Goal: Contribute content: Contribute content

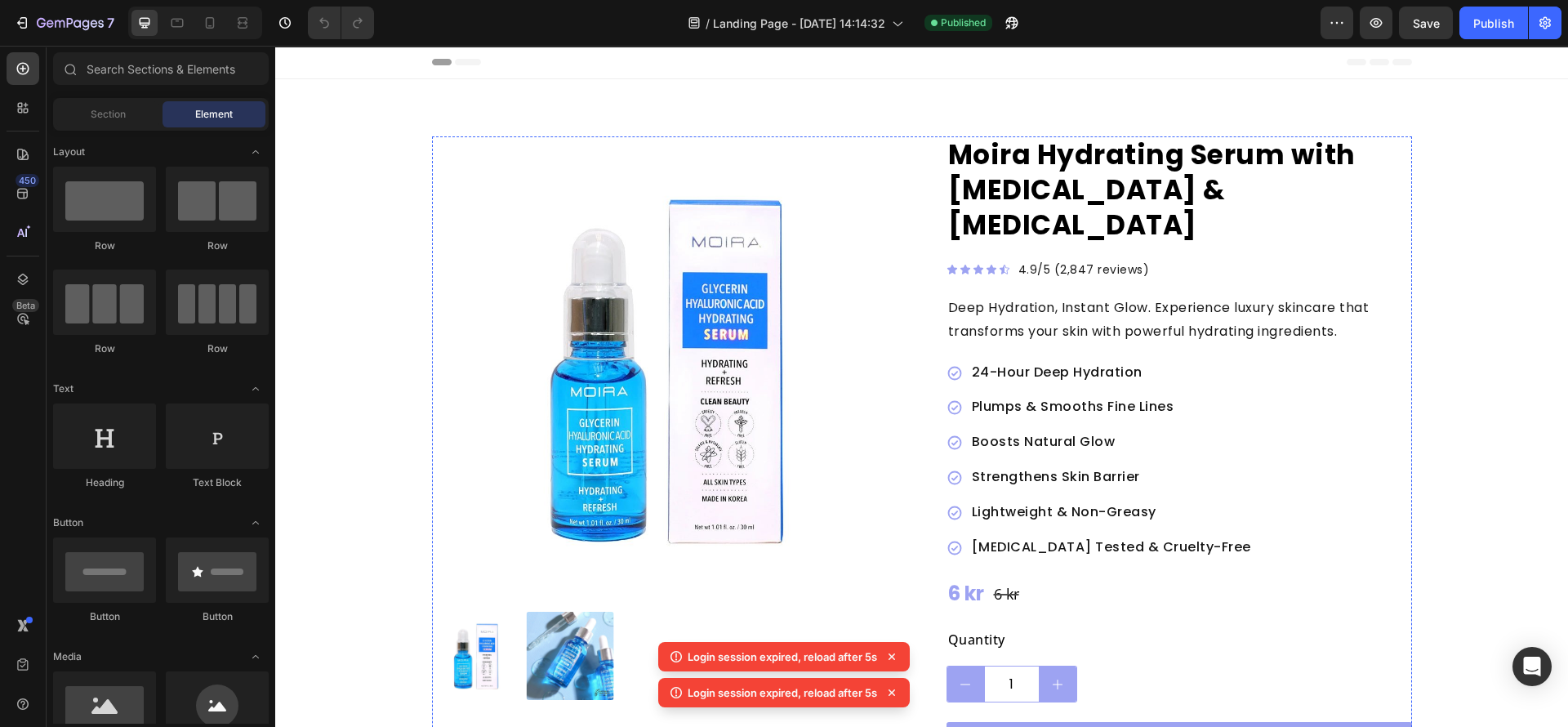
scroll to position [612, 0]
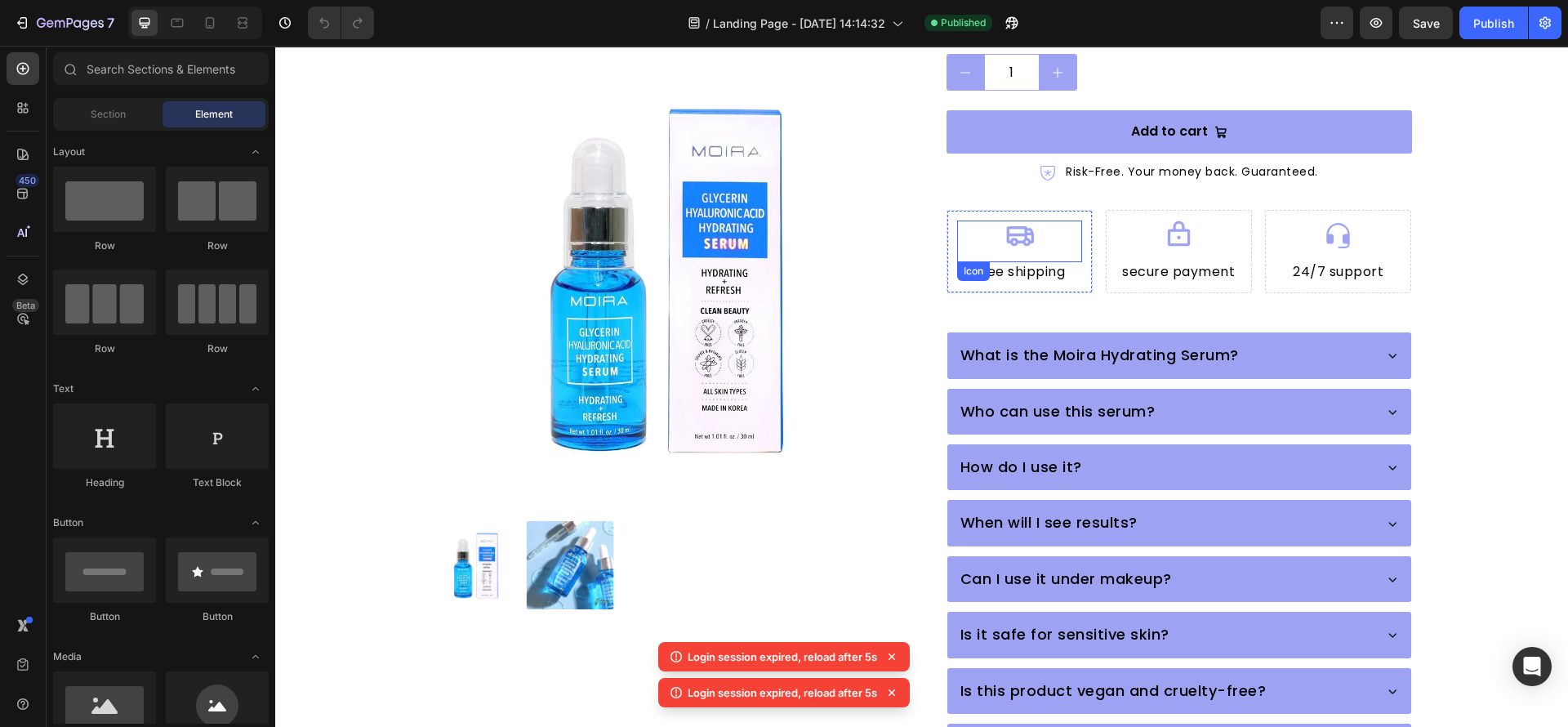
drag, startPoint x: 987, startPoint y: 193, endPoint x: 504, endPoint y: 334, distance: 503.2
click at [987, 221] on div "Icon" at bounding box center [1020, 241] width 125 height 42
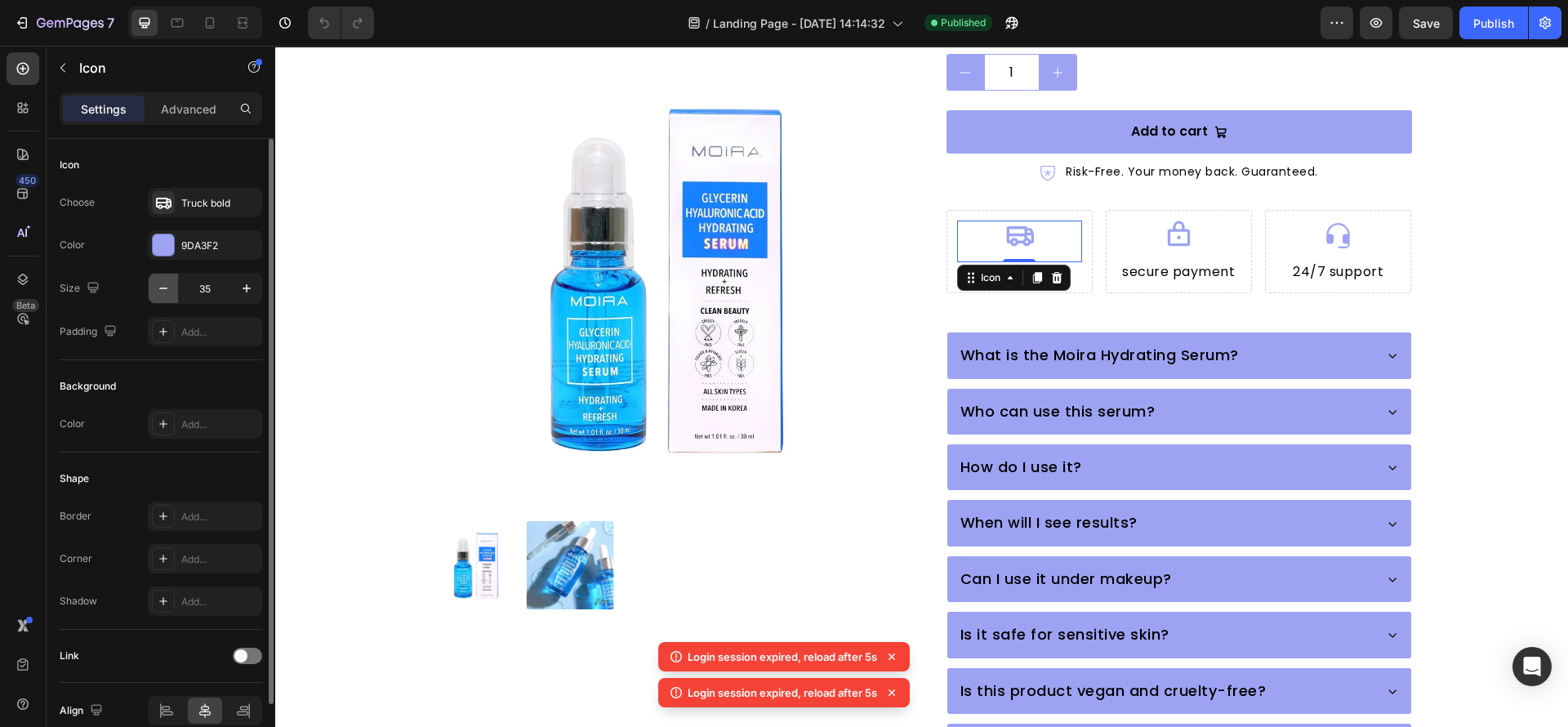
click at [163, 284] on icon "button" at bounding box center [163, 288] width 17 height 17
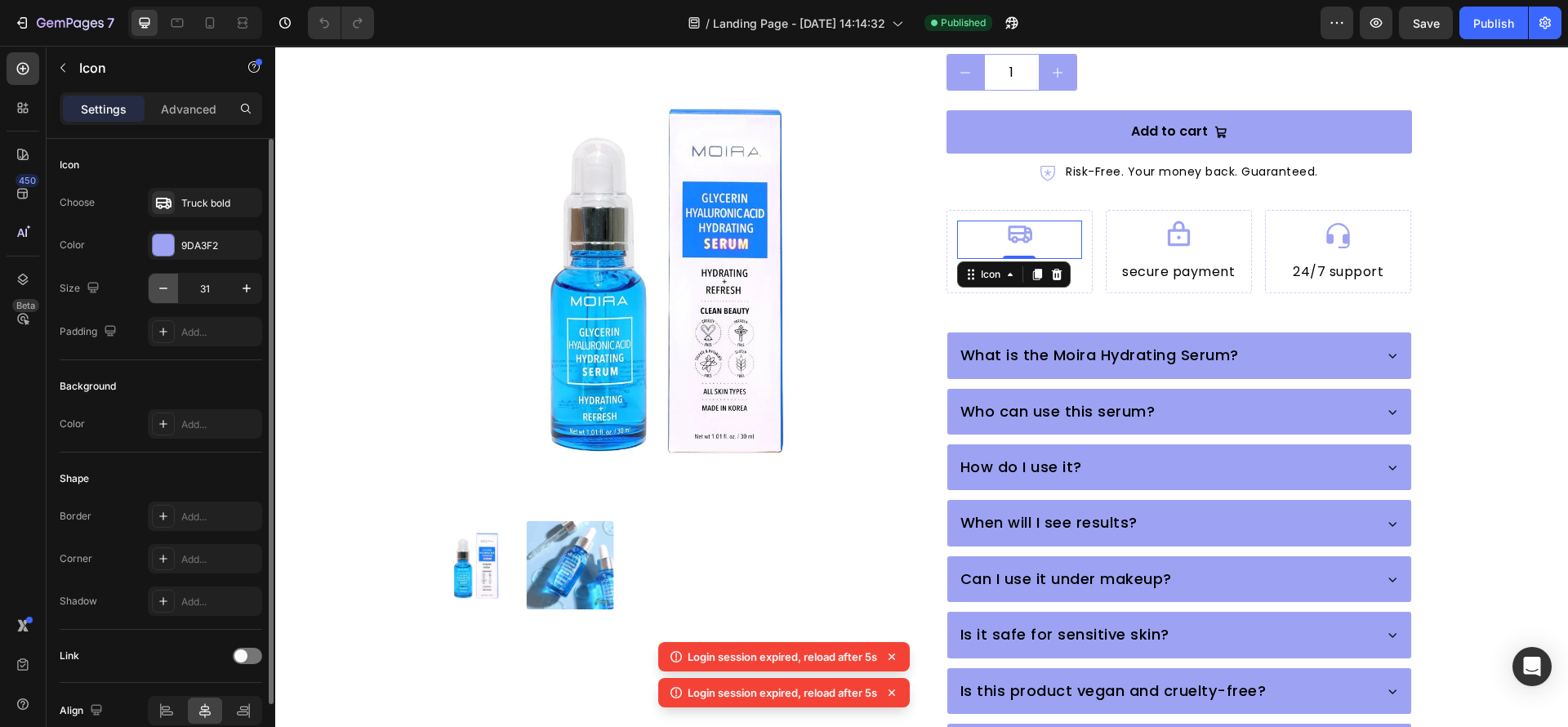
type input "30"
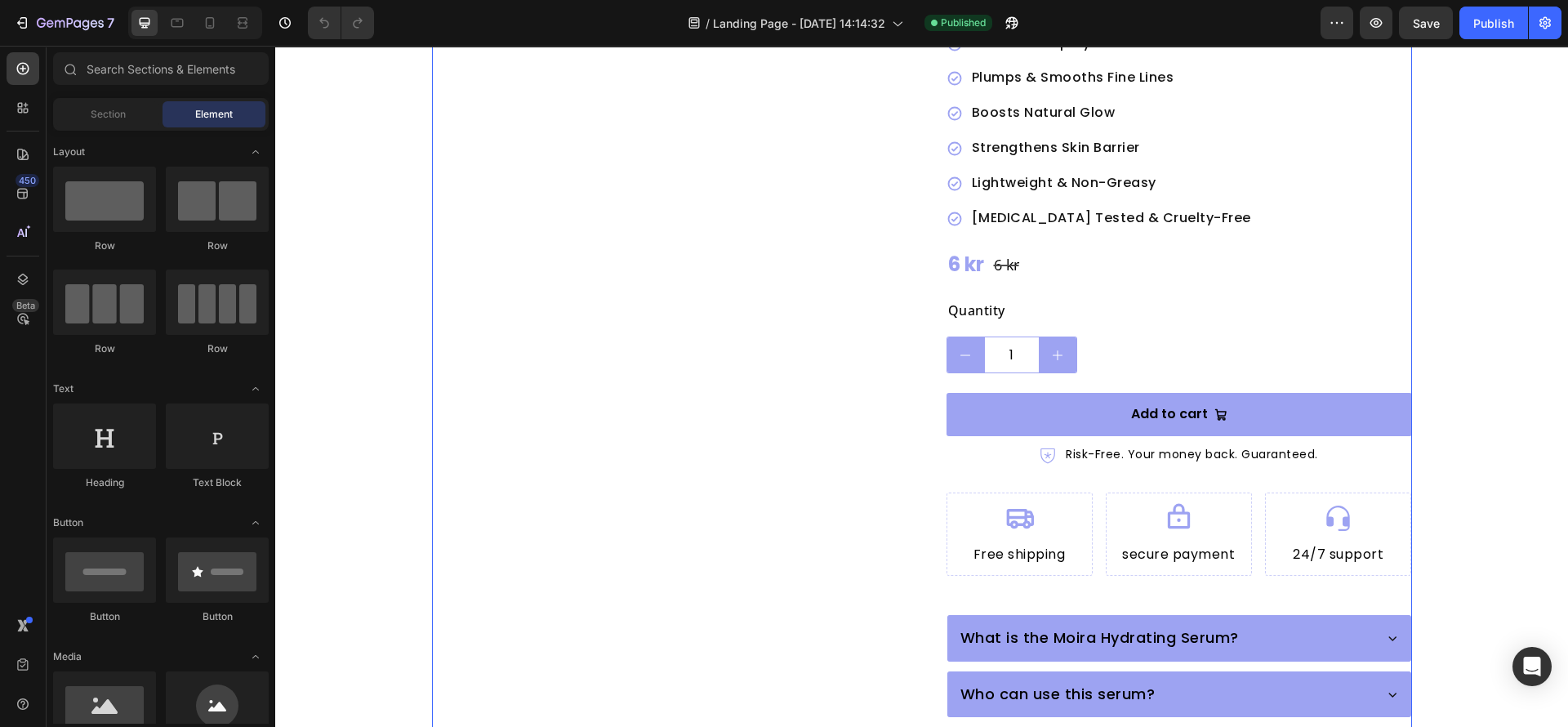
scroll to position [367, 0]
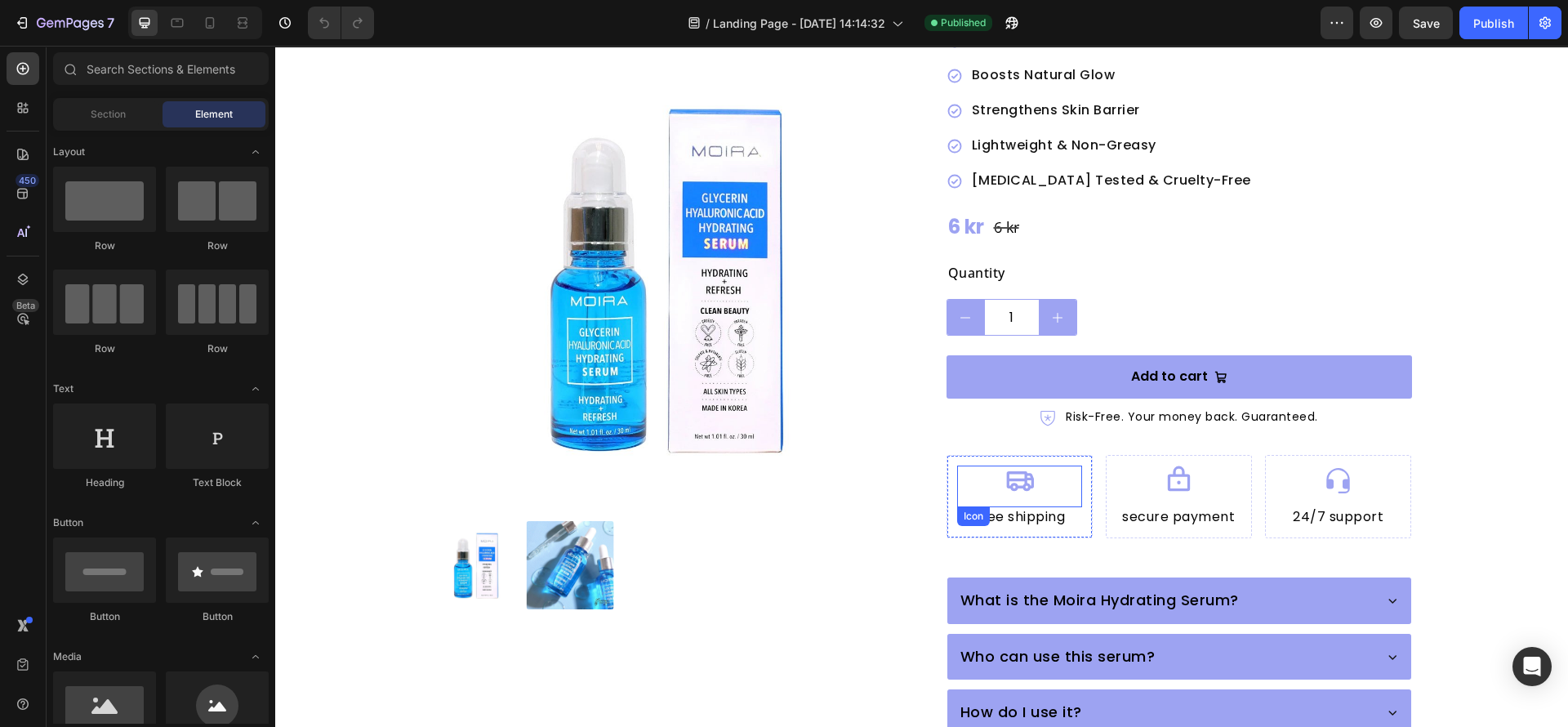
click at [1039, 465] on div "Icon" at bounding box center [1020, 486] width 125 height 42
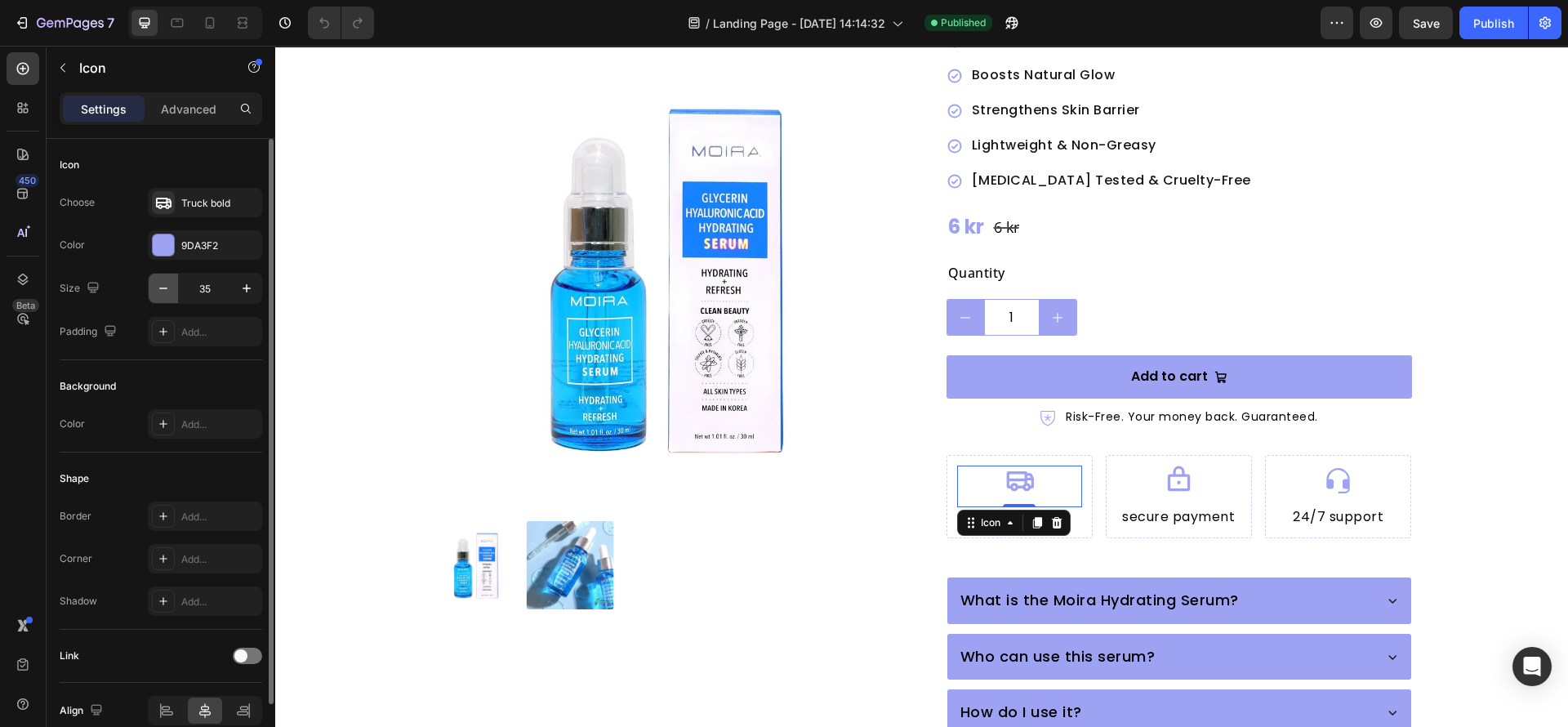
click at [151, 278] on button "button" at bounding box center [163, 288] width 29 height 29
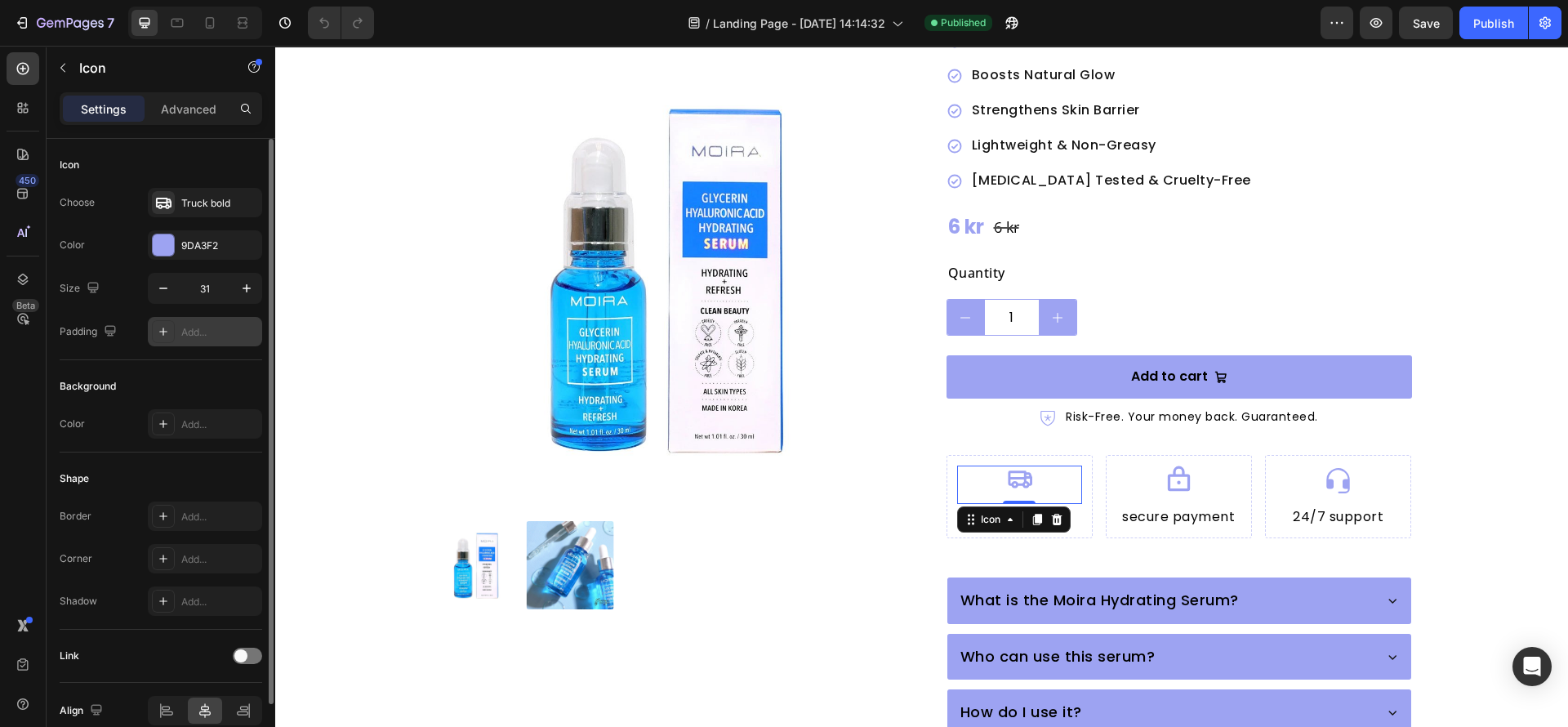
type input "30"
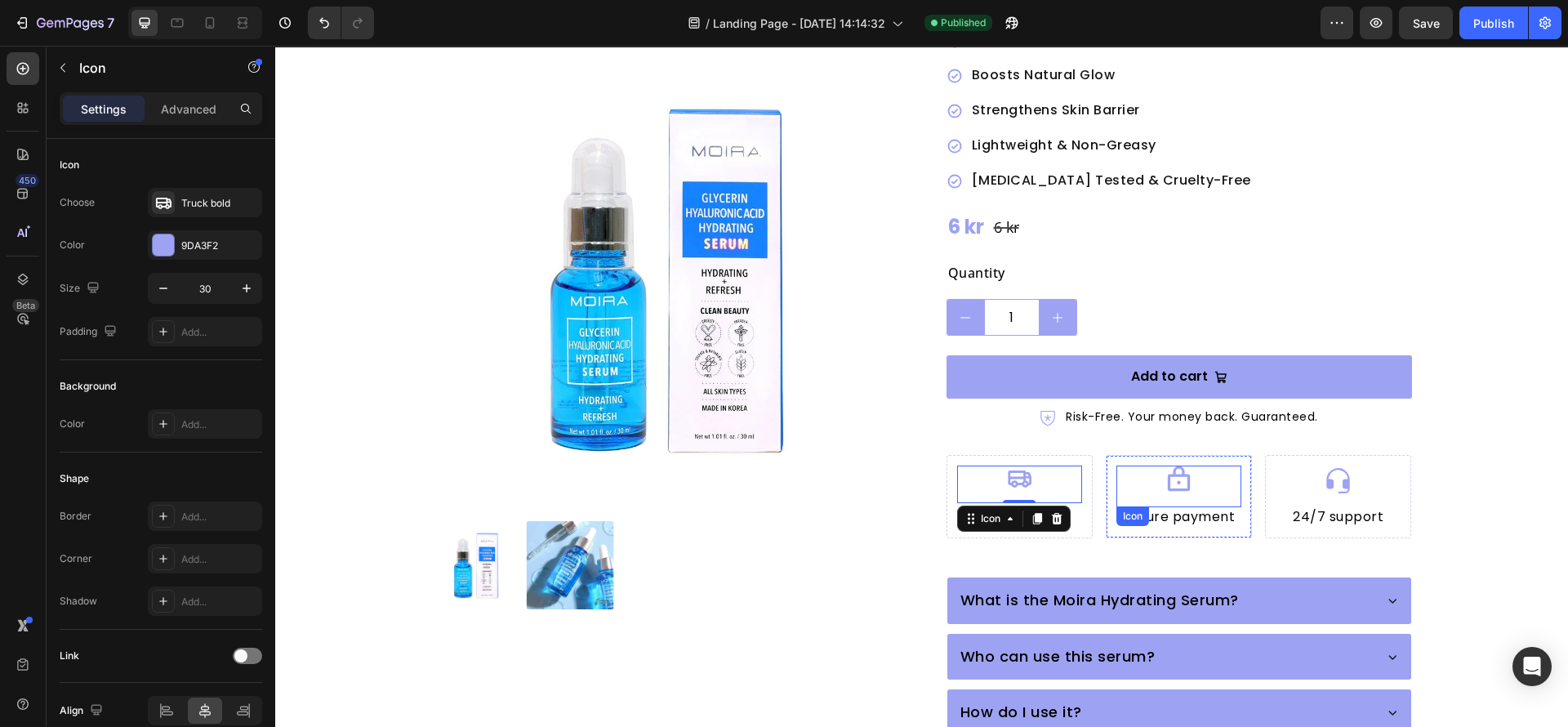
click at [1165, 465] on icon at bounding box center [1179, 479] width 28 height 28
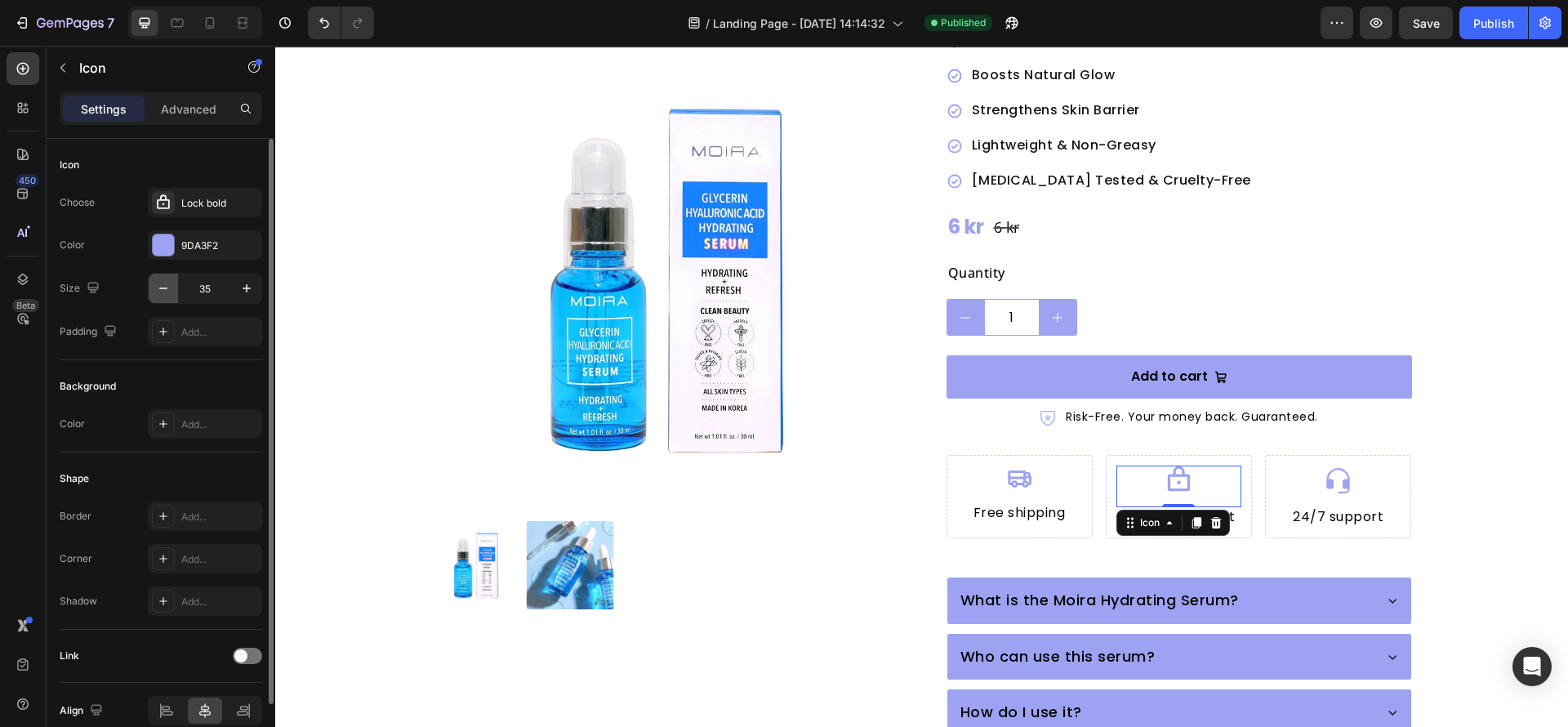
click at [170, 295] on icon "button" at bounding box center [163, 288] width 17 height 17
click at [166, 290] on icon "button" at bounding box center [163, 288] width 17 height 17
click at [168, 289] on icon "button" at bounding box center [163, 288] width 17 height 17
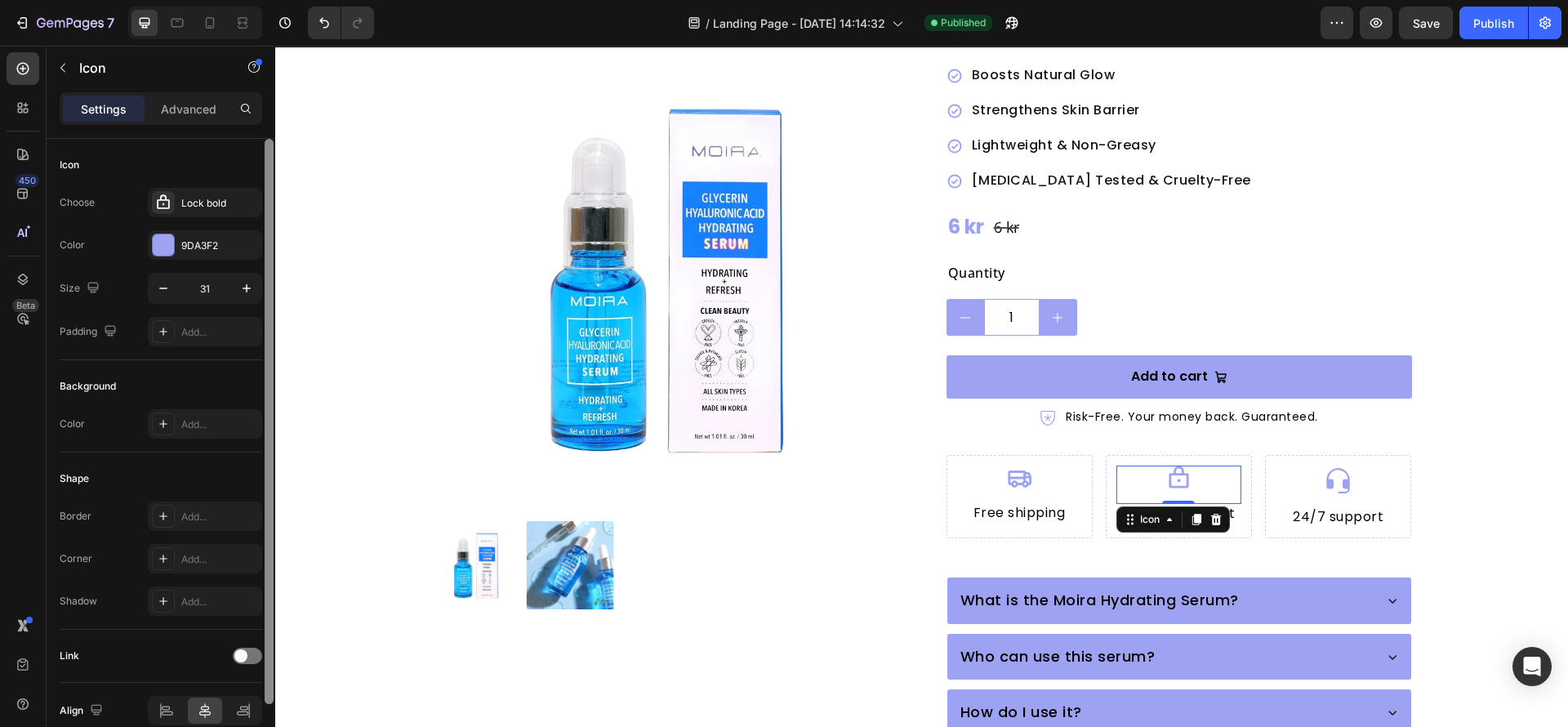
type input "30"
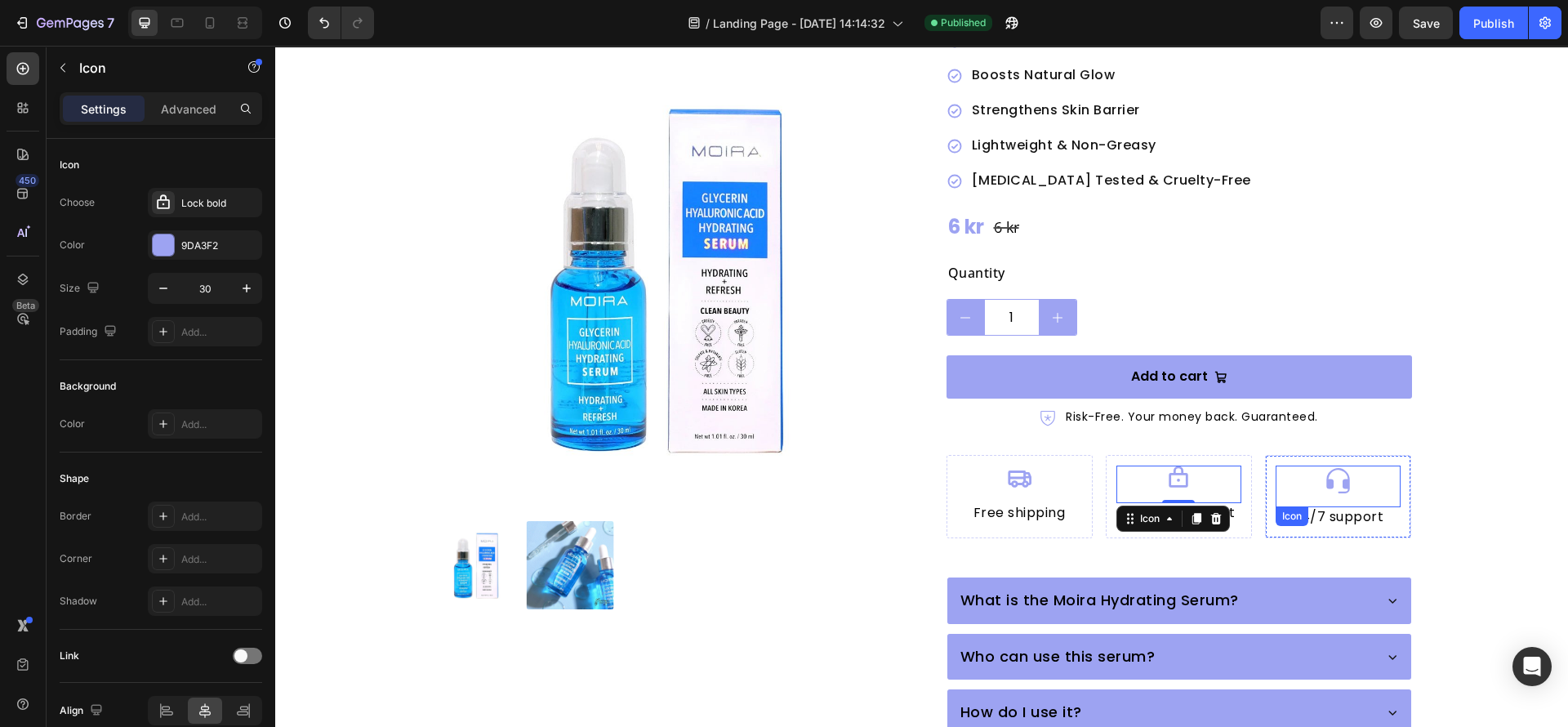
click at [1348, 465] on div "Icon" at bounding box center [1339, 486] width 125 height 42
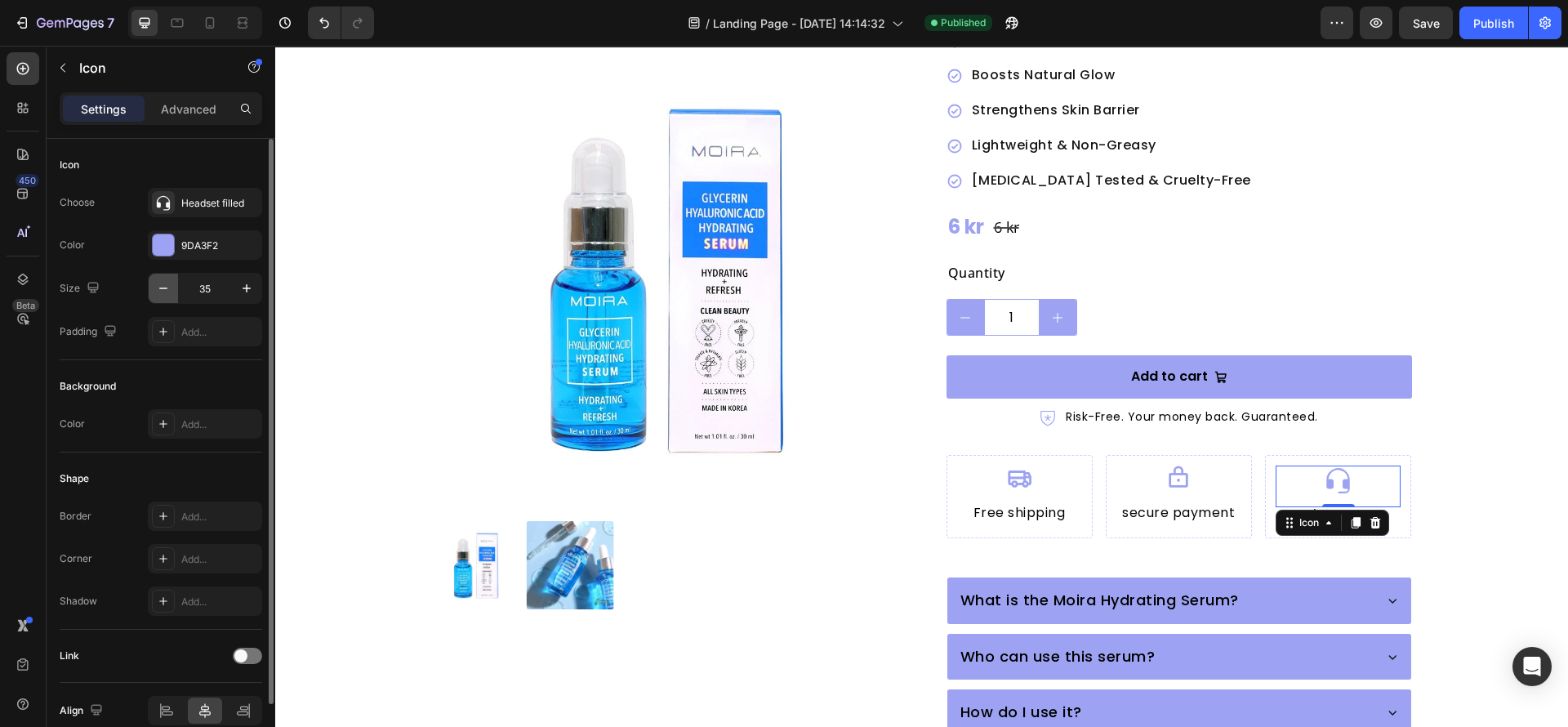
click at [153, 289] on button "button" at bounding box center [163, 288] width 29 height 29
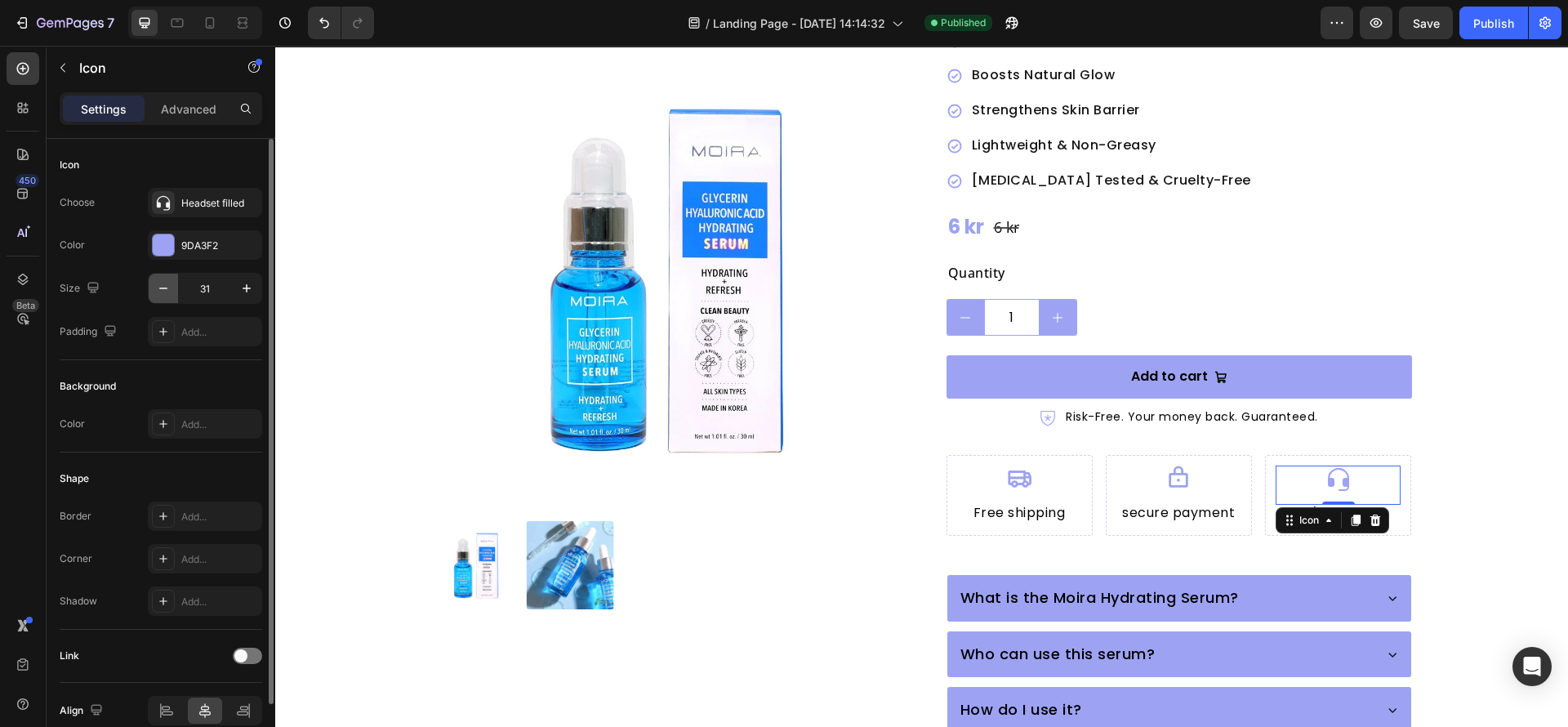
click at [153, 289] on button "button" at bounding box center [163, 288] width 29 height 29
type input "30"
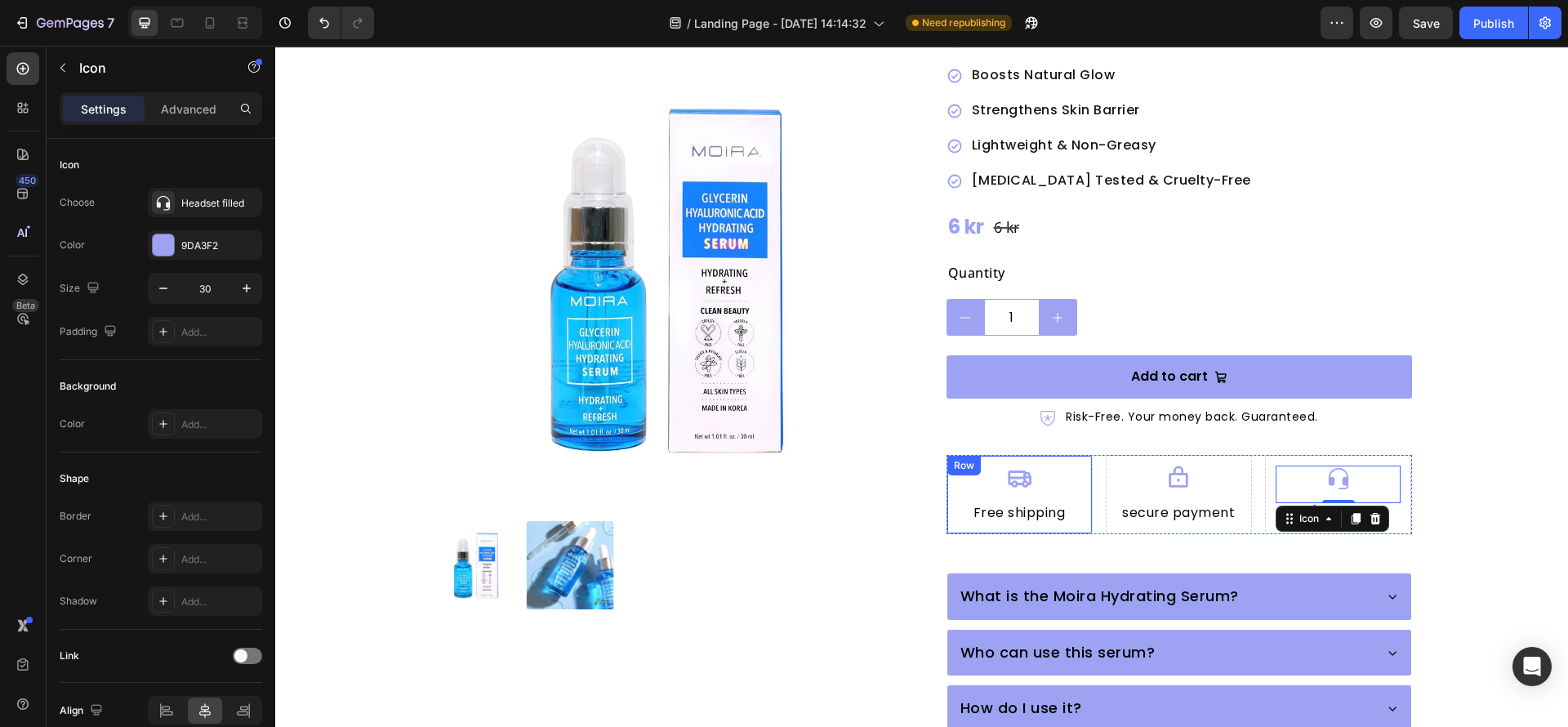
click at [948, 493] on div "Icon Free shipping Heading Row" at bounding box center [1020, 494] width 146 height 79
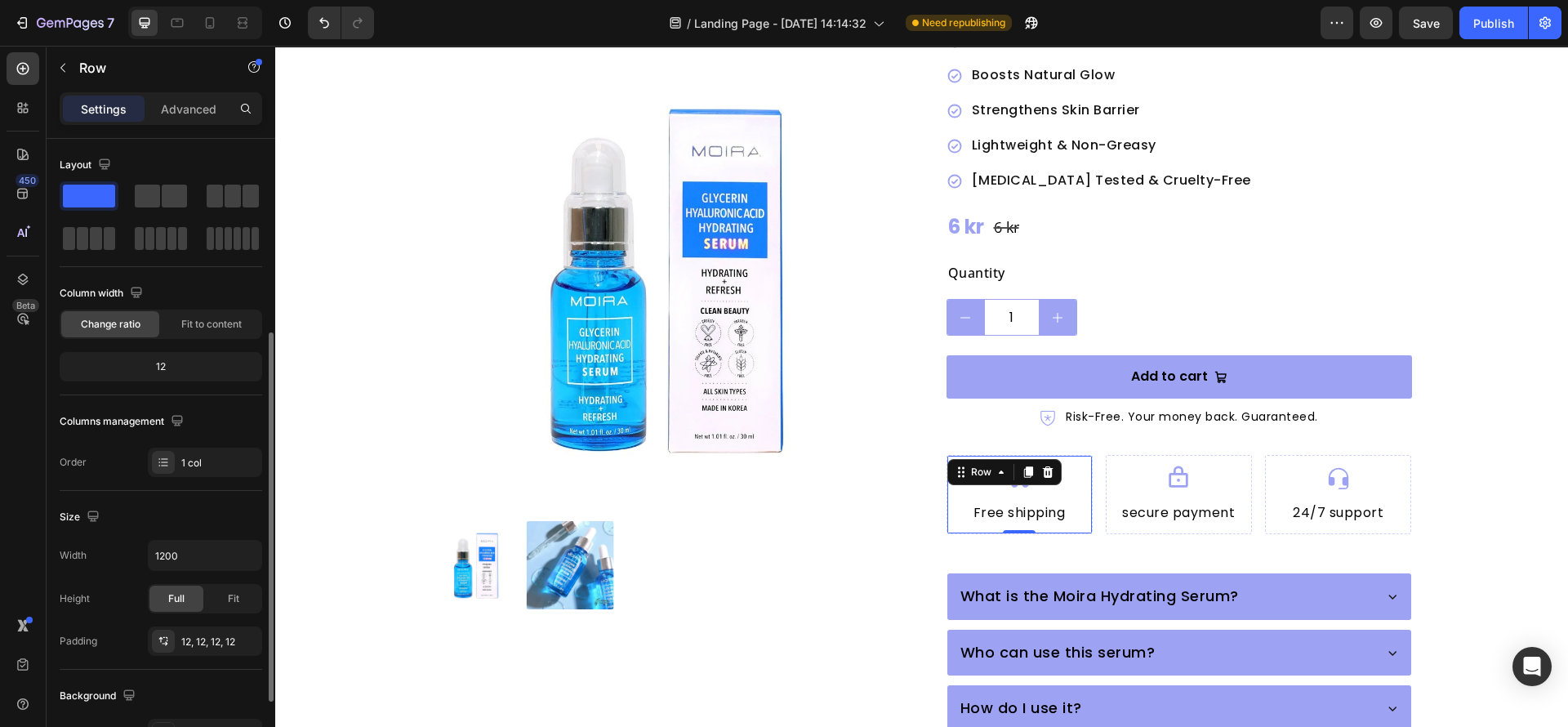
scroll to position [123, 0]
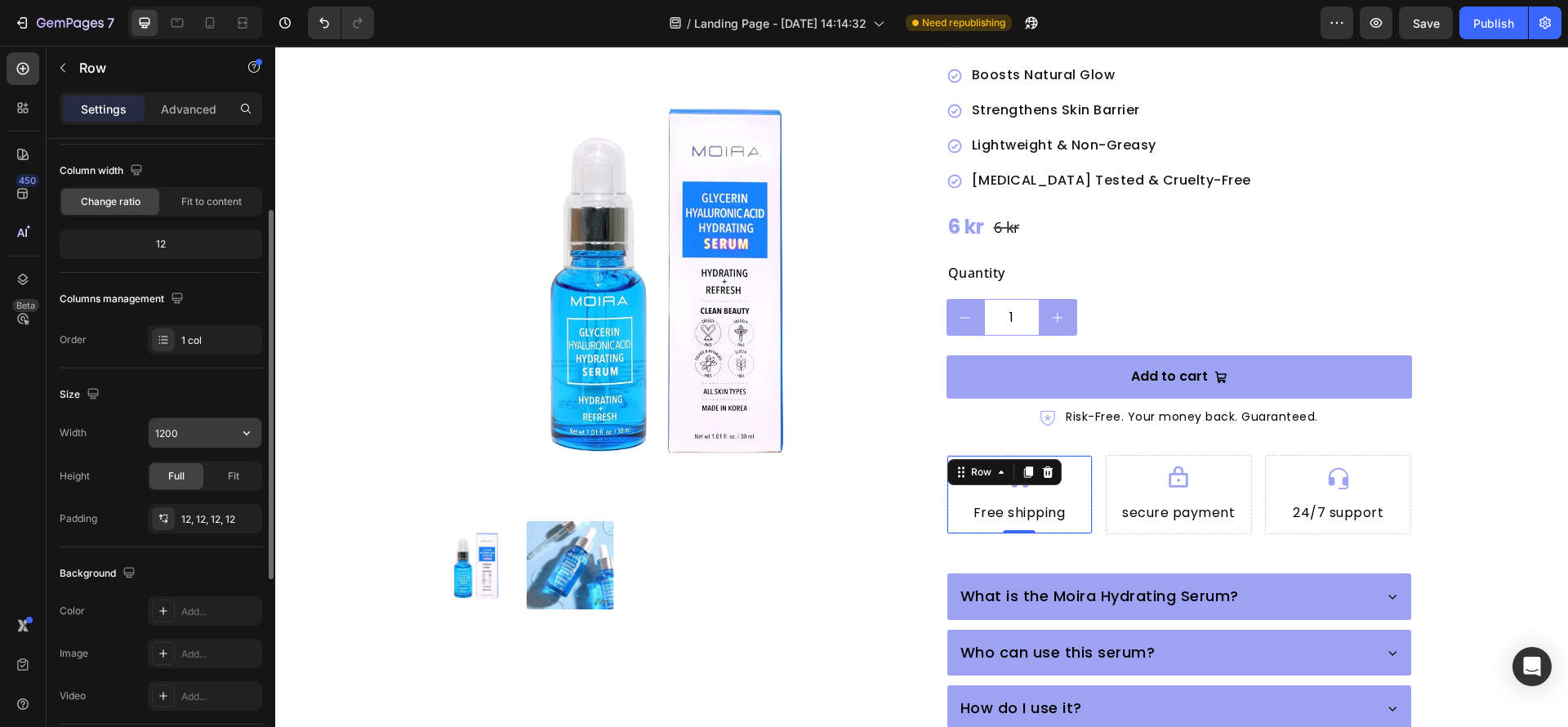
click at [249, 425] on icon "button" at bounding box center [246, 432] width 17 height 17
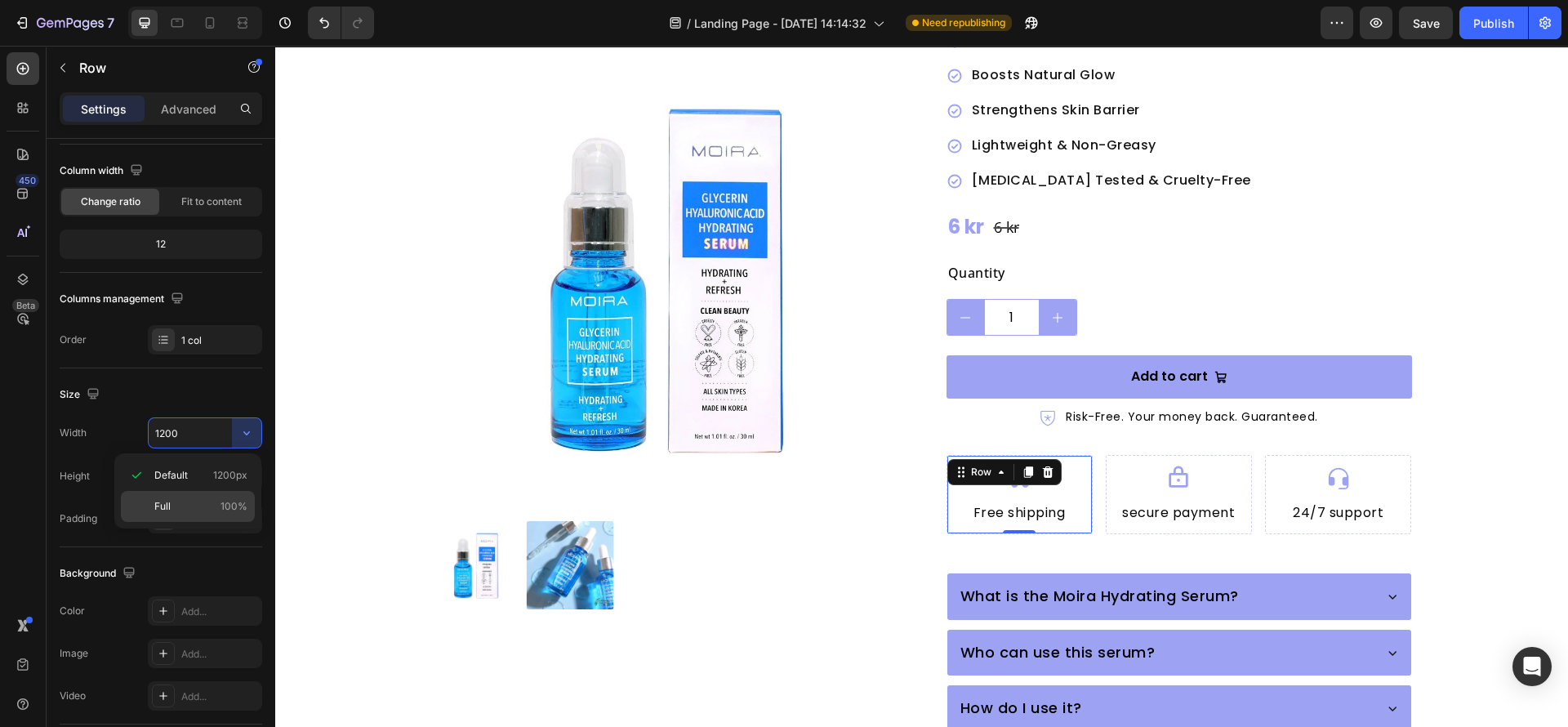
click at [205, 511] on p "Full 100%" at bounding box center [200, 506] width 93 height 15
type input "100%"
click at [1110, 495] on div "Icon secure payment Heading Row" at bounding box center [1180, 494] width 146 height 79
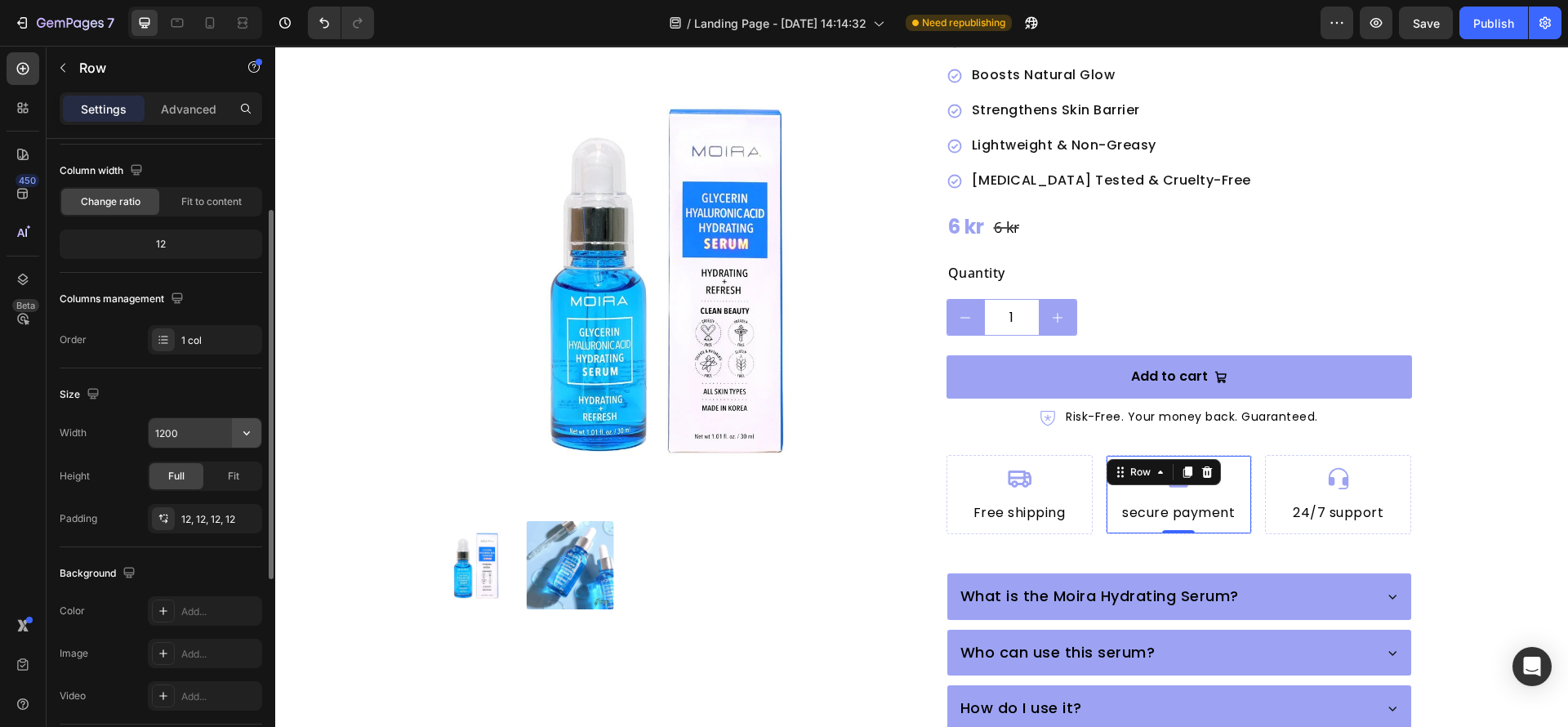
click at [252, 439] on icon "button" at bounding box center [246, 432] width 17 height 17
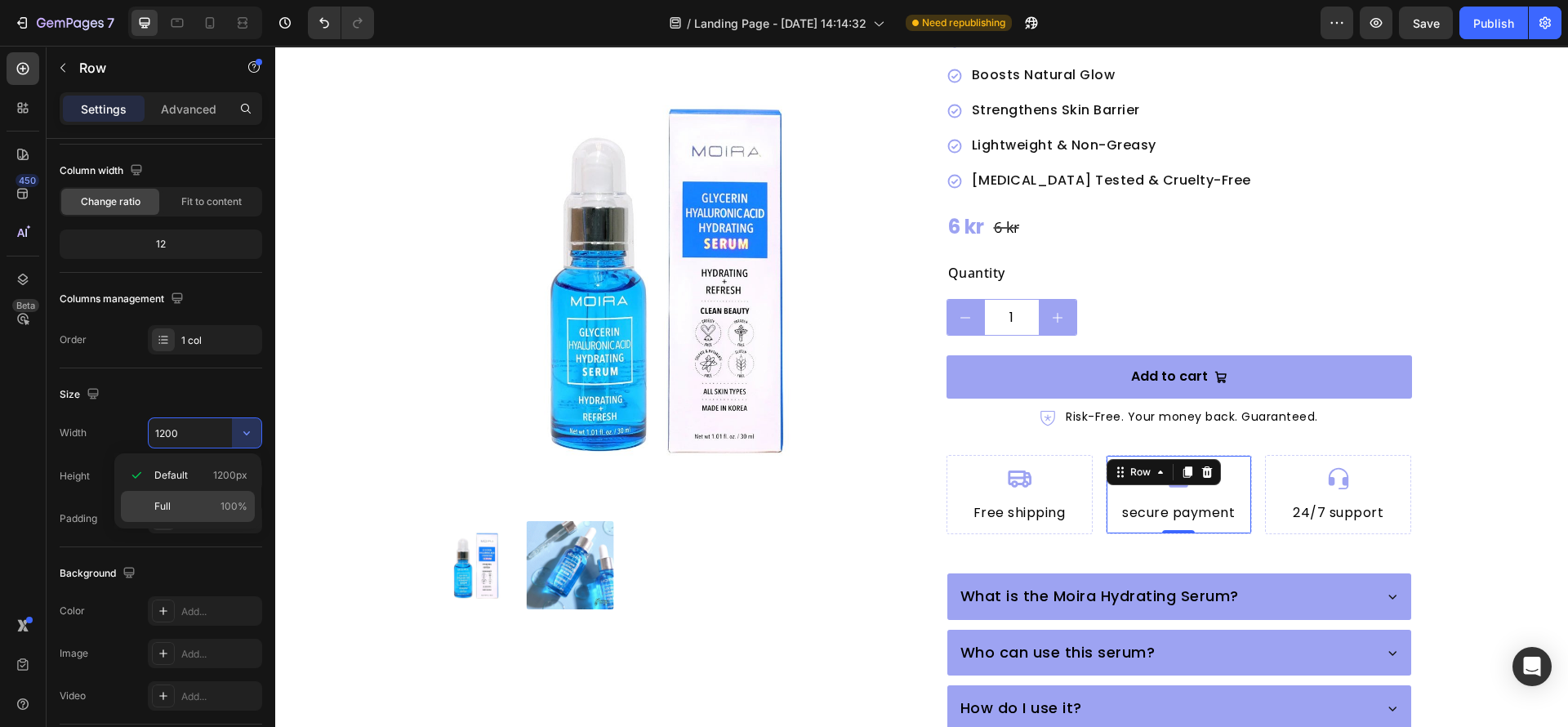
click at [224, 497] on div "Full 100%" at bounding box center [187, 506] width 134 height 31
type input "100%"
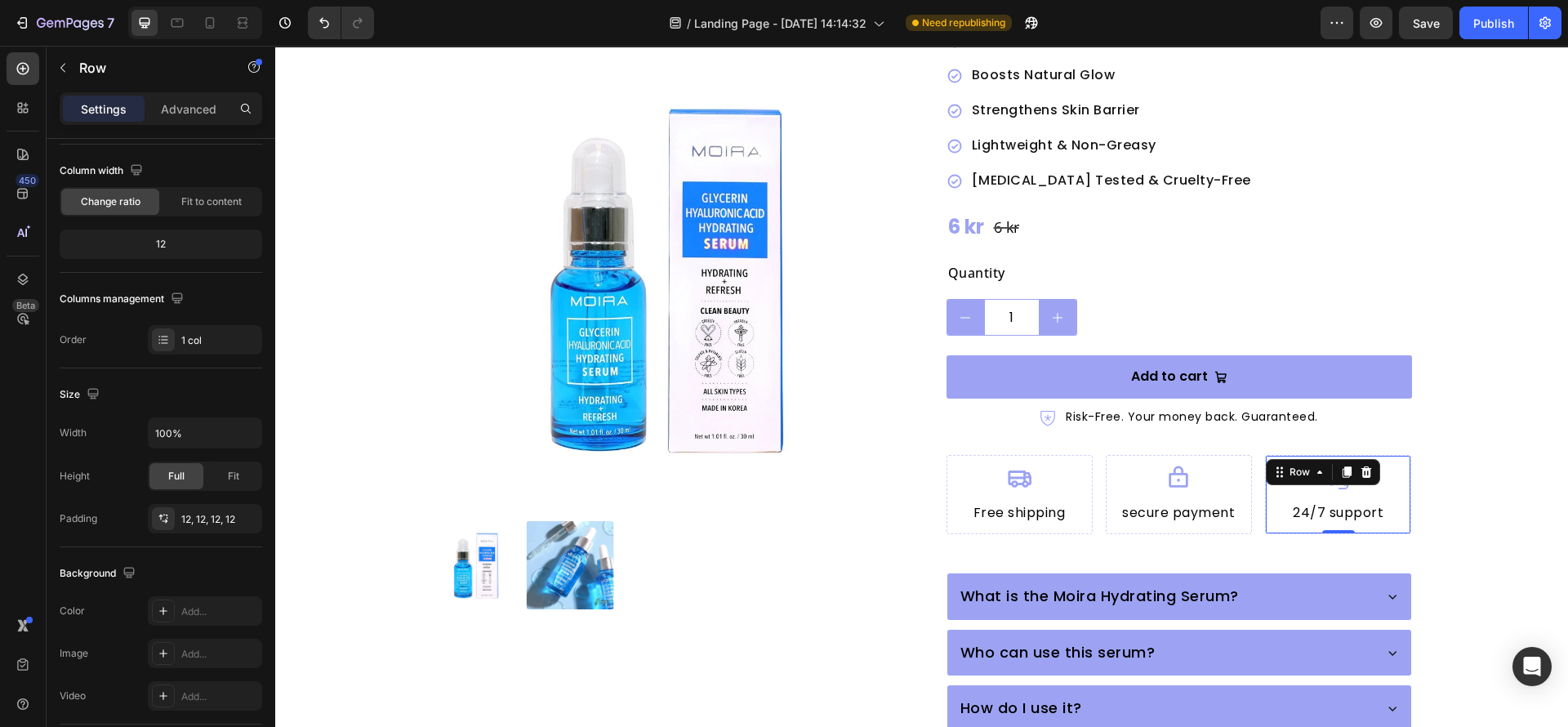
click at [1270, 495] on div "Icon 24/7 support Heading Row 0" at bounding box center [1339, 494] width 146 height 79
click at [247, 439] on icon "button" at bounding box center [246, 432] width 17 height 17
click at [215, 500] on p "Full 100%" at bounding box center [200, 506] width 93 height 15
type input "100%"
click at [1092, 495] on div "Icon Free shipping Heading Row Icon secure payment Heading Row Icon 24/7 suppor…" at bounding box center [1179, 494] width 465 height 79
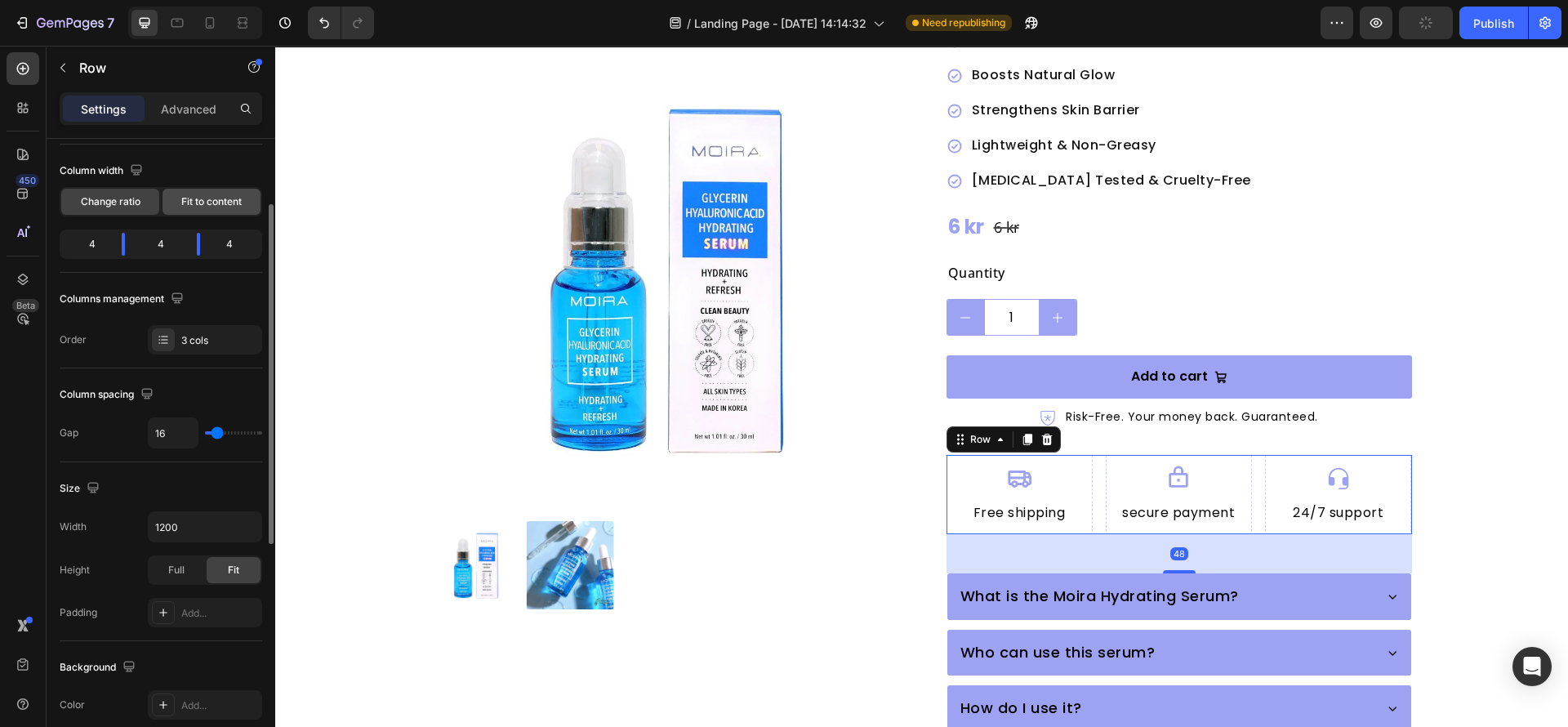
click at [205, 198] on span "Fit to content" at bounding box center [212, 201] width 60 height 15
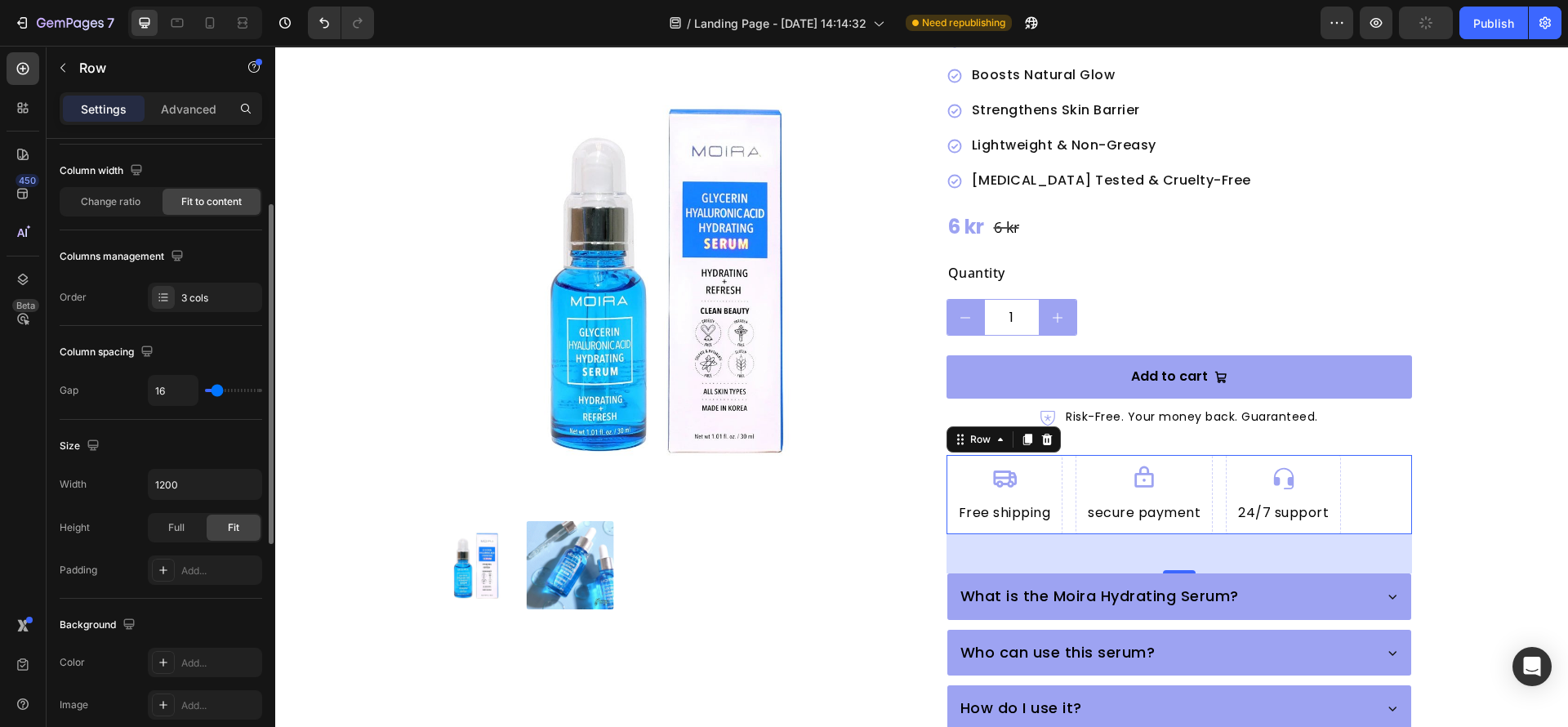
click at [205, 198] on span "Fit to content" at bounding box center [212, 201] width 60 height 15
click at [924, 633] on div "Product Images Moira Hydrating Serum with Glycerin & Hyaluronic Acid Product Ti…" at bounding box center [922, 390] width 981 height 1241
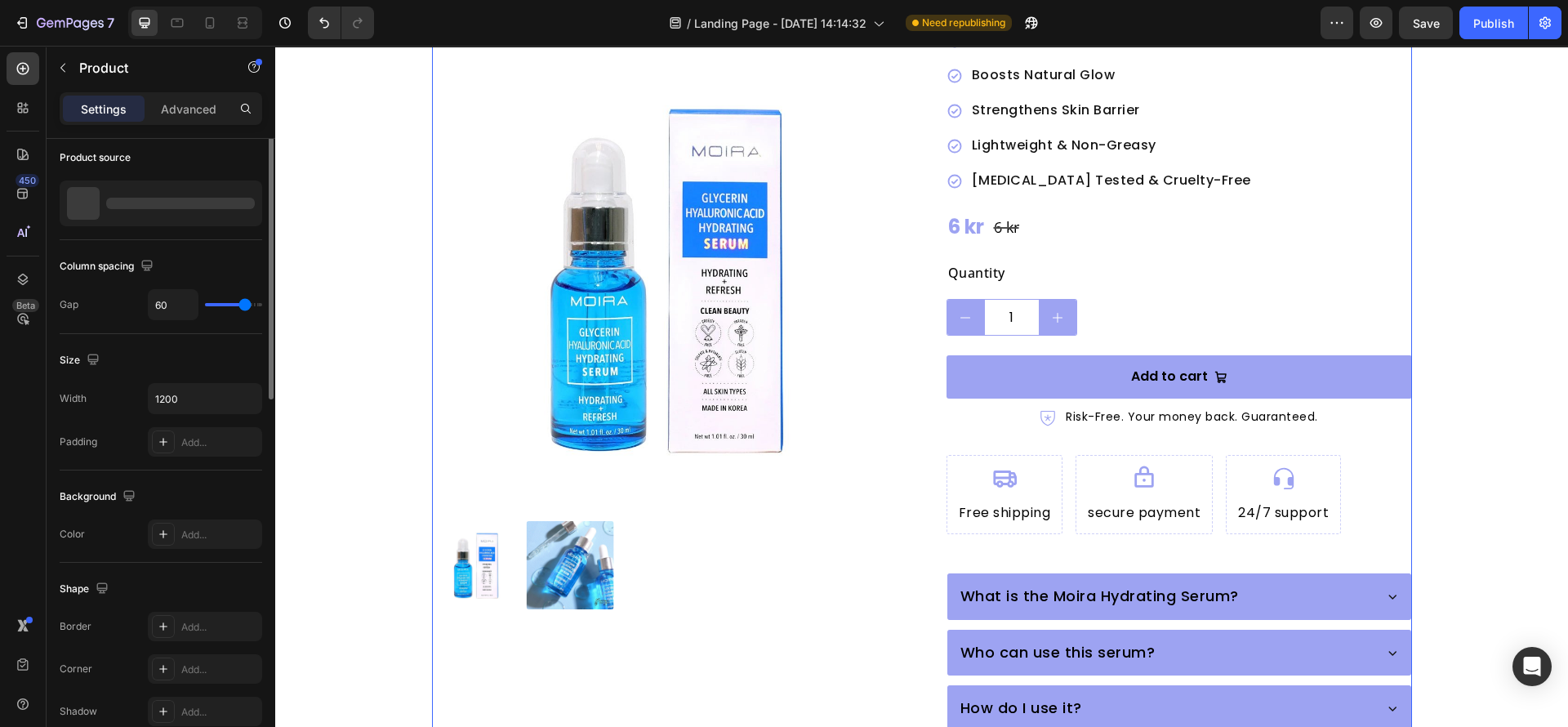
scroll to position [0, 0]
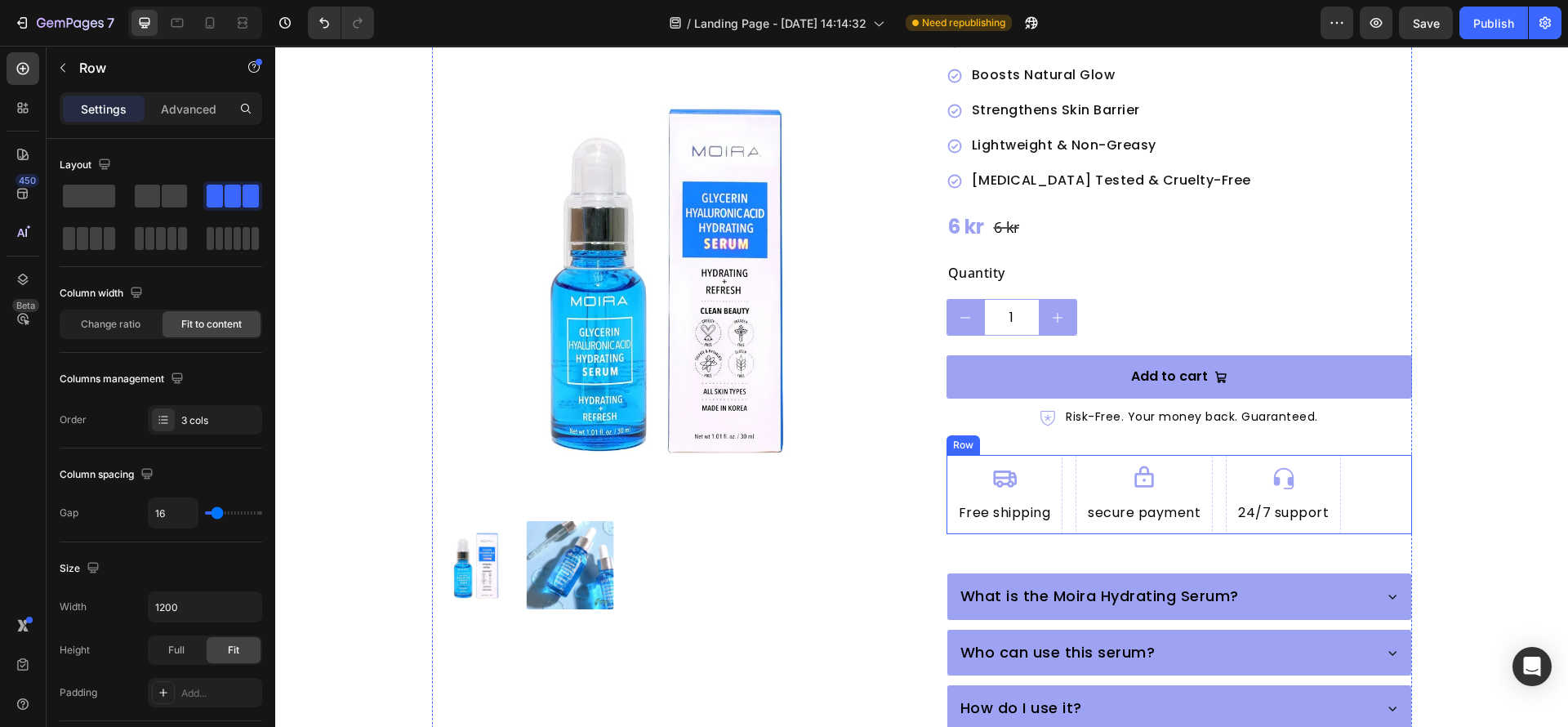
click at [1359, 455] on div "Icon Free shipping Heading Row Icon secure payment Heading Row Icon 24/7 suppor…" at bounding box center [1179, 494] width 465 height 79
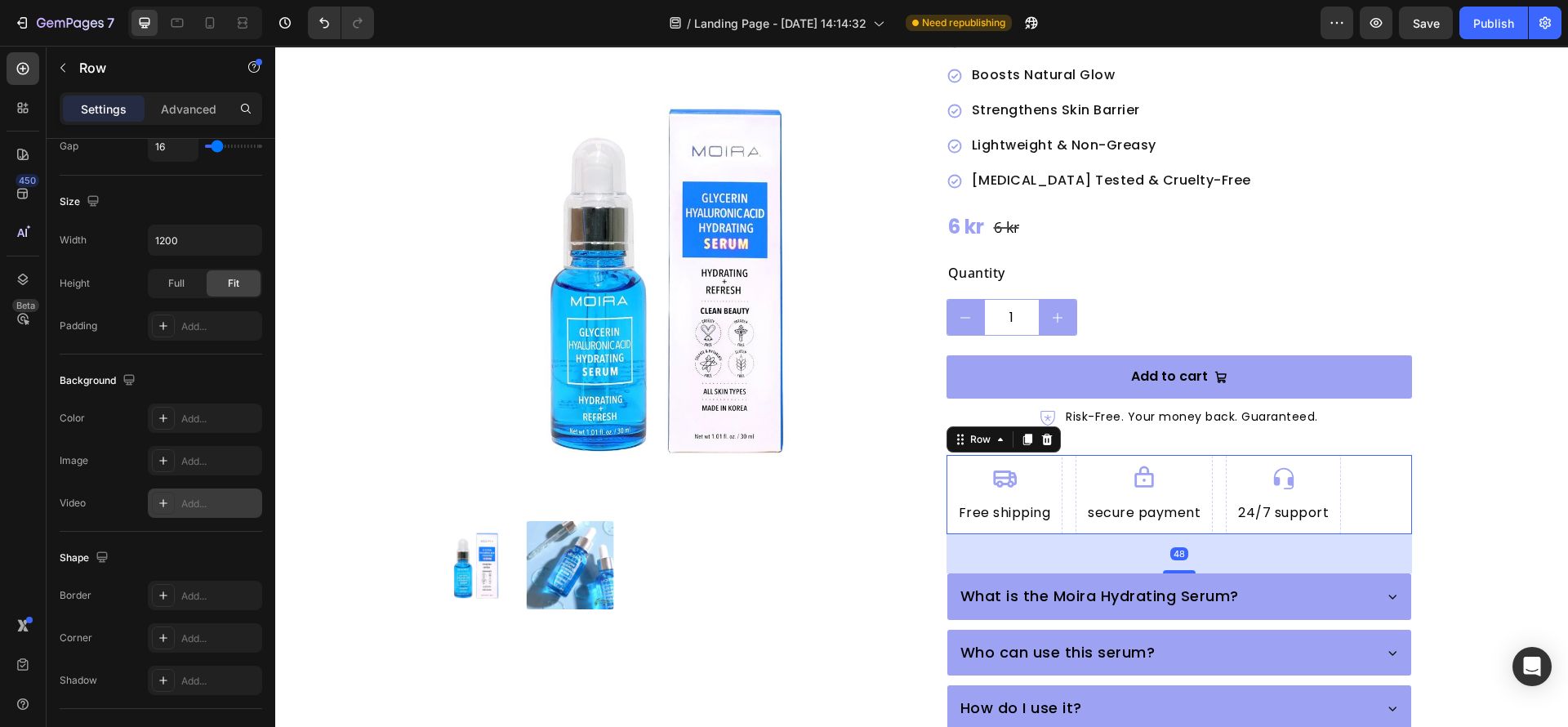
scroll to position [490, 0]
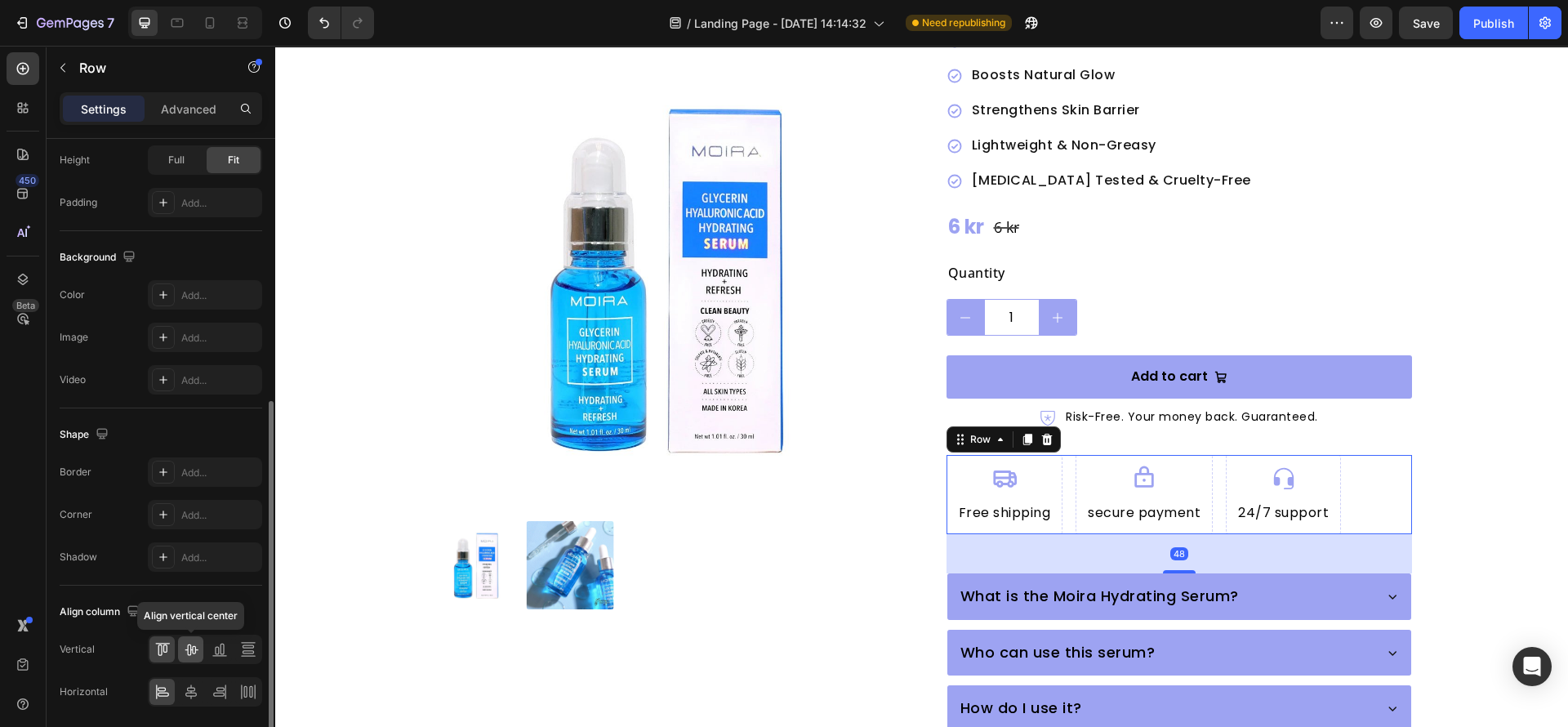
click at [188, 644] on icon at bounding box center [191, 649] width 17 height 17
click at [187, 695] on icon at bounding box center [191, 692] width 12 height 15
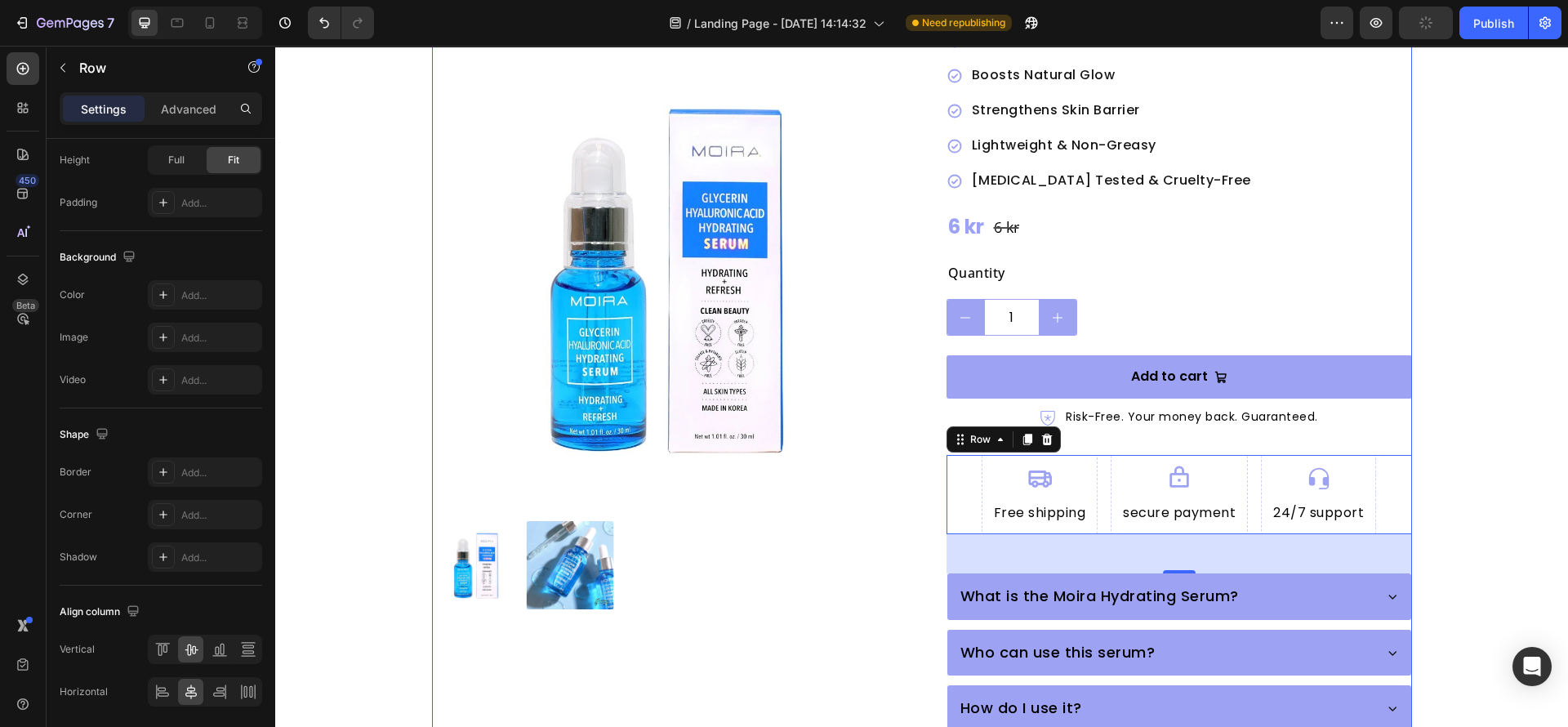
click at [792, 661] on div "Product Images" at bounding box center [664, 390] width 465 height 1241
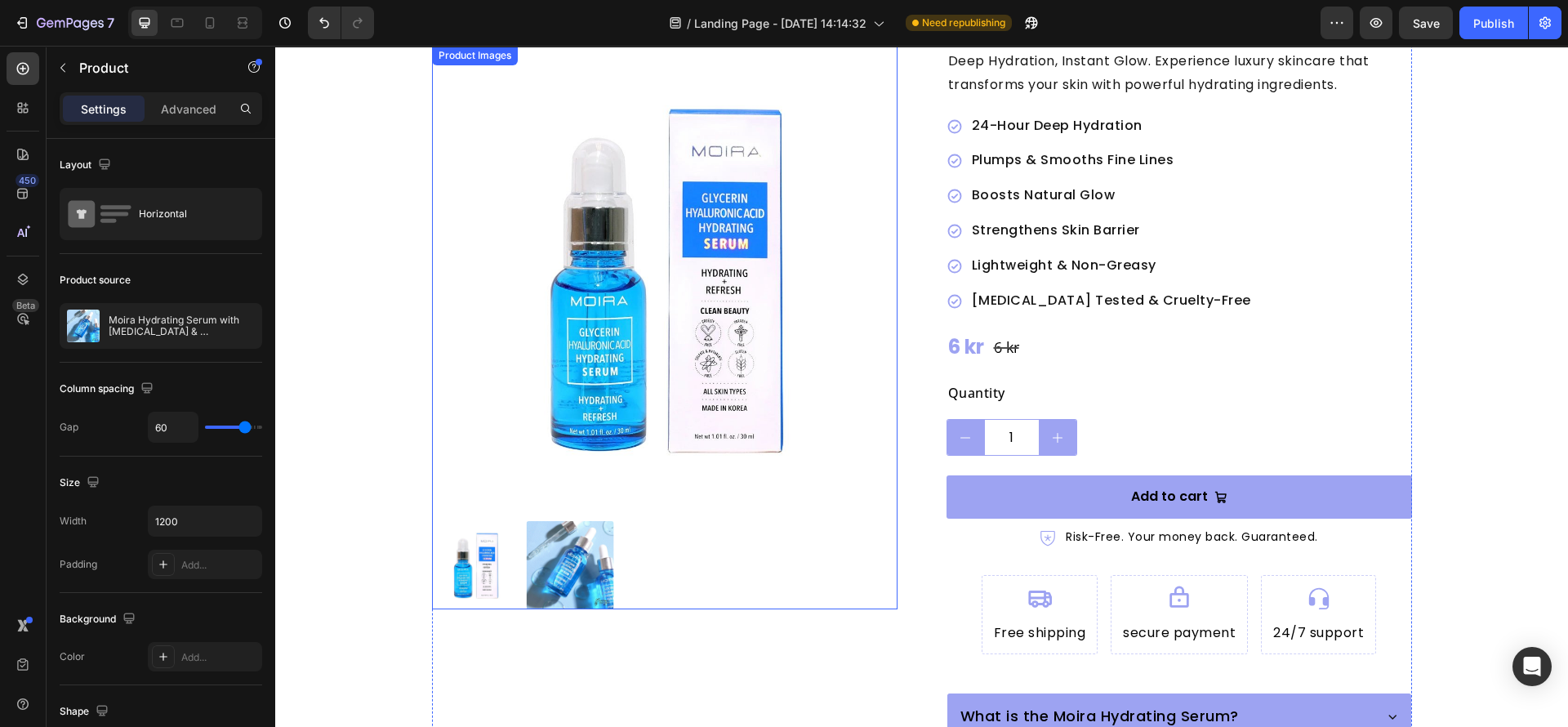
scroll to position [367, 0]
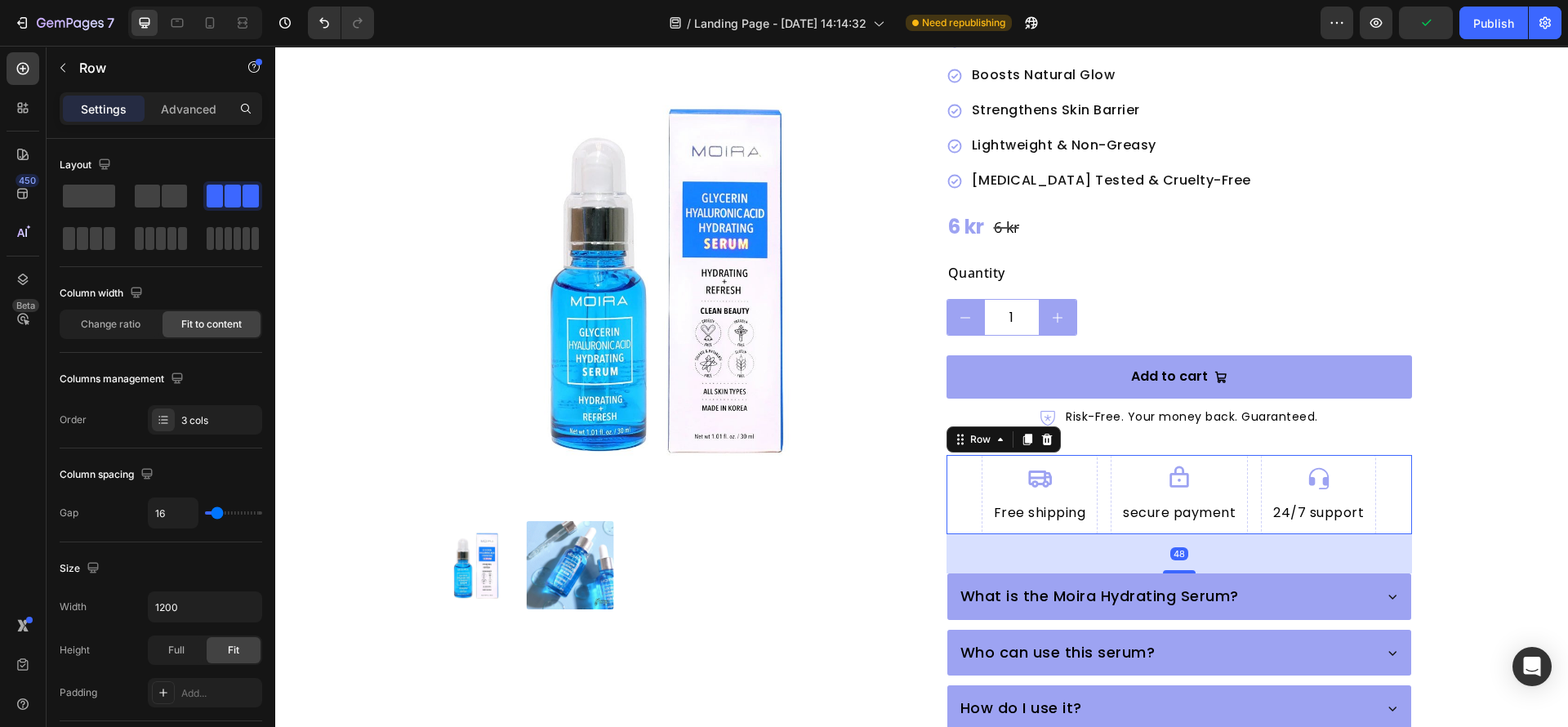
click at [958, 465] on div "Icon Free shipping Heading Row Icon secure payment Heading Row Icon 24/7 suppor…" at bounding box center [1179, 494] width 465 height 79
click at [1486, 22] on div "Publish" at bounding box center [1494, 23] width 41 height 18
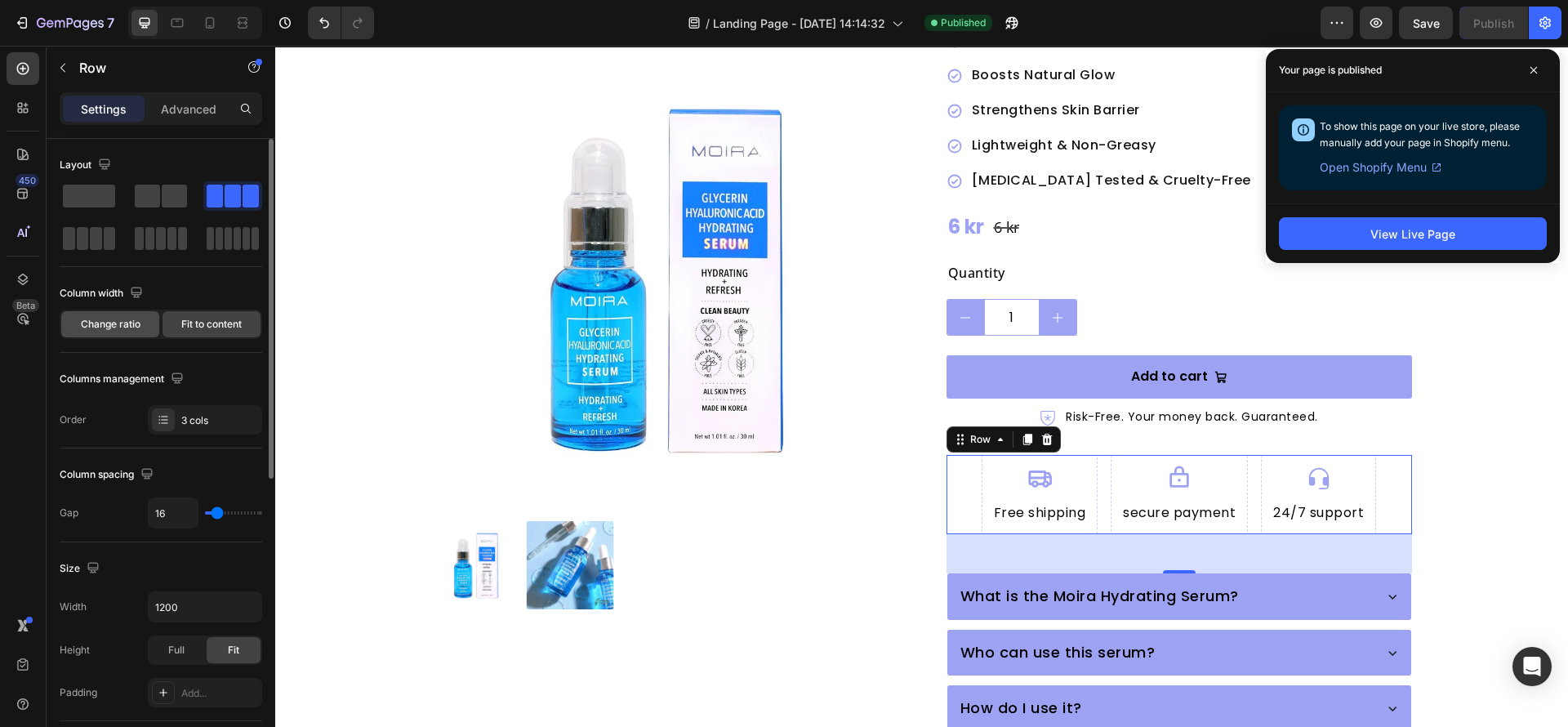
click at [128, 329] on span "Change ratio" at bounding box center [110, 324] width 60 height 15
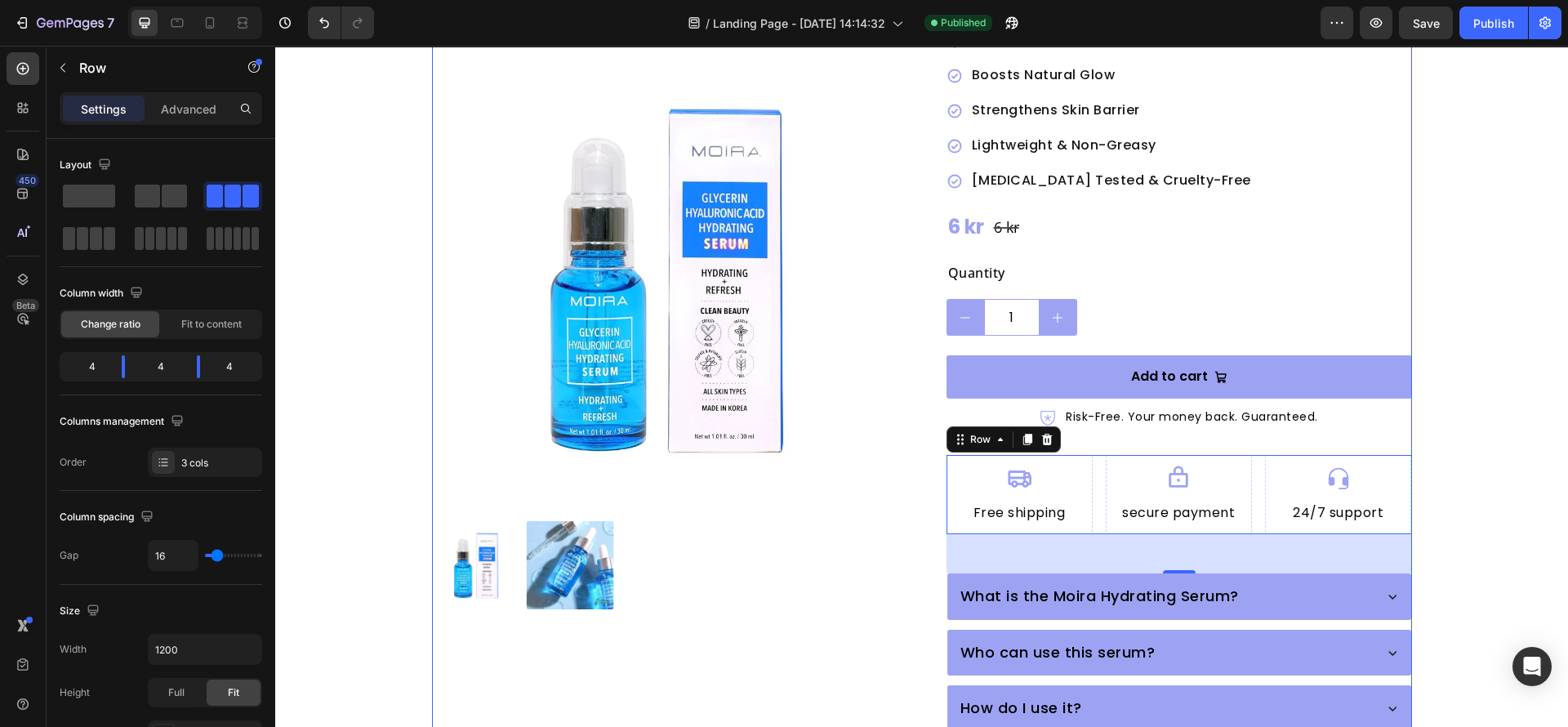
click at [909, 609] on div "Product Images Moira Hydrating Serum with Glycerin & Hyaluronic Acid Product Ti…" at bounding box center [922, 390] width 981 height 1241
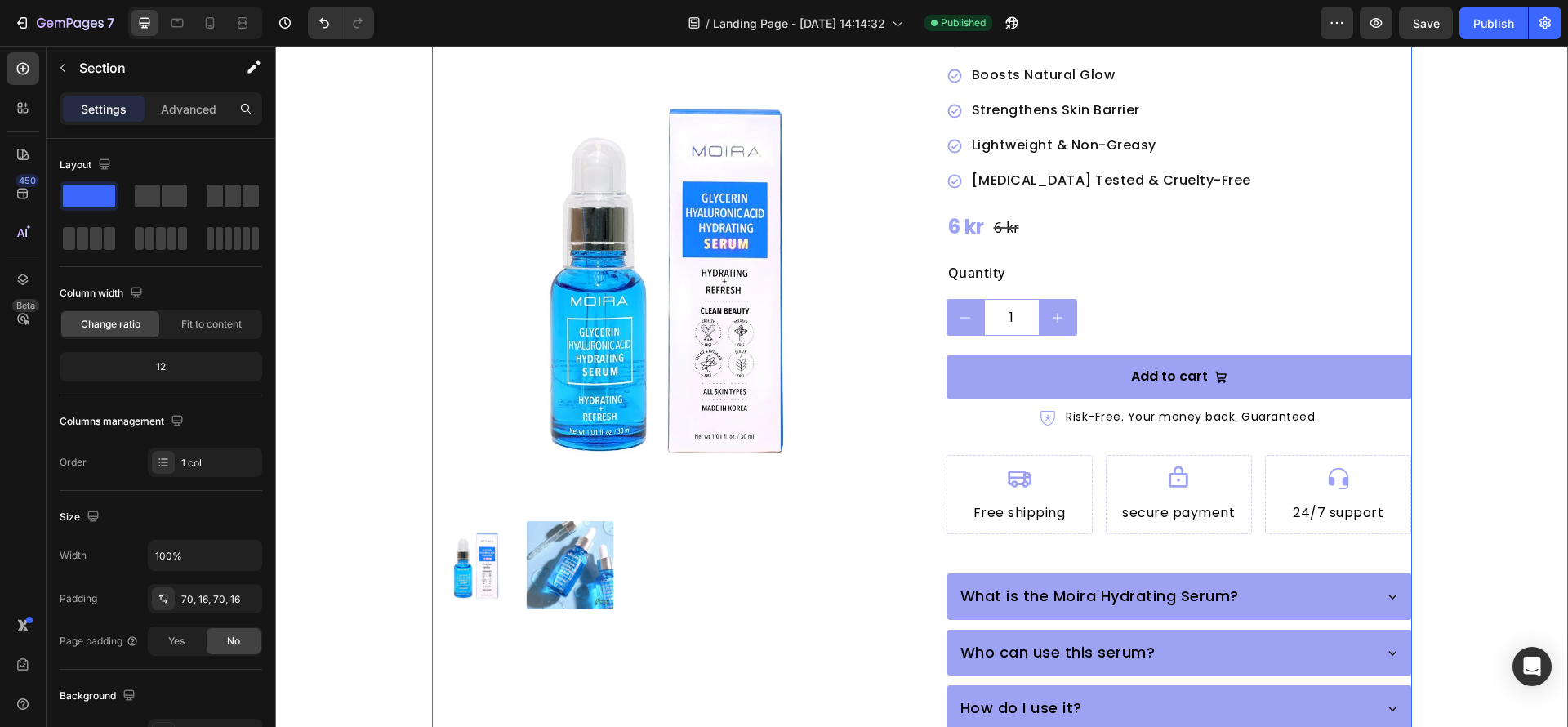
click at [1444, 517] on div "Product Images Moira Hydrating Serum with Glycerin & Hyaluronic Acid Product Ti…" at bounding box center [922, 390] width 1267 height 1241
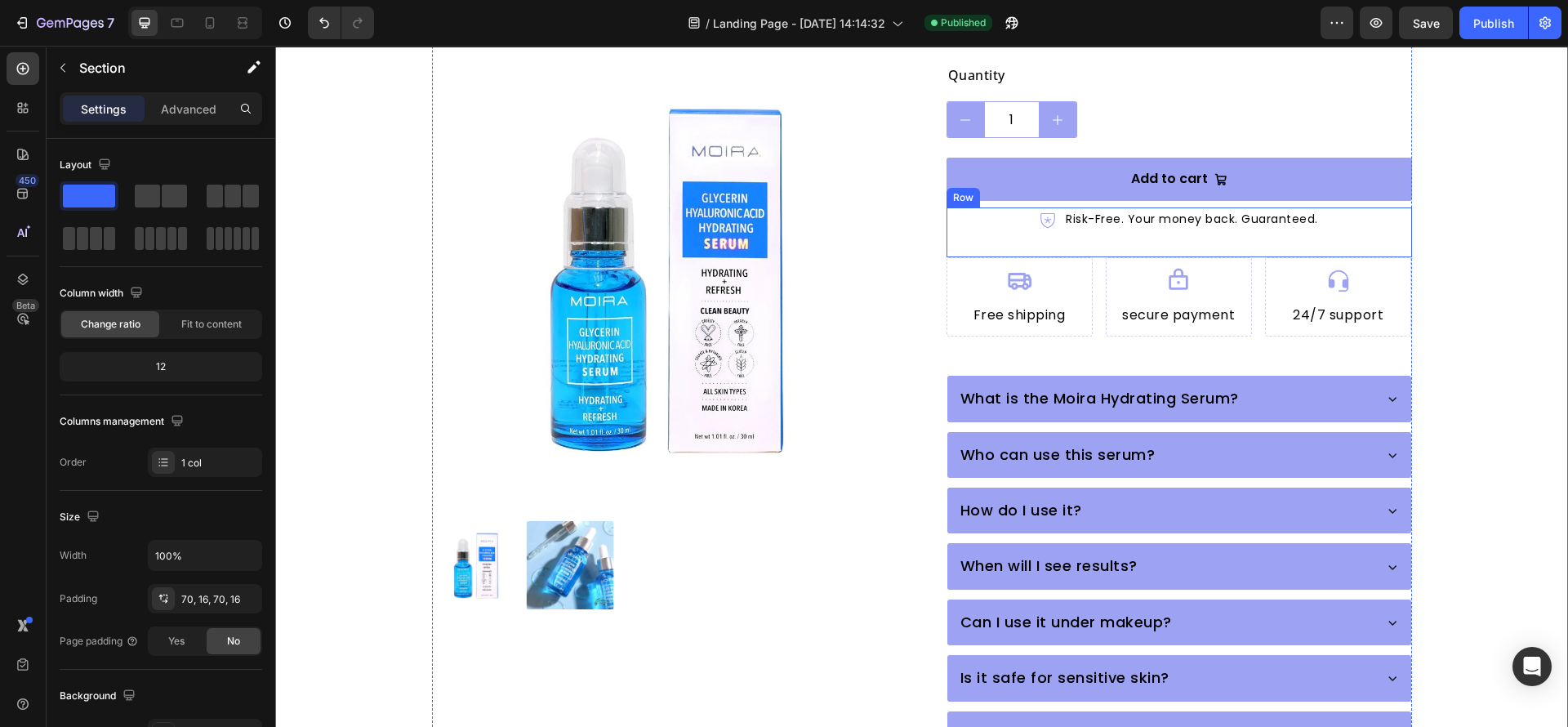
scroll to position [612, 0]
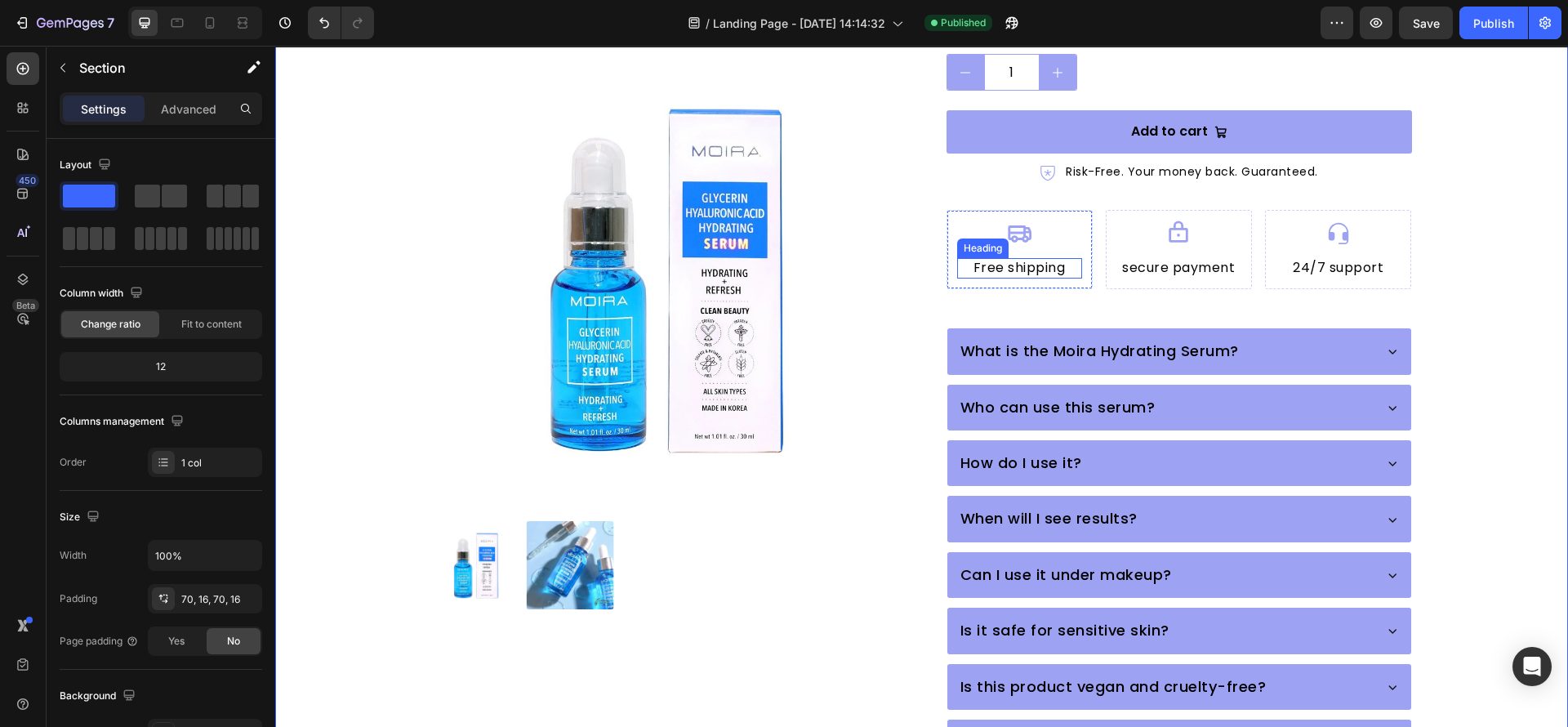
click at [1066, 259] on h2 "Free shipping" at bounding box center [1020, 268] width 125 height 20
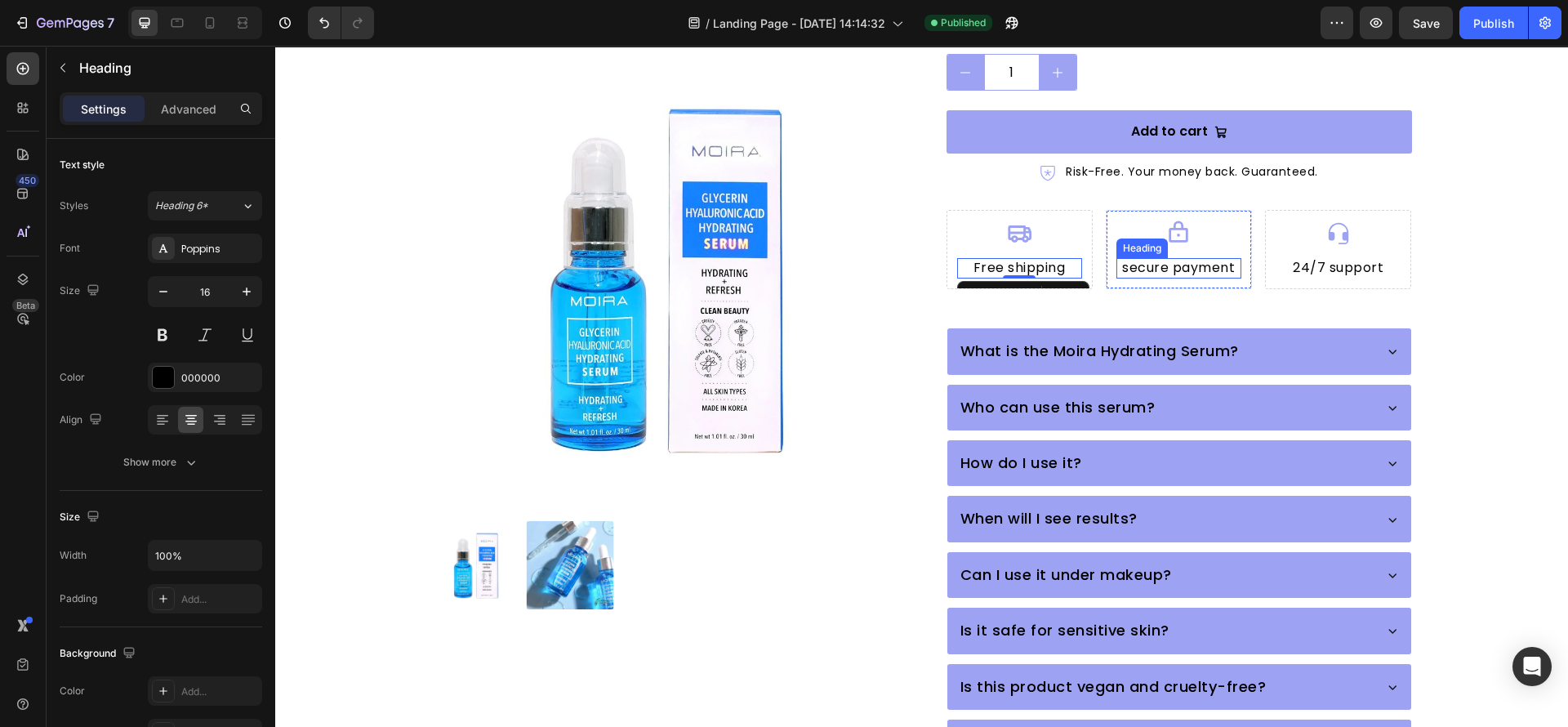
click at [1197, 259] on h2 "secure payment" at bounding box center [1180, 268] width 125 height 20
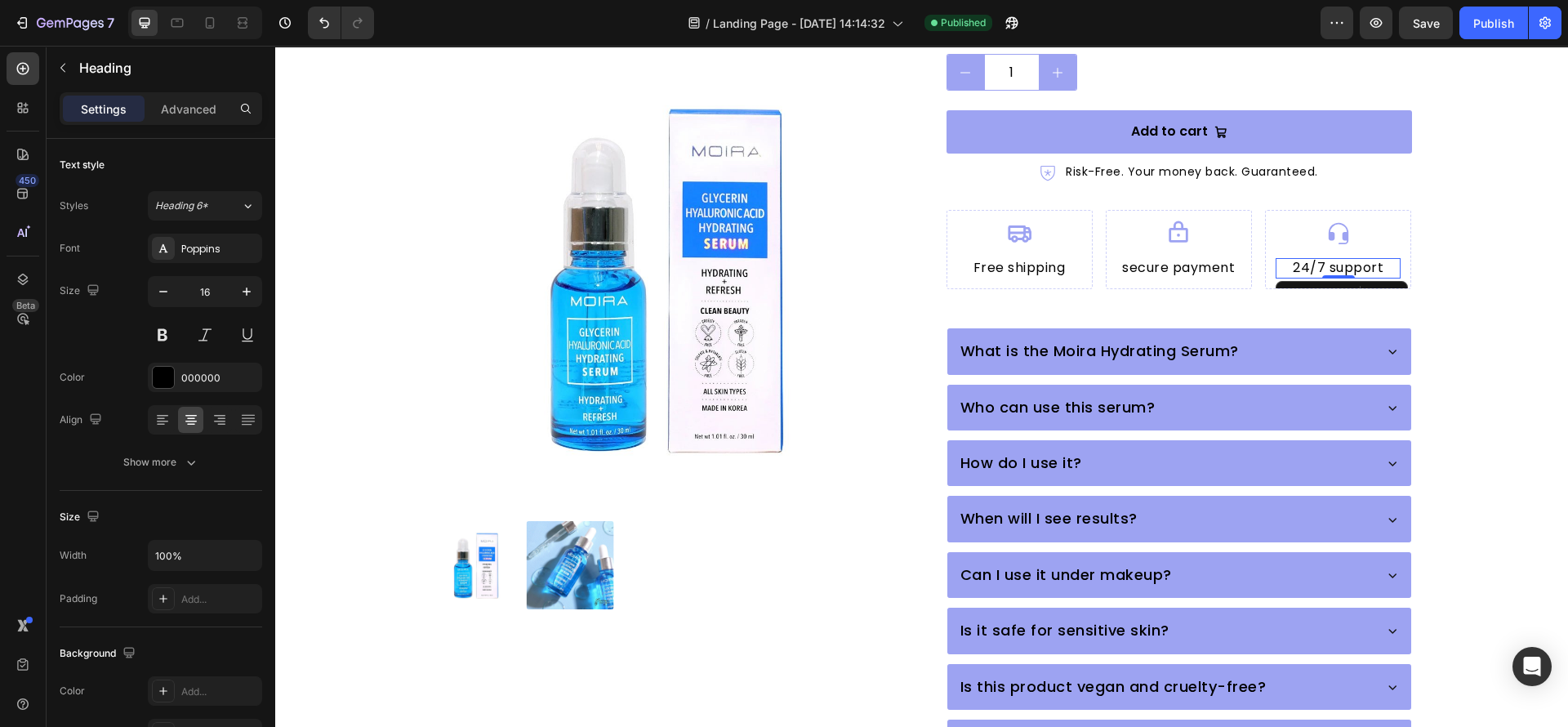
click at [1373, 259] on h2 "24/7 support" at bounding box center [1339, 268] width 125 height 20
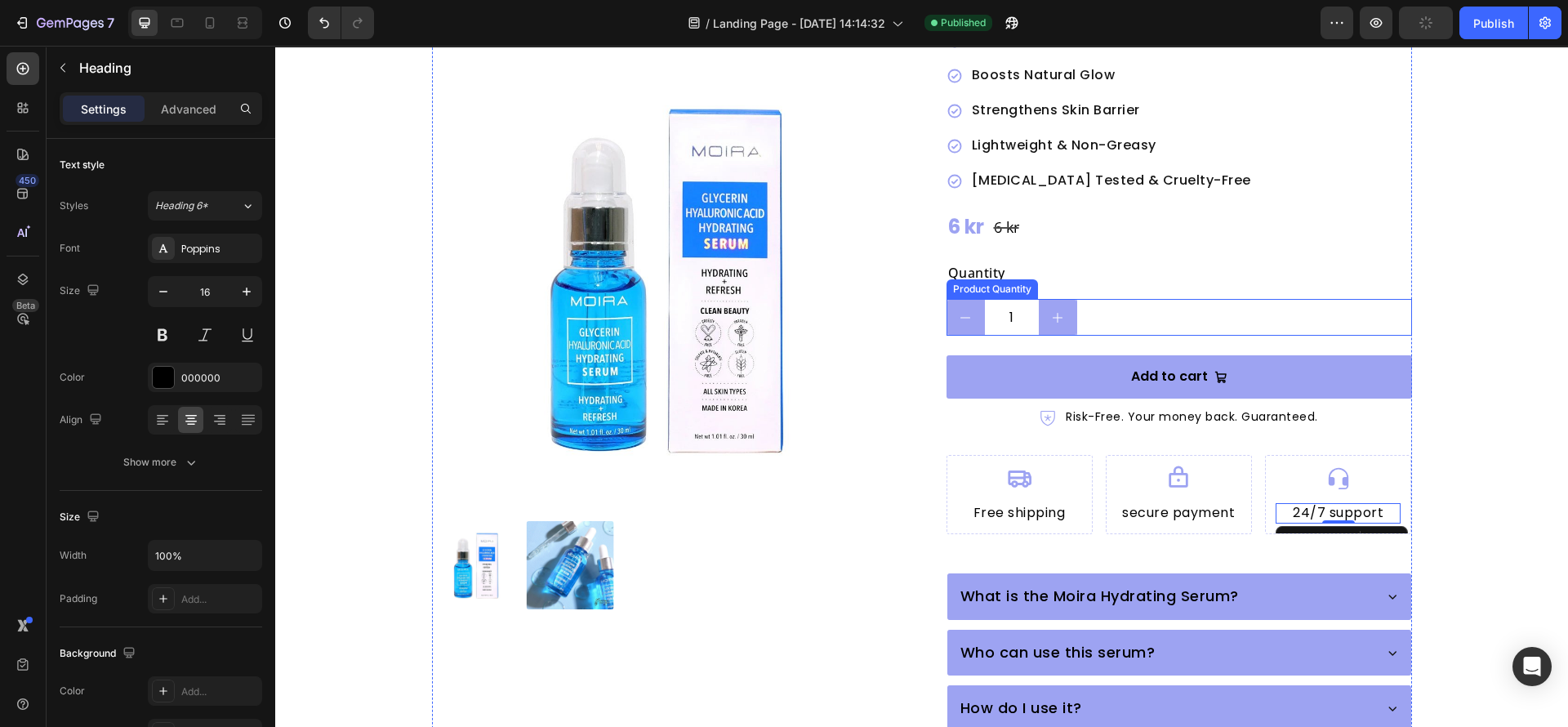
scroll to position [0, 0]
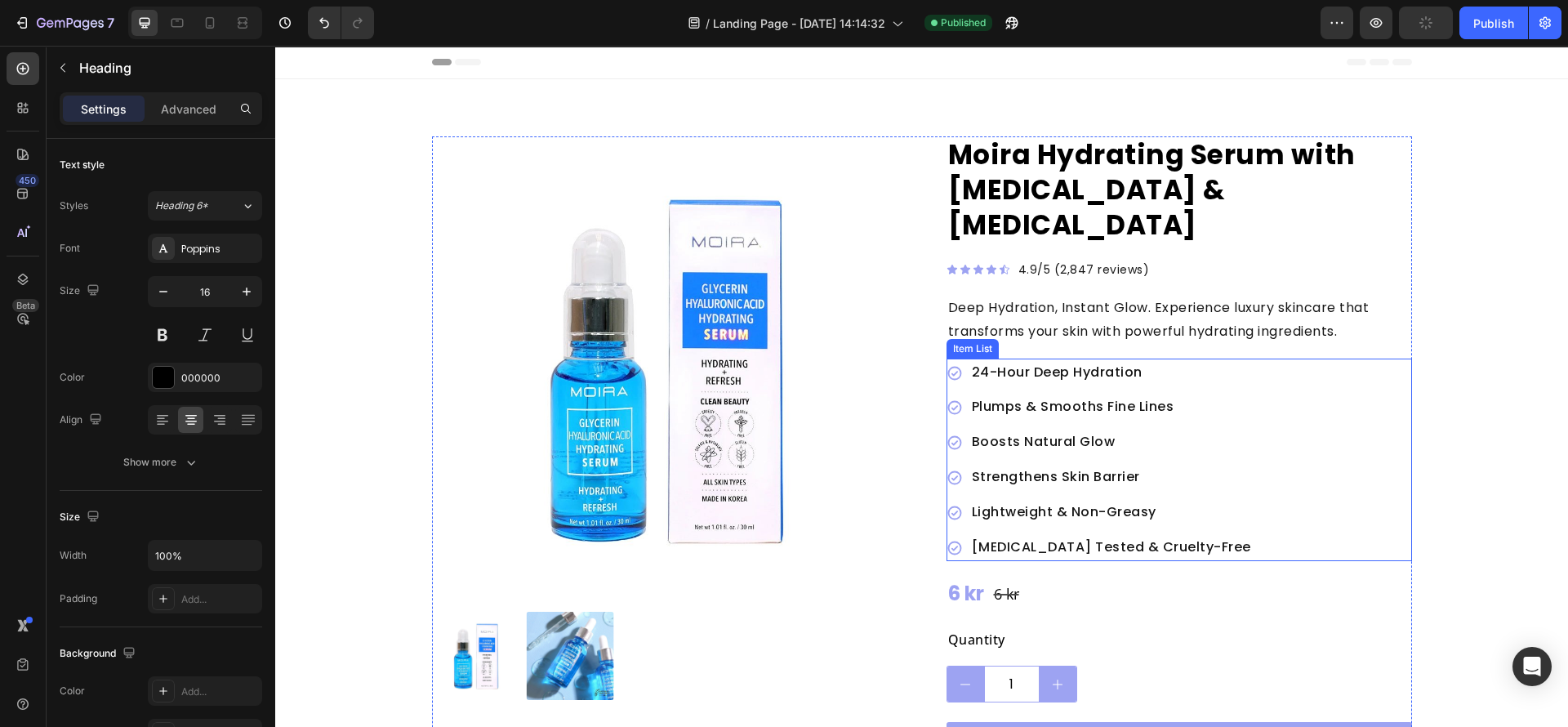
drag, startPoint x: 1162, startPoint y: 378, endPoint x: 1132, endPoint y: 388, distance: 31.6
click at [1162, 395] on p "Plumps & Smooths Fine Lines" at bounding box center [1111, 407] width 279 height 23
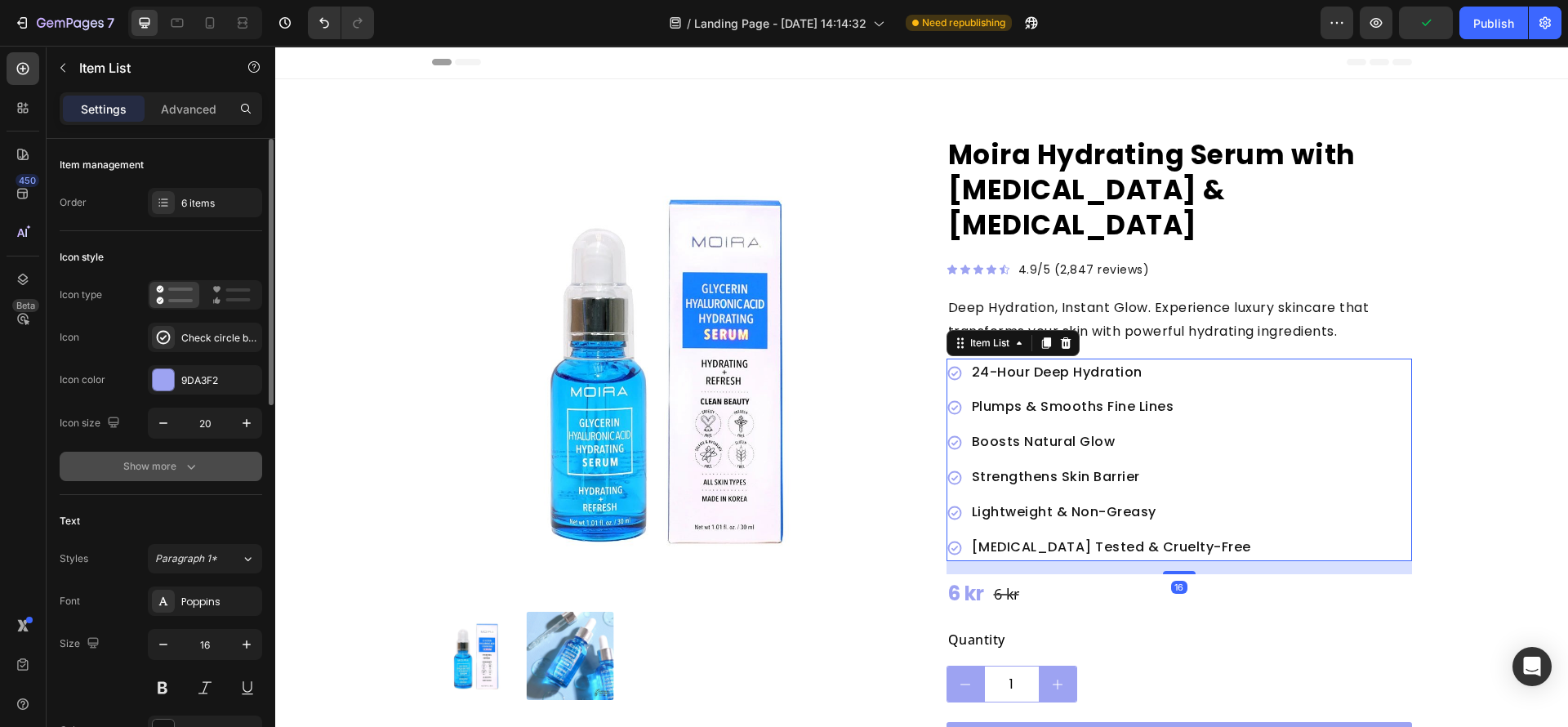
click at [190, 459] on icon "button" at bounding box center [191, 466] width 17 height 17
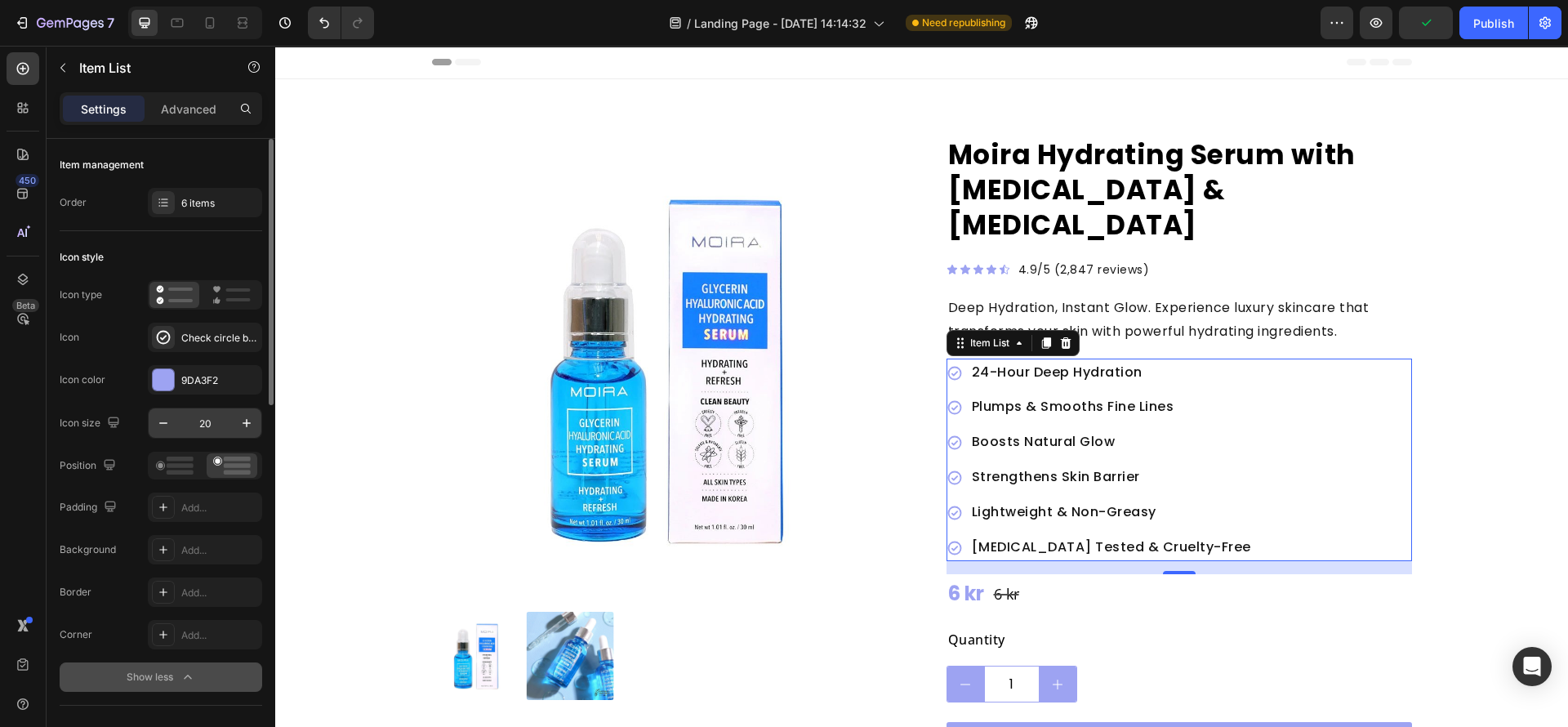
scroll to position [245, 0]
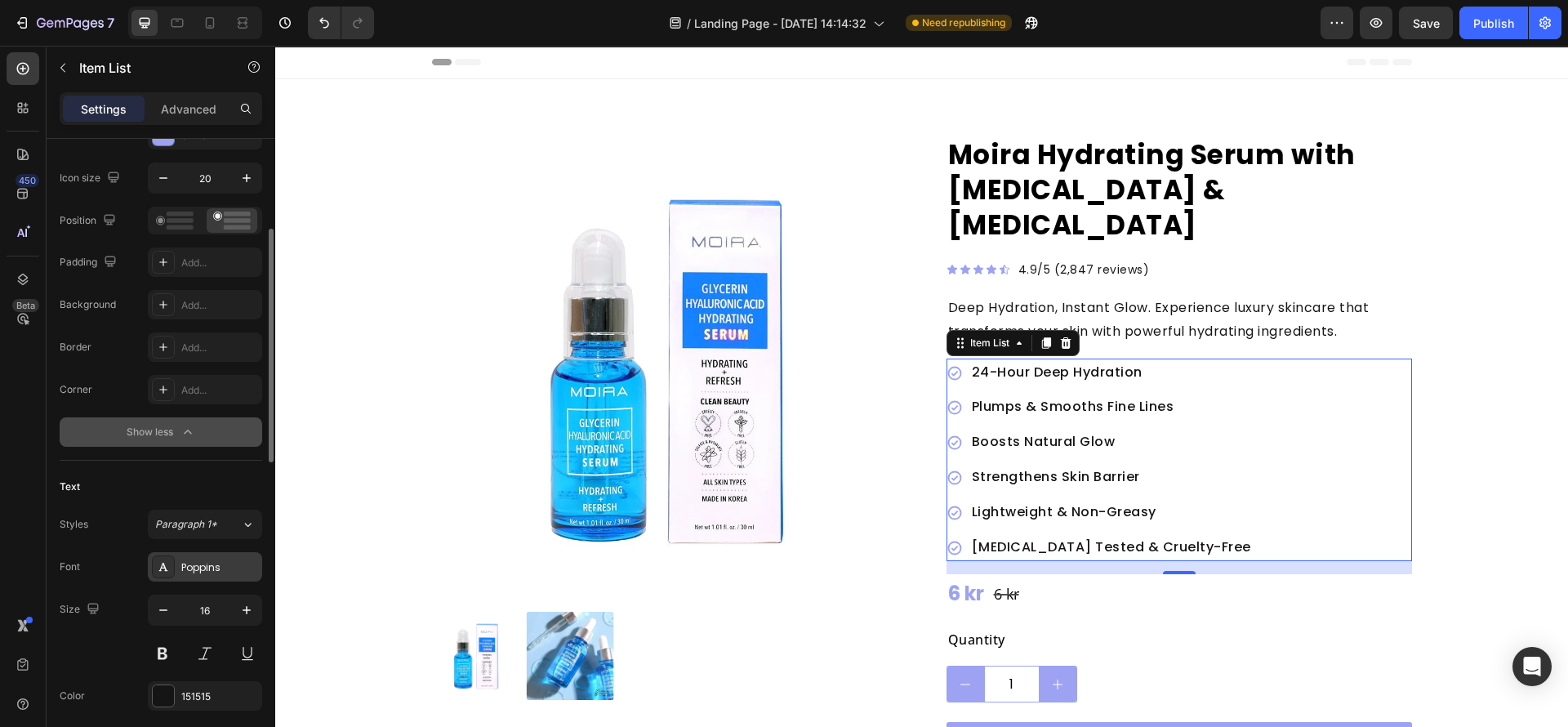
click at [224, 573] on div "Poppins" at bounding box center [220, 567] width 77 height 15
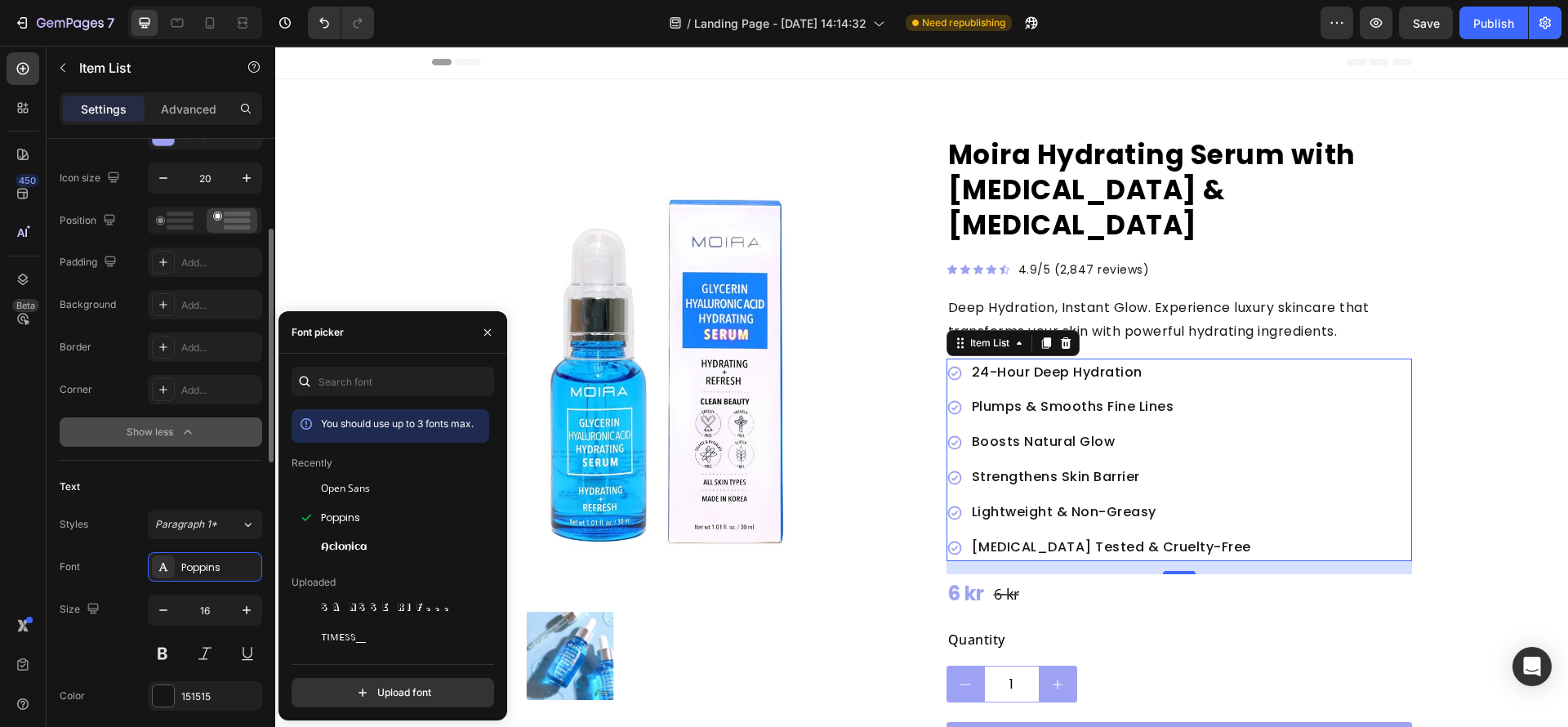
click at [132, 464] on div "Text Styles Paragraph 1* Font Poppins Size 16 Color 151515 Show more" at bounding box center [161, 614] width 203 height 306
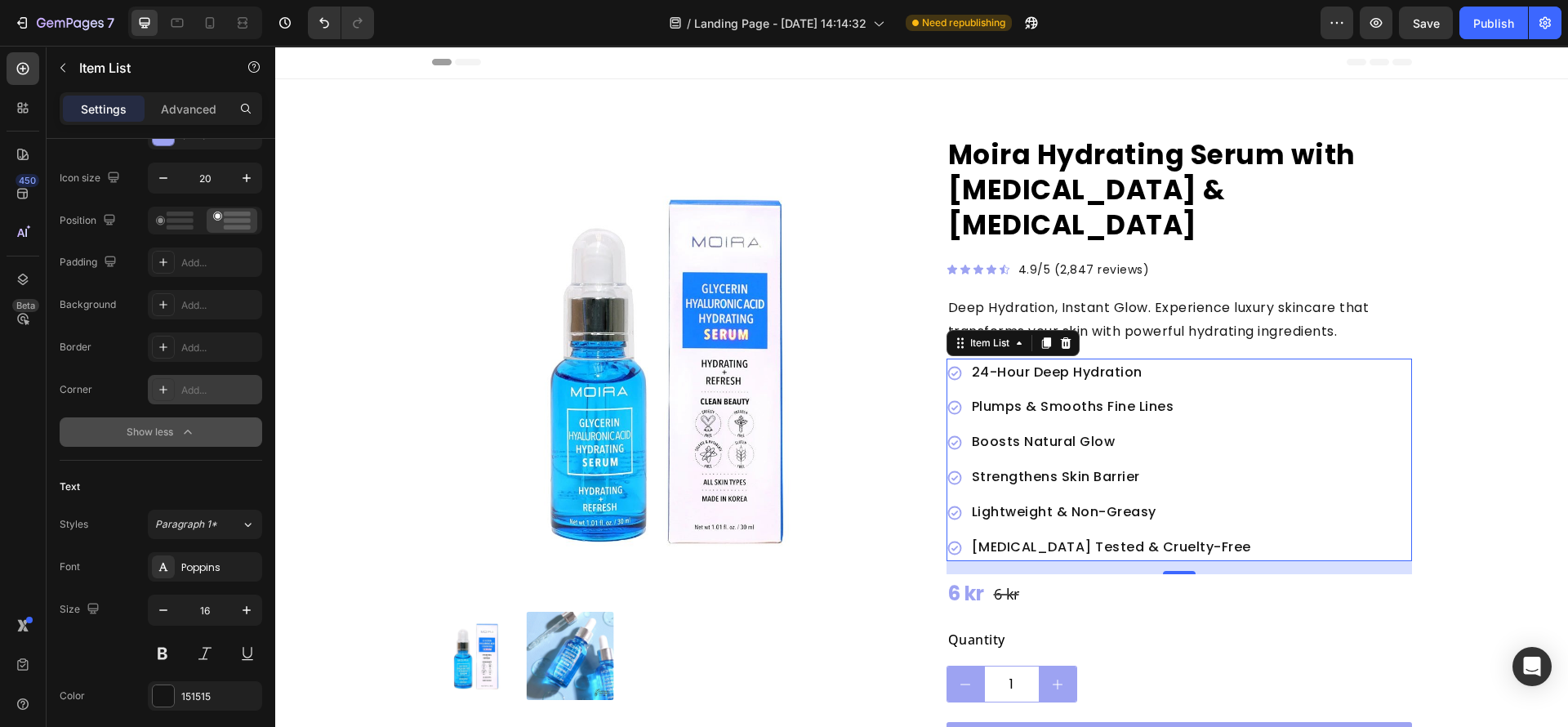
scroll to position [490, 0]
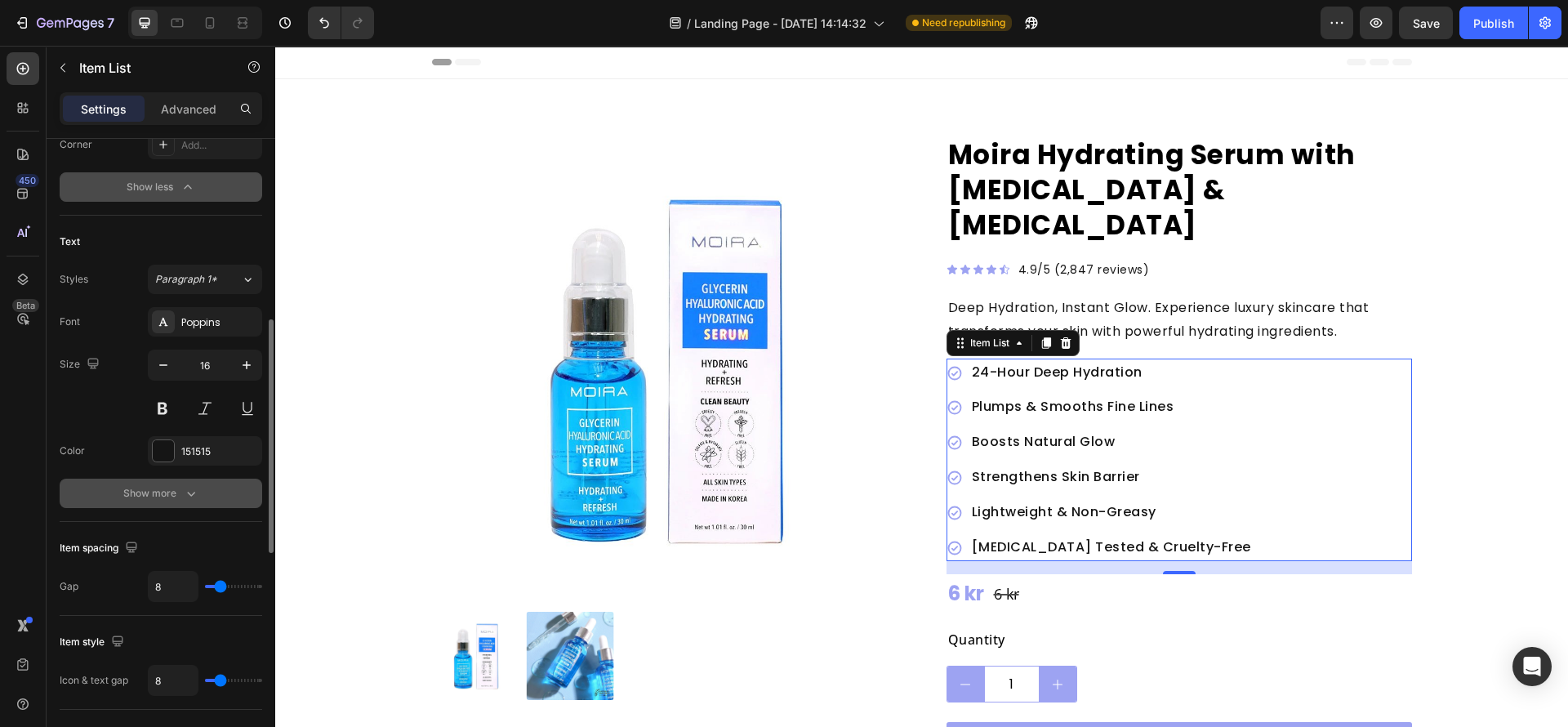
click at [183, 493] on icon "button" at bounding box center [191, 493] width 17 height 17
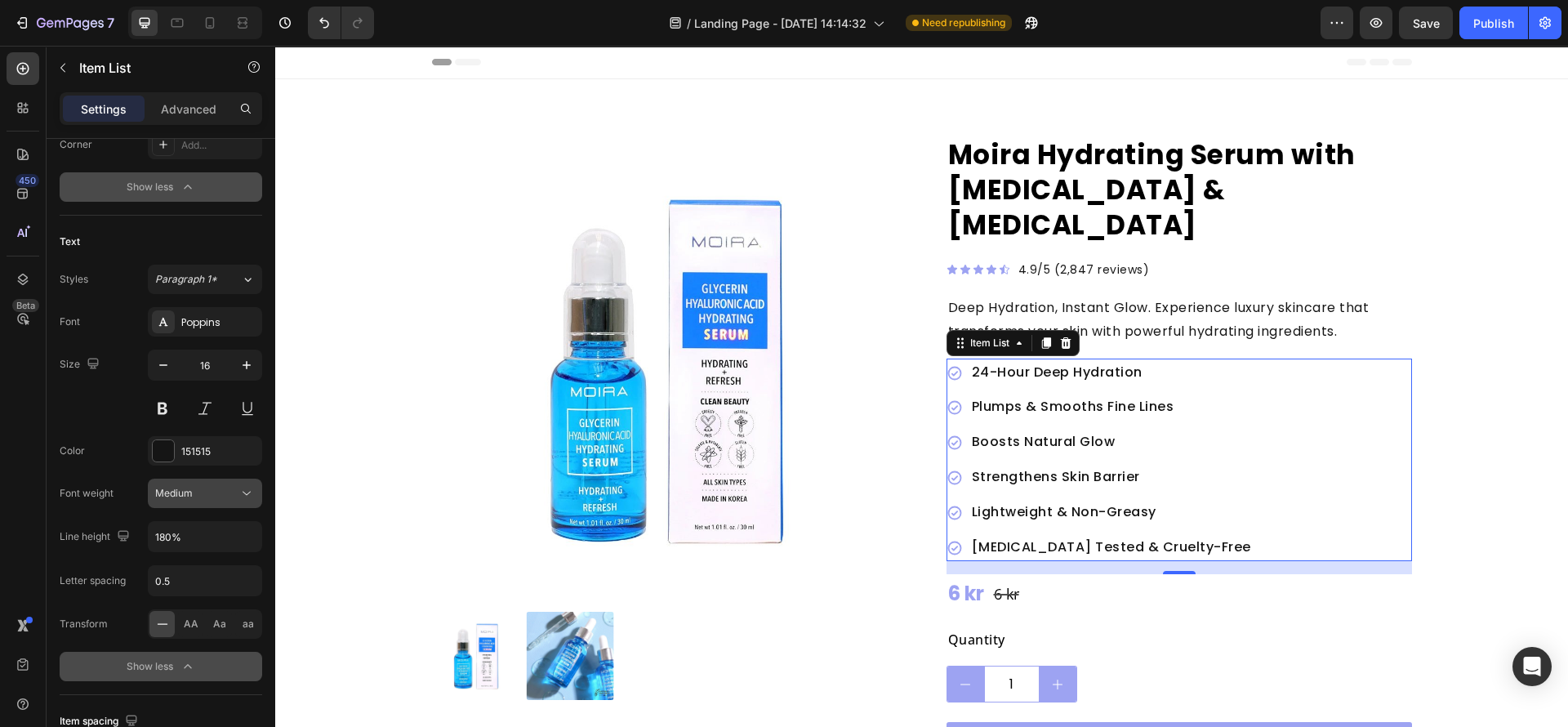
click at [252, 501] on icon at bounding box center [246, 493] width 17 height 17
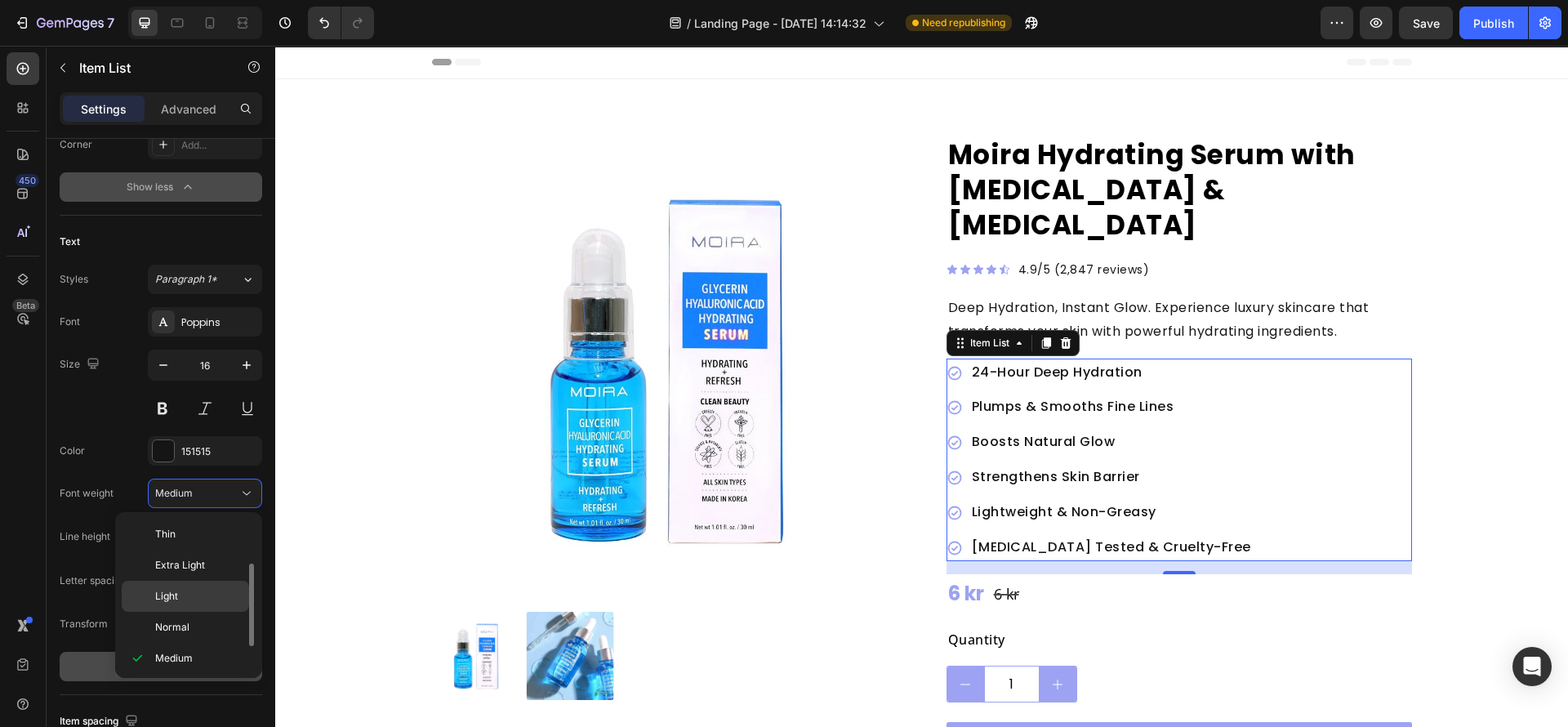
scroll to position [29, 0]
click at [101, 463] on div "Color 151515" at bounding box center [161, 451] width 203 height 29
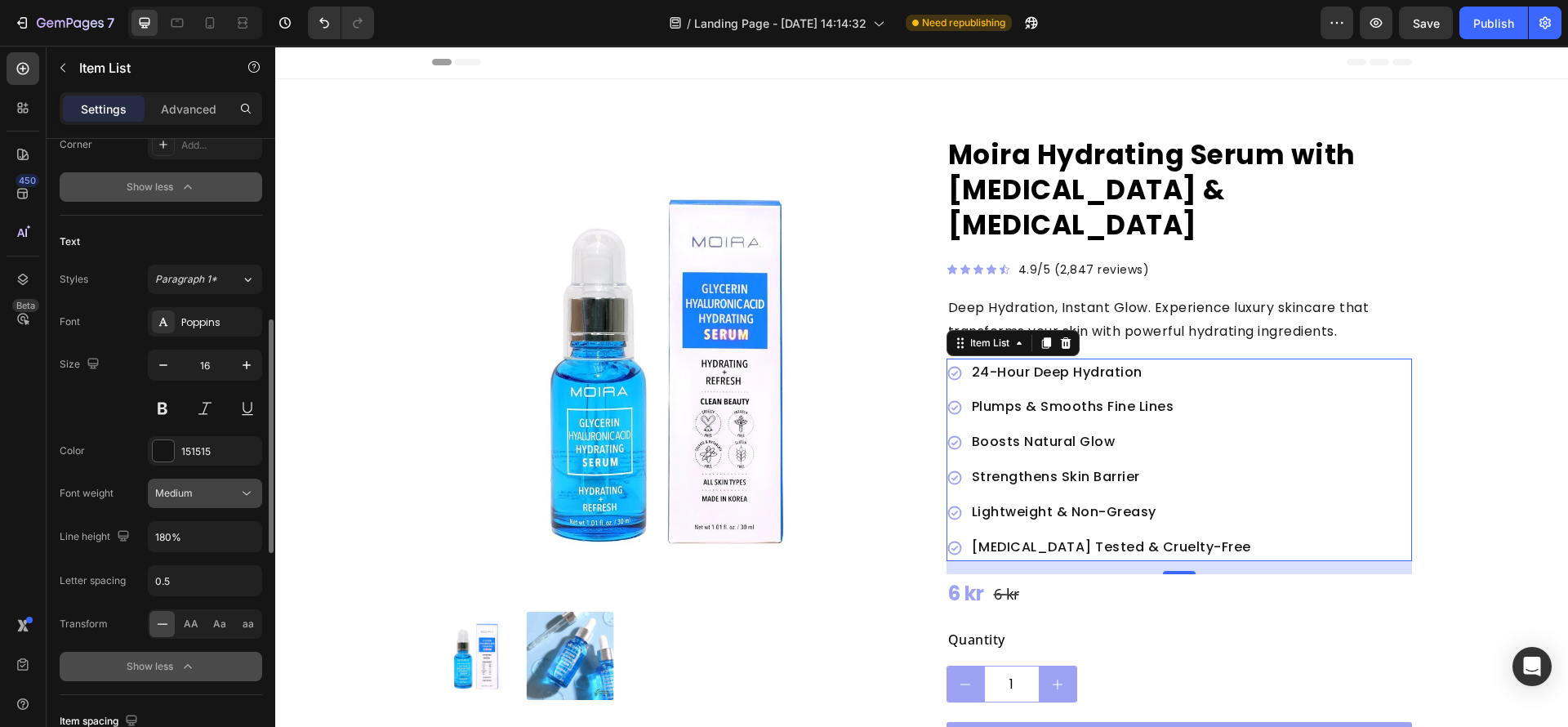
click at [219, 501] on div "Medium" at bounding box center [196, 493] width 83 height 15
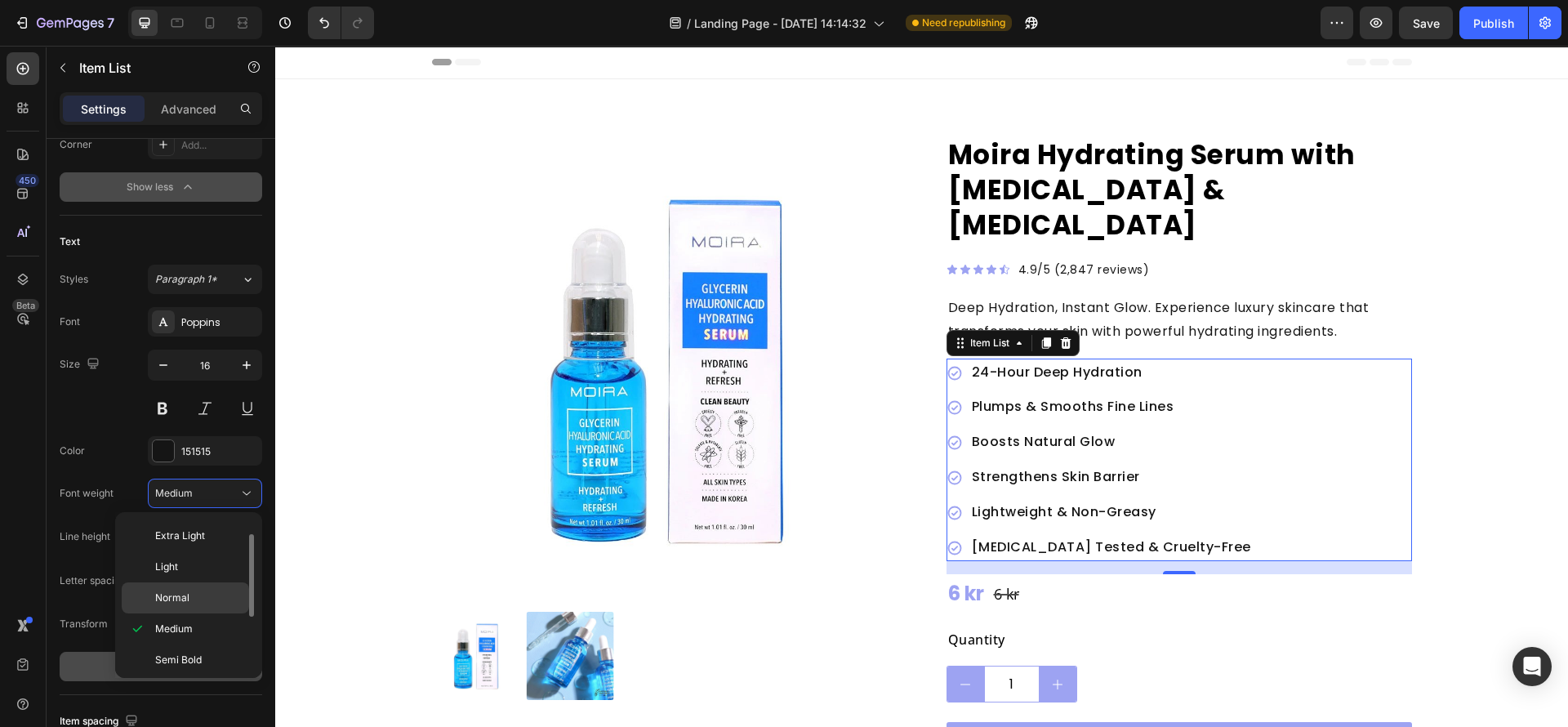
drag, startPoint x: 188, startPoint y: 603, endPoint x: 362, endPoint y: 545, distance: 183.4
click at [188, 603] on p "Normal" at bounding box center [198, 597] width 87 height 15
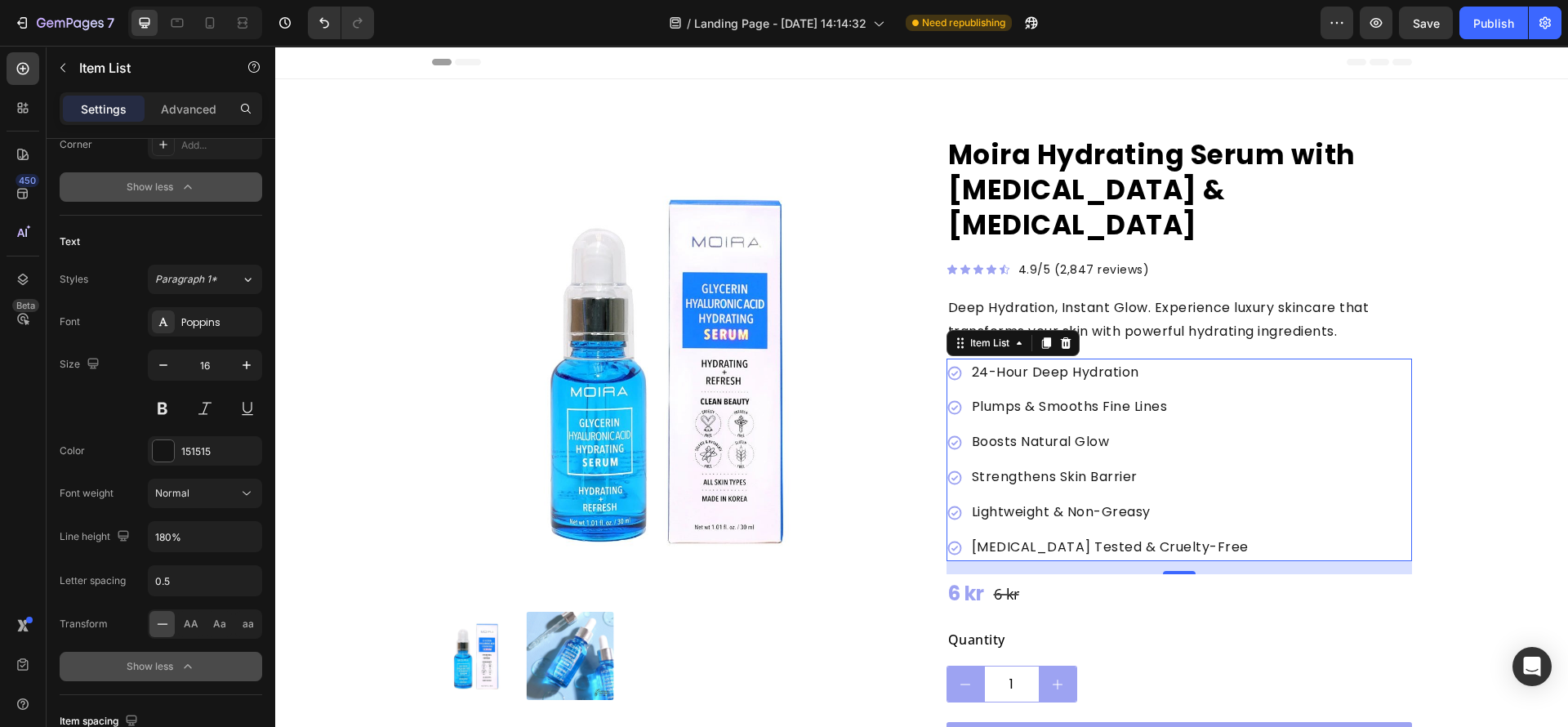
click at [1232, 511] on div "24-Hour Deep Hydration Plumps & Smooths Fine Lines Boosts Natural Glow Strength…" at bounding box center [1179, 461] width 465 height 203
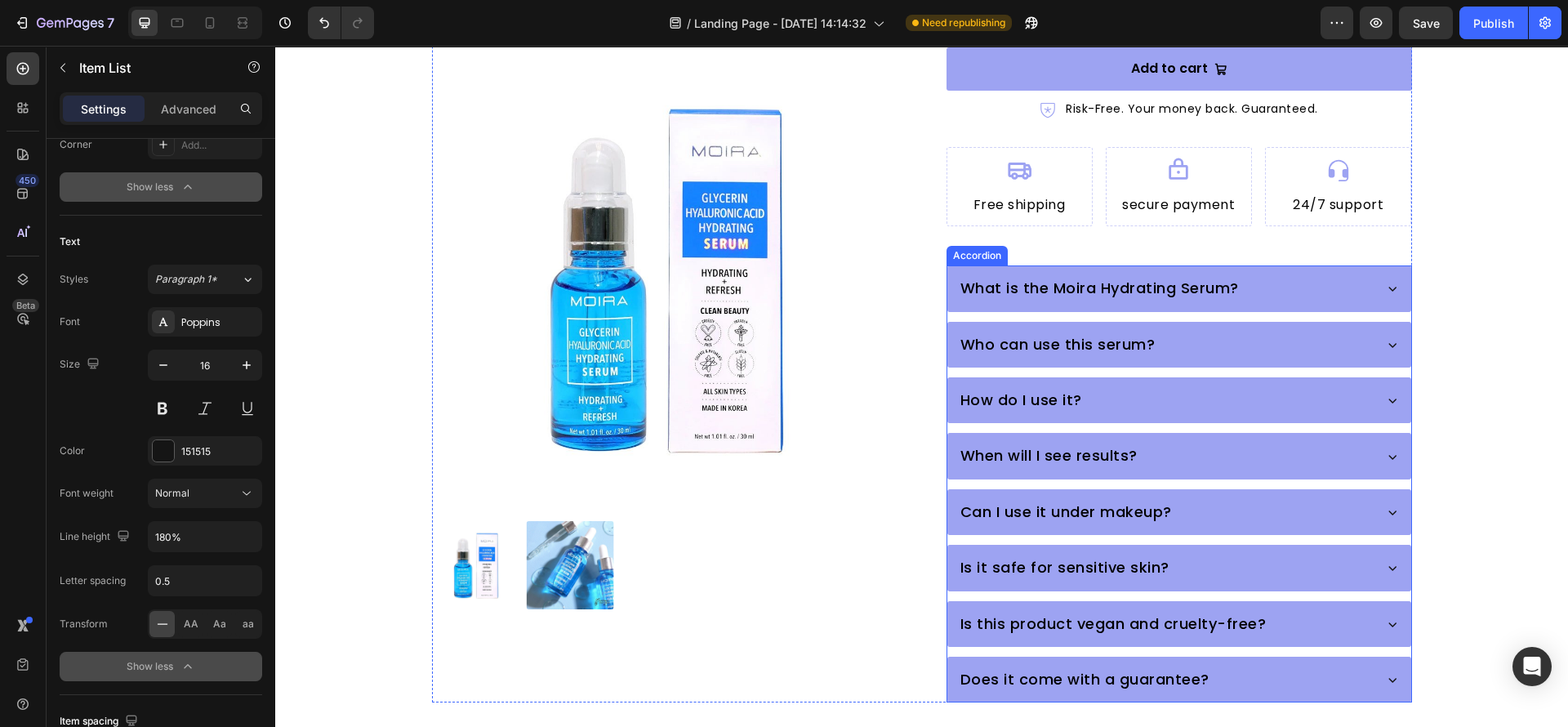
scroll to position [735, 0]
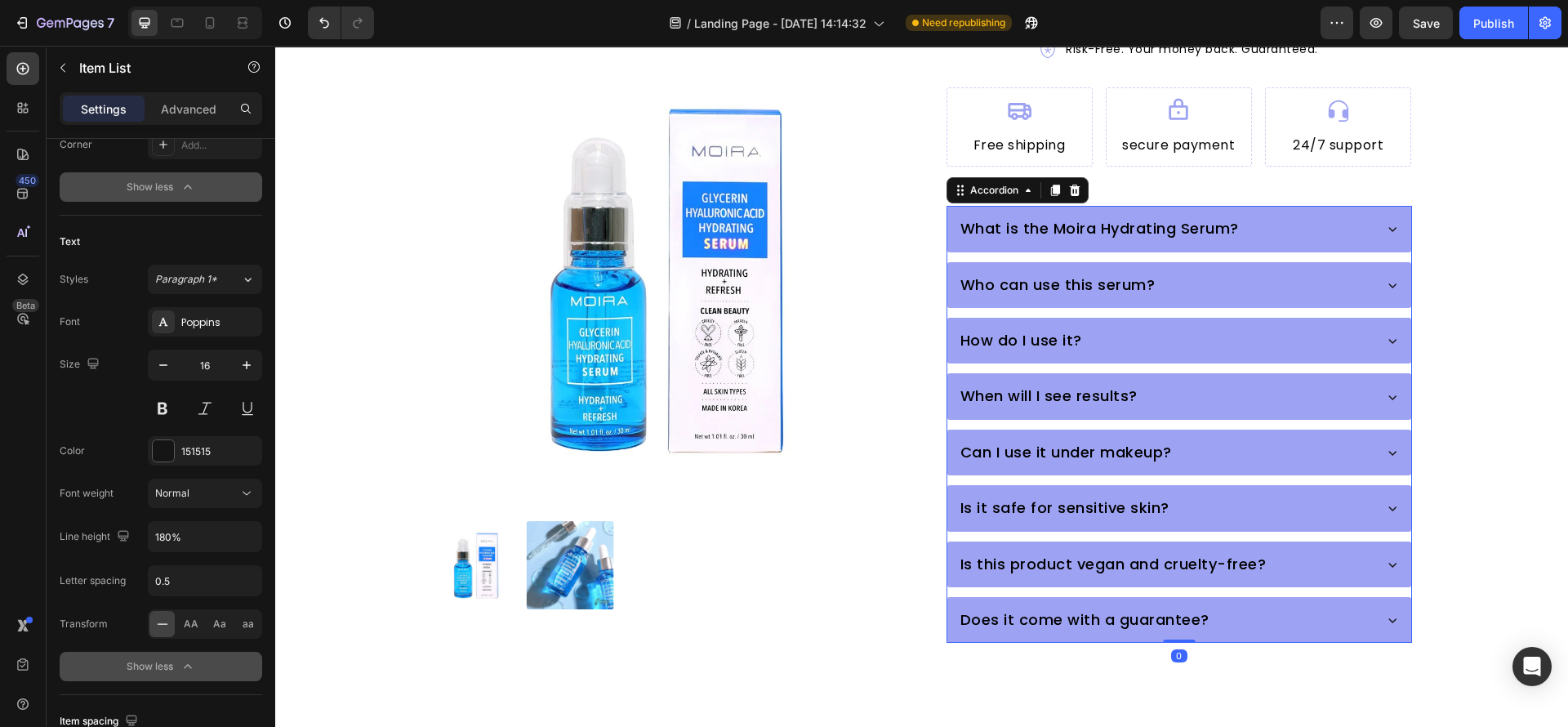
drag, startPoint x: 1061, startPoint y: 355, endPoint x: 494, endPoint y: 448, distance: 574.6
click at [1061, 384] on p "When will I see results?" at bounding box center [1050, 396] width 178 height 26
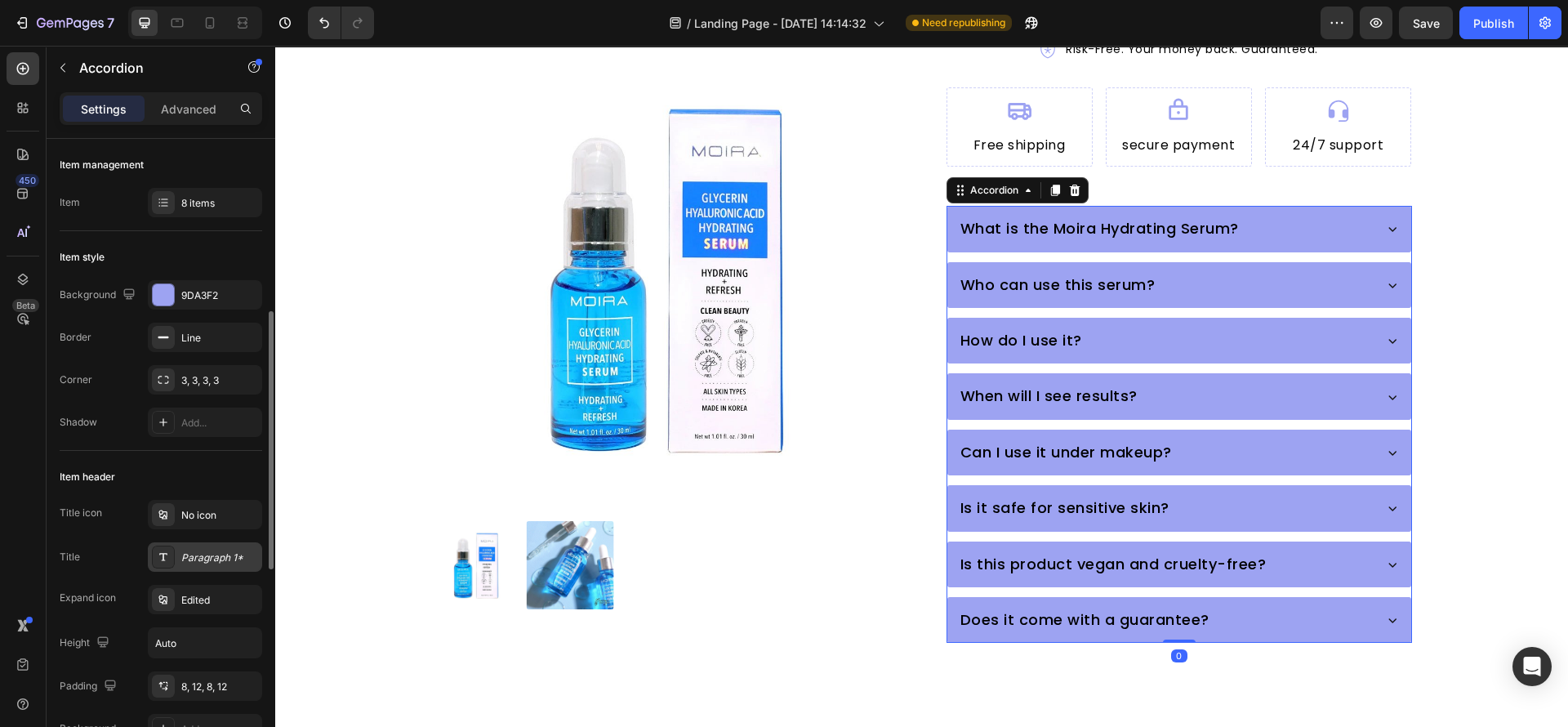
scroll to position [123, 0]
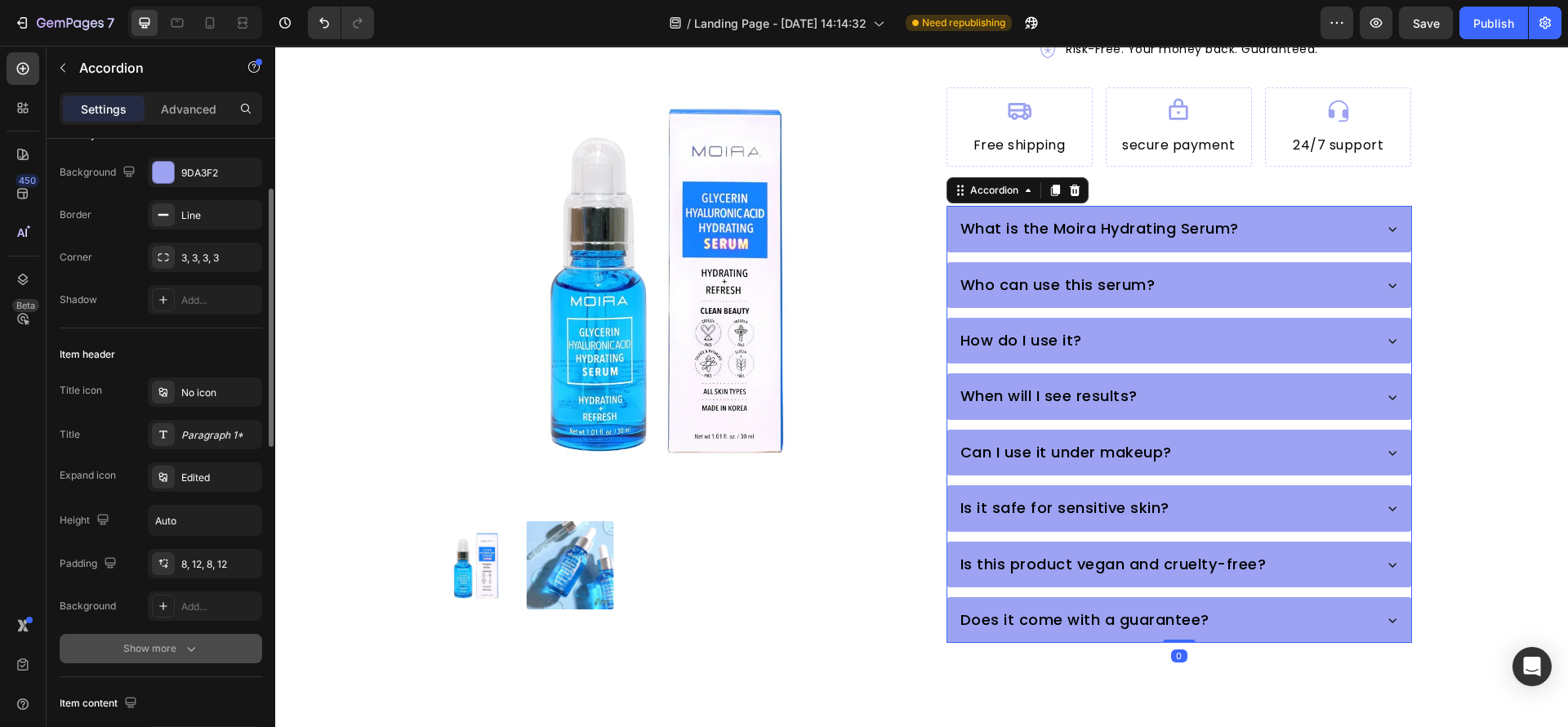
click at [163, 643] on div "Show more" at bounding box center [161, 648] width 76 height 17
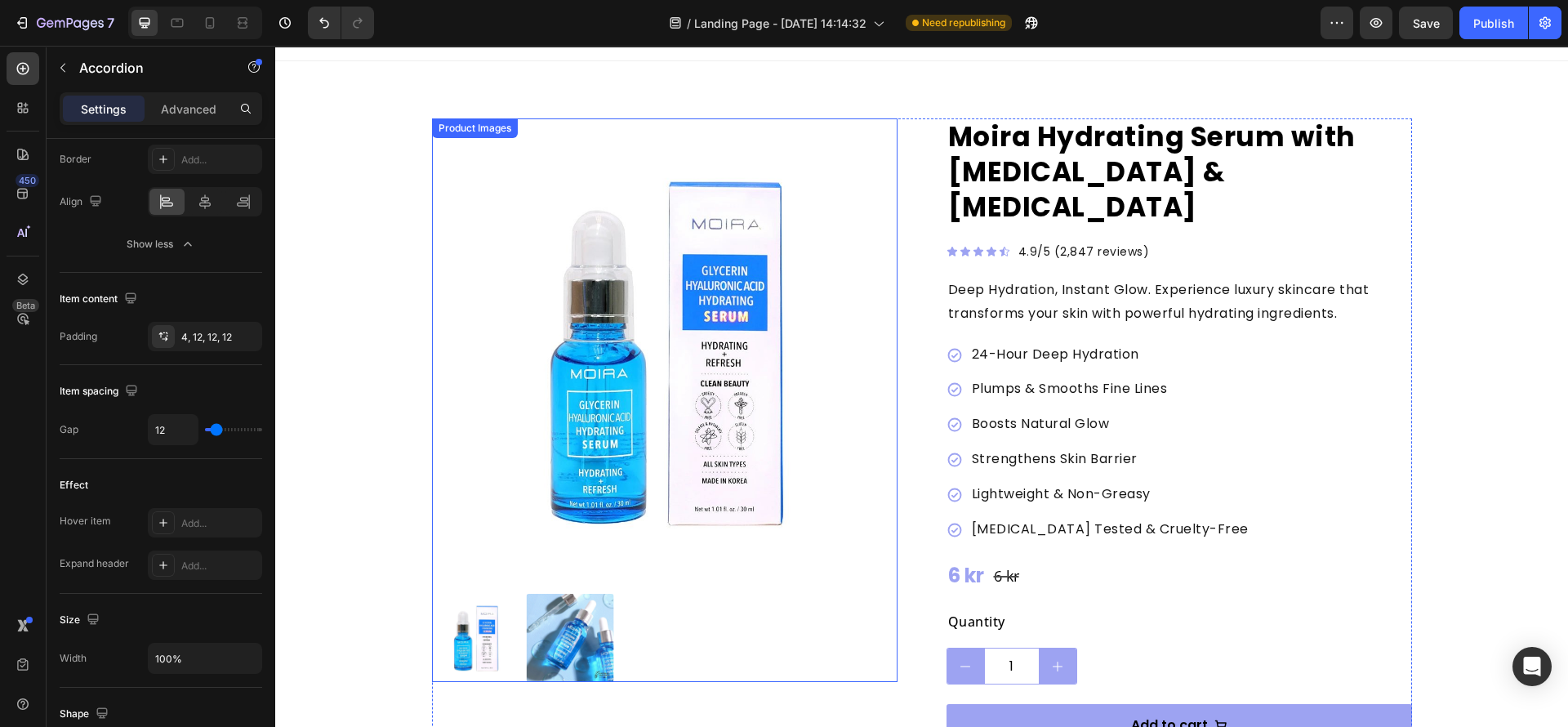
scroll to position [0, 0]
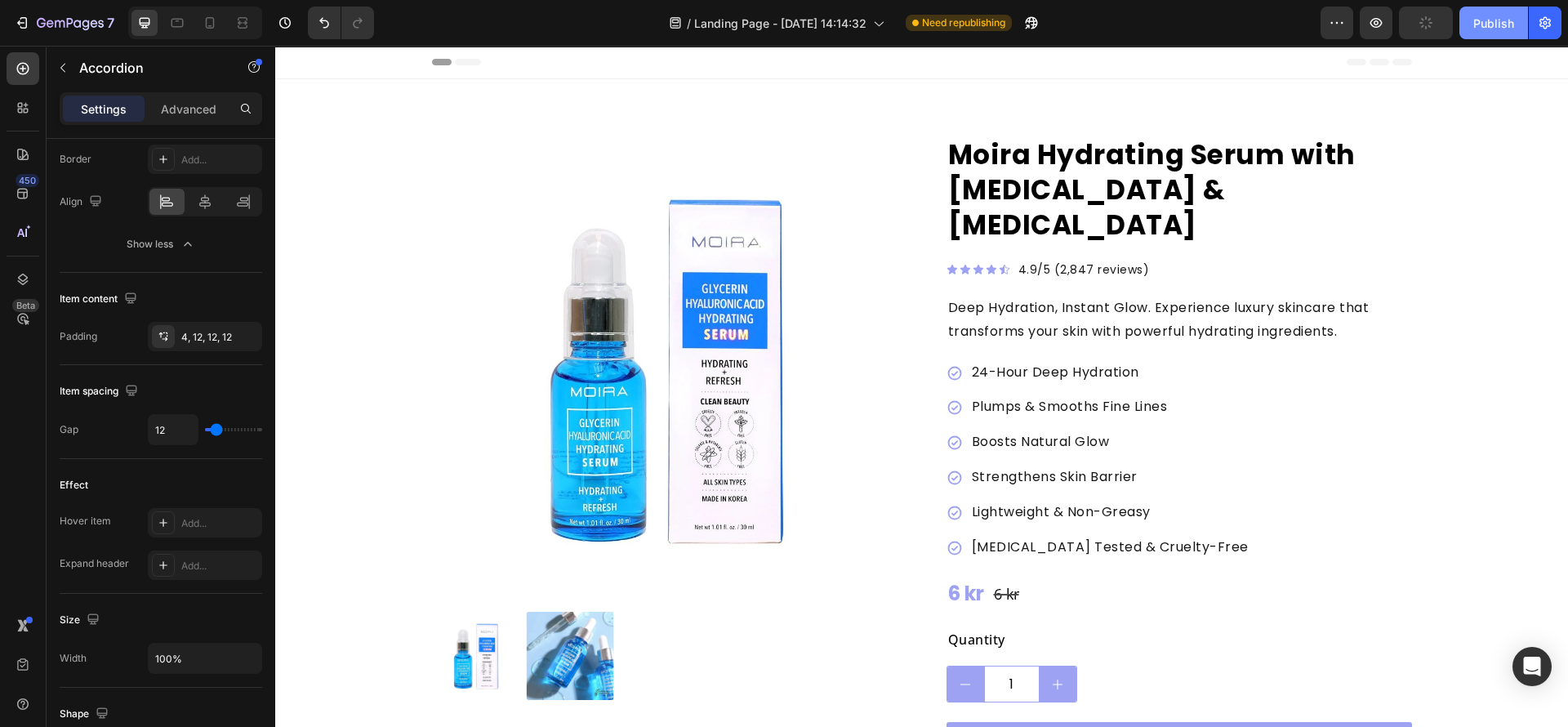
click at [1515, 31] on button "Publish" at bounding box center [1494, 22] width 68 height 32
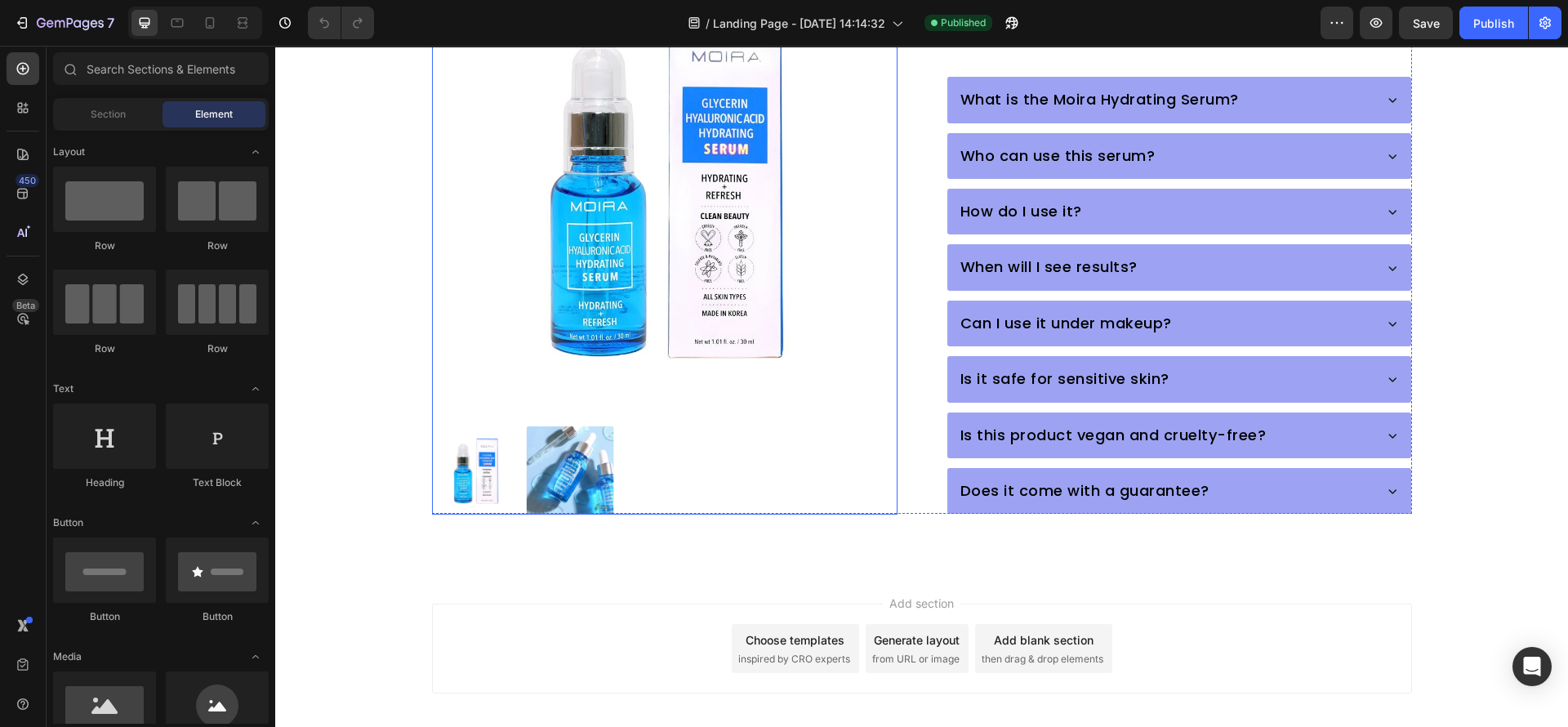
scroll to position [876, 0]
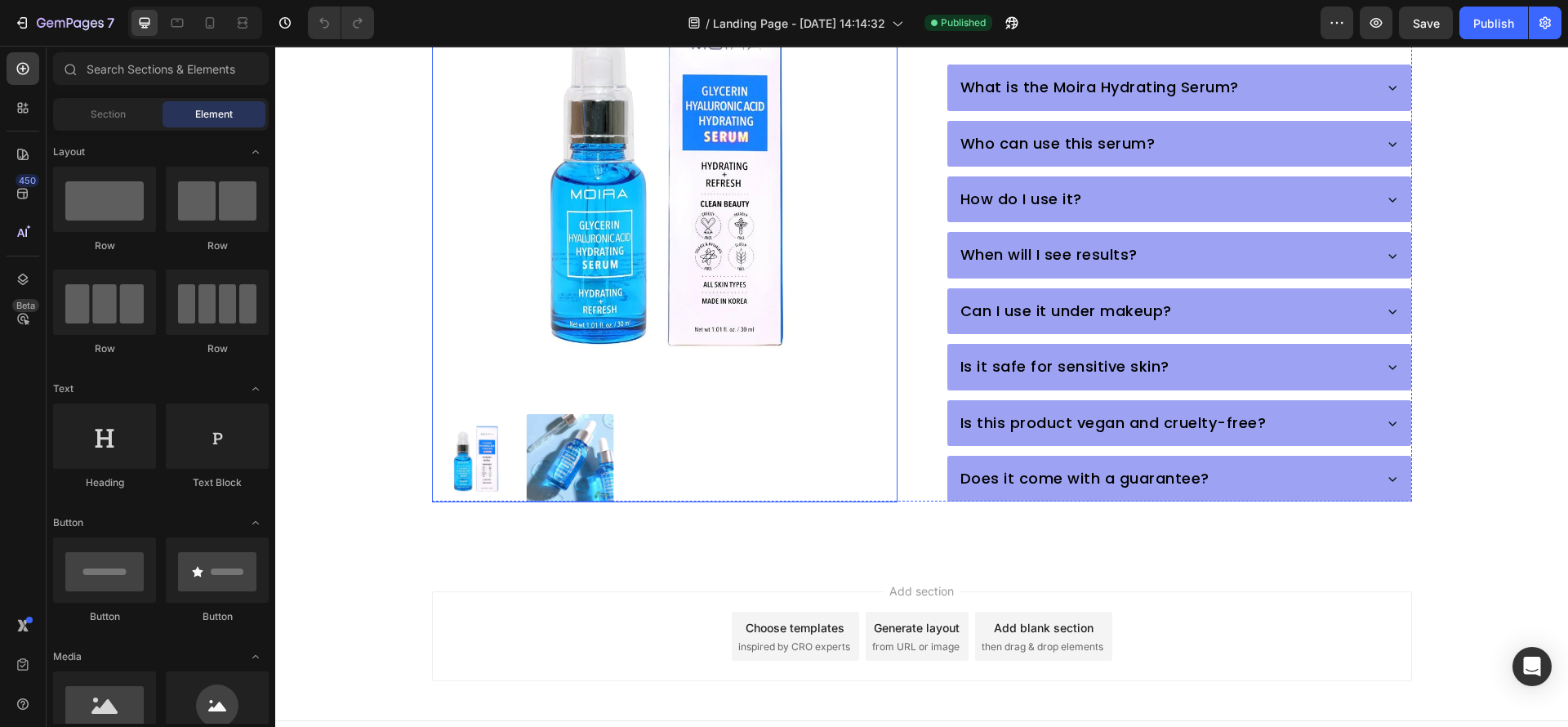
click at [560, 452] on img at bounding box center [570, 458] width 88 height 88
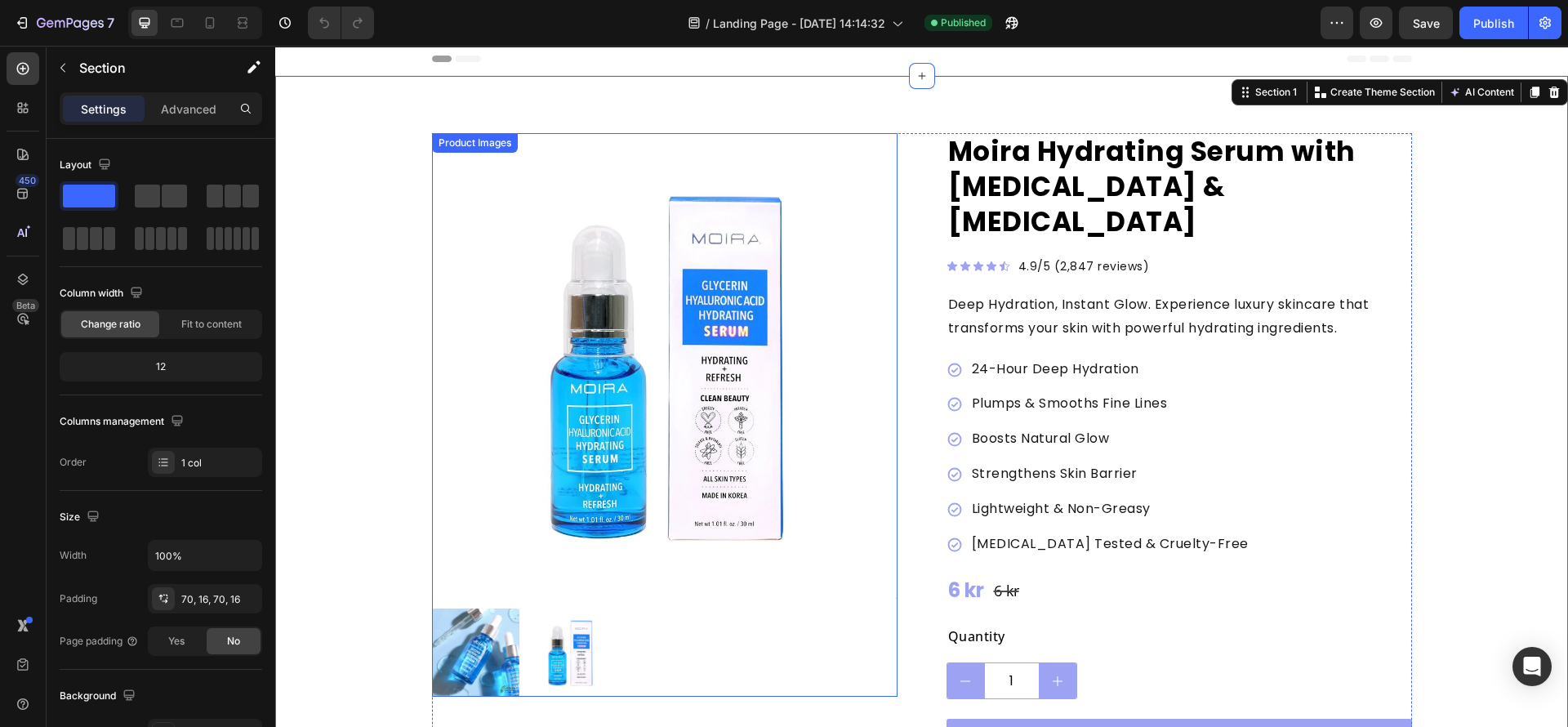
scroll to position [0, 0]
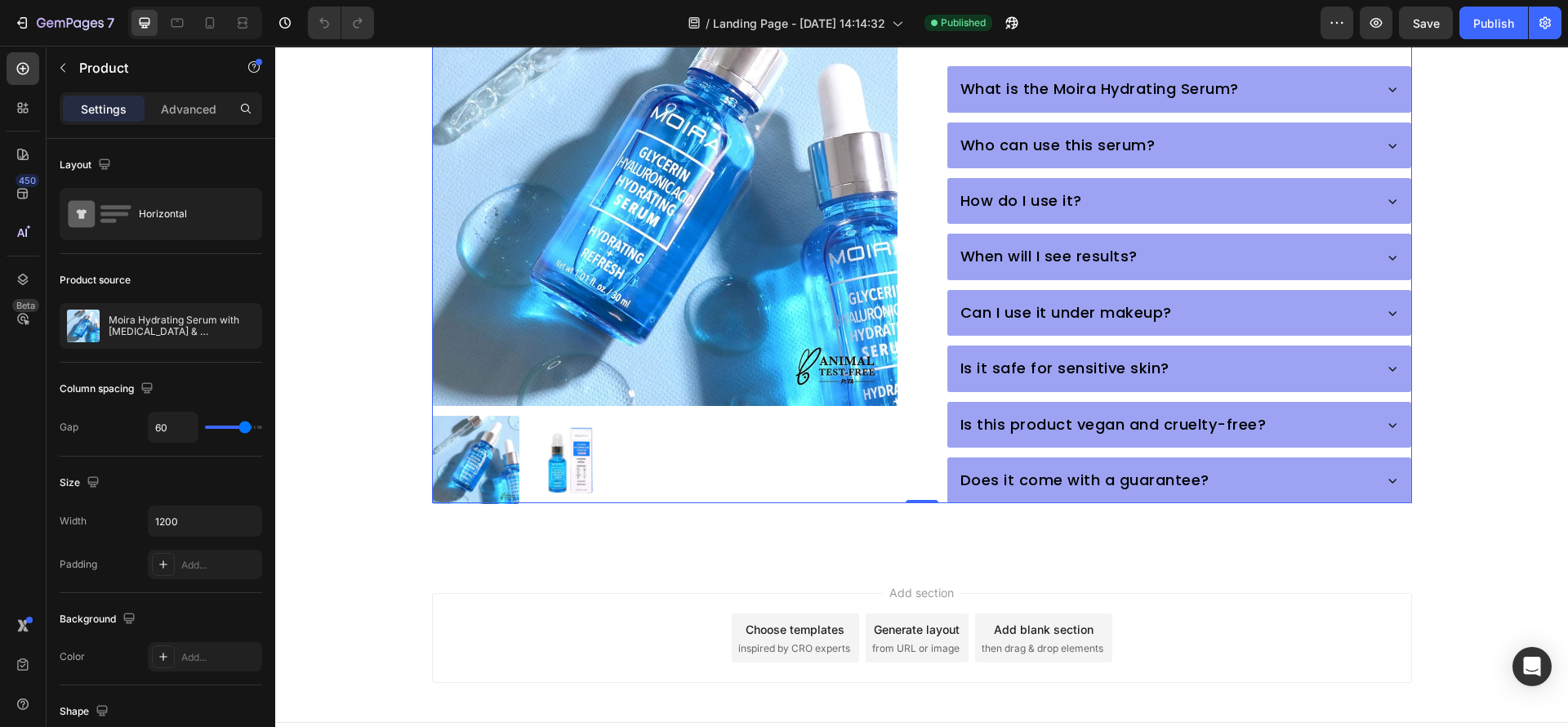
scroll to position [876, 0]
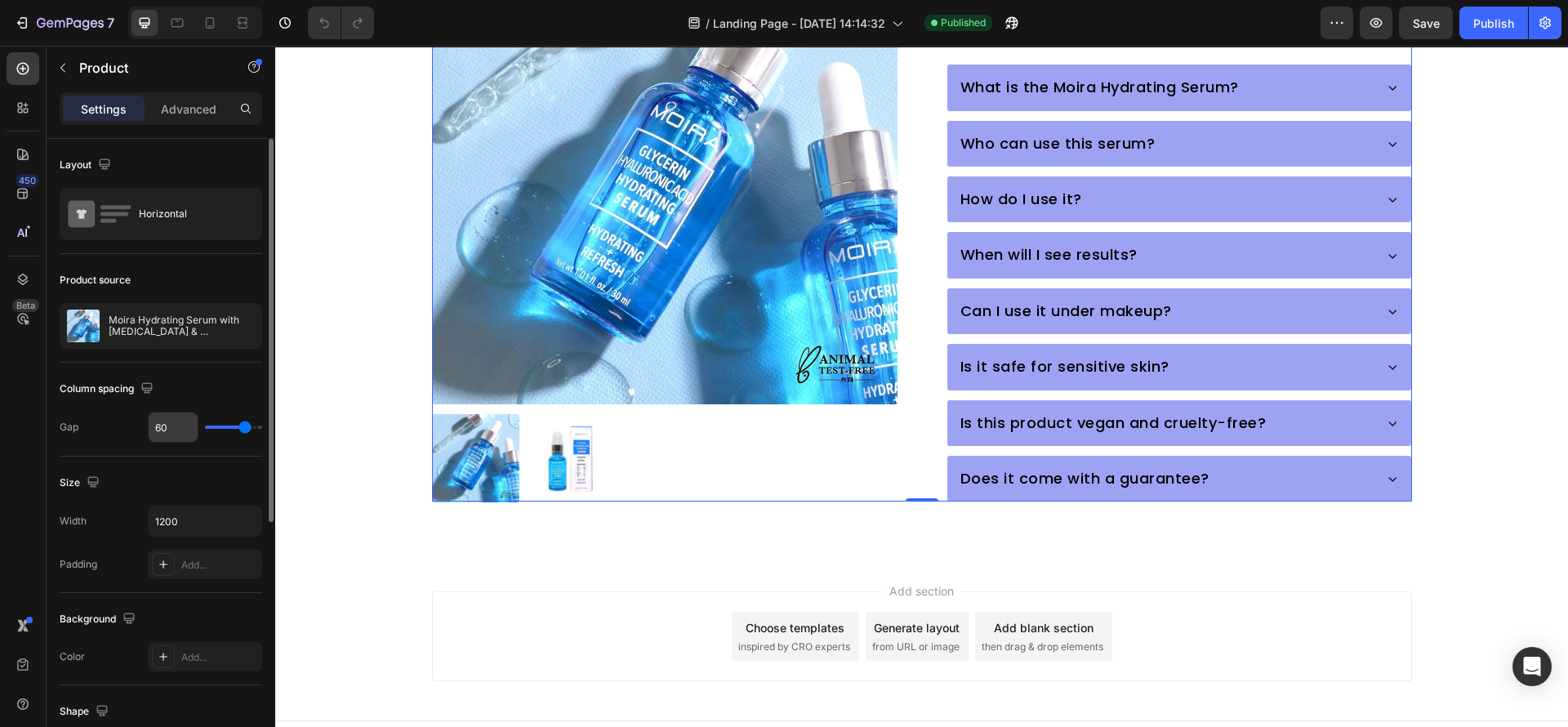
click at [170, 425] on input "60" at bounding box center [173, 427] width 49 height 29
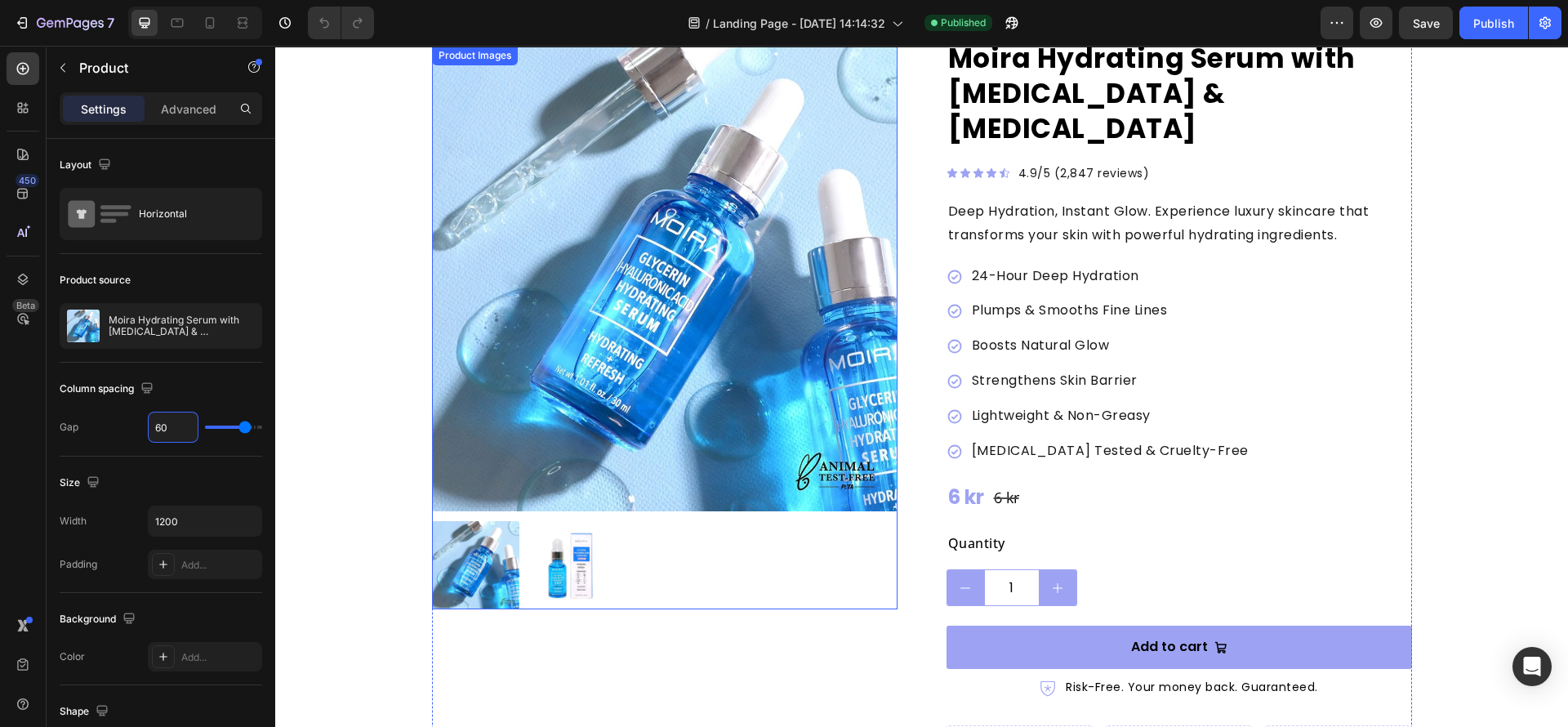
scroll to position [0, 0]
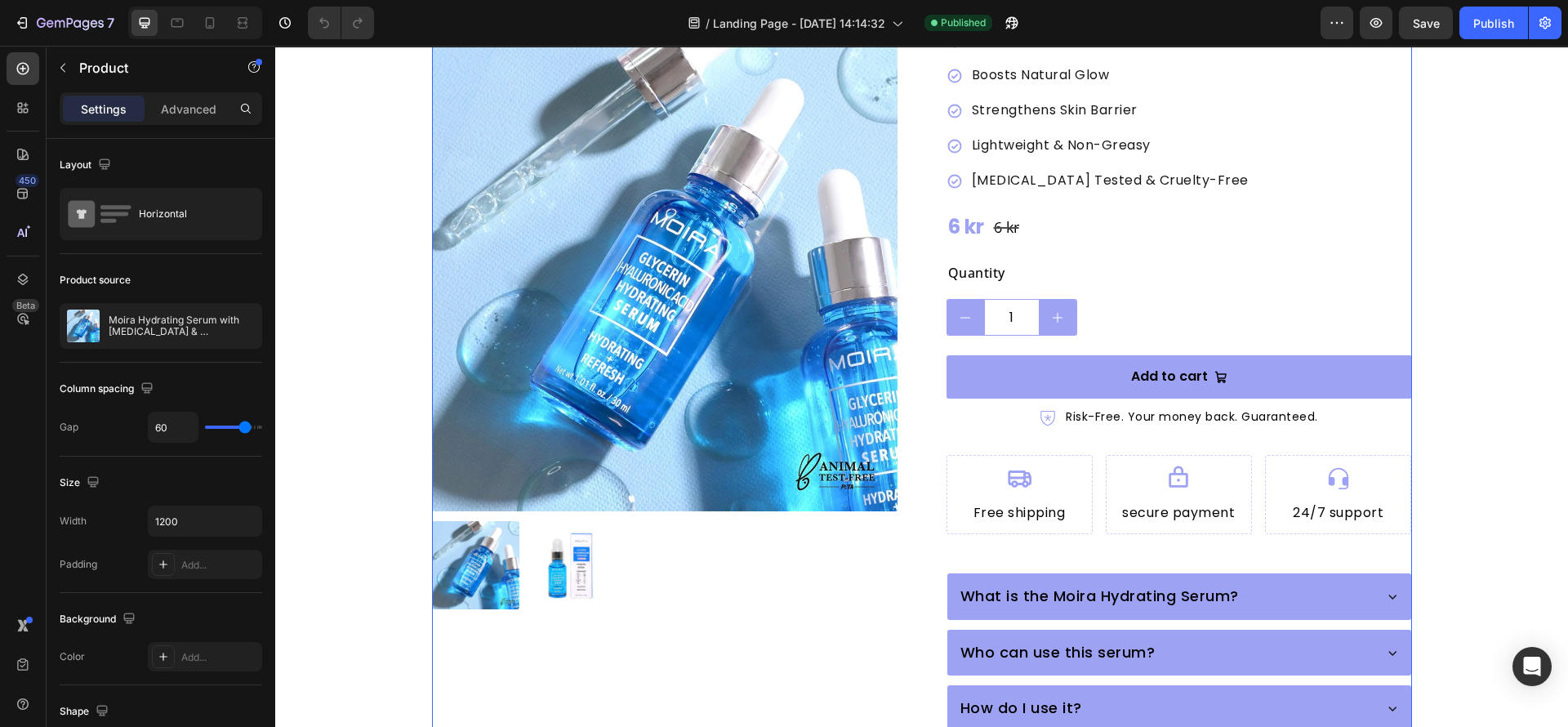
scroll to position [858, 0]
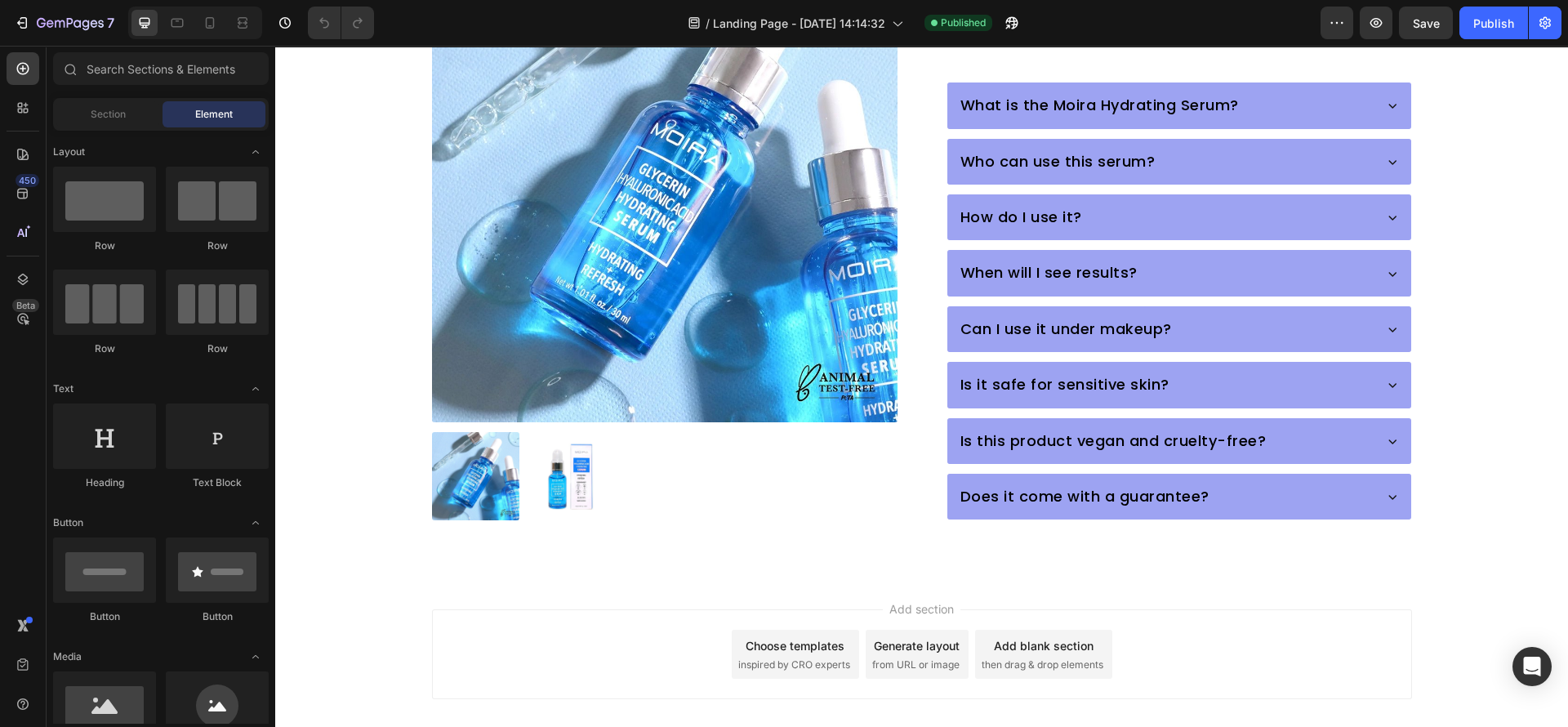
click at [742, 630] on div "Choose templates inspired by CRO experts" at bounding box center [795, 655] width 128 height 49
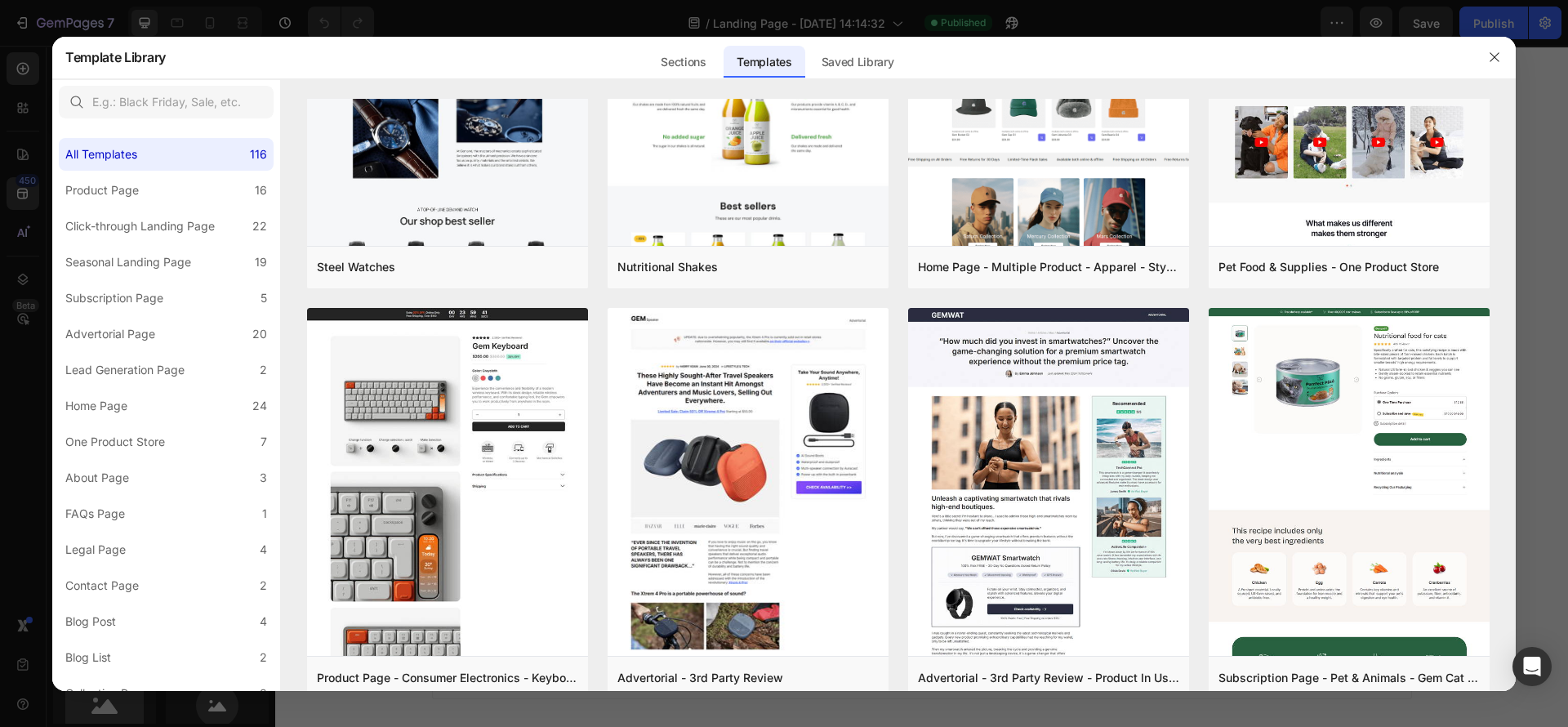
scroll to position [0, 0]
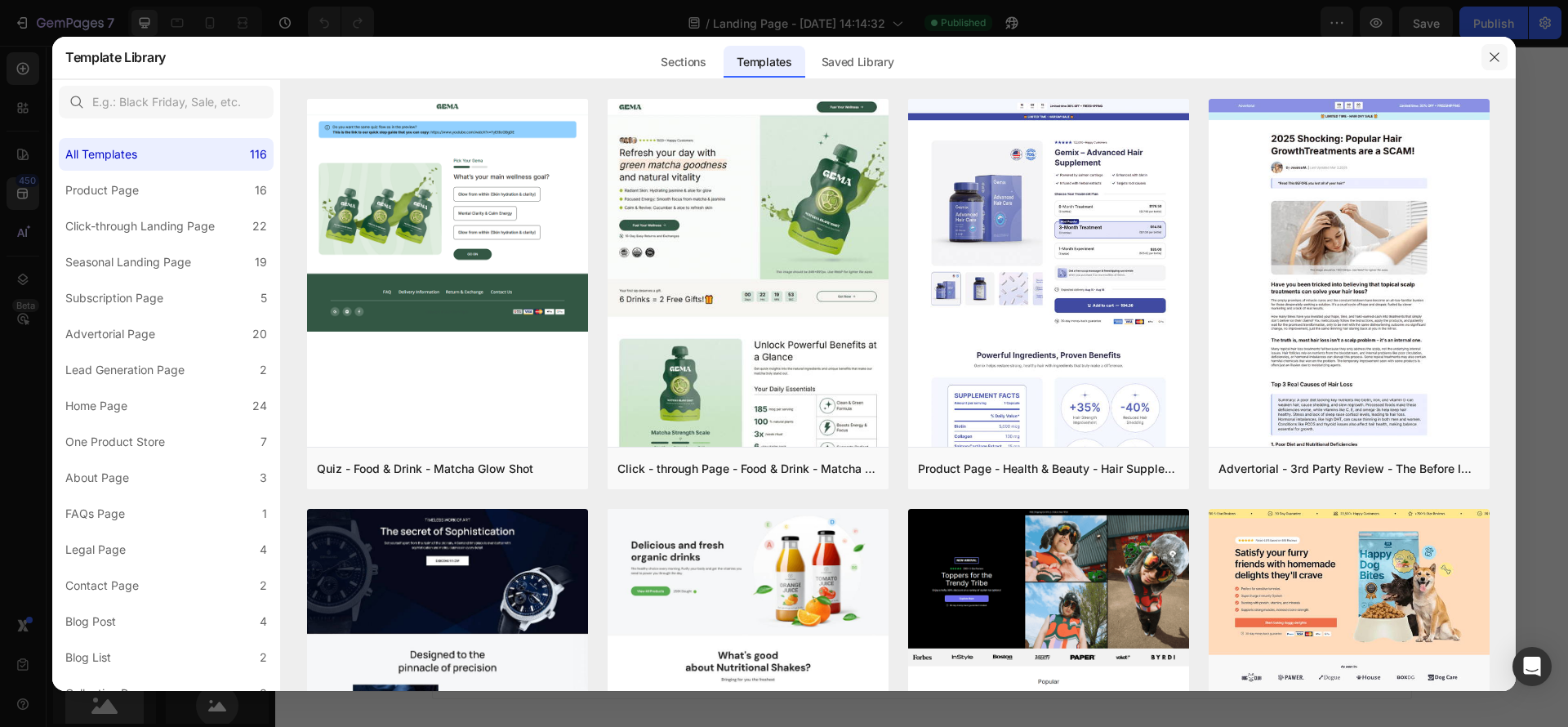
click at [1497, 58] on icon "button" at bounding box center [1494, 57] width 13 height 13
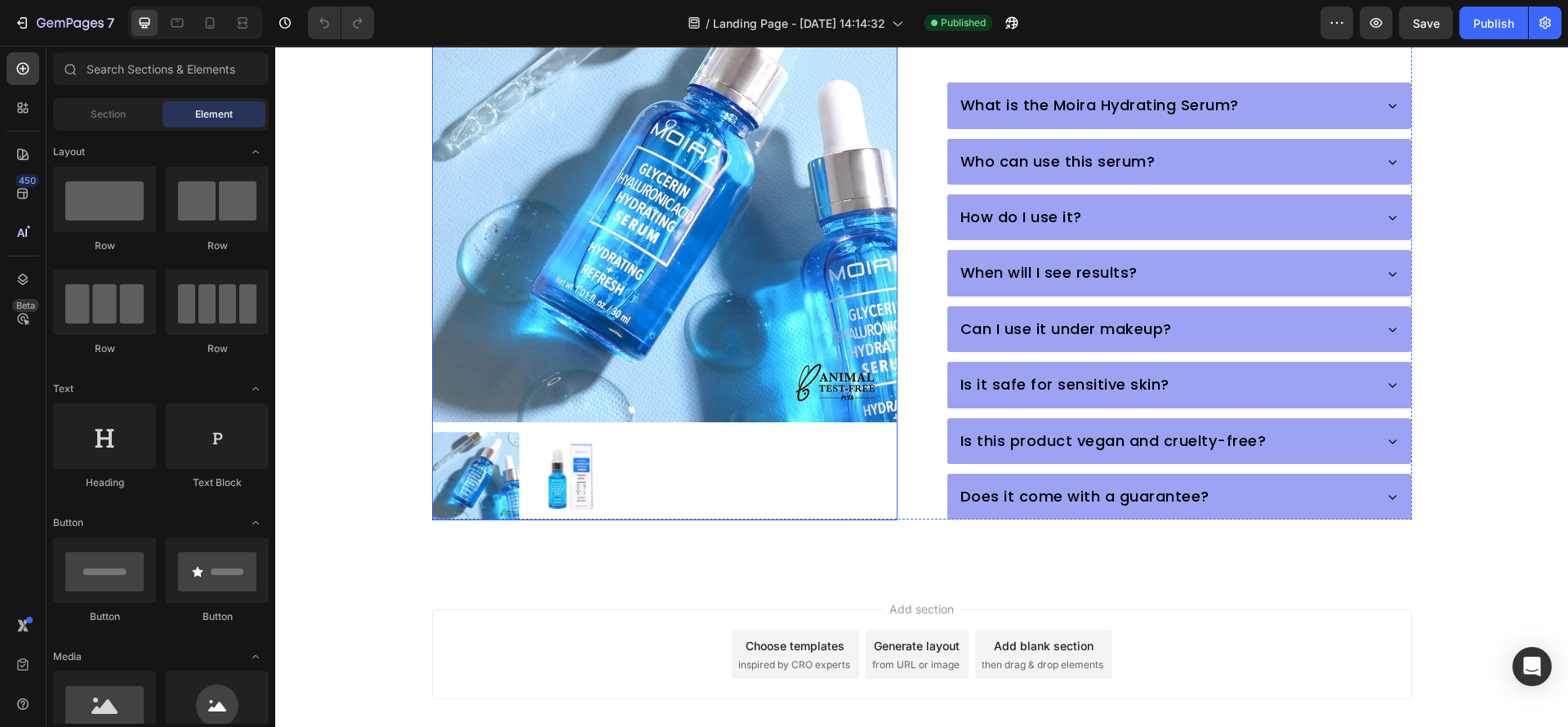
click at [507, 448] on img at bounding box center [476, 476] width 88 height 88
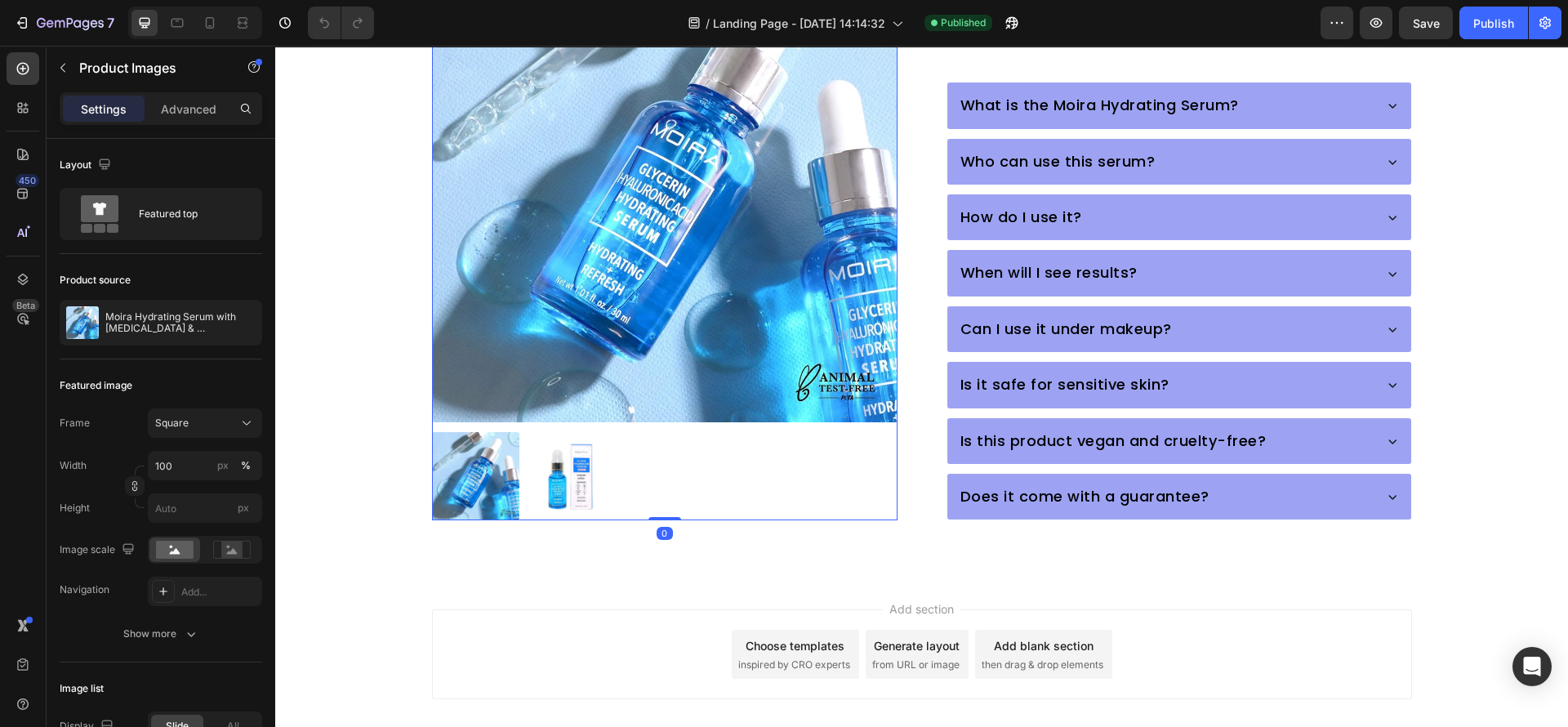
drag, startPoint x: 490, startPoint y: 448, endPoint x: 381, endPoint y: 494, distance: 118.3
click at [490, 448] on img at bounding box center [476, 476] width 88 height 88
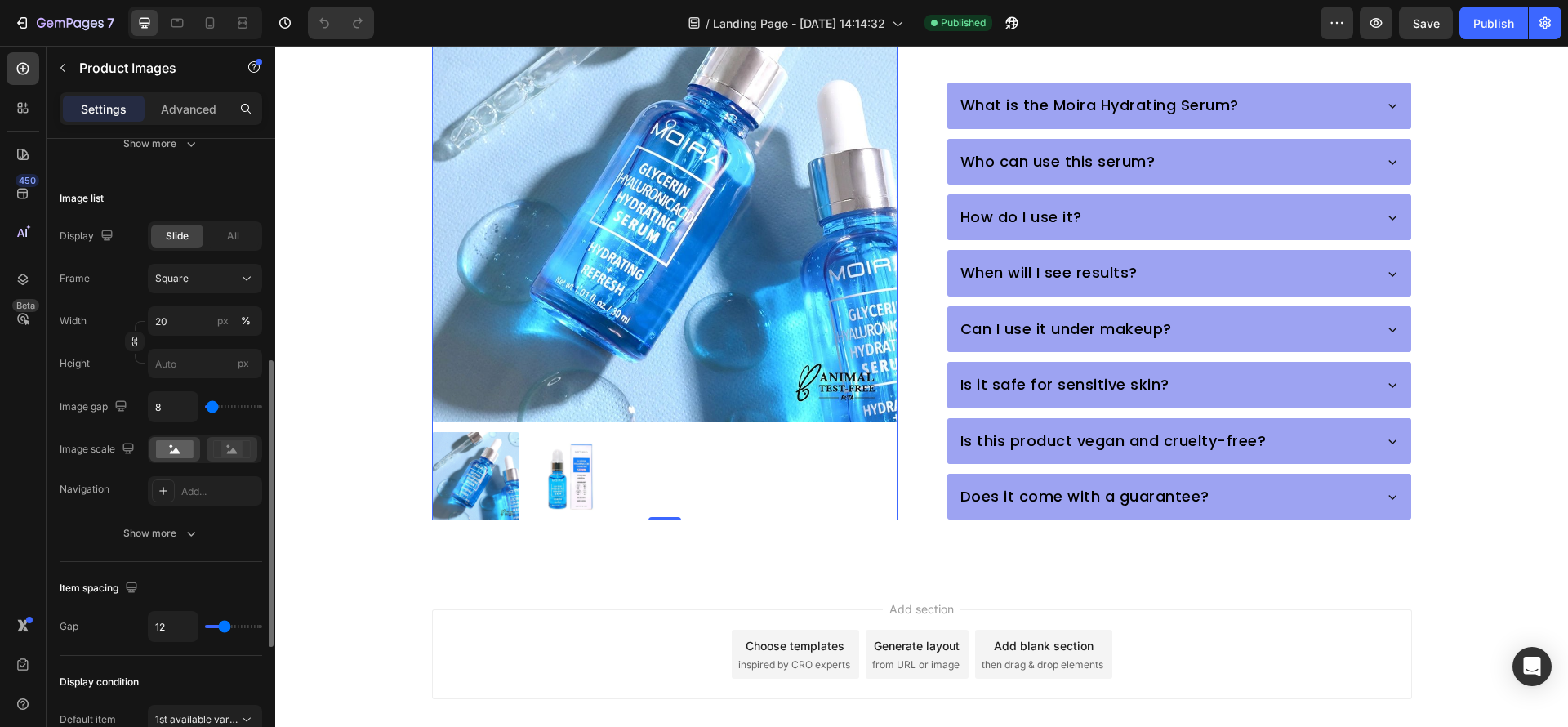
drag, startPoint x: 161, startPoint y: 541, endPoint x: 226, endPoint y: 457, distance: 106.2
click at [163, 540] on div "Show more" at bounding box center [161, 533] width 76 height 17
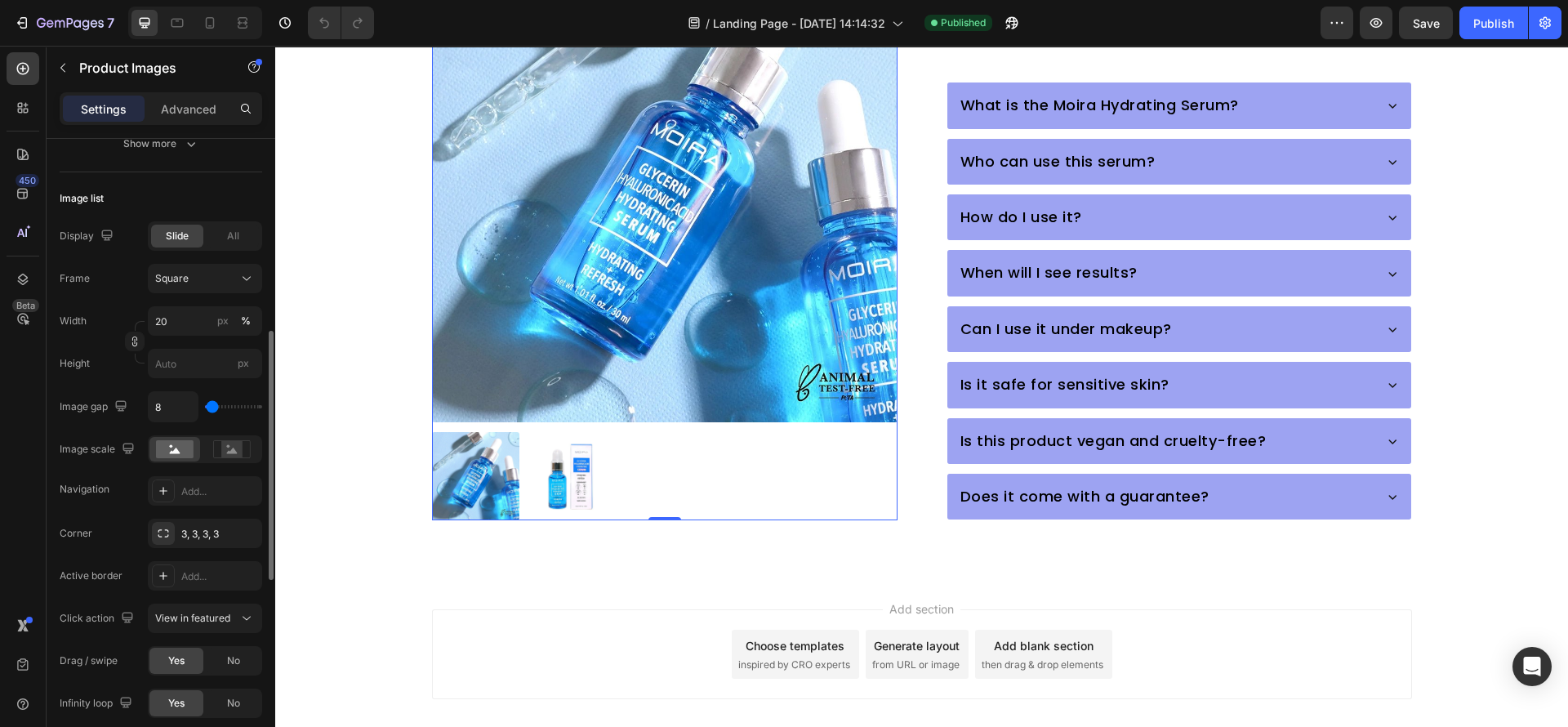
scroll to position [612, 0]
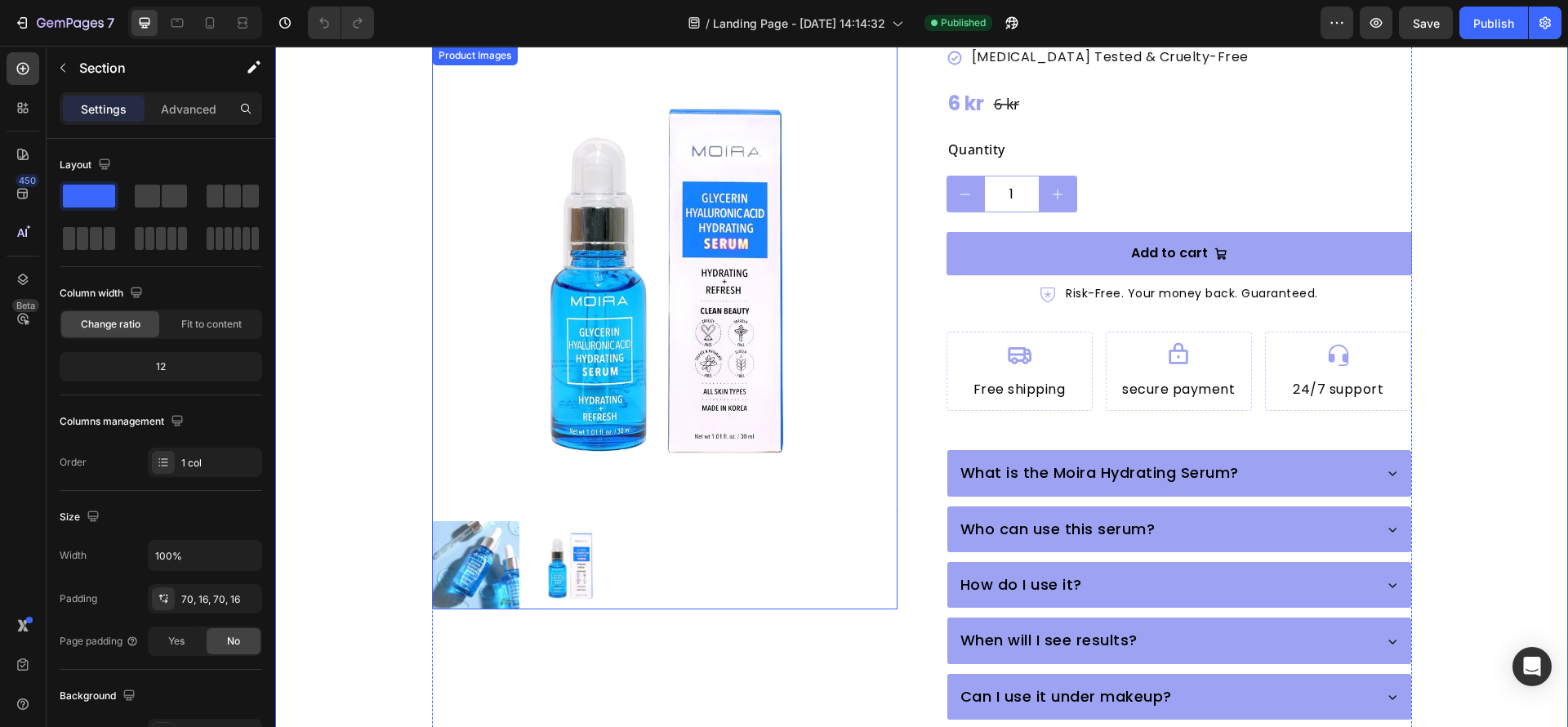
scroll to position [876, 0]
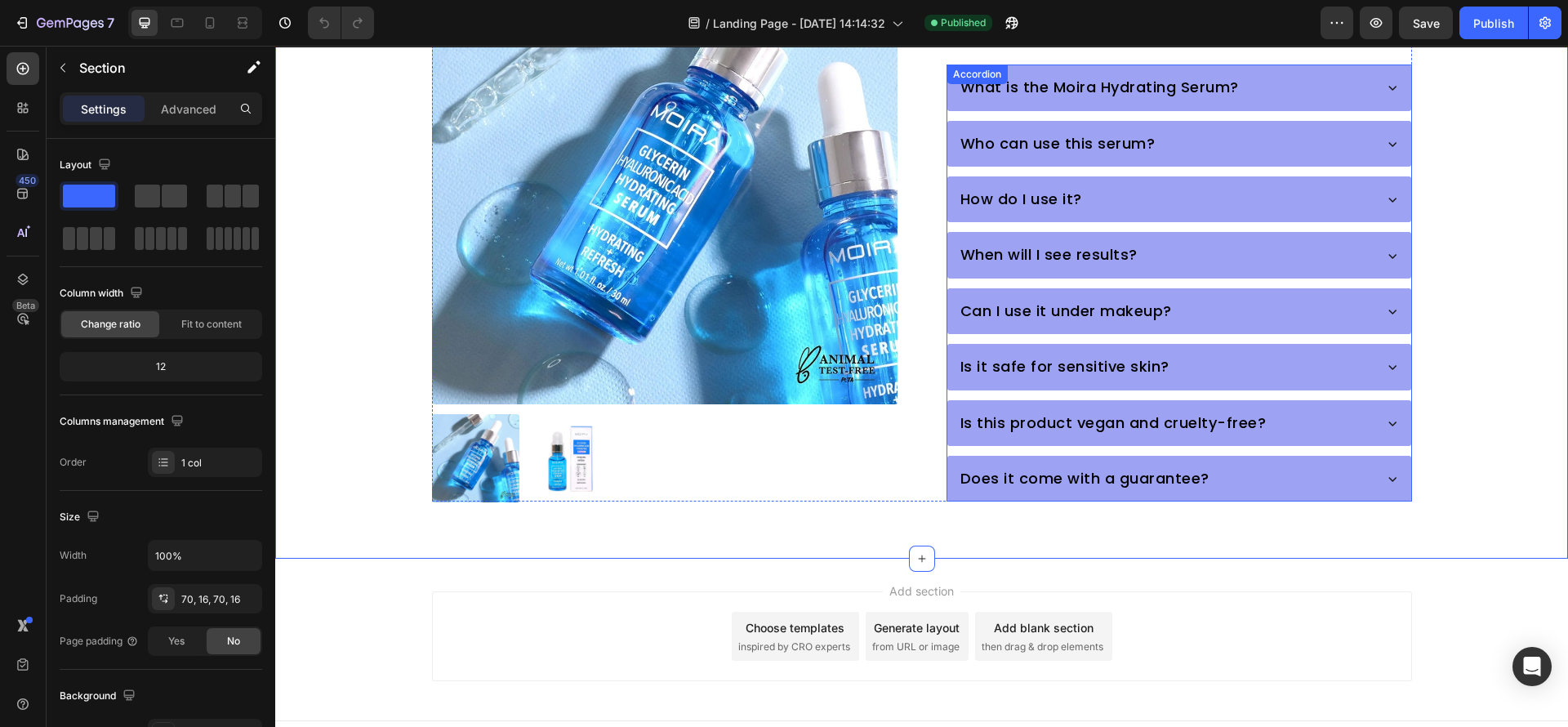
click at [1025, 418] on div "What is the Moira Hydrating Serum? Who can use this serum? How do I use it? Whe…" at bounding box center [1179, 283] width 465 height 437
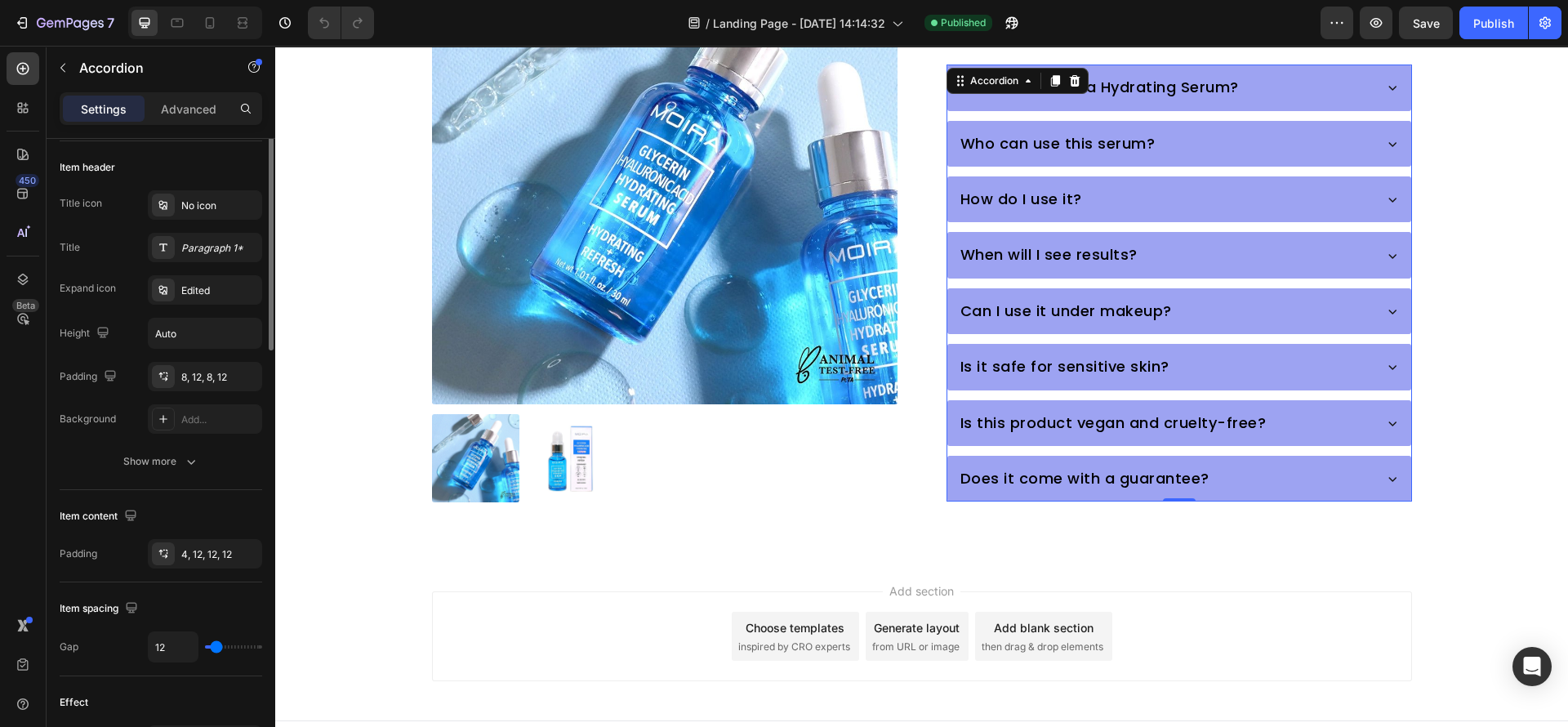
scroll to position [187, 0]
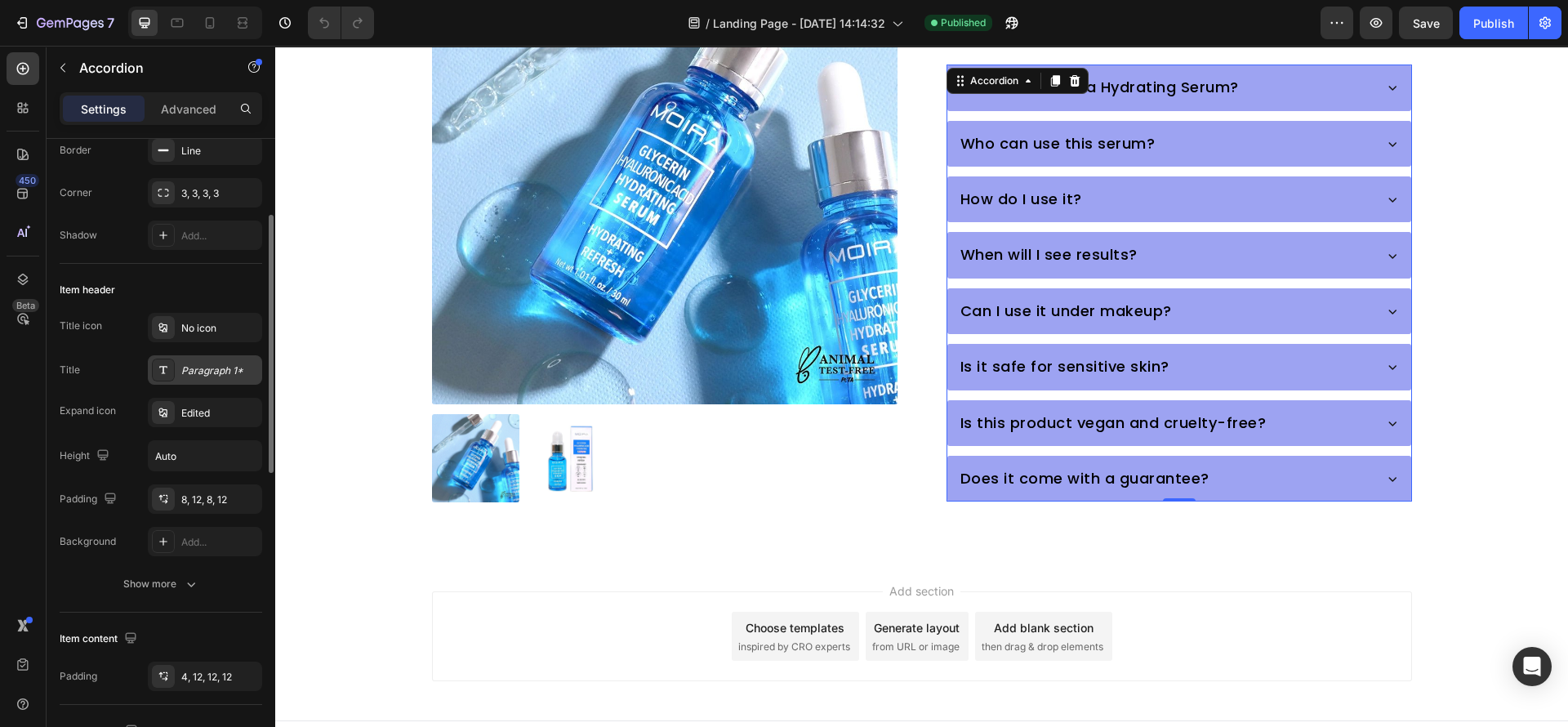
click at [203, 375] on div "Paragraph 1*" at bounding box center [220, 371] width 77 height 15
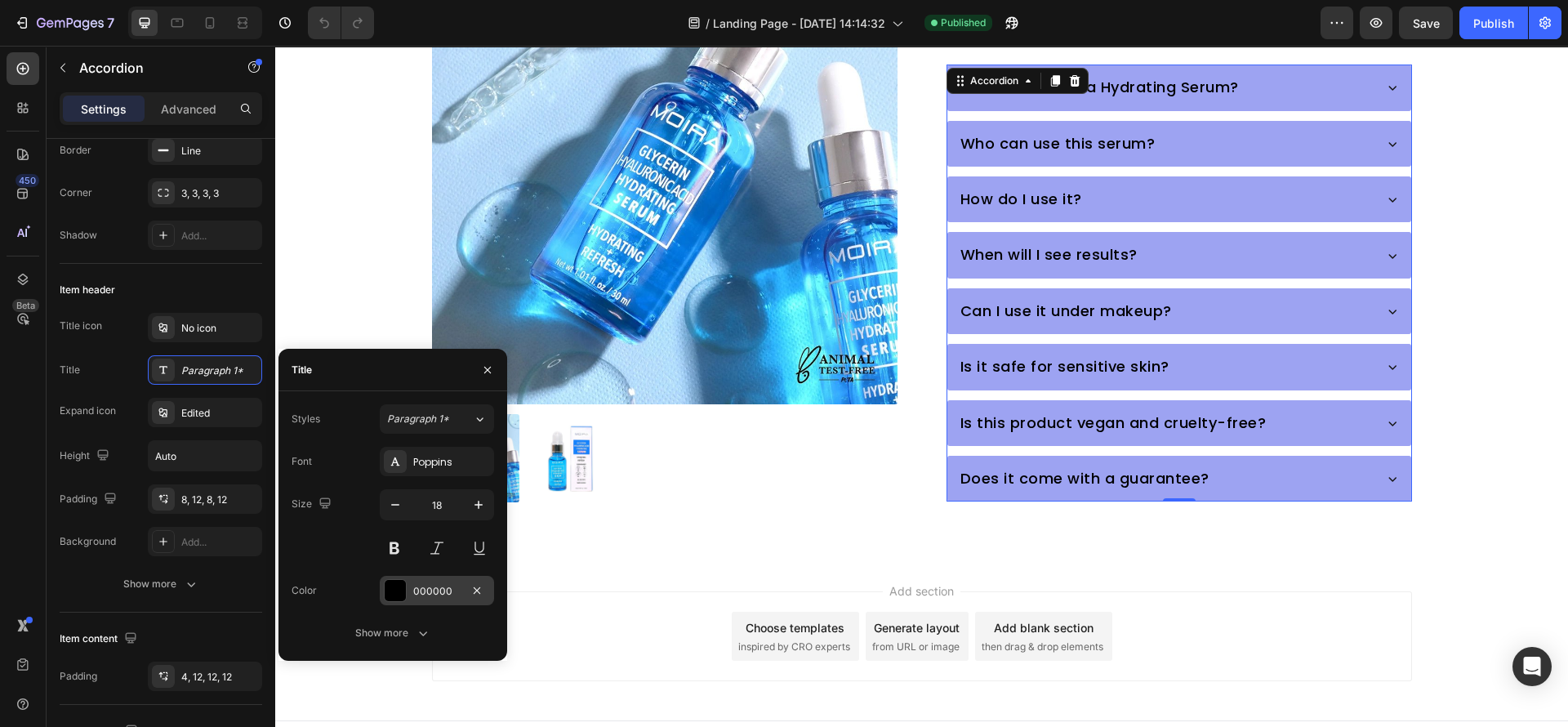
click at [401, 585] on div at bounding box center [395, 590] width 21 height 21
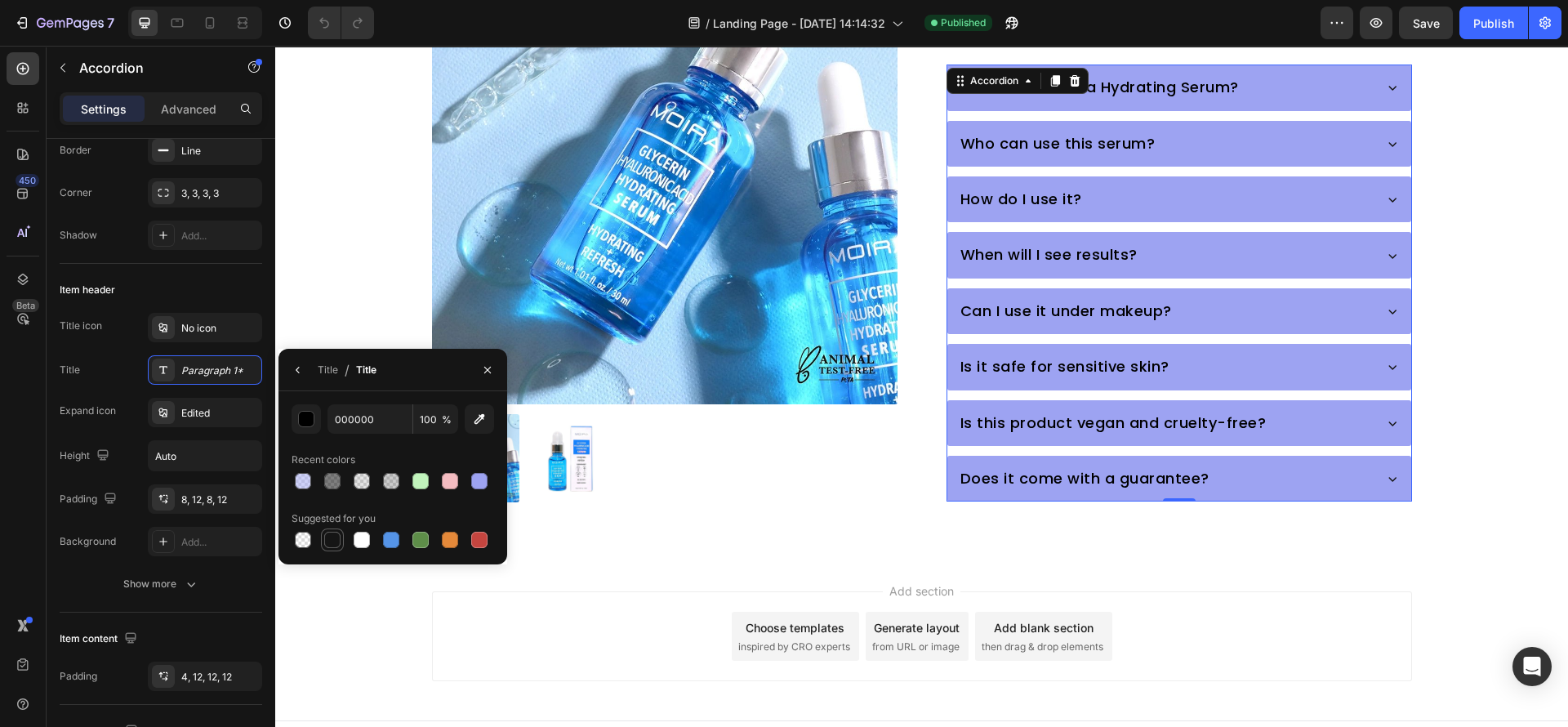
click at [332, 535] on div at bounding box center [332, 540] width 17 height 17
type input "151515"
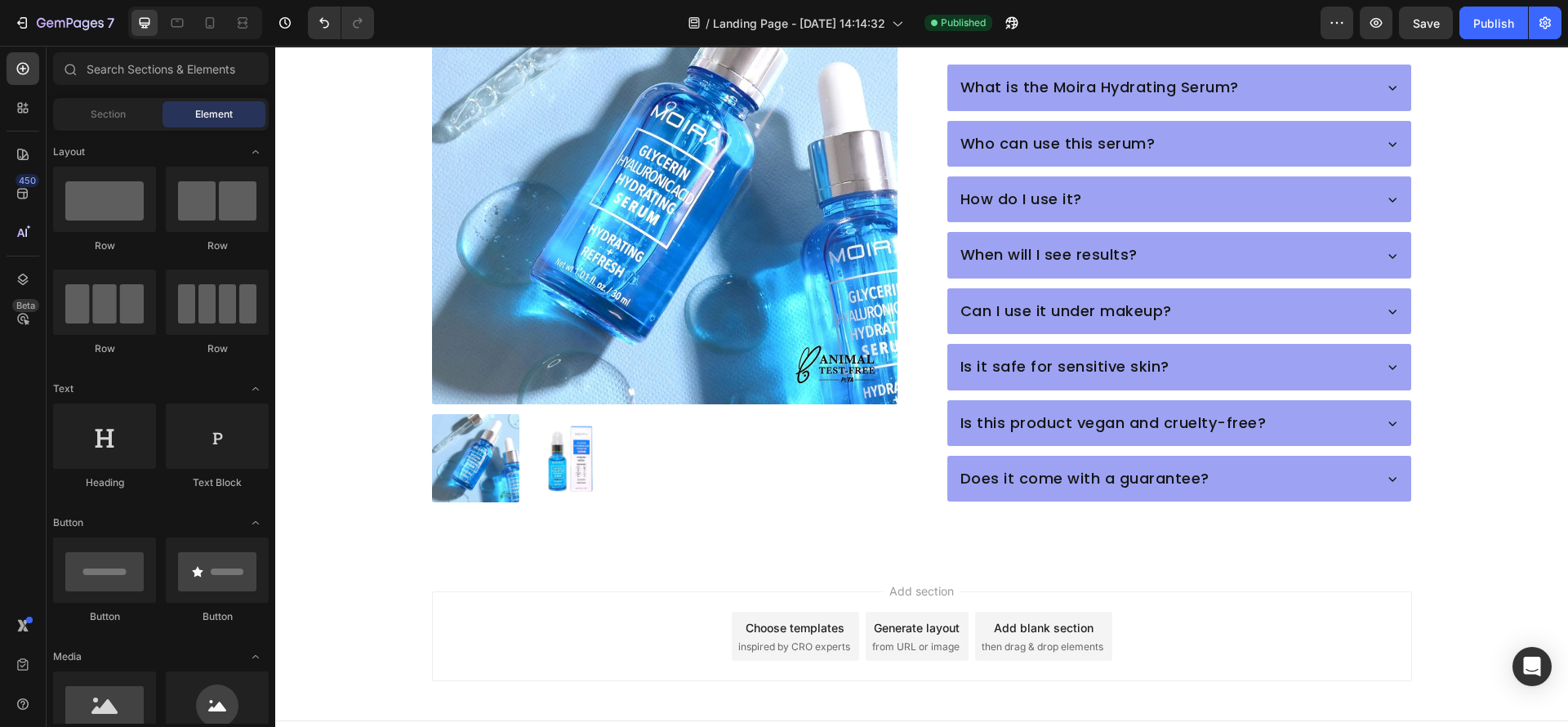
click at [760, 559] on div "Add section Choose templates inspired by CRO experts Generate layout from URL o…" at bounding box center [921, 640] width 1293 height 162
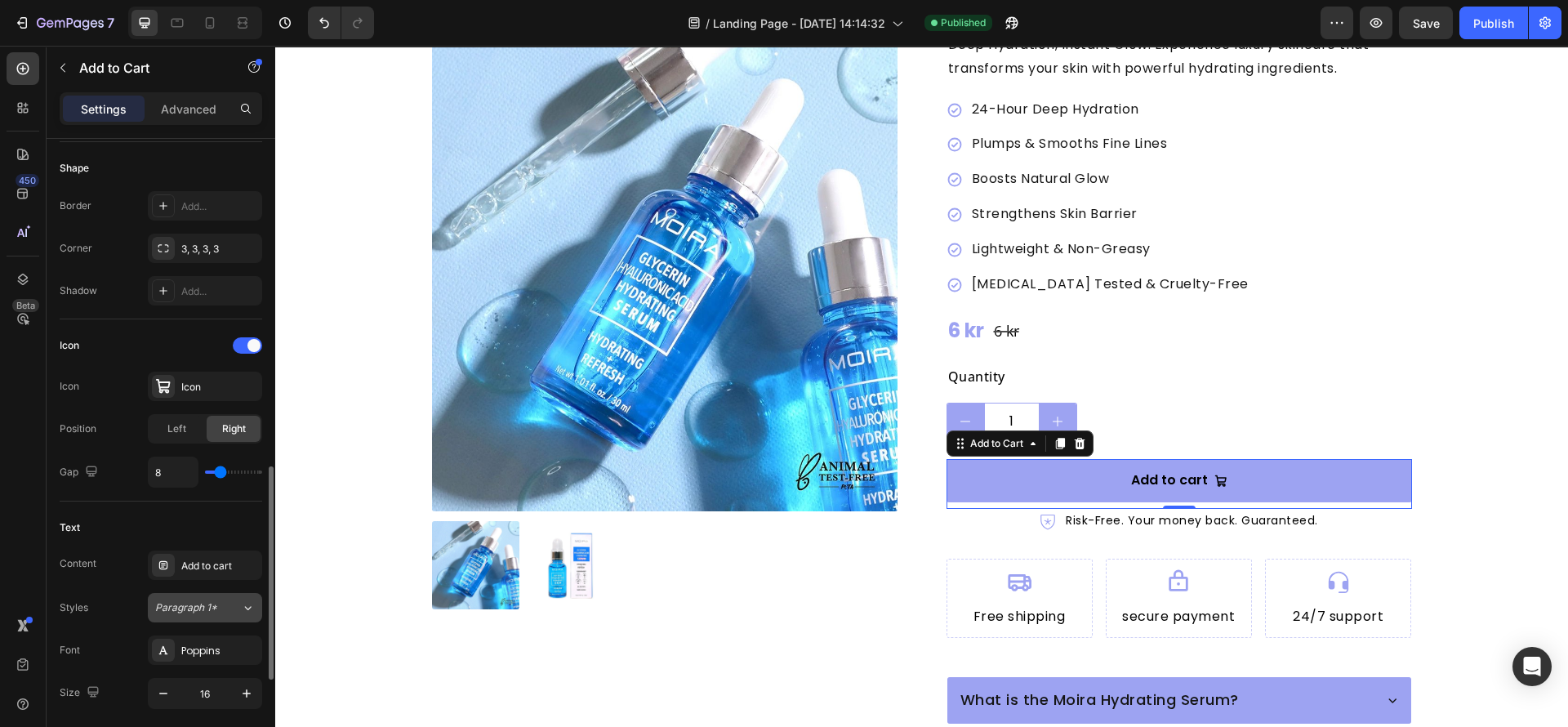
scroll to position [612, 0]
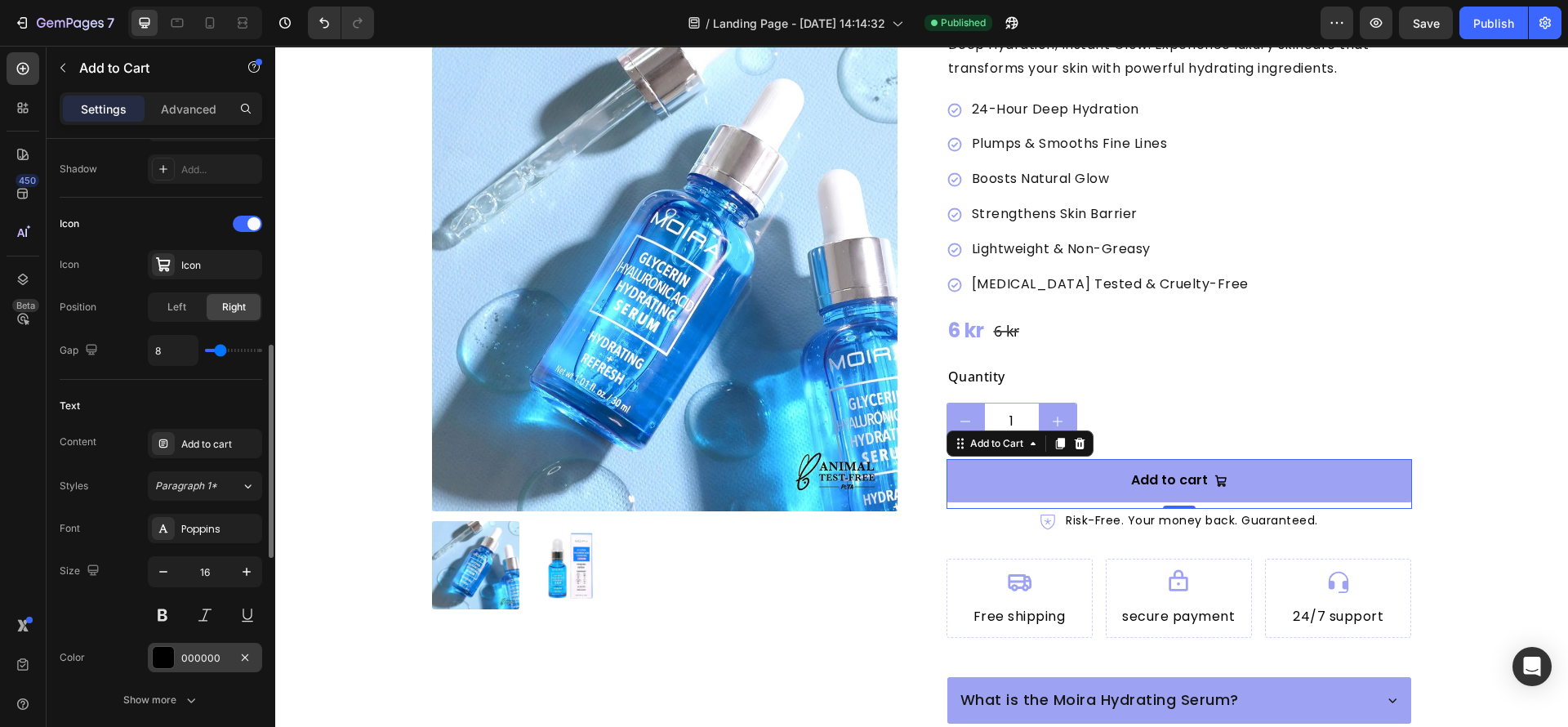
click at [158, 656] on div at bounding box center [164, 658] width 21 height 21
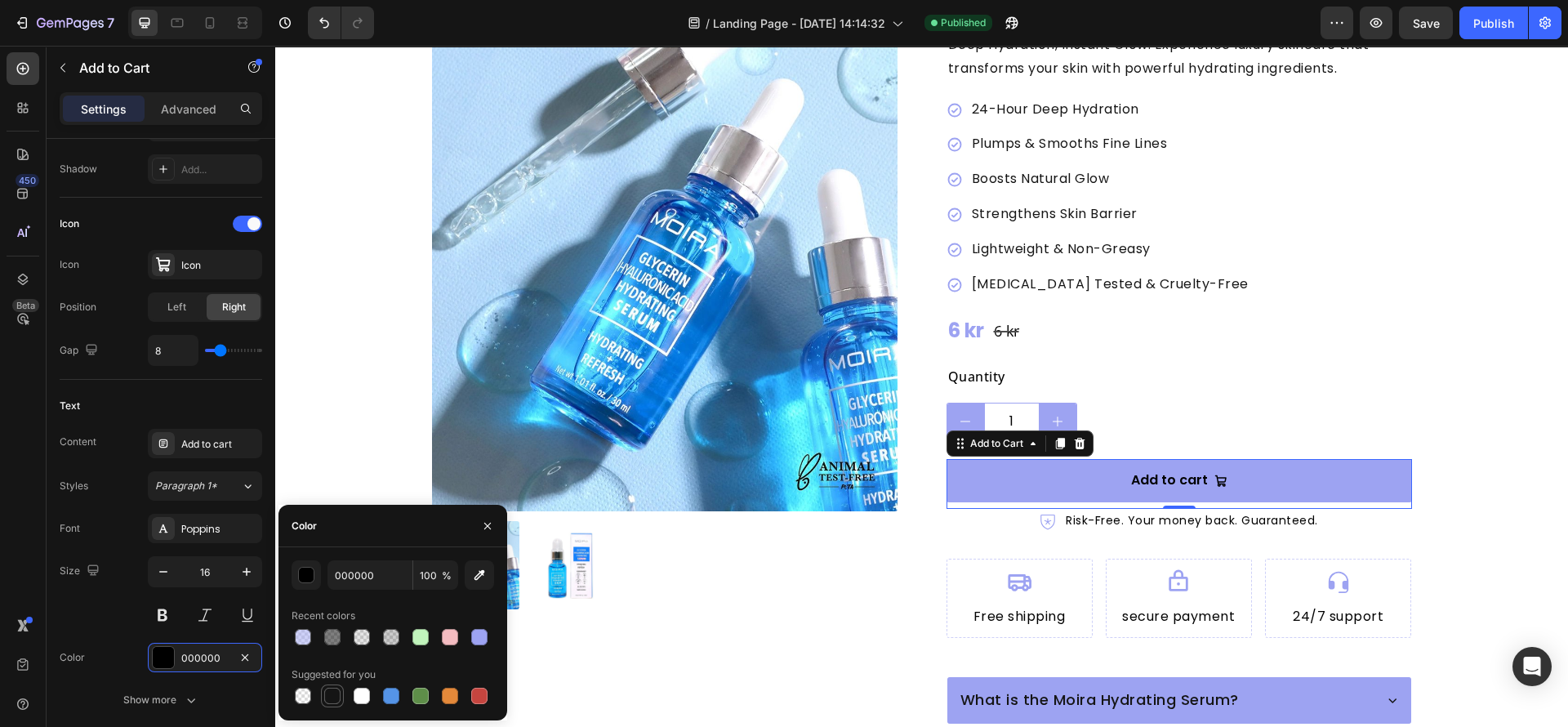
click at [330, 695] on div at bounding box center [332, 696] width 17 height 17
type input "151515"
click at [844, 622] on div "Product Images" at bounding box center [664, 494] width 465 height 1241
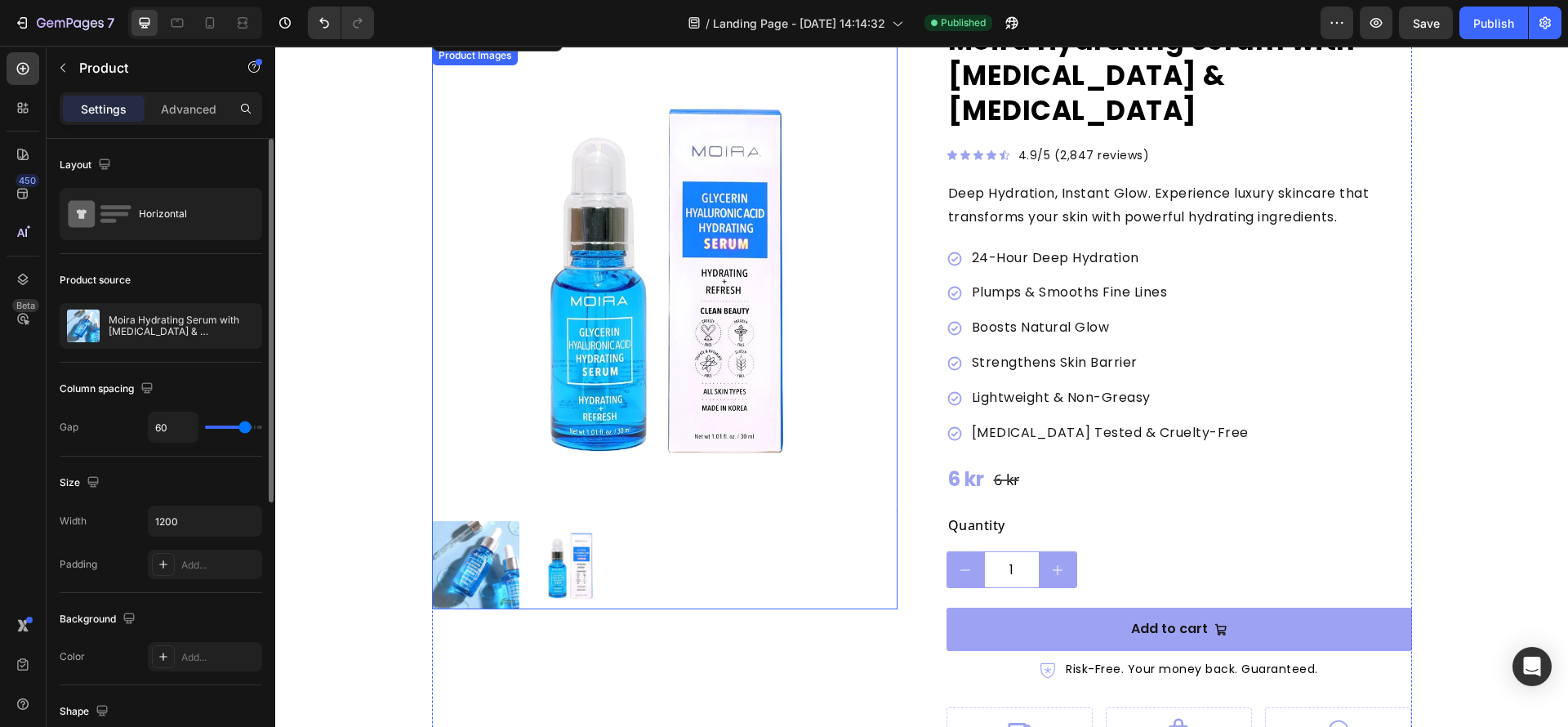
scroll to position [0, 0]
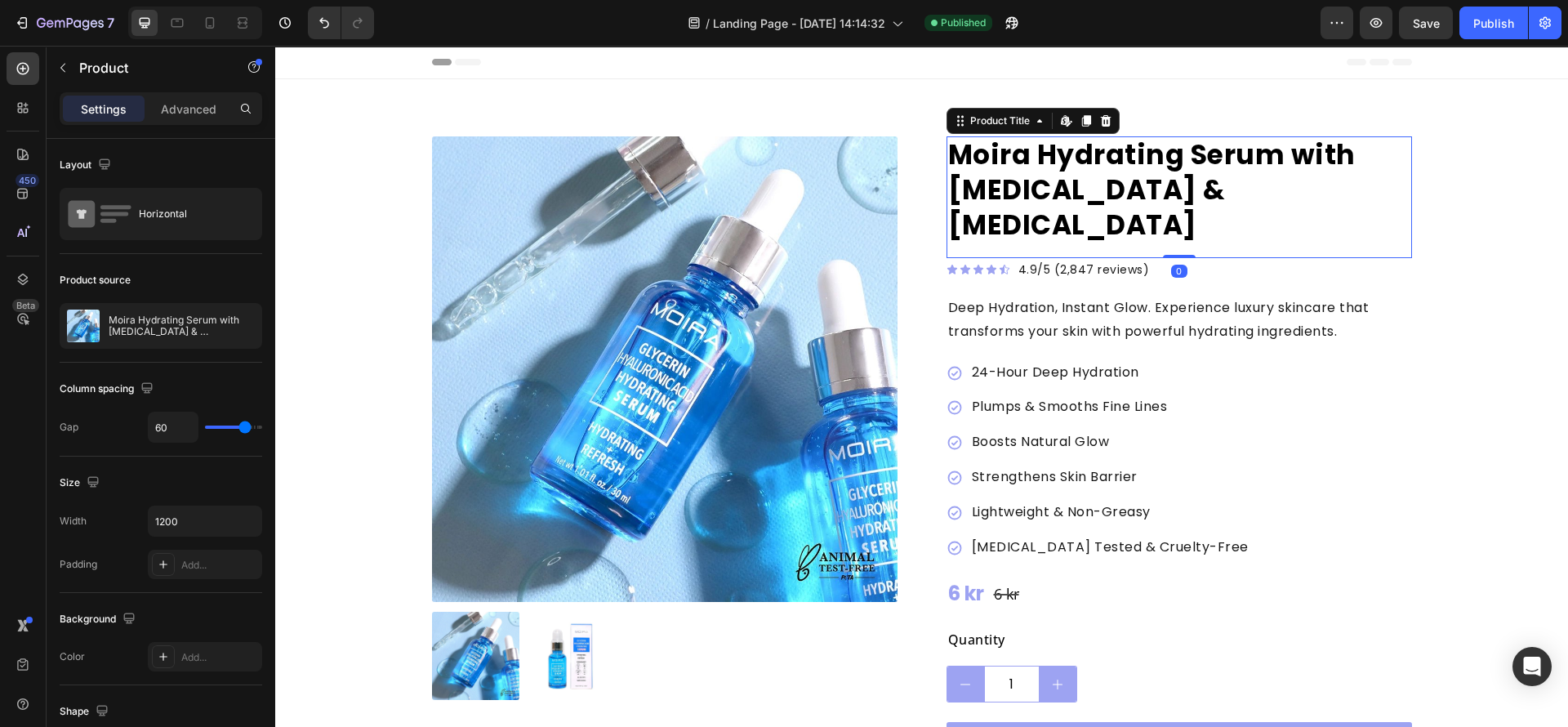
click at [1037, 192] on h2 "Moira Hydrating Serum with [MEDICAL_DATA] & Hyaluronic Acid" at bounding box center [1179, 190] width 465 height 108
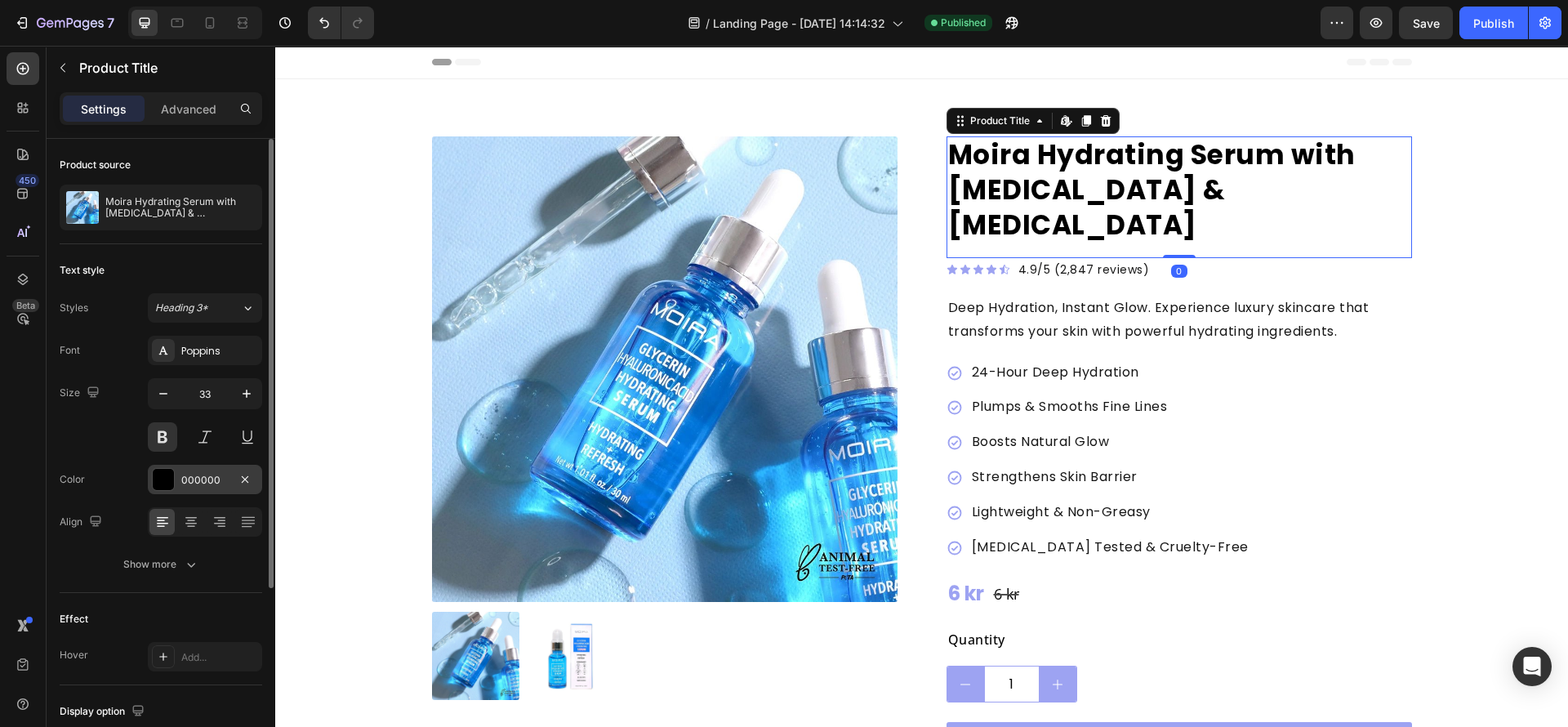
click at [158, 486] on div at bounding box center [164, 480] width 21 height 21
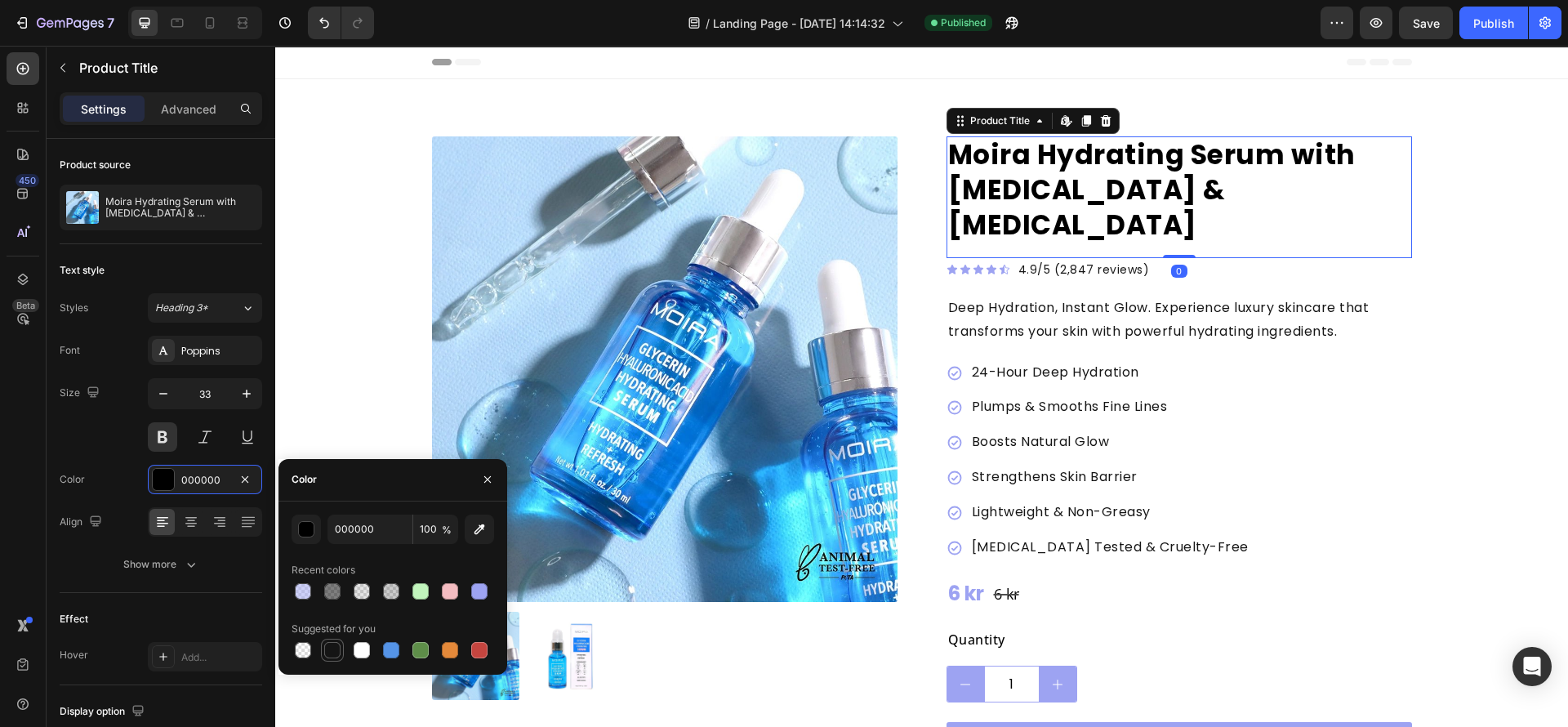
click at [342, 650] on div at bounding box center [333, 650] width 20 height 20
type input "151515"
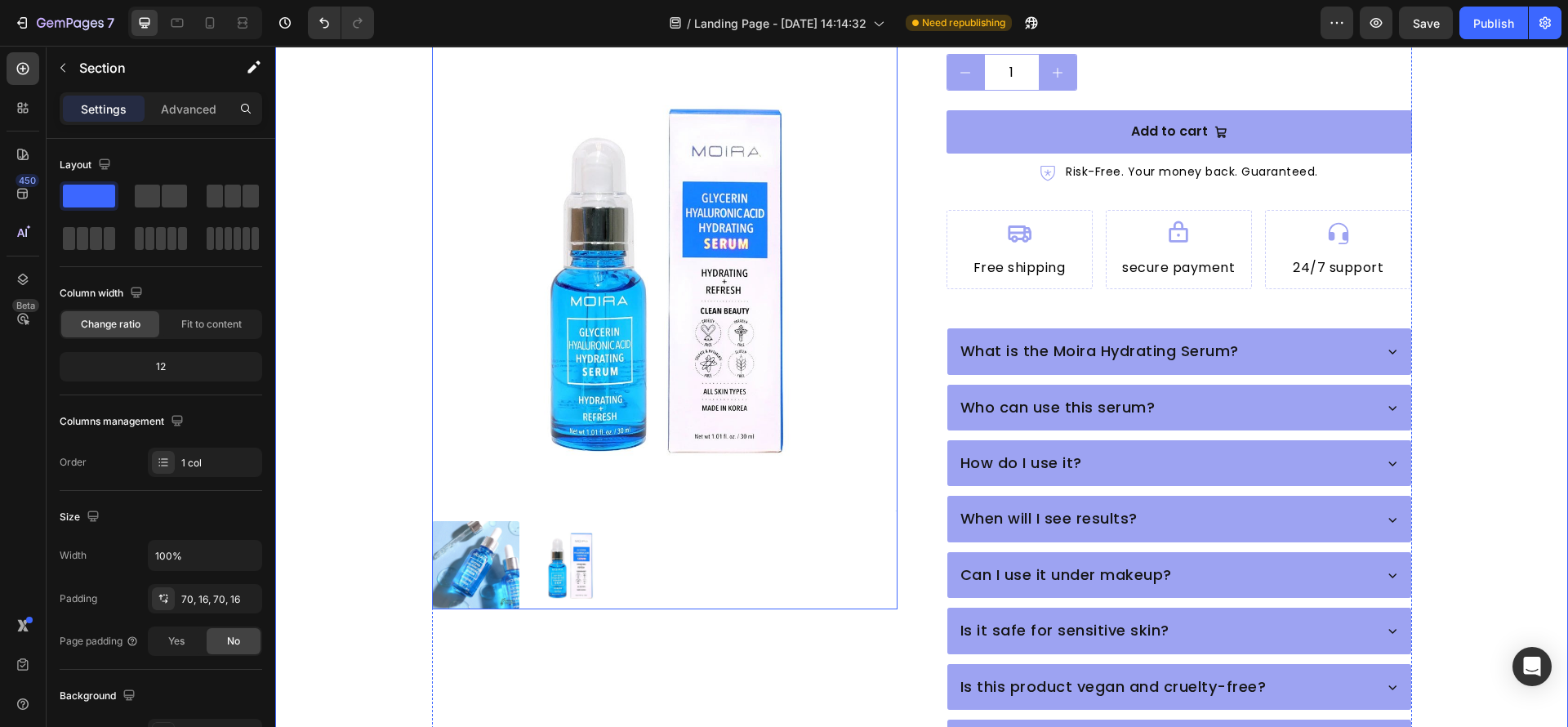
scroll to position [876, 0]
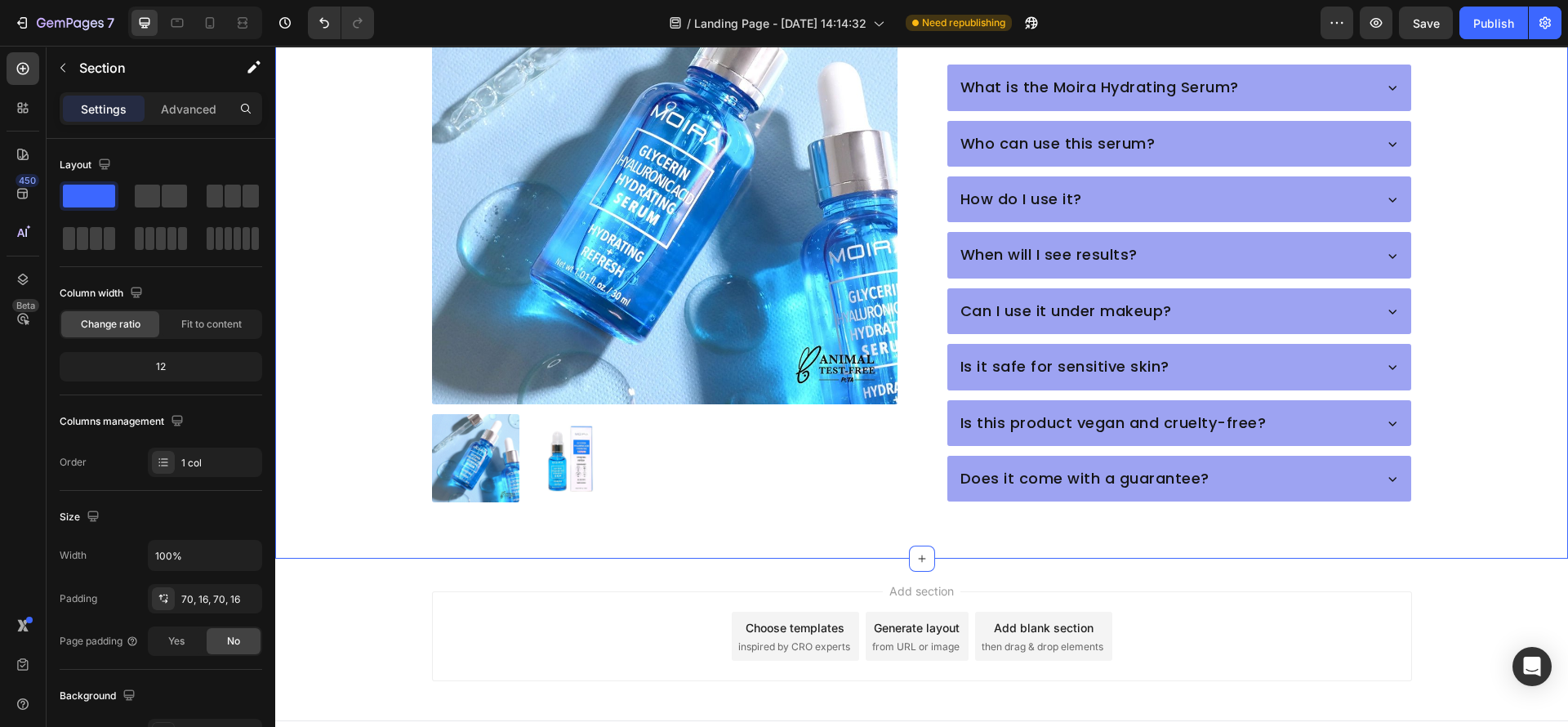
click at [26, 68] on icon at bounding box center [22, 68] width 17 height 17
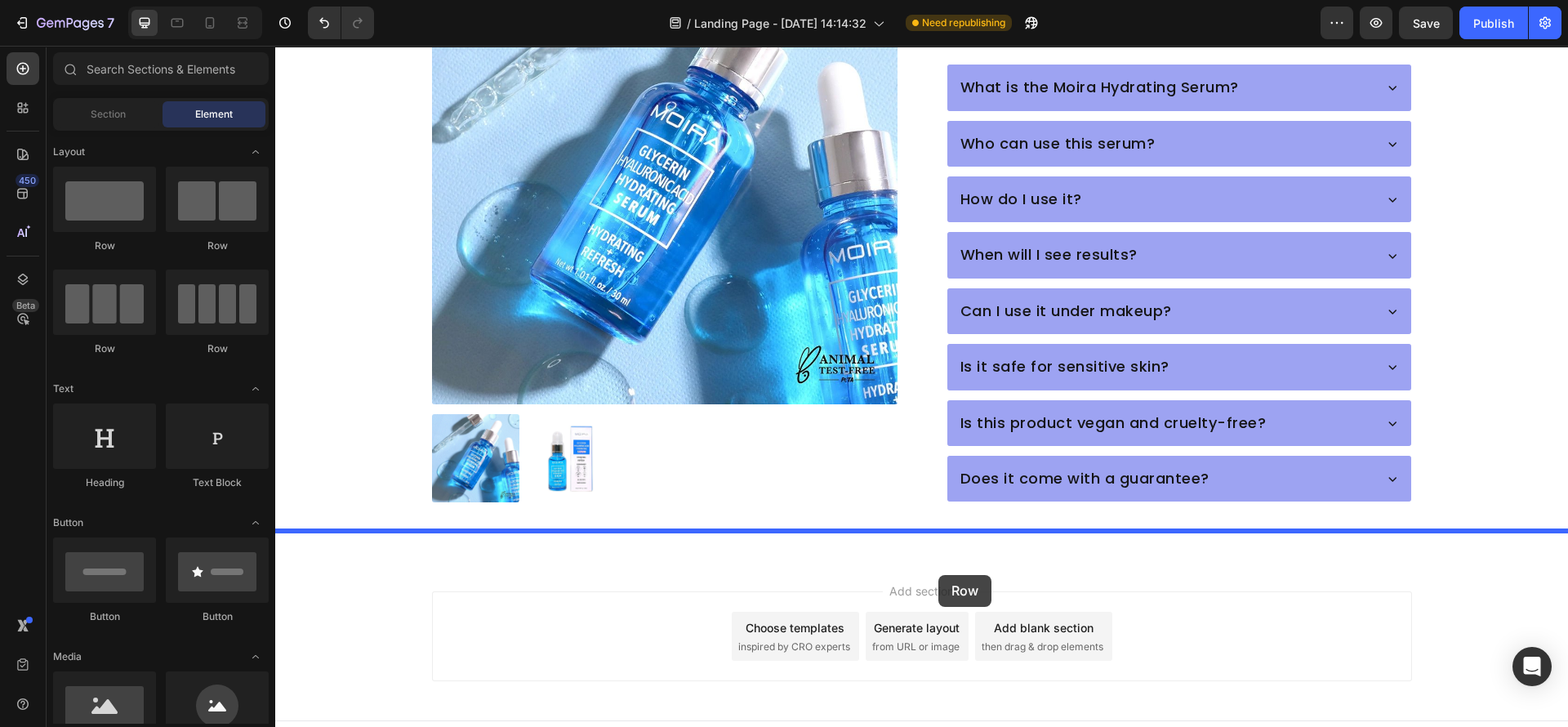
drag, startPoint x: 399, startPoint y: 263, endPoint x: 939, endPoint y: 575, distance: 623.7
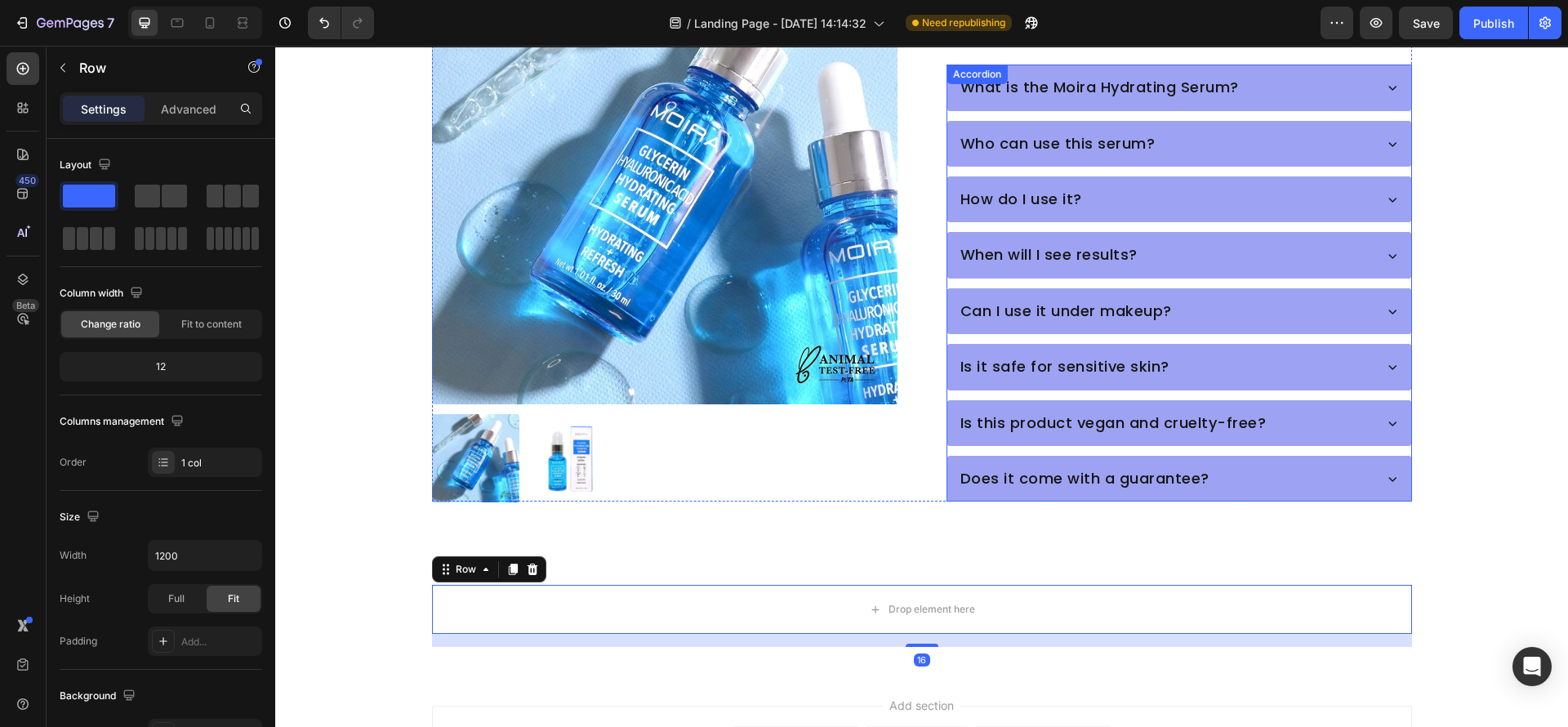
scroll to position [991, 0]
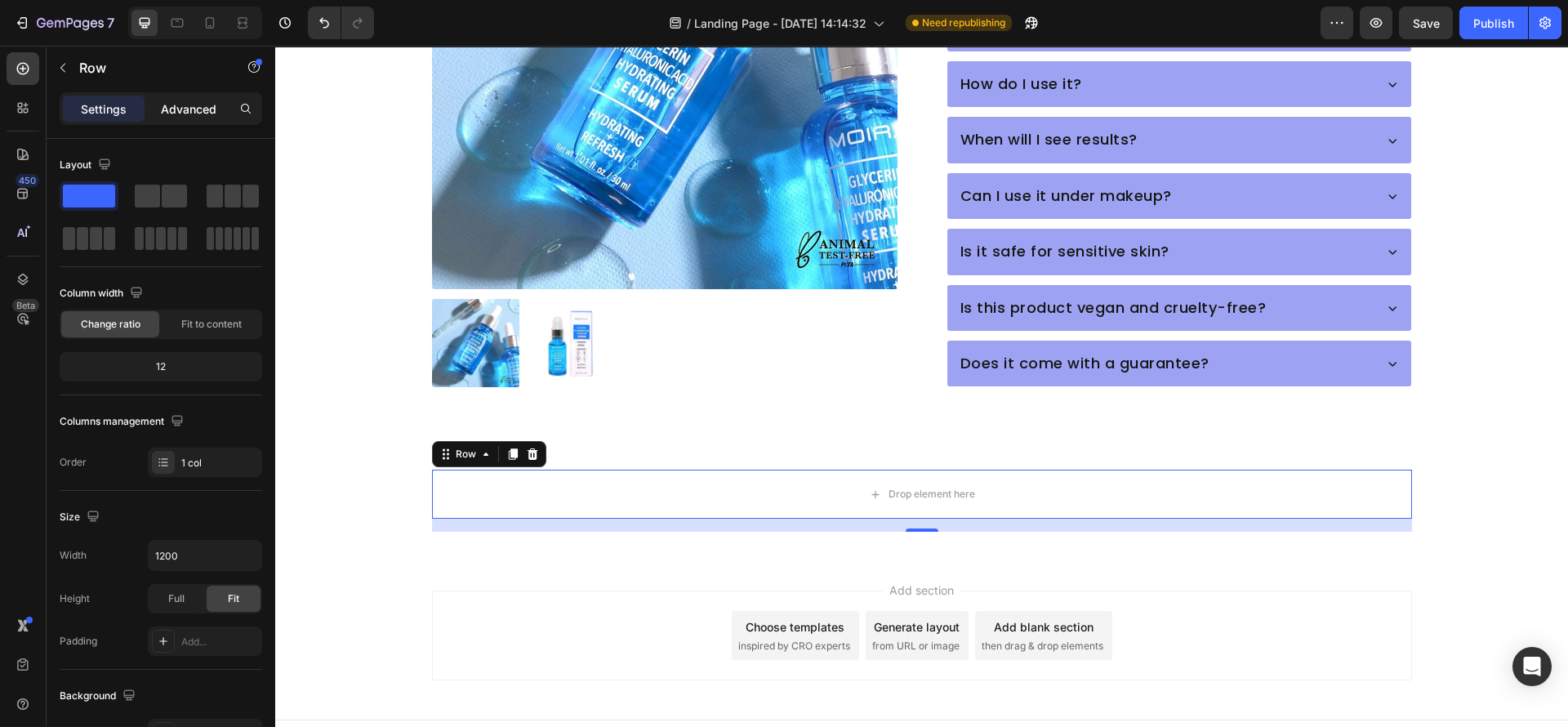
click at [198, 113] on p "Advanced" at bounding box center [188, 109] width 56 height 18
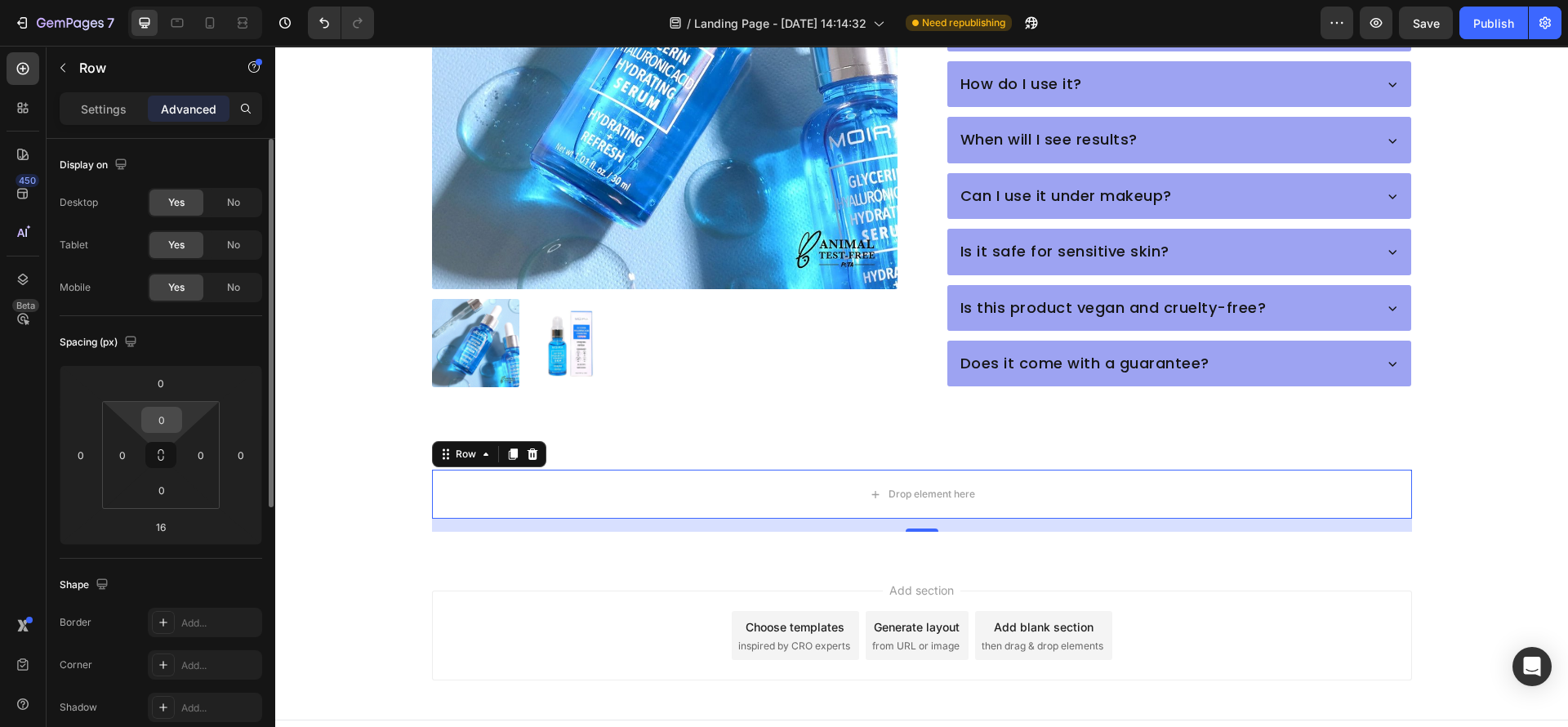
click at [161, 421] on input "0" at bounding box center [161, 420] width 32 height 24
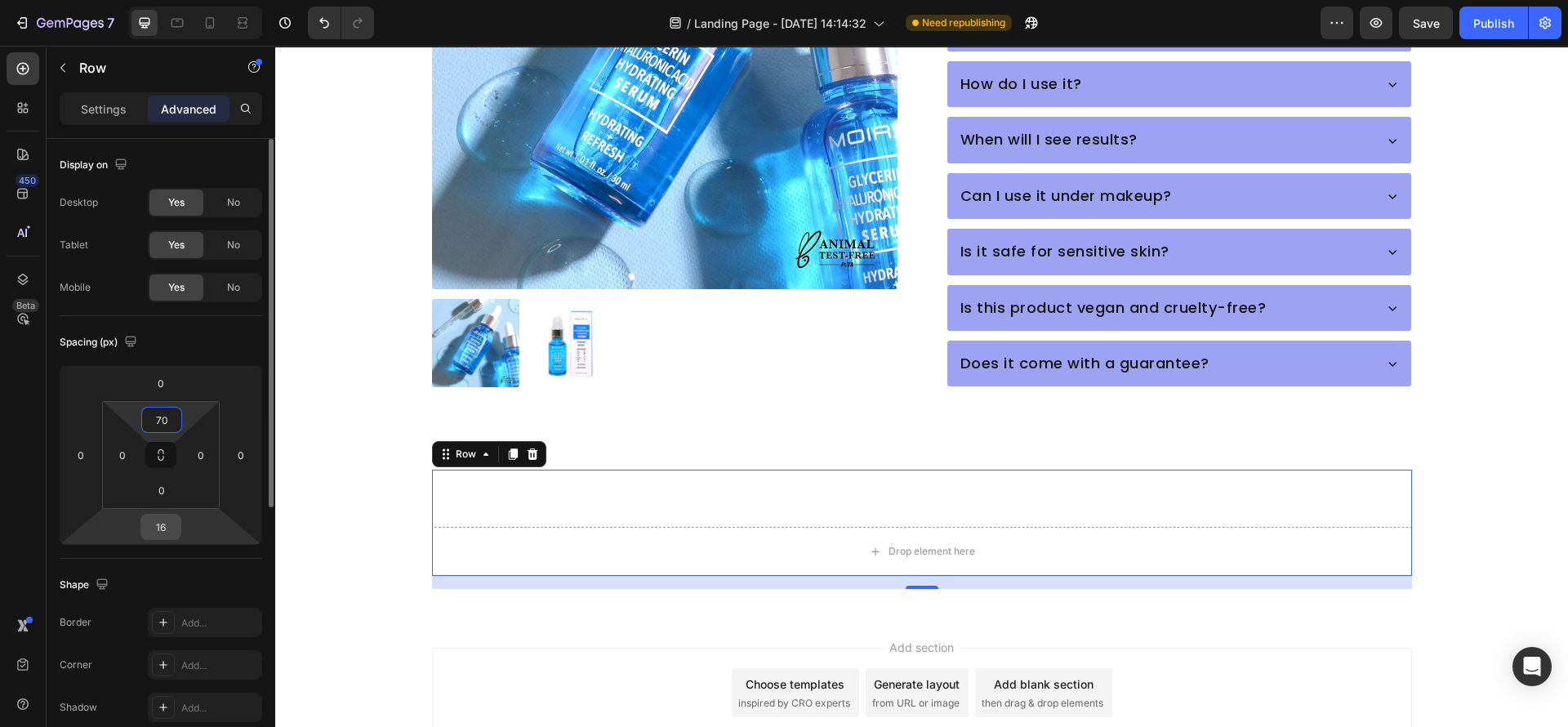
type input "70"
click at [160, 525] on input "16" at bounding box center [160, 526] width 32 height 24
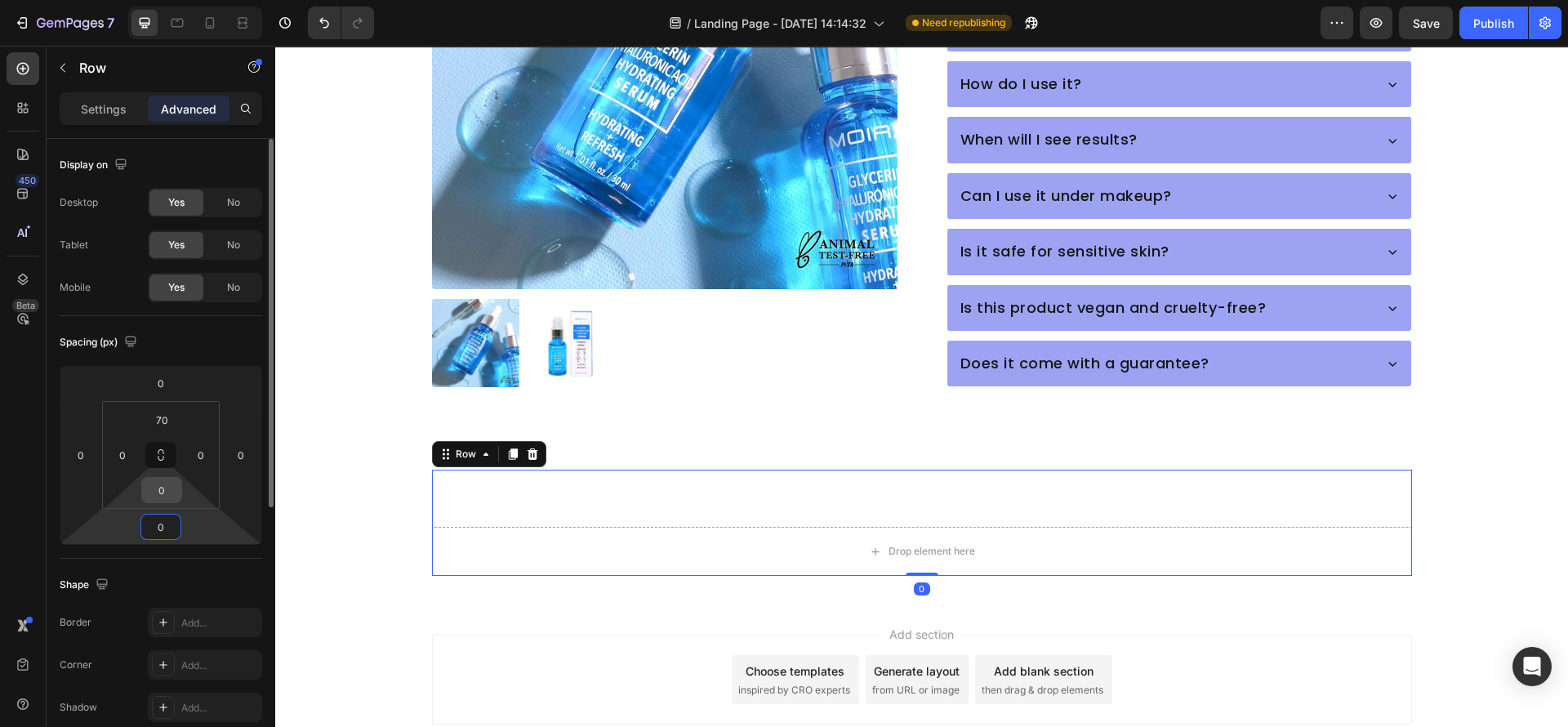
type input "0"
click at [163, 490] on input "0" at bounding box center [161, 490] width 32 height 24
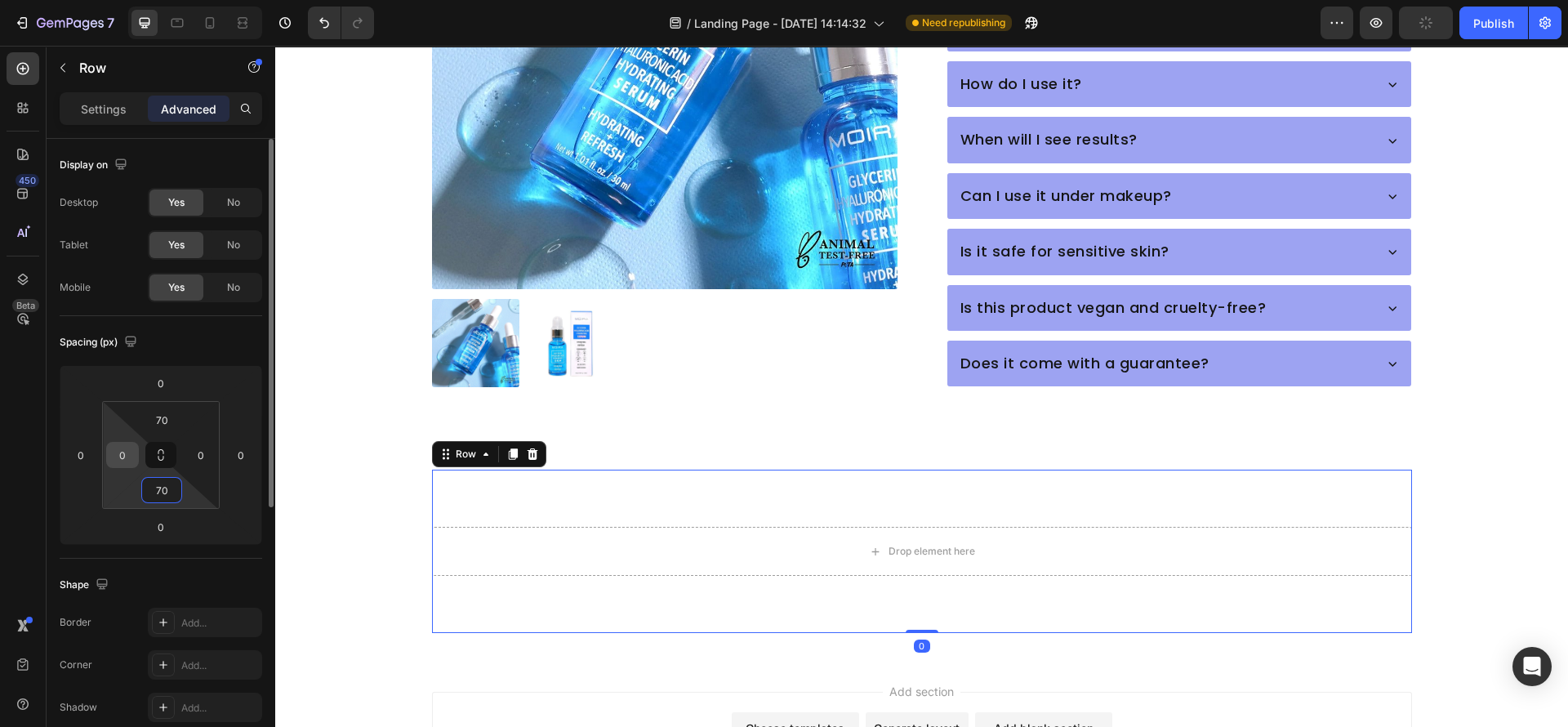
type input "70"
click at [122, 455] on input "0" at bounding box center [122, 455] width 24 height 24
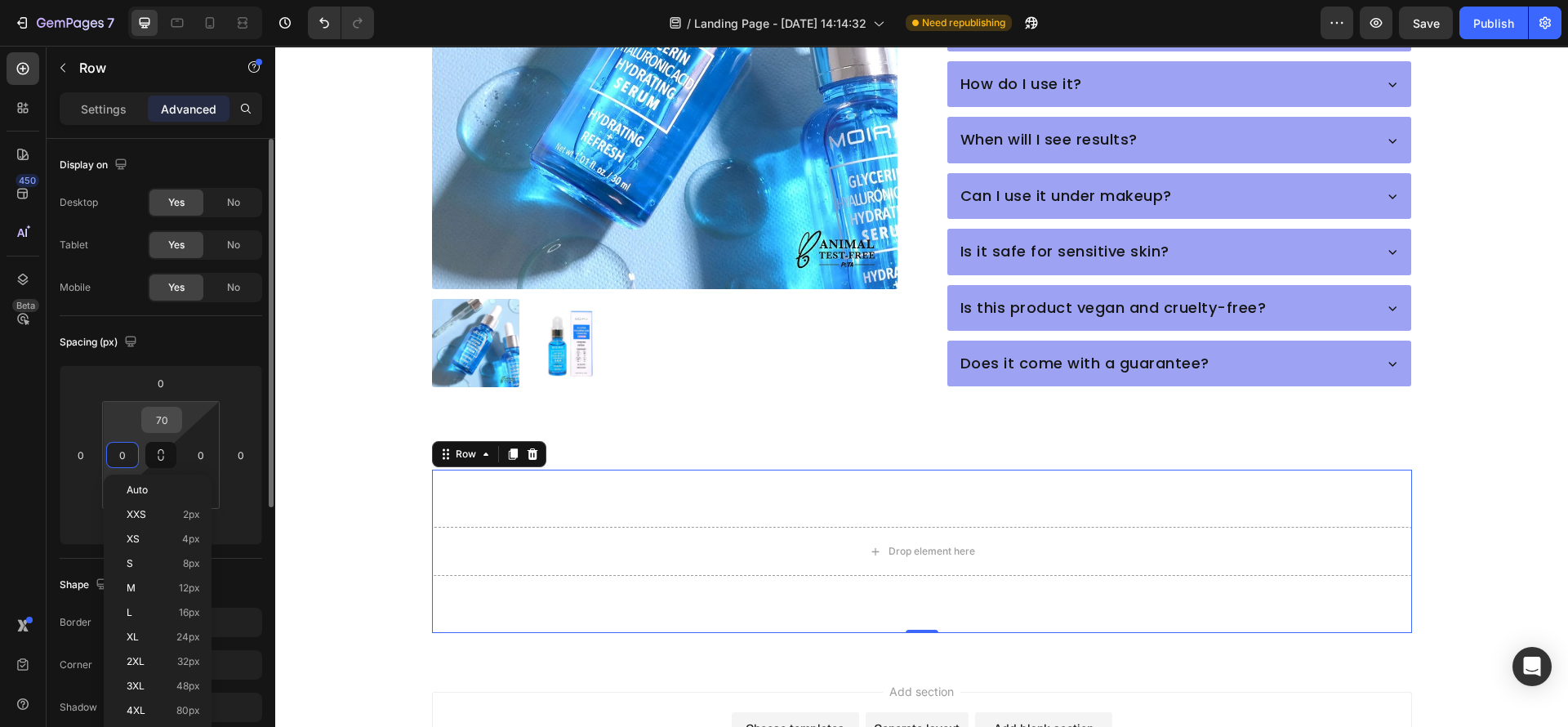
click at [168, 425] on input "70" at bounding box center [161, 420] width 32 height 24
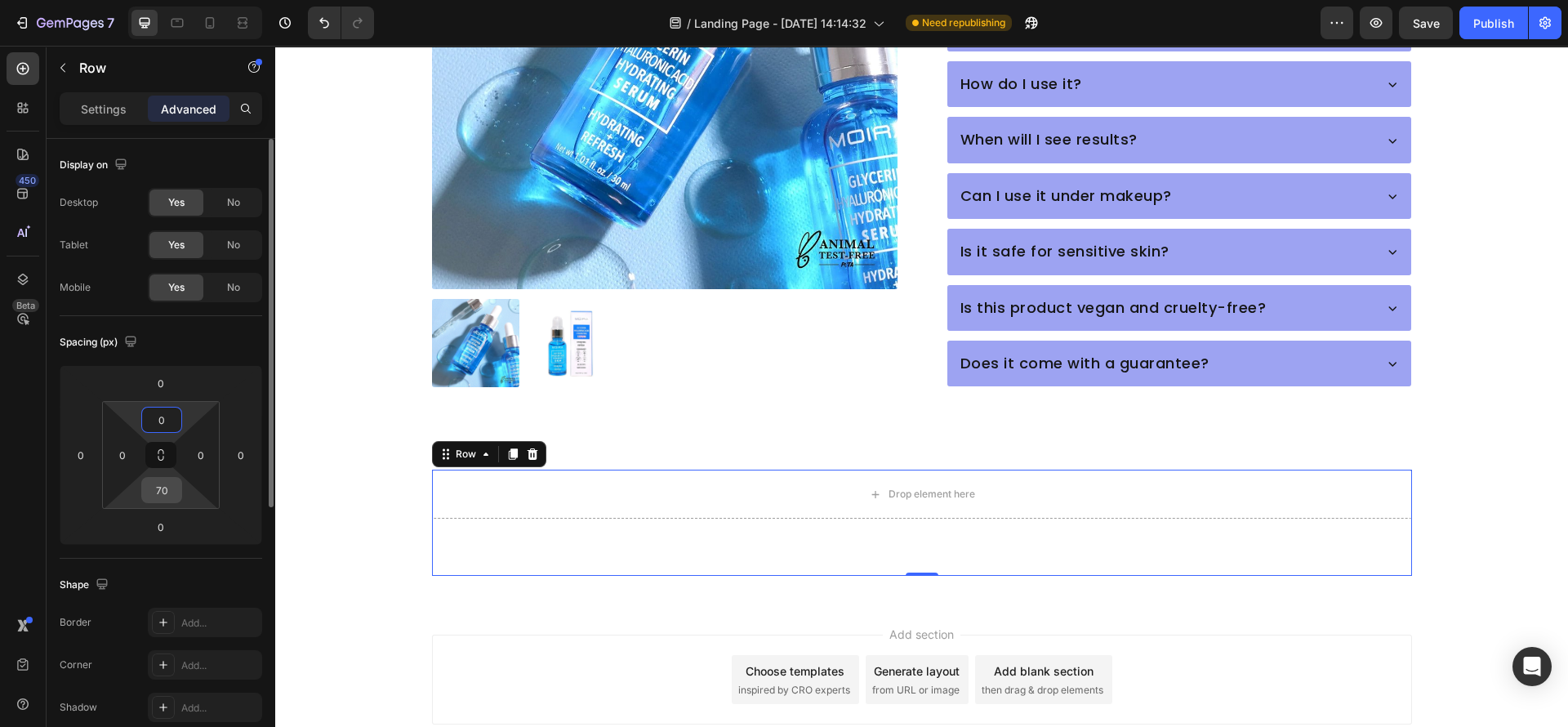
type input "0"
click at [161, 485] on input "70" at bounding box center [161, 490] width 32 height 24
type input "0"
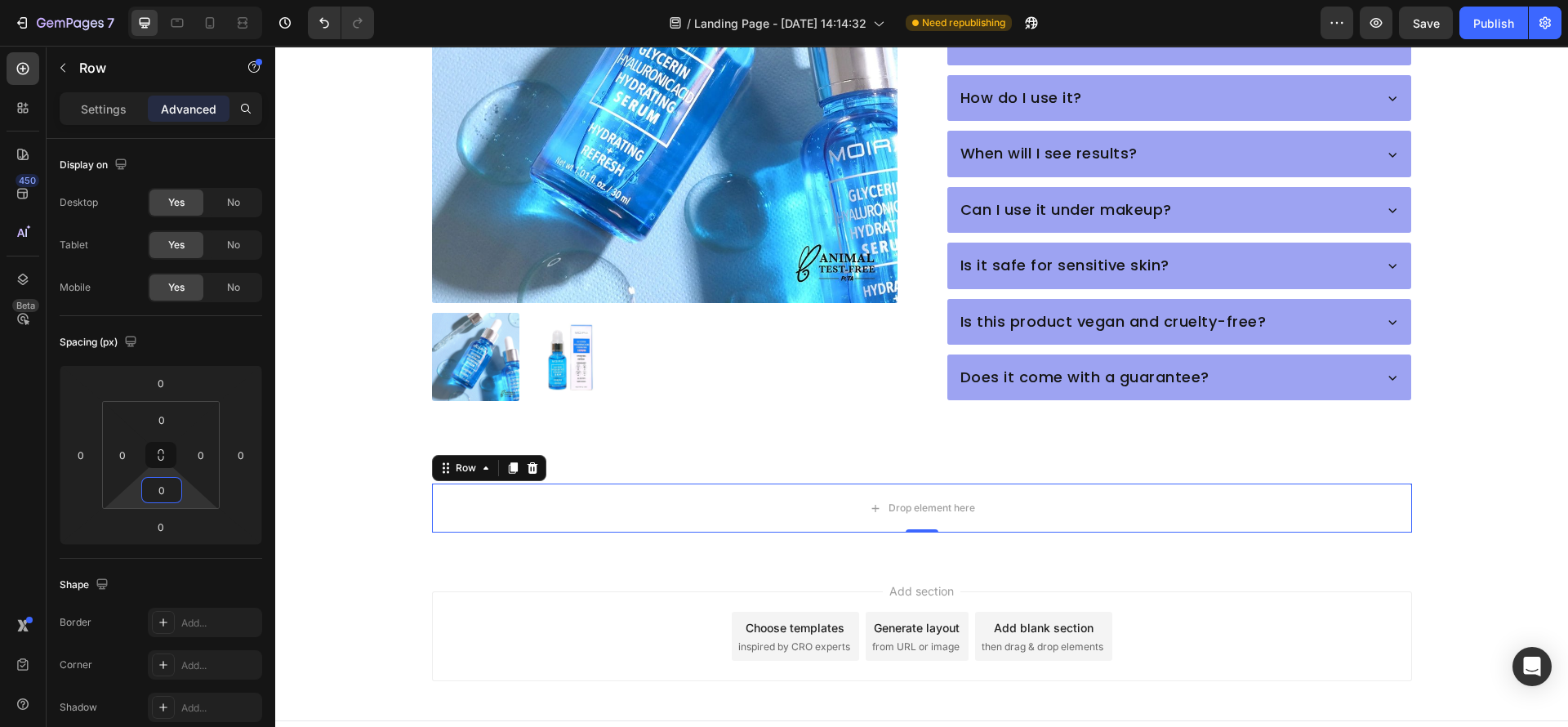
click at [343, 517] on div "Drop element here Row 0 Section 4" at bounding box center [921, 508] width 1293 height 101
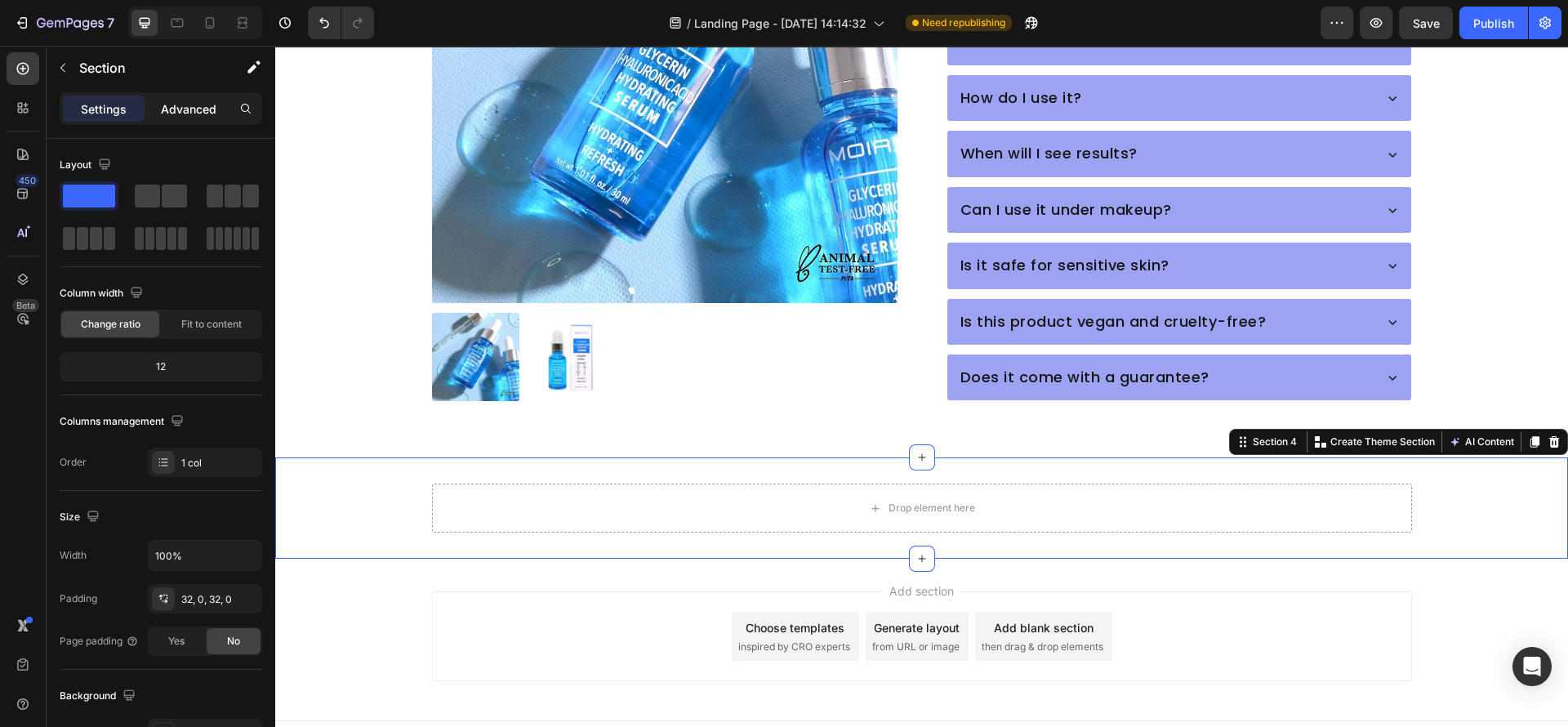
click at [198, 105] on p "Advanced" at bounding box center [188, 109] width 56 height 18
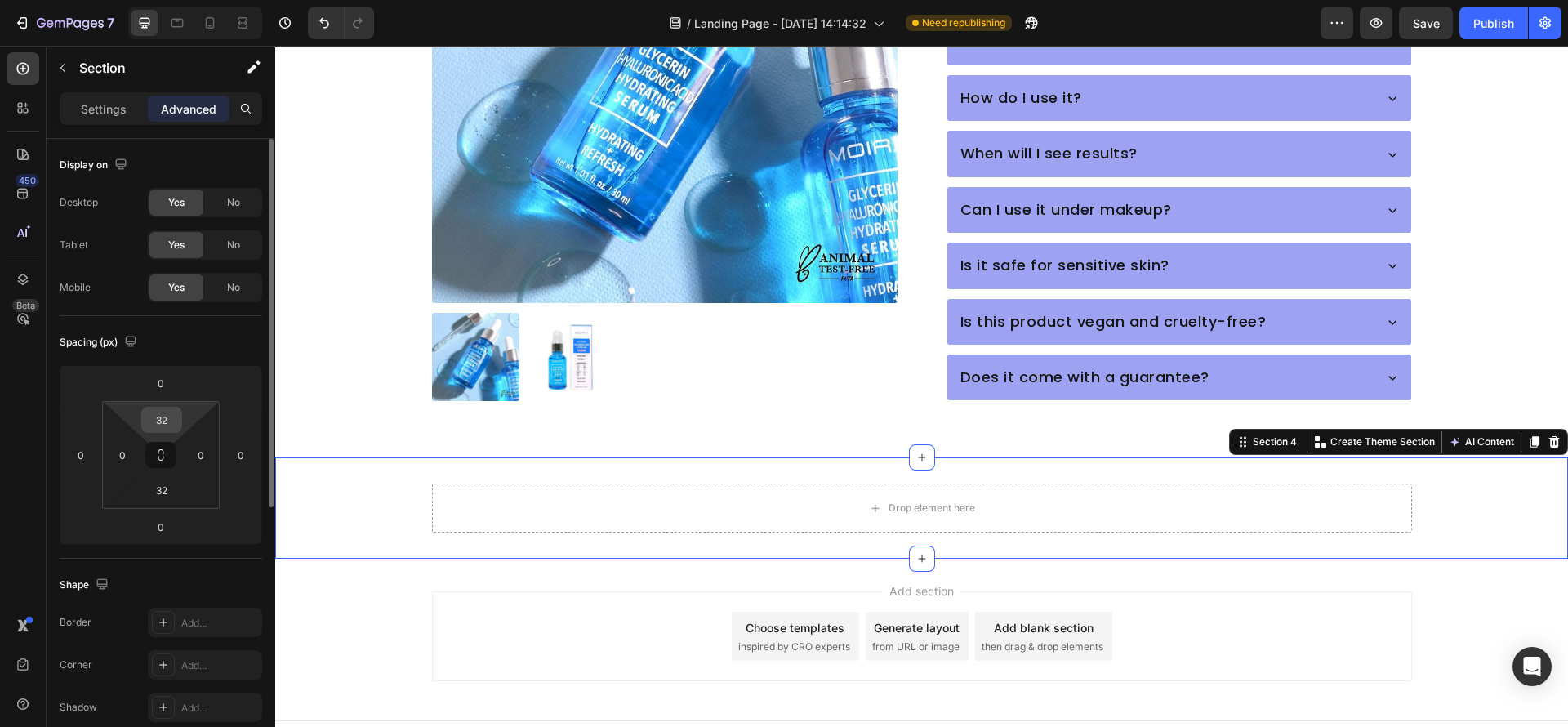
click at [166, 420] on input "32" at bounding box center [161, 420] width 32 height 24
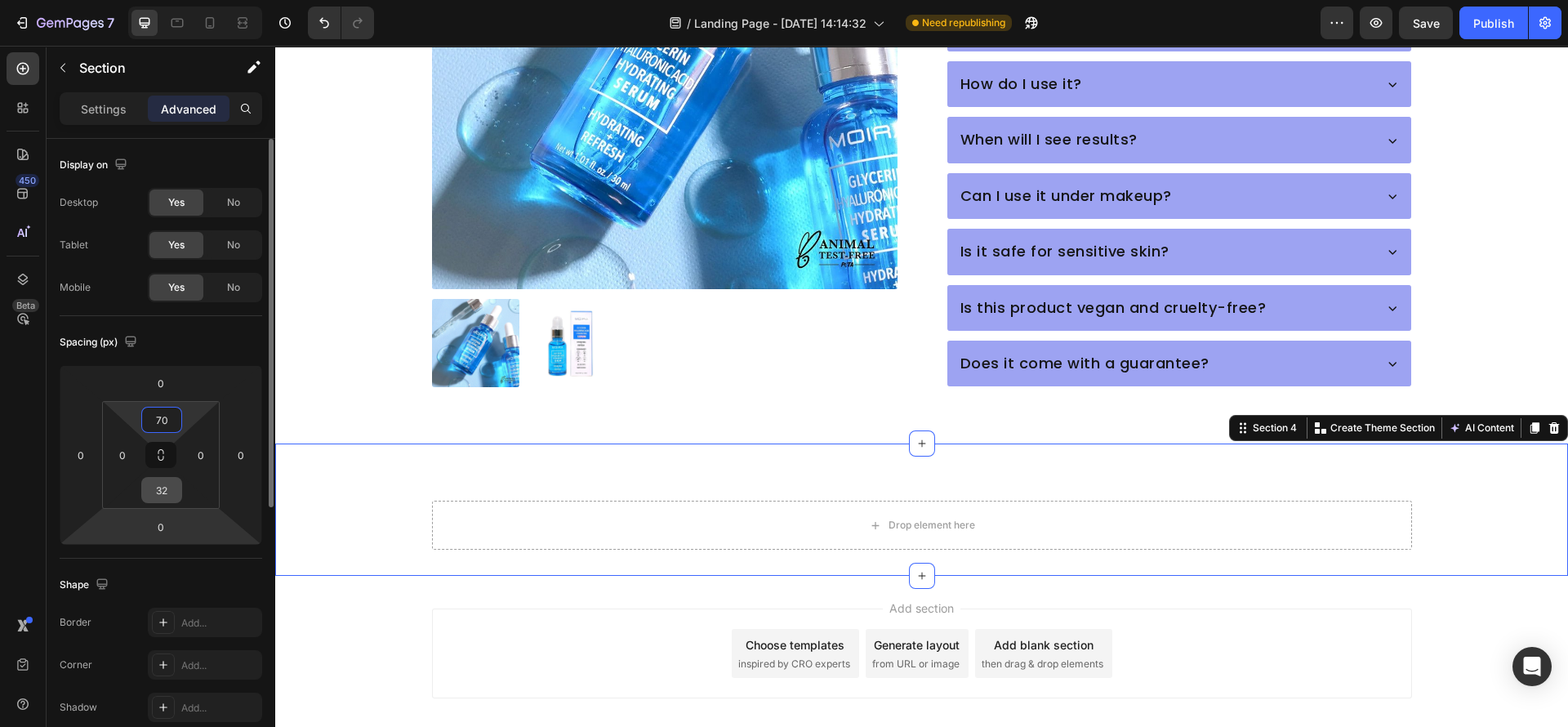
type input "70"
click at [168, 500] on input "32" at bounding box center [161, 490] width 32 height 24
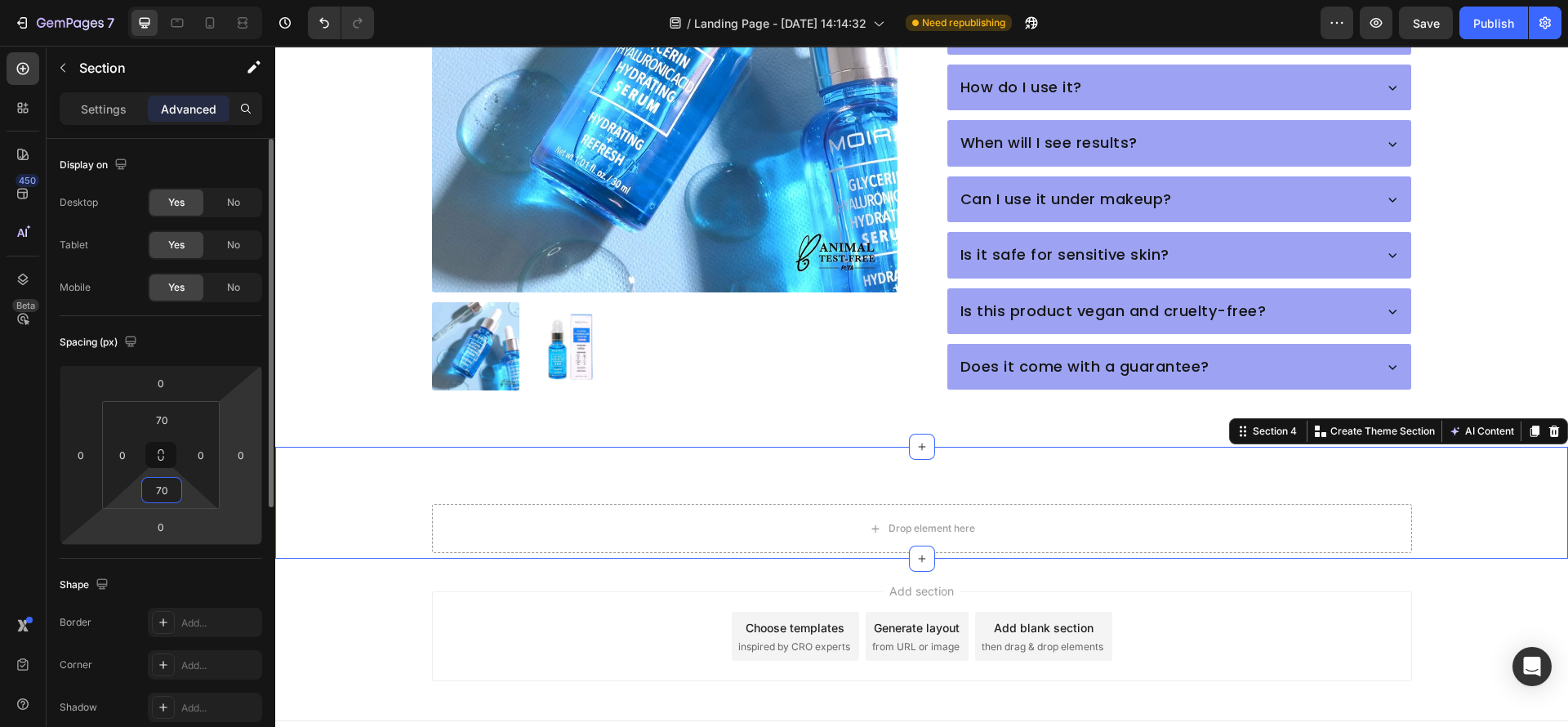
scroll to position [991, 0]
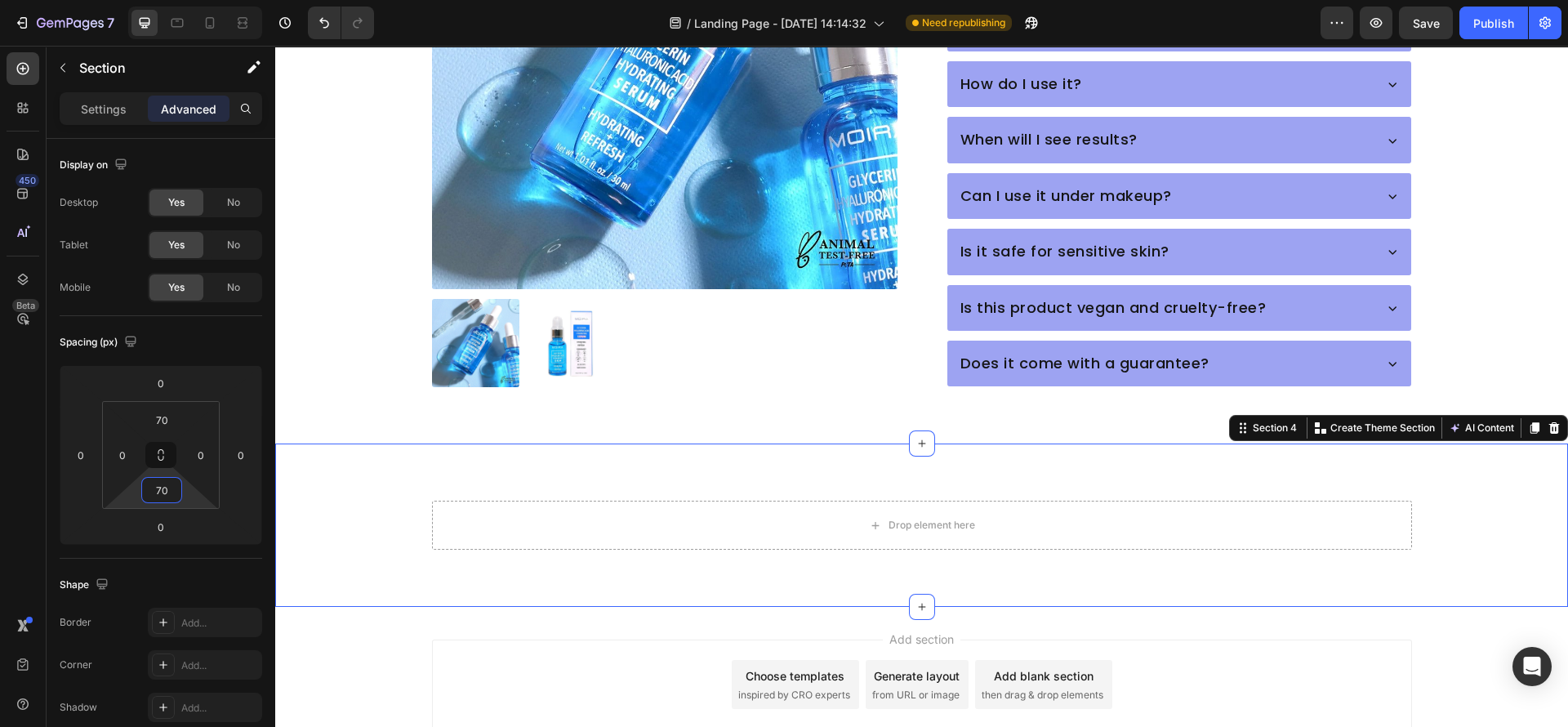
type input "70"
drag, startPoint x: 321, startPoint y: 500, endPoint x: 460, endPoint y: 535, distance: 143.3
click at [321, 501] on div "Drop element here Row" at bounding box center [921, 525] width 1293 height 49
click at [126, 454] on input "0" at bounding box center [122, 455] width 24 height 24
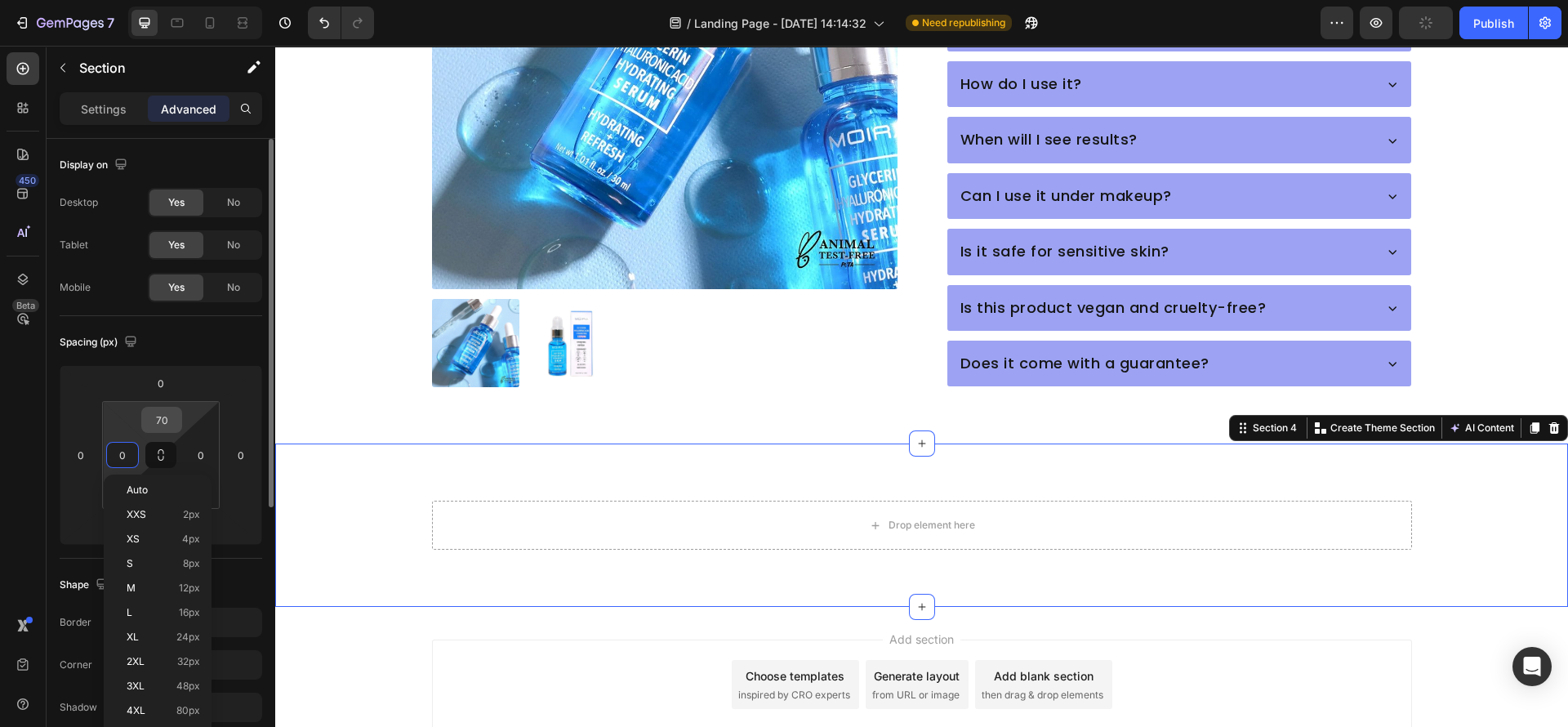
scroll to position [123, 0]
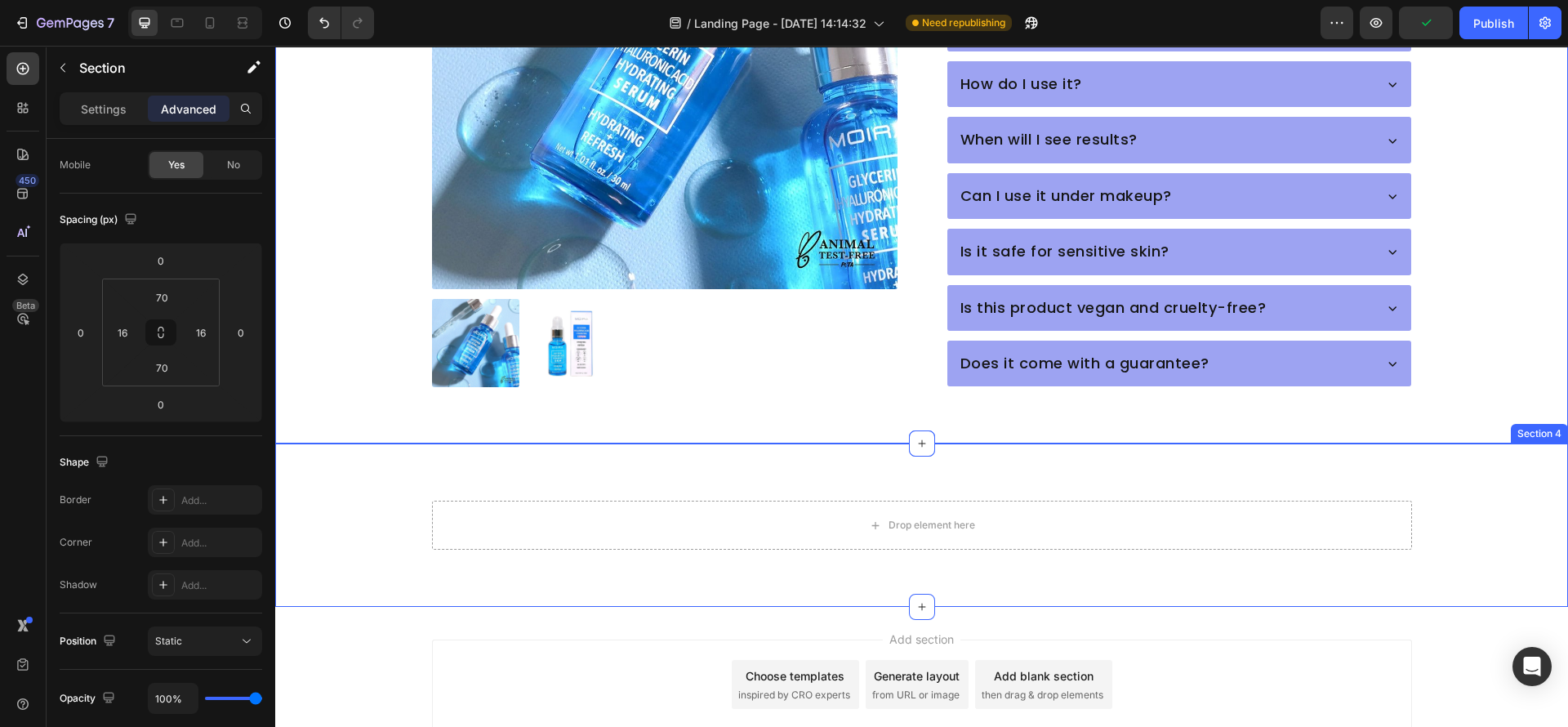
click at [324, 526] on div "Drop element here Row Section 4" at bounding box center [921, 525] width 1293 height 163
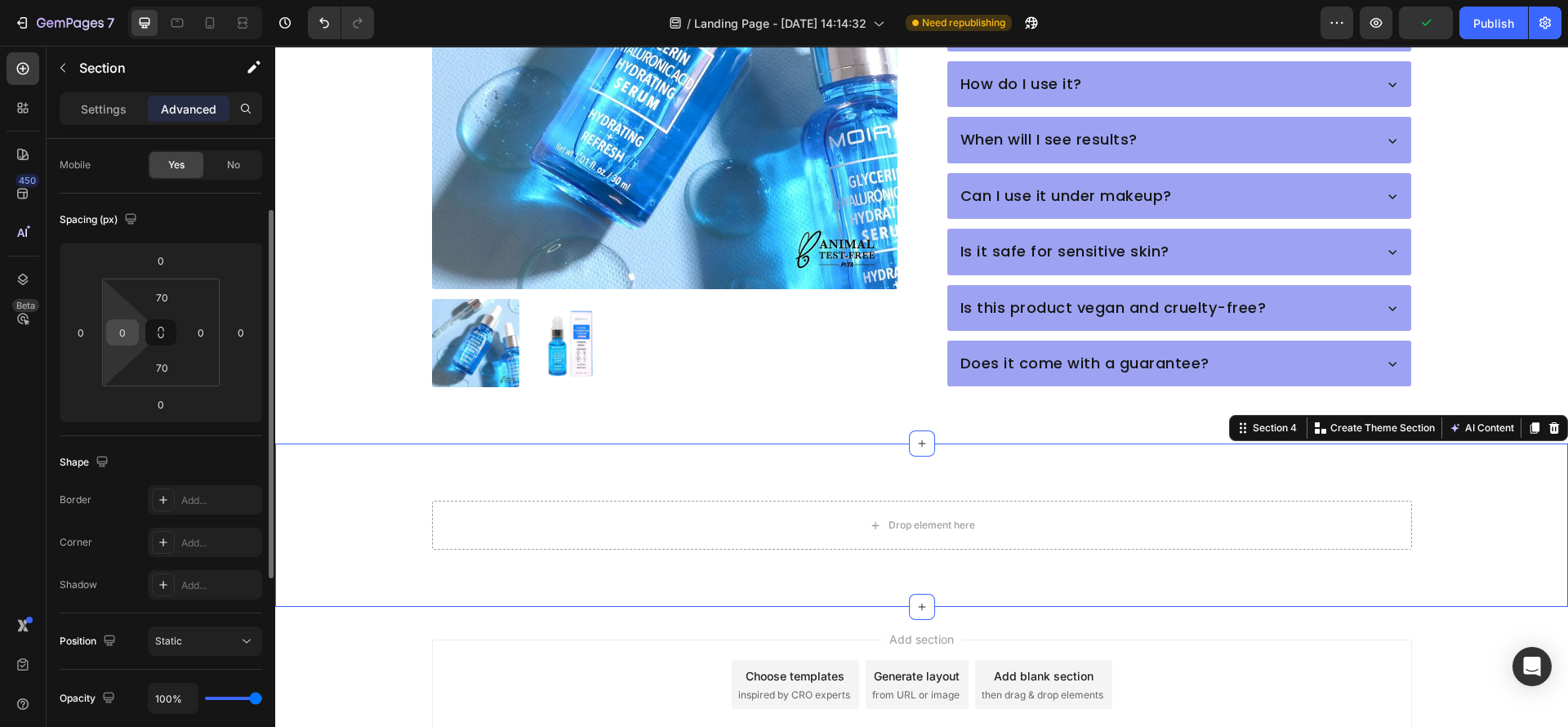
click at [123, 331] on input "0" at bounding box center [122, 332] width 24 height 24
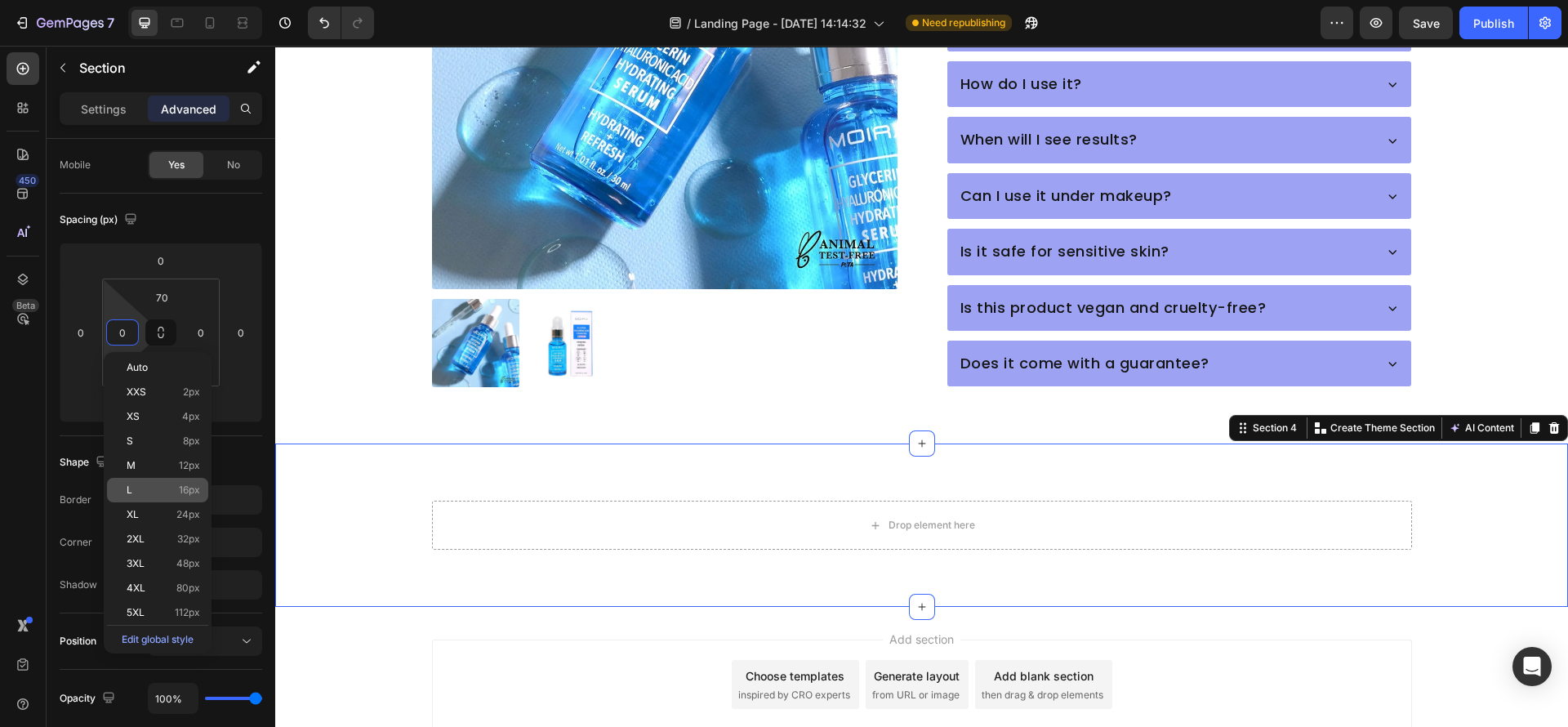
click at [169, 498] on div "L 16px" at bounding box center [158, 490] width 101 height 24
type input "16"
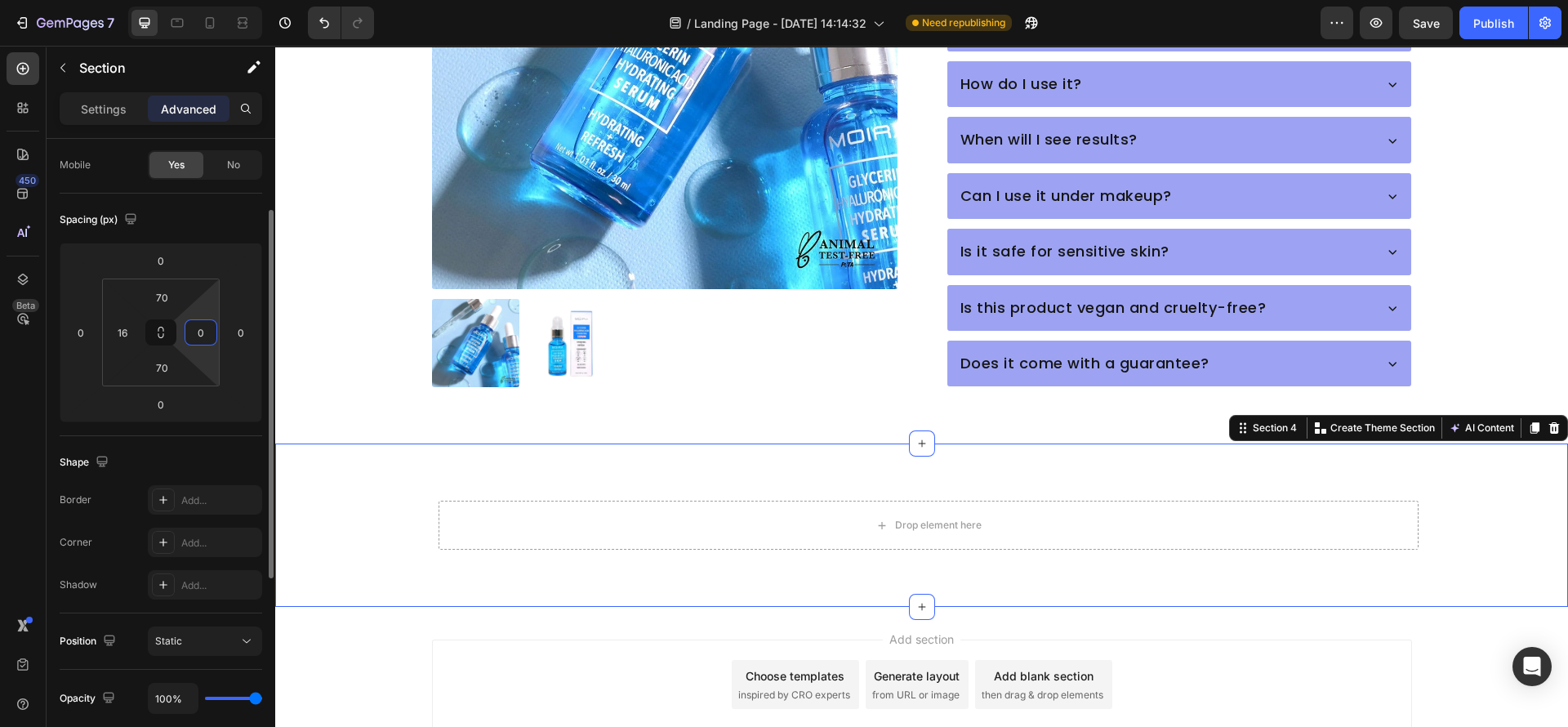
click at [207, 343] on input "0" at bounding box center [200, 332] width 24 height 24
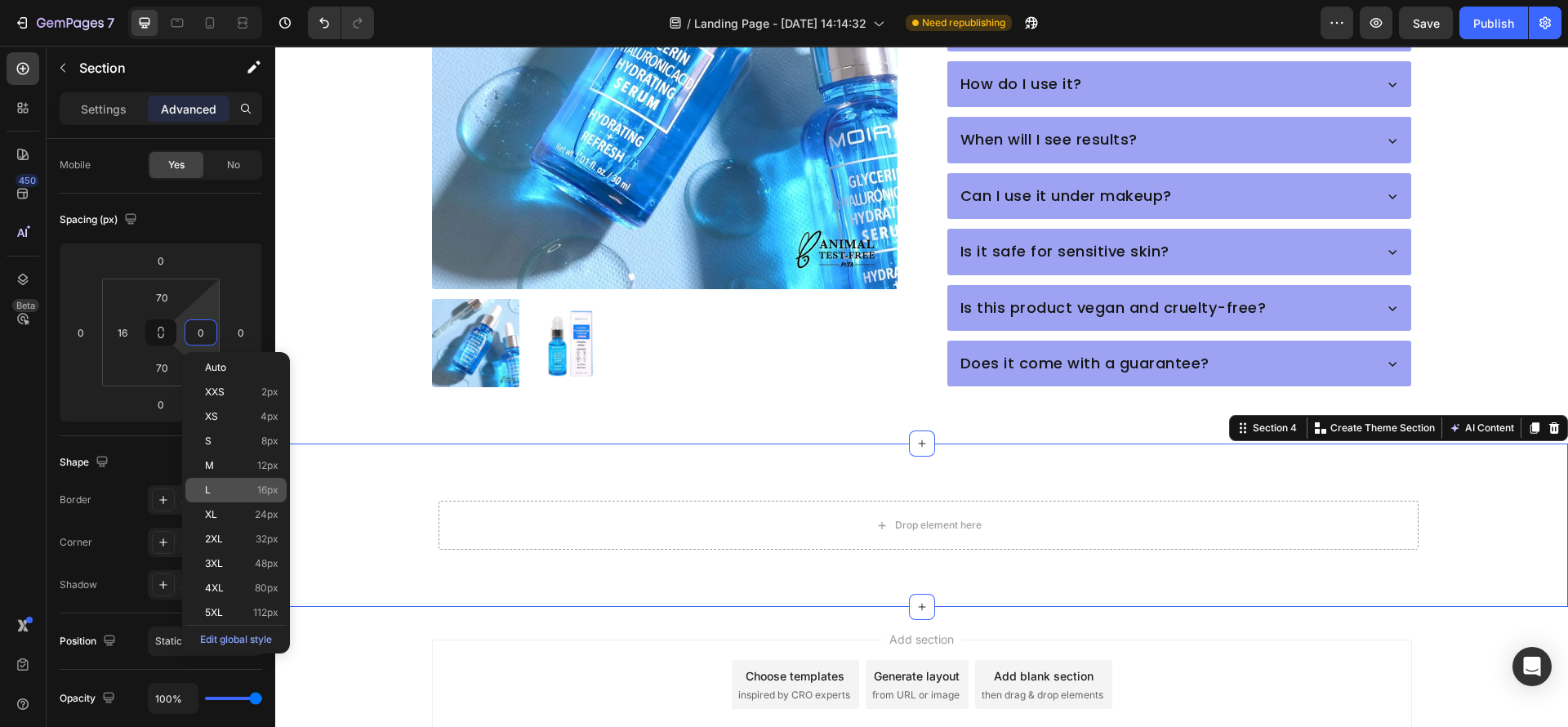
click at [248, 491] on p "L 16px" at bounding box center [241, 490] width 73 height 12
type input "16"
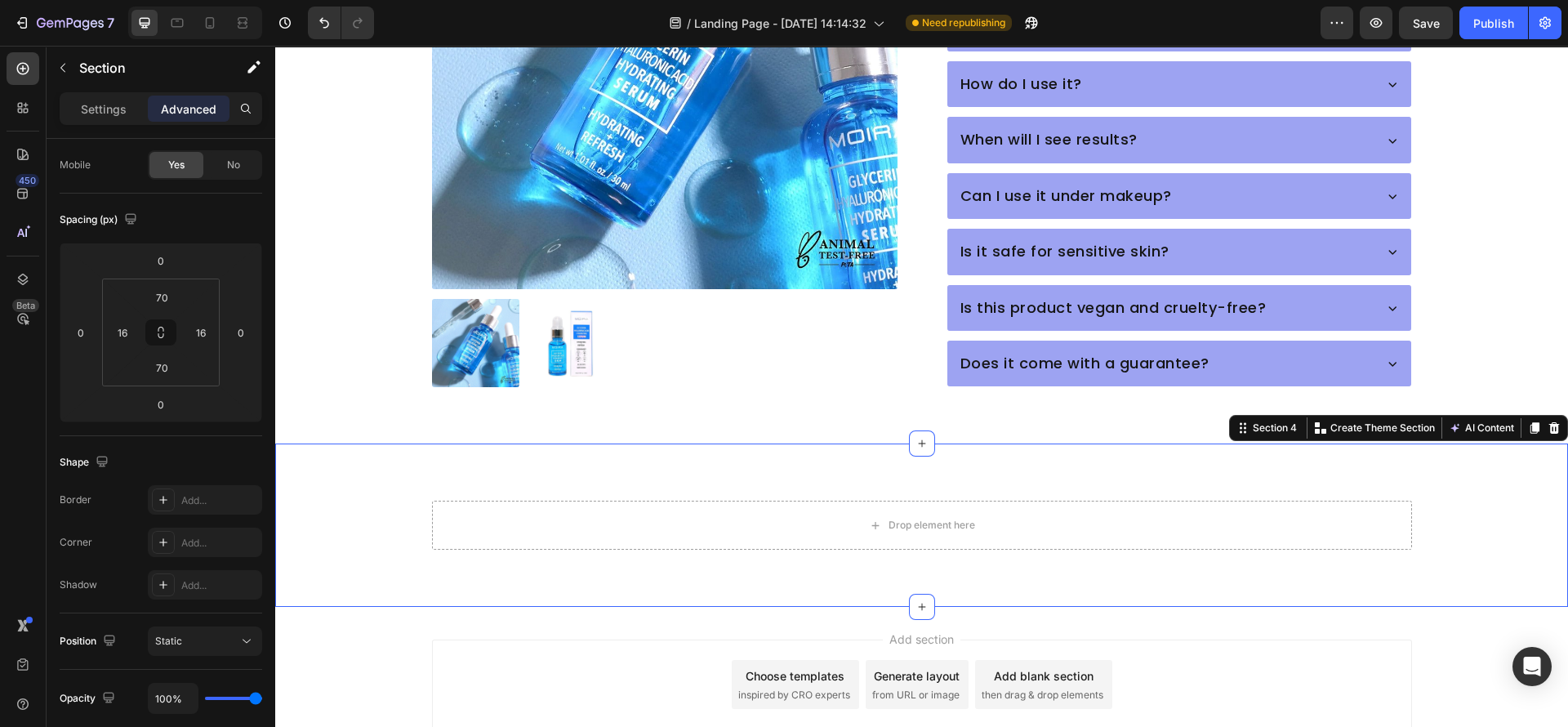
drag, startPoint x: 472, startPoint y: 560, endPoint x: 600, endPoint y: 554, distance: 128.1
click at [474, 560] on div "Drop element here Row Section 4 You can create reusable sections Create Theme S…" at bounding box center [921, 525] width 1293 height 163
click at [730, 535] on div "Drop element here Row Section 4 You can create reusable sections Create Theme S…" at bounding box center [921, 525] width 1293 height 163
click at [737, 501] on div "Drop element here" at bounding box center [922, 525] width 981 height 49
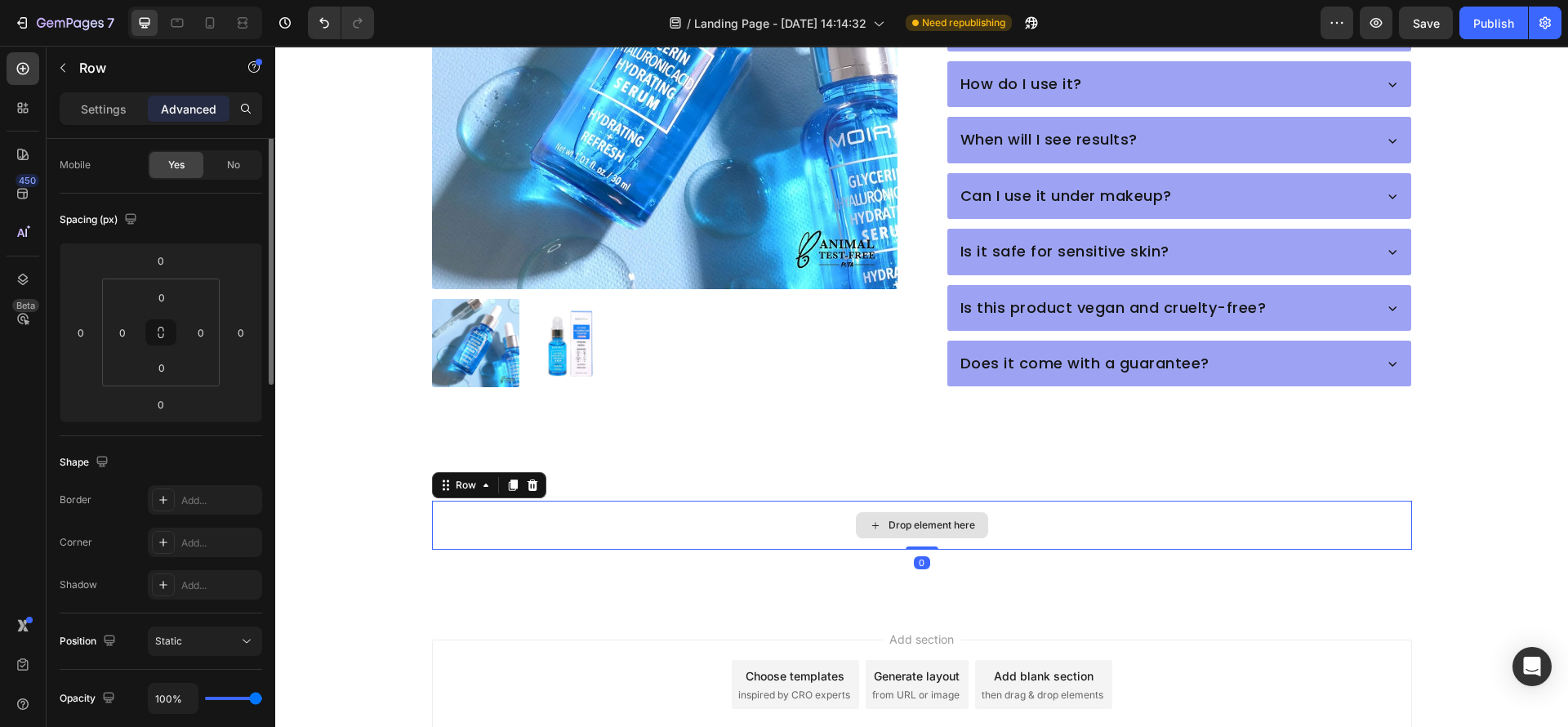
scroll to position [0, 0]
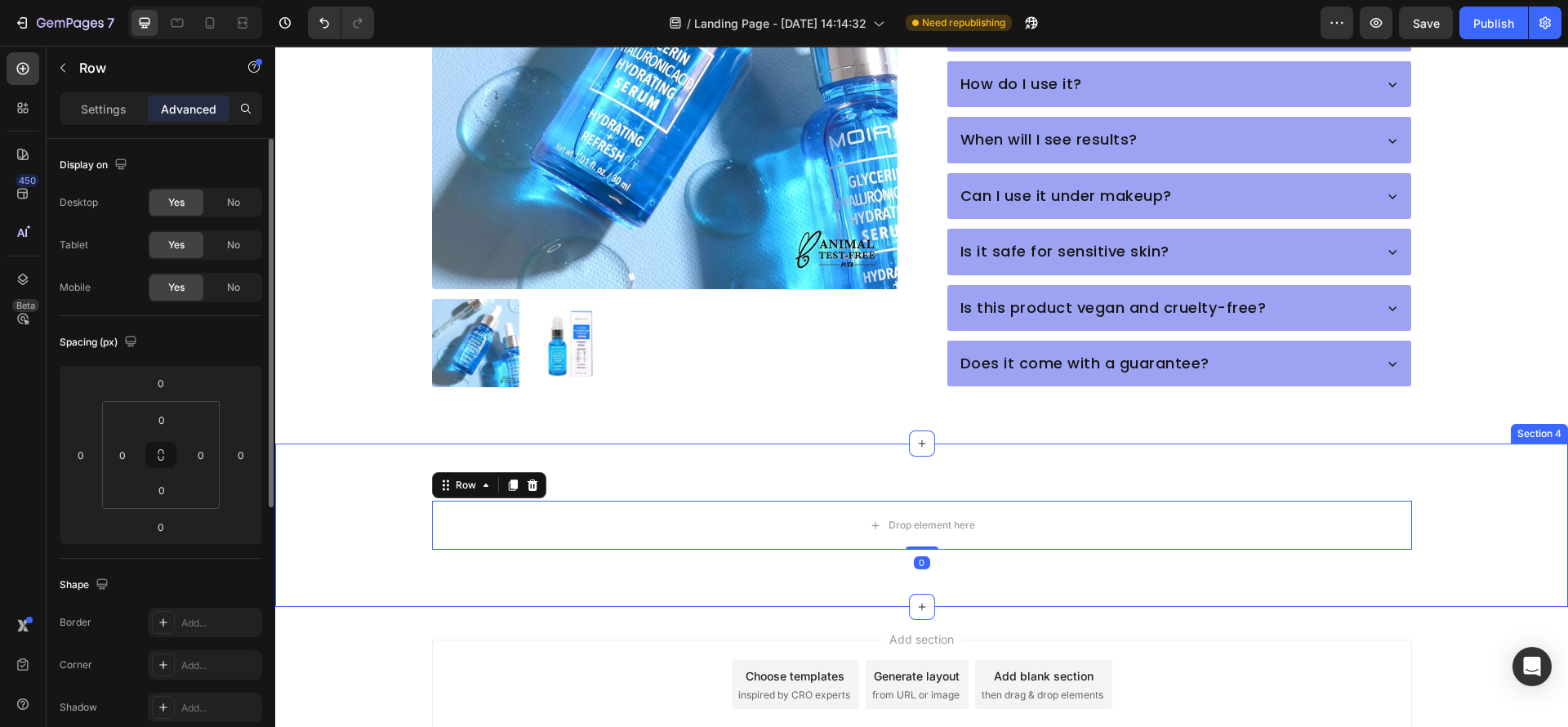
click at [594, 444] on div "Drop element here Row 0 Section 4" at bounding box center [921, 525] width 1293 height 163
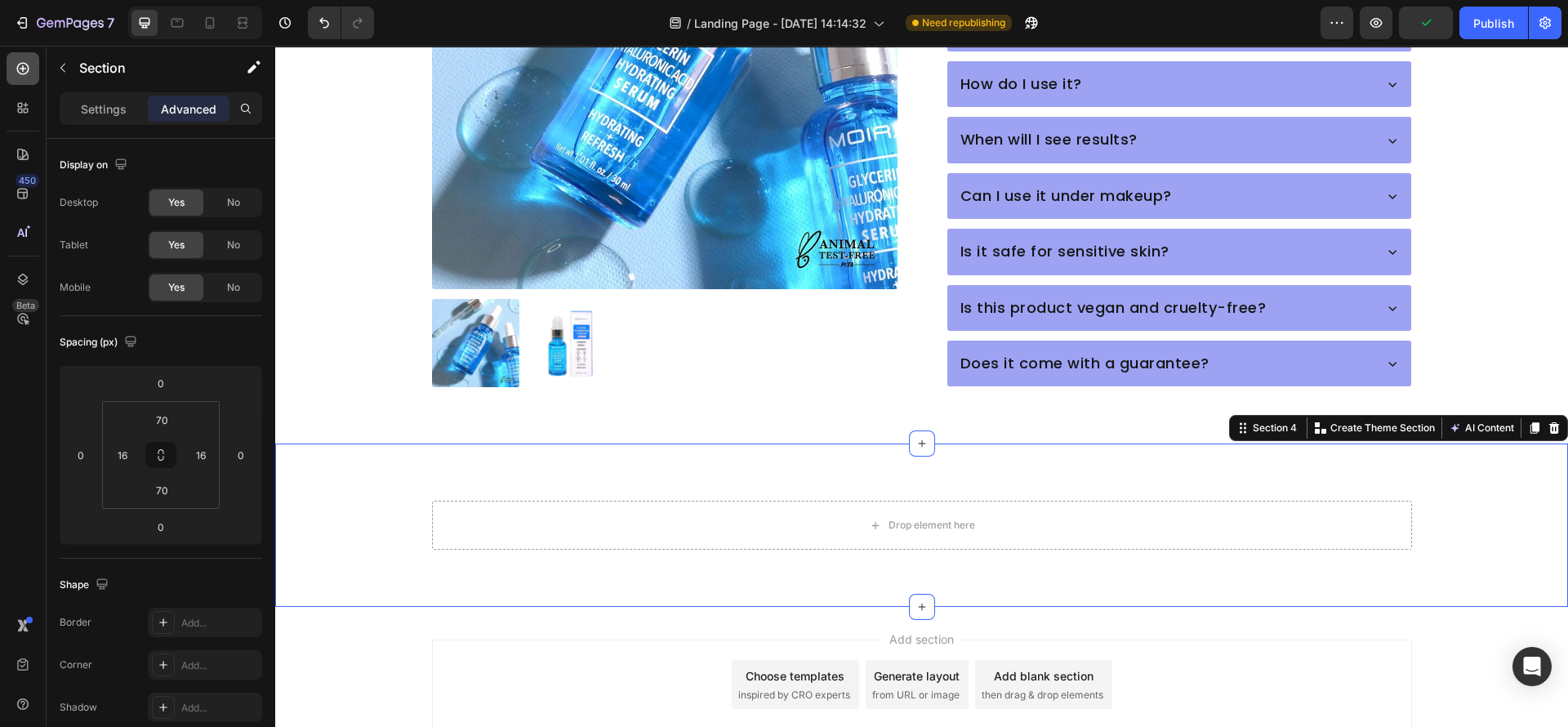
click at [28, 68] on icon at bounding box center [22, 68] width 17 height 17
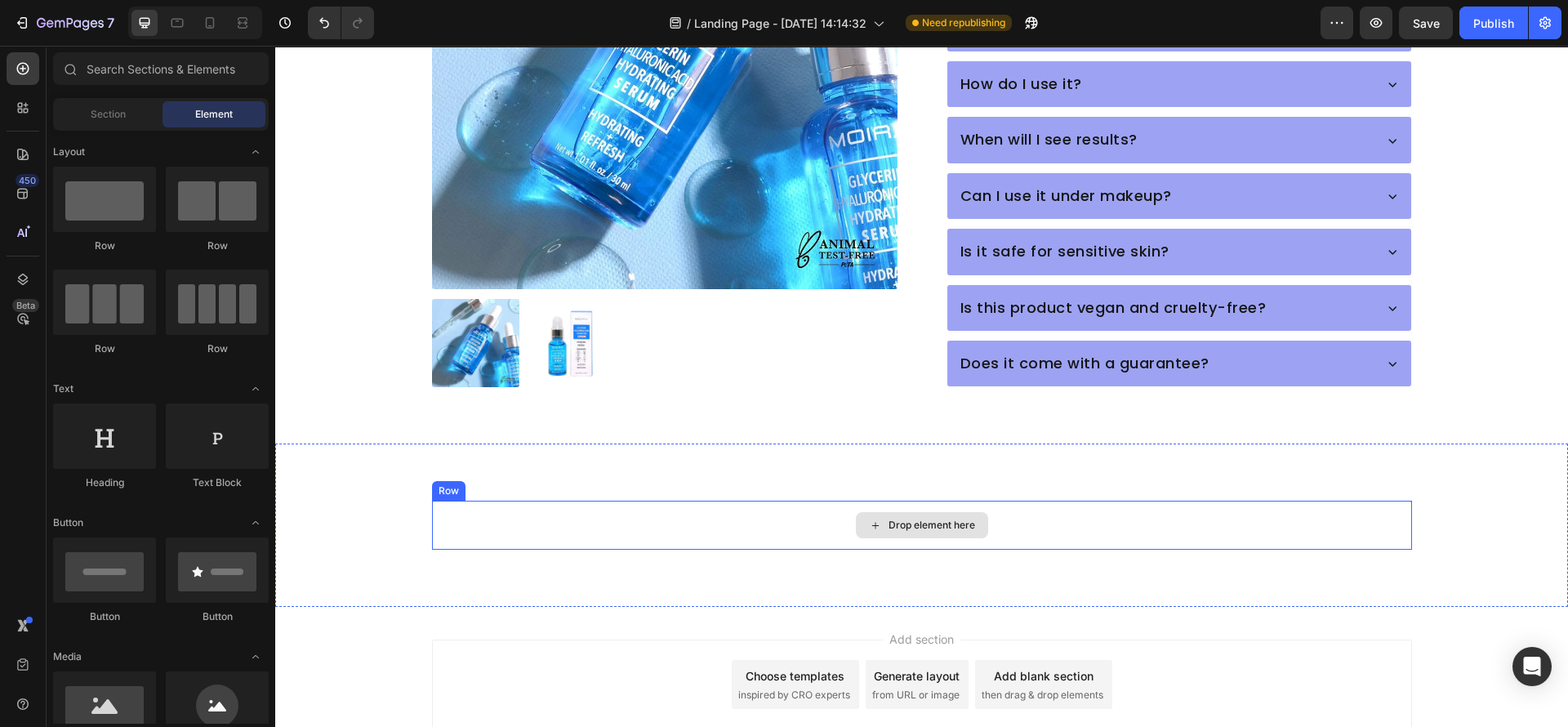
click at [565, 501] on div "Drop element here" at bounding box center [922, 525] width 981 height 49
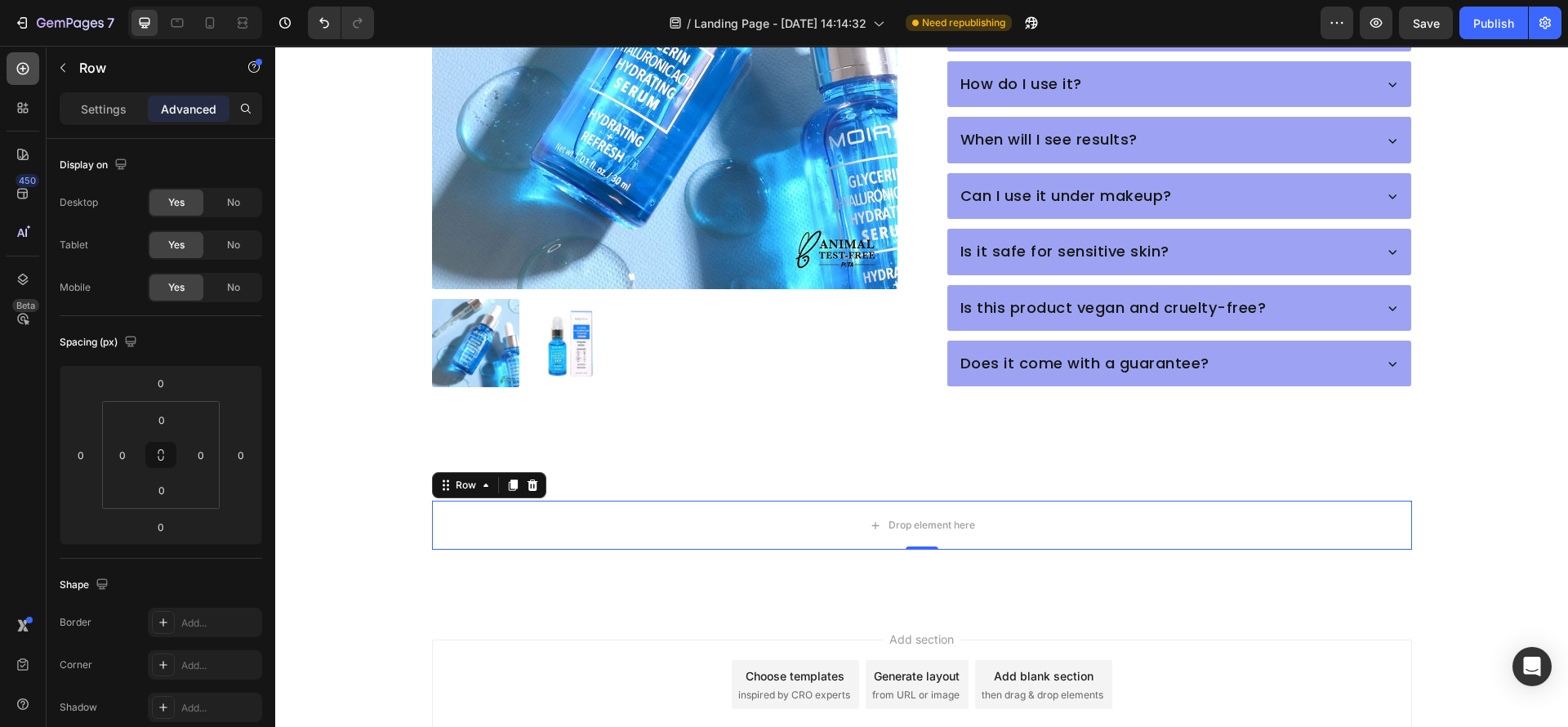
click at [25, 61] on icon at bounding box center [22, 68] width 17 height 17
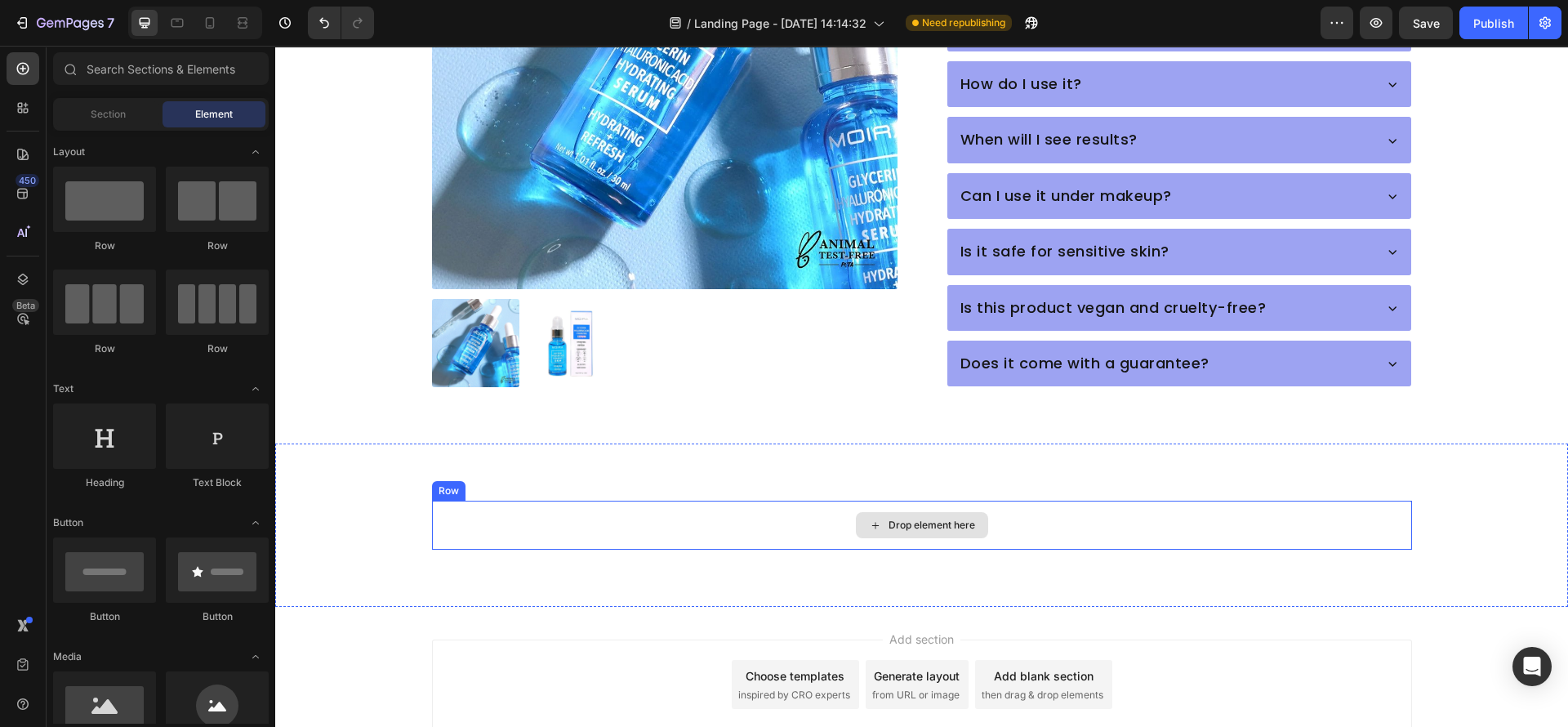
click at [596, 516] on div "Drop element here" at bounding box center [922, 525] width 981 height 49
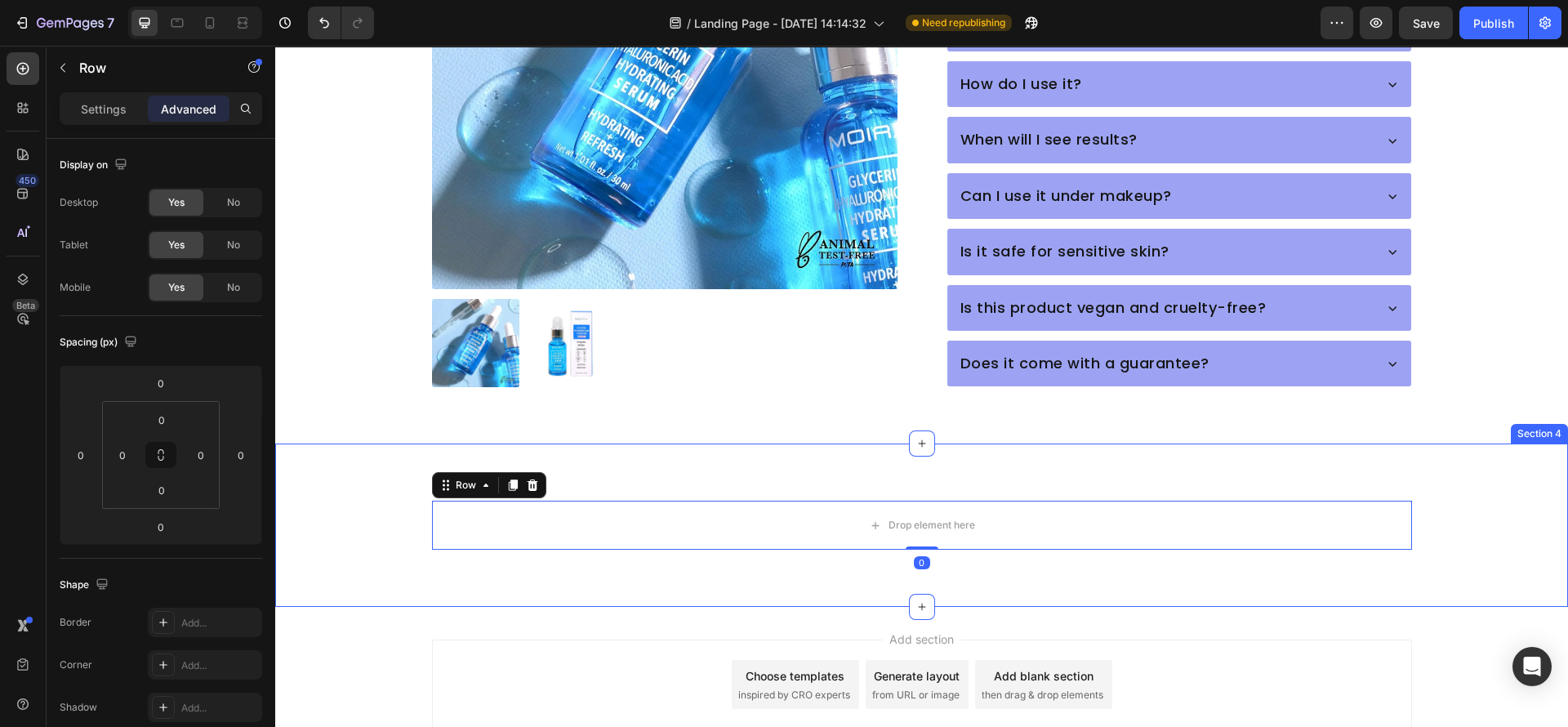
click at [324, 509] on div "Drop element here Row 0" at bounding box center [922, 525] width 1267 height 49
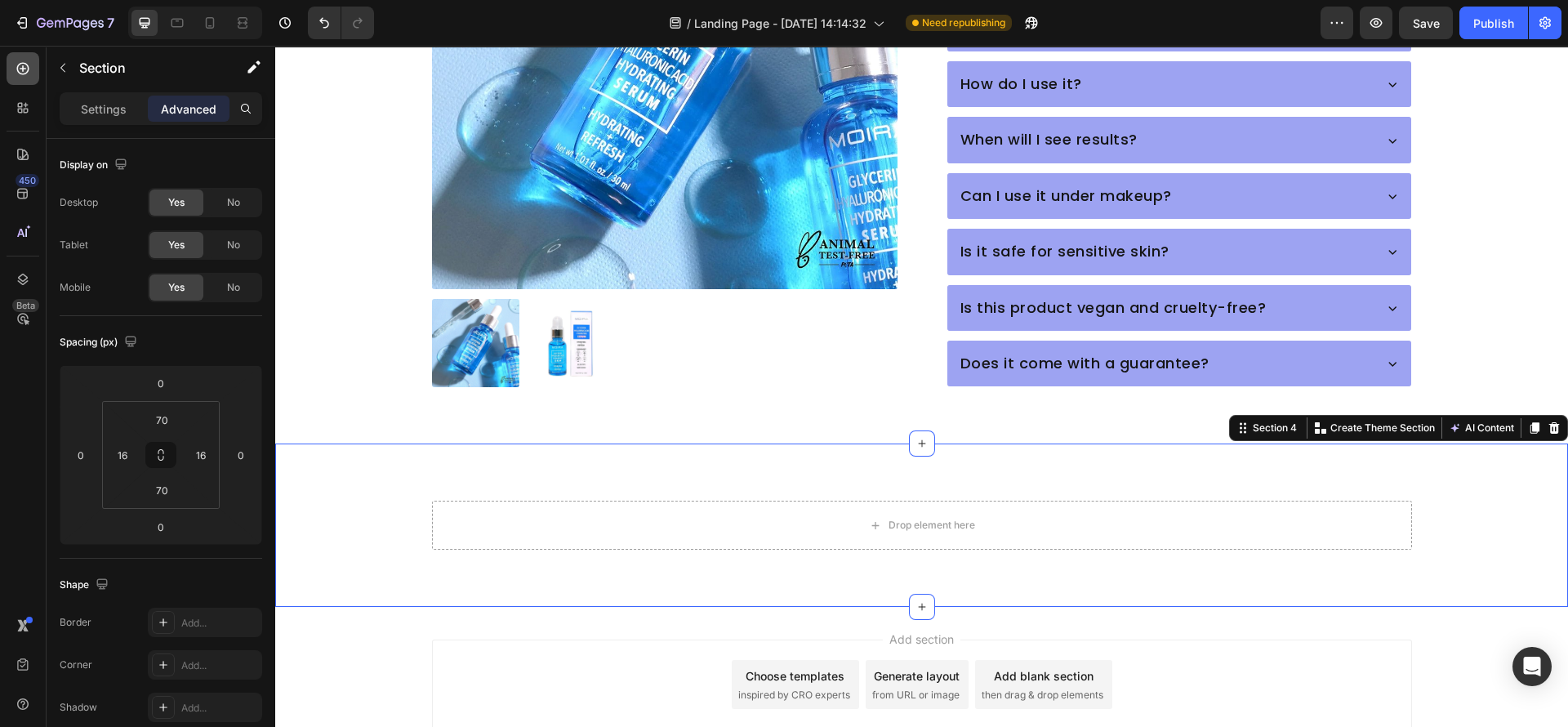
drag, startPoint x: 26, startPoint y: 68, endPoint x: 3, endPoint y: 98, distance: 37.8
click at [23, 67] on icon at bounding box center [22, 68] width 17 height 17
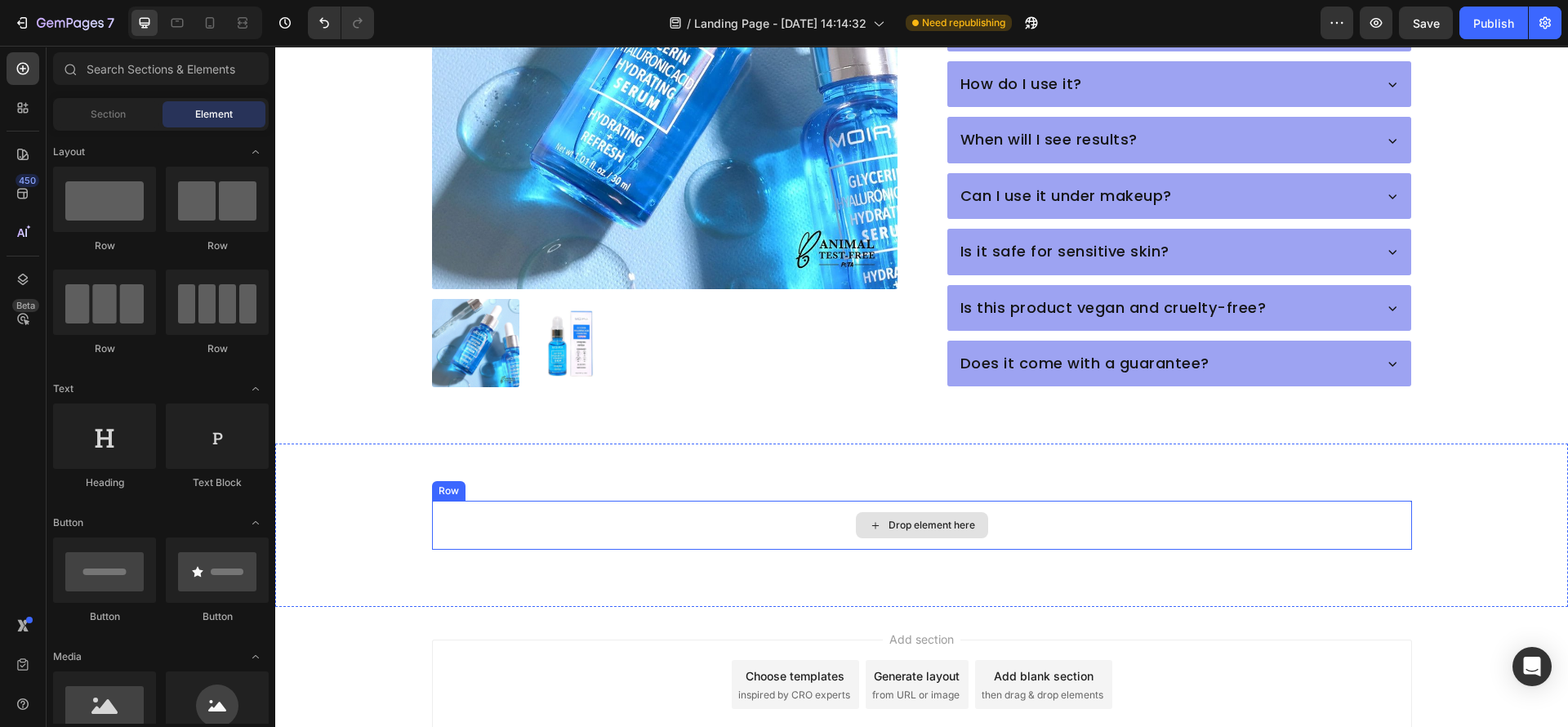
click at [512, 501] on div "Drop element here" at bounding box center [922, 525] width 981 height 49
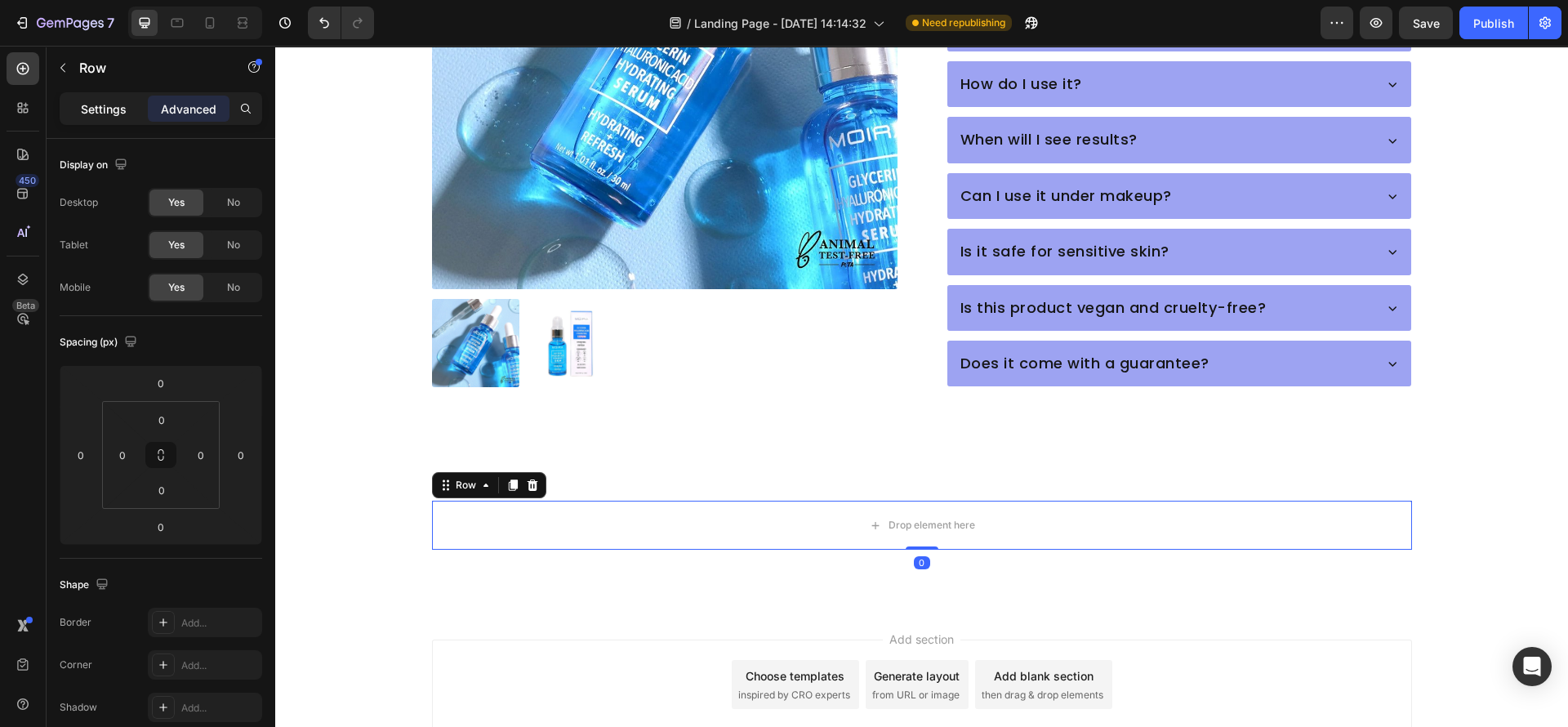
click at [92, 108] on p "Settings" at bounding box center [103, 109] width 46 height 18
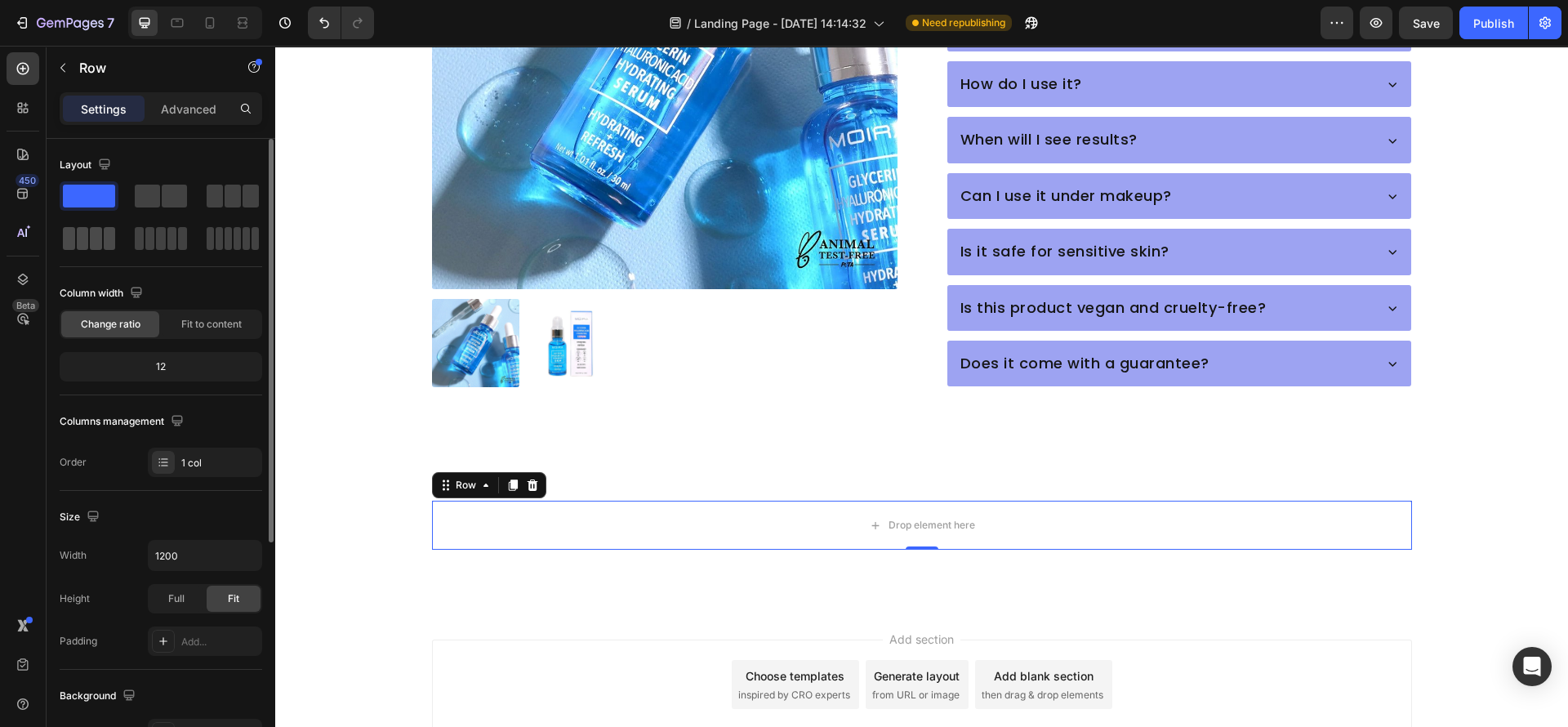
click at [94, 235] on span at bounding box center [96, 238] width 13 height 22
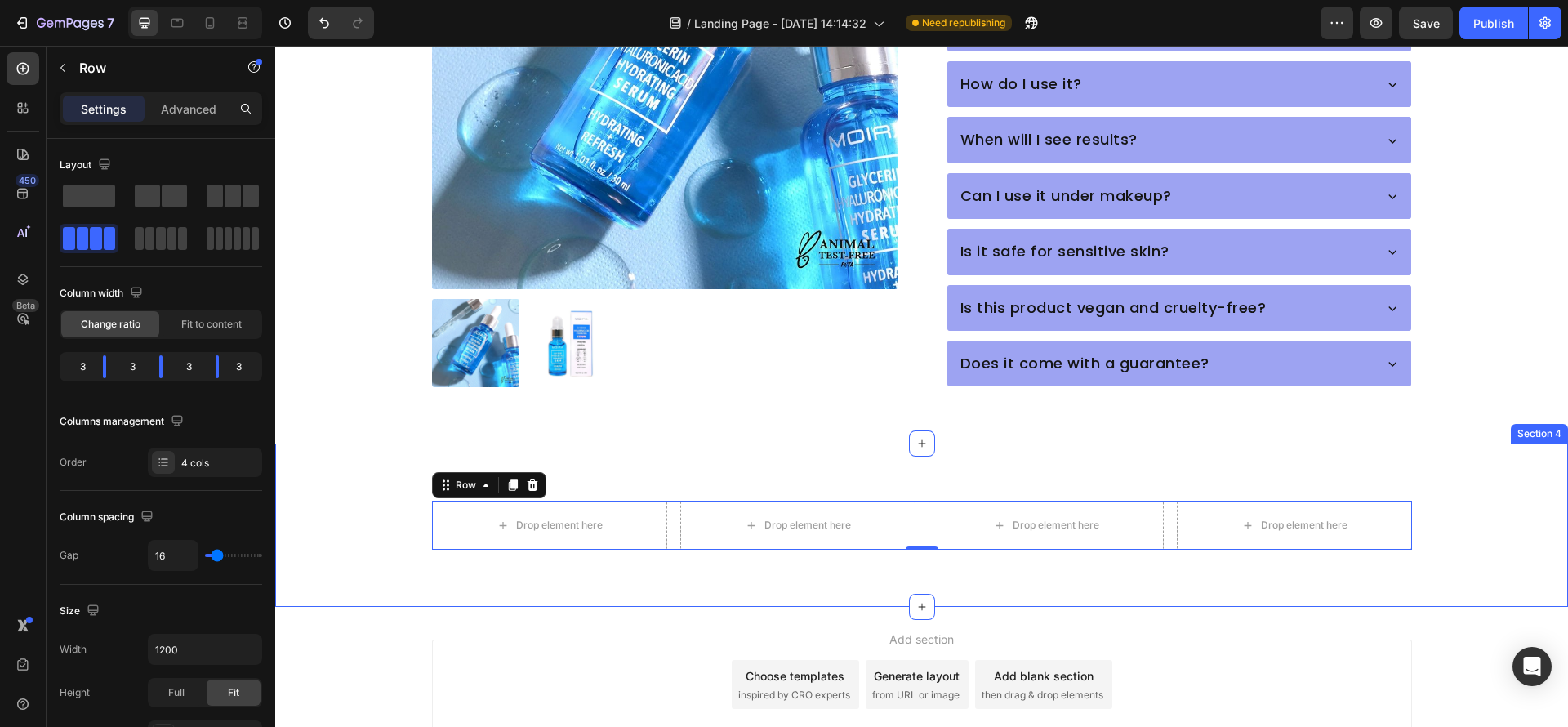
click at [459, 545] on div "Drop element here Drop element here Drop element here Drop element here Row 0 S…" at bounding box center [921, 525] width 1293 height 163
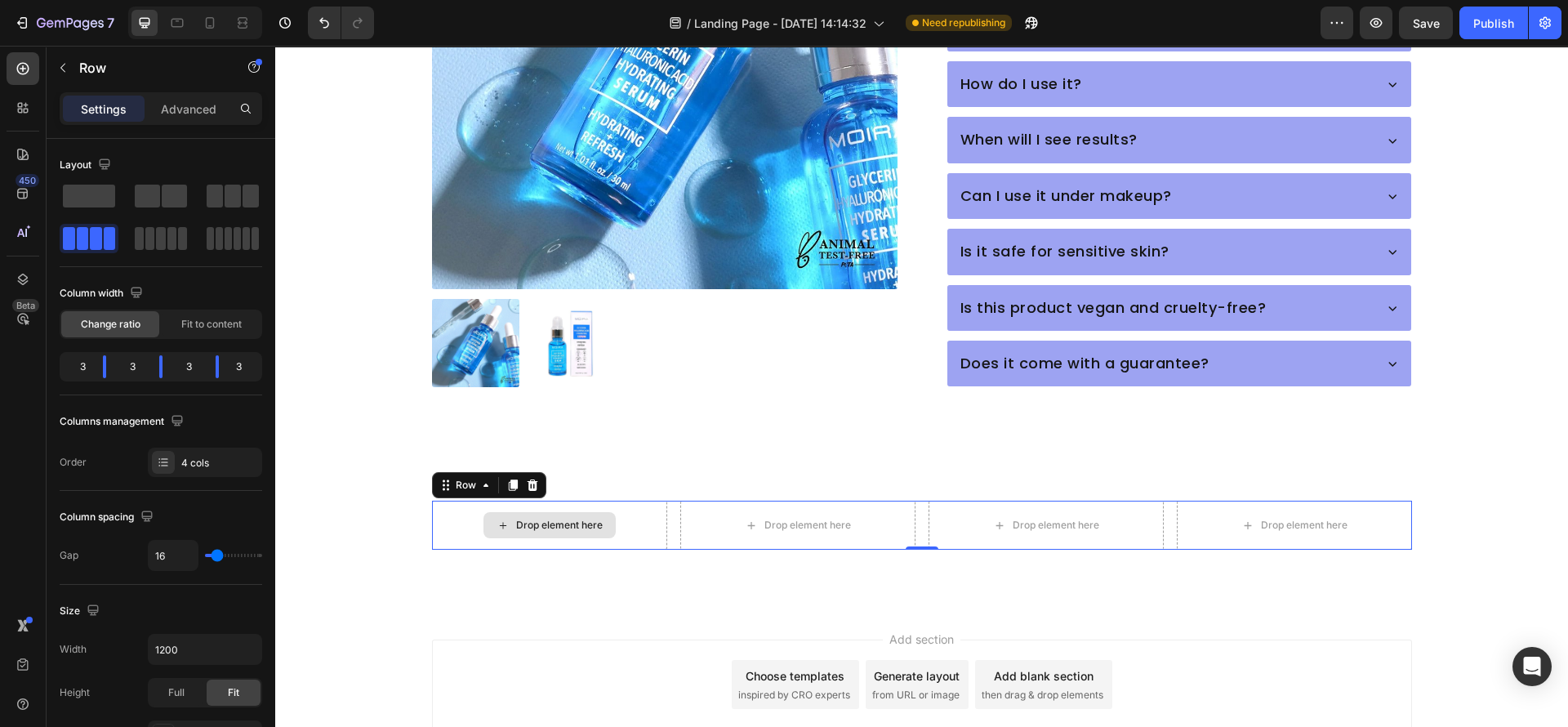
drag, startPoint x: 655, startPoint y: 512, endPoint x: 275, endPoint y: 505, distance: 380.1
click at [655, 512] on div "Drop element here" at bounding box center [549, 525] width 235 height 49
click at [20, 73] on icon at bounding box center [22, 68] width 17 height 17
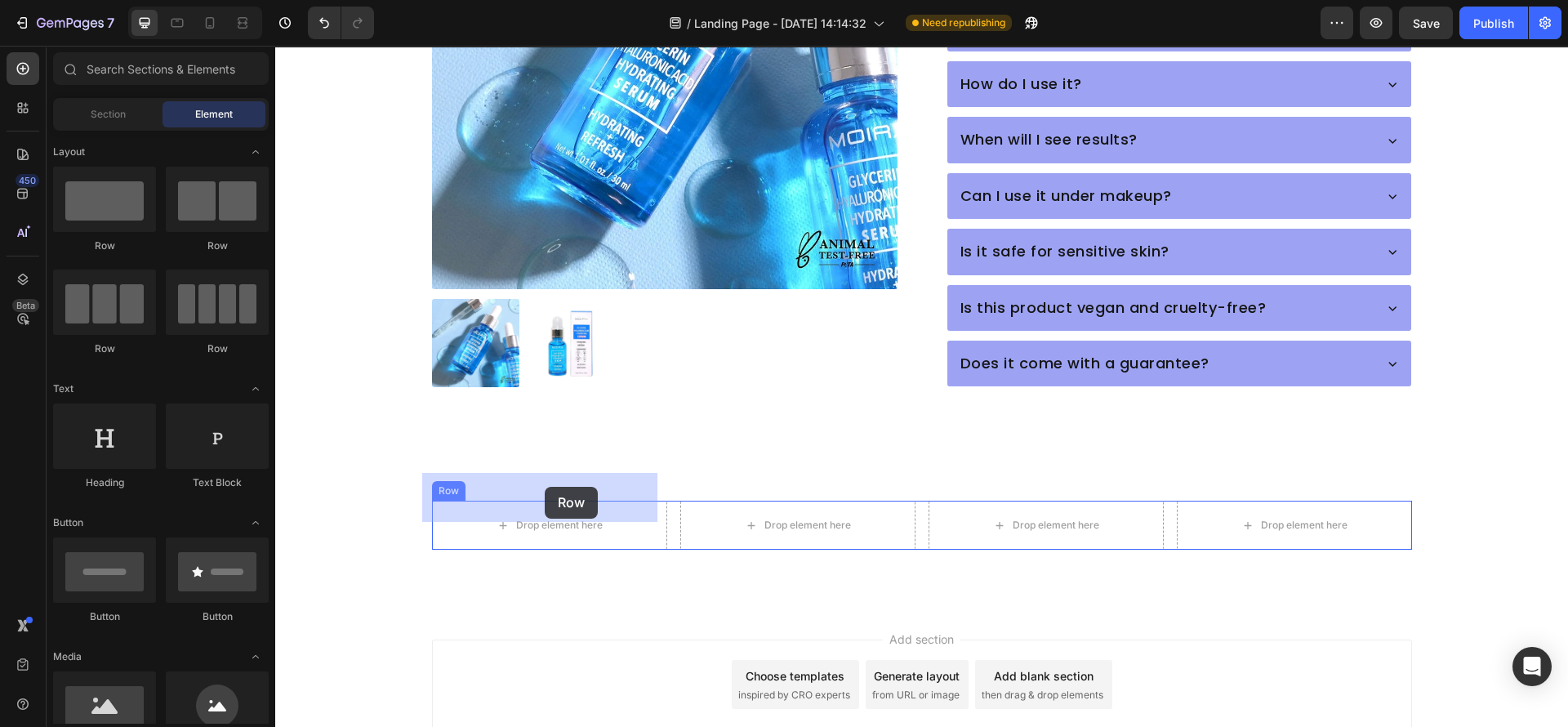
drag, startPoint x: 384, startPoint y: 243, endPoint x: 544, endPoint y: 487, distance: 291.8
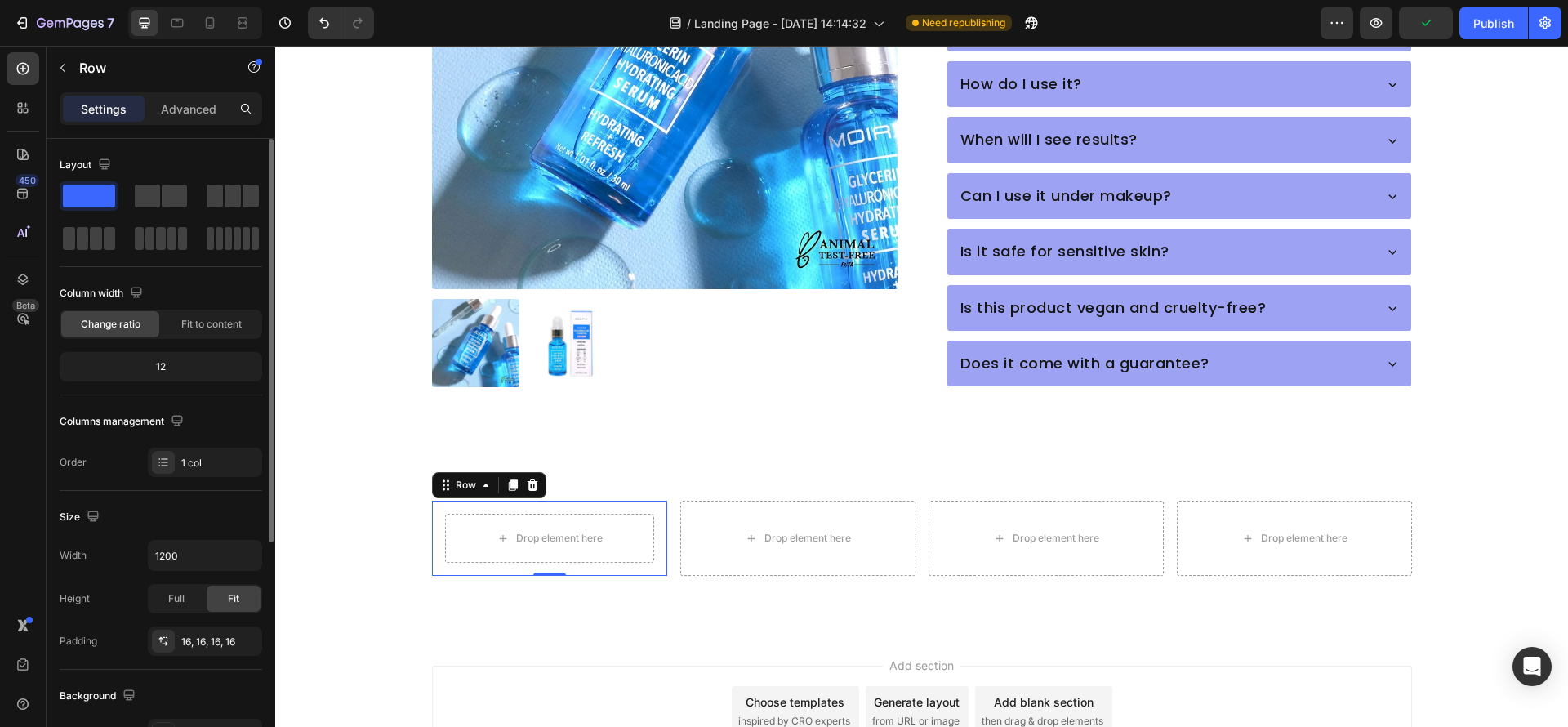
drag, startPoint x: 161, startPoint y: 197, endPoint x: 233, endPoint y: 524, distance: 334.8
click at [163, 198] on span at bounding box center [175, 195] width 25 height 22
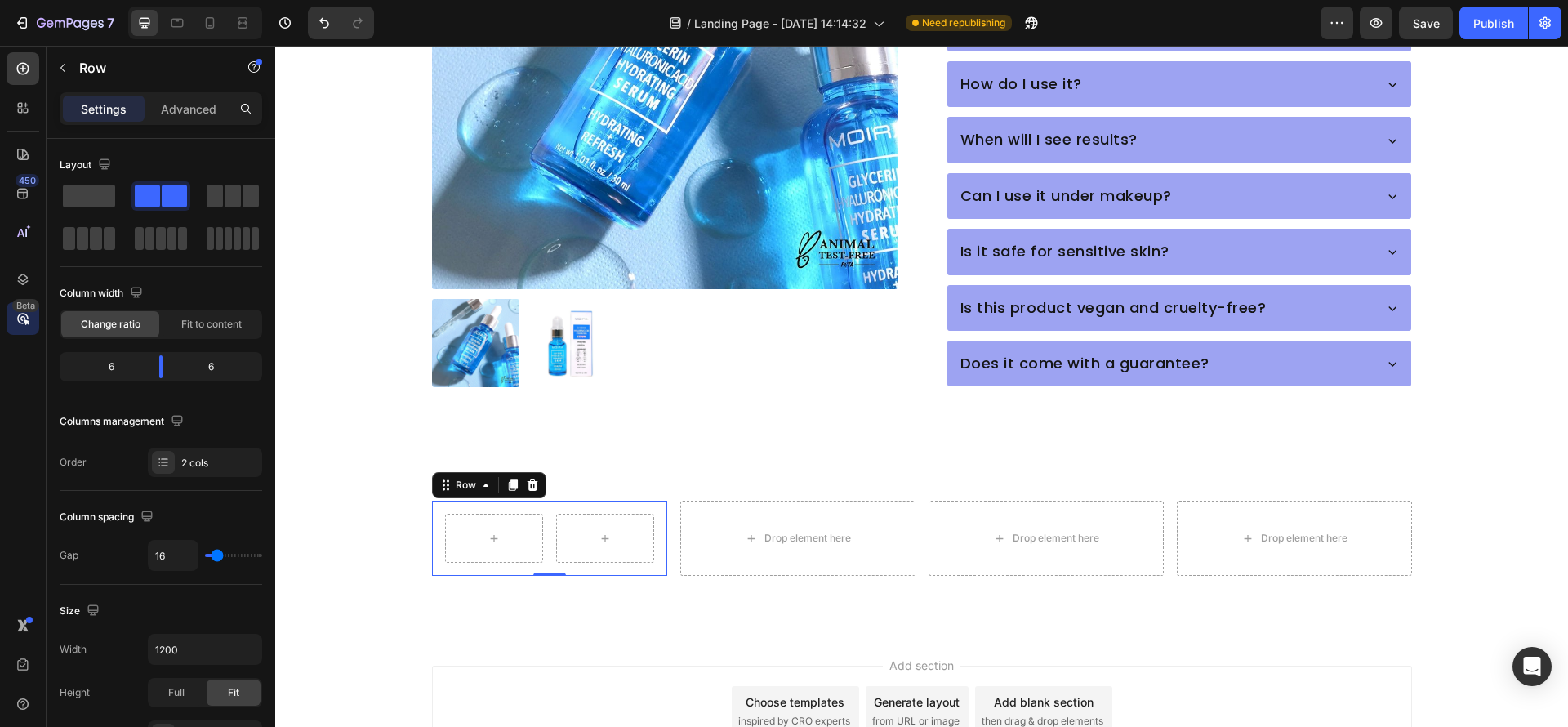
drag, startPoint x: 21, startPoint y: 63, endPoint x: 22, endPoint y: 320, distance: 257.0
click at [21, 70] on icon at bounding box center [22, 68] width 17 height 17
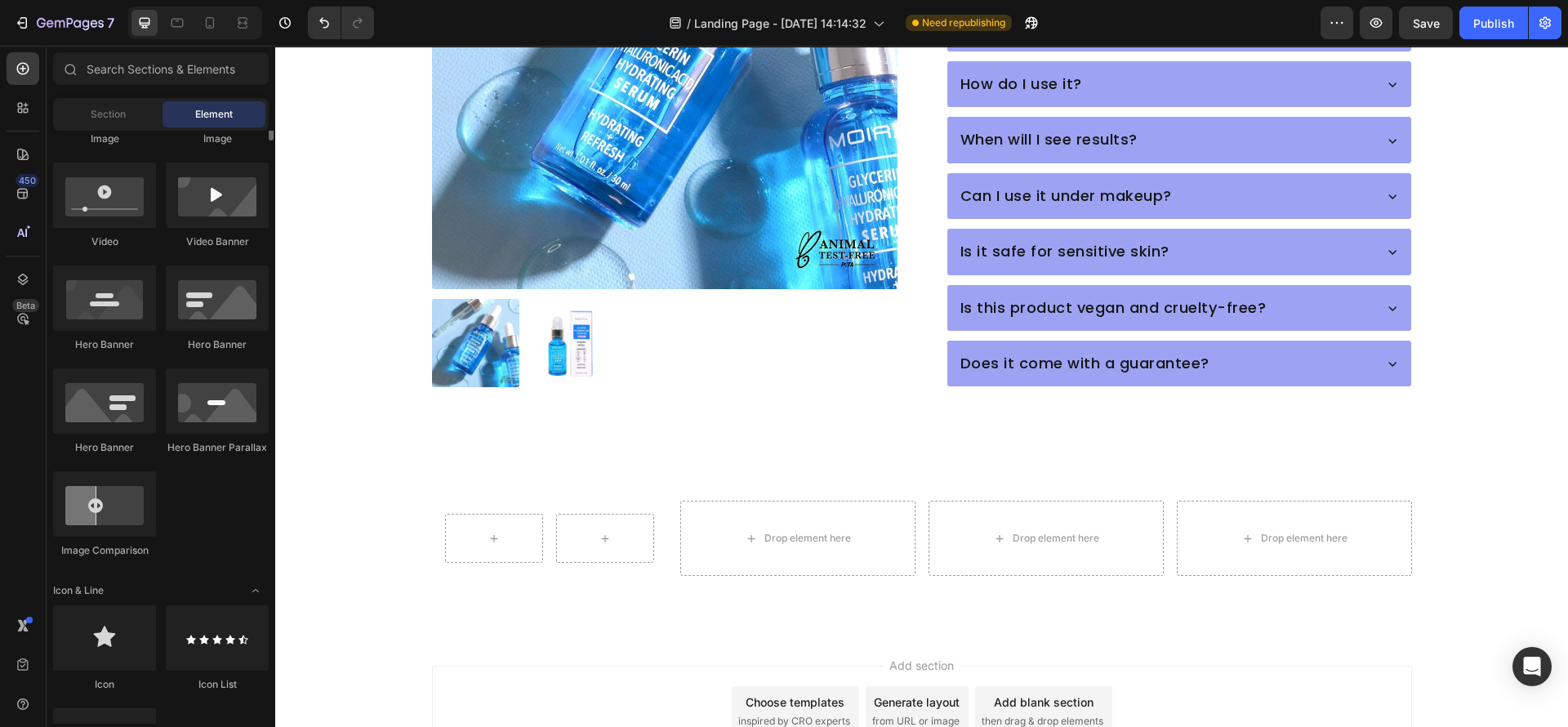
scroll to position [735, 0]
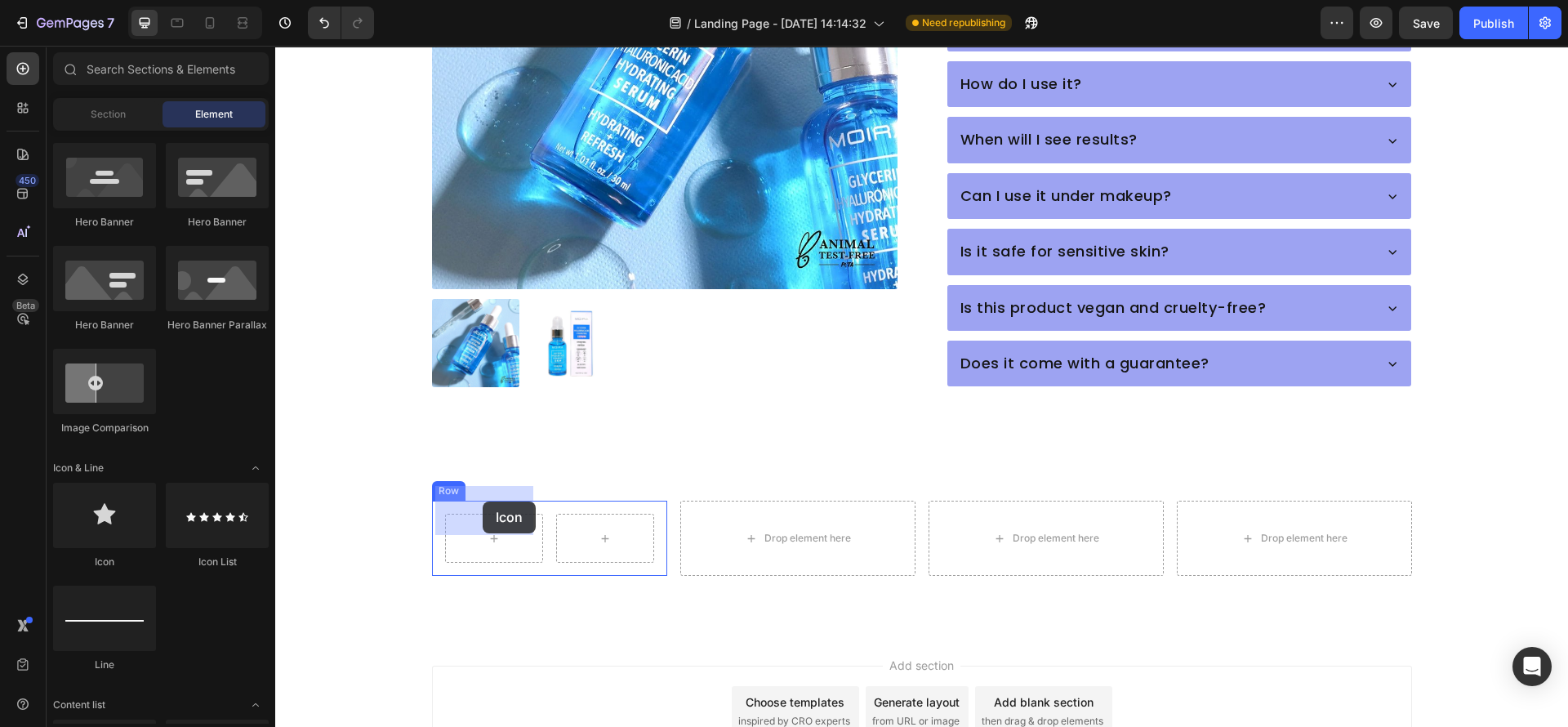
drag, startPoint x: 456, startPoint y: 563, endPoint x: 483, endPoint y: 502, distance: 66.7
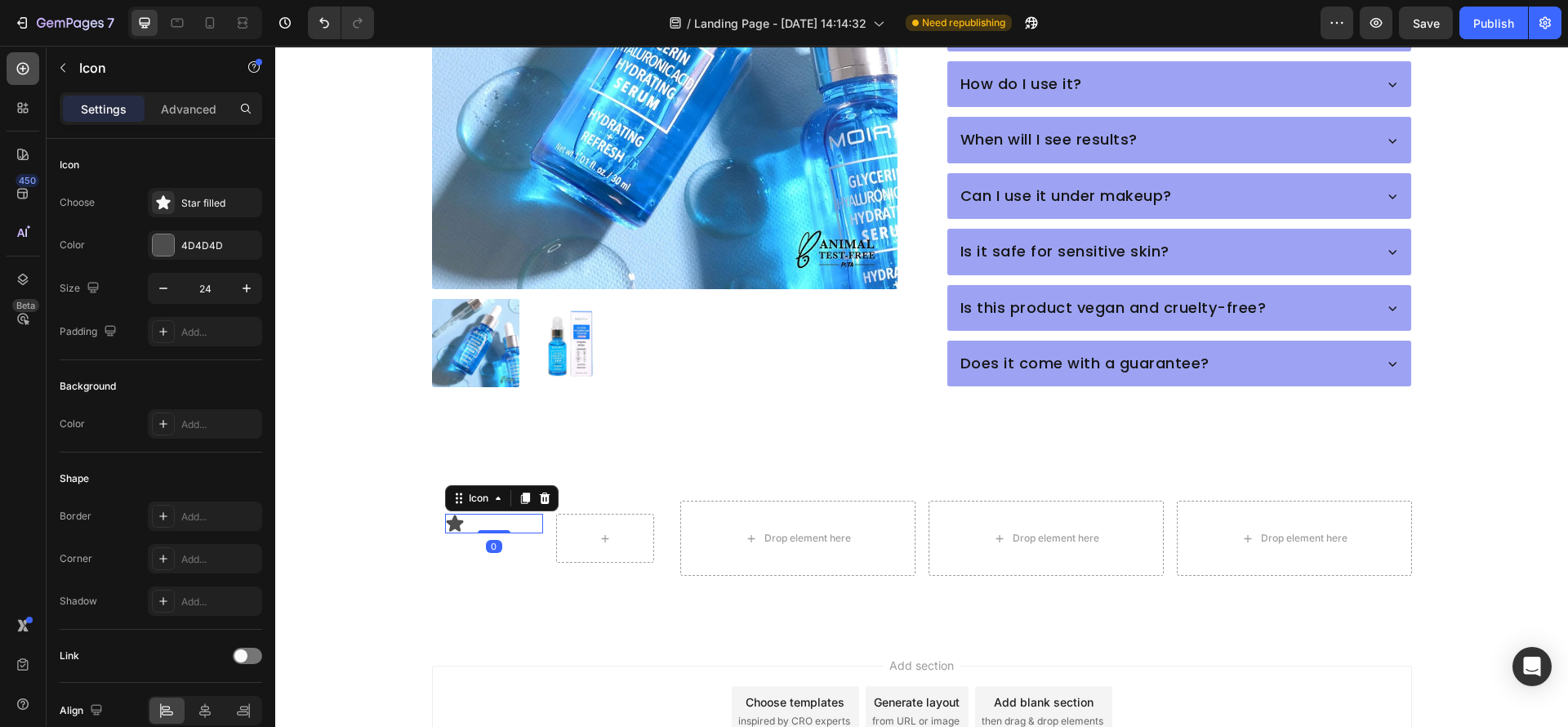
click at [22, 64] on icon at bounding box center [22, 68] width 17 height 17
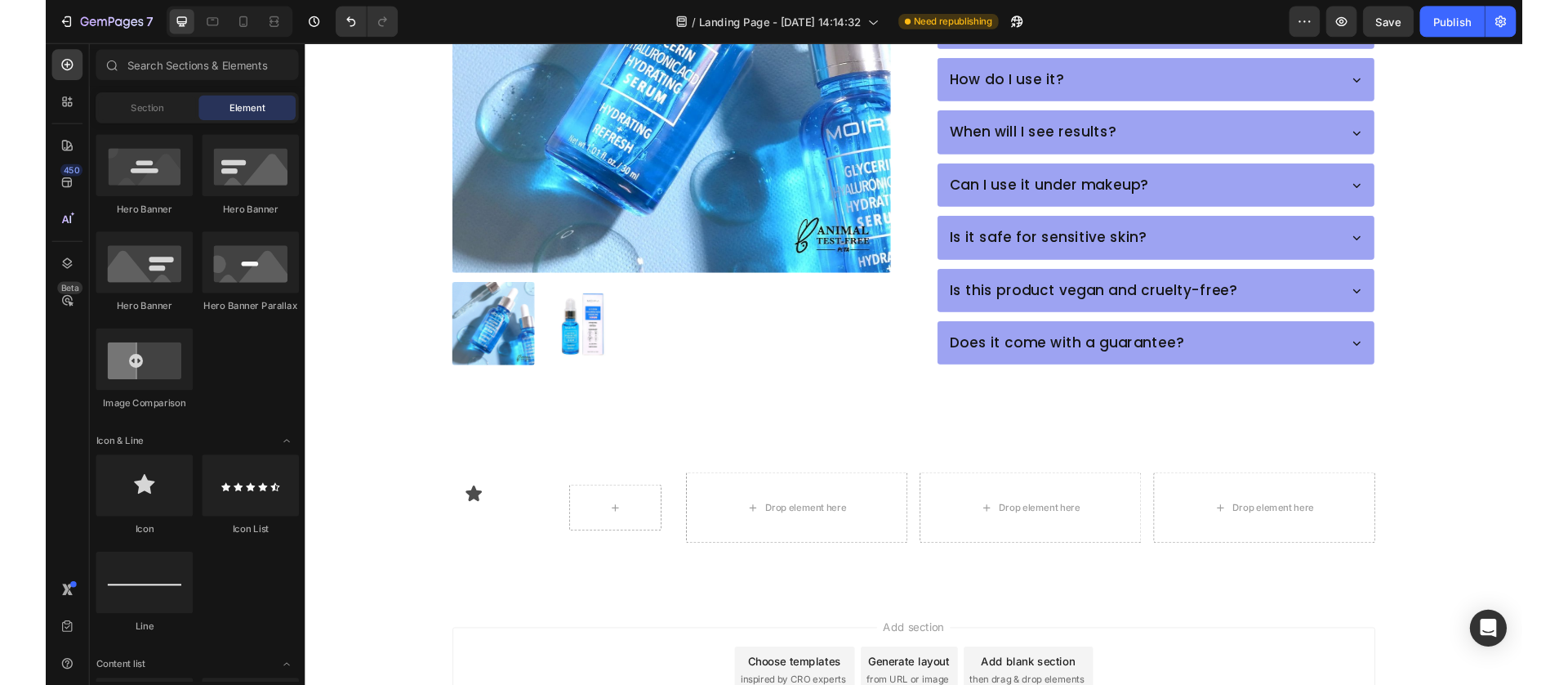
scroll to position [0, 0]
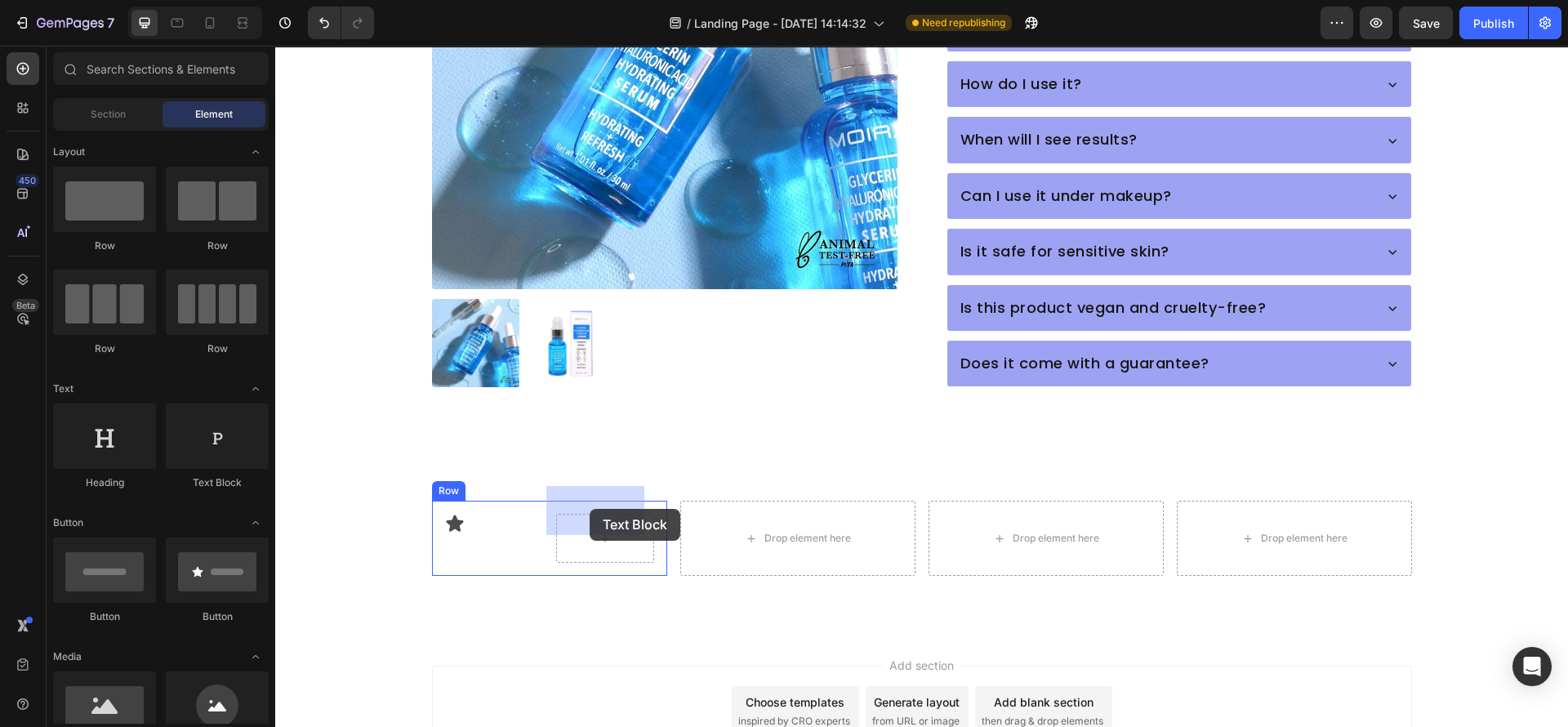
drag, startPoint x: 533, startPoint y: 515, endPoint x: 589, endPoint y: 509, distance: 56.3
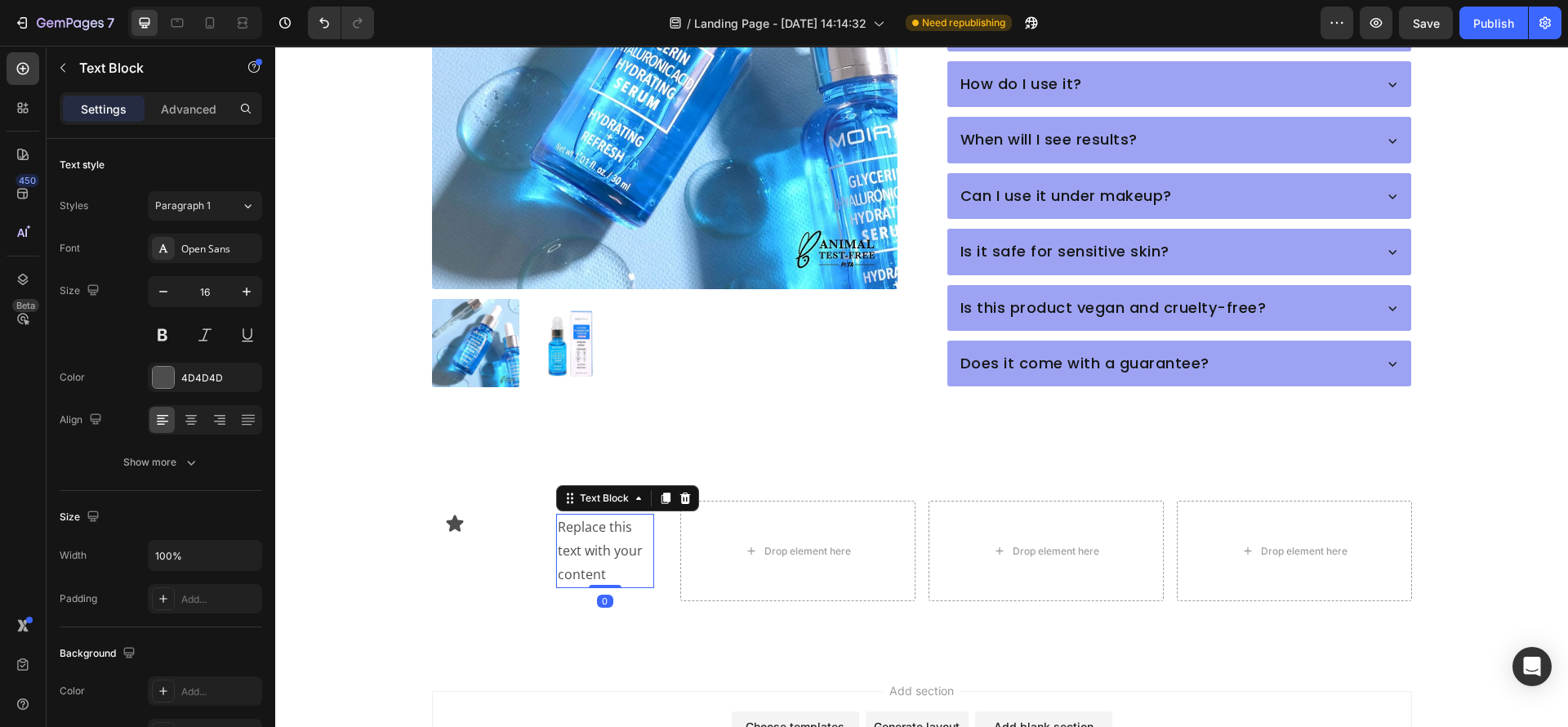
click at [590, 519] on div "Replace this text with your content" at bounding box center [605, 550] width 98 height 73
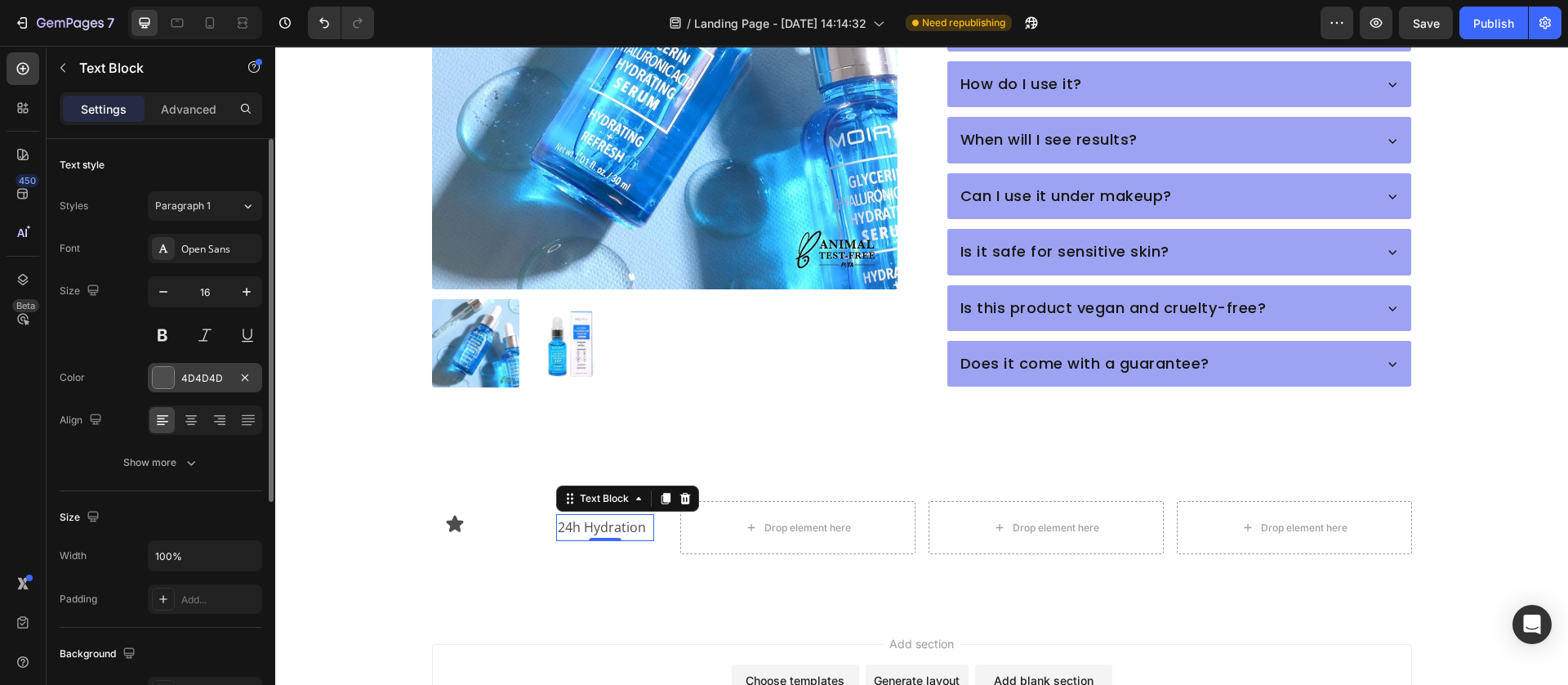
click at [154, 373] on div at bounding box center [164, 378] width 21 height 21
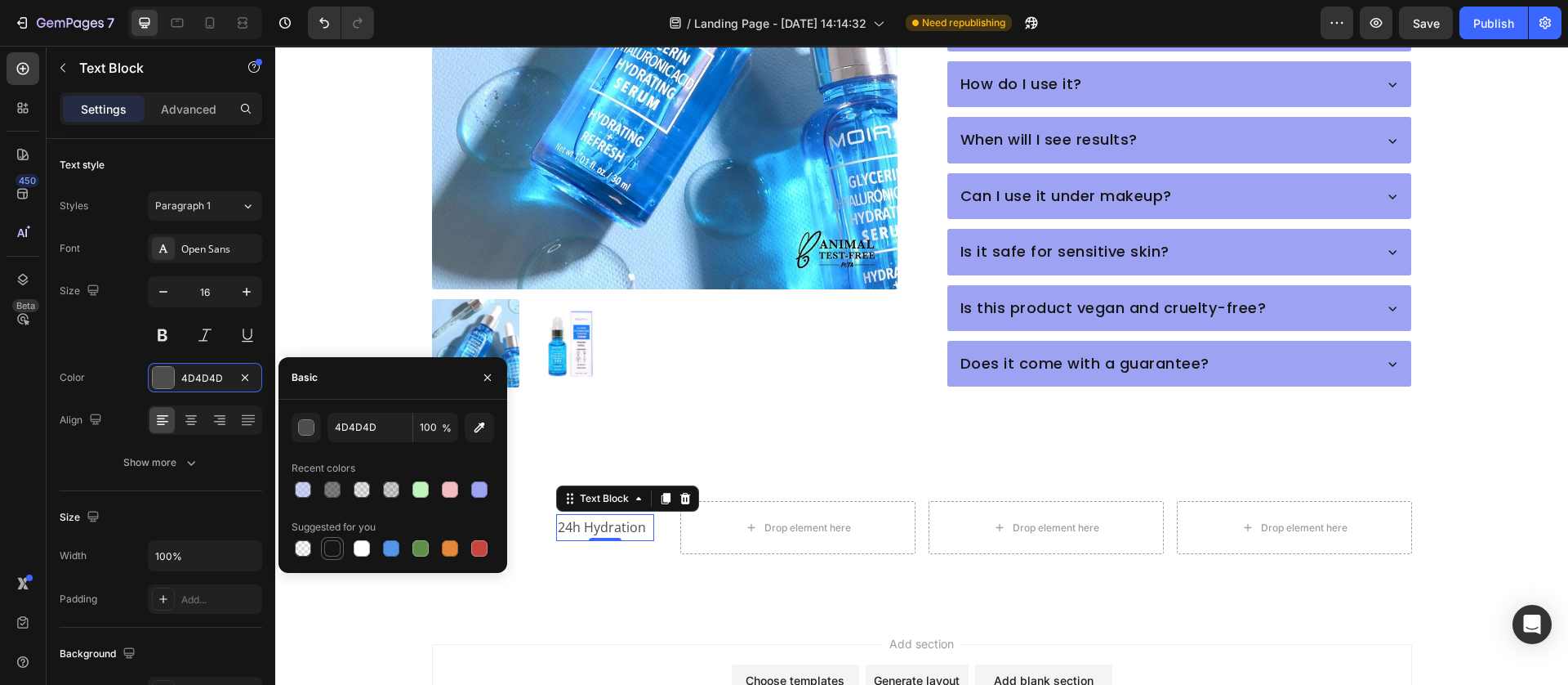
click at [326, 544] on div at bounding box center [332, 547] width 17 height 17
type input "151515"
click at [337, 552] on div at bounding box center [332, 547] width 17 height 17
drag, startPoint x: 600, startPoint y: 580, endPoint x: 591, endPoint y: 544, distance: 37.1
click at [600, 579] on div "Icon 24h Hydration Text Block 0 Row Drop element here Drop element here Drop el…" at bounding box center [921, 528] width 1293 height 168
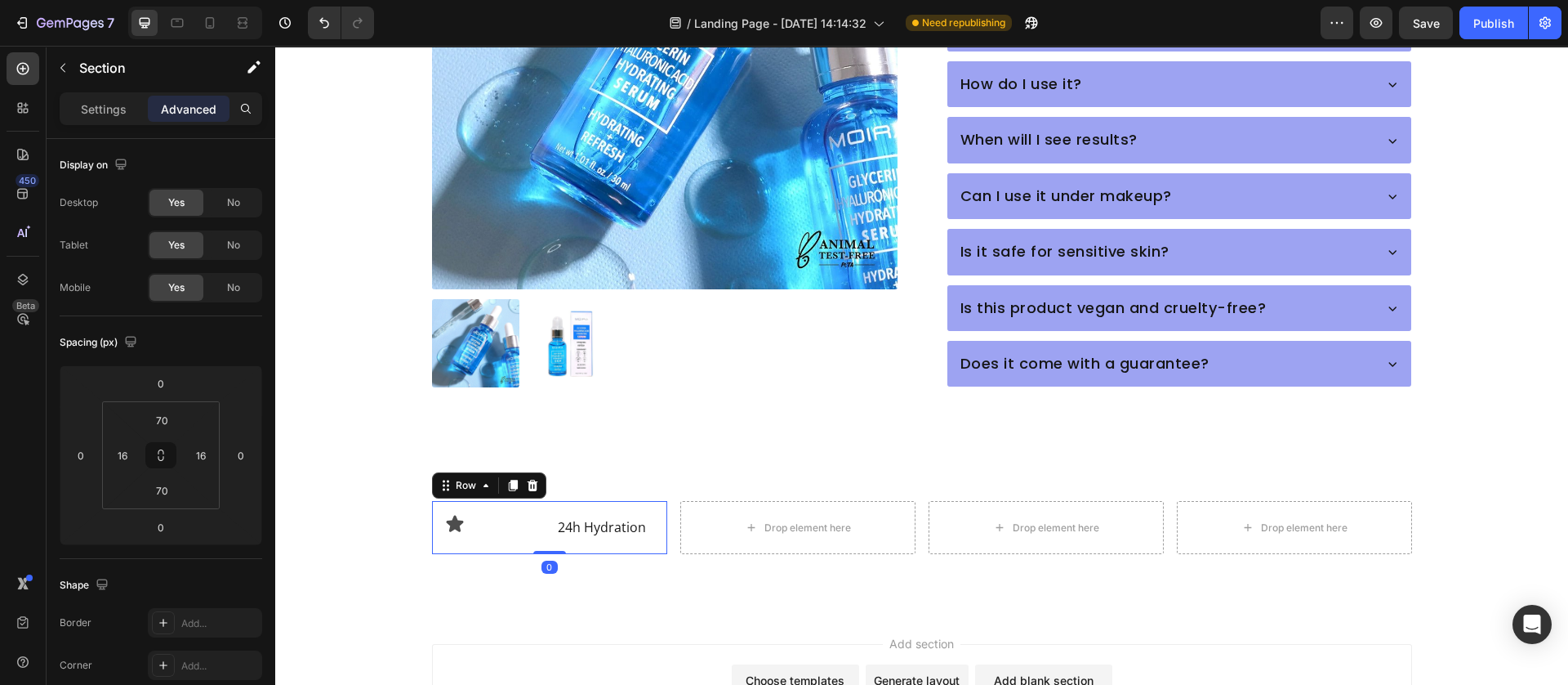
click at [581, 514] on div "Icon 24h Hydration Text Block Row 0" at bounding box center [549, 527] width 235 height 53
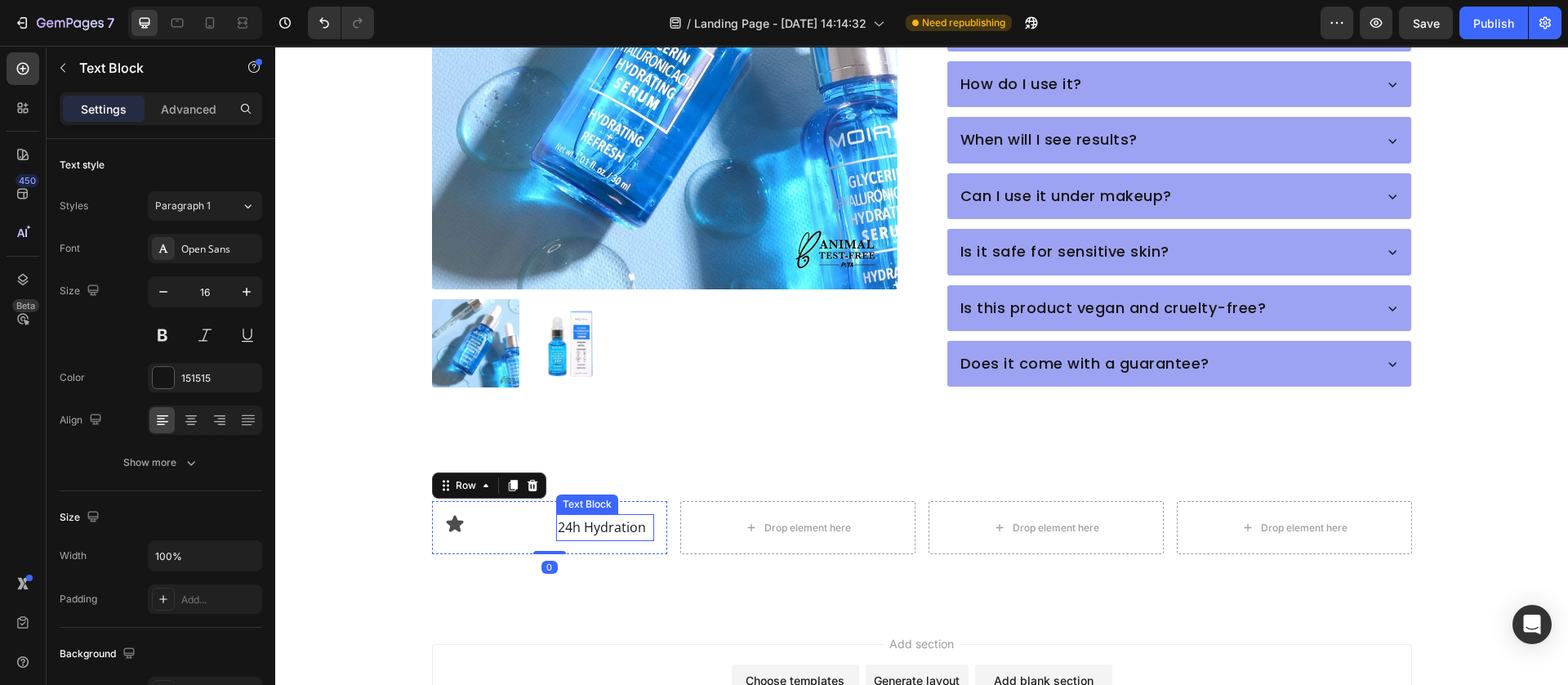
click at [589, 515] on p "24h Hydration" at bounding box center [605, 527] width 95 height 23
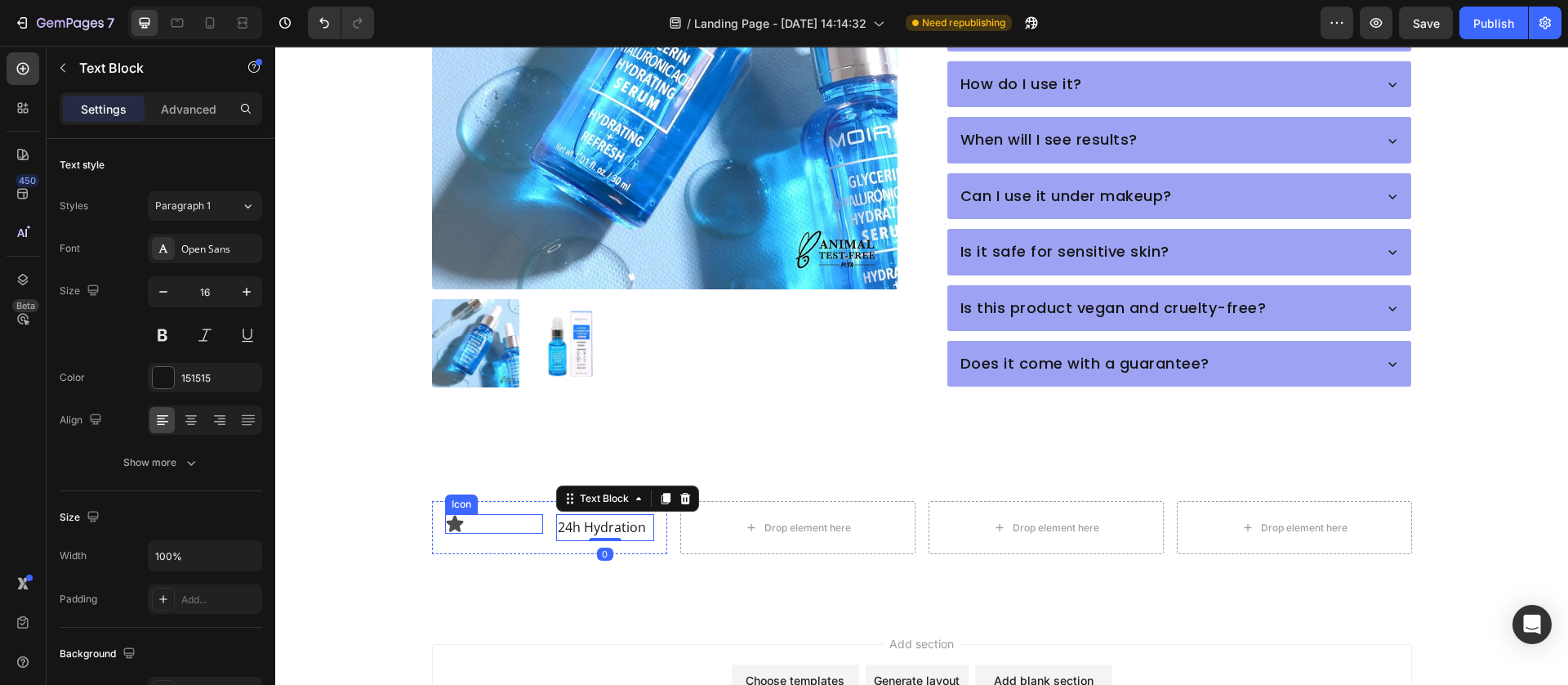
click at [445, 514] on icon at bounding box center [455, 524] width 20 height 20
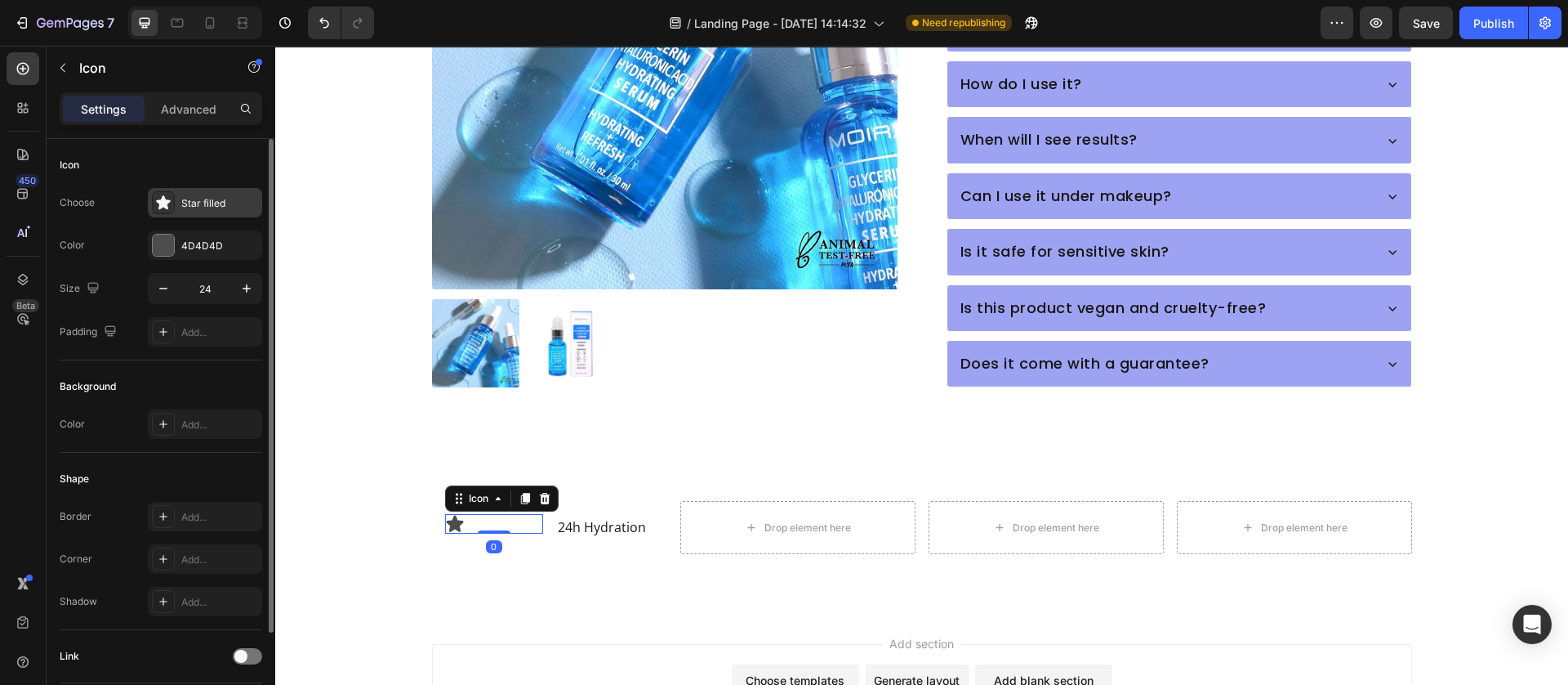
click at [180, 201] on div "Star filled" at bounding box center [205, 203] width 114 height 29
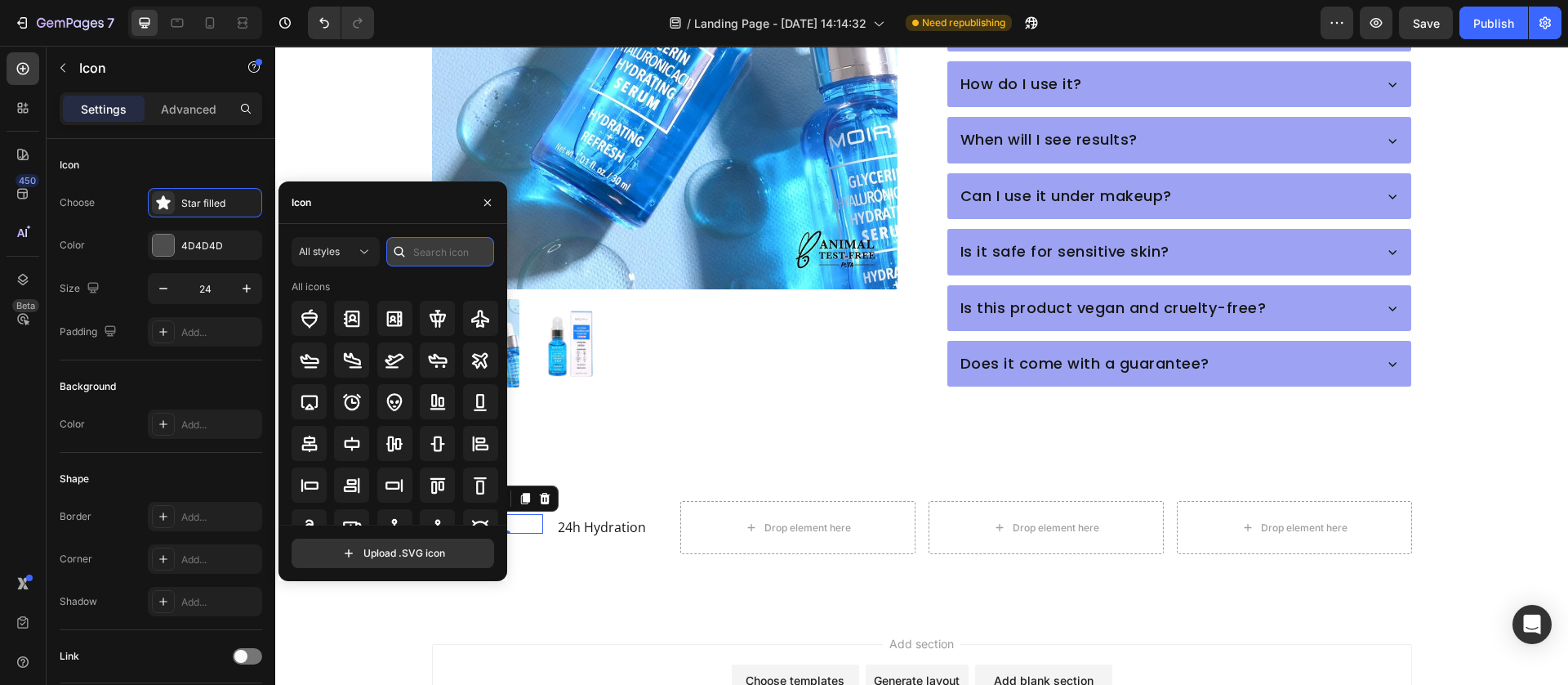
click at [449, 259] on input "text" at bounding box center [440, 252] width 108 height 29
type input "drop"
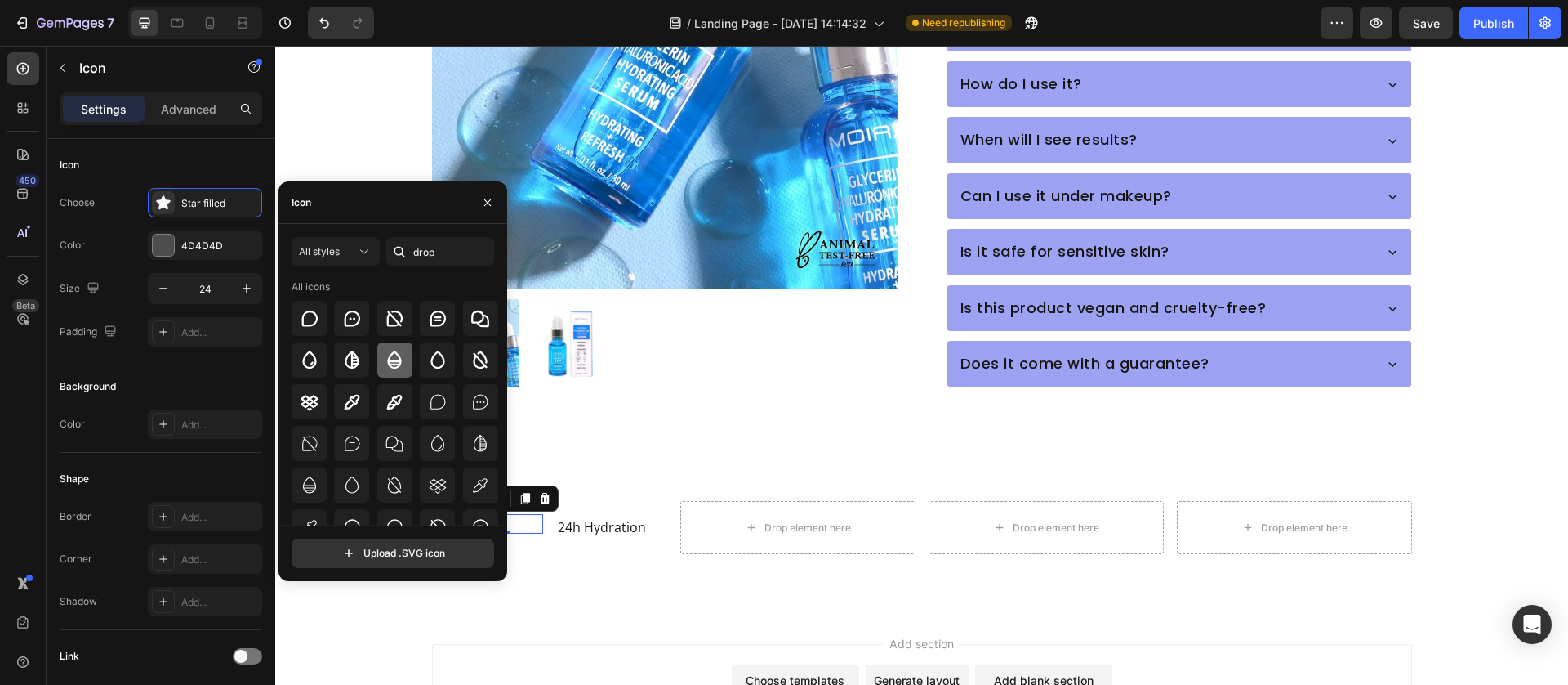
click at [389, 353] on icon at bounding box center [395, 359] width 14 height 18
click at [571, 533] on div "Icon 0 24h Hydration Text Block Row Drop element here Drop element here Drop el…" at bounding box center [921, 528] width 1293 height 168
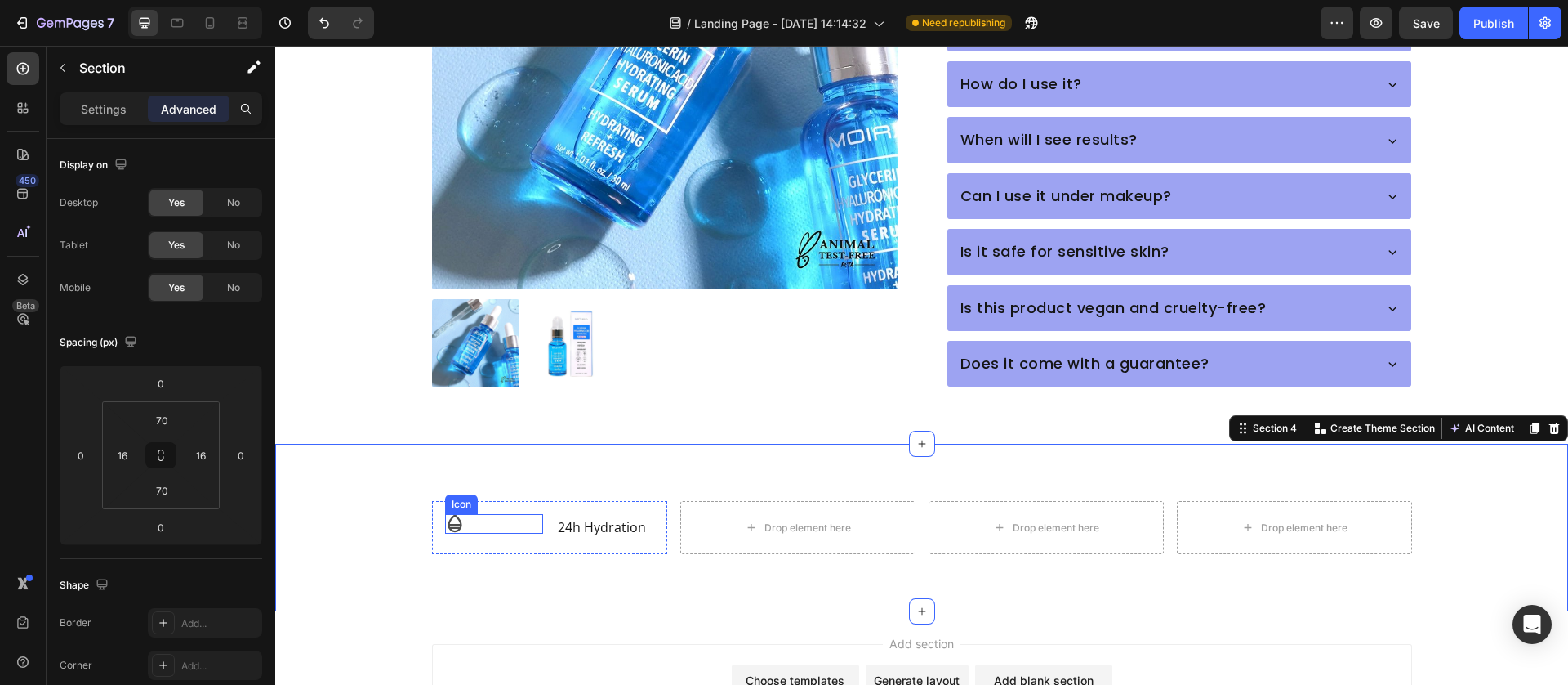
click at [449, 514] on icon at bounding box center [455, 524] width 20 height 20
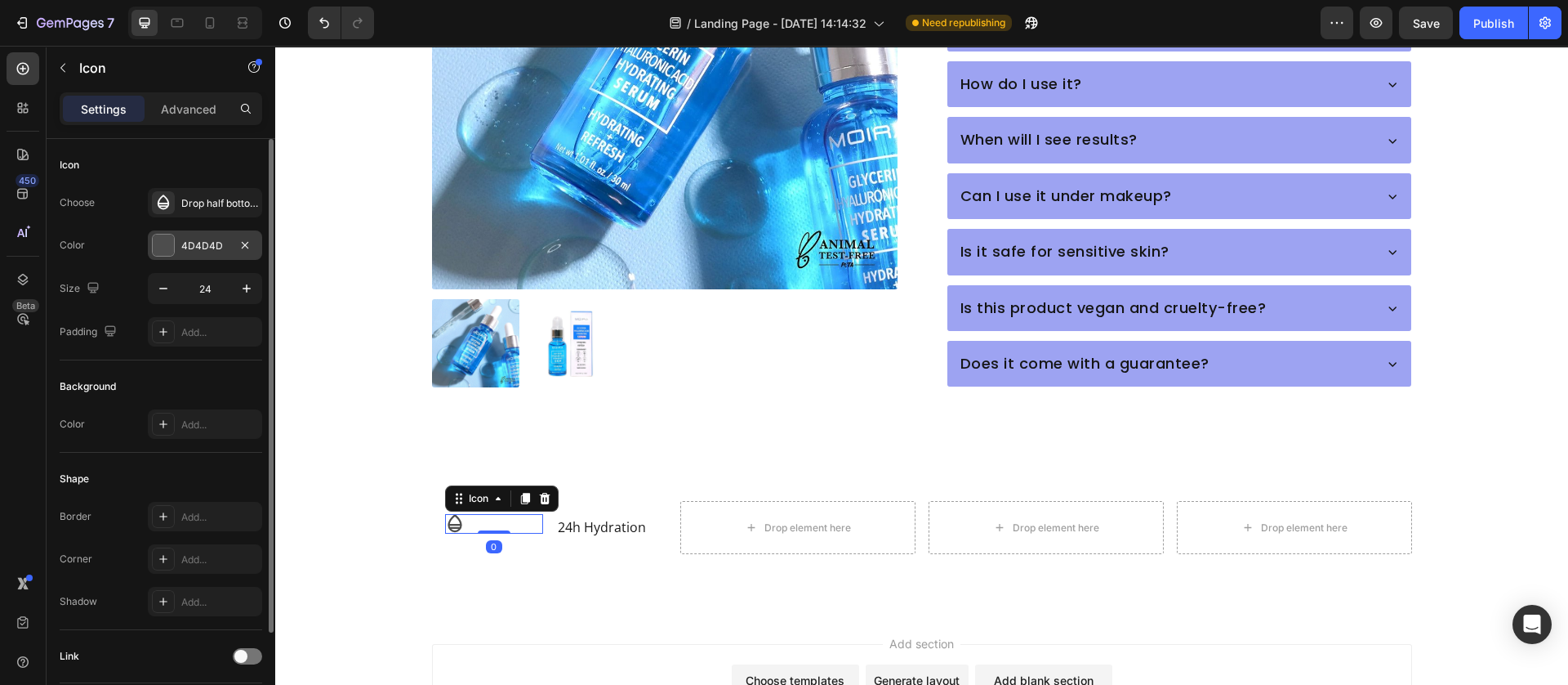
click at [158, 244] on div at bounding box center [164, 245] width 21 height 21
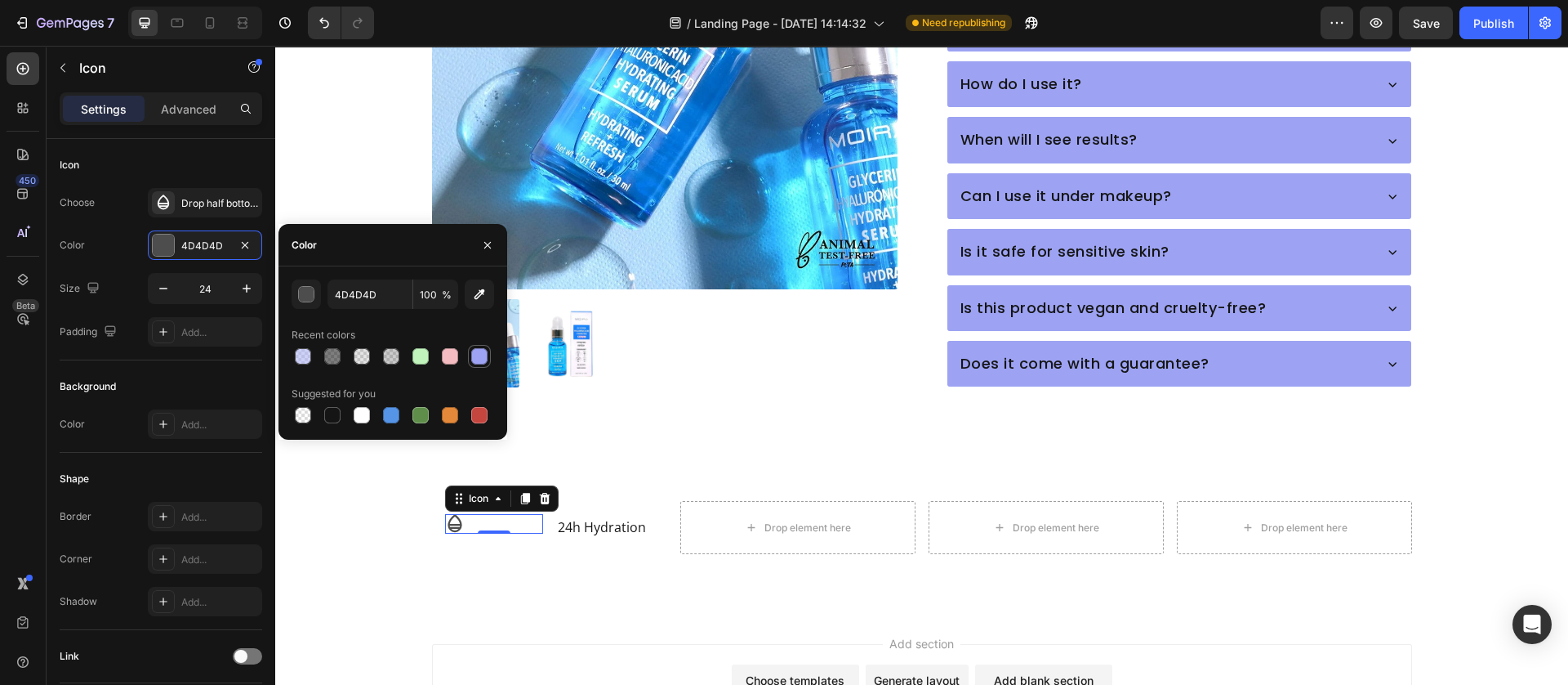
click at [482, 360] on div at bounding box center [479, 356] width 17 height 17
type input "9DA3F2"
click at [457, 543] on div "Icon 0 24h Hydration Text Block Row Drop element here Drop element here Drop el…" at bounding box center [921, 528] width 1293 height 168
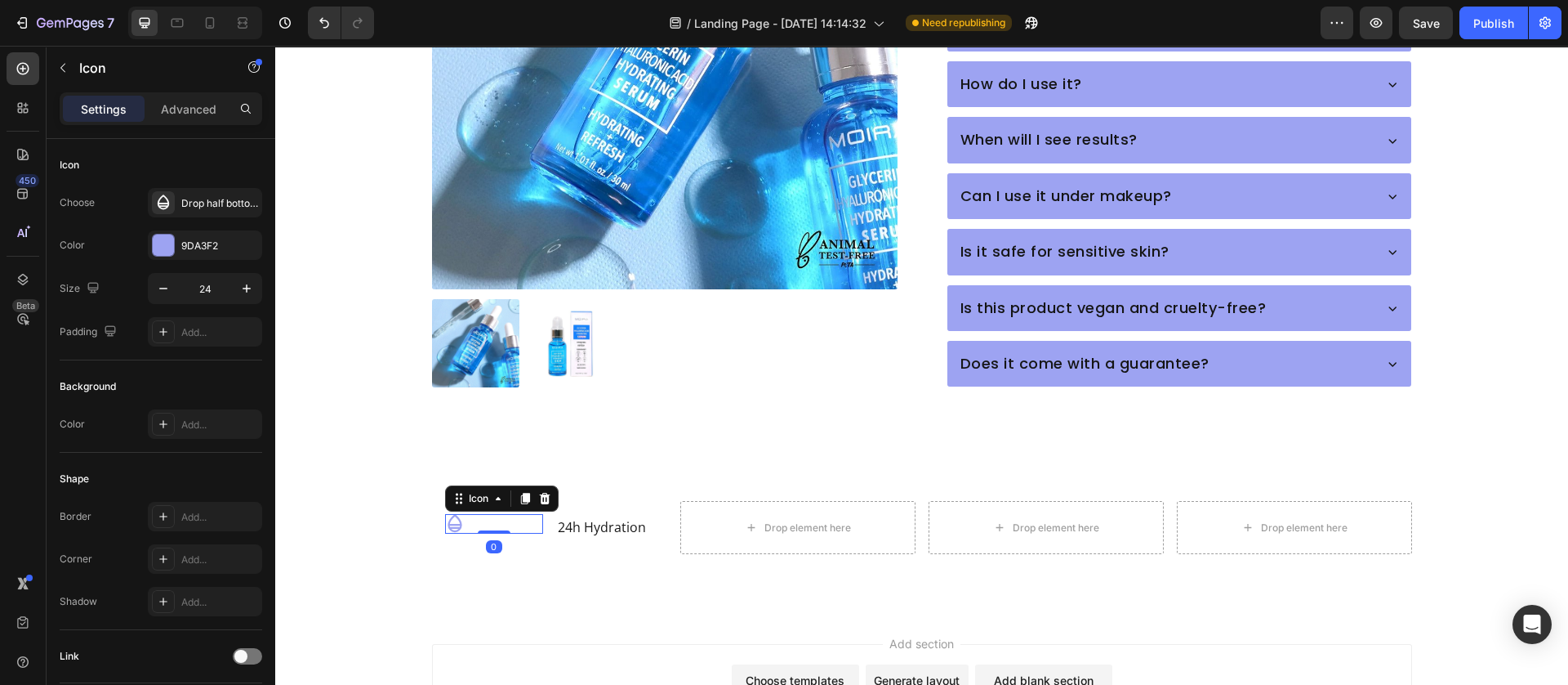
click at [458, 514] on div "Icon 0" at bounding box center [494, 524] width 98 height 20
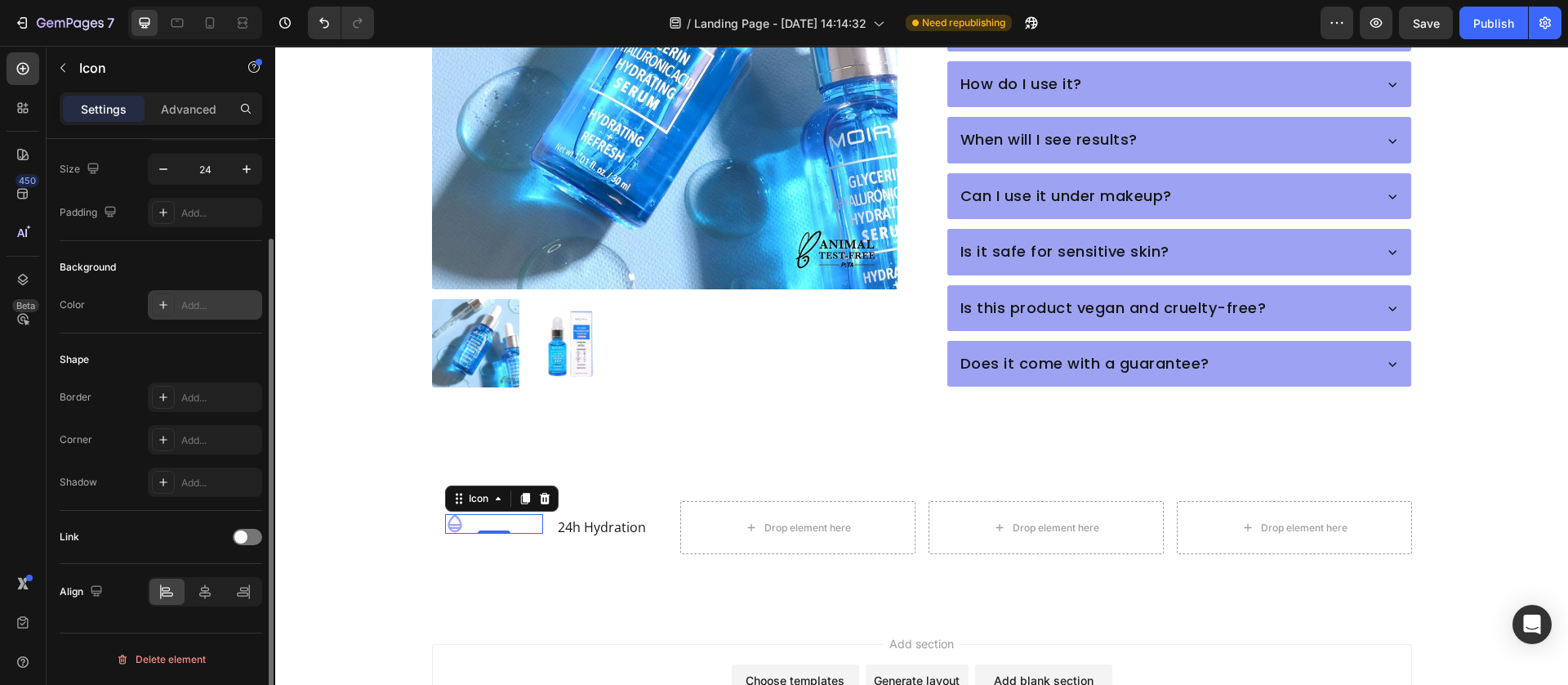
click at [170, 303] on div at bounding box center [163, 304] width 22 height 22
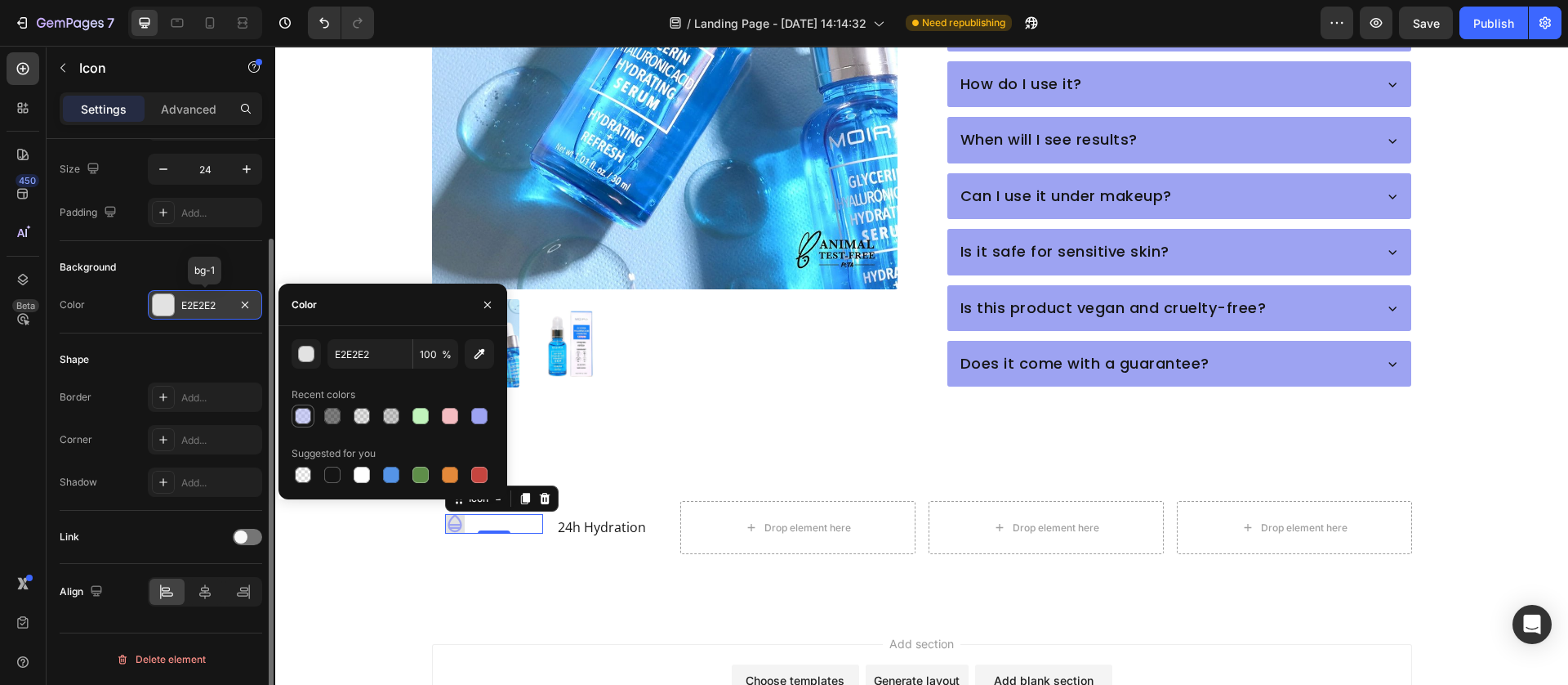
click at [296, 407] on div at bounding box center [303, 416] width 20 height 20
type input "9DA3F2"
type input "50"
click at [374, 574] on div "Icon 0 24h Hydration Text Block Row Drop element here Drop element here Drop el…" at bounding box center [921, 528] width 1293 height 168
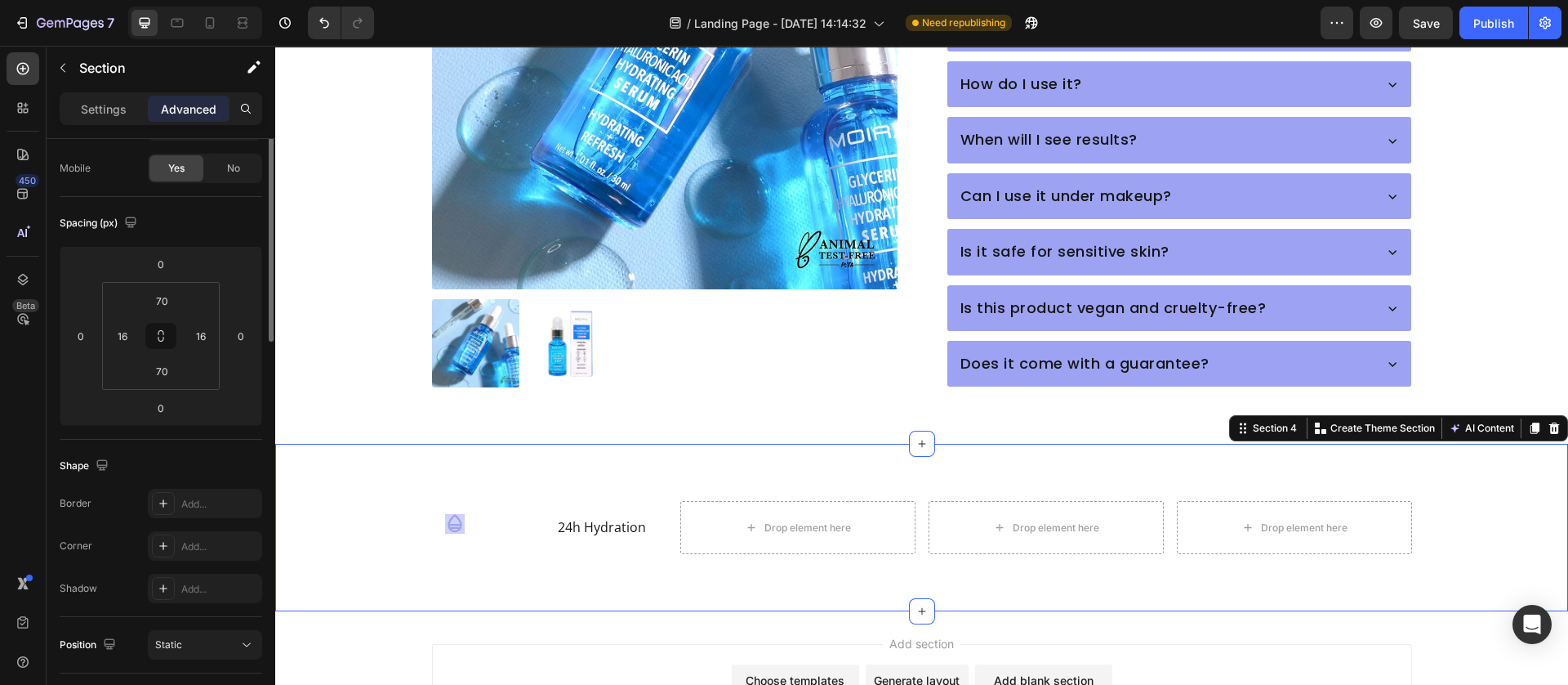
scroll to position [0, 0]
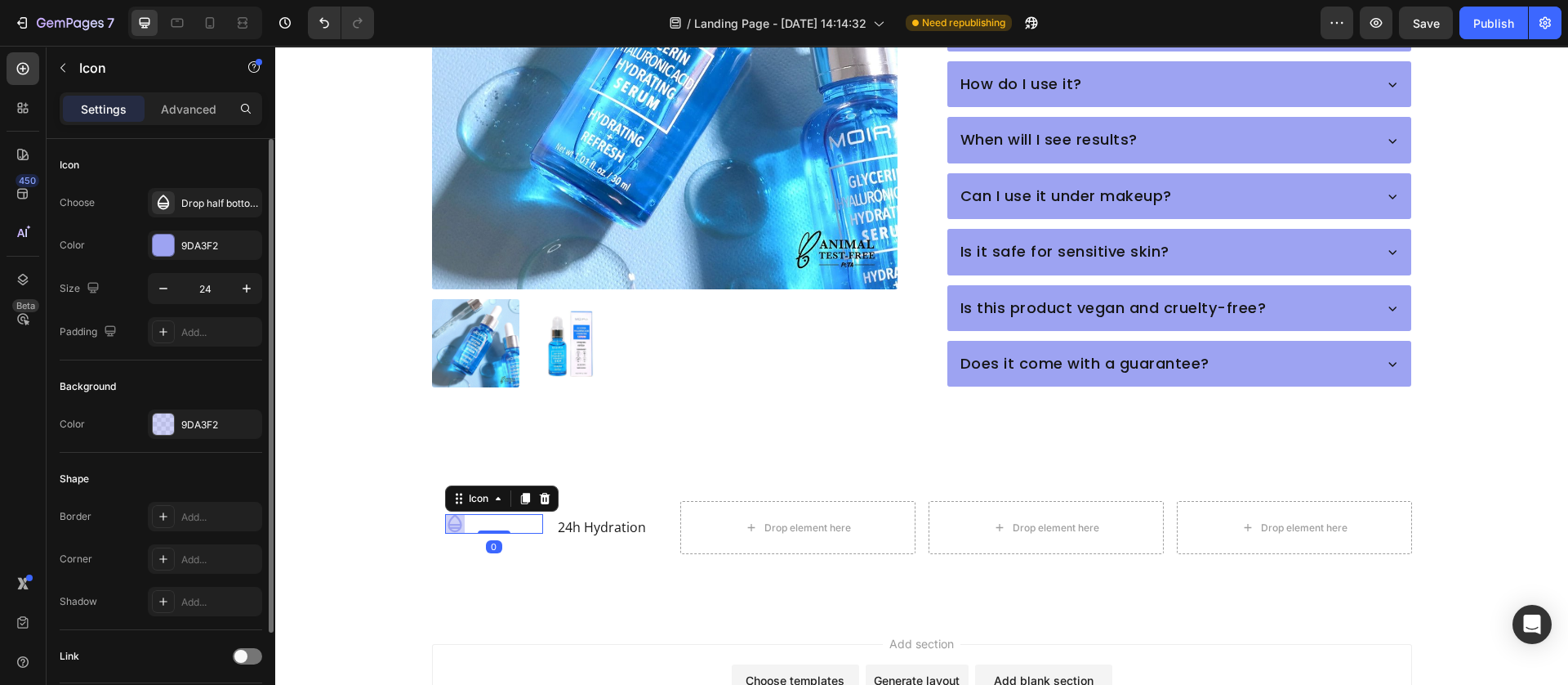
click at [464, 514] on div "Icon 0" at bounding box center [494, 524] width 98 height 20
click at [168, 289] on icon "button" at bounding box center [163, 288] width 17 height 17
click at [243, 284] on icon "button" at bounding box center [246, 288] width 17 height 17
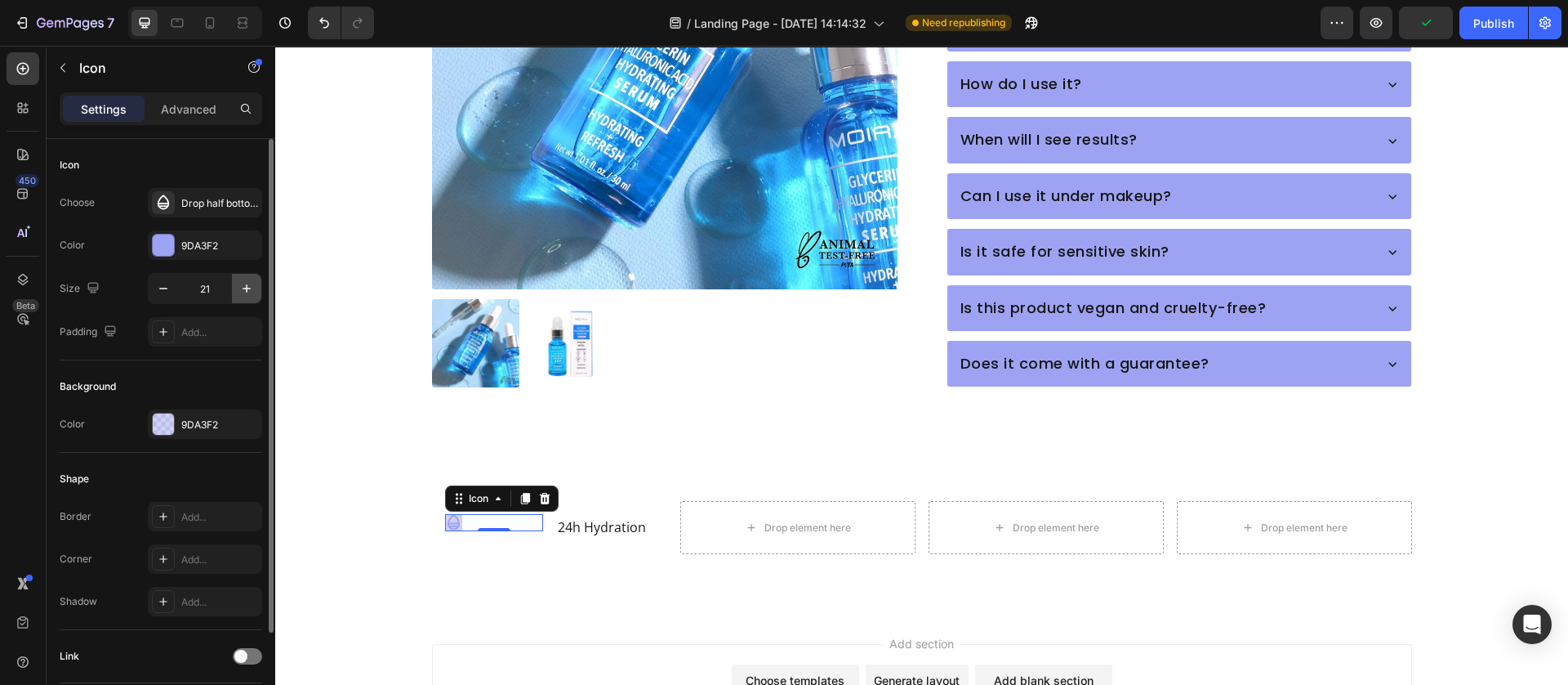
click at [243, 284] on icon "button" at bounding box center [246, 288] width 17 height 17
click at [244, 284] on icon "button" at bounding box center [246, 288] width 17 height 17
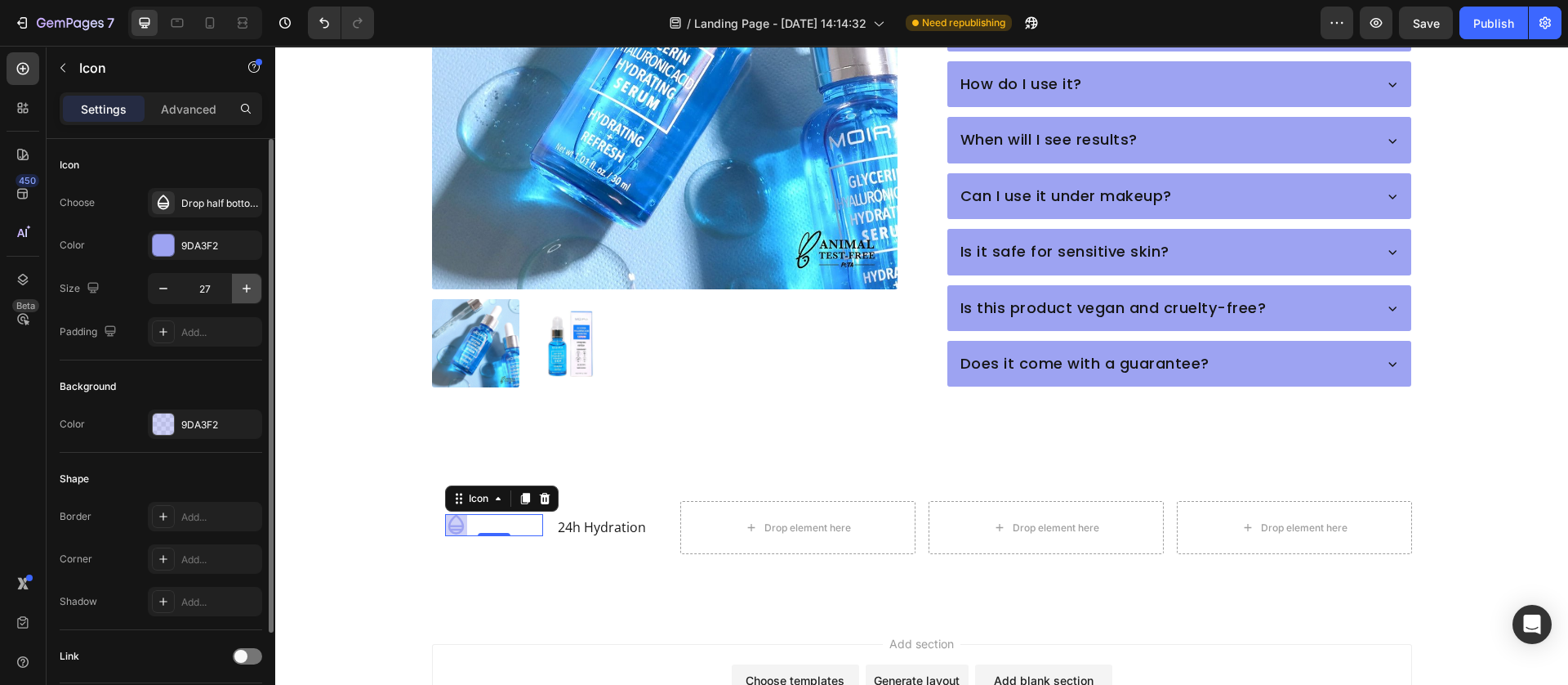
click at [244, 284] on icon "button" at bounding box center [246, 288] width 17 height 17
type input "30"
click at [205, 104] on p "Advanced" at bounding box center [188, 109] width 56 height 18
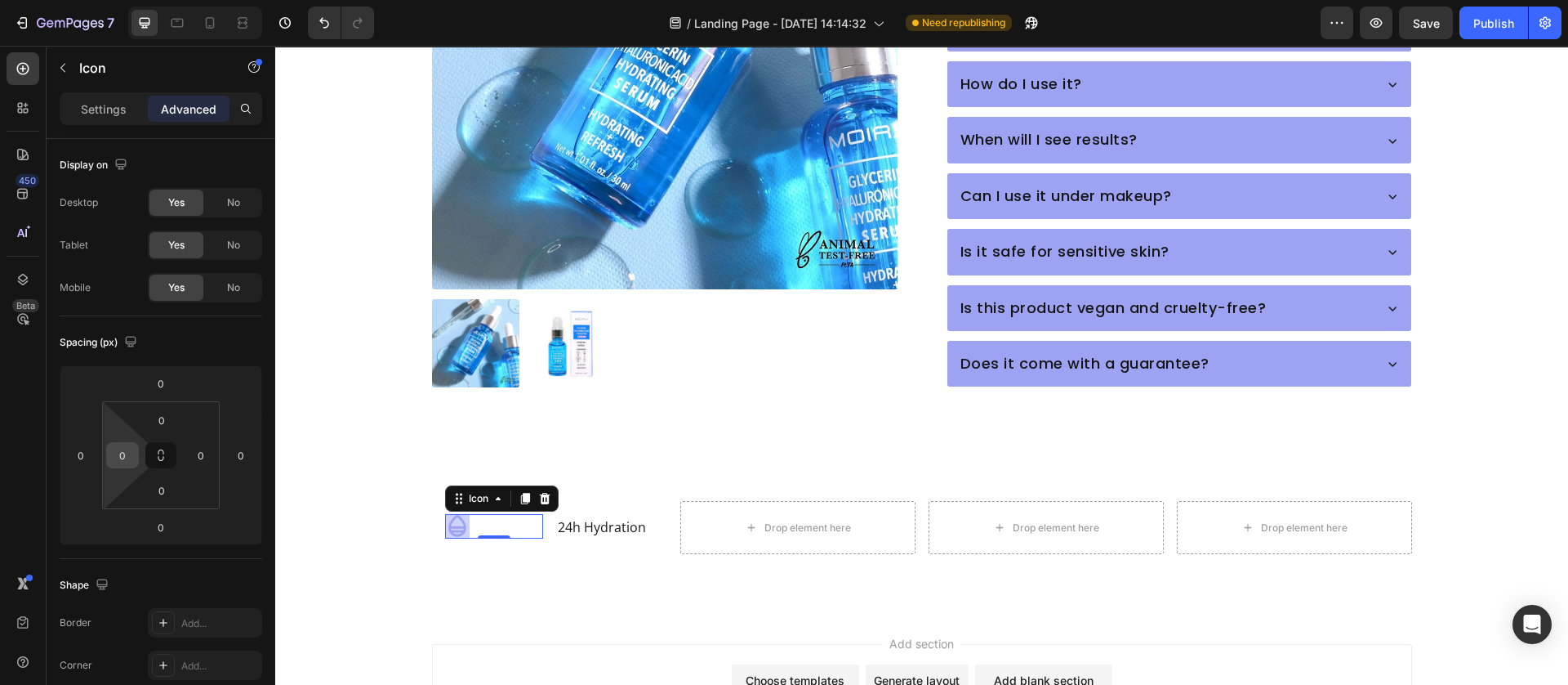
click at [121, 460] on input "0" at bounding box center [122, 455] width 24 height 24
click at [156, 573] on div "S 8px" at bounding box center [158, 563] width 101 height 24
click at [129, 460] on input "8" at bounding box center [122, 455] width 24 height 24
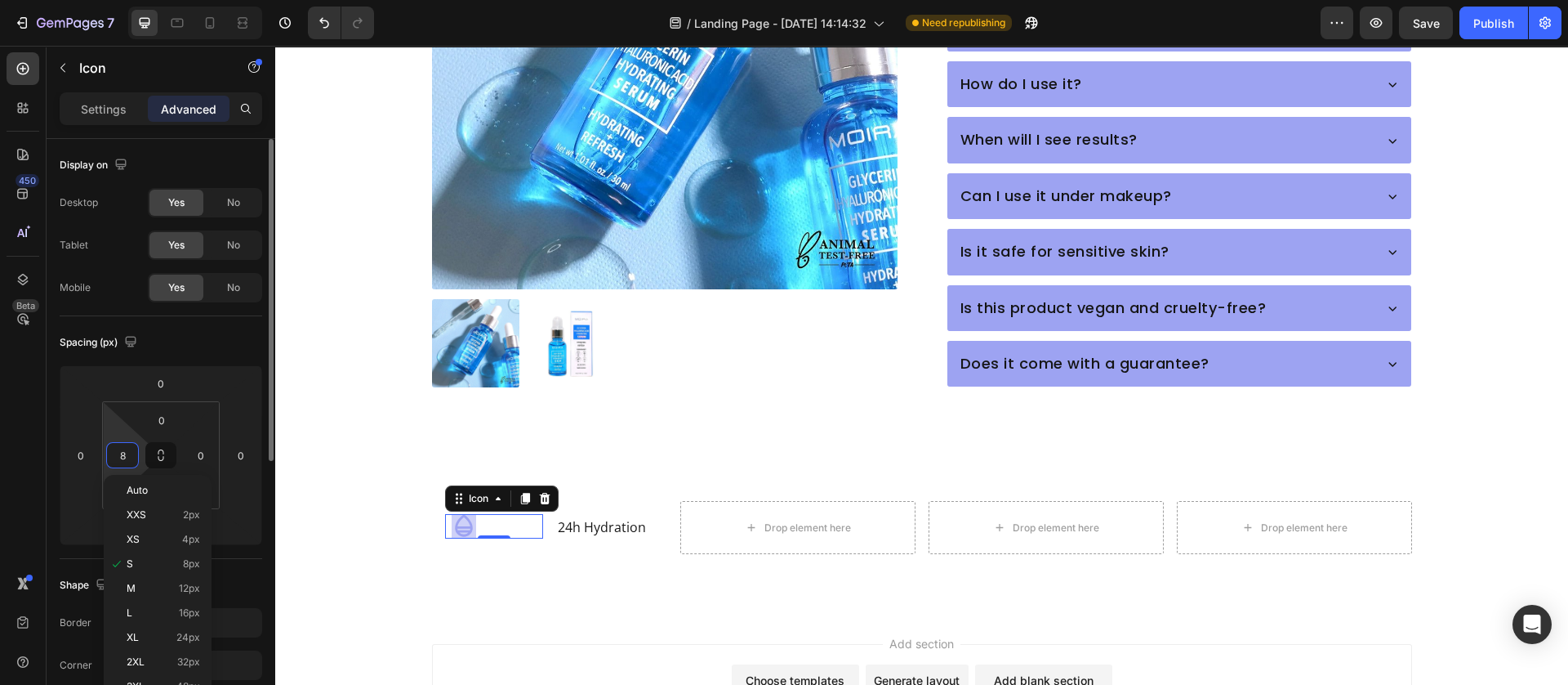
type input "0"
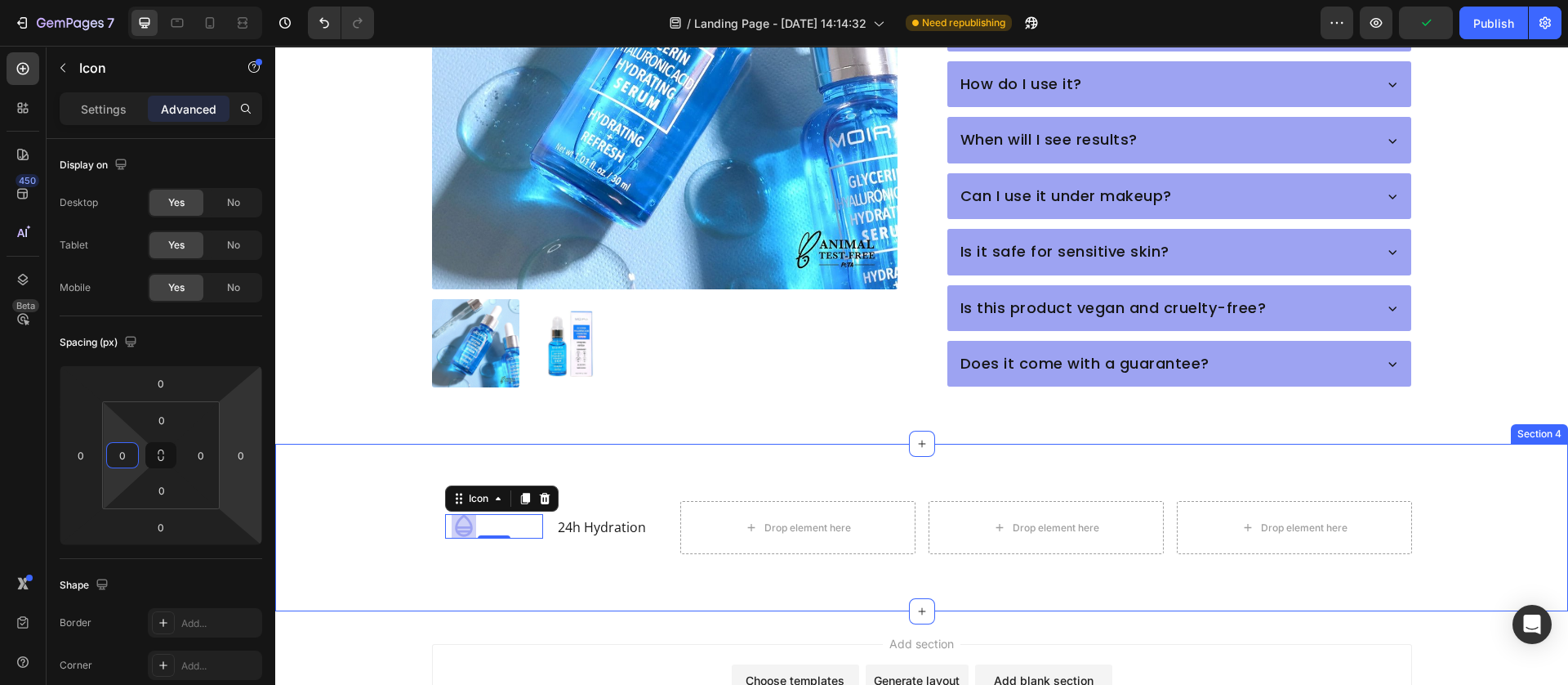
click at [350, 501] on div "Icon 0 24h Hydration Text Block Row Drop element here Drop element here Drop el…" at bounding box center [922, 527] width 1267 height 53
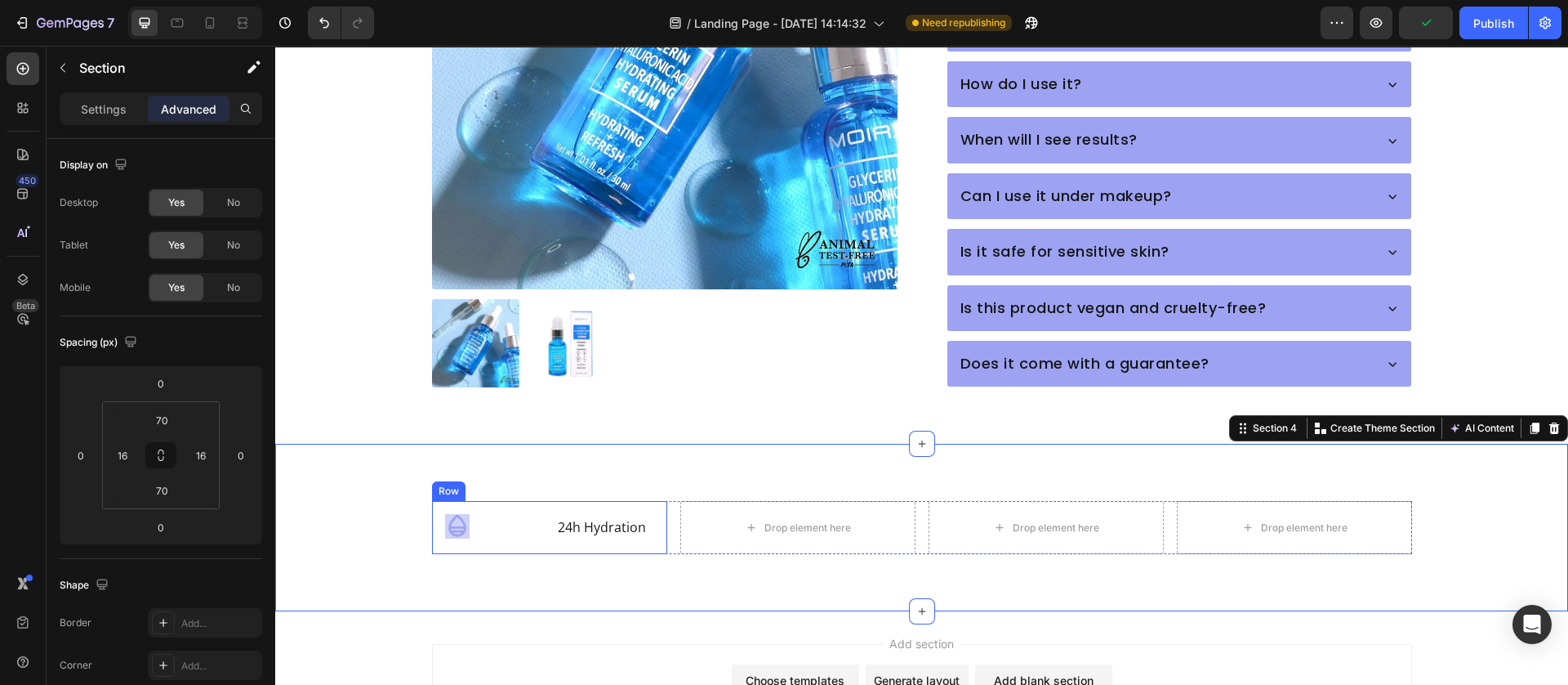
click at [471, 514] on div "Icon" at bounding box center [494, 526] width 98 height 24
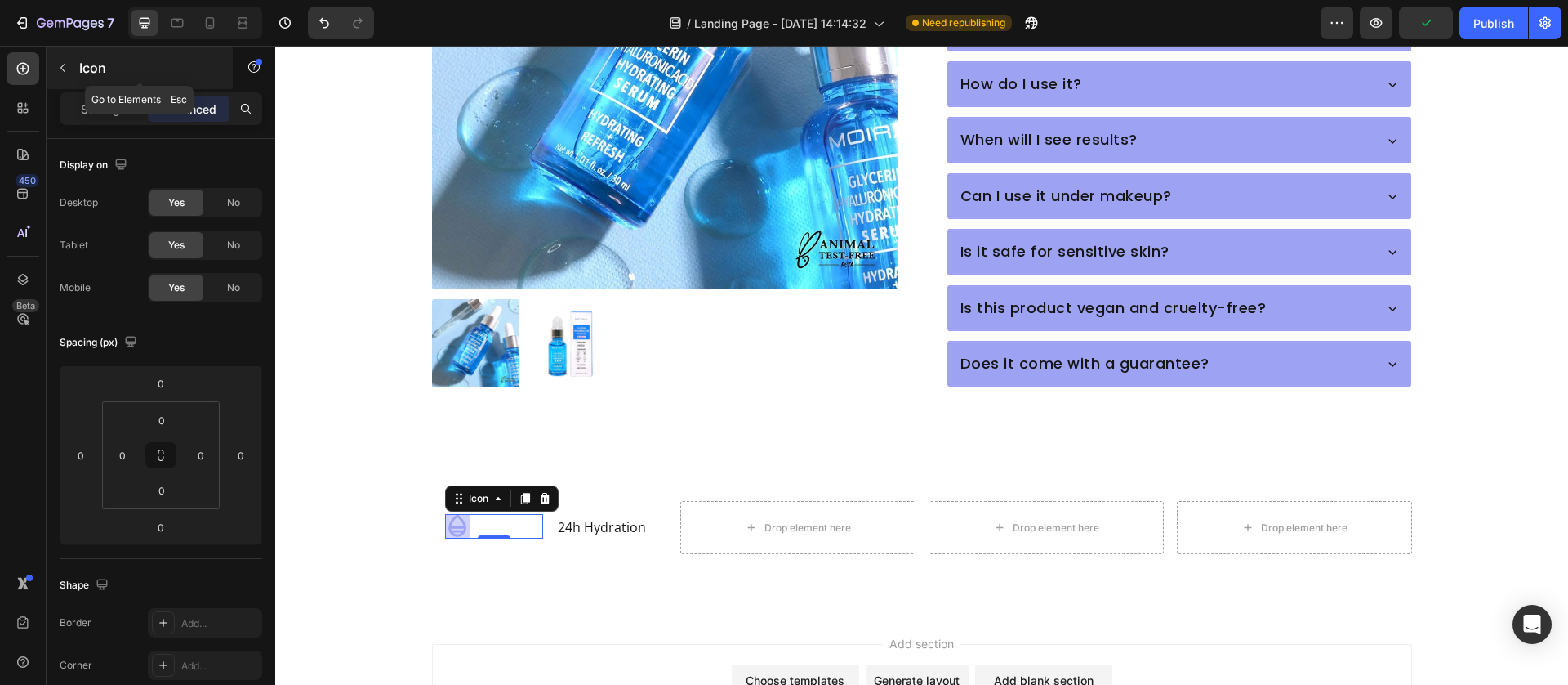
click at [58, 65] on icon "button" at bounding box center [62, 67] width 13 height 13
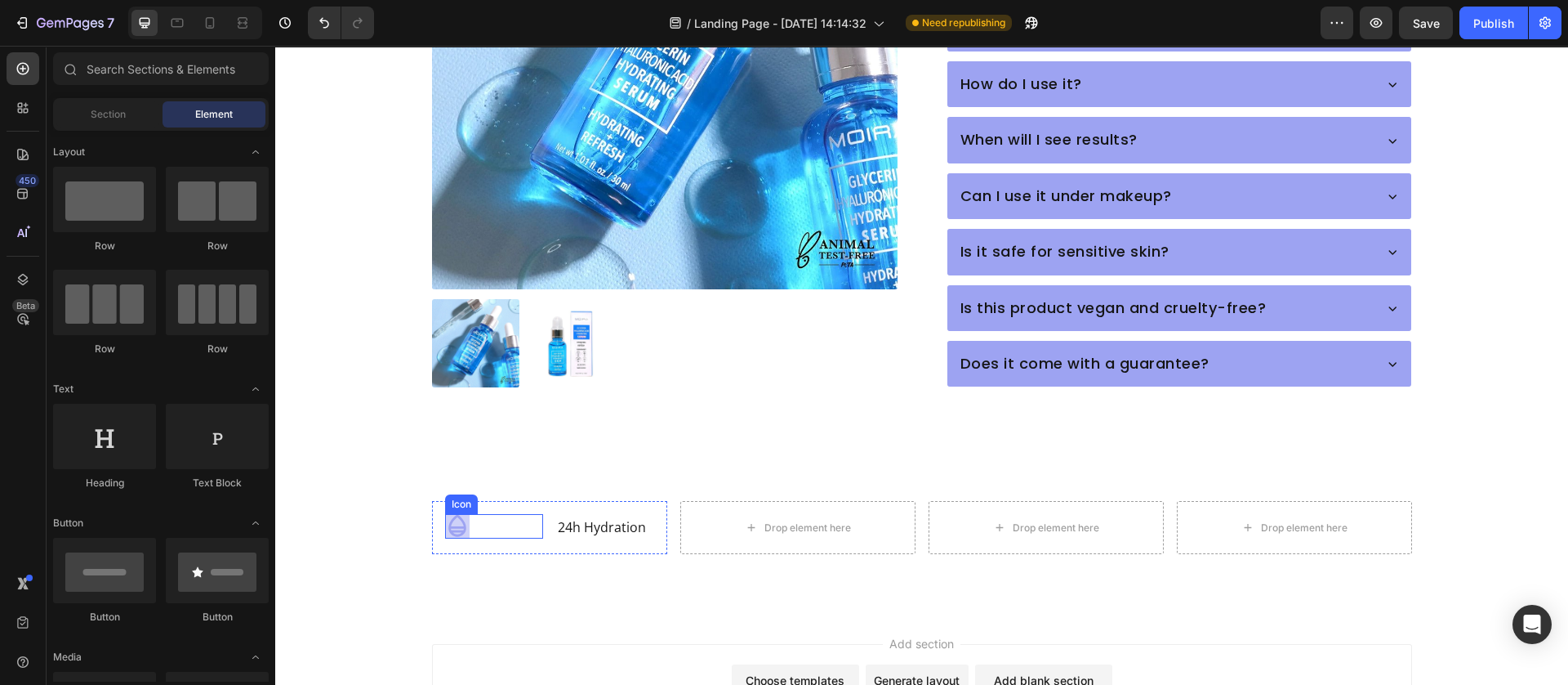
click at [470, 514] on div "Icon" at bounding box center [494, 526] width 98 height 24
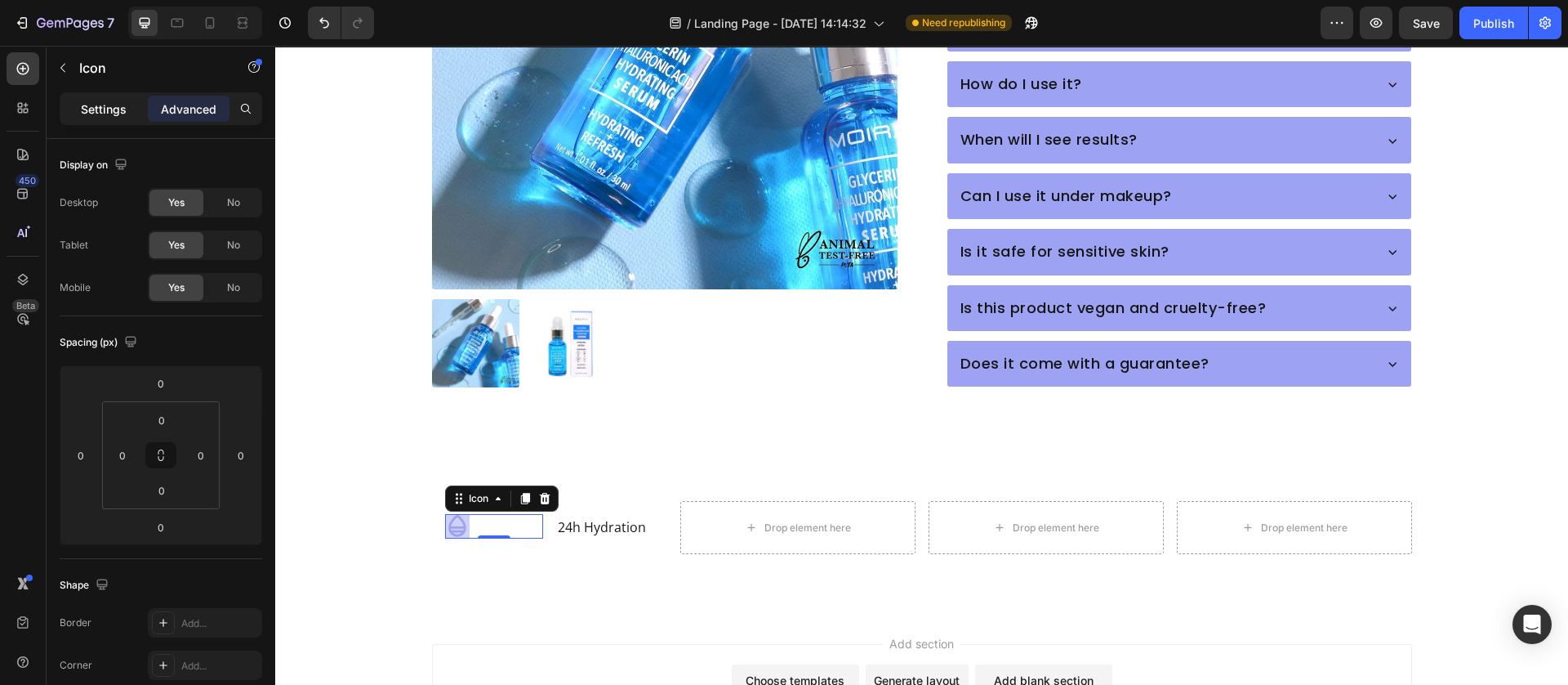
click at [98, 102] on p "Settings" at bounding box center [103, 109] width 46 height 18
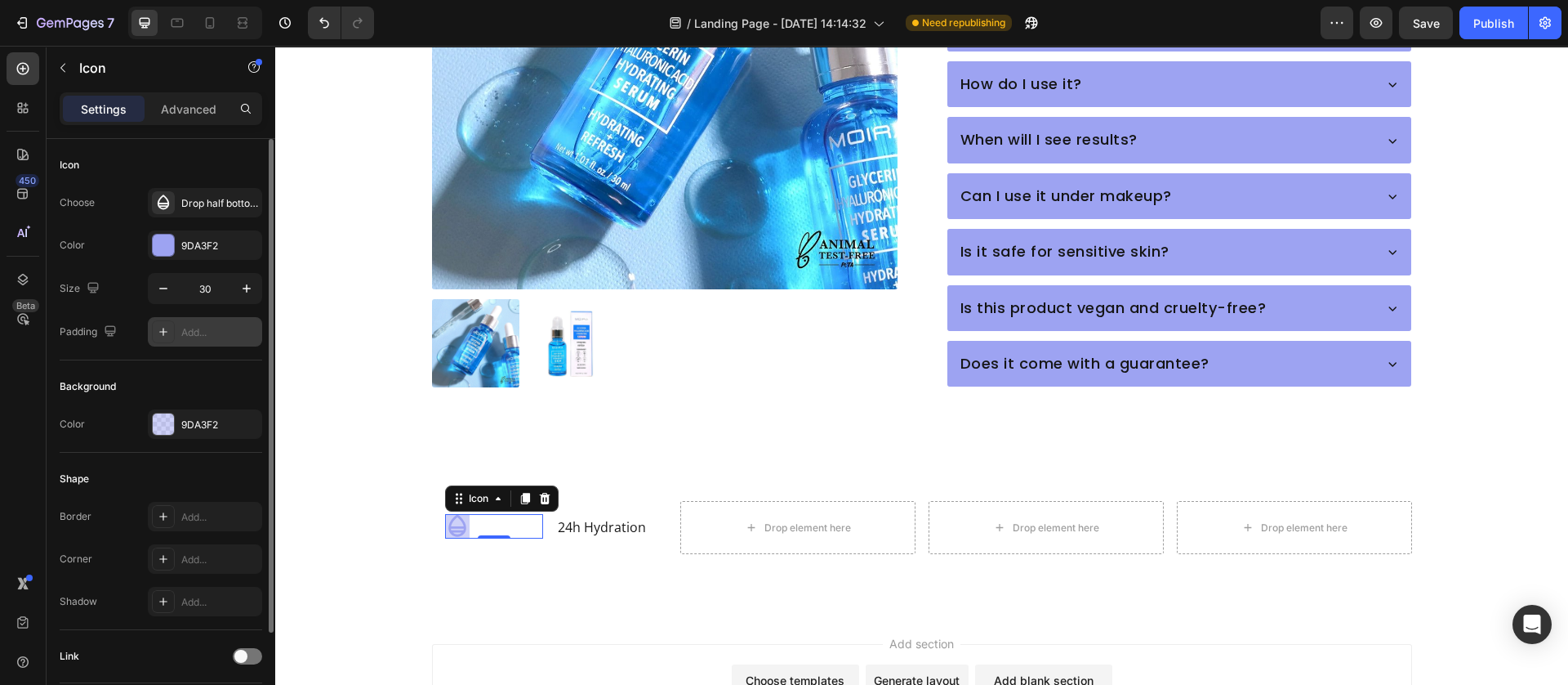
click at [166, 332] on icon at bounding box center [163, 332] width 8 height 8
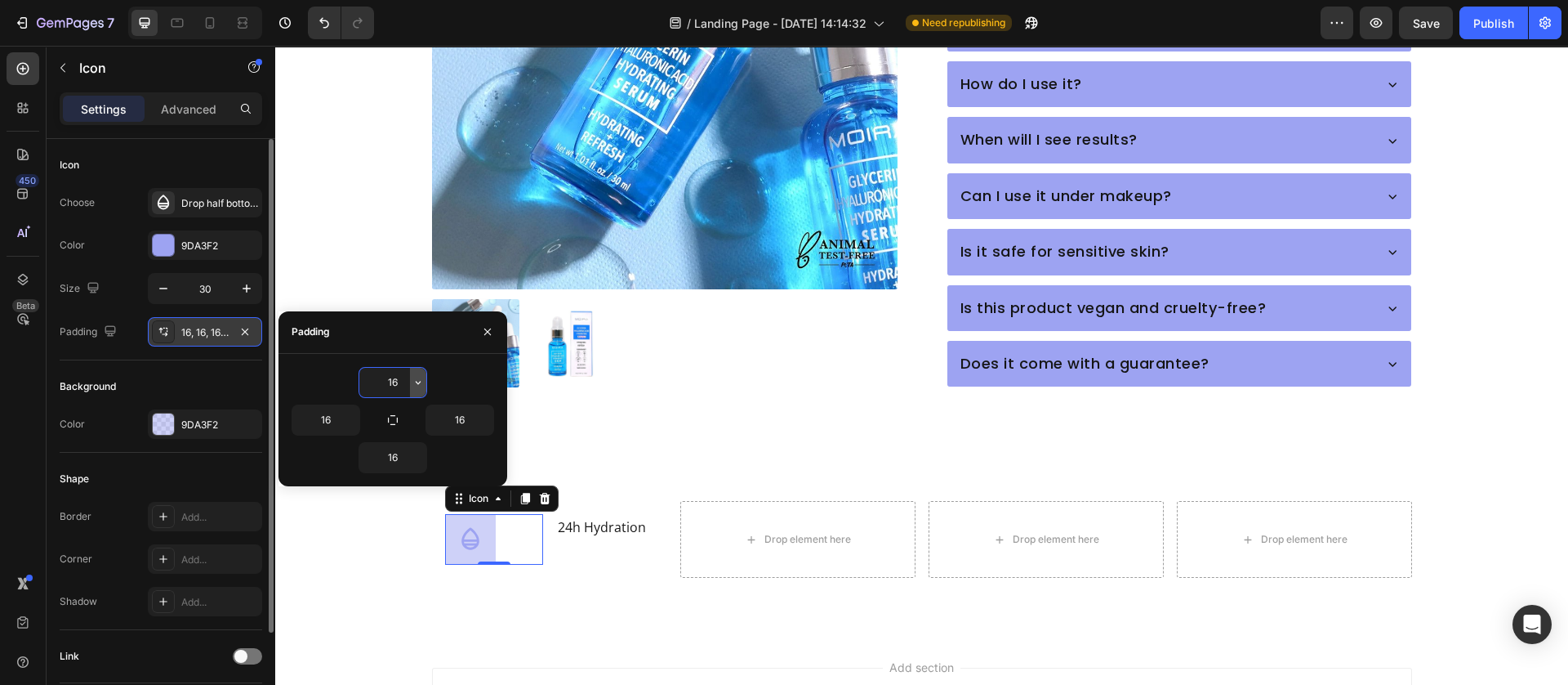
click at [419, 380] on icon "button" at bounding box center [418, 382] width 13 height 13
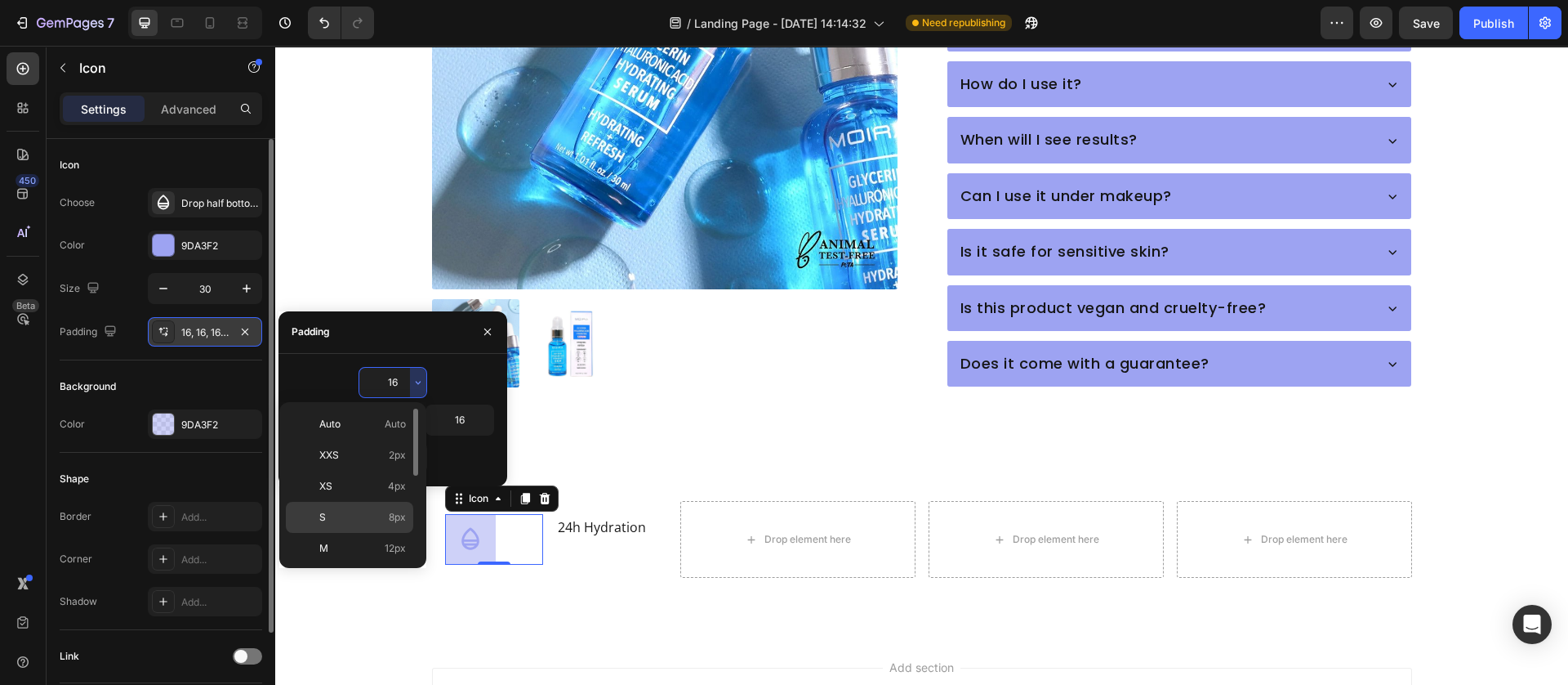
click at [384, 522] on p "S 8px" at bounding box center [362, 516] width 87 height 15
type input "8"
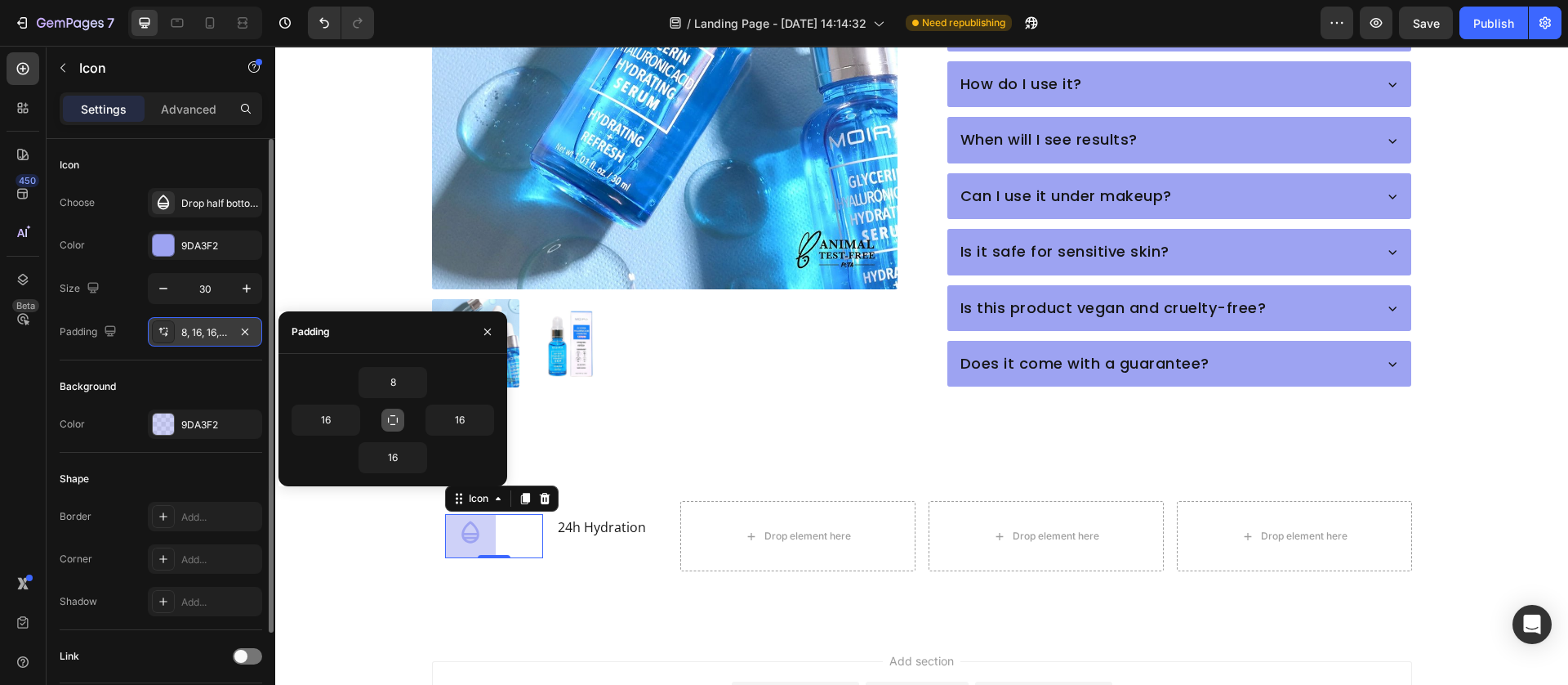
click at [393, 416] on icon "button" at bounding box center [392, 420] width 13 height 13
type input "8"
click at [378, 564] on div "Icon 0 24h Hydration Text Block Row Drop element here Drop element here Drop el…" at bounding box center [921, 533] width 1293 height 179
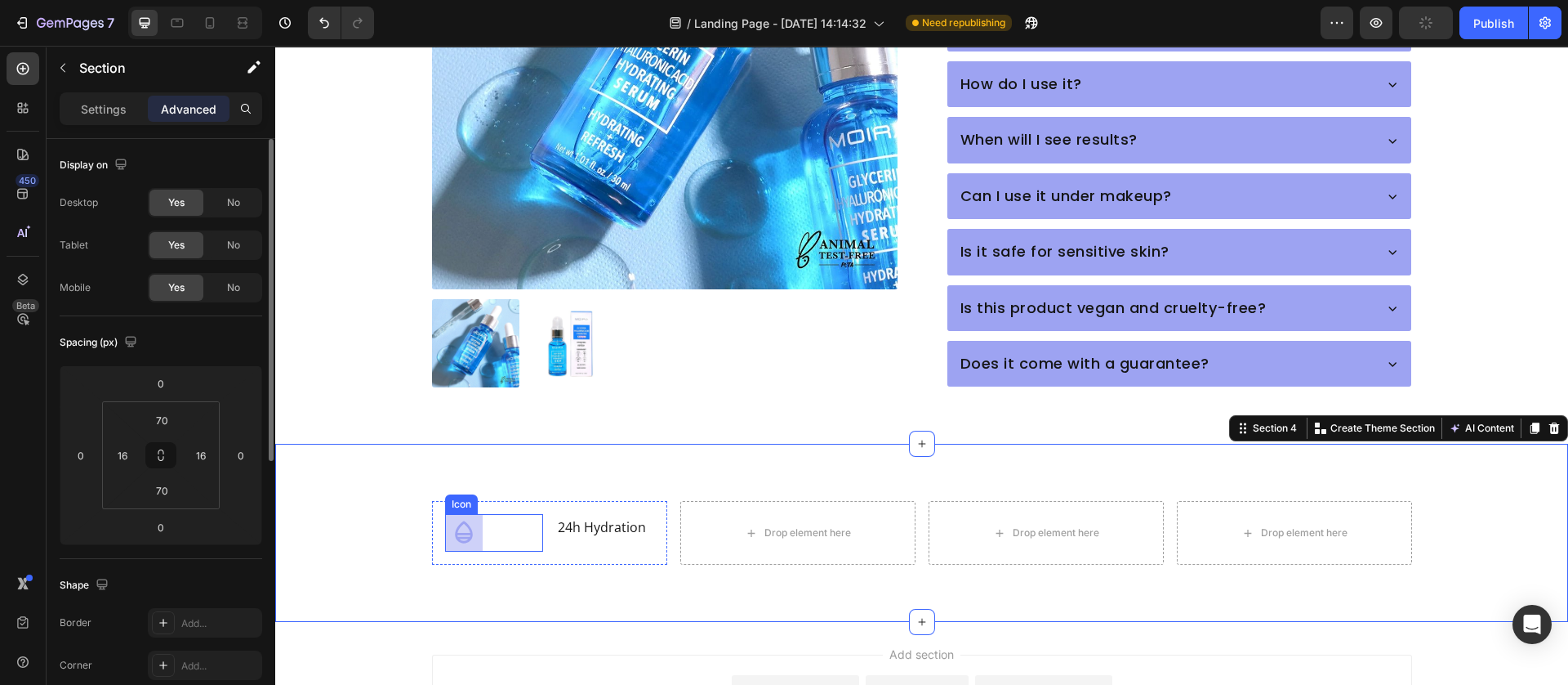
drag, startPoint x: 275, startPoint y: 573, endPoint x: 476, endPoint y: 506, distance: 211.9
click at [476, 514] on div "Icon" at bounding box center [494, 533] width 98 height 38
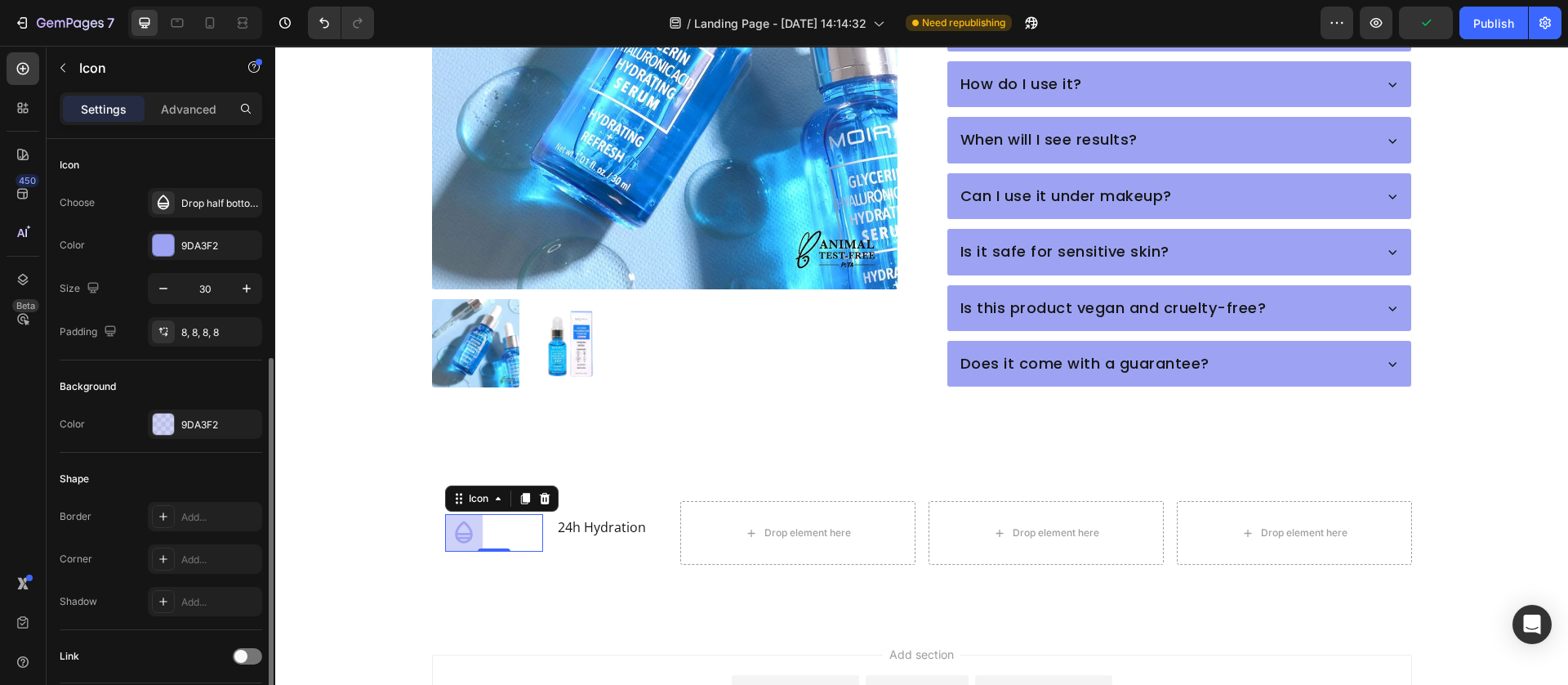
scroll to position [119, 0]
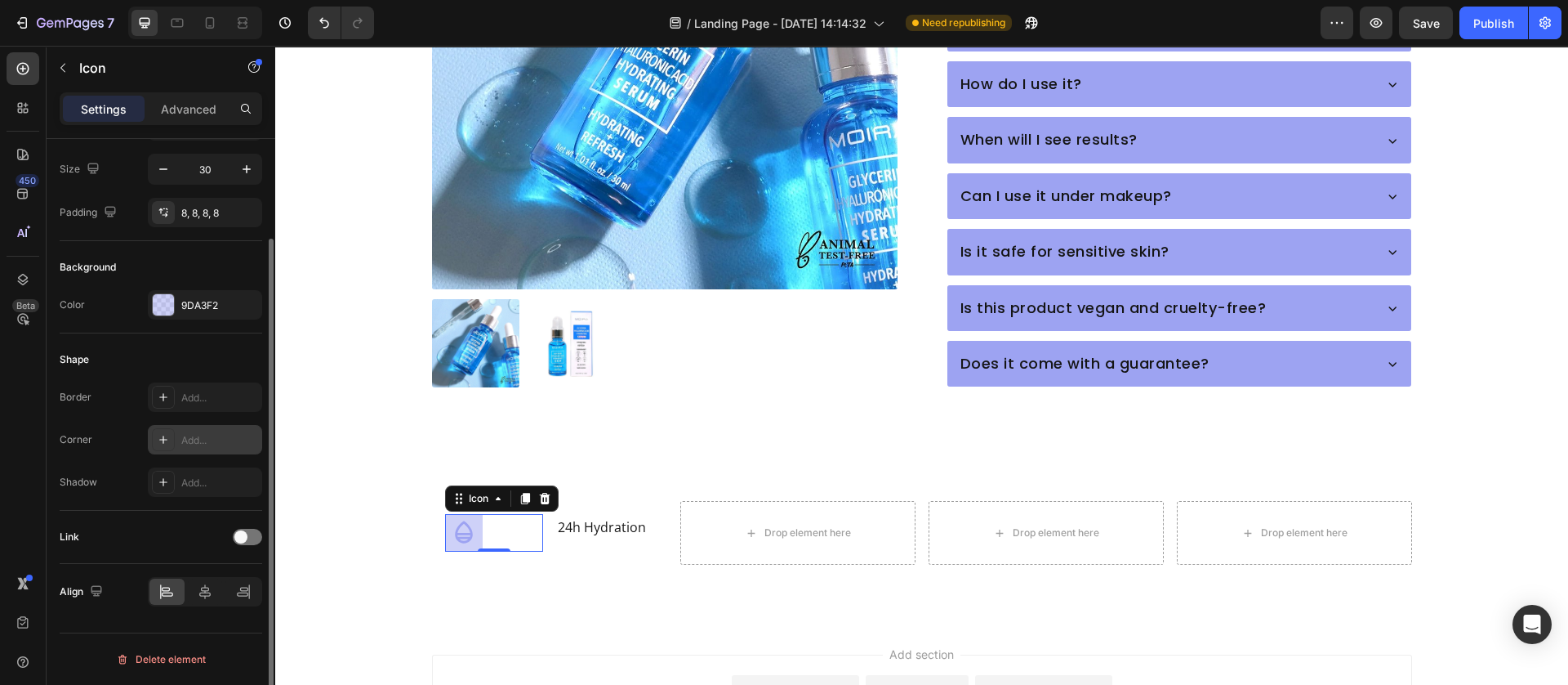
click at [163, 444] on icon at bounding box center [163, 439] width 13 height 13
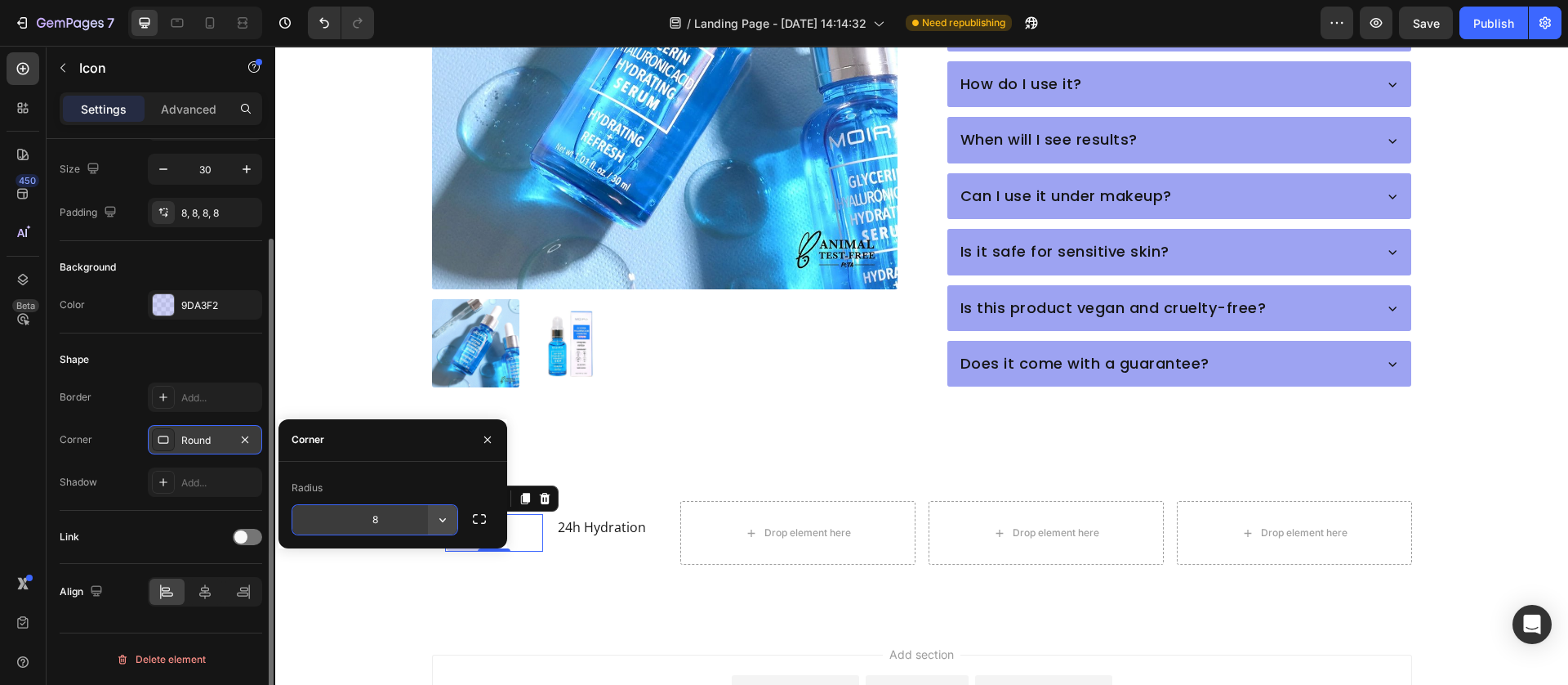
click at [435, 519] on icon "button" at bounding box center [442, 519] width 17 height 17
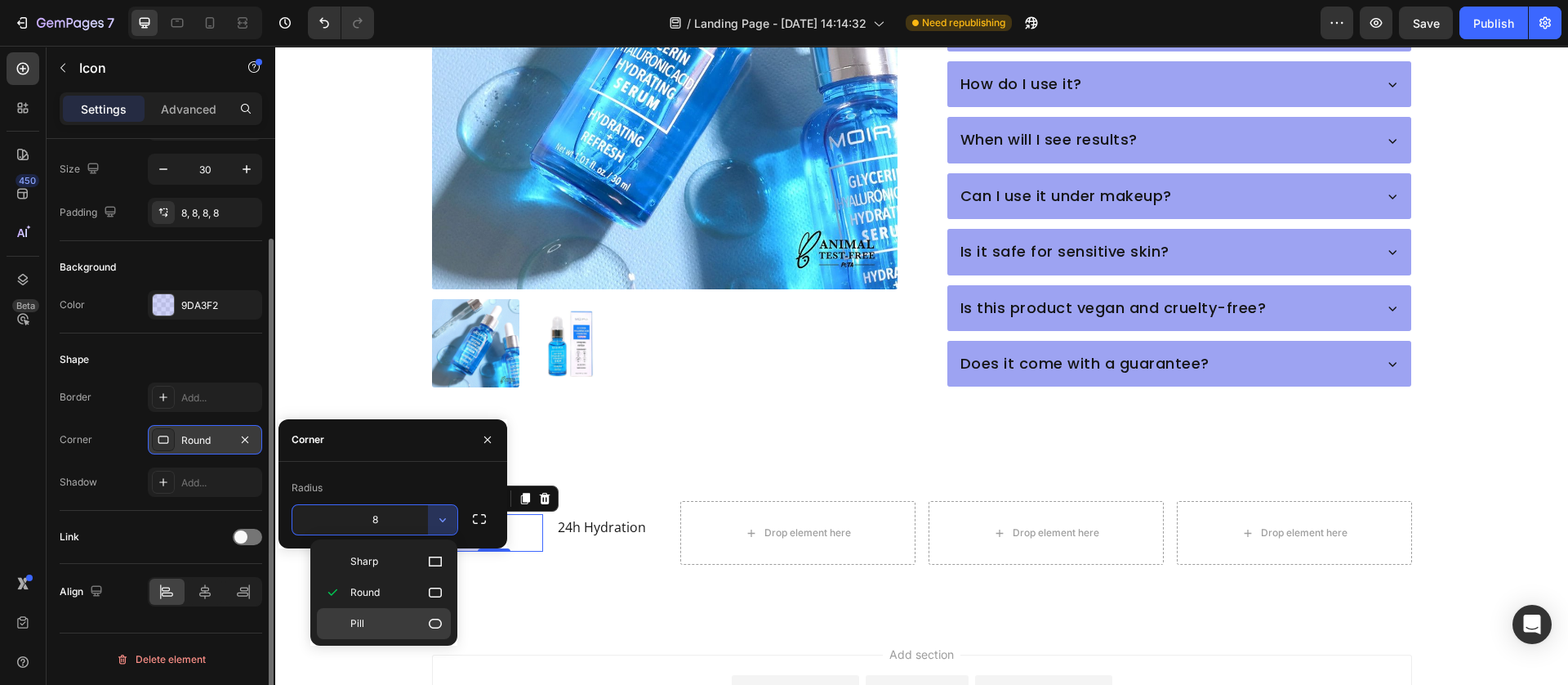
click at [409, 612] on div "Pill" at bounding box center [383, 624] width 134 height 31
type input "9999"
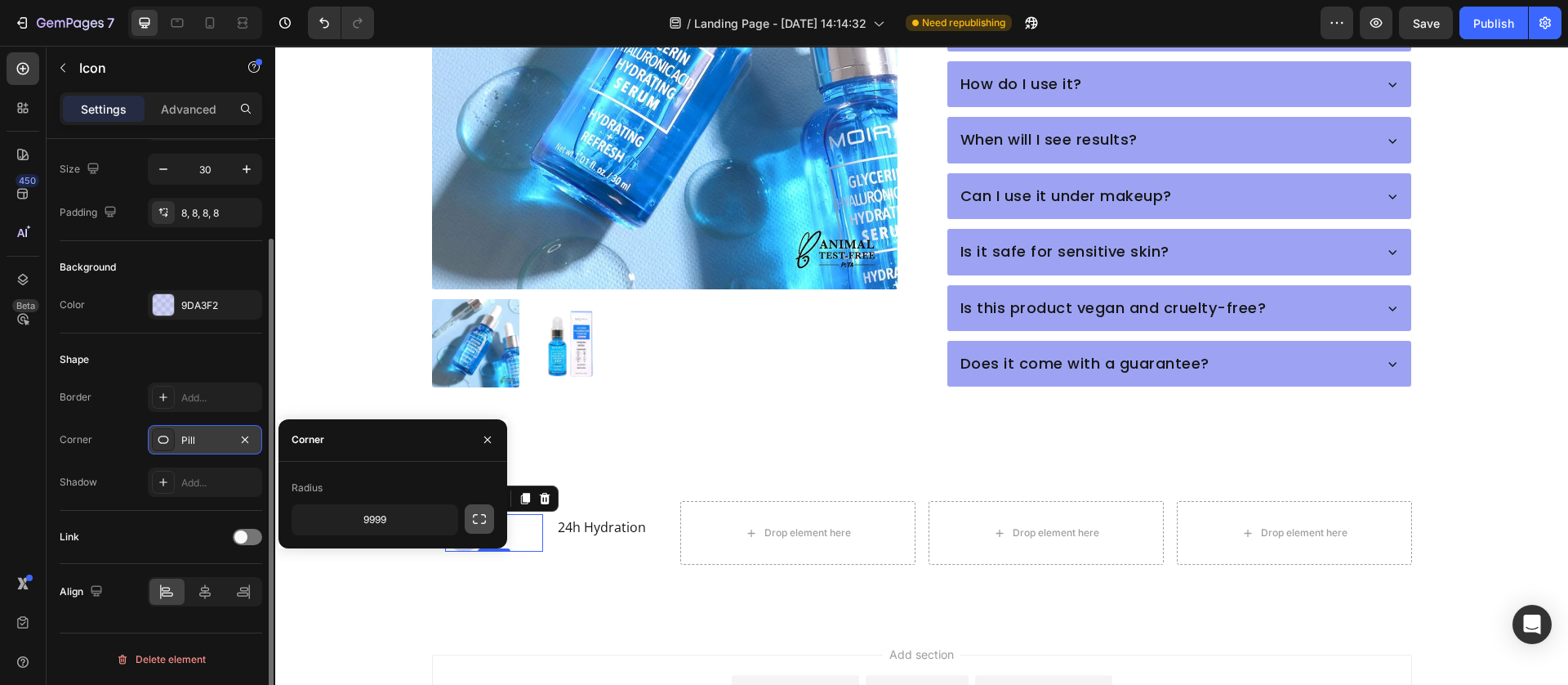
drag, startPoint x: 486, startPoint y: 513, endPoint x: 506, endPoint y: 548, distance: 40.3
click at [484, 514] on icon "button" at bounding box center [479, 519] width 13 height 10
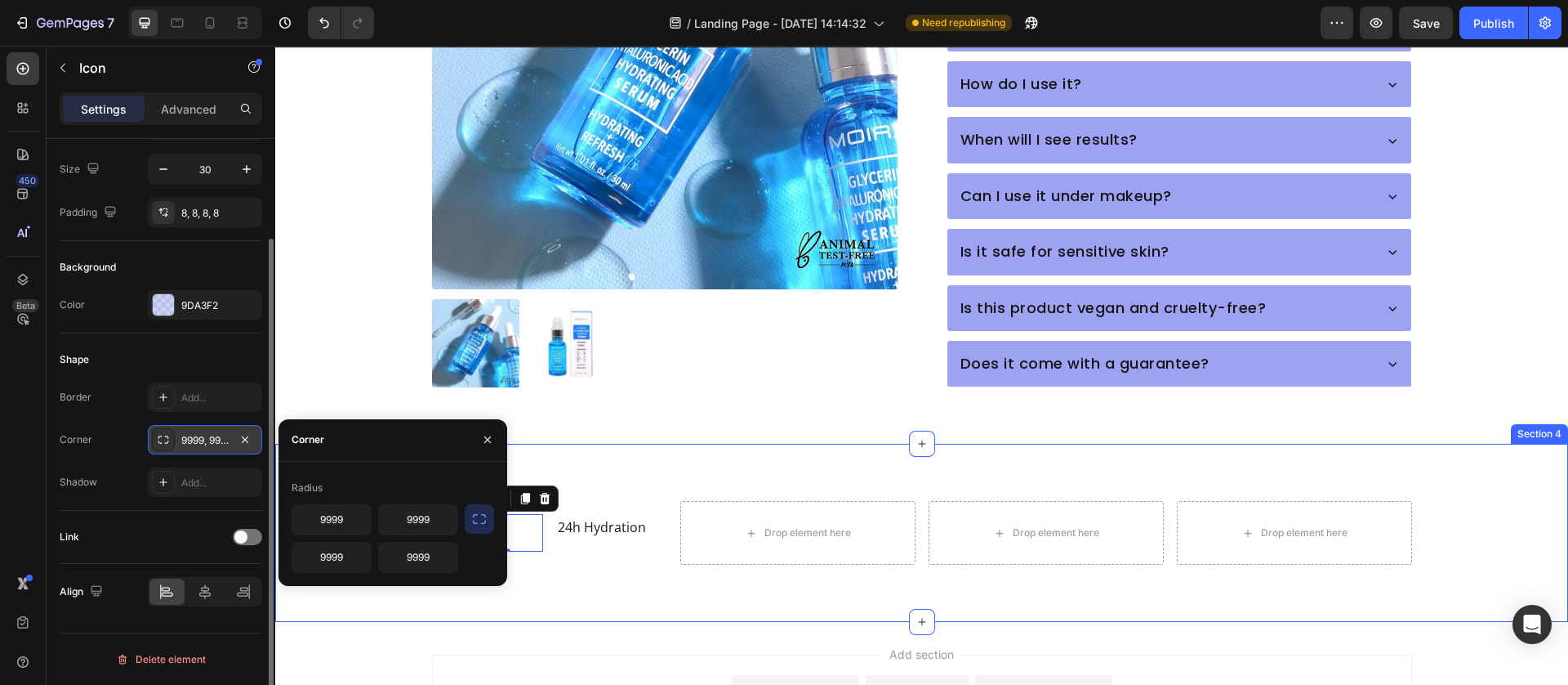
click at [566, 570] on div "Icon 0 24h Hydration Text Block Row Drop element here Drop element here Drop el…" at bounding box center [921, 533] width 1293 height 179
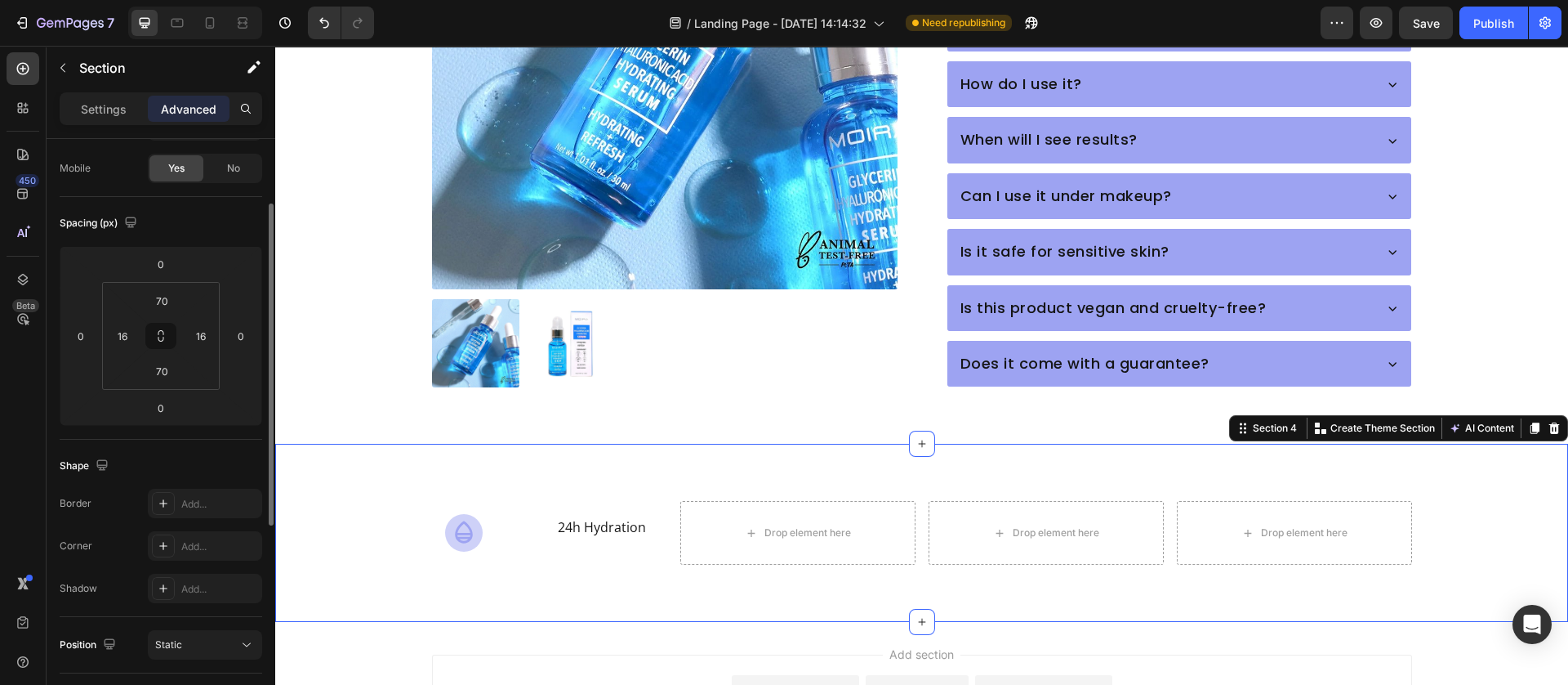
scroll to position [0, 0]
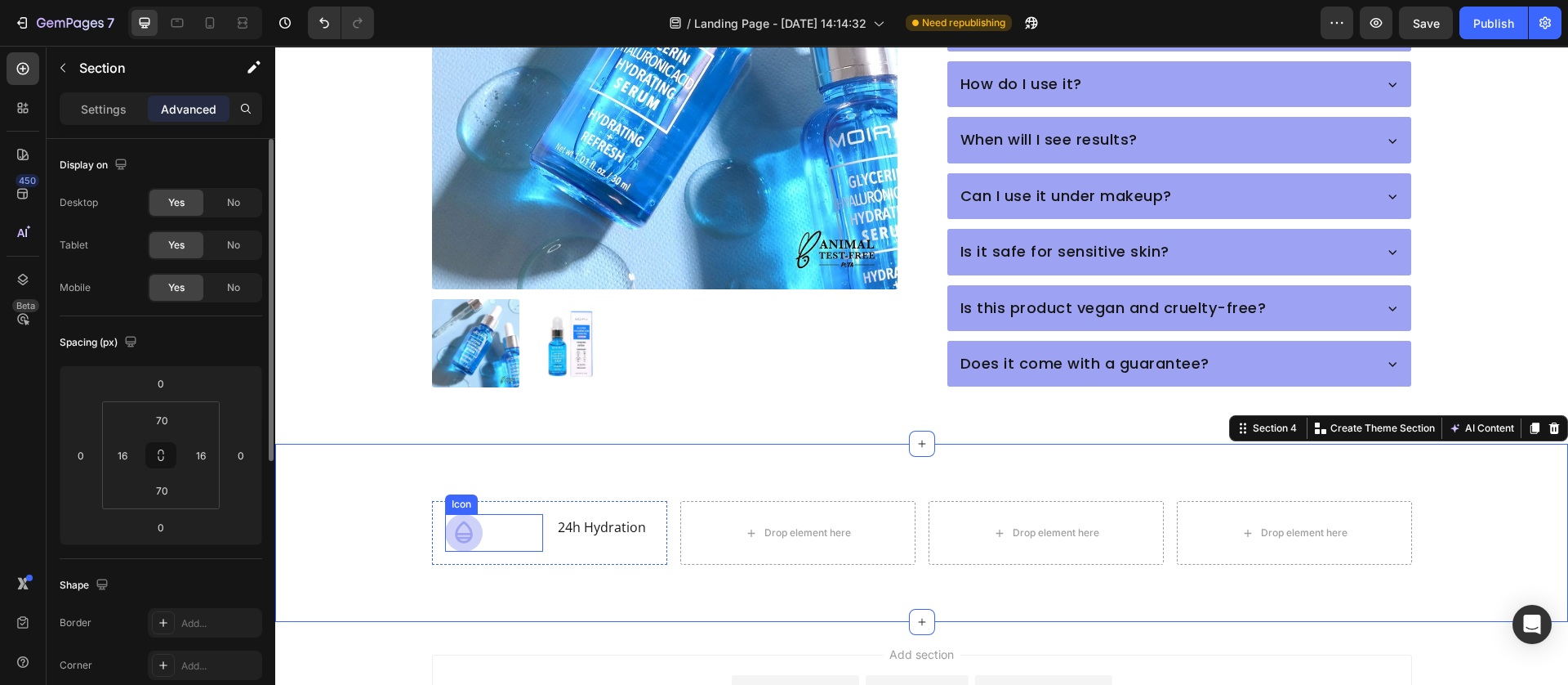
click at [493, 514] on div "Icon" at bounding box center [494, 533] width 98 height 38
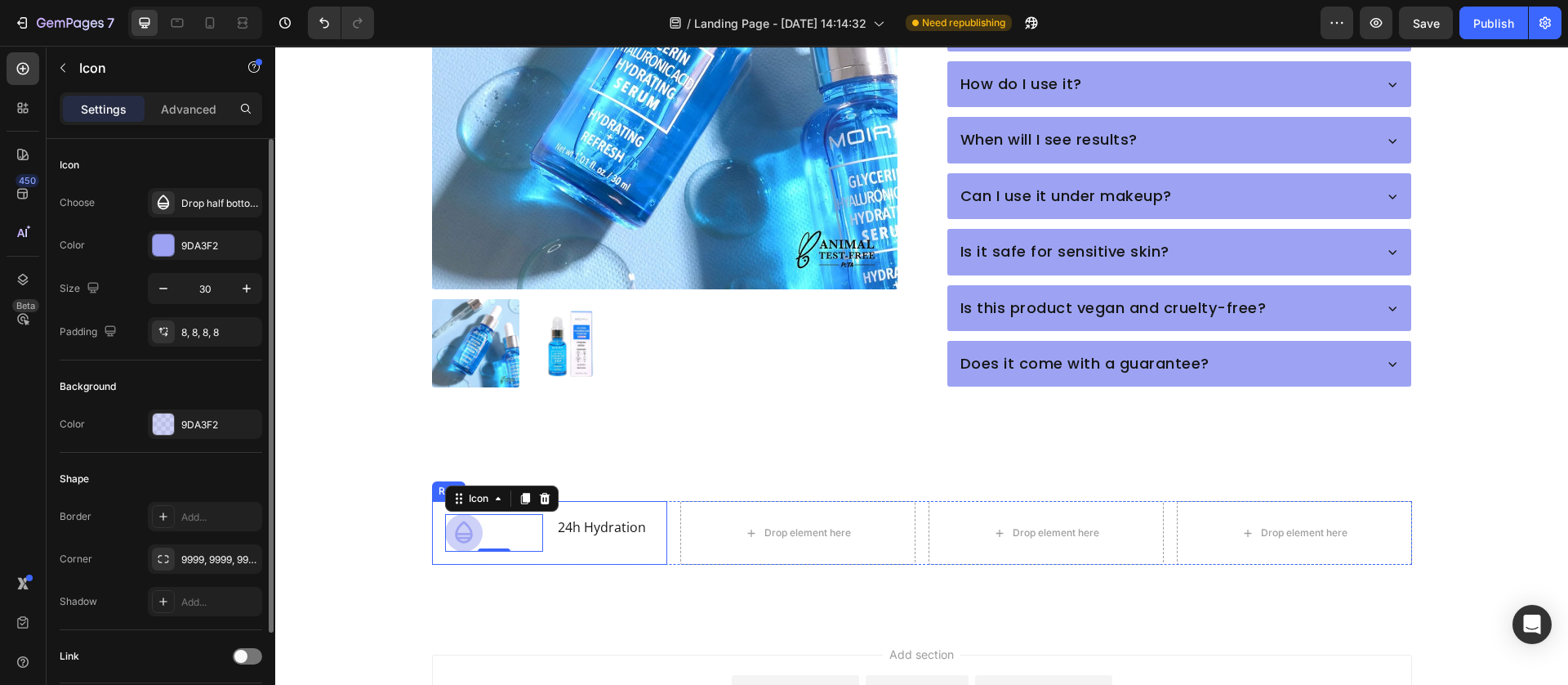
click at [544, 514] on div "Icon 0 24h Hydration Text Block Row" at bounding box center [549, 532] width 235 height 63
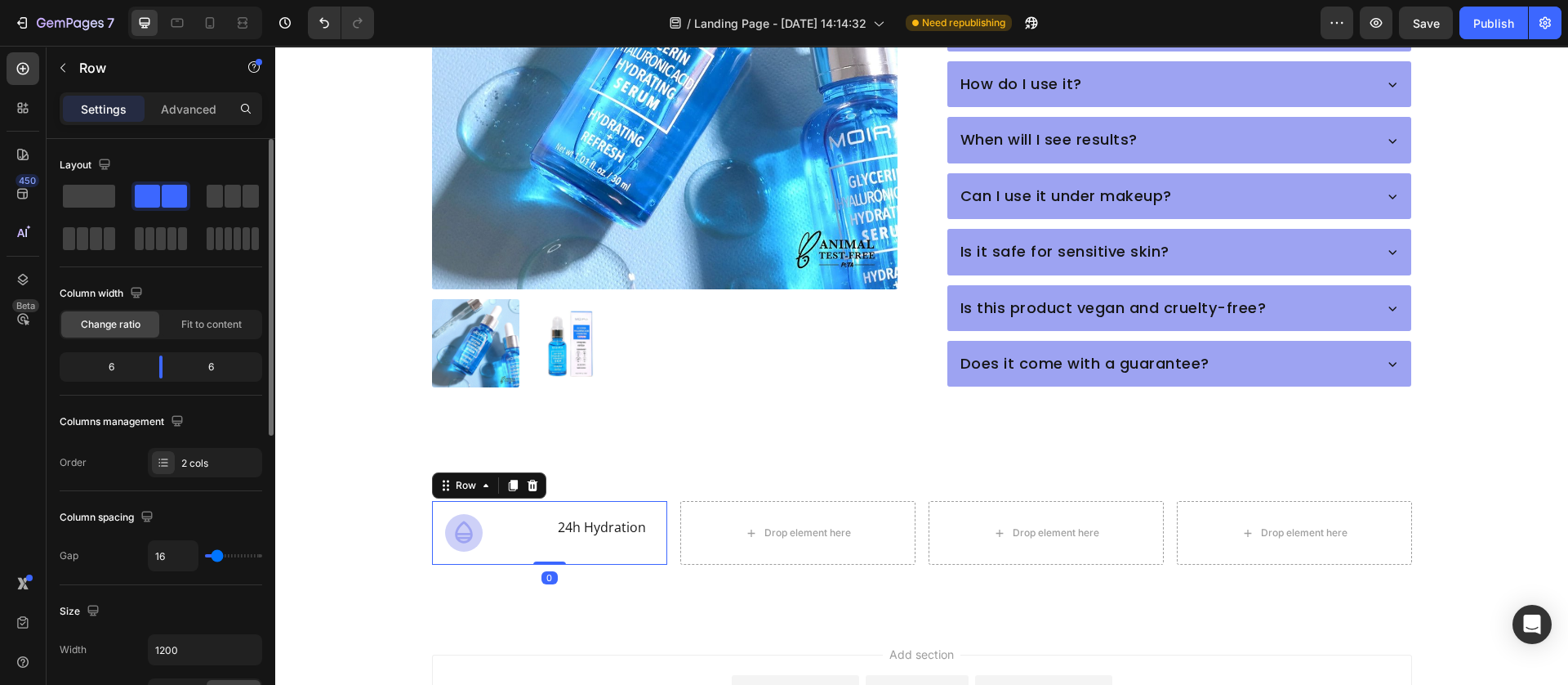
click at [536, 511] on div "Icon 24h Hydration Text Block Row 0" at bounding box center [549, 532] width 235 height 63
click at [215, 321] on span "Fit to content" at bounding box center [212, 324] width 60 height 15
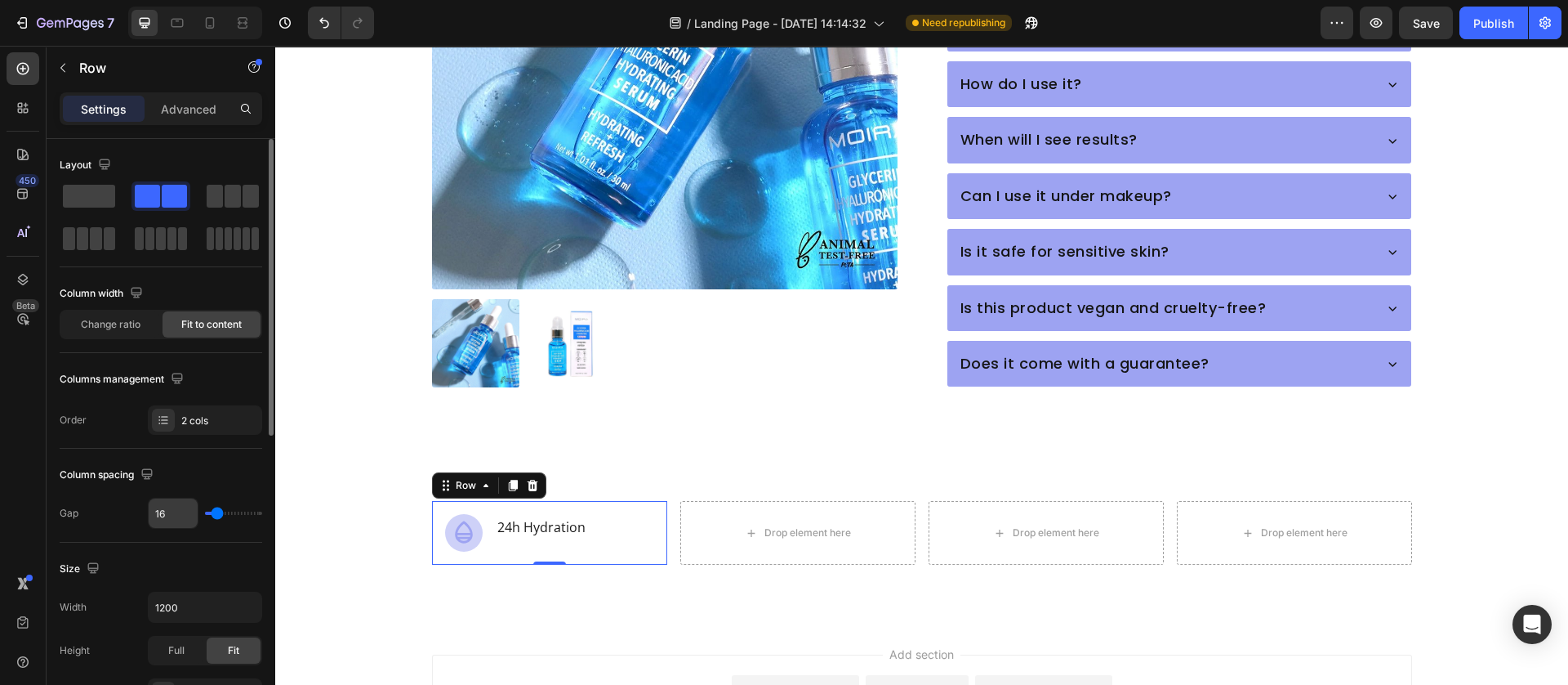
click at [166, 507] on input "16" at bounding box center [173, 513] width 49 height 29
type input "8"
click at [165, 512] on input "8" at bounding box center [173, 513] width 49 height 29
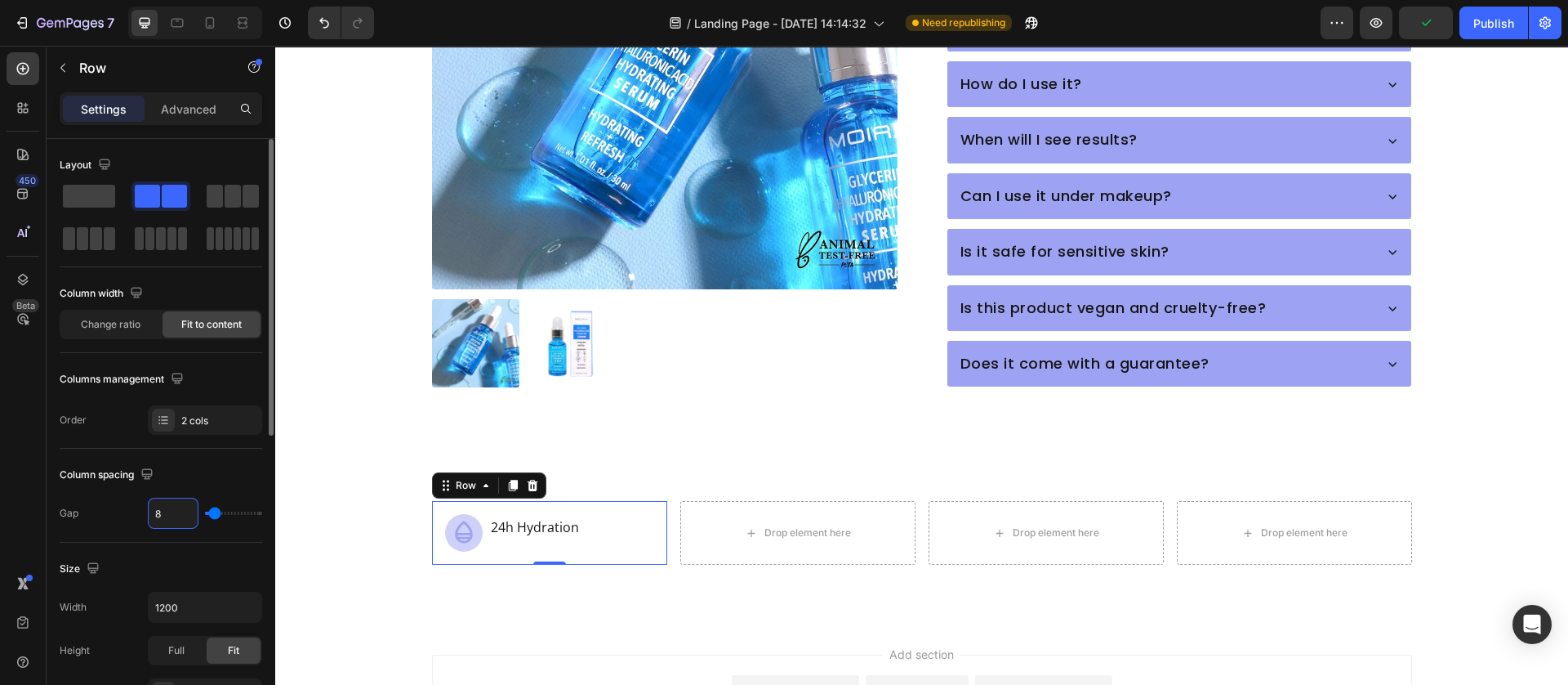
click at [165, 511] on input "8" at bounding box center [173, 513] width 49 height 29
type input "0"
type input "1"
type input "16"
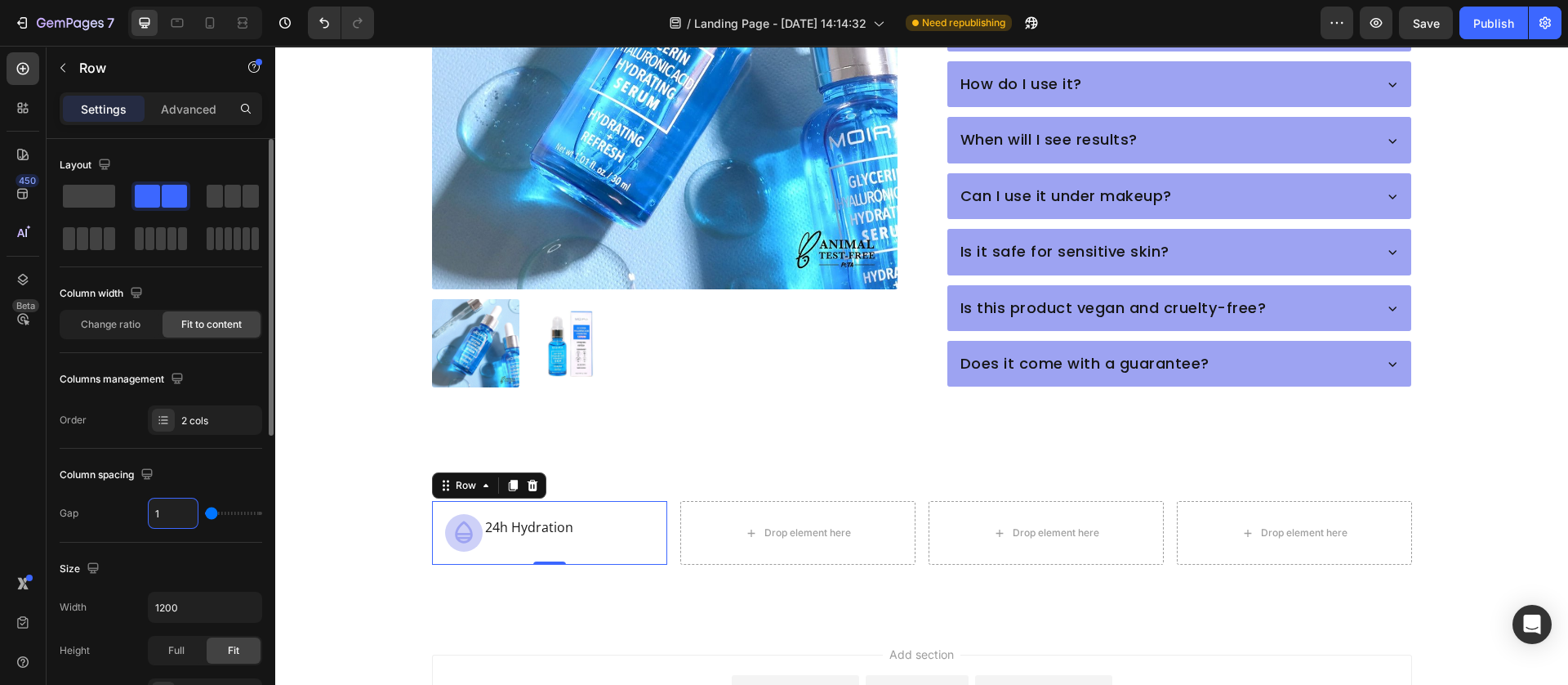
type input "16"
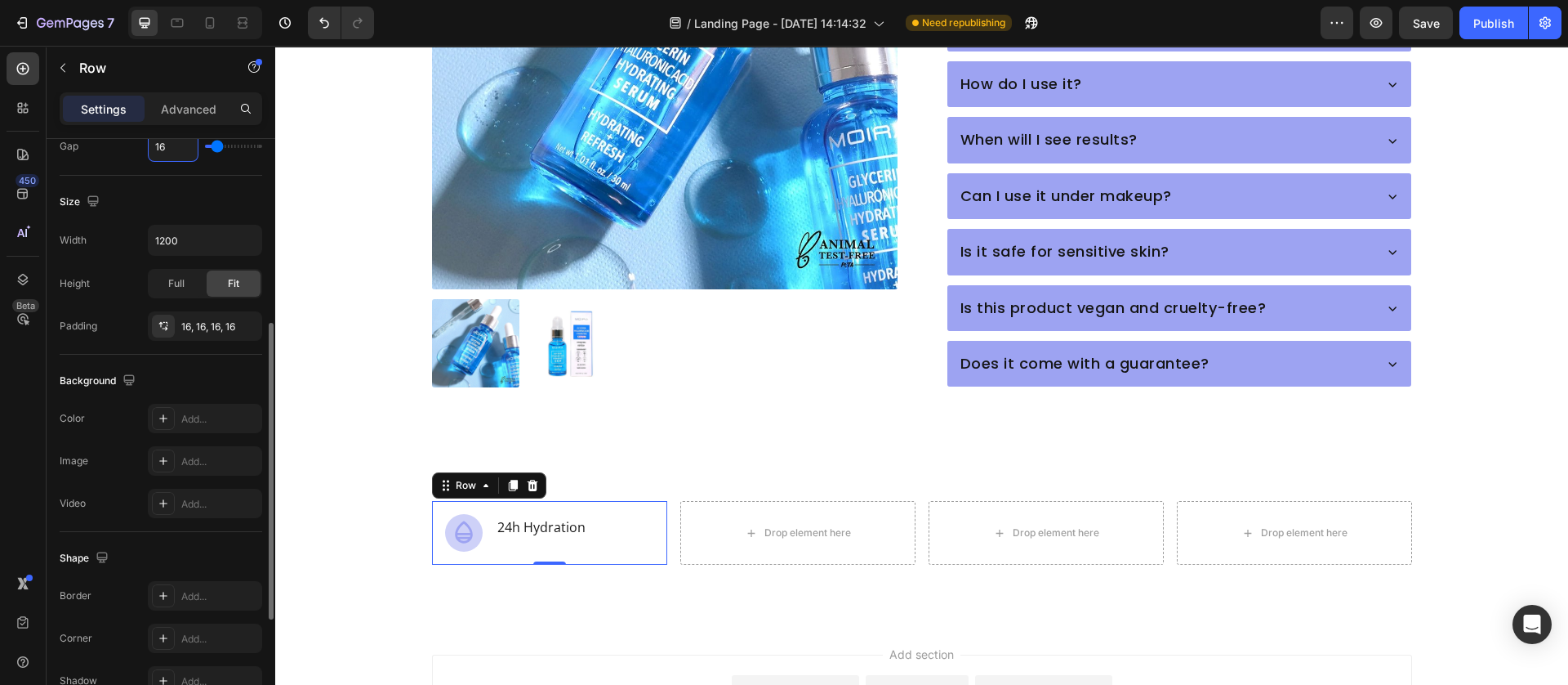
scroll to position [590, 0]
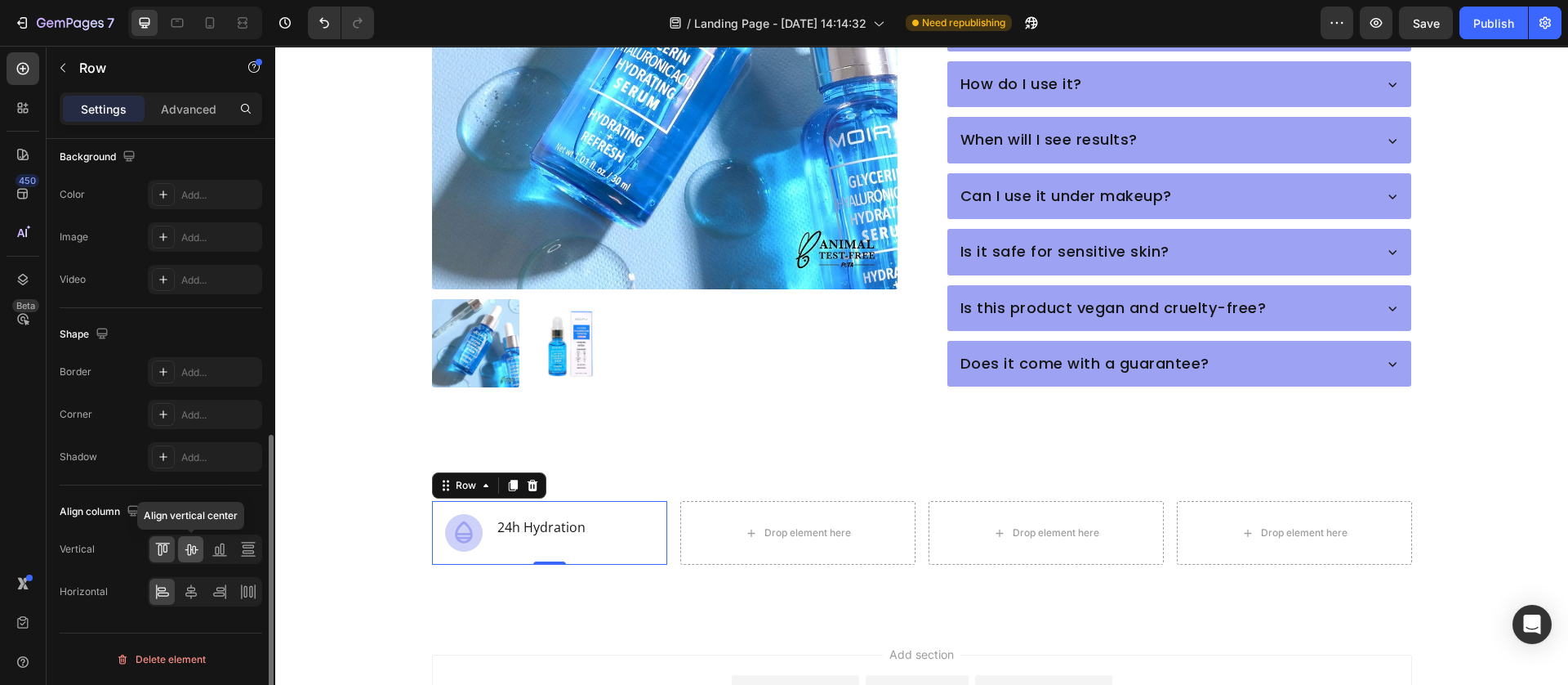
click at [192, 558] on div at bounding box center [191, 548] width 25 height 26
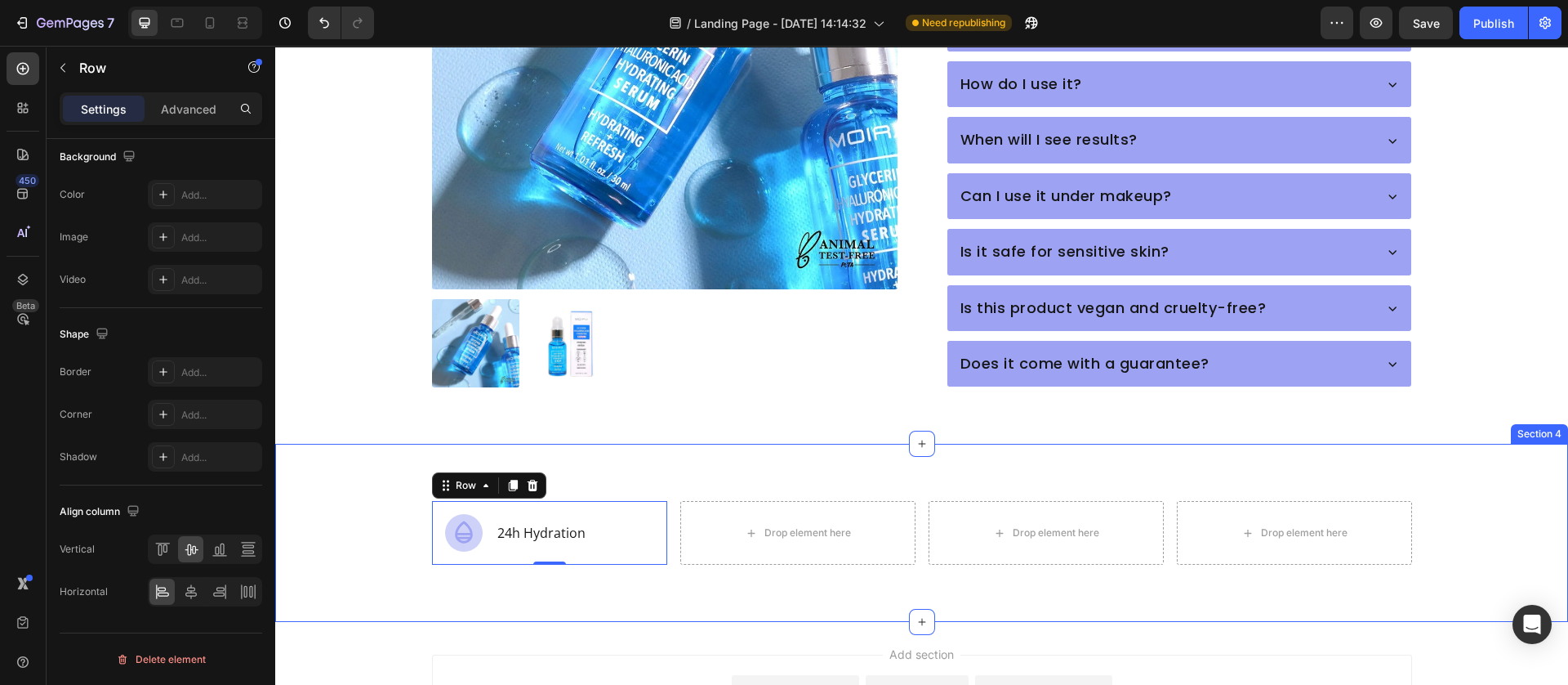
click at [454, 580] on div "Icon 24h Hydration Text Block Row 0 Drop element here Drop element here Drop el…" at bounding box center [921, 533] width 1293 height 179
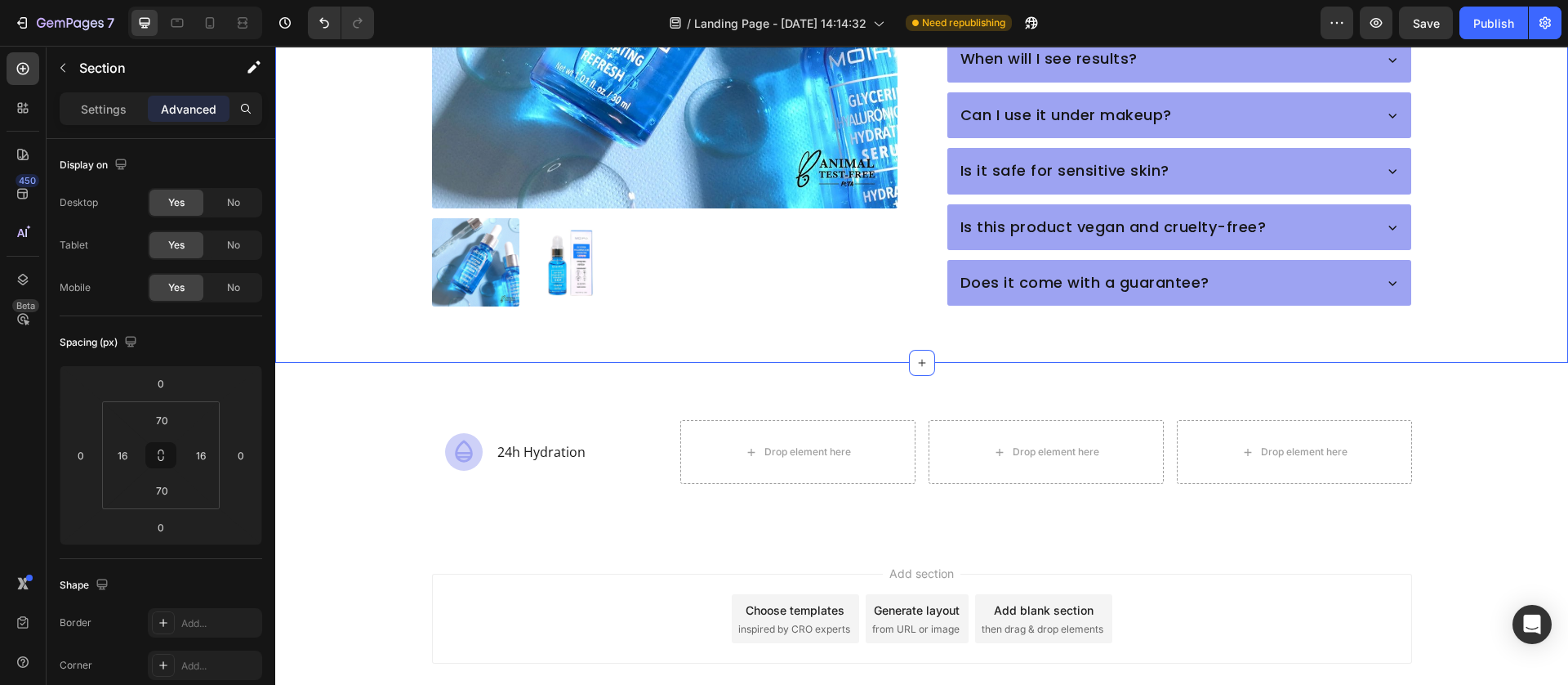
scroll to position [1097, 0]
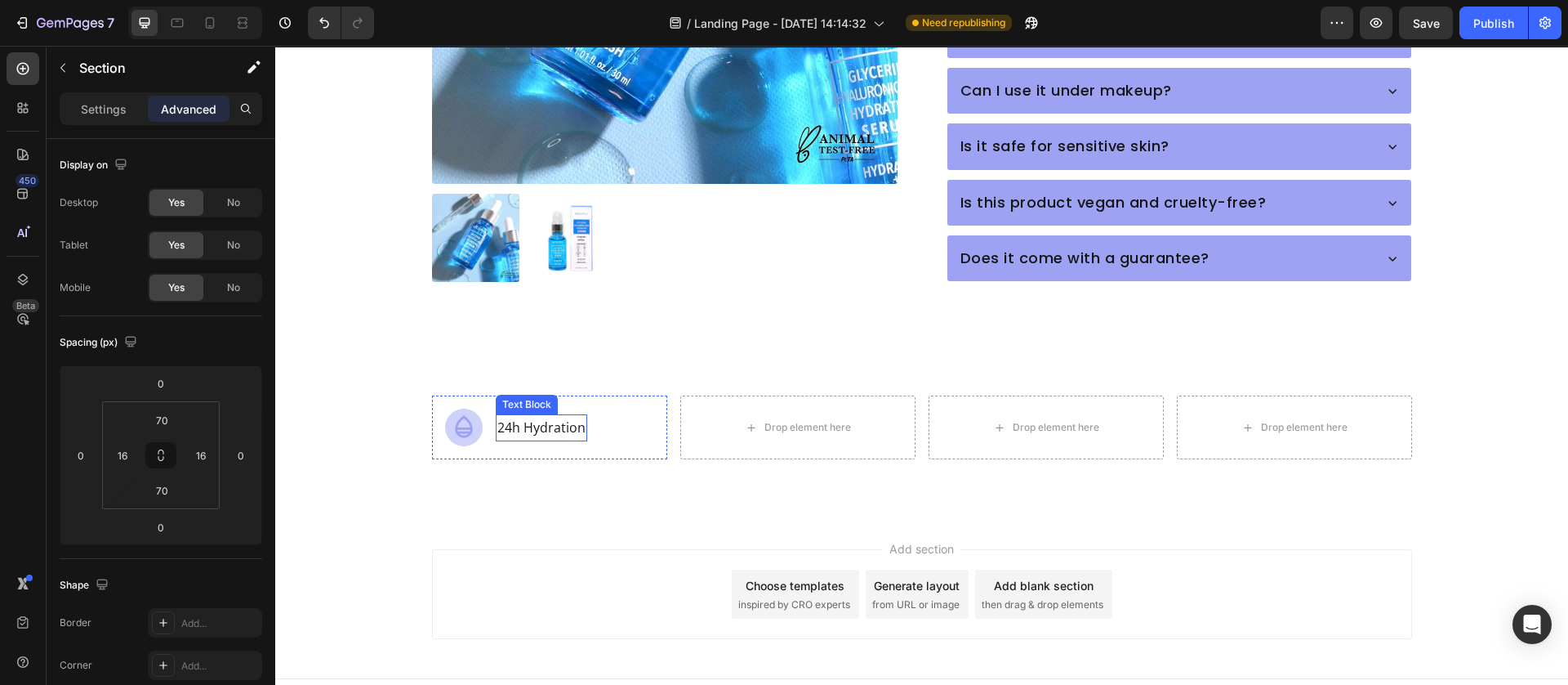
click at [536, 416] on p "24h Hydration" at bounding box center [542, 427] width 88 height 23
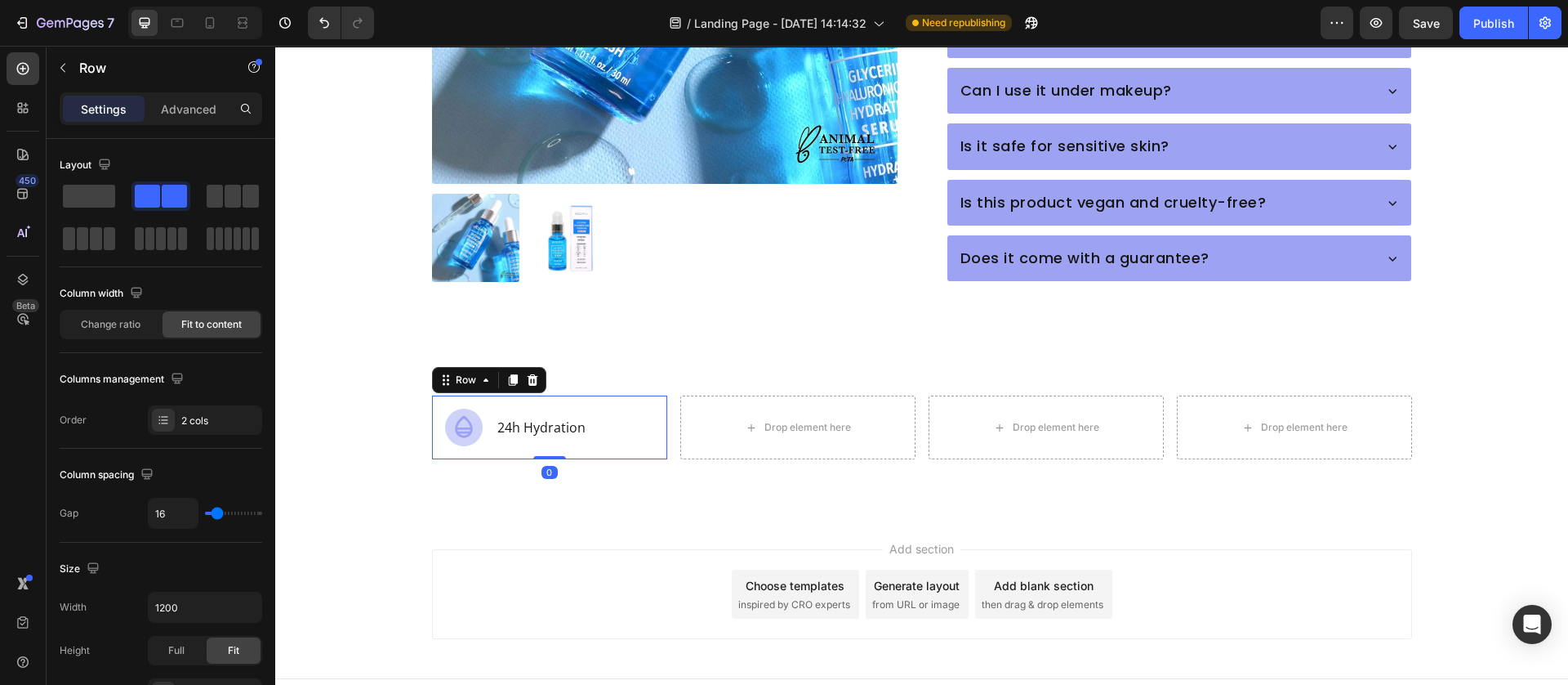
click at [477, 420] on div "Icon 24h Hydration Text Block Row 0" at bounding box center [549, 426] width 235 height 63
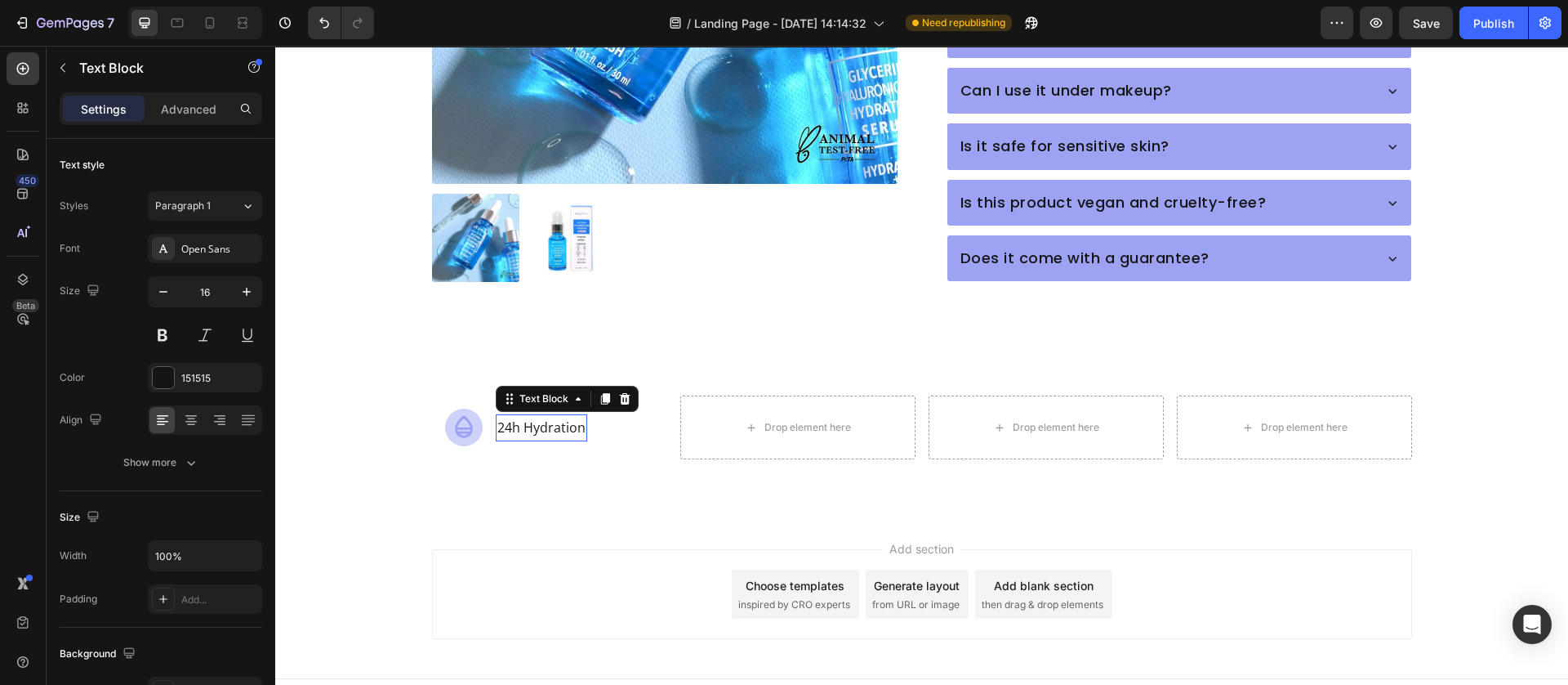
drag, startPoint x: 555, startPoint y: 395, endPoint x: 275, endPoint y: 515, distance: 304.6
click at [555, 416] on p "24h Hydration" at bounding box center [542, 427] width 88 height 23
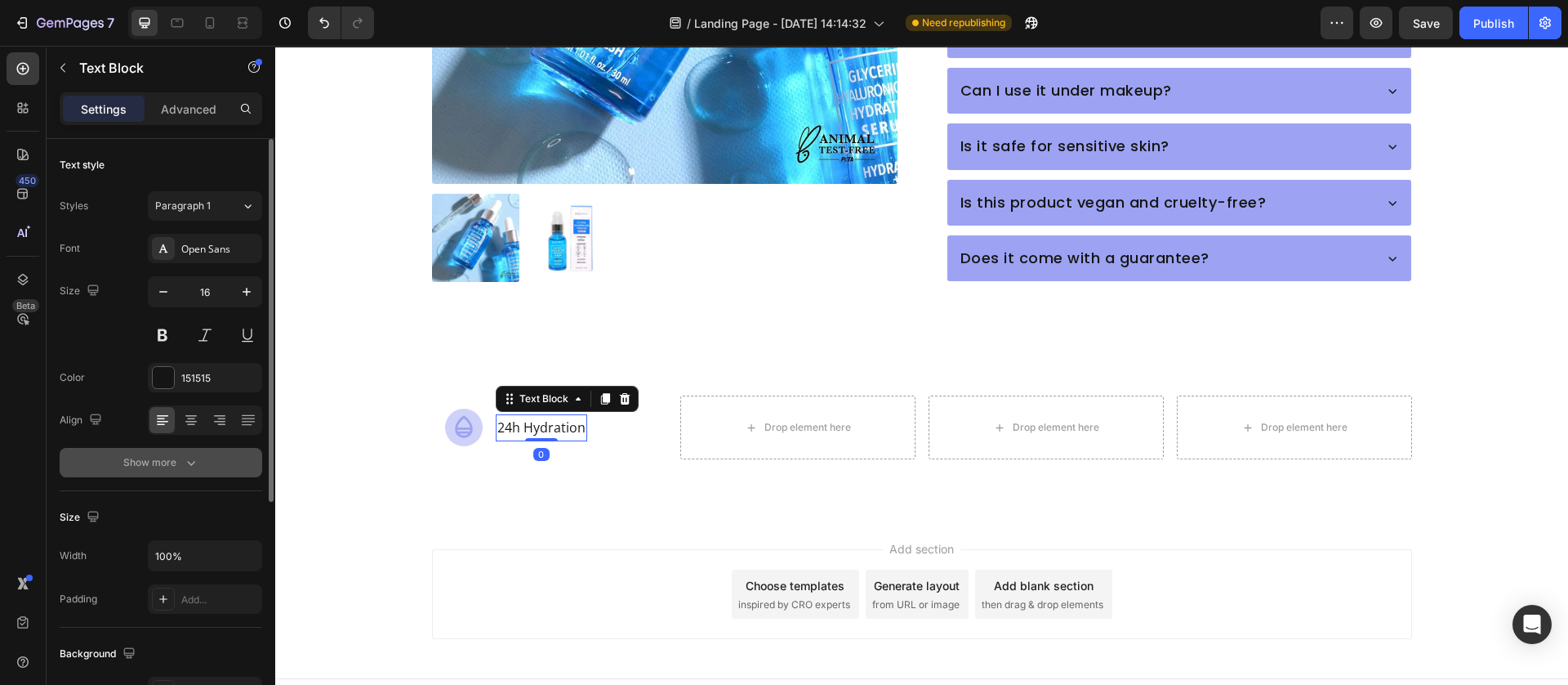
click at [183, 453] on button "Show more" at bounding box center [161, 463] width 203 height 29
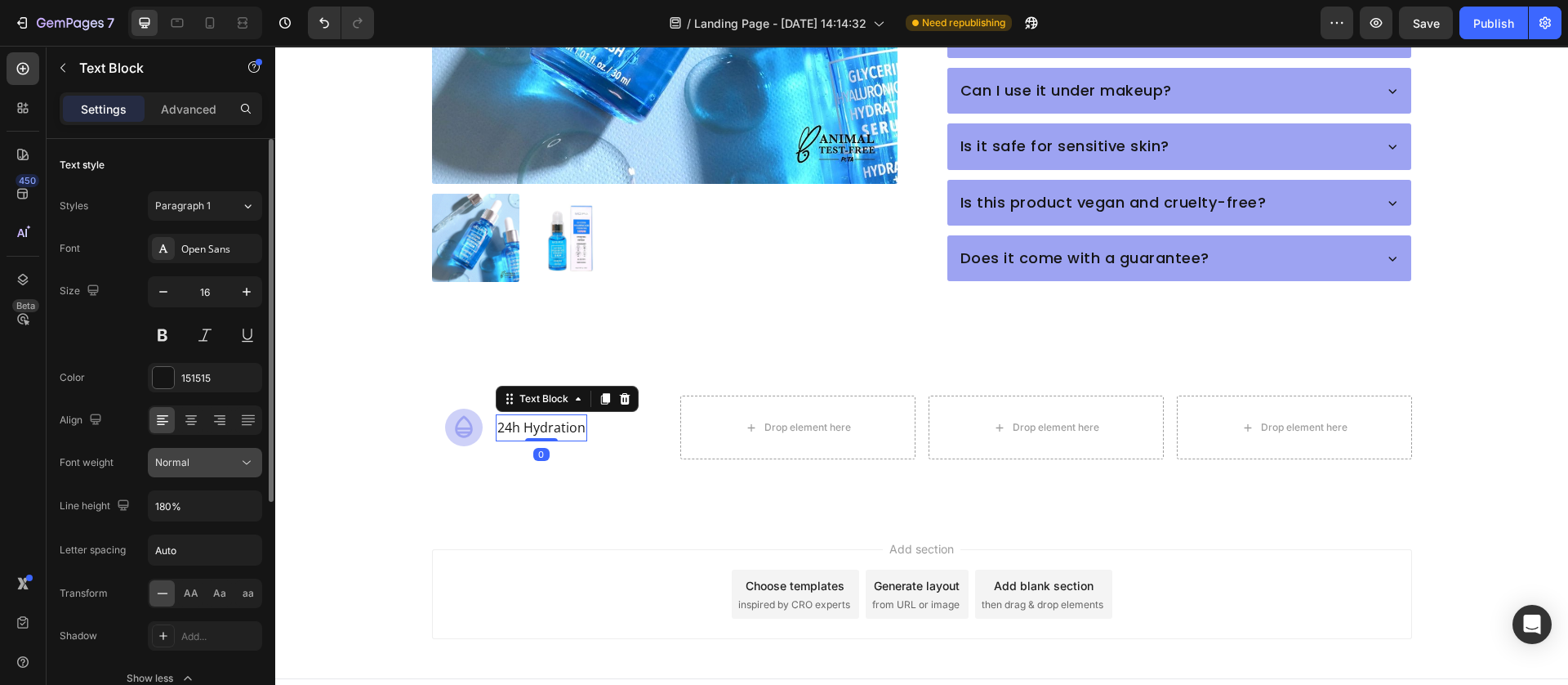
click at [222, 455] on div "Normal" at bounding box center [196, 462] width 83 height 15
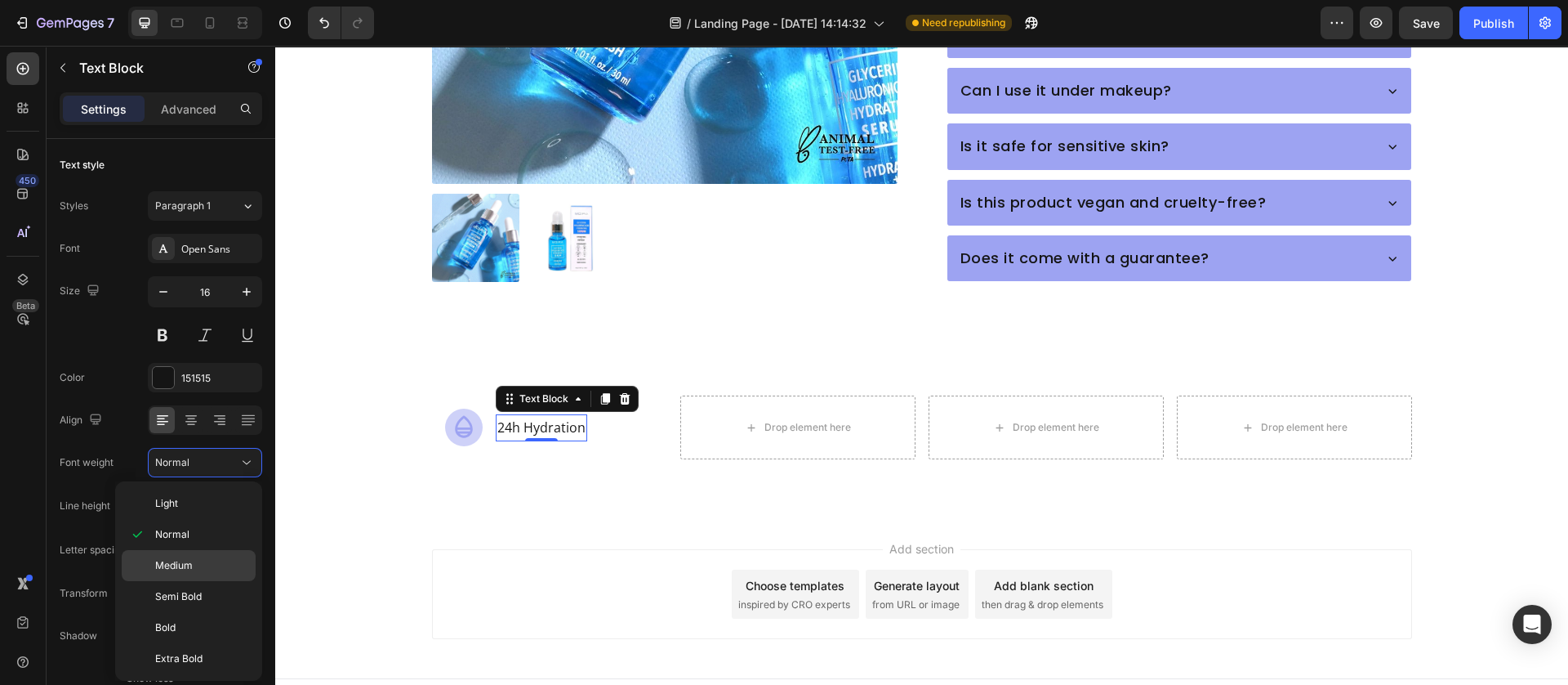
click at [184, 565] on span "Medium" at bounding box center [174, 565] width 38 height 15
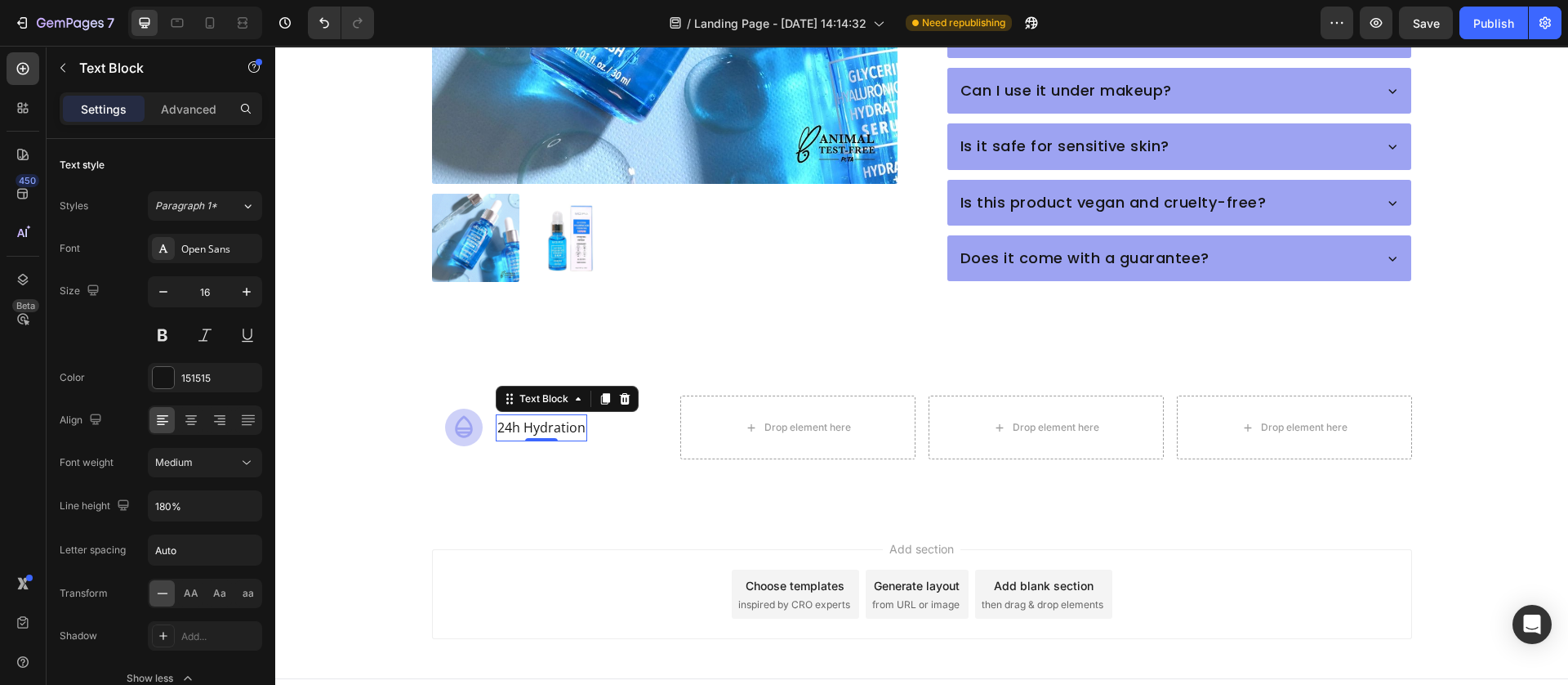
click at [589, 516] on div "Add section Choose templates inspired by CRO experts Generate layout from URL o…" at bounding box center [921, 597] width 1293 height 162
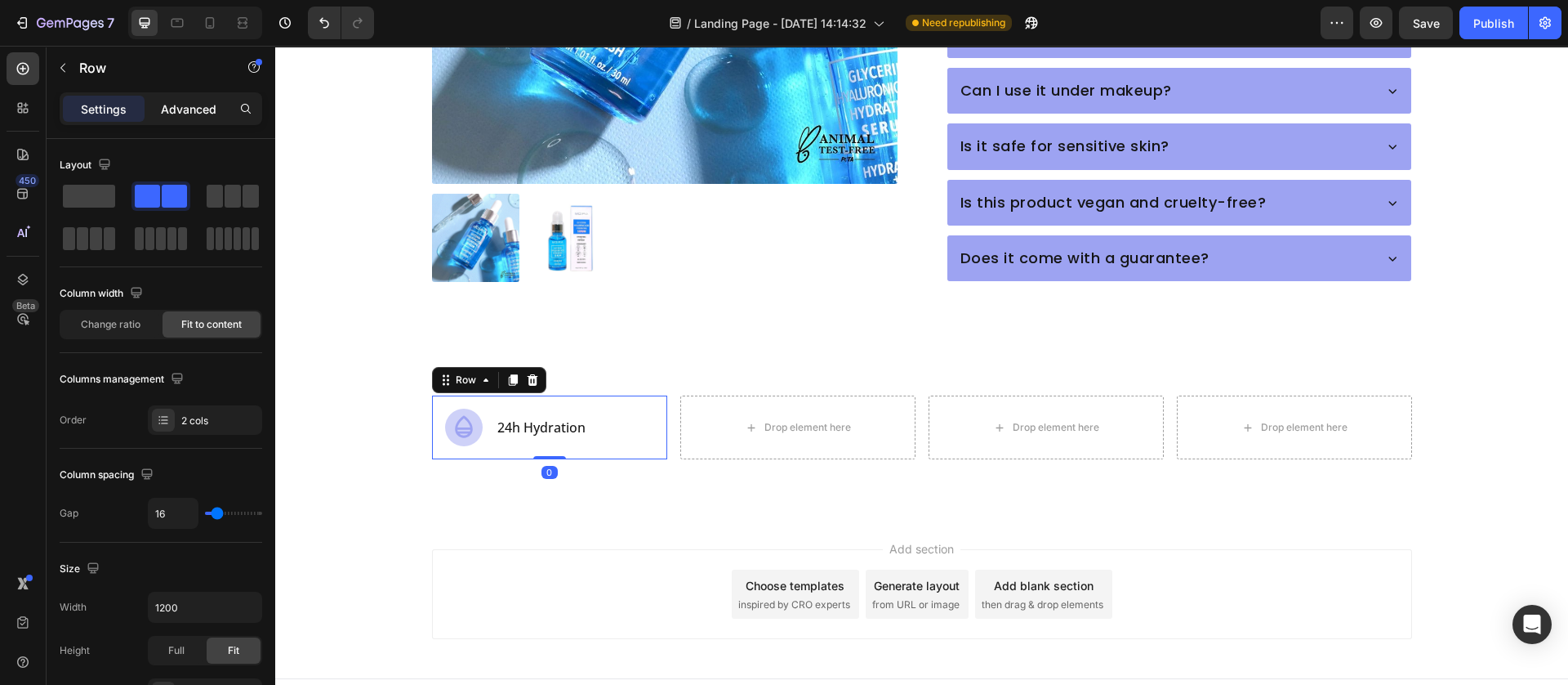
click at [193, 108] on p "Advanced" at bounding box center [188, 109] width 56 height 18
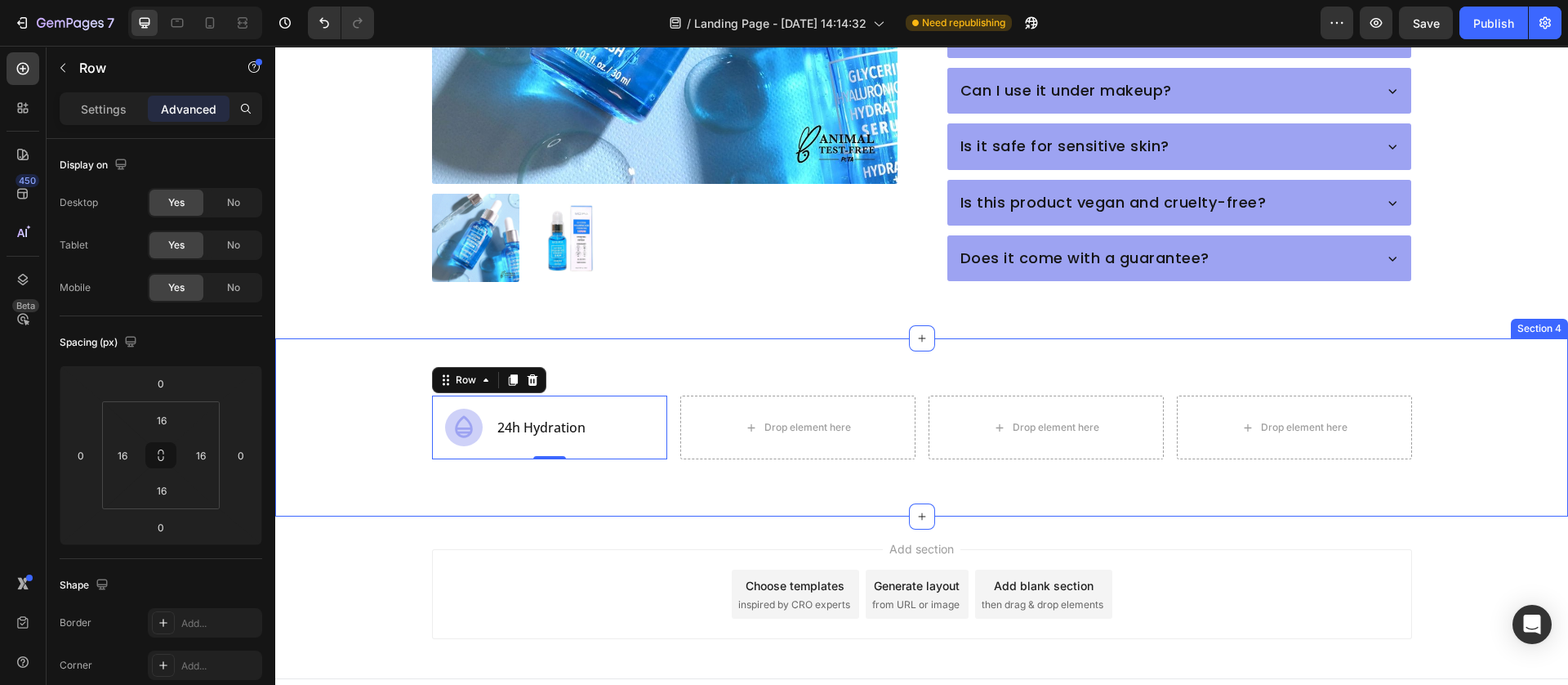
click at [336, 396] on div "Icon 24h Hydration Text Block Row 0 Drop element here Drop element here Drop el…" at bounding box center [922, 426] width 1267 height 63
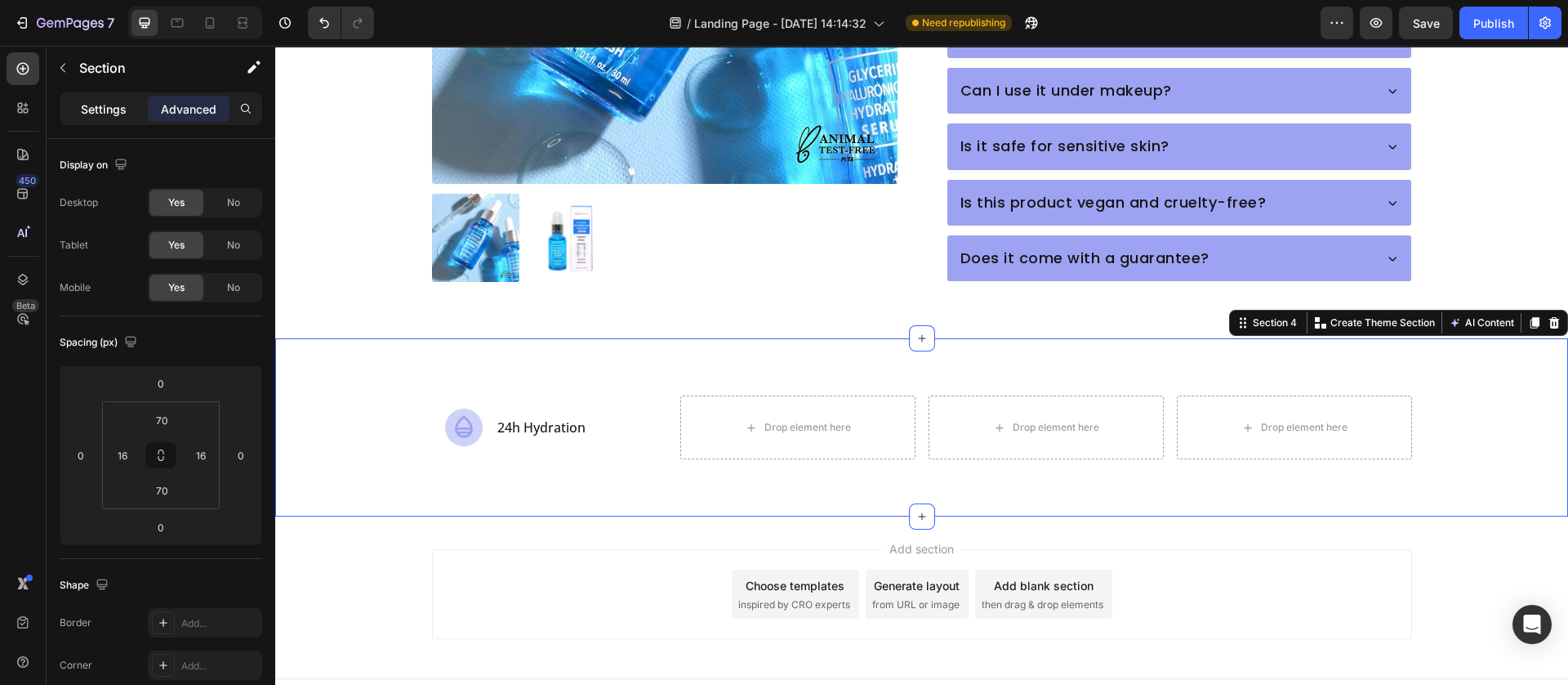
click at [77, 108] on div "Settings" at bounding box center [103, 108] width 82 height 26
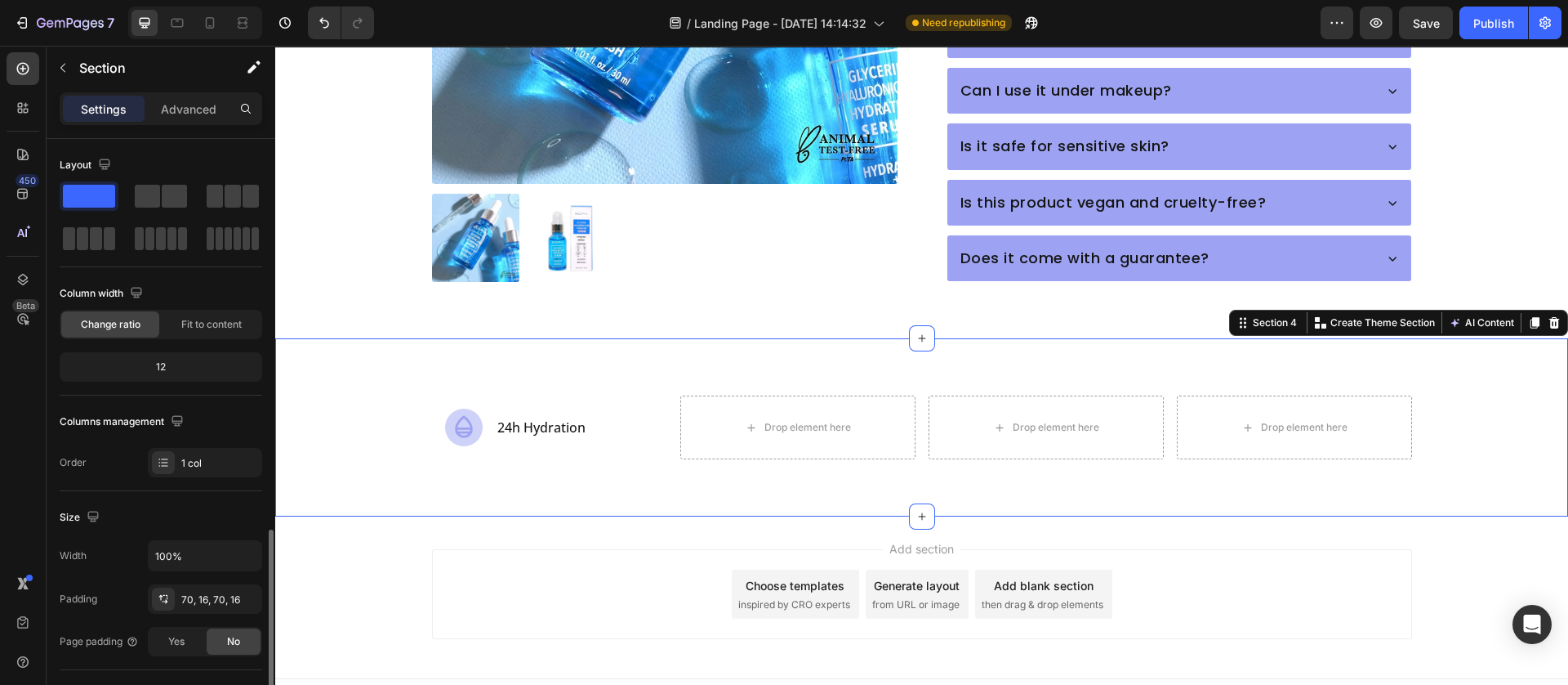
scroll to position [245, 0]
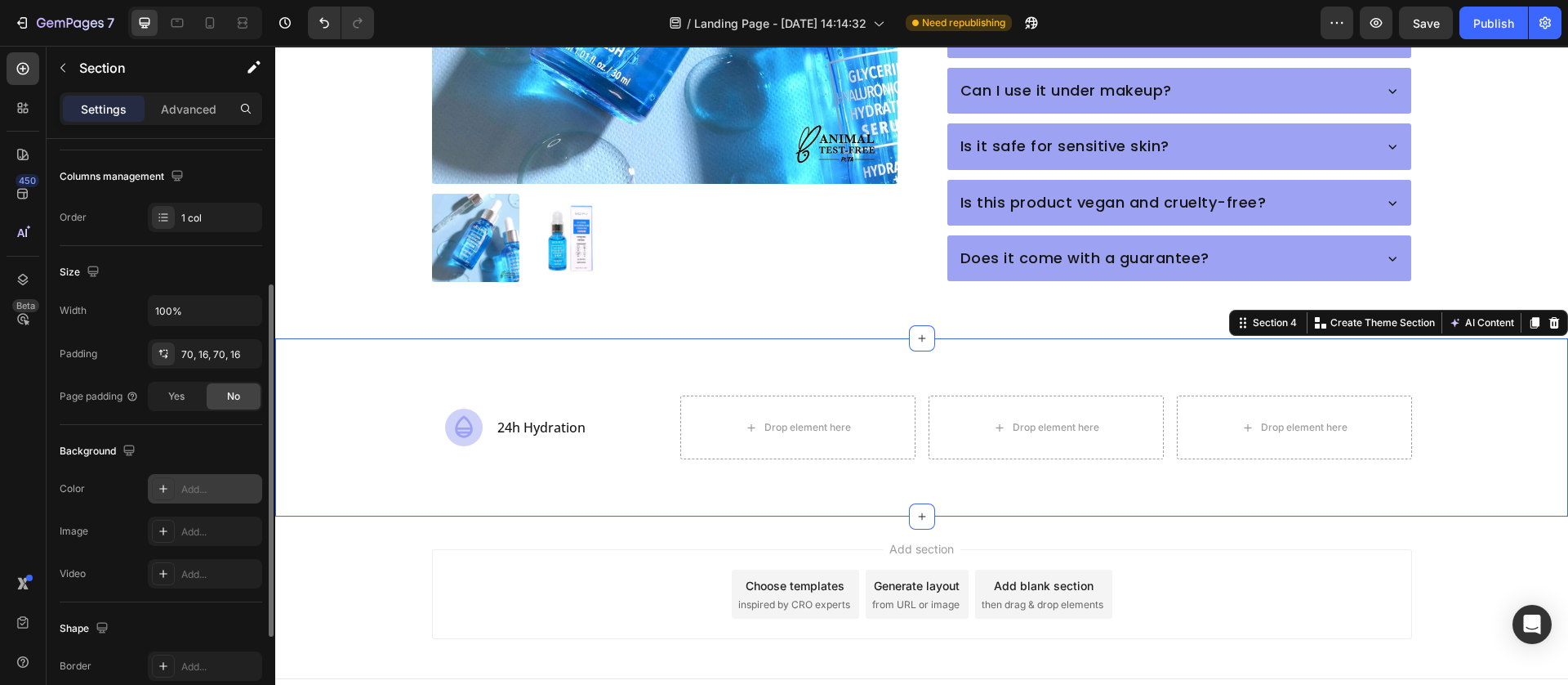
click at [174, 488] on div at bounding box center [163, 488] width 22 height 22
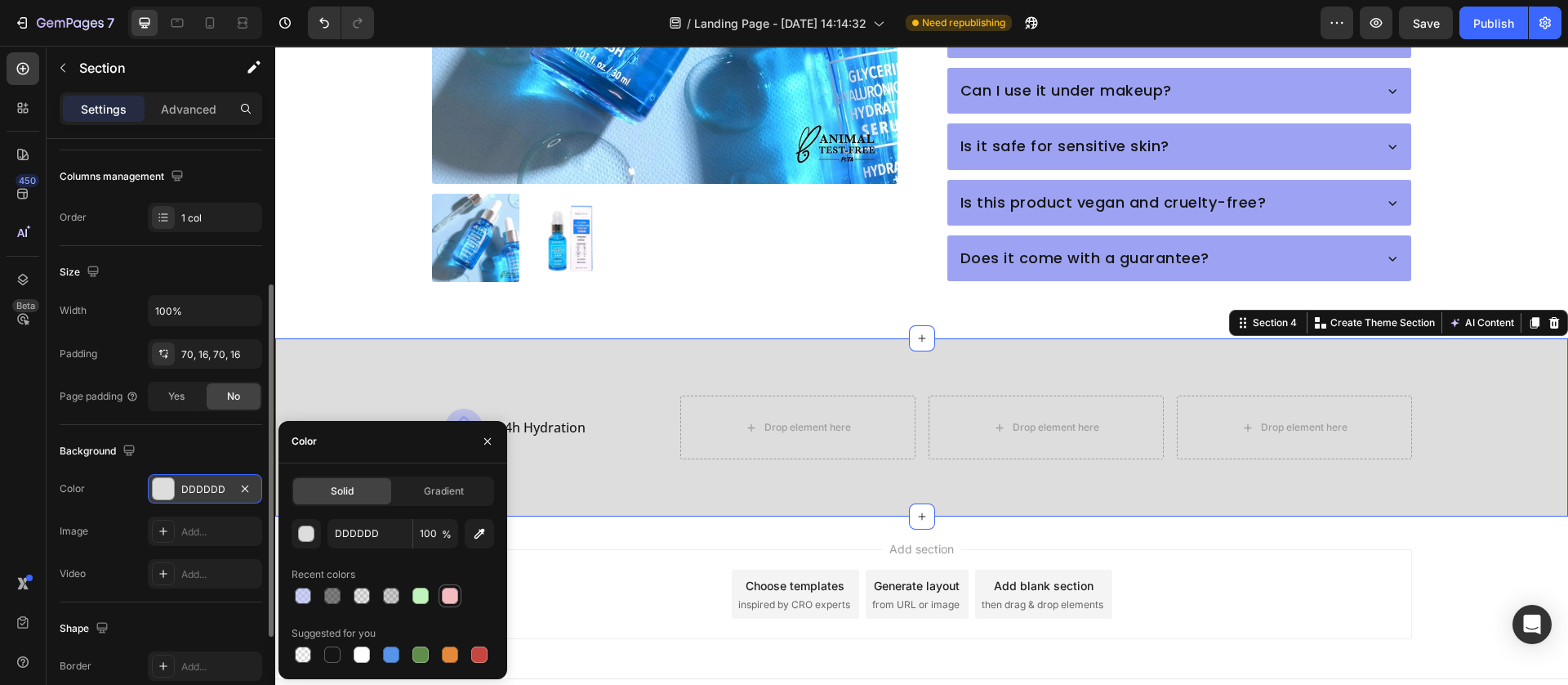
click at [447, 591] on div at bounding box center [450, 595] width 17 height 17
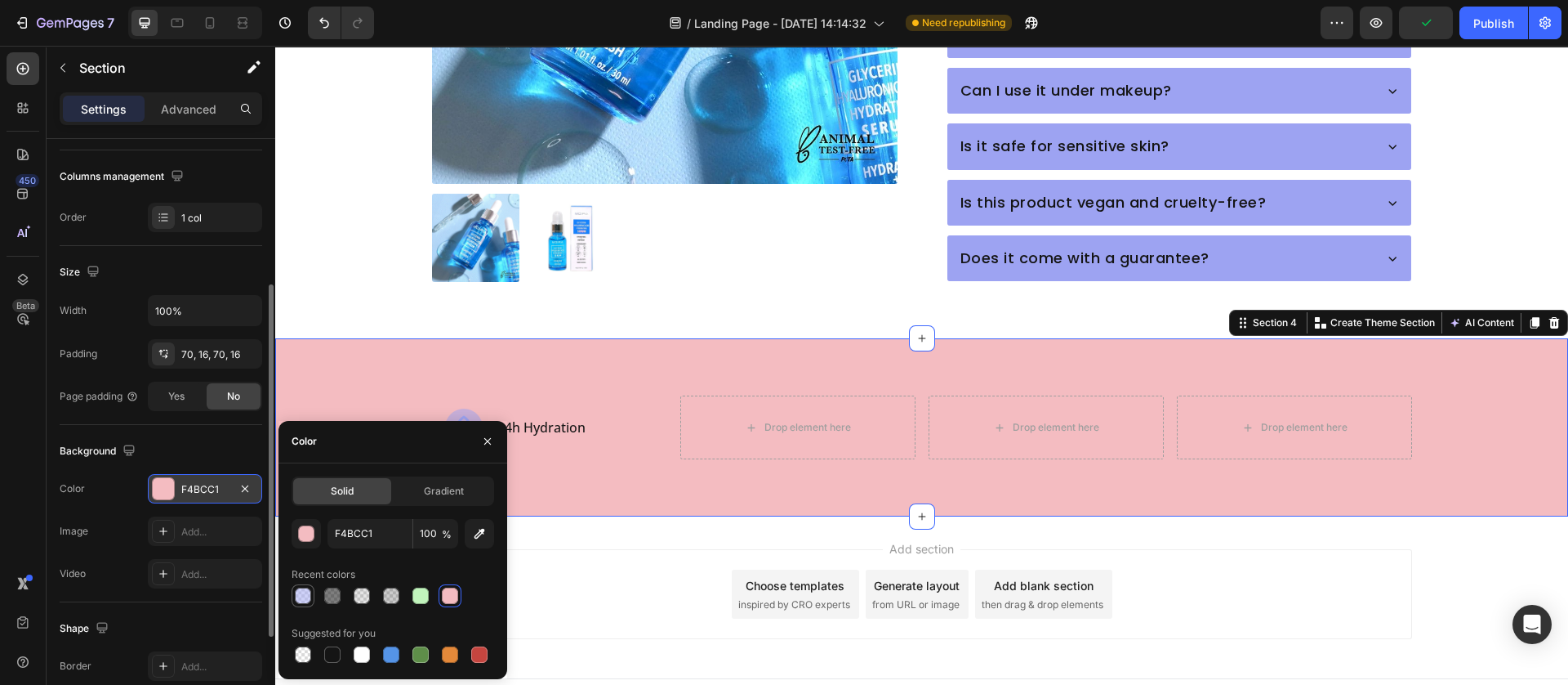
click at [300, 593] on div at bounding box center [302, 595] width 17 height 17
type input "9DA3F2"
type input "50"
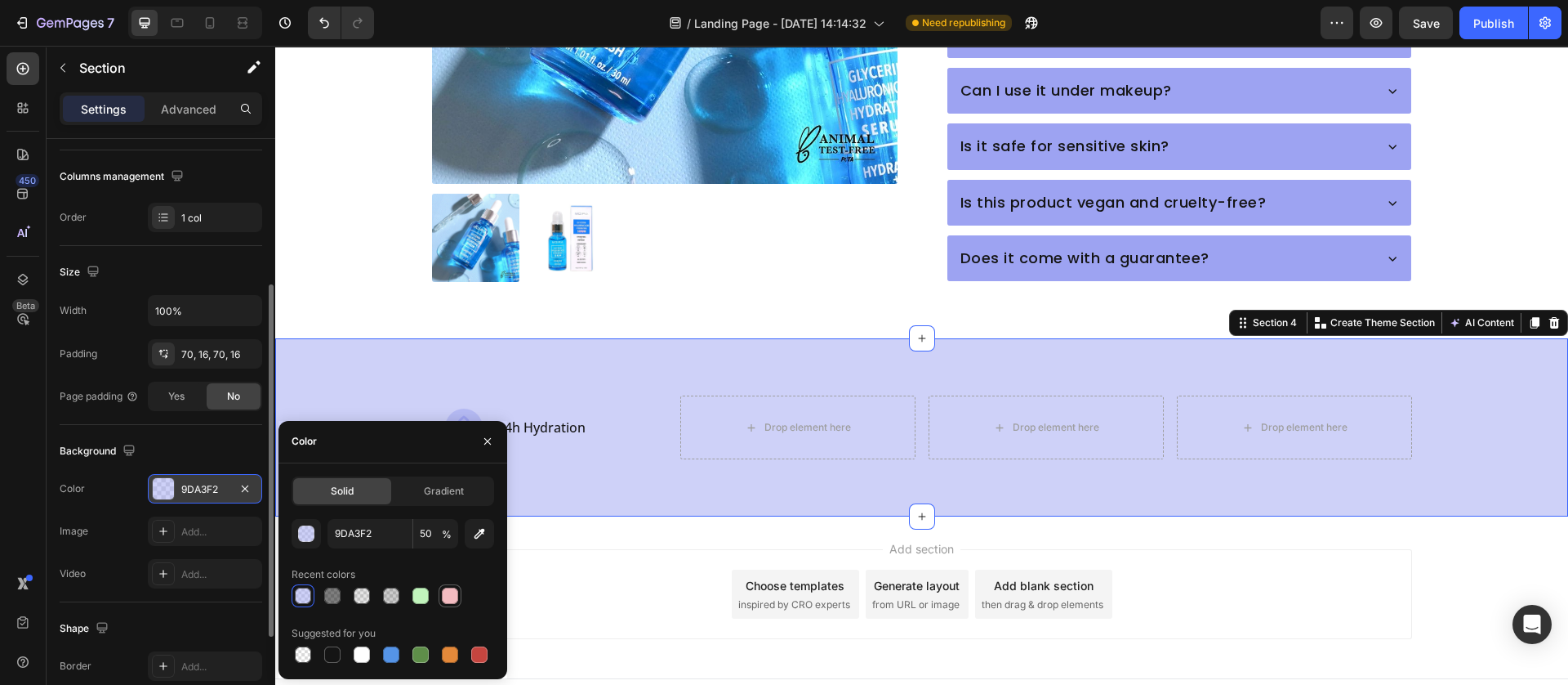
click at [449, 592] on div at bounding box center [450, 595] width 17 height 17
type input "F4BCC1"
type input "100"
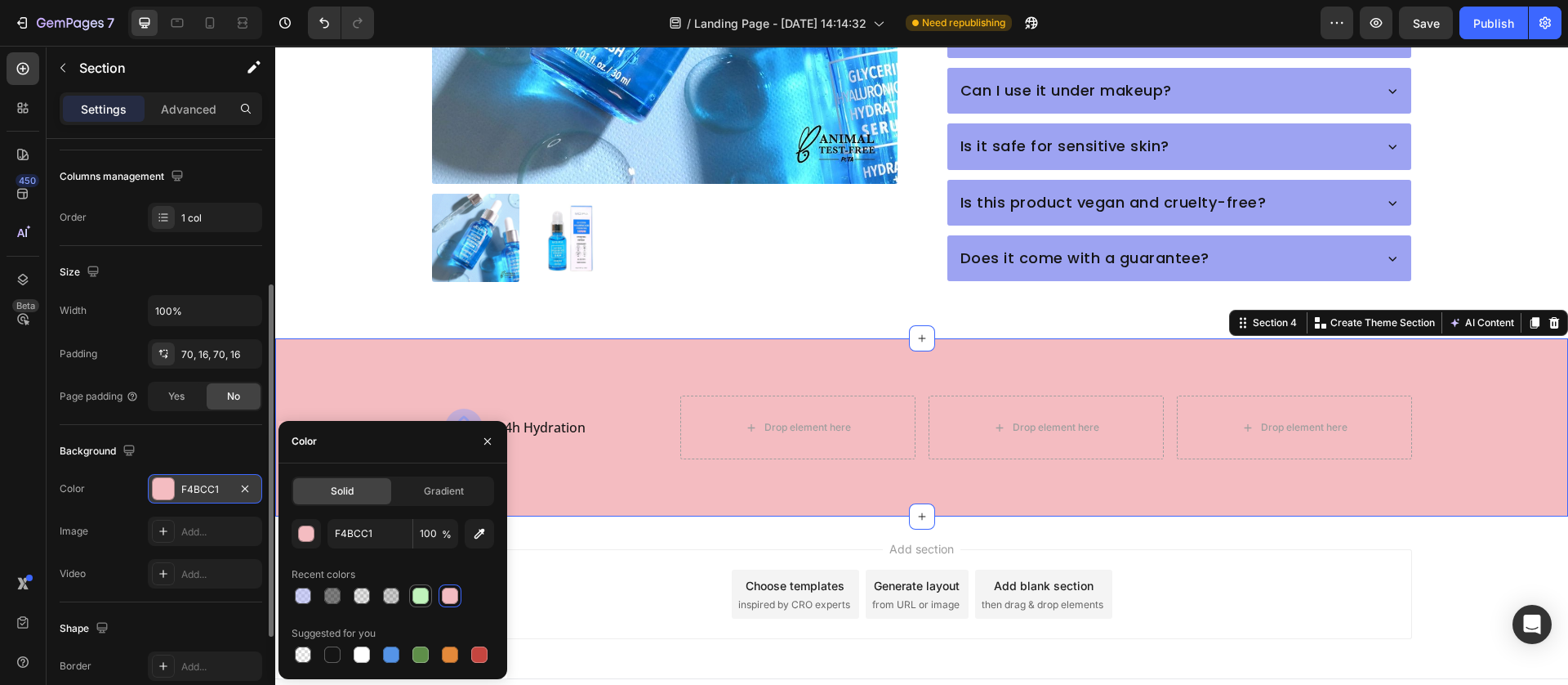
click at [422, 591] on div at bounding box center [421, 595] width 17 height 17
type input "C1F4BC"
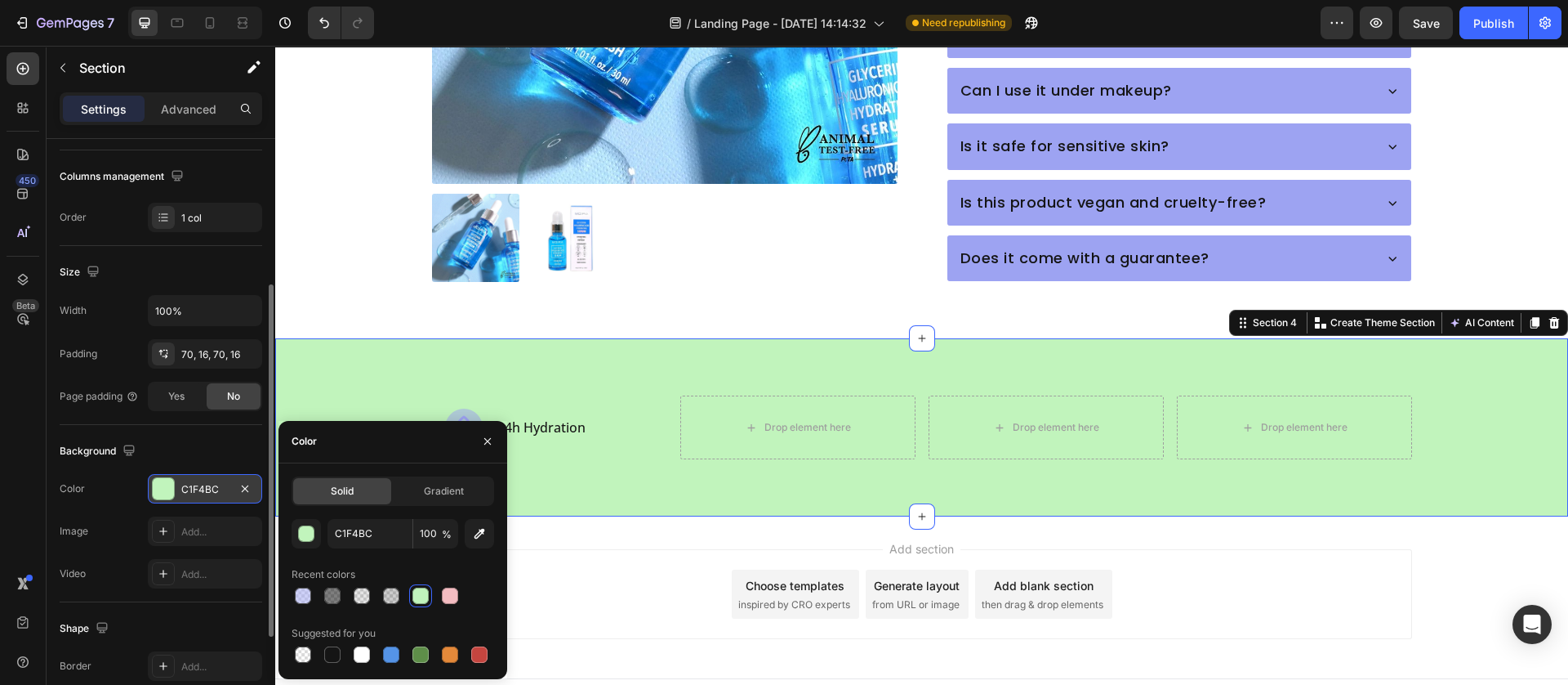
click at [672, 549] on div "Add section Choose templates inspired by CRO experts Generate layout from URL o…" at bounding box center [922, 594] width 981 height 90
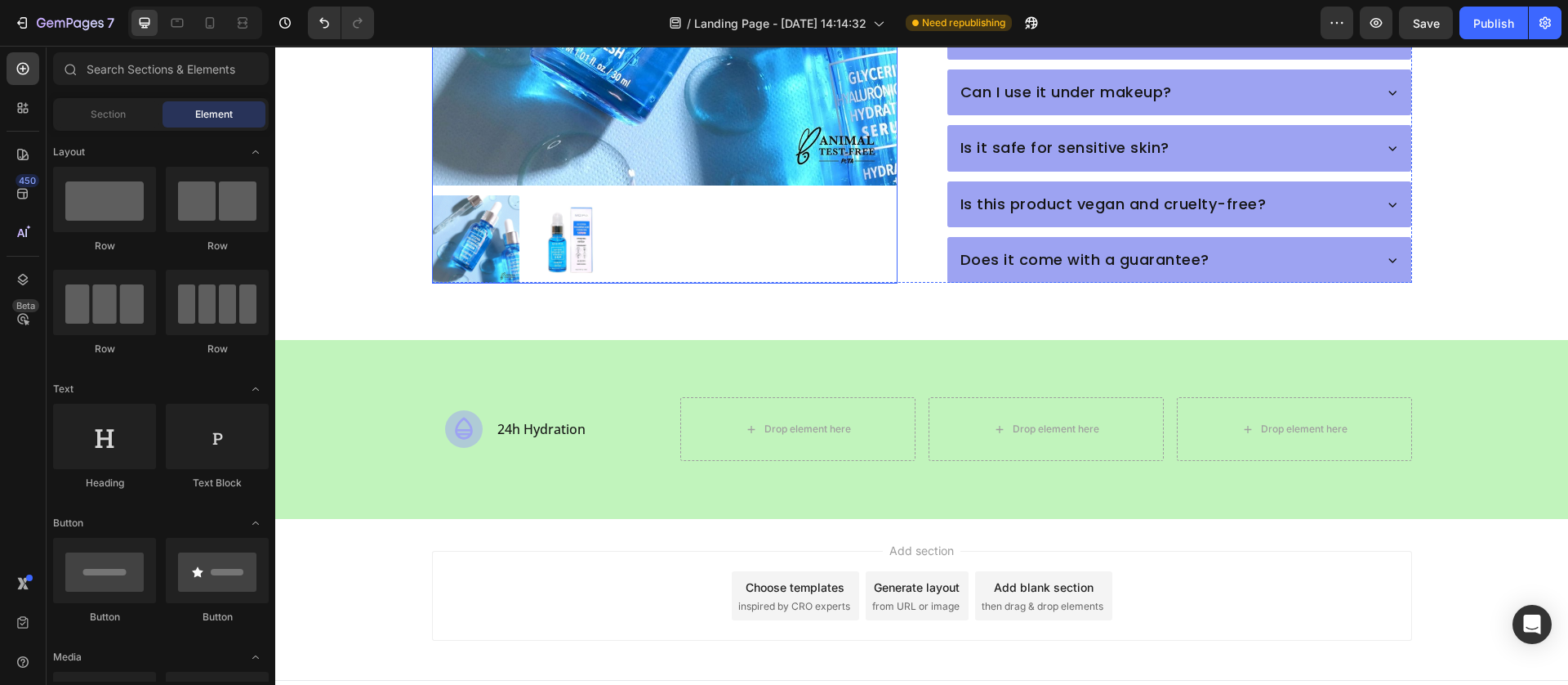
scroll to position [1097, 0]
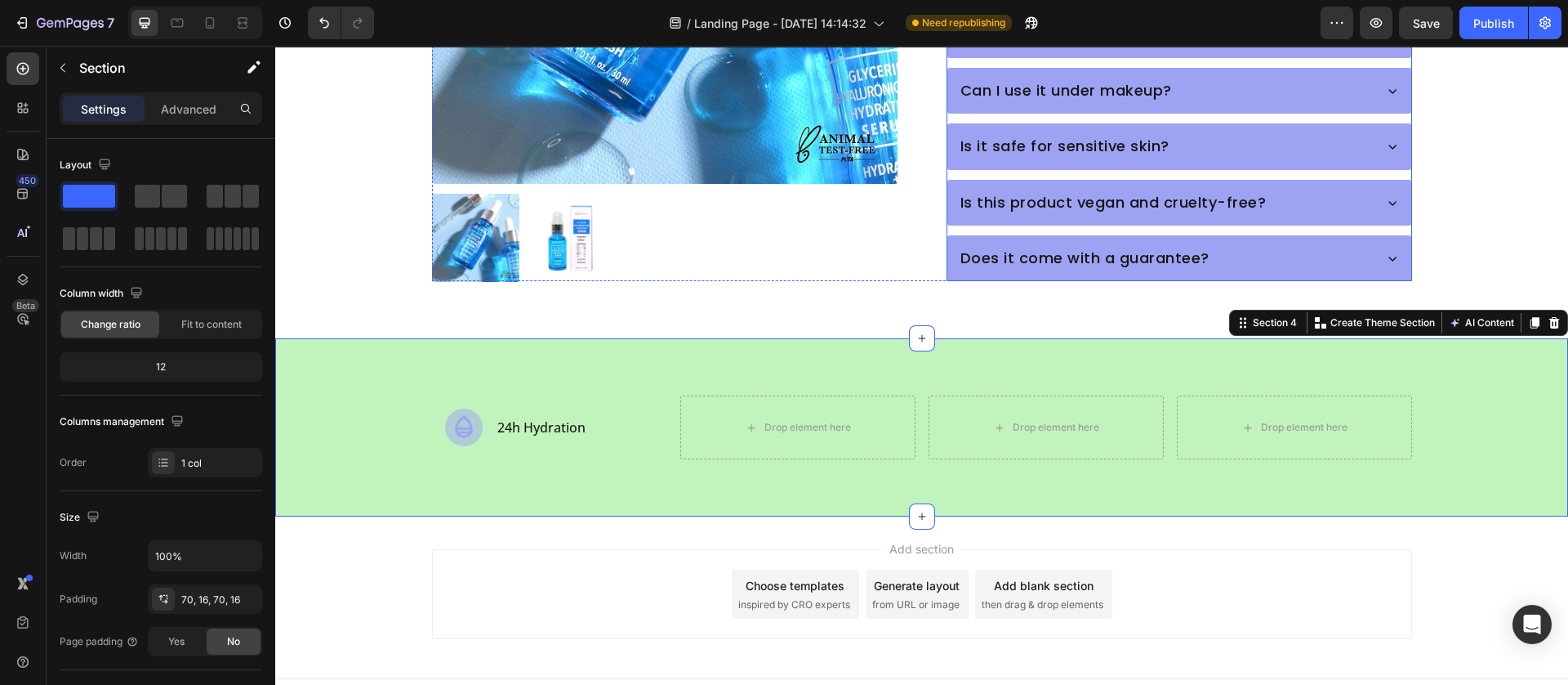
click at [958, 243] on div "Does it come with a guarantee?" at bounding box center [1085, 259] width 254 height 31
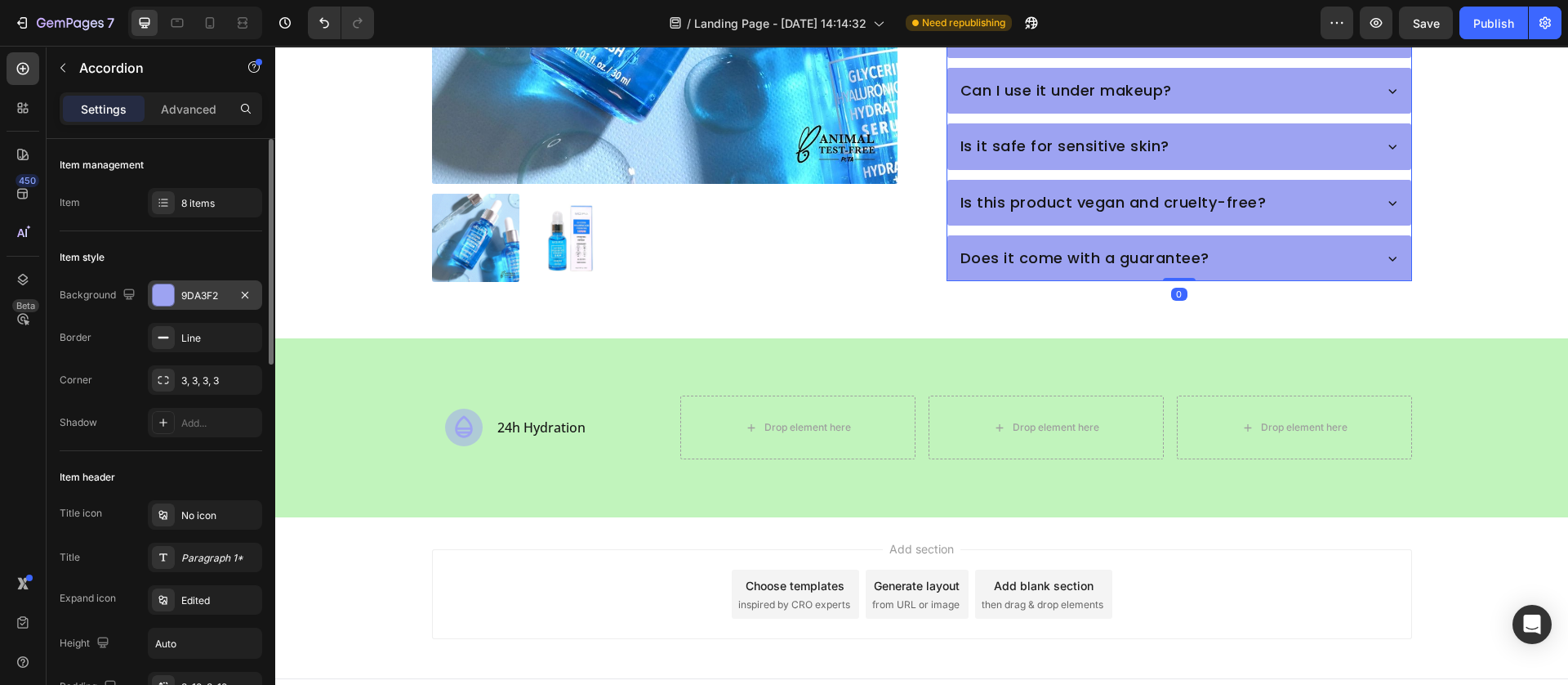
click at [173, 294] on div at bounding box center [164, 295] width 21 height 21
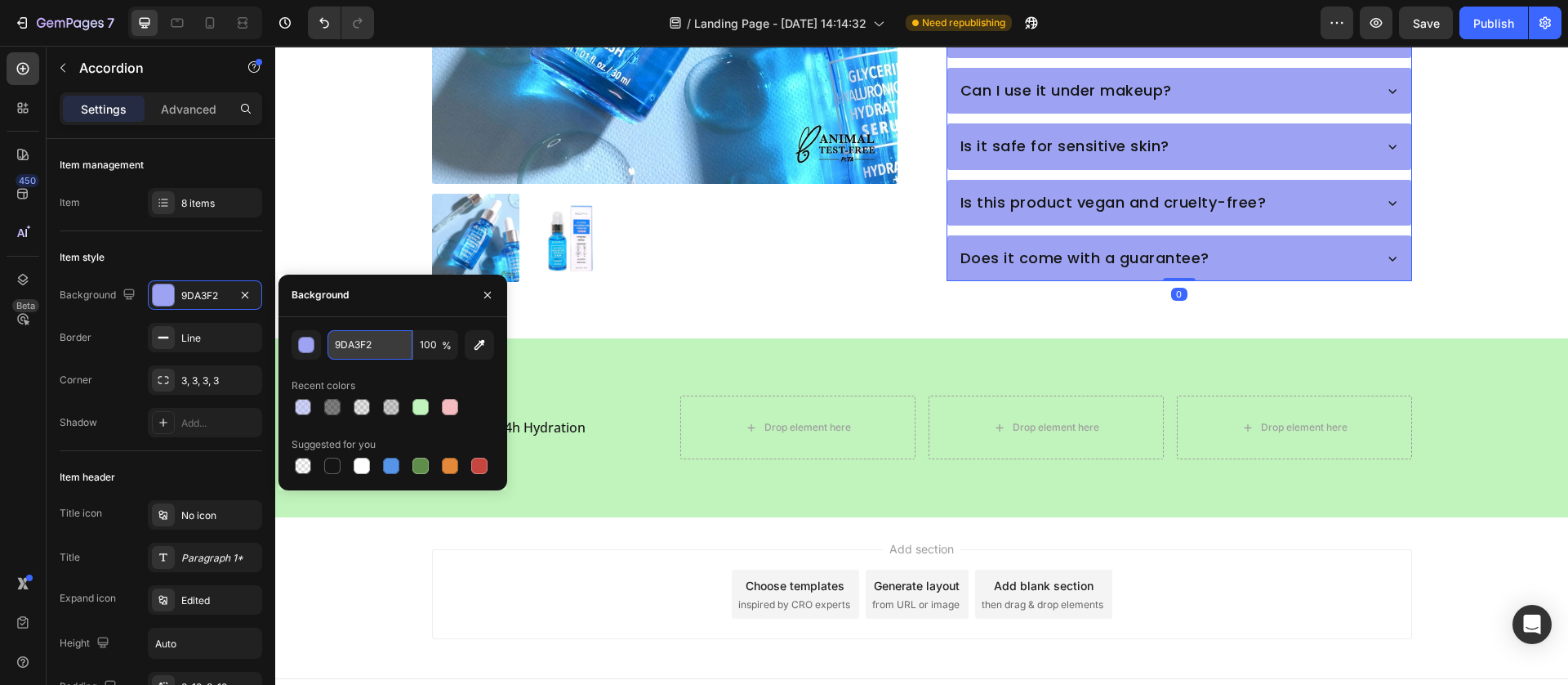
click at [351, 337] on input "9DA3F2" at bounding box center [370, 344] width 85 height 29
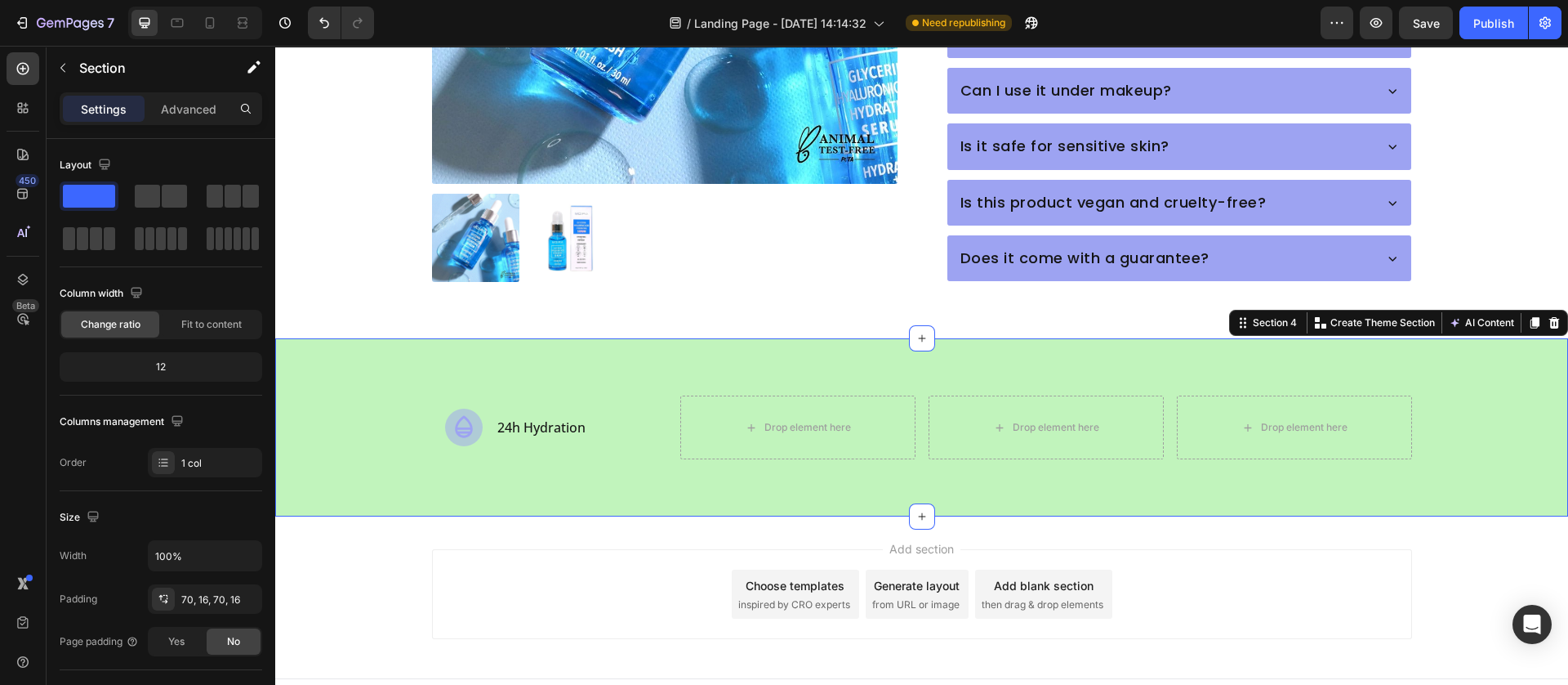
drag, startPoint x: 560, startPoint y: 477, endPoint x: 543, endPoint y: 534, distance: 59.5
click at [560, 477] on div "Icon 24h Hydration Text Block Row Drop element here Drop element here Drop elem…" at bounding box center [921, 427] width 1293 height 179
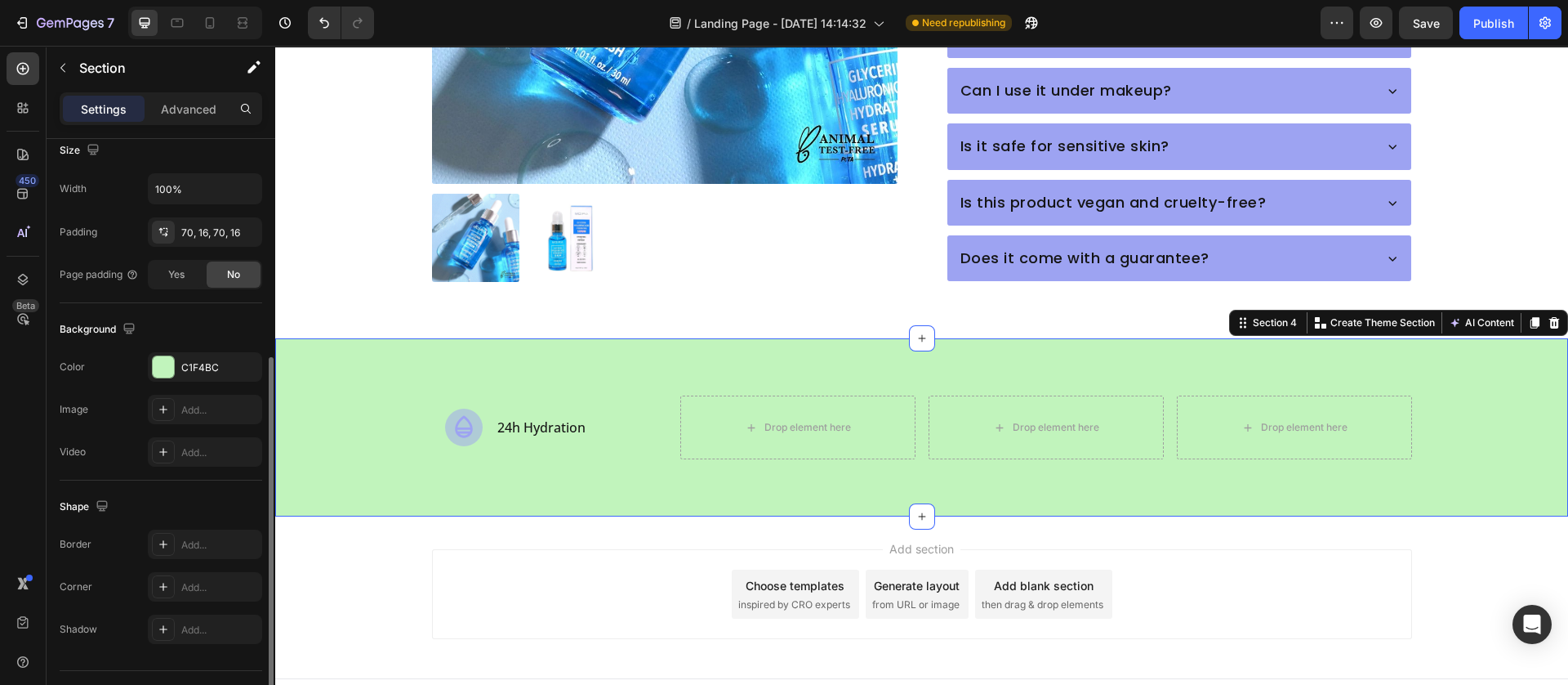
click at [149, 350] on div "Background The changes might be hidden by the video. Color C1F4BC Image Add... …" at bounding box center [161, 392] width 203 height 178
drag, startPoint x: 159, startPoint y: 362, endPoint x: 154, endPoint y: 371, distance: 10.3
click at [159, 366] on div at bounding box center [164, 367] width 21 height 21
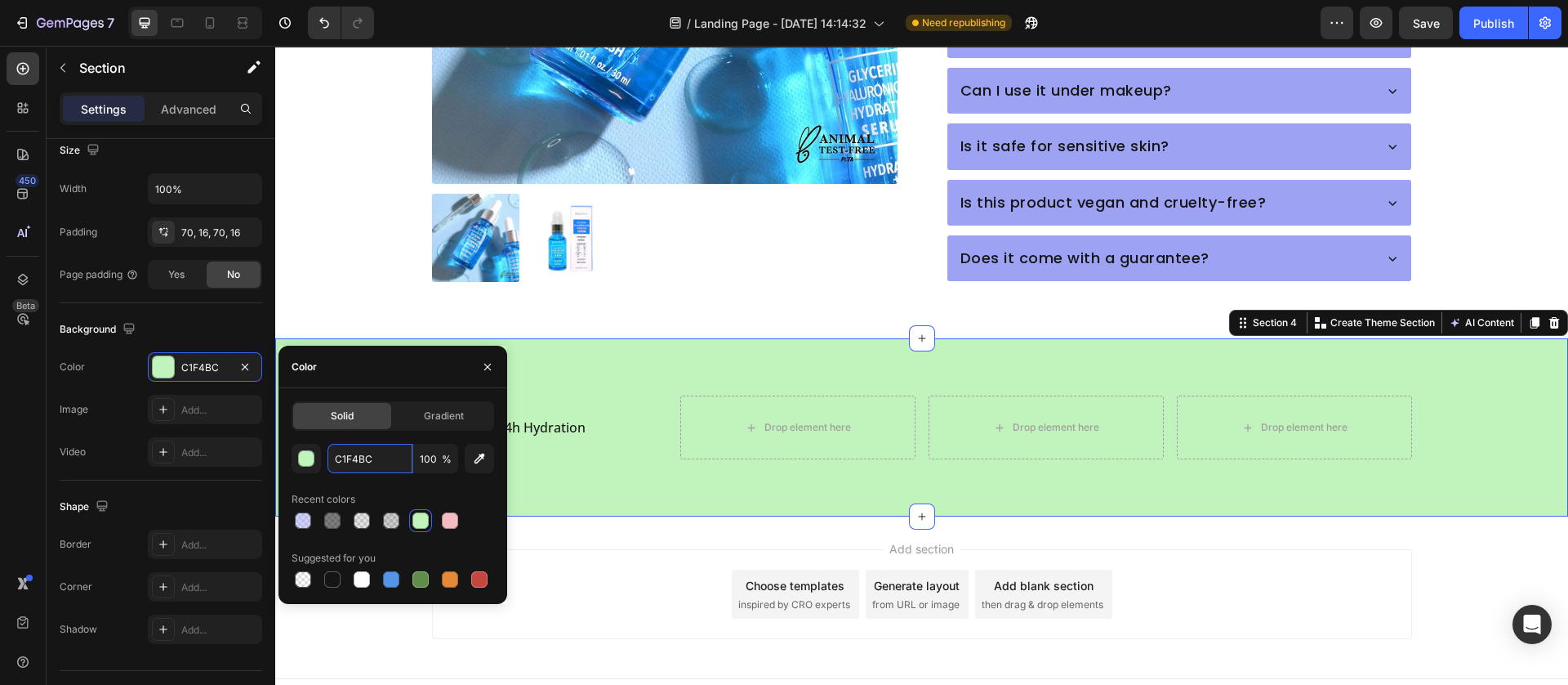
drag, startPoint x: 359, startPoint y: 461, endPoint x: 443, endPoint y: 480, distance: 86.1
click at [359, 461] on input "C1F4BC" at bounding box center [370, 459] width 85 height 29
paste input "#c19df2"
type input "#c19df2"
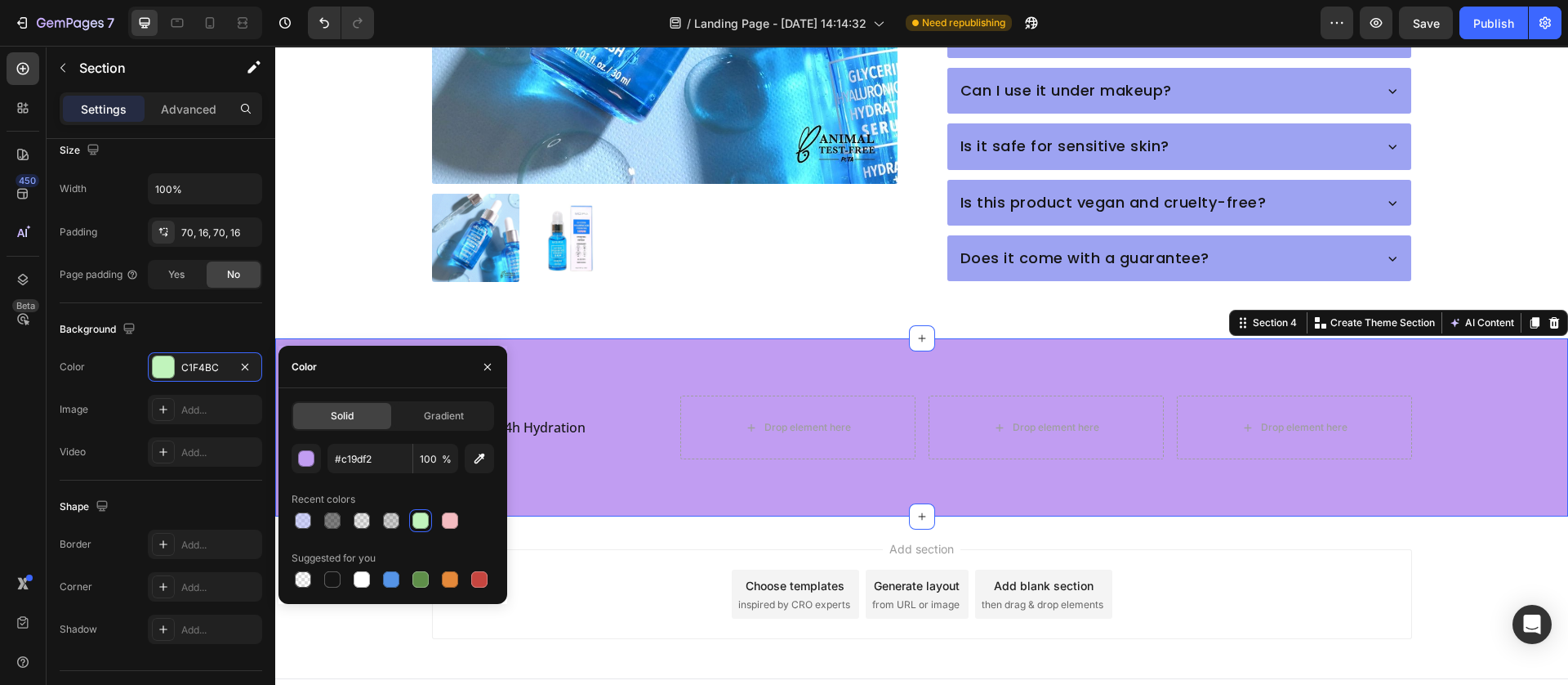
click at [554, 549] on div "Add section Choose templates inspired by CRO experts Generate layout from URL o…" at bounding box center [922, 594] width 981 height 90
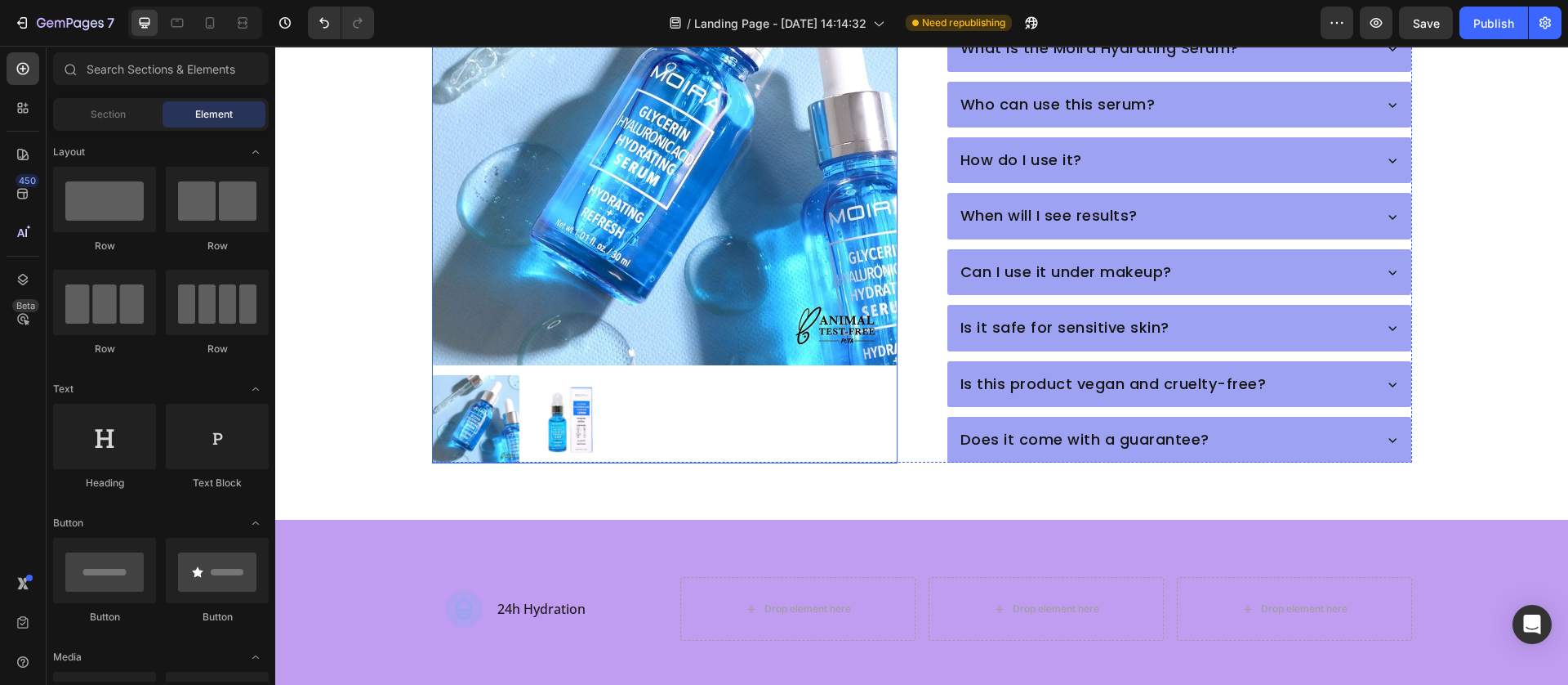
scroll to position [974, 0]
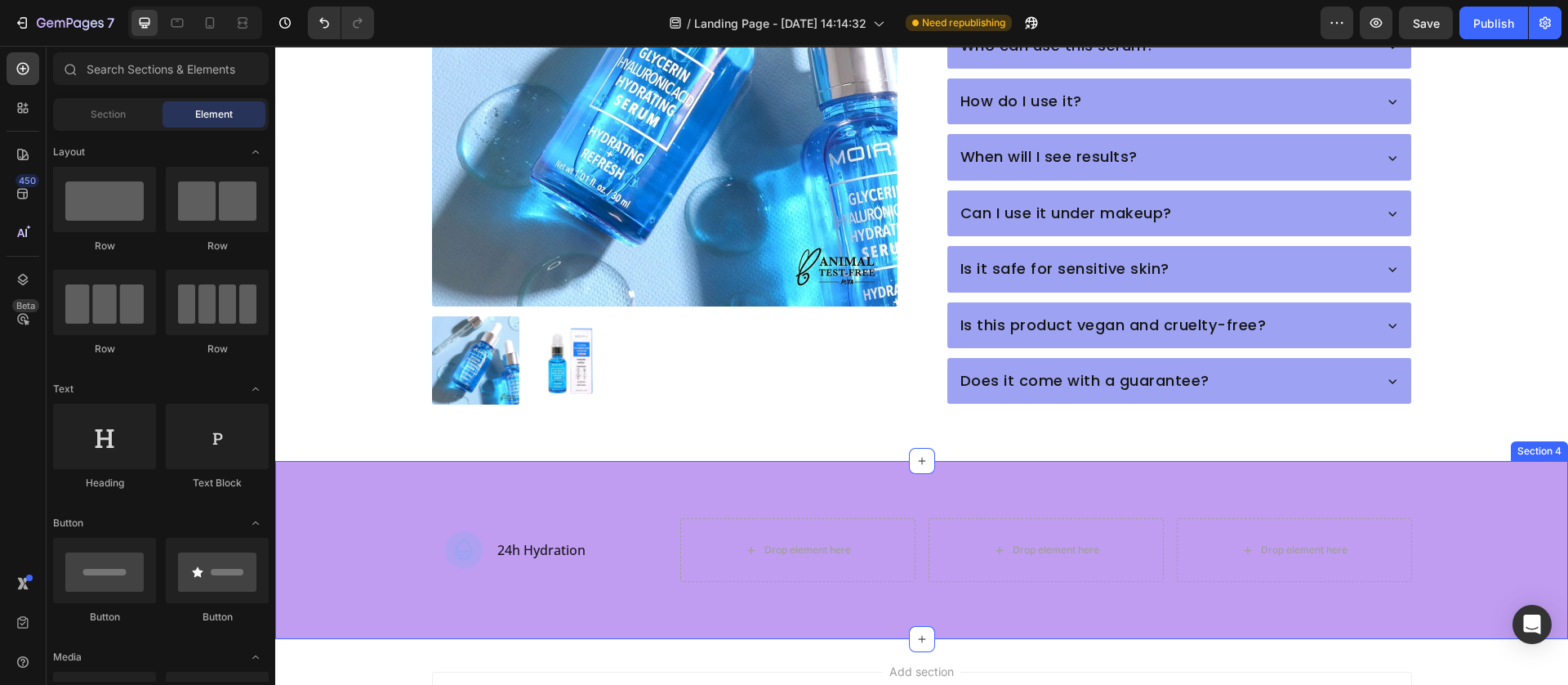
click at [392, 584] on div "Icon 24h Hydration Text Block Row Drop element here Drop element here Drop elem…" at bounding box center [921, 549] width 1293 height 179
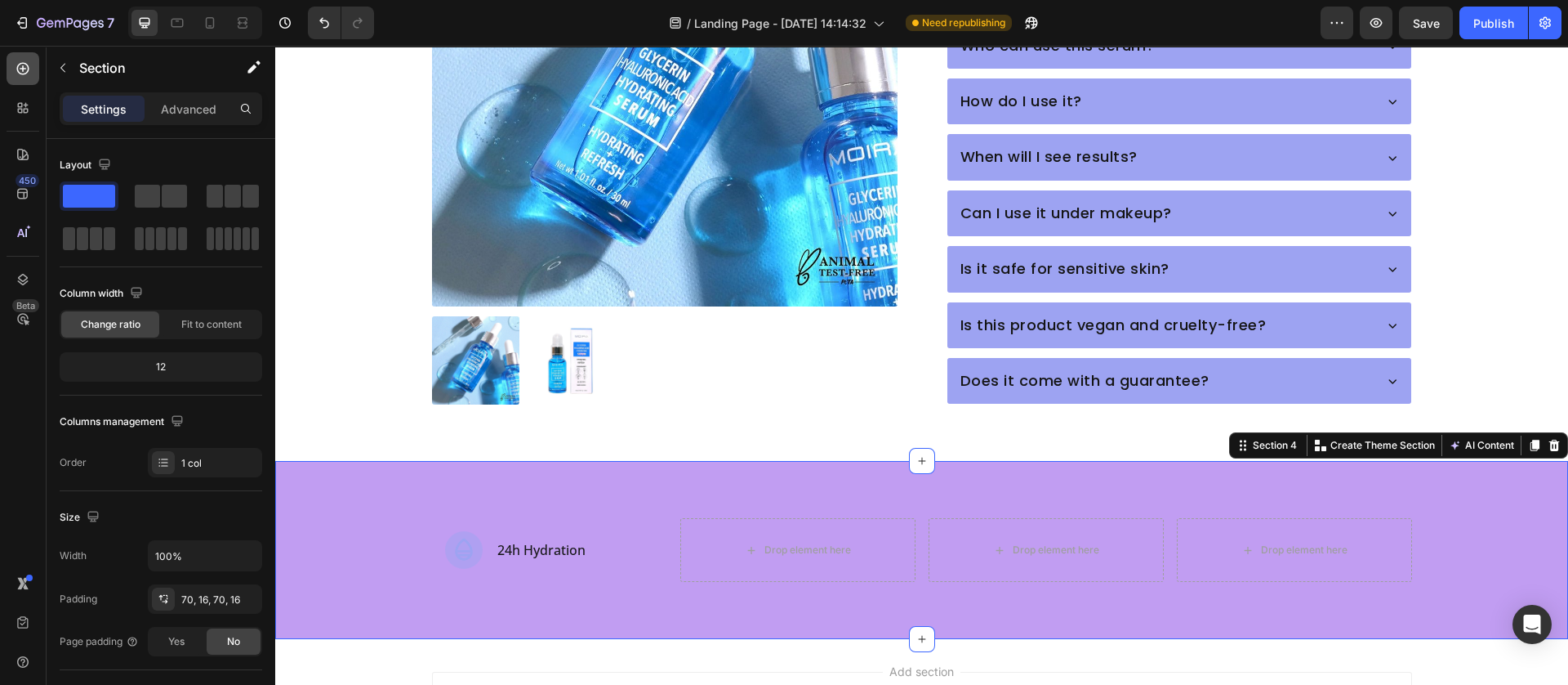
click at [18, 62] on icon at bounding box center [22, 68] width 17 height 17
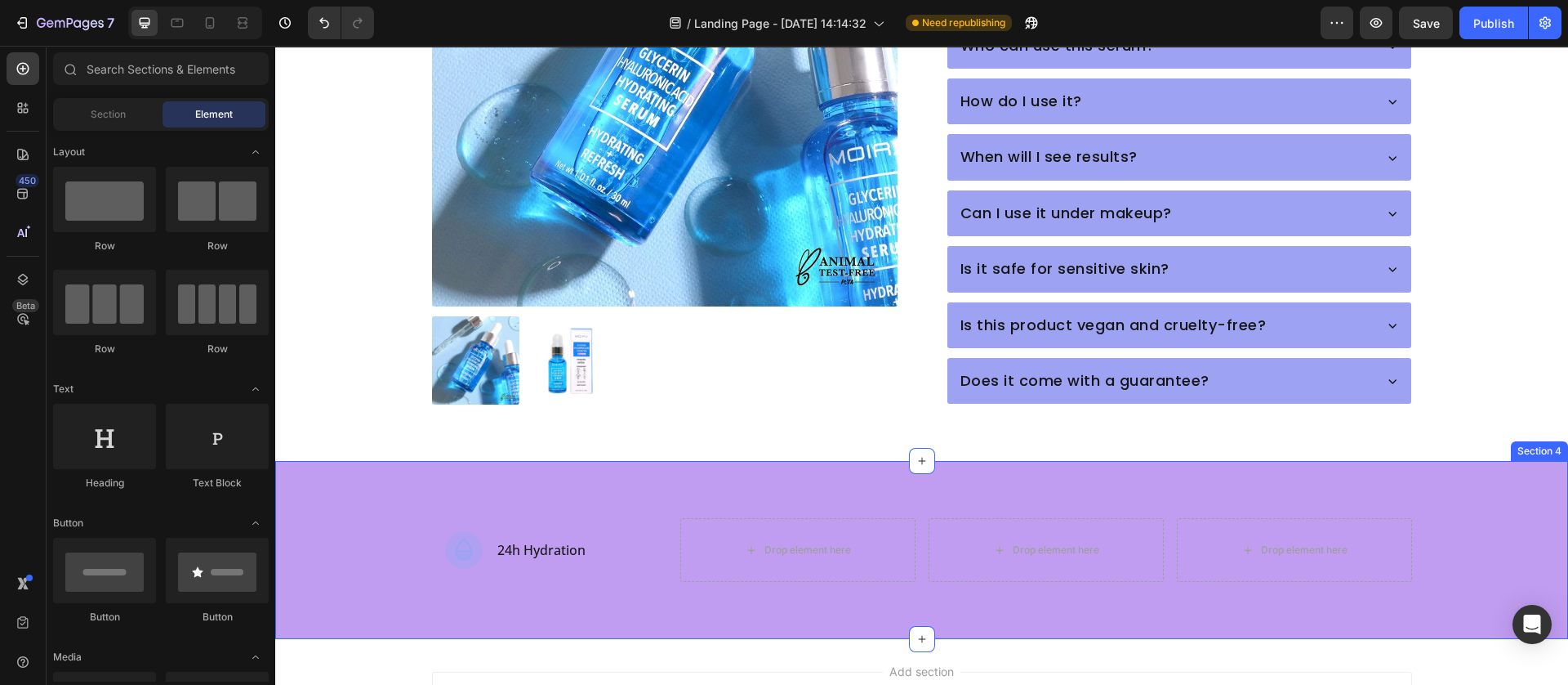
click at [354, 549] on div "Icon 24h Hydration Text Block Row Drop element here Drop element here Drop elem…" at bounding box center [922, 549] width 1267 height 63
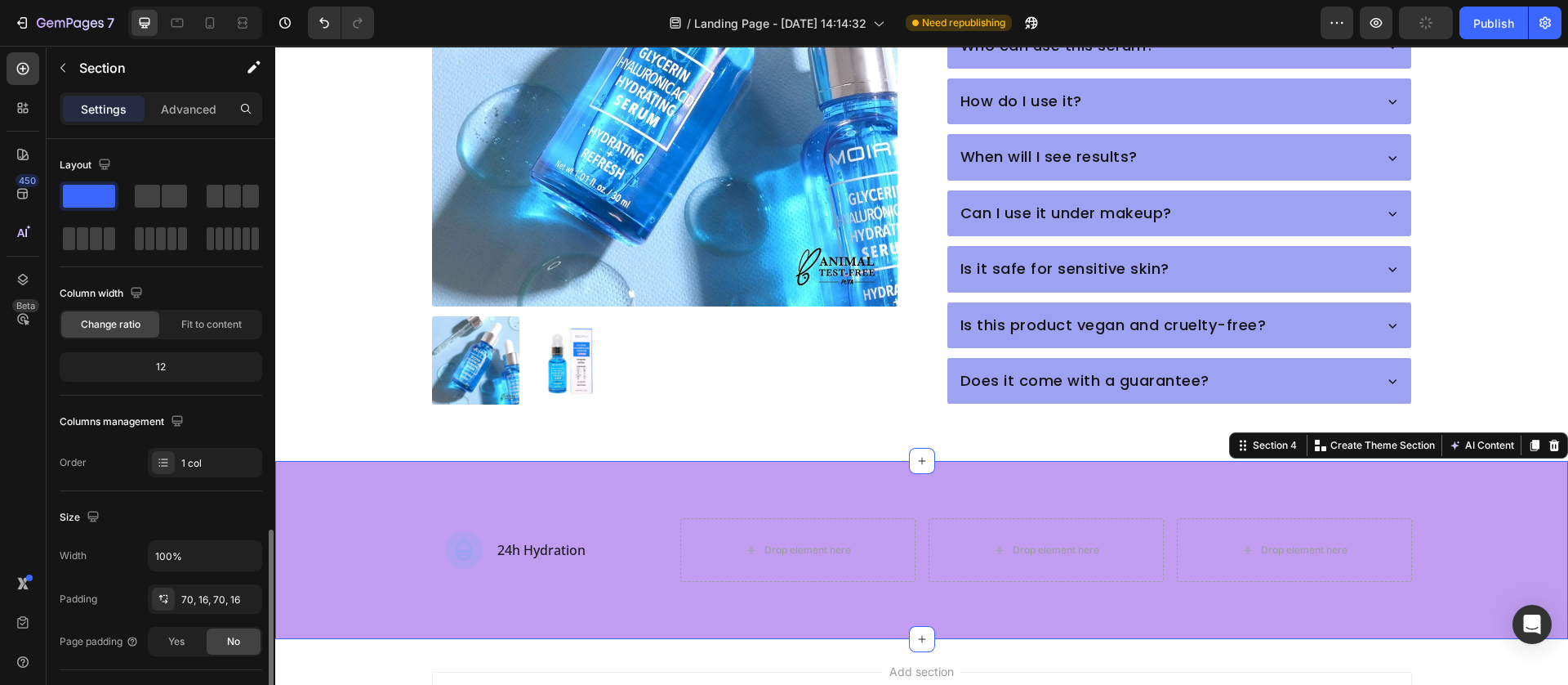
scroll to position [367, 0]
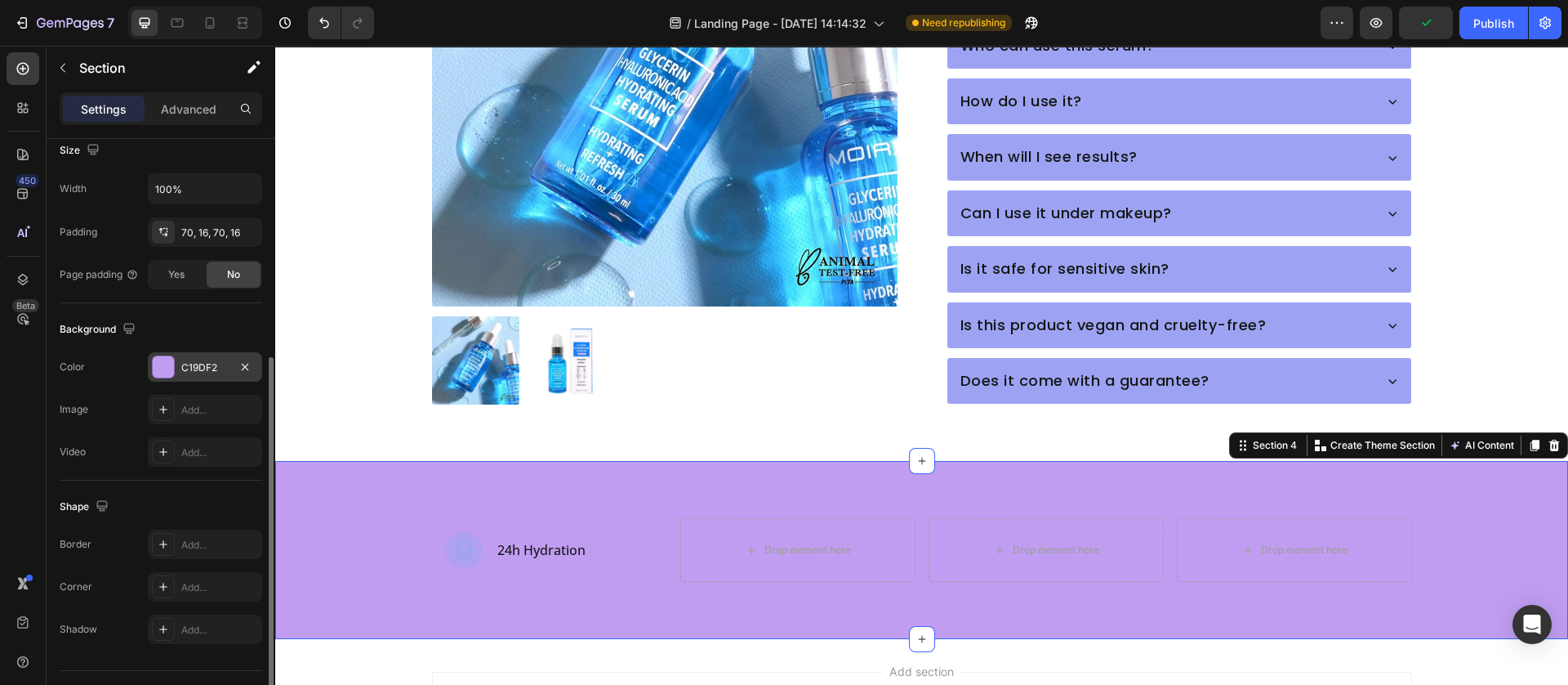
click at [158, 371] on div at bounding box center [164, 367] width 21 height 21
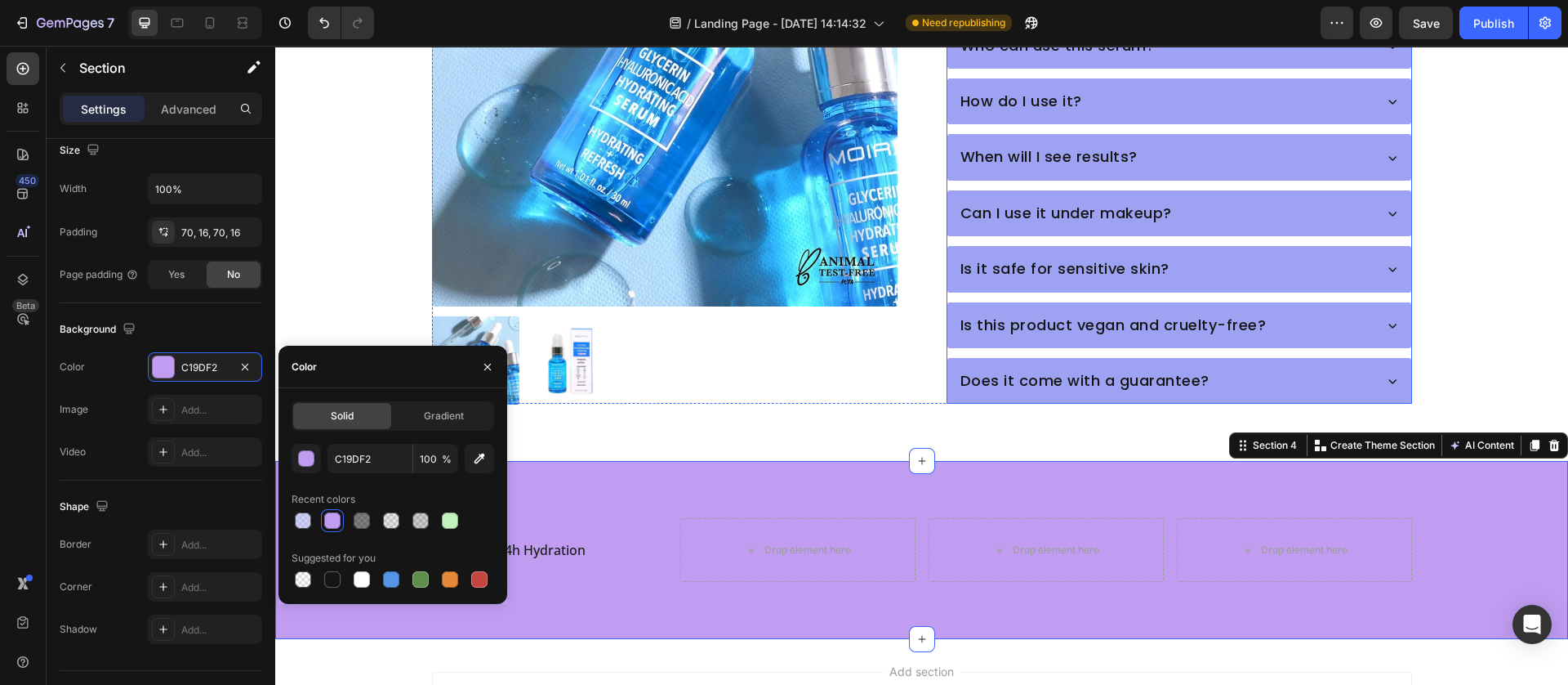
click at [958, 367] on div "Does it come with a guarantee?" at bounding box center [1085, 381] width 254 height 31
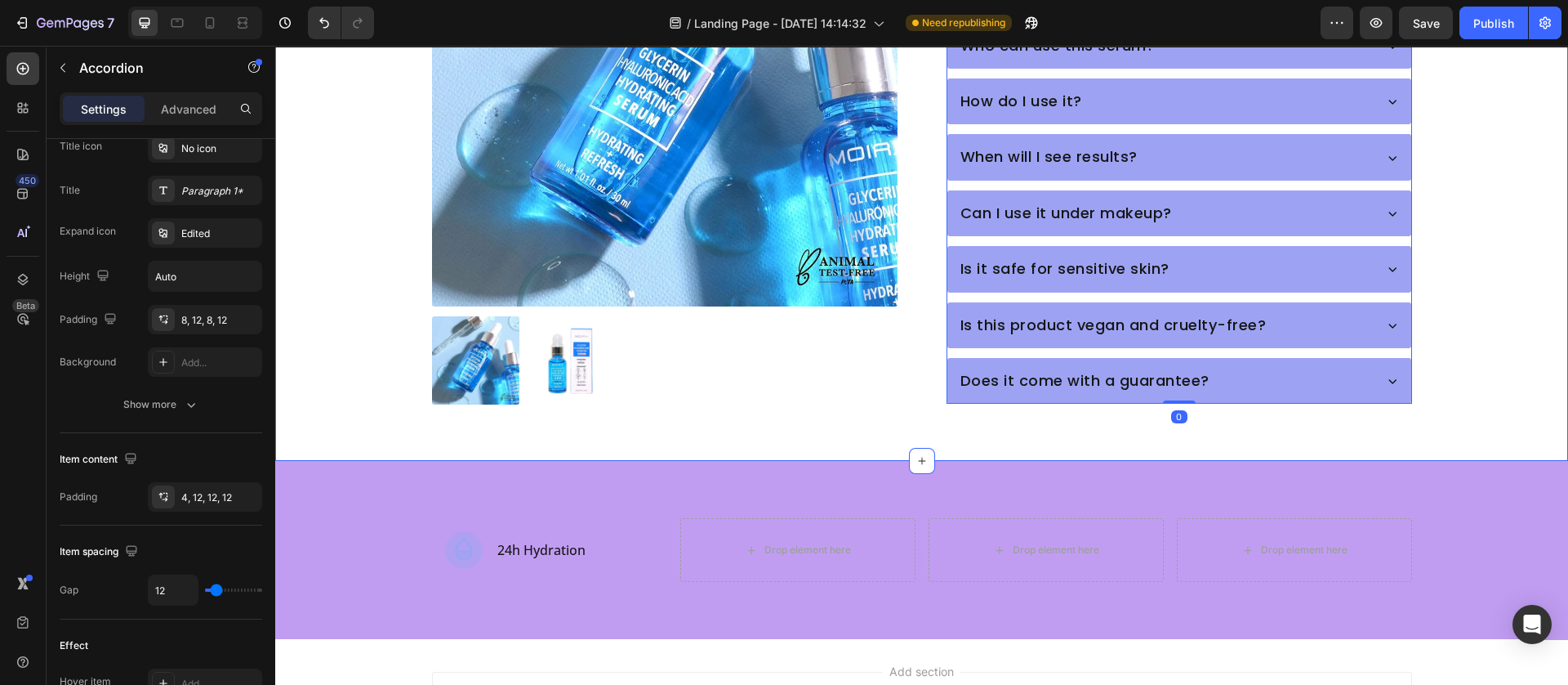
scroll to position [0, 0]
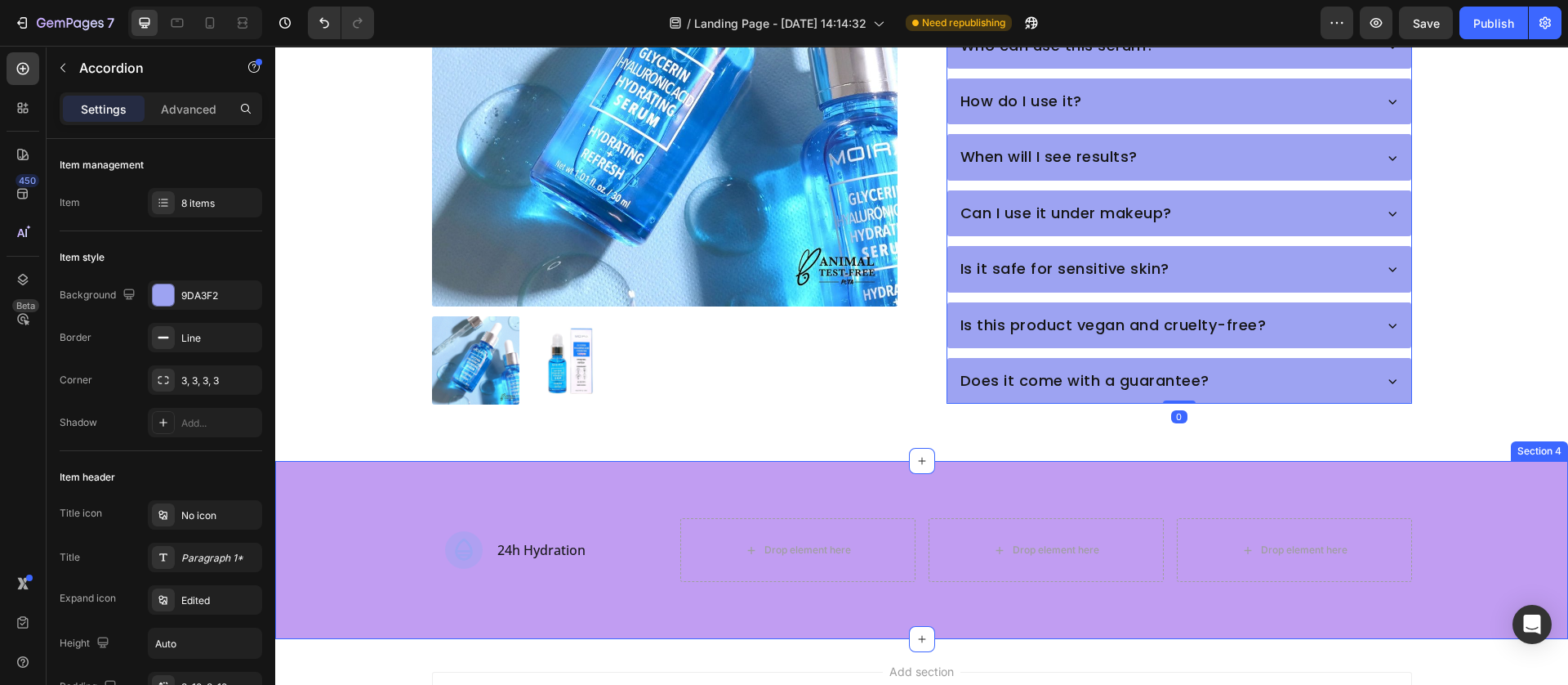
click at [322, 566] on div "Icon 24h Hydration Text Block Row Drop element here Drop element here Drop elem…" at bounding box center [921, 549] width 1293 height 179
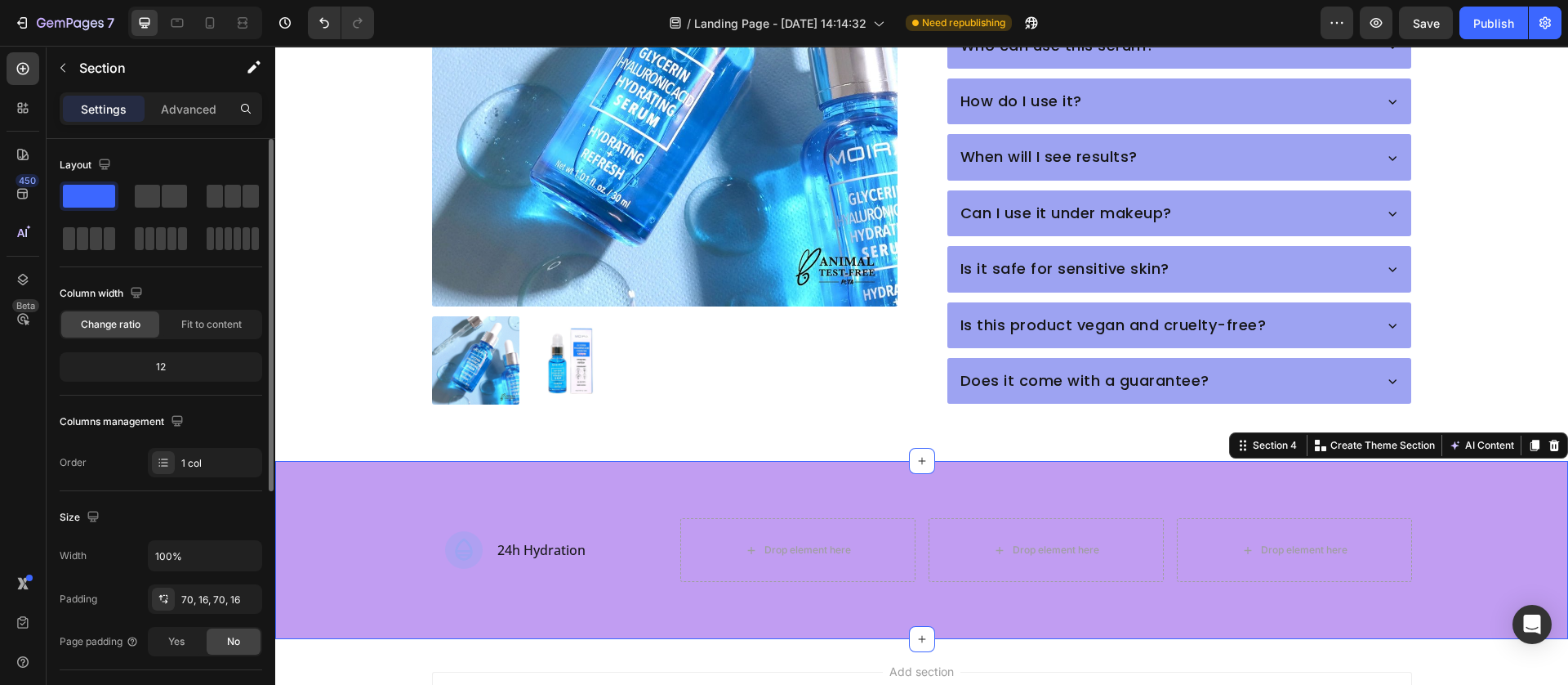
scroll to position [404, 0]
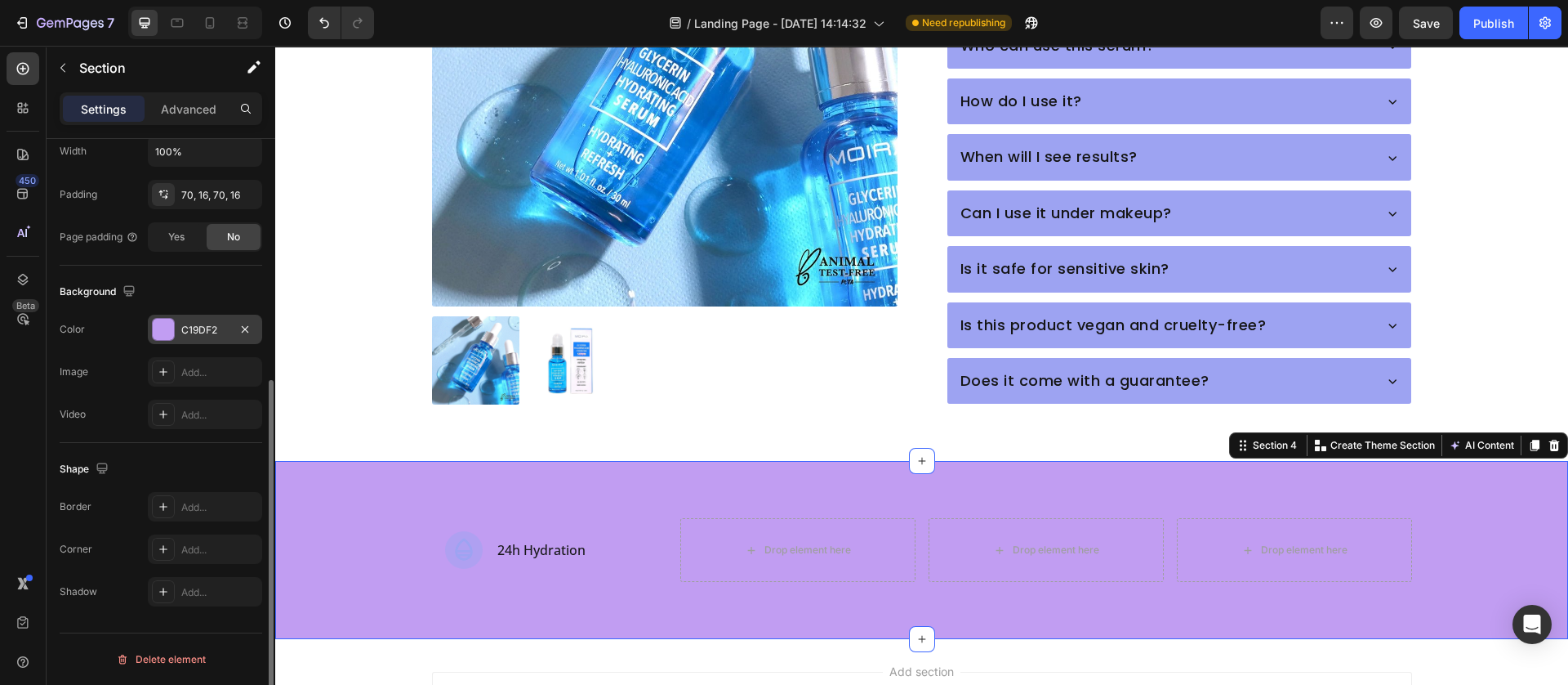
click at [166, 322] on div at bounding box center [164, 330] width 21 height 21
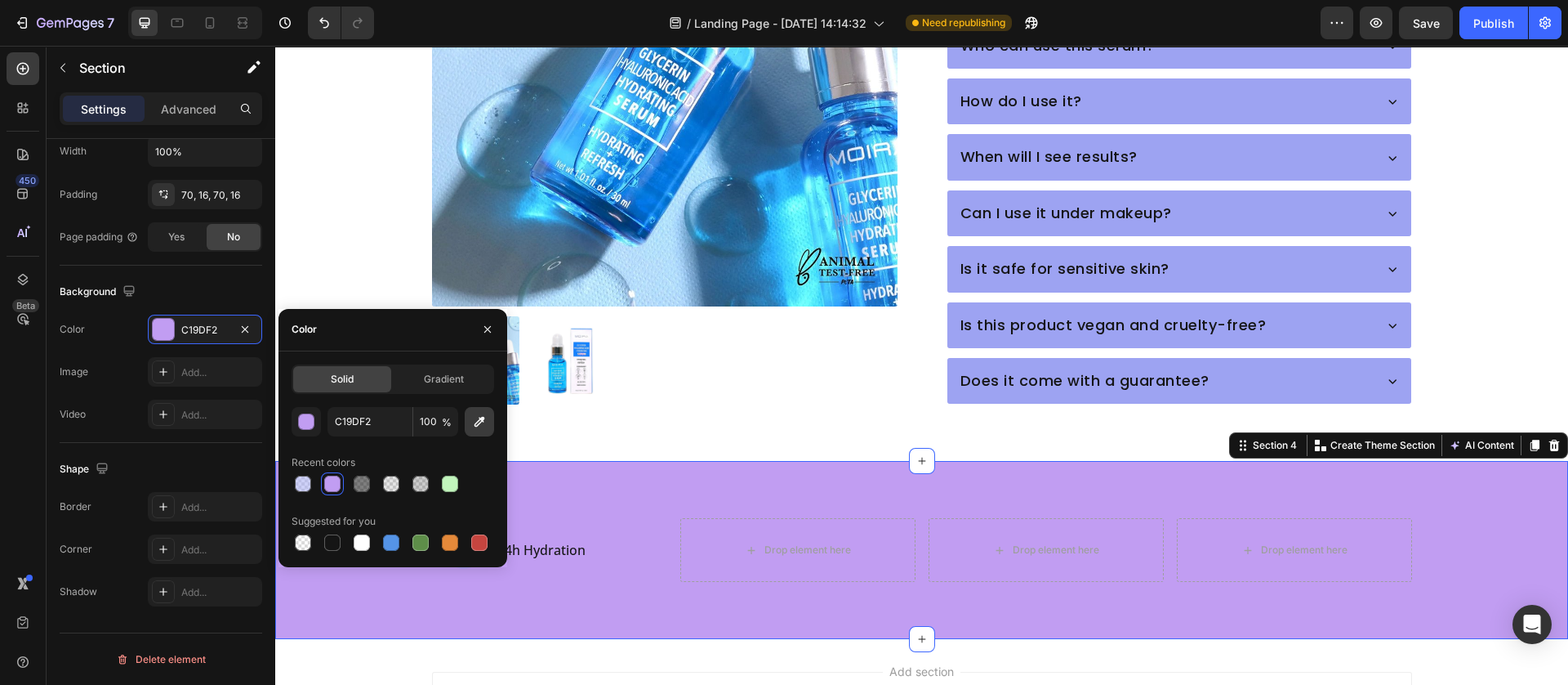
click at [474, 422] on icon "button" at bounding box center [479, 422] width 17 height 17
type input "9DA3F2"
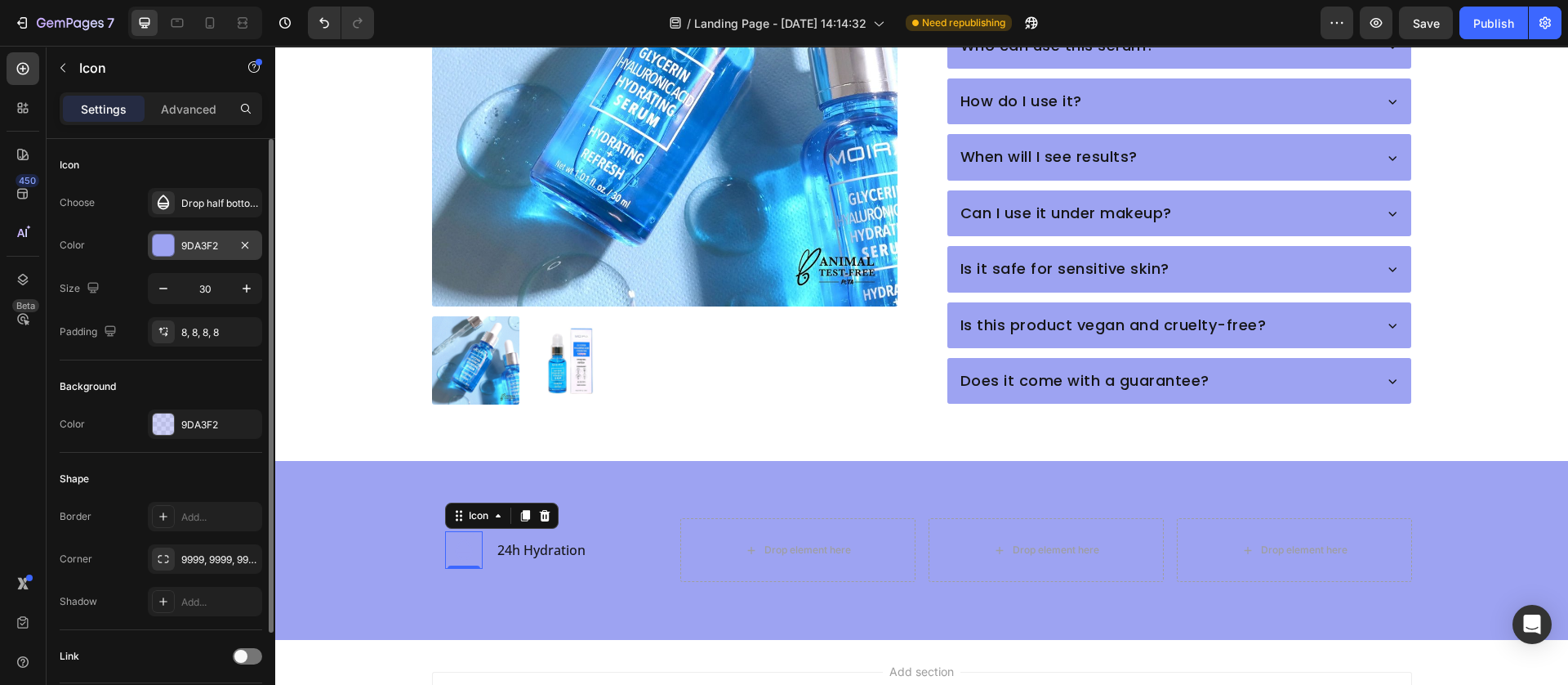
click at [165, 243] on div at bounding box center [164, 245] width 21 height 21
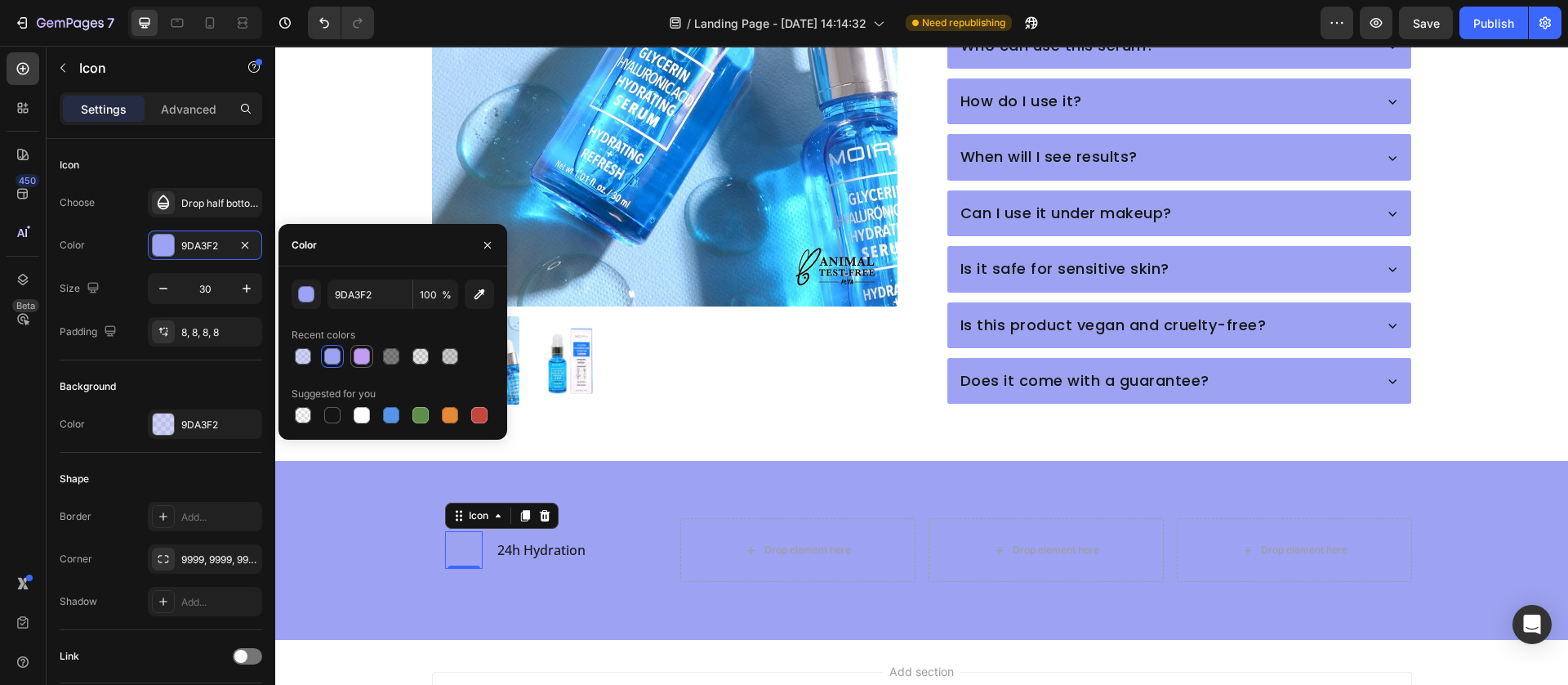
click at [367, 355] on div at bounding box center [362, 356] width 17 height 17
type input "C19DF2"
click at [484, 570] on div "Icon 0 24h Hydration Text Block Row Drop element here Drop element here Drop el…" at bounding box center [921, 549] width 1293 height 179
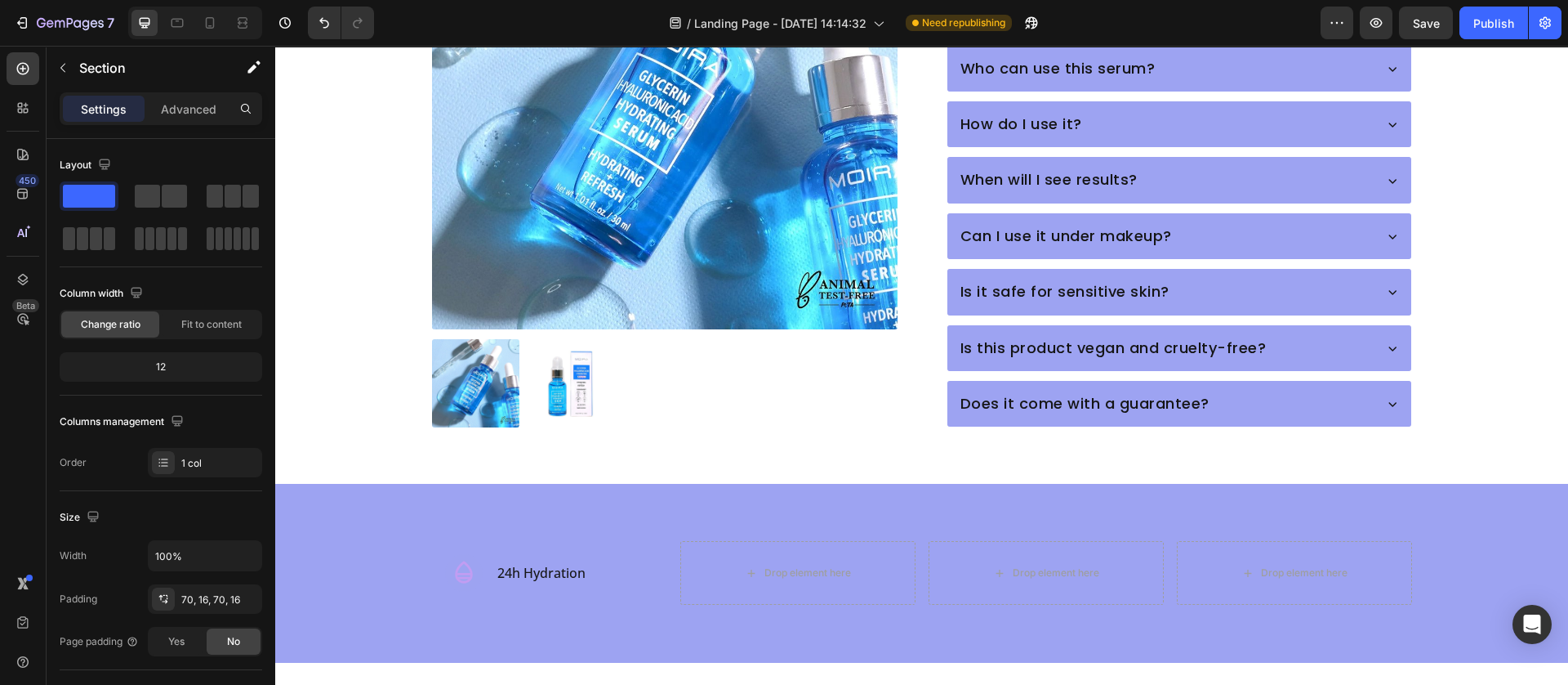
scroll to position [1097, 0]
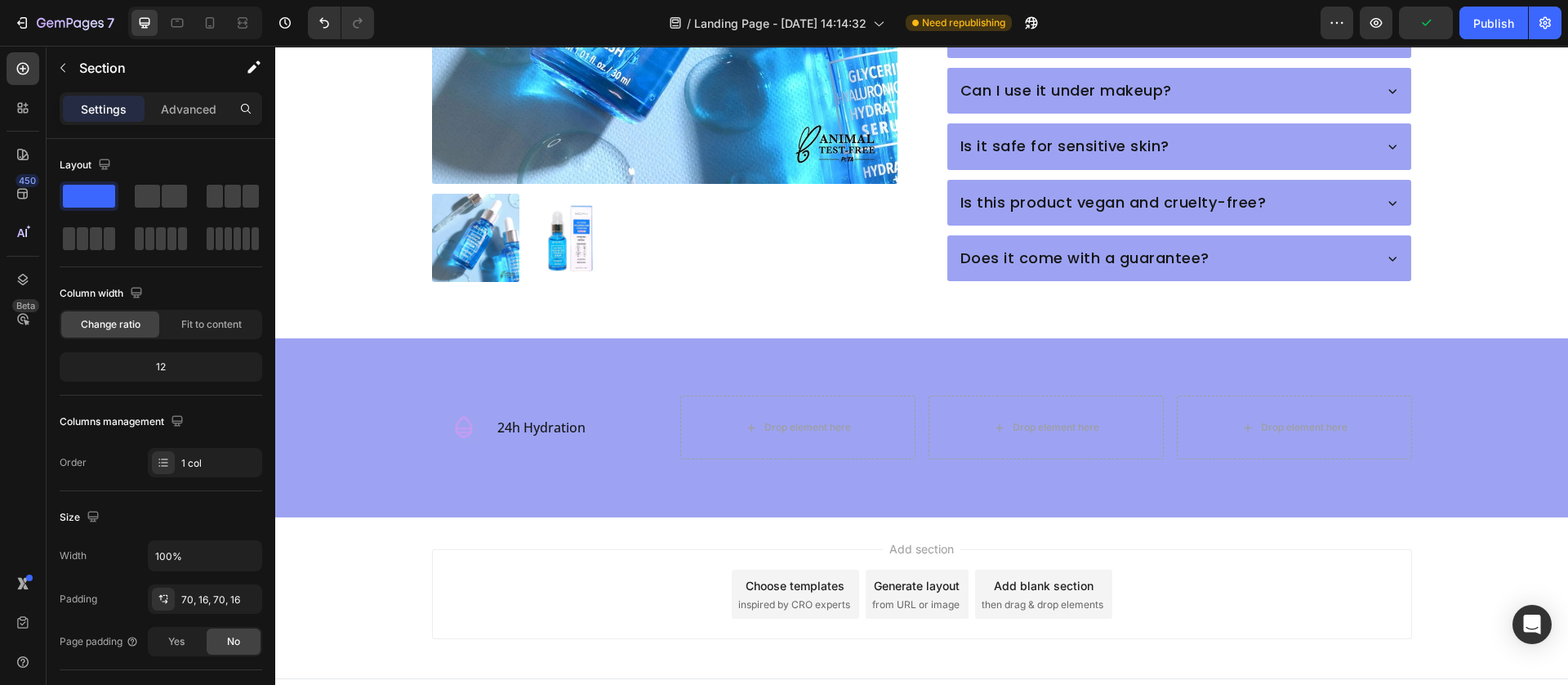
click at [583, 465] on div "Icon 24h Hydration Text Block Row Drop element here Drop element here Drop elem…" at bounding box center [921, 427] width 1293 height 179
click at [349, 421] on div "Icon 24h Hydration Text Block Row Drop element here Drop element here Drop elem…" at bounding box center [922, 426] width 1267 height 63
click at [60, 67] on icon "button" at bounding box center [62, 67] width 5 height 9
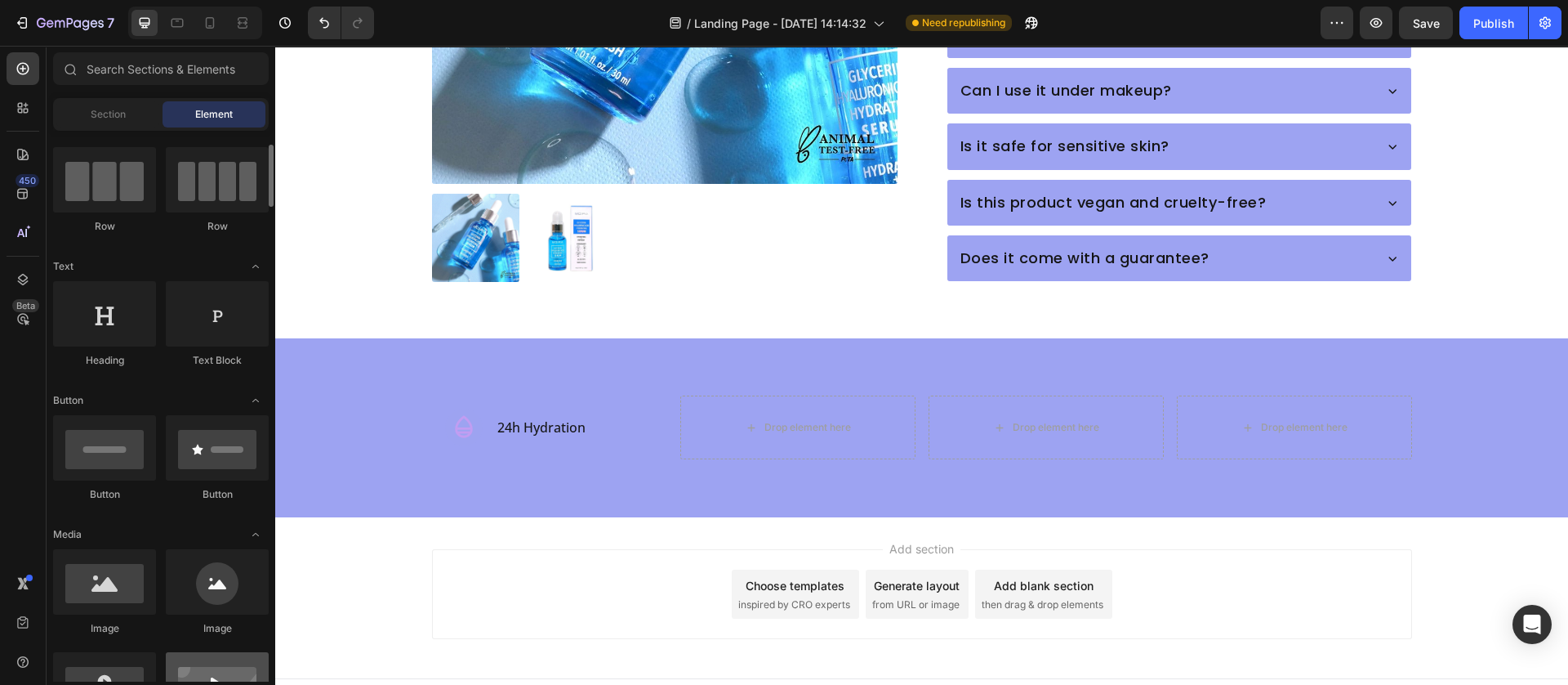
scroll to position [367, 0]
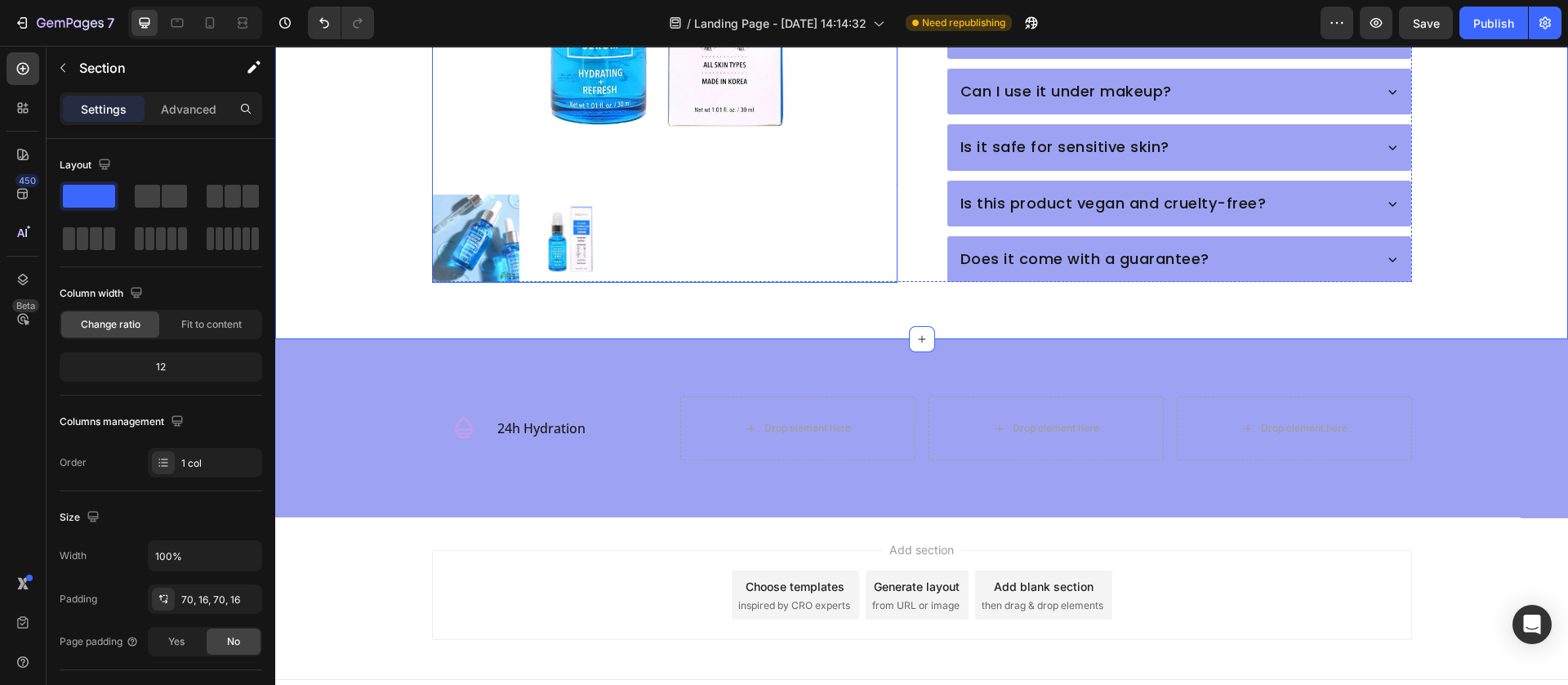
scroll to position [1097, 0]
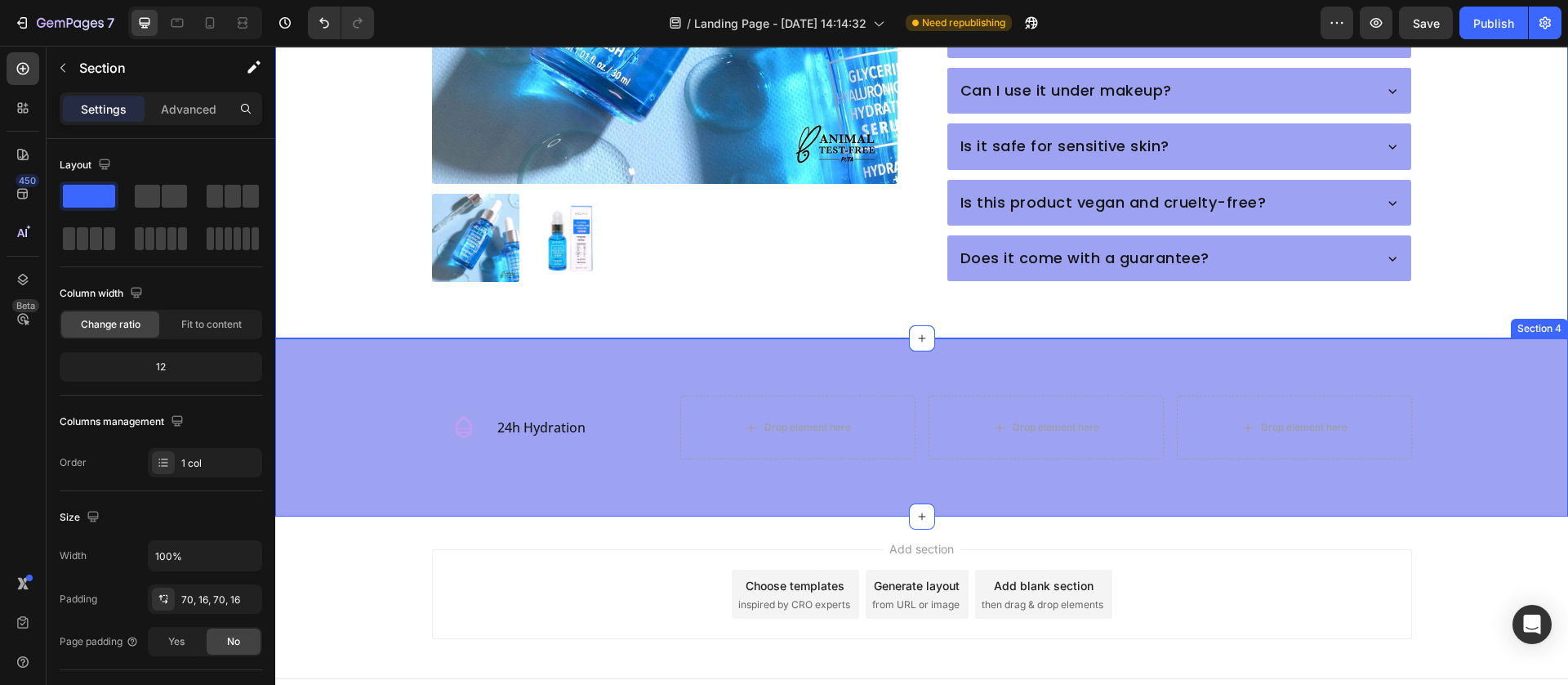
drag, startPoint x: 342, startPoint y: 396, endPoint x: 548, endPoint y: 431, distance: 209.0
click at [342, 396] on div "Icon 24h Hydration Text Block Row Drop element here Drop element here Drop elem…" at bounding box center [922, 426] width 1267 height 63
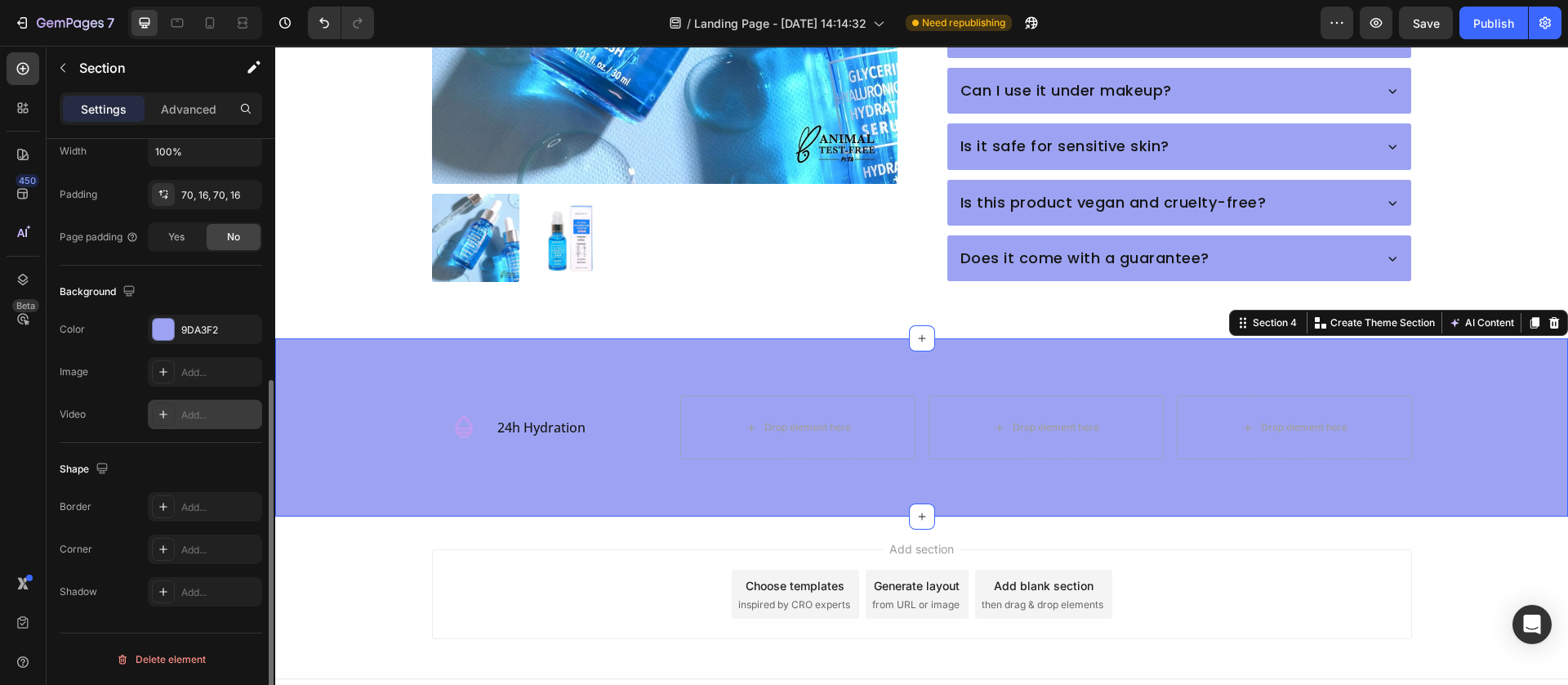
drag, startPoint x: 160, startPoint y: 328, endPoint x: 192, endPoint y: 416, distance: 93.6
click at [160, 327] on div at bounding box center [164, 330] width 21 height 21
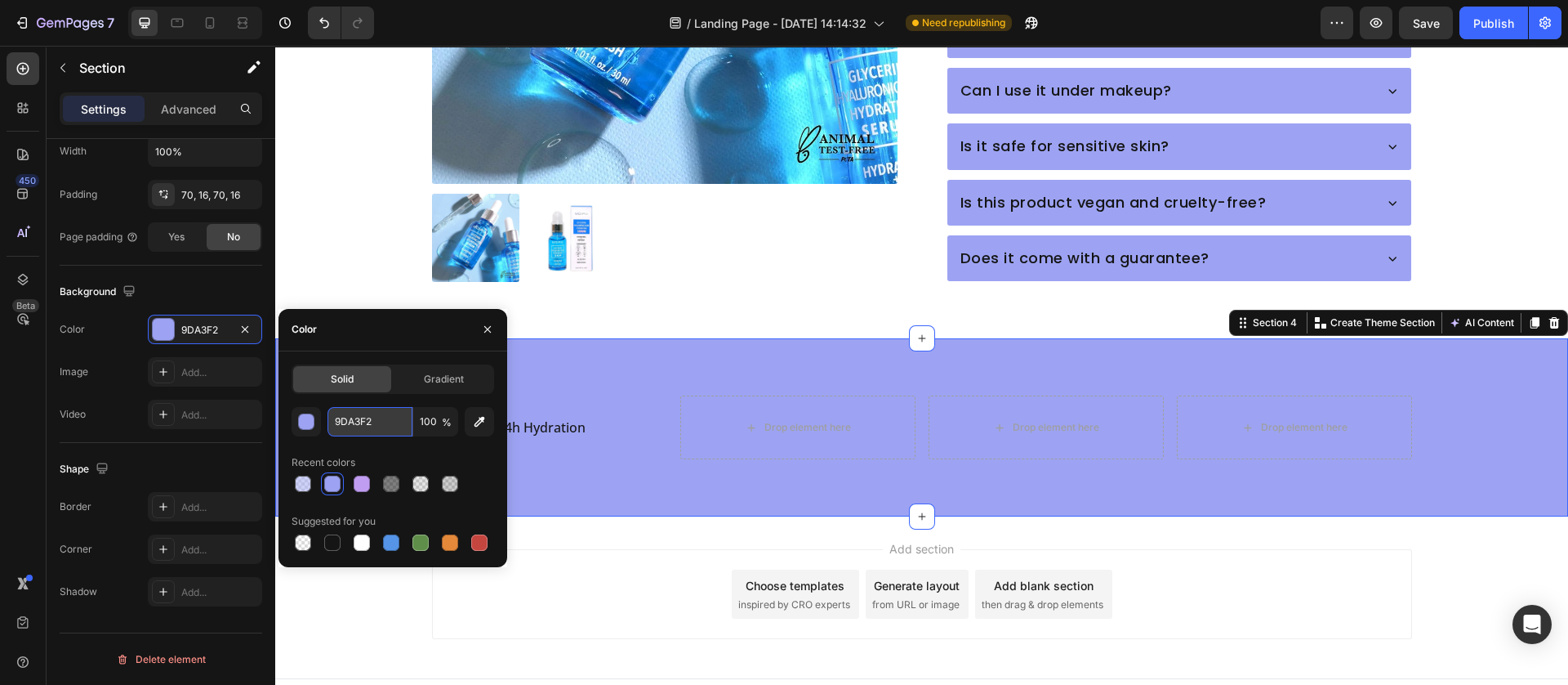
click at [354, 424] on input "9DA3F2" at bounding box center [370, 422] width 85 height 29
paste input "#9dcdf"
type input "#9dcdf2"
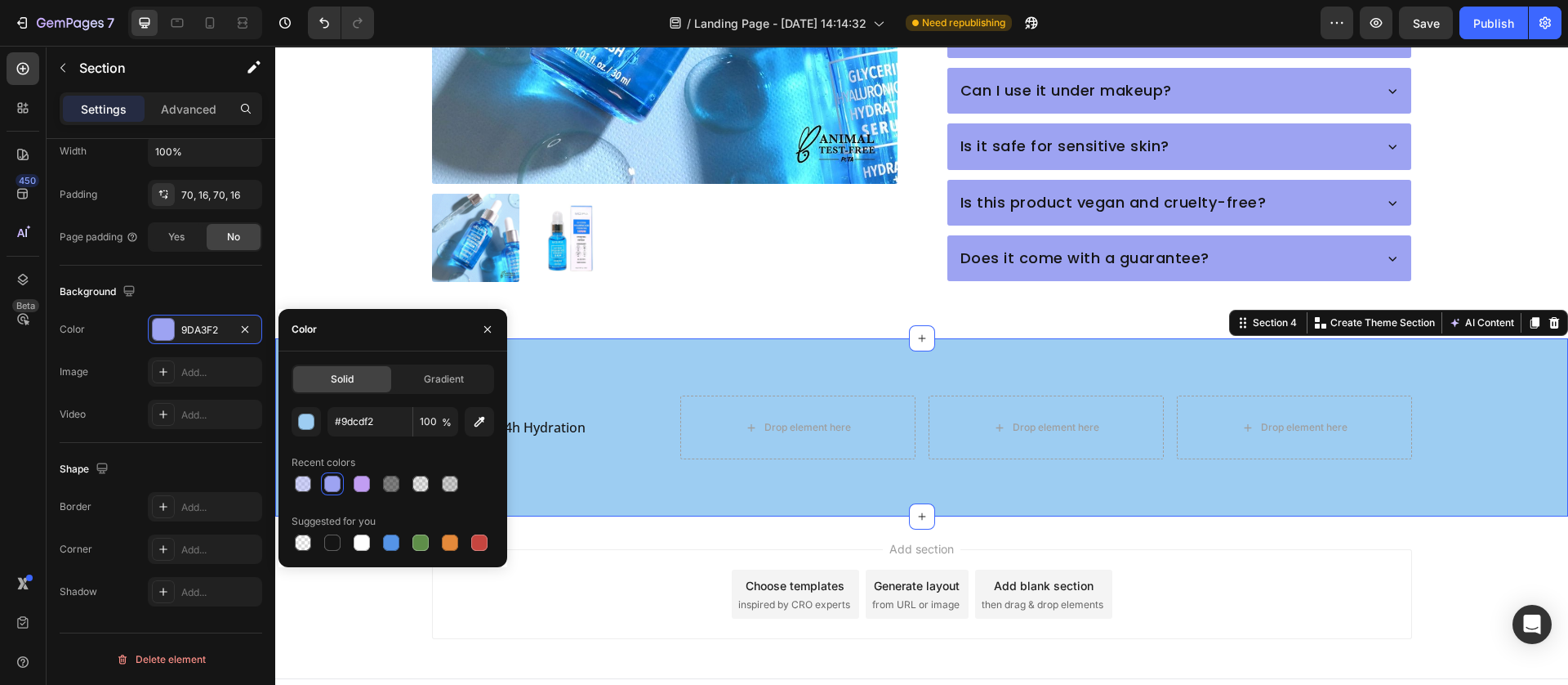
click at [576, 566] on div "Add section Choose templates inspired by CRO experts Generate layout from URL o…" at bounding box center [922, 594] width 981 height 90
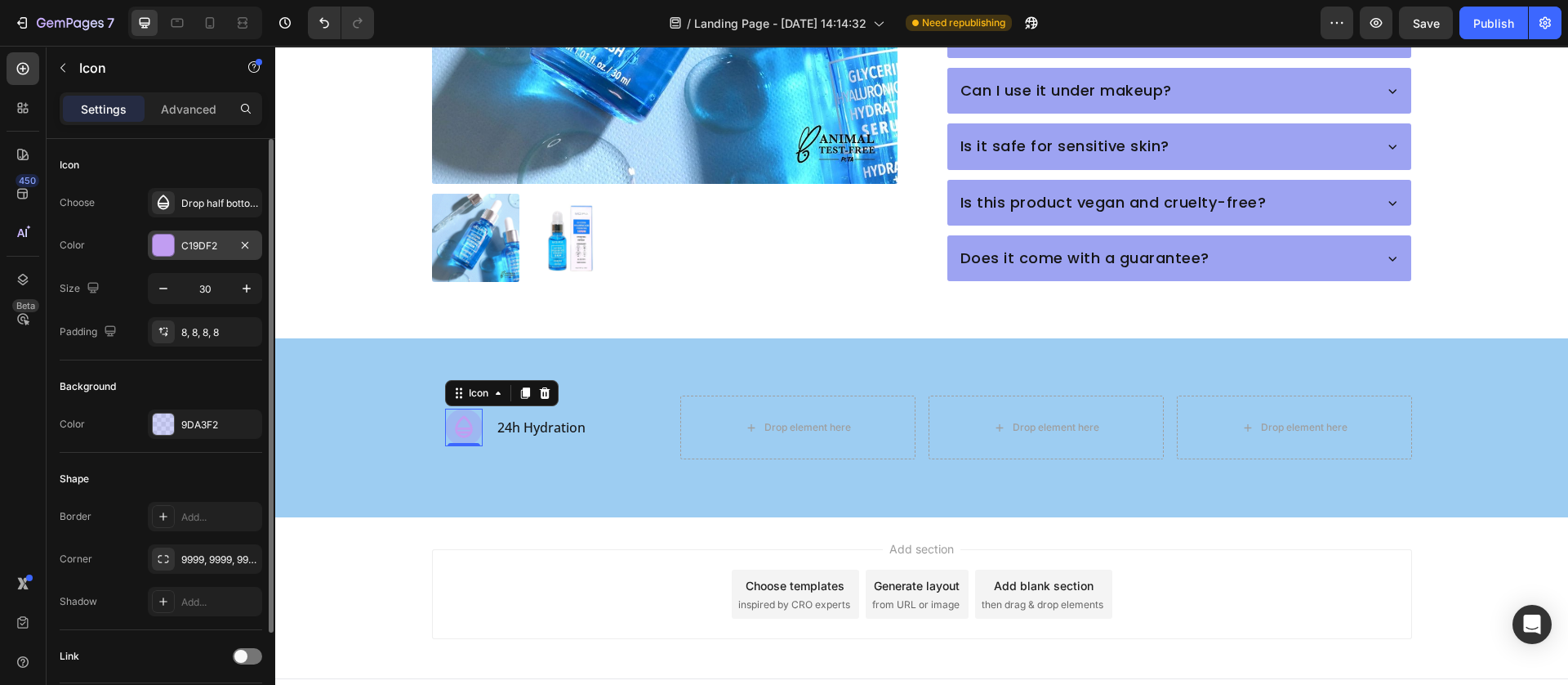
drag, startPoint x: 158, startPoint y: 238, endPoint x: 140, endPoint y: 348, distance: 111.5
click at [158, 240] on div at bounding box center [164, 245] width 21 height 21
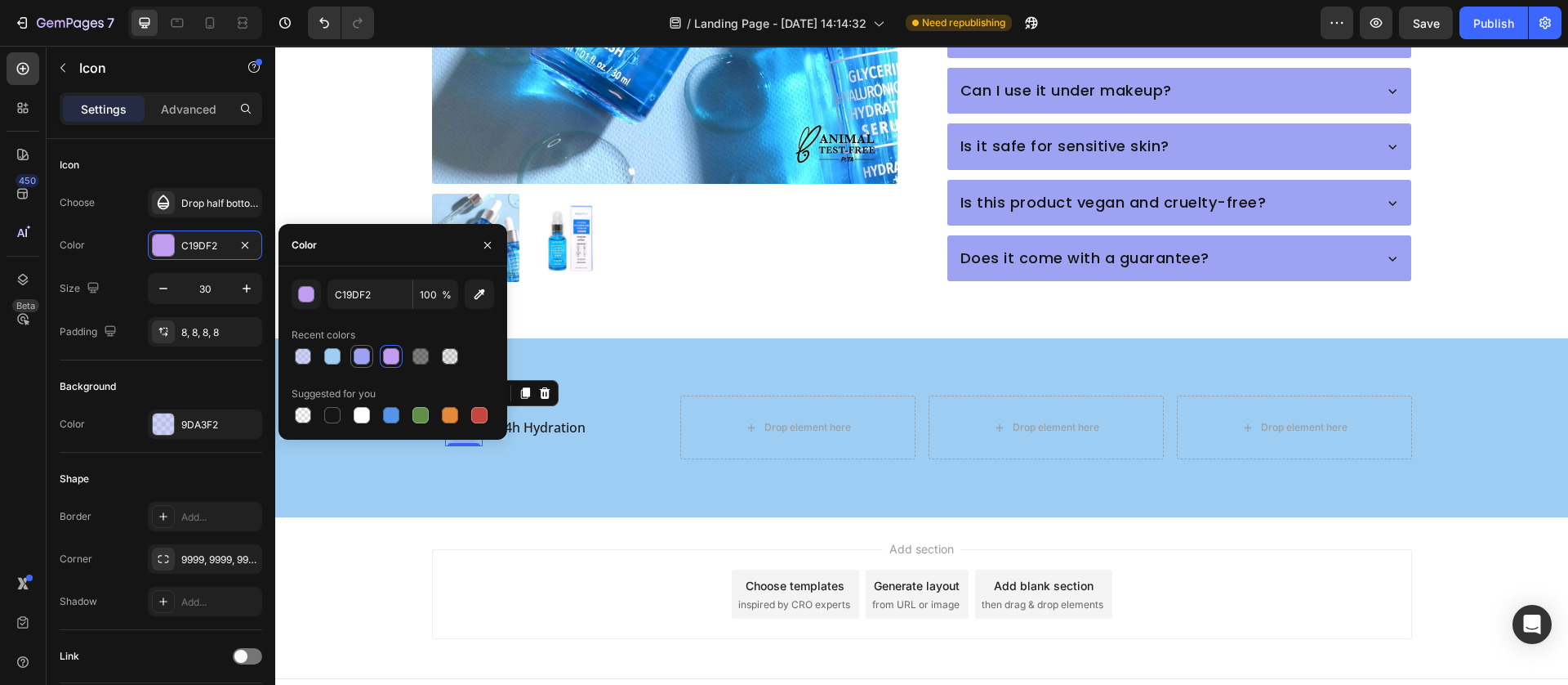
click at [364, 349] on div at bounding box center [362, 356] width 17 height 17
type input "9DA3F2"
click at [514, 549] on div "Add section Choose templates inspired by CRO experts Generate layout from URL o…" at bounding box center [922, 594] width 981 height 90
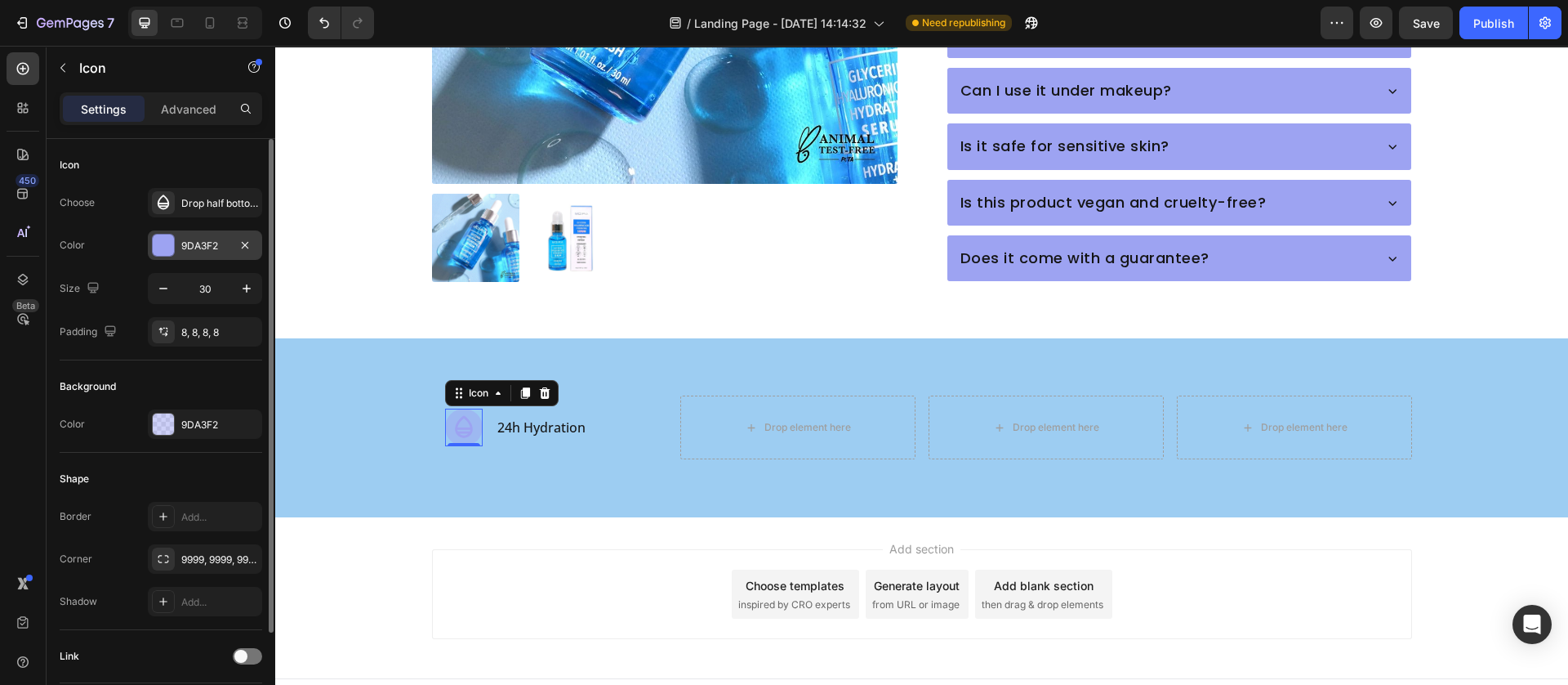
click at [163, 244] on div at bounding box center [164, 245] width 21 height 21
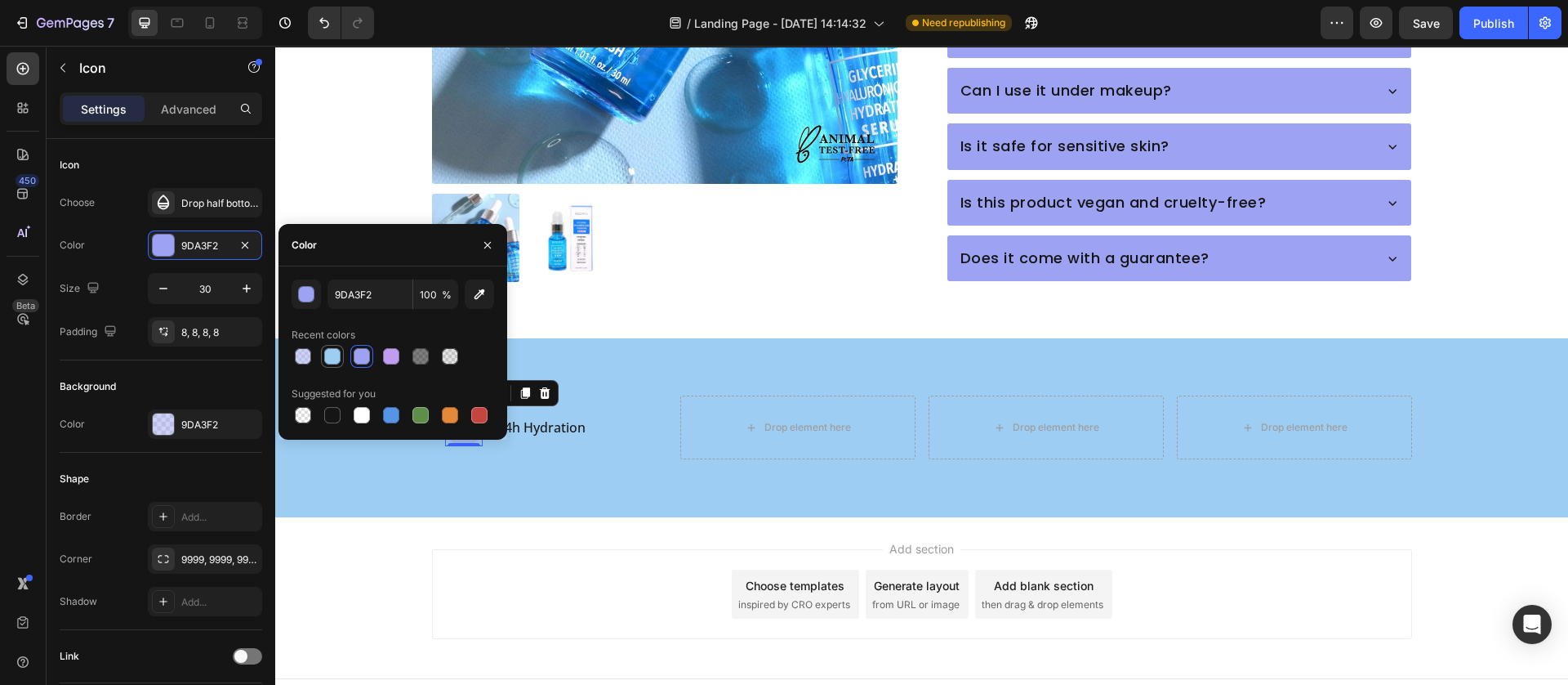
click at [329, 349] on div at bounding box center [332, 356] width 17 height 17
type input "9DCDF2"
click at [429, 516] on div "Add section Choose templates inspired by CRO experts Generate layout from URL o…" at bounding box center [921, 597] width 1293 height 162
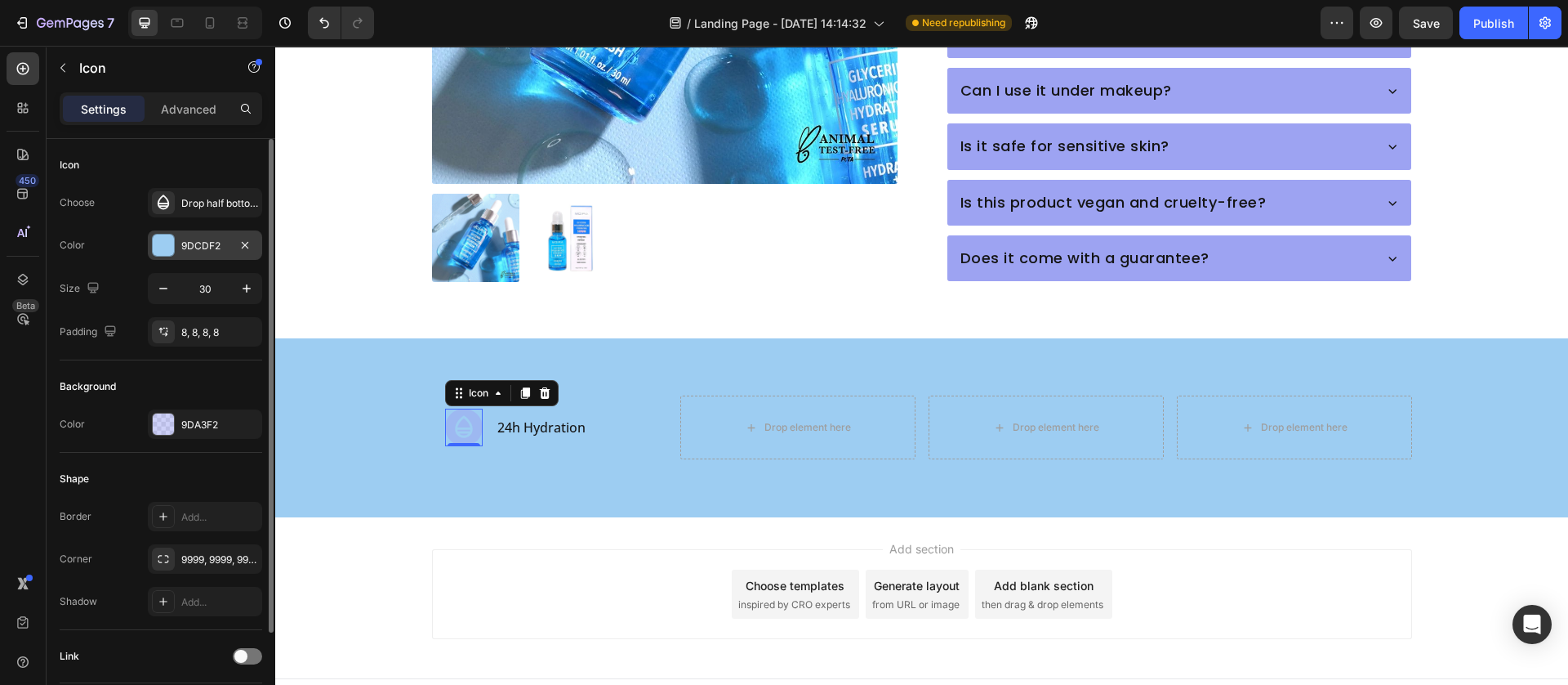
click at [163, 240] on div at bounding box center [164, 245] width 21 height 21
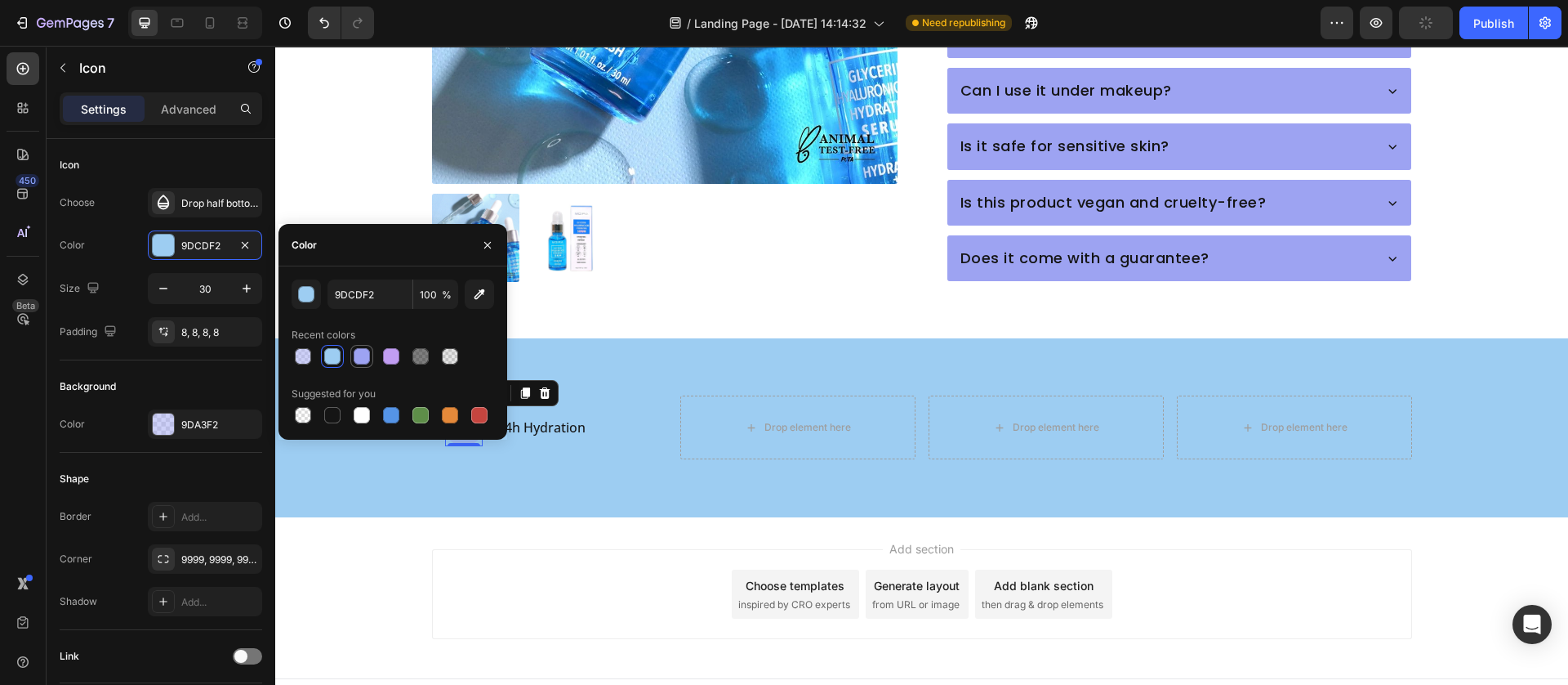
click at [364, 357] on div at bounding box center [362, 356] width 17 height 17
type input "9DA3F2"
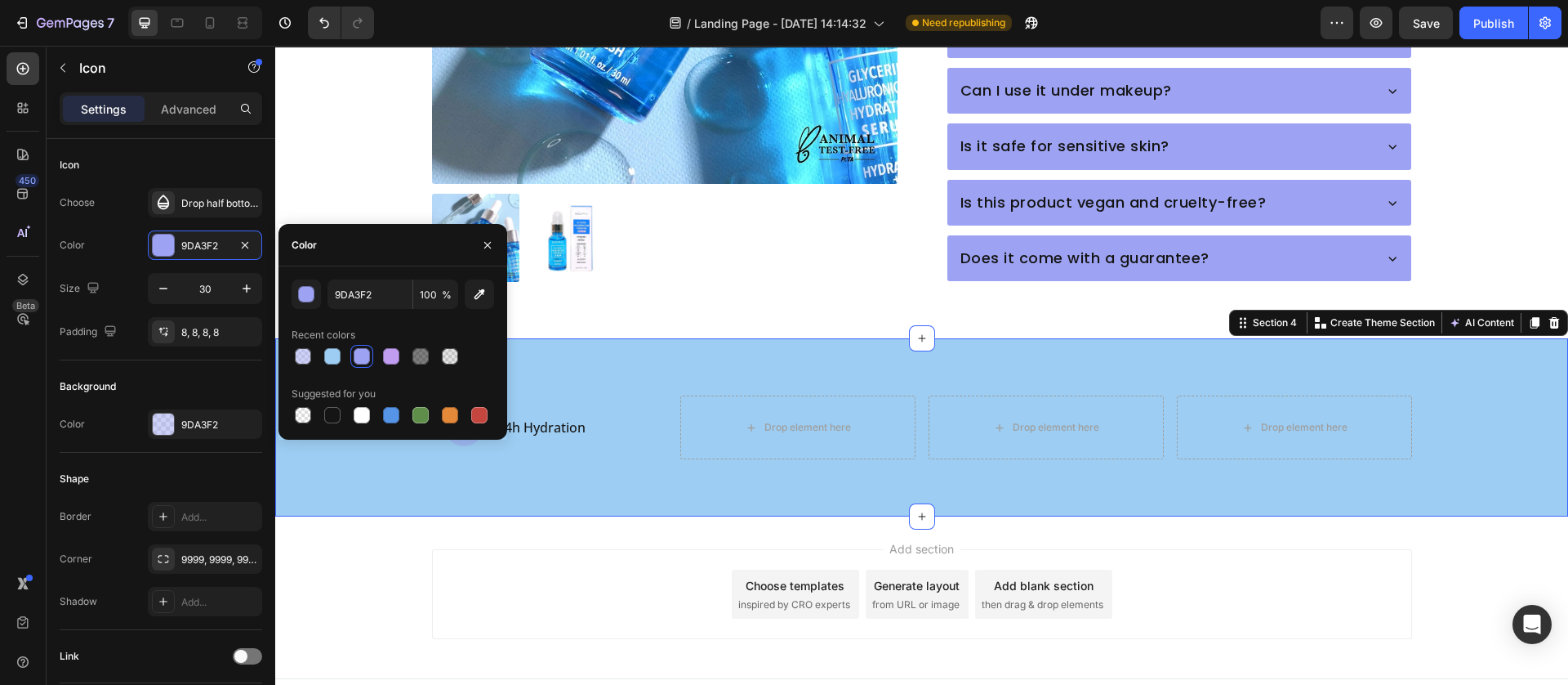
click at [478, 465] on div "Icon 24h Hydration Text Block Row Drop element here Drop element here Drop elem…" at bounding box center [921, 427] width 1293 height 179
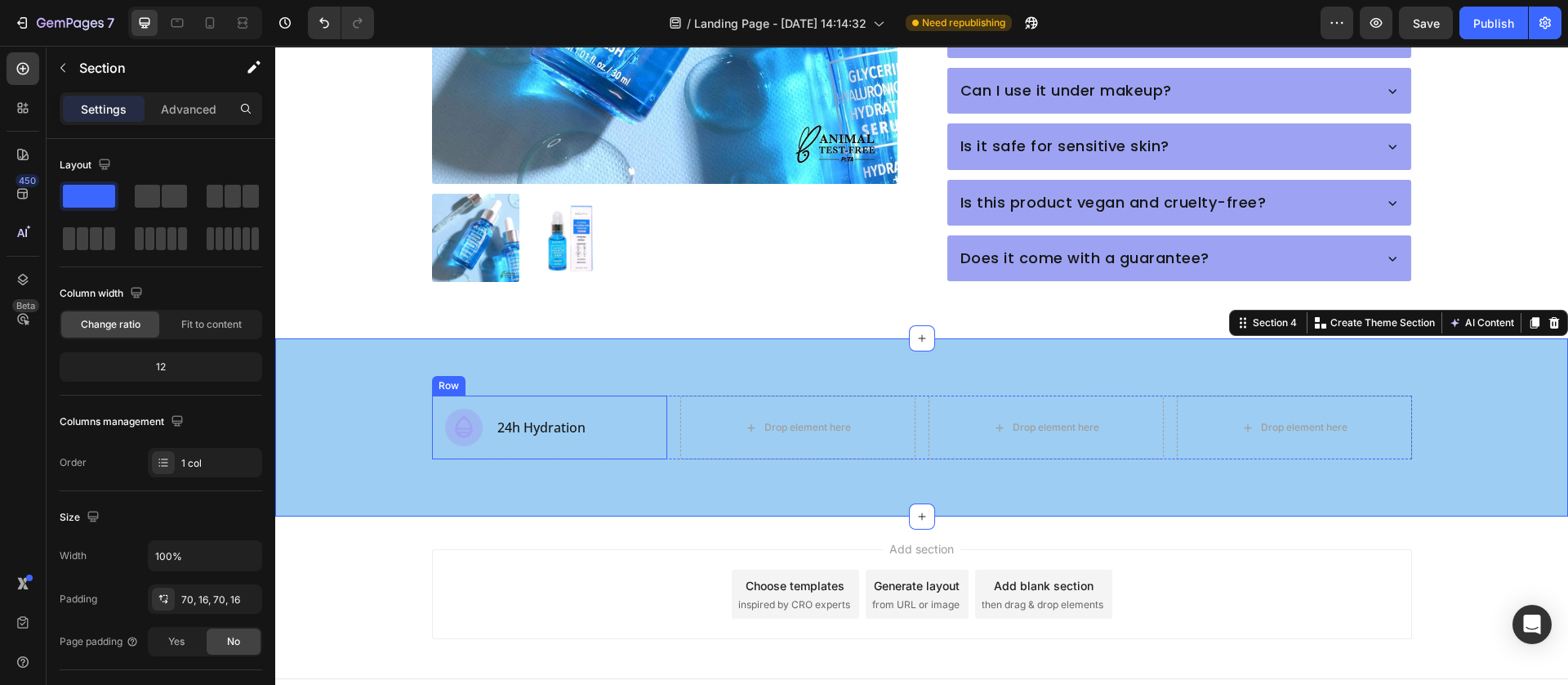
click at [600, 405] on div "Icon 24h Hydration Text Block Row" at bounding box center [549, 426] width 235 height 63
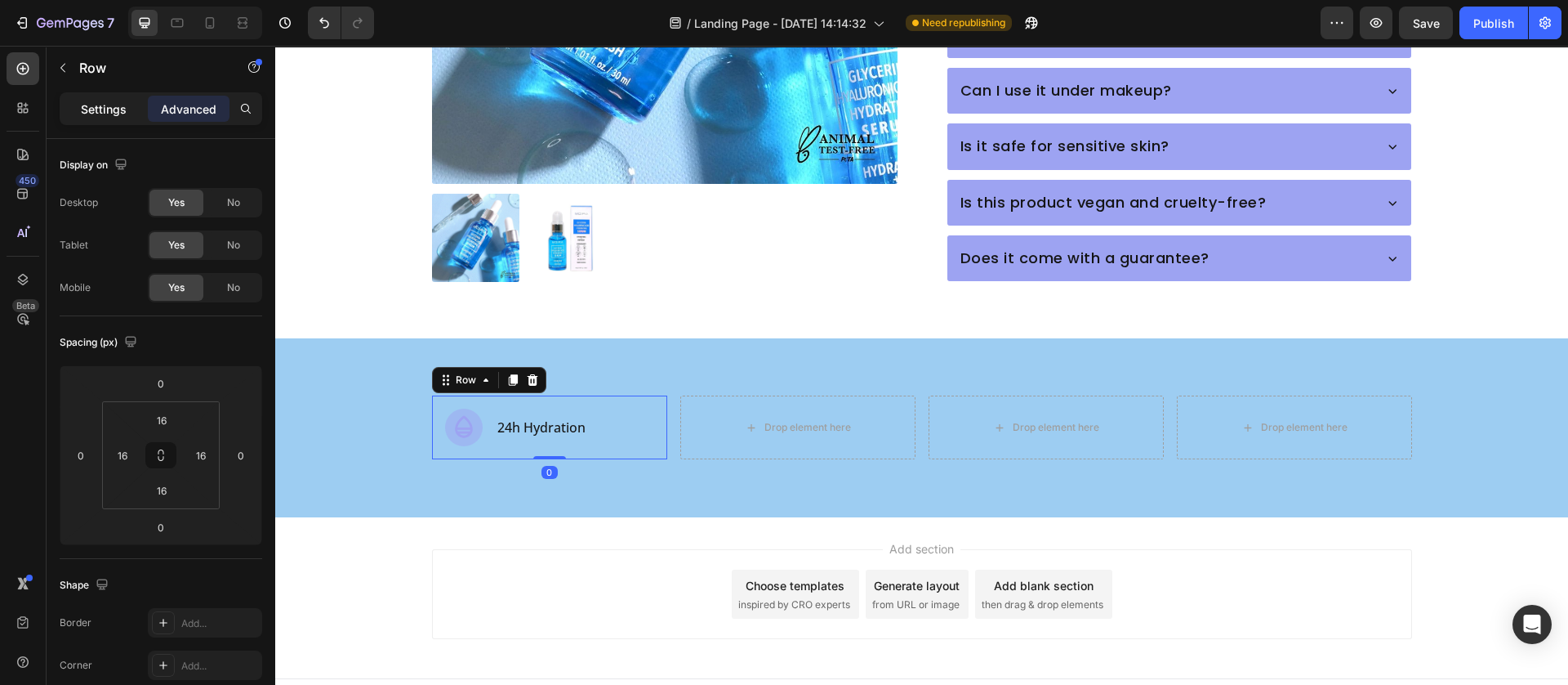
click at [106, 102] on p "Settings" at bounding box center [103, 109] width 46 height 18
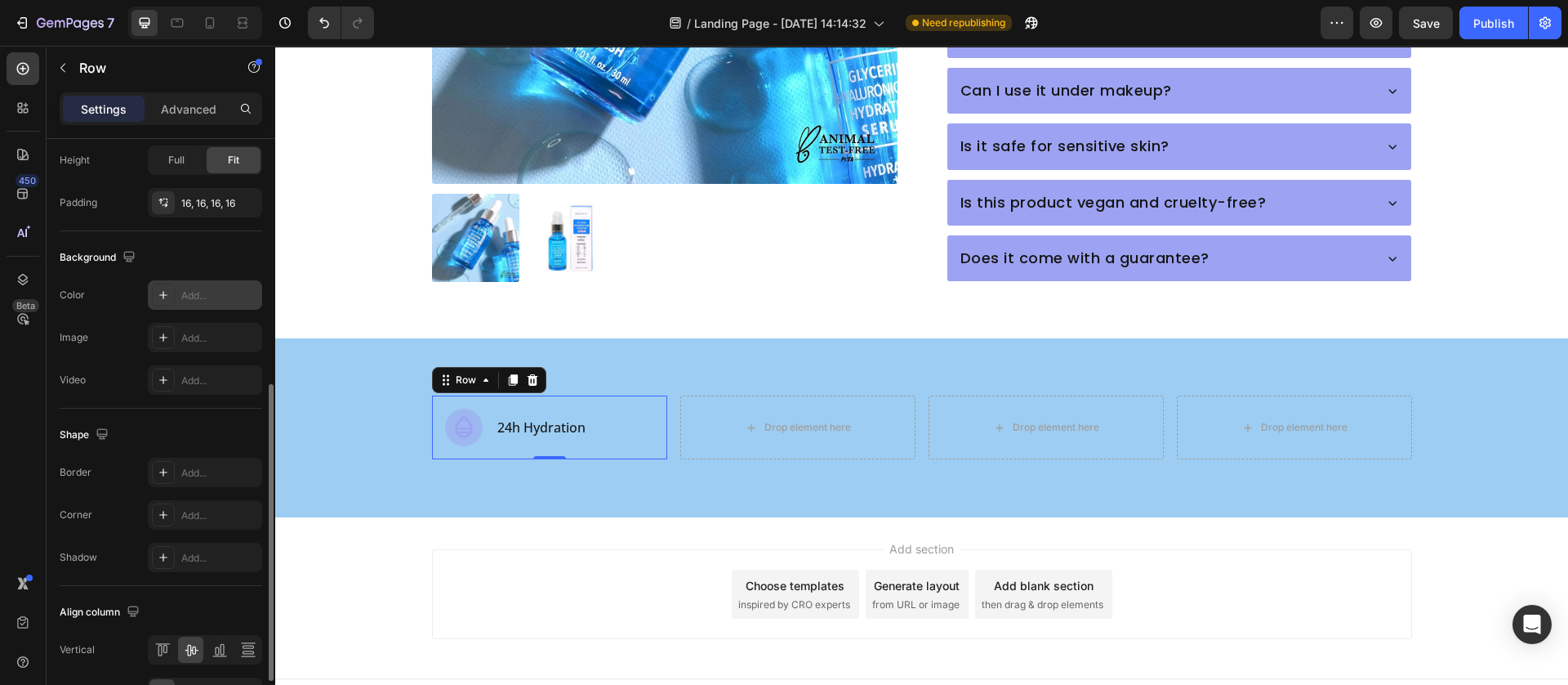
scroll to position [245, 0]
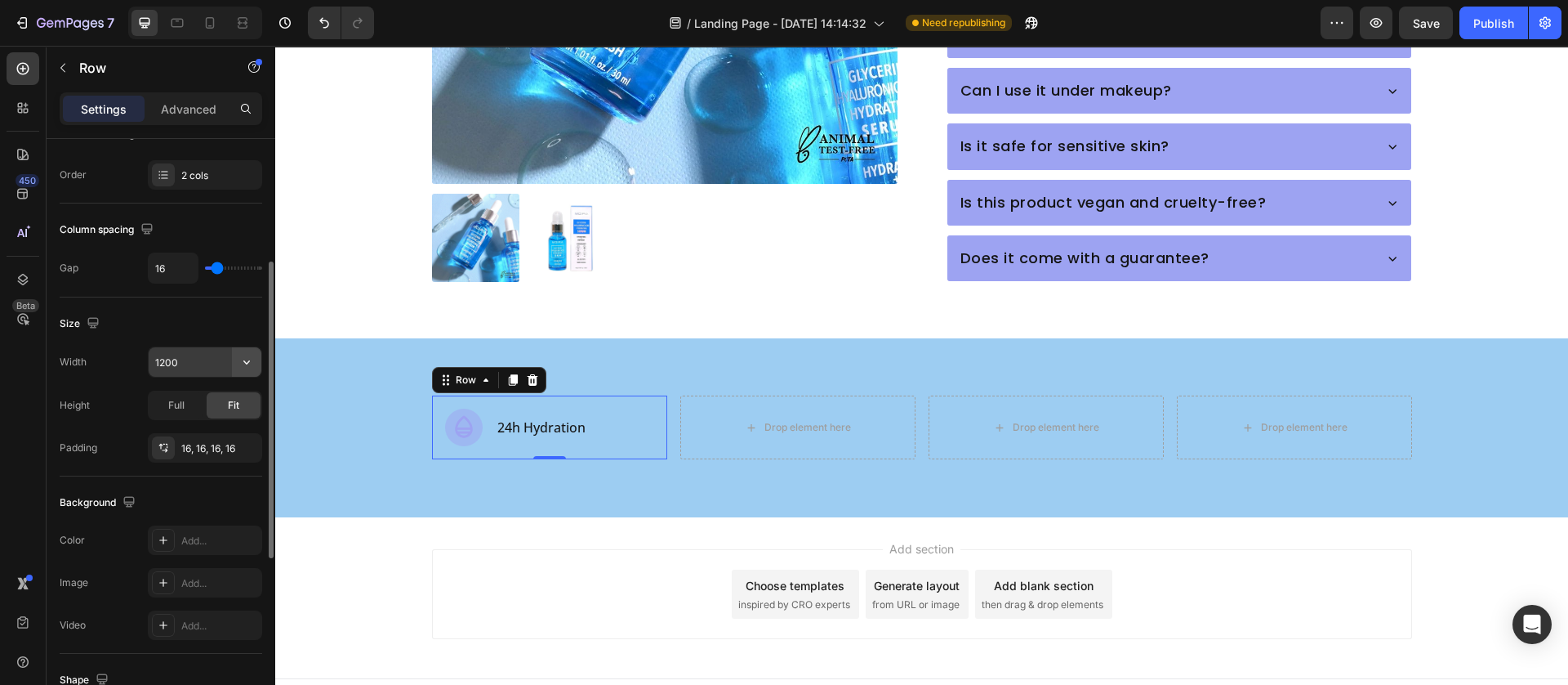
click at [241, 362] on icon "button" at bounding box center [246, 362] width 17 height 17
click at [213, 439] on p "Full 100%" at bounding box center [200, 436] width 93 height 15
type input "100%"
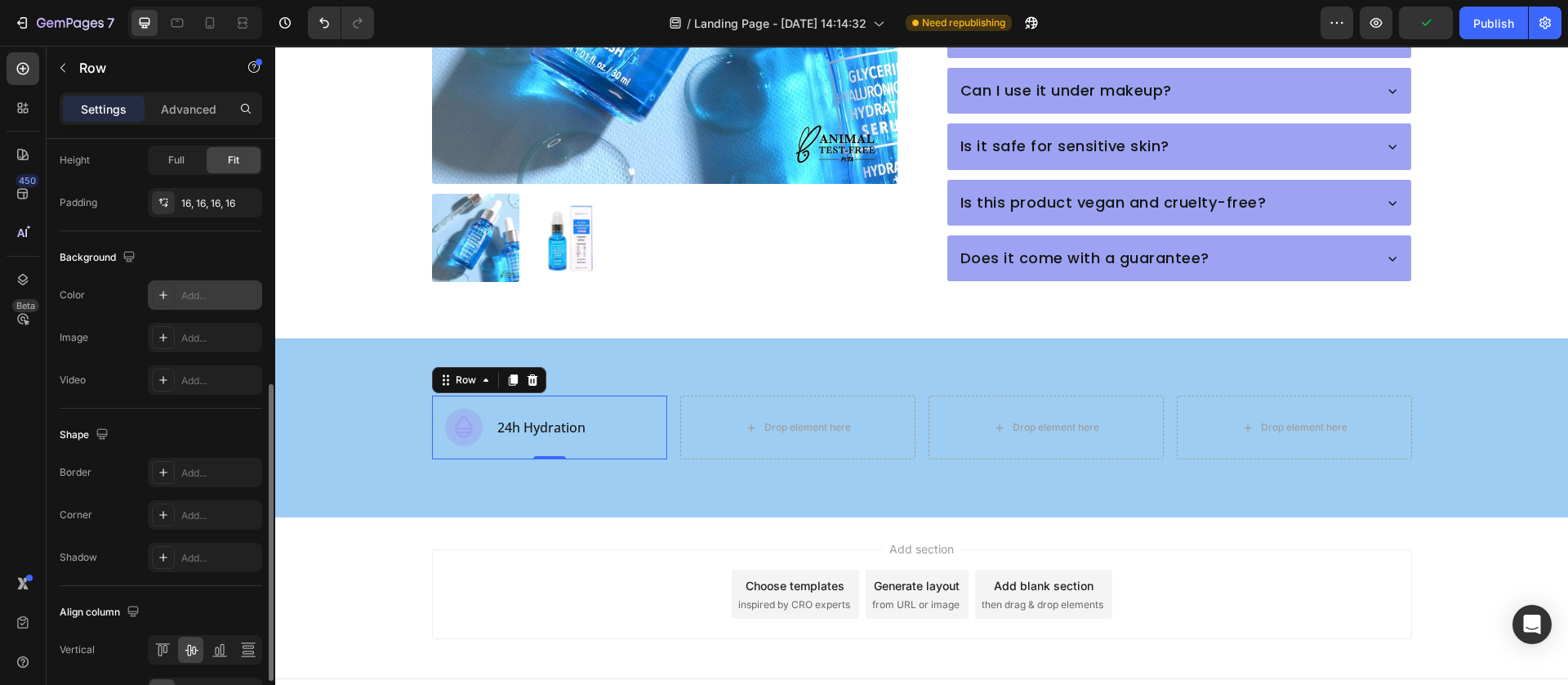
click at [165, 297] on icon at bounding box center [163, 295] width 8 height 8
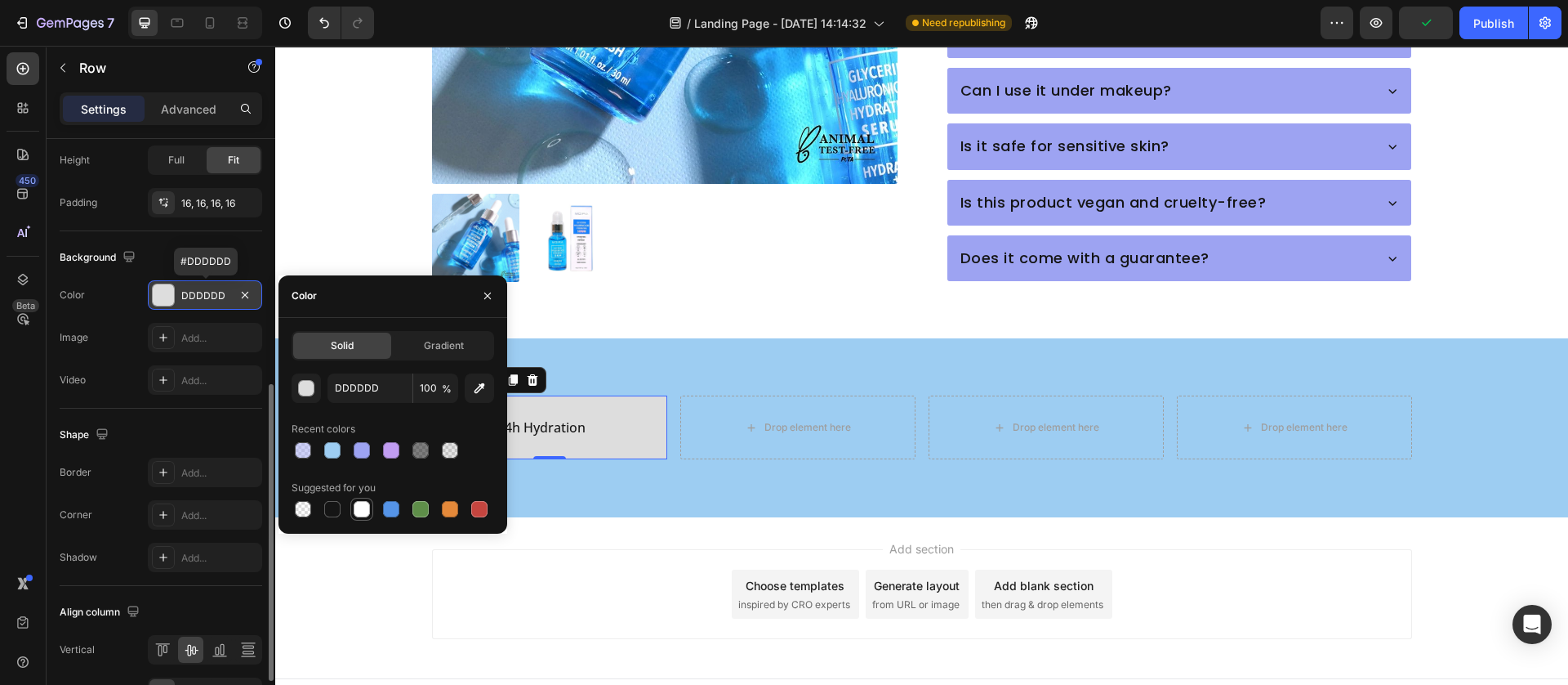
click at [361, 513] on div at bounding box center [362, 508] width 17 height 17
type input "FFFFFF"
click at [640, 573] on div "Add section Choose templates inspired by CRO experts Generate layout from URL o…" at bounding box center [922, 594] width 981 height 90
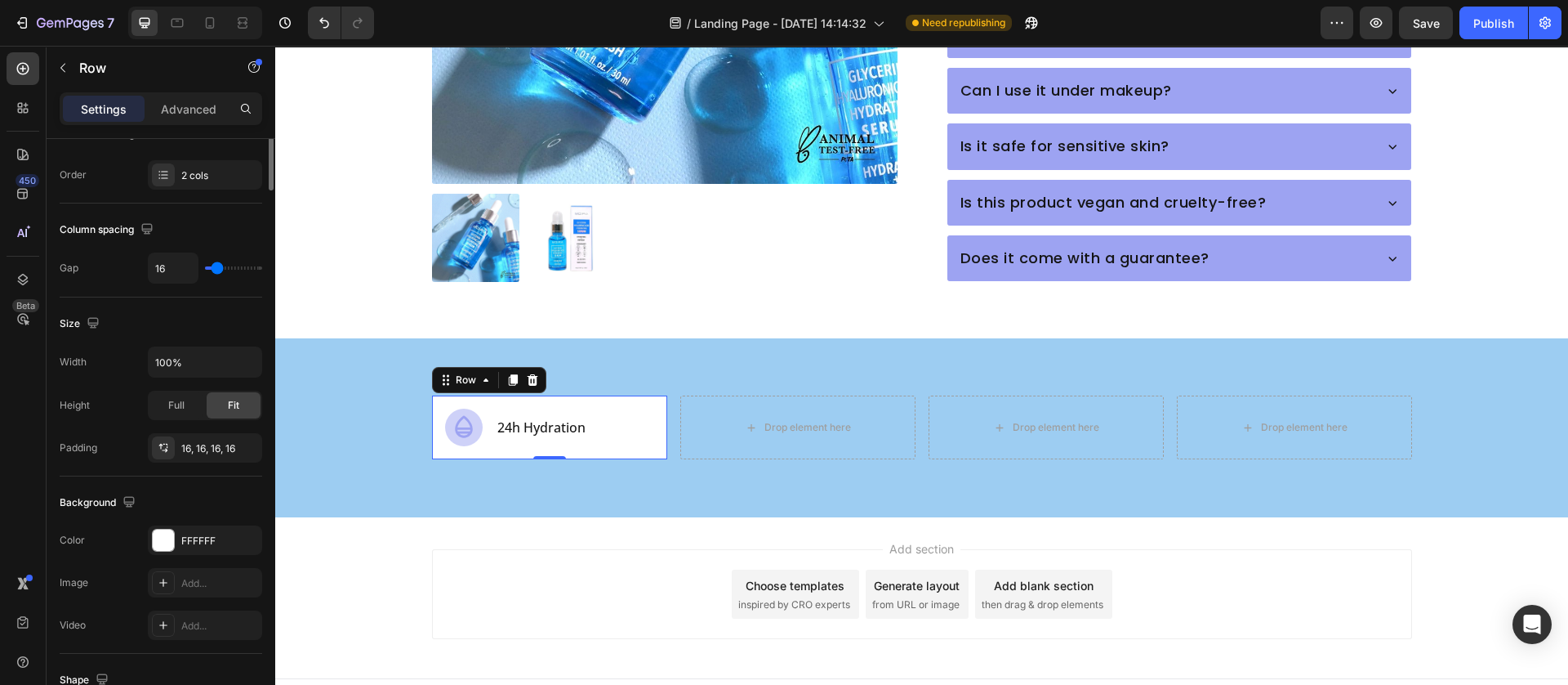
scroll to position [0, 0]
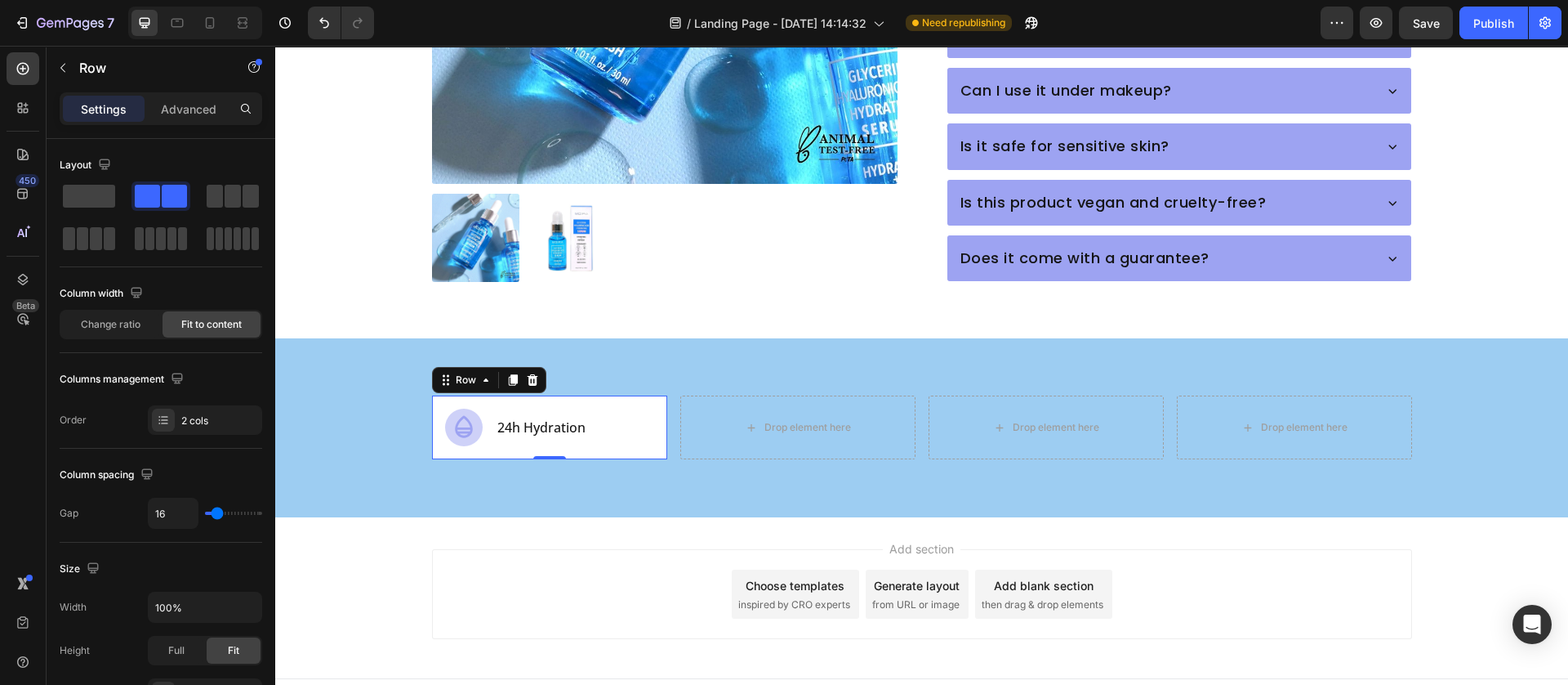
click at [535, 517] on div "Add section Choose templates inspired by CRO experts Generate layout from URL o…" at bounding box center [921, 597] width 1293 height 162
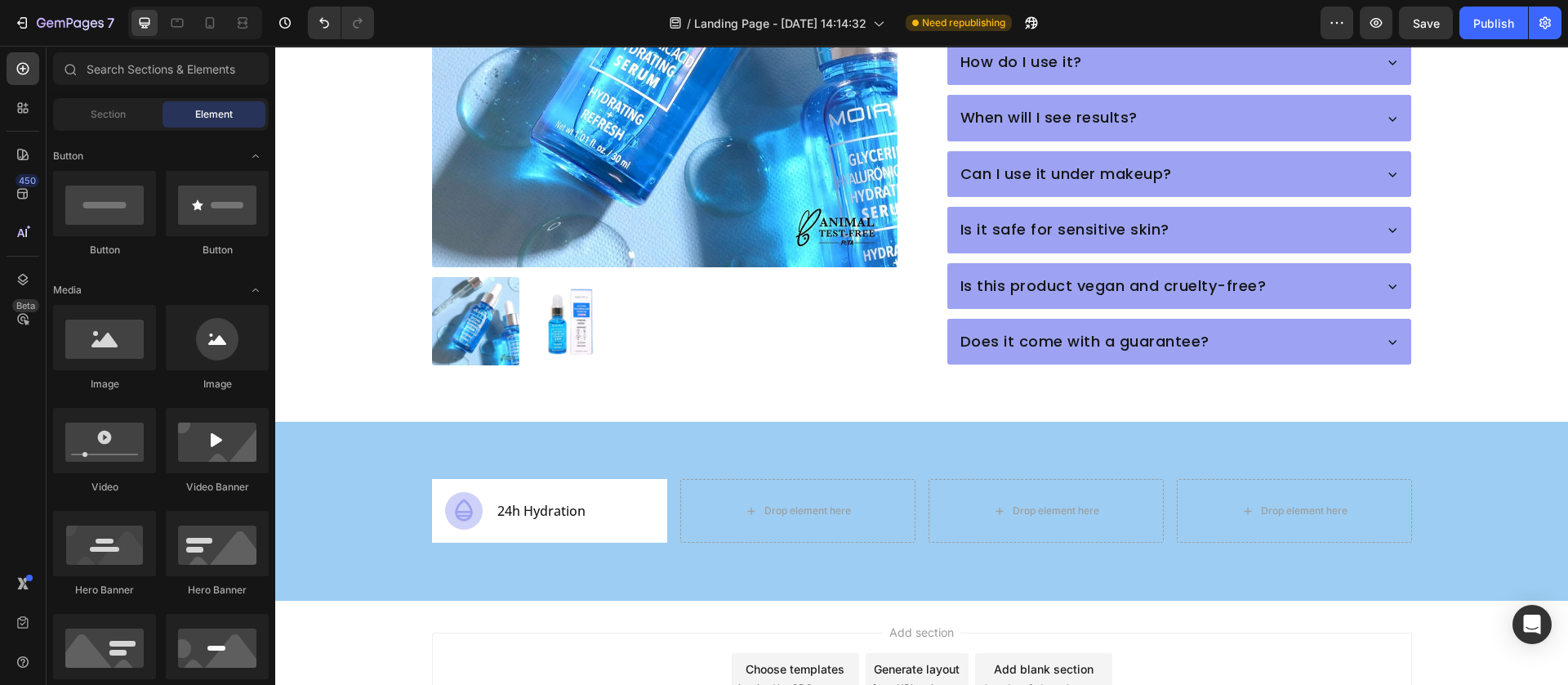
scroll to position [974, 0]
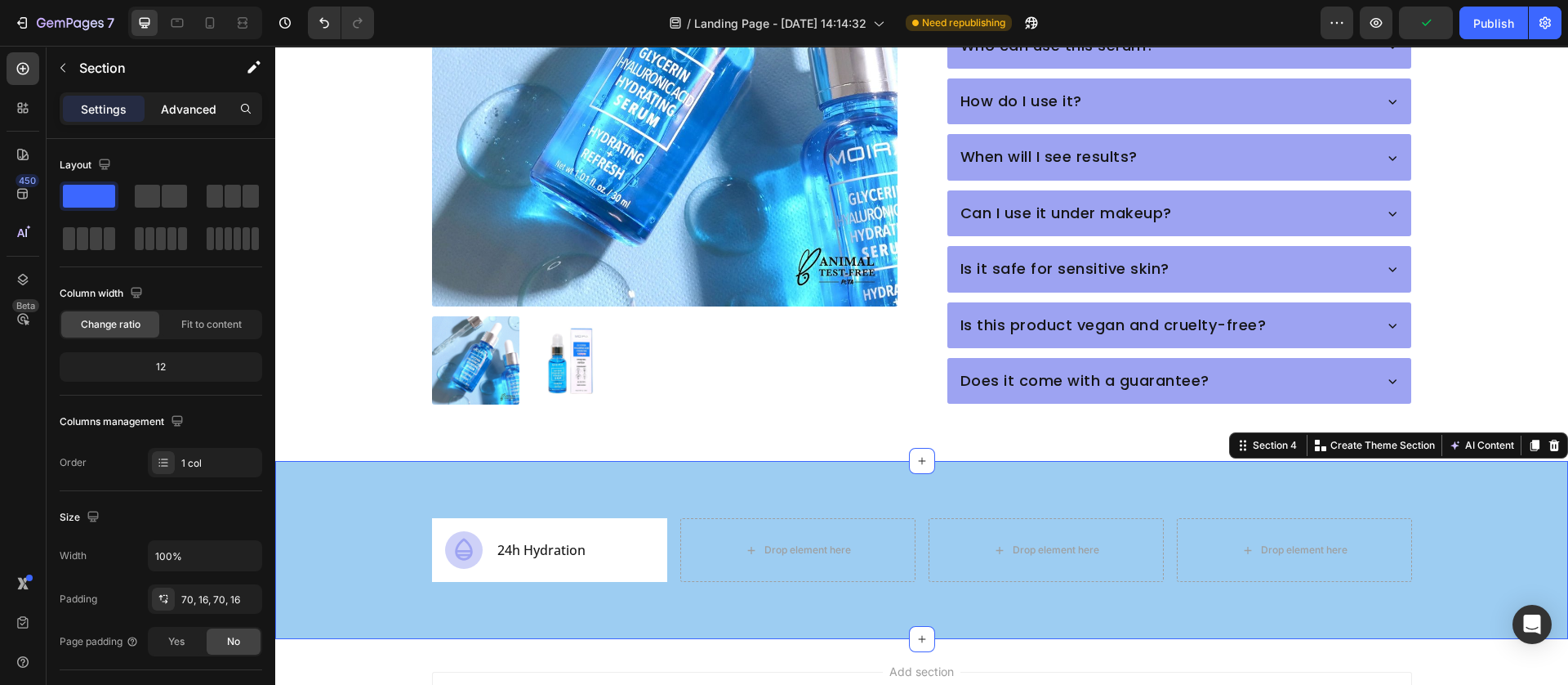
click at [176, 116] on p "Advanced" at bounding box center [188, 109] width 56 height 18
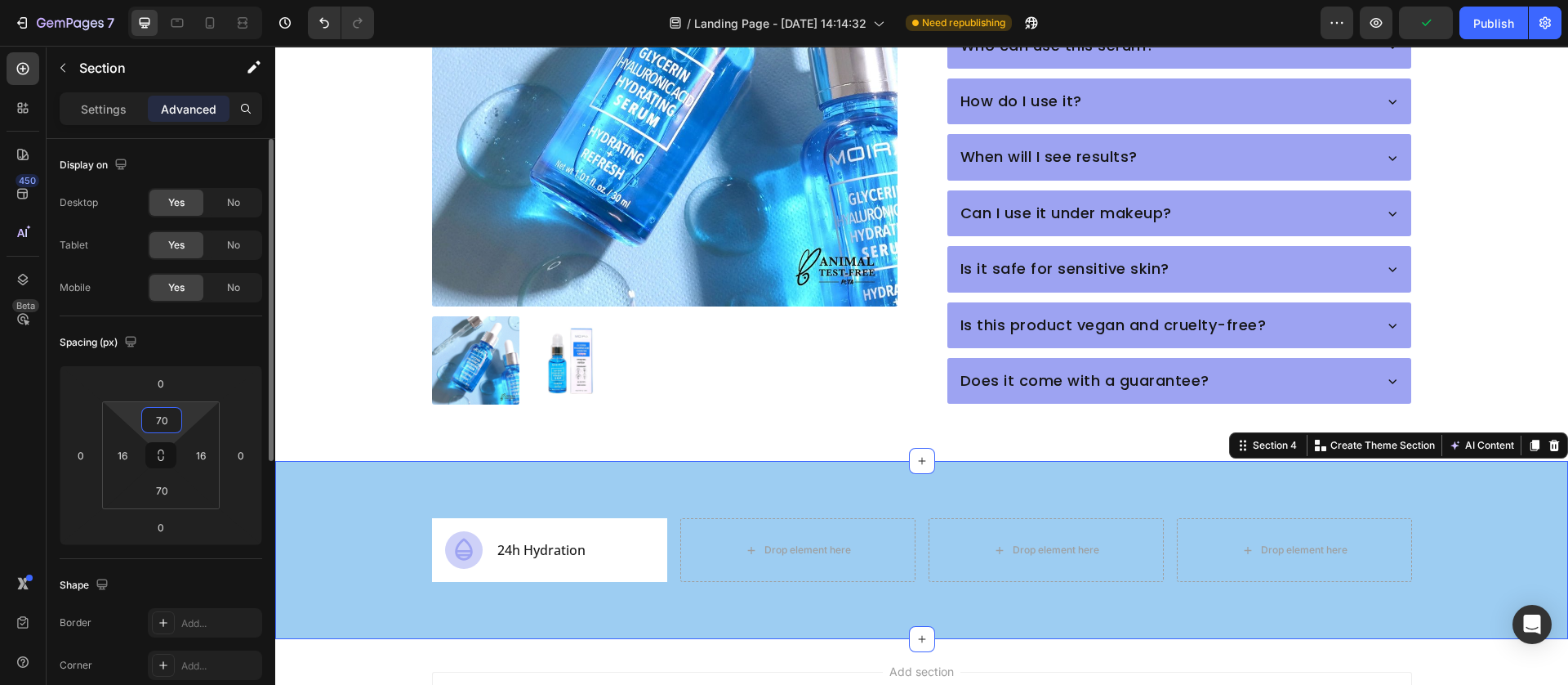
click at [173, 410] on input "70" at bounding box center [161, 420] width 32 height 24
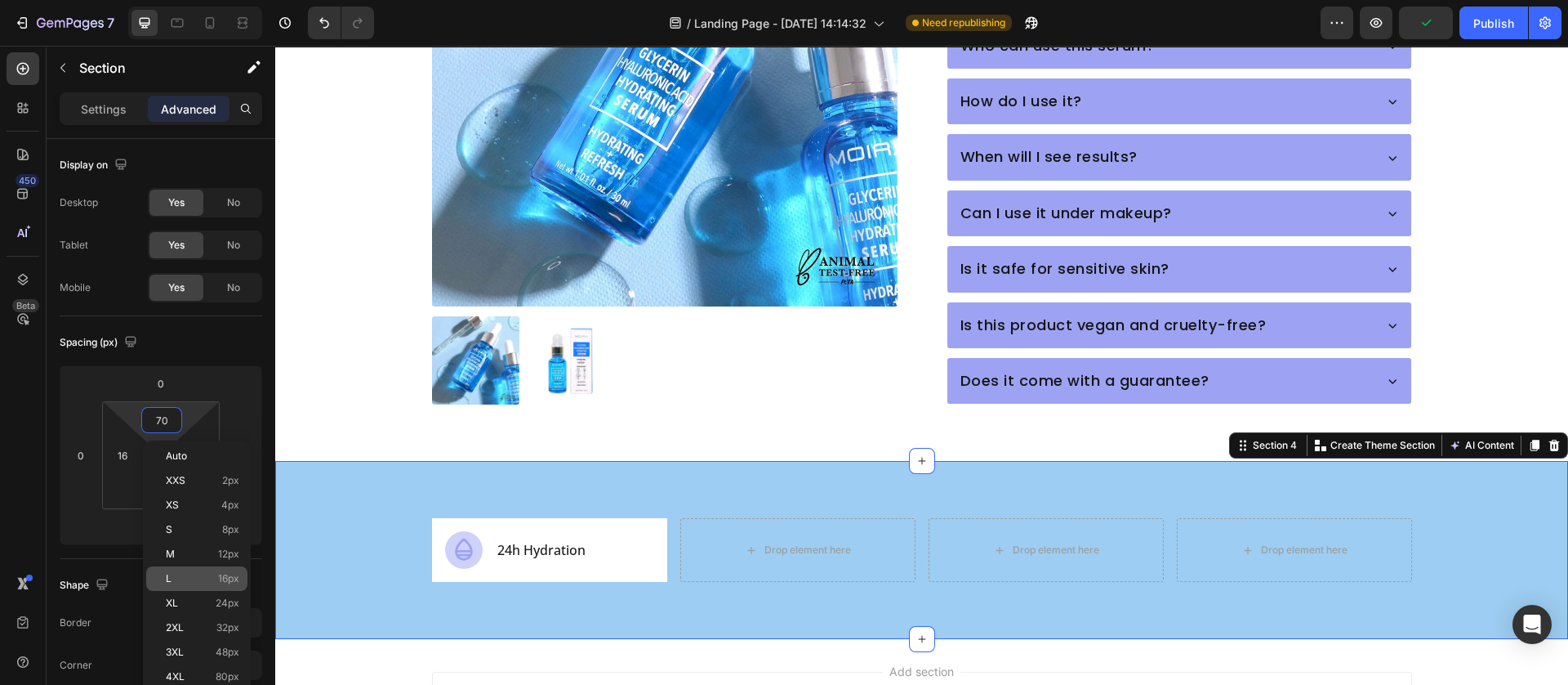
scroll to position [245, 0]
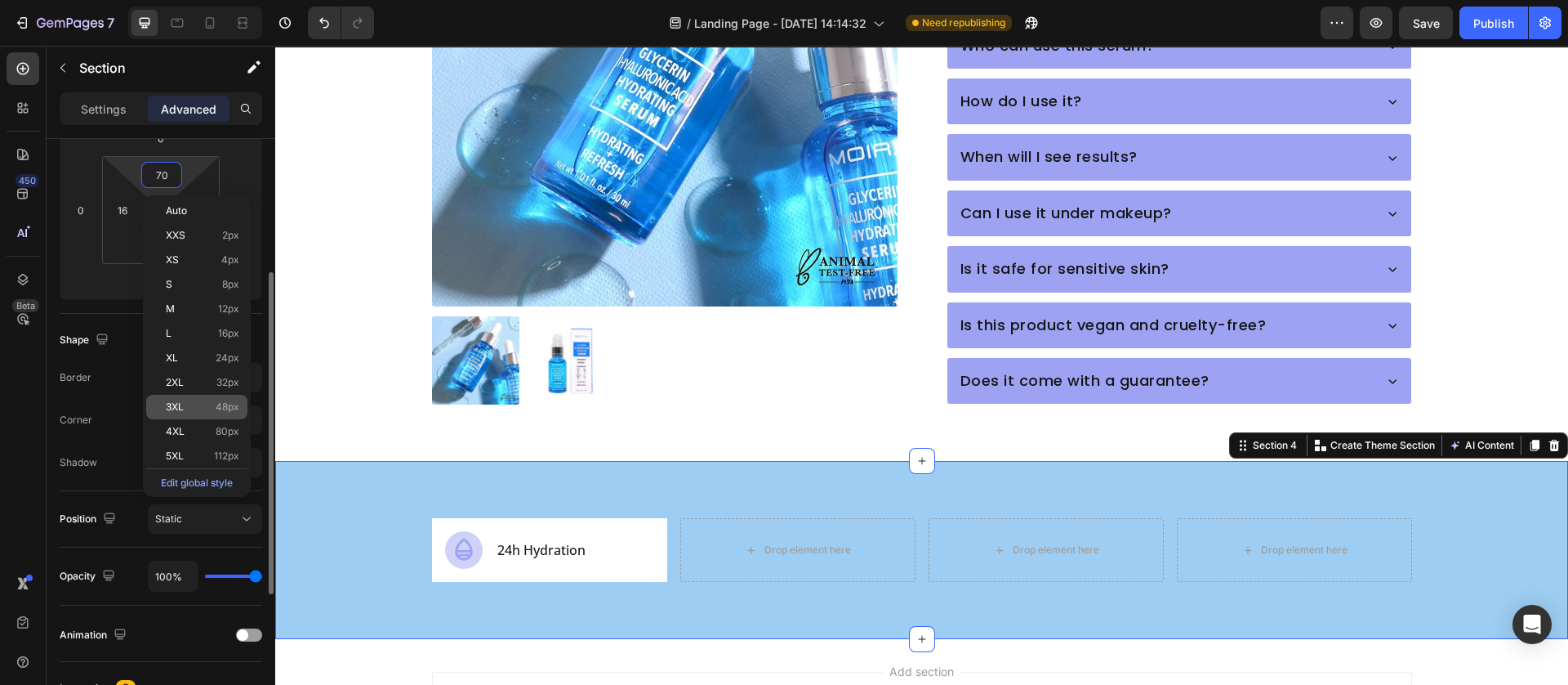
click at [219, 407] on span "48px" at bounding box center [227, 407] width 23 height 12
type input "48"
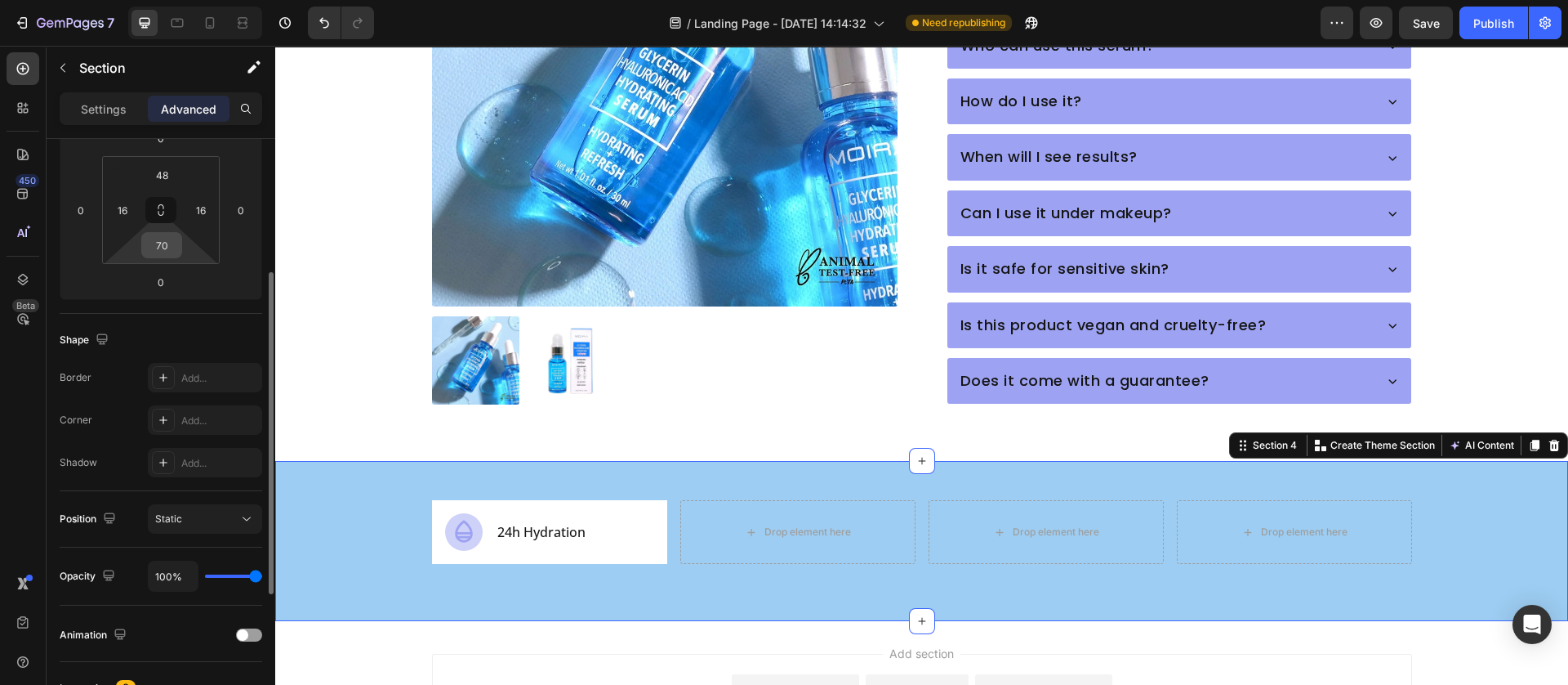
click at [166, 244] on input "70" at bounding box center [161, 245] width 32 height 24
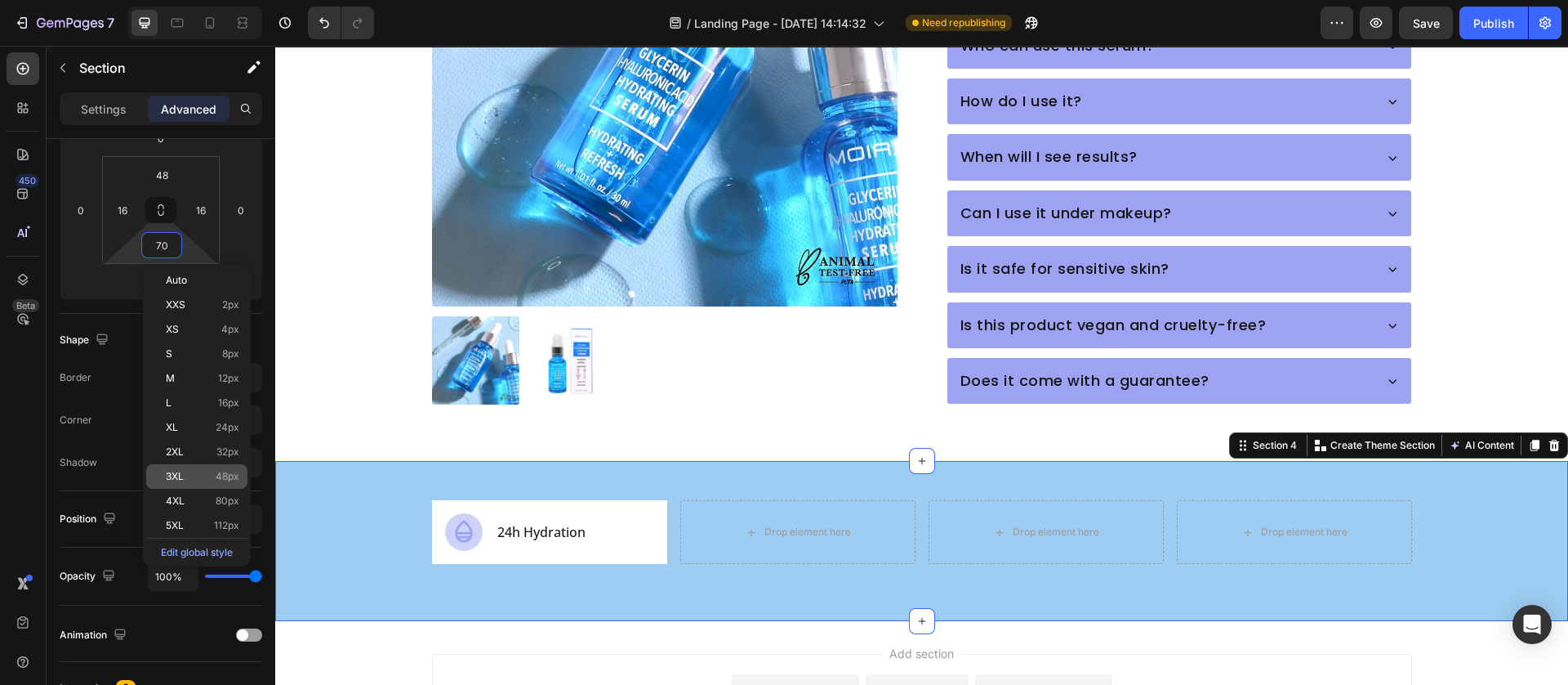
click at [203, 477] on p "3XL 48px" at bounding box center [202, 476] width 73 height 12
type input "48"
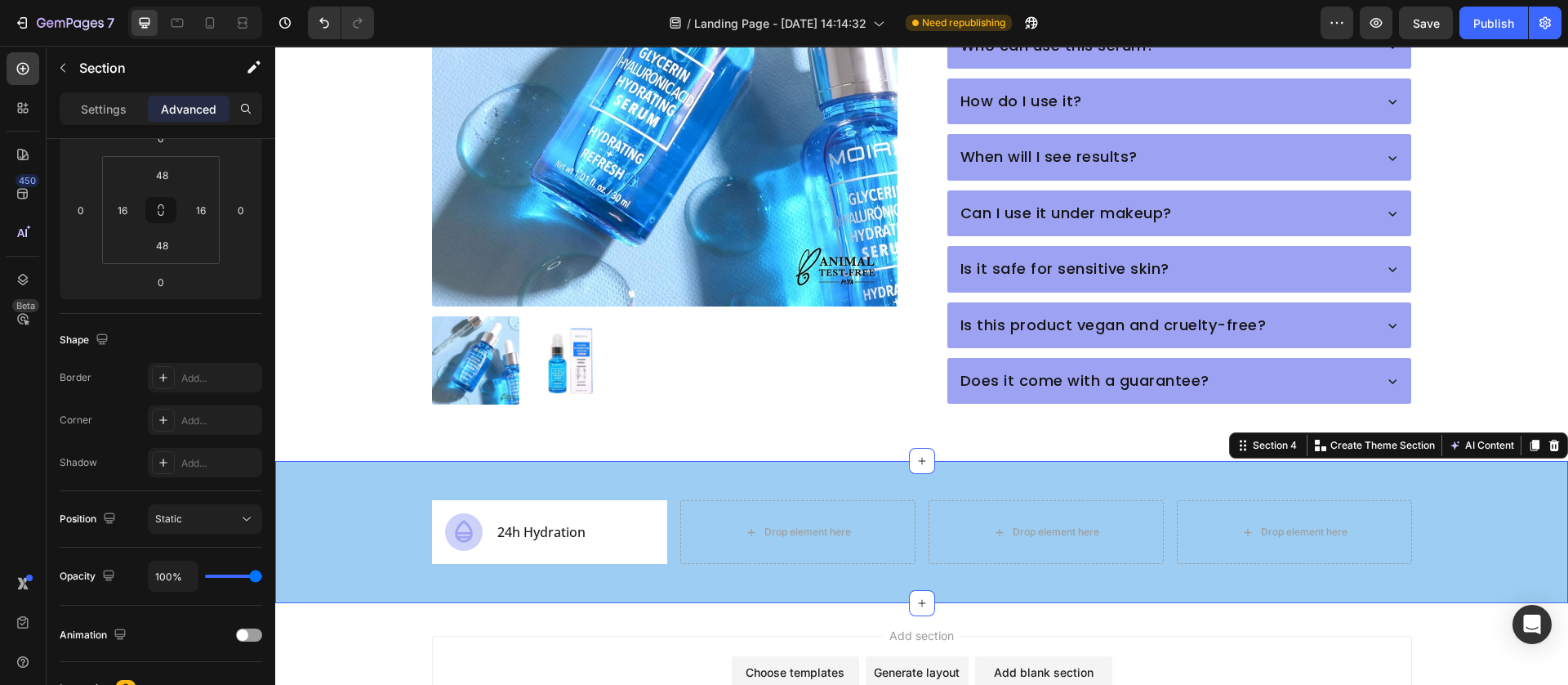
click at [467, 605] on div "Add section Choose templates inspired by CRO experts Generate layout from URL o…" at bounding box center [921, 684] width 1293 height 162
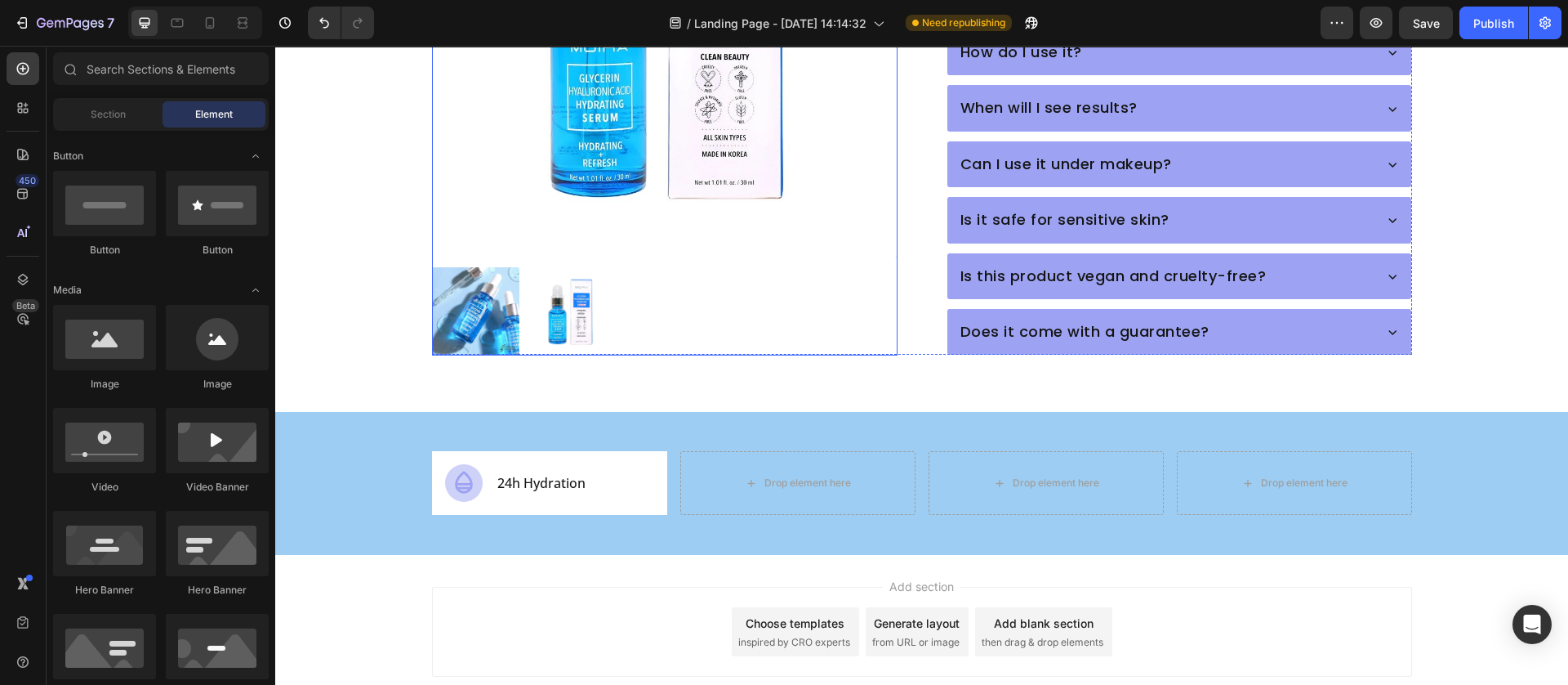
scroll to position [1061, 0]
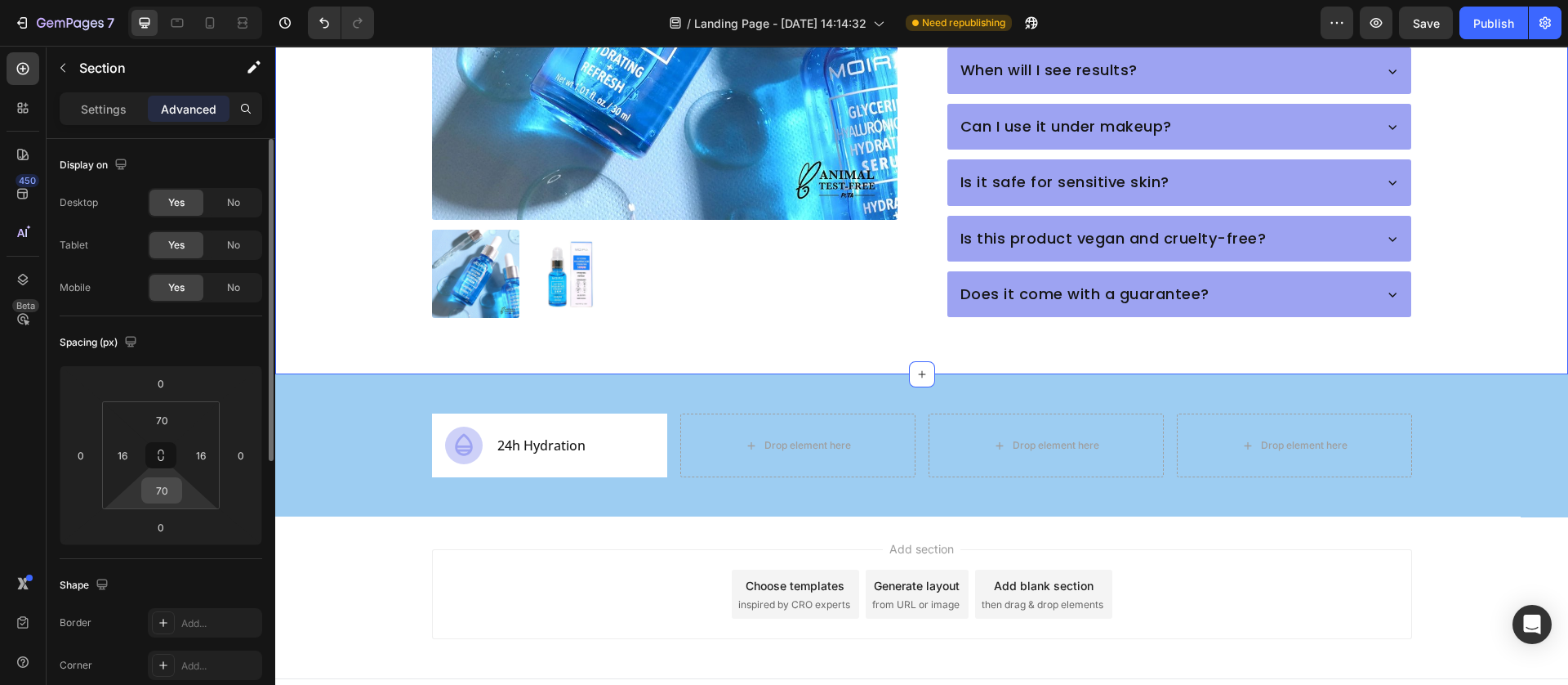
click at [168, 498] on input "70" at bounding box center [161, 490] width 32 height 24
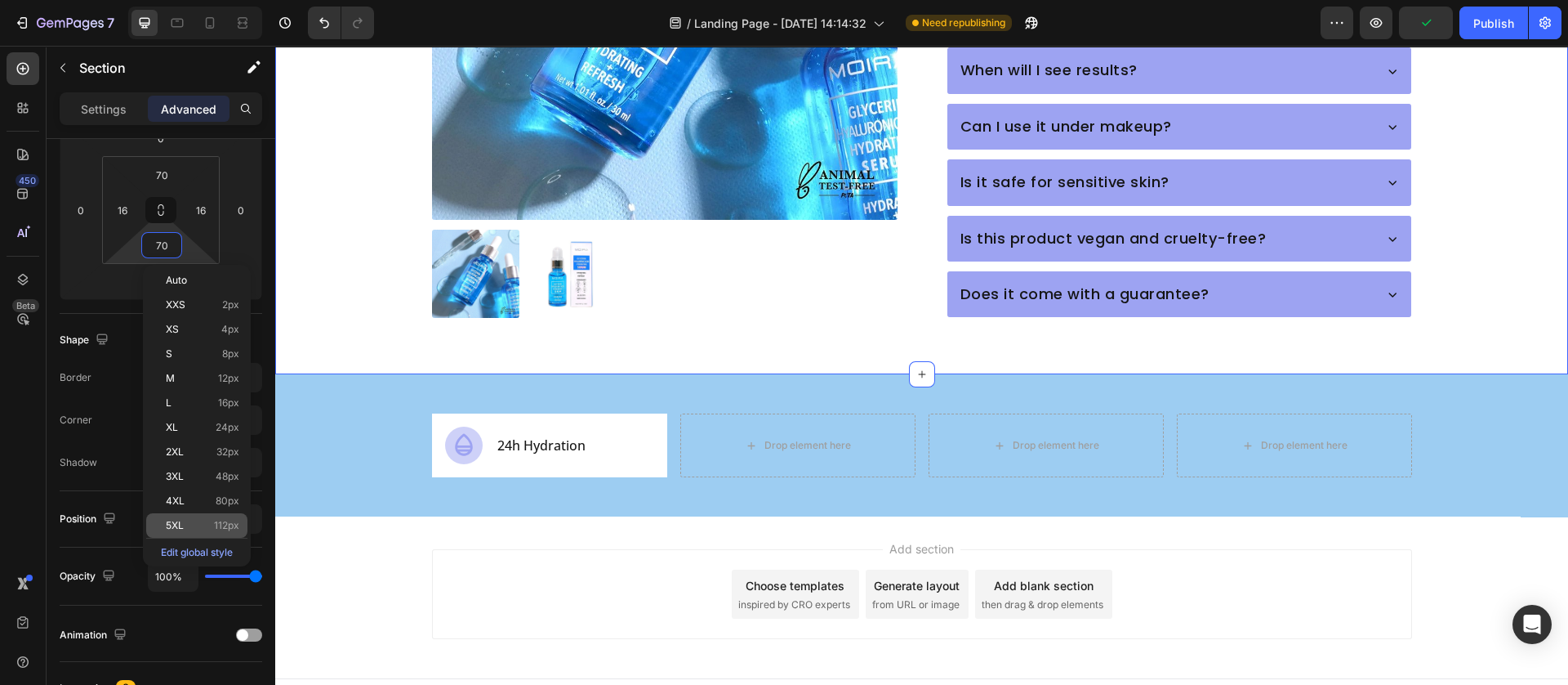
click at [208, 513] on div "5XL 112px" at bounding box center [197, 525] width 101 height 24
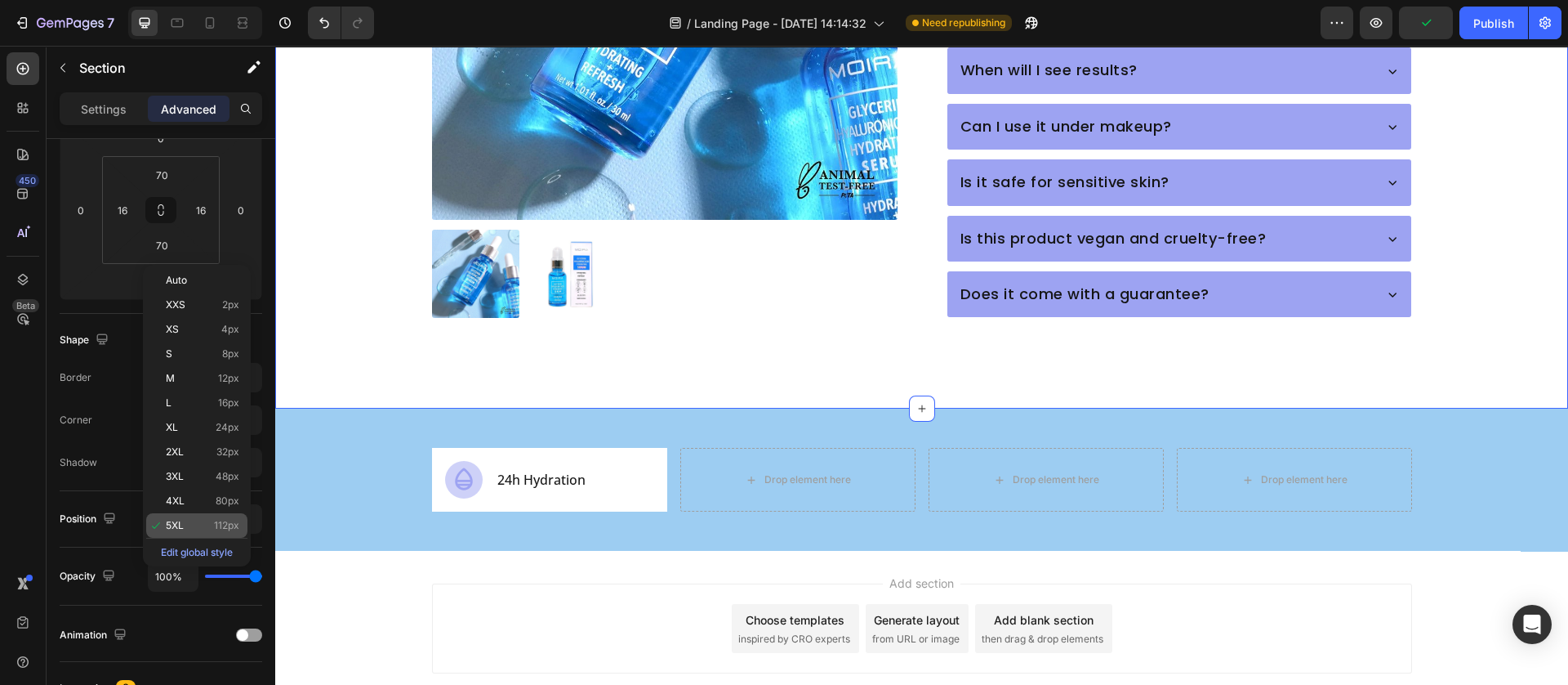
type input "112"
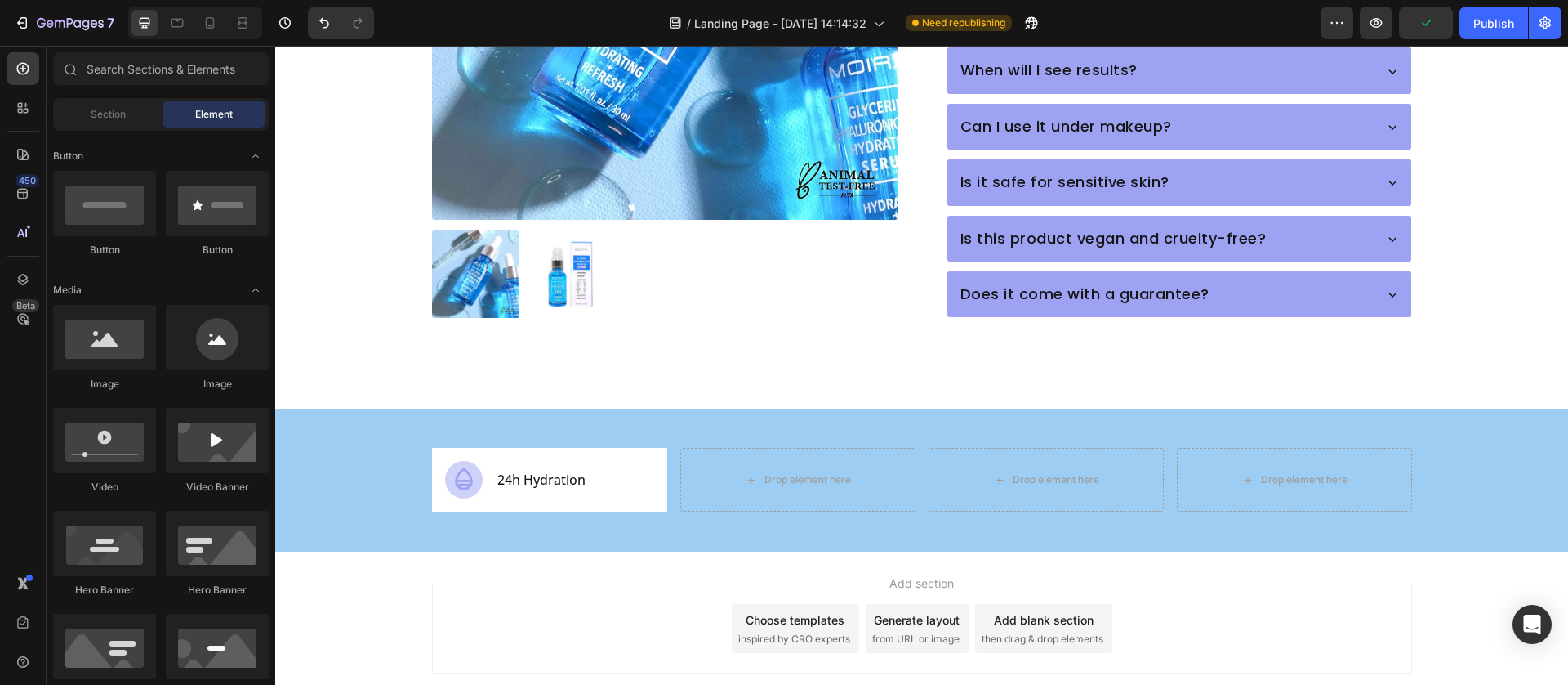
click at [494, 584] on div "Add section Choose templates inspired by CRO experts Generate layout from URL o…" at bounding box center [922, 628] width 981 height 90
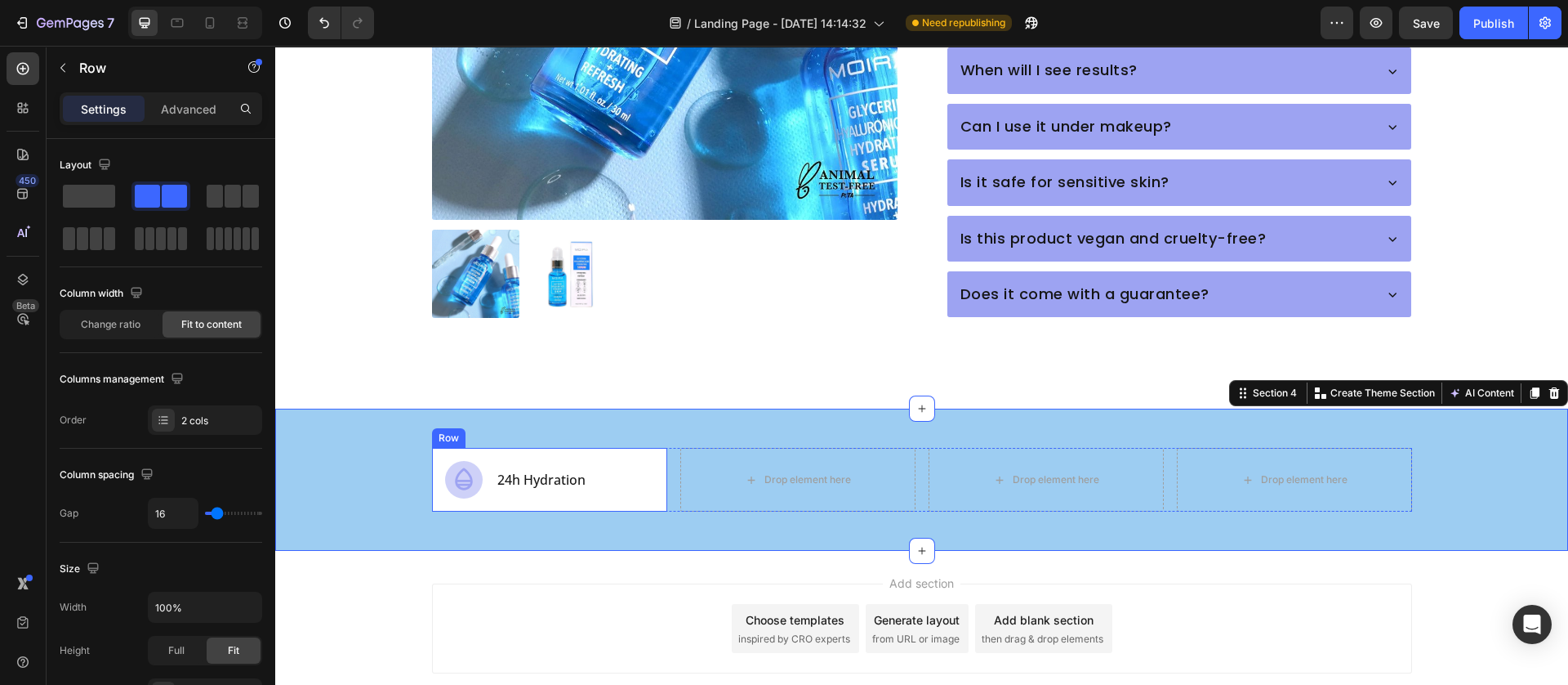
click at [650, 473] on div "Icon 24h Hydration Text Block Row" at bounding box center [549, 479] width 235 height 63
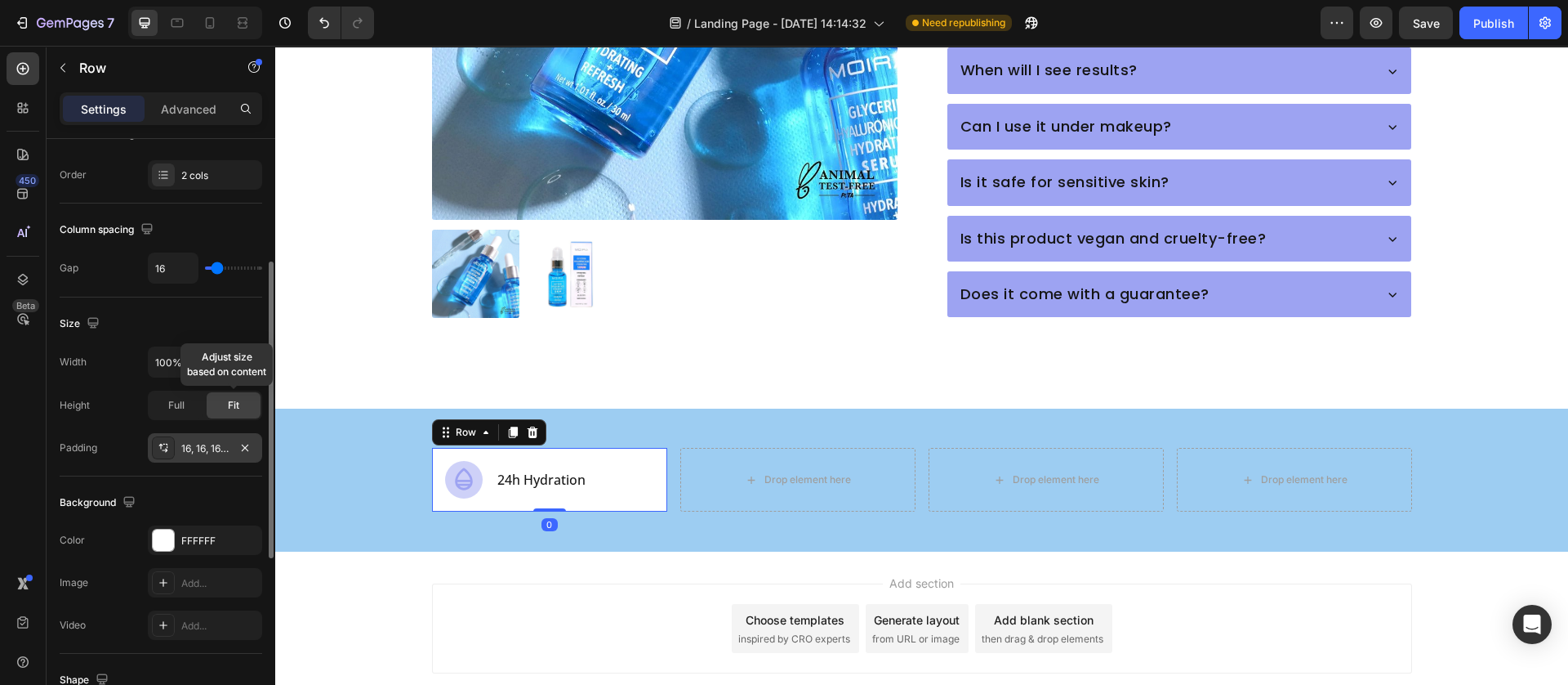
scroll to position [490, 0]
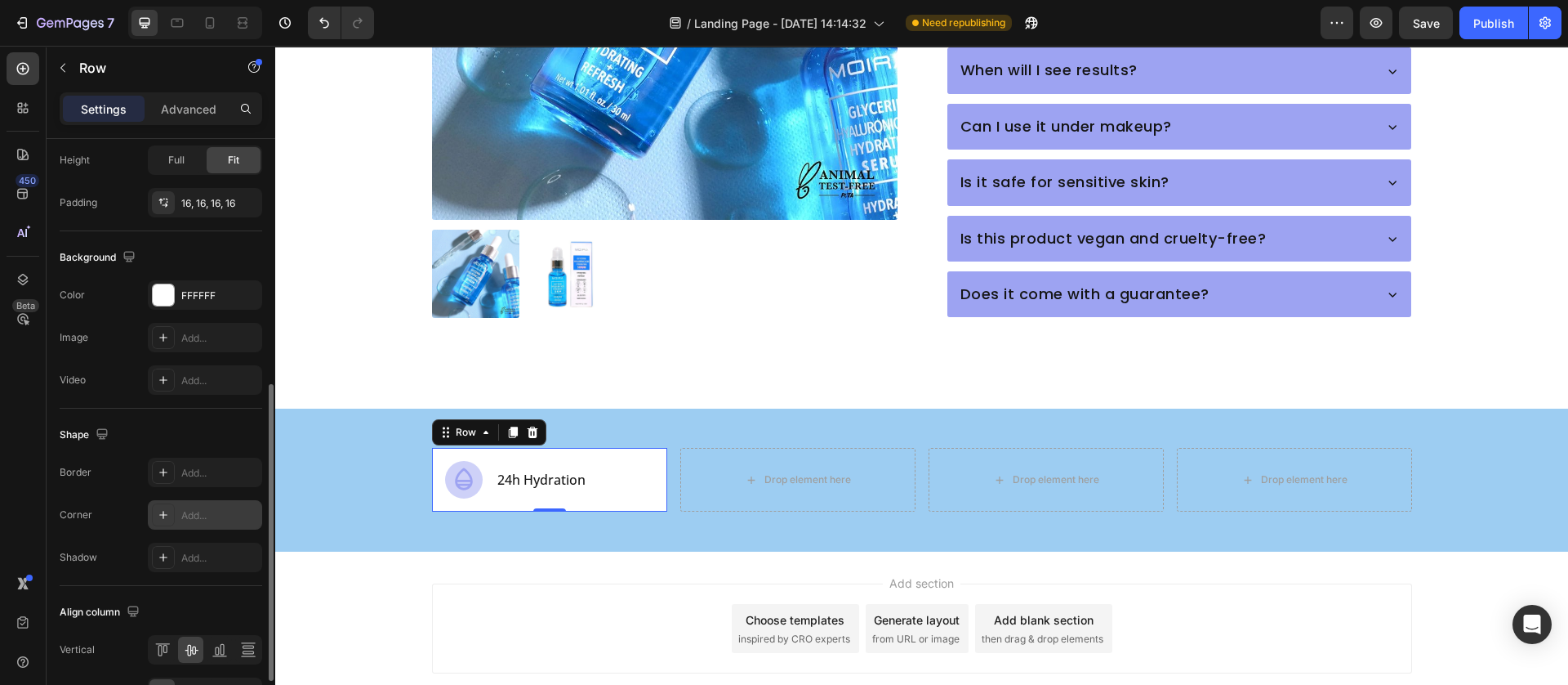
click at [160, 509] on icon at bounding box center [163, 514] width 13 height 13
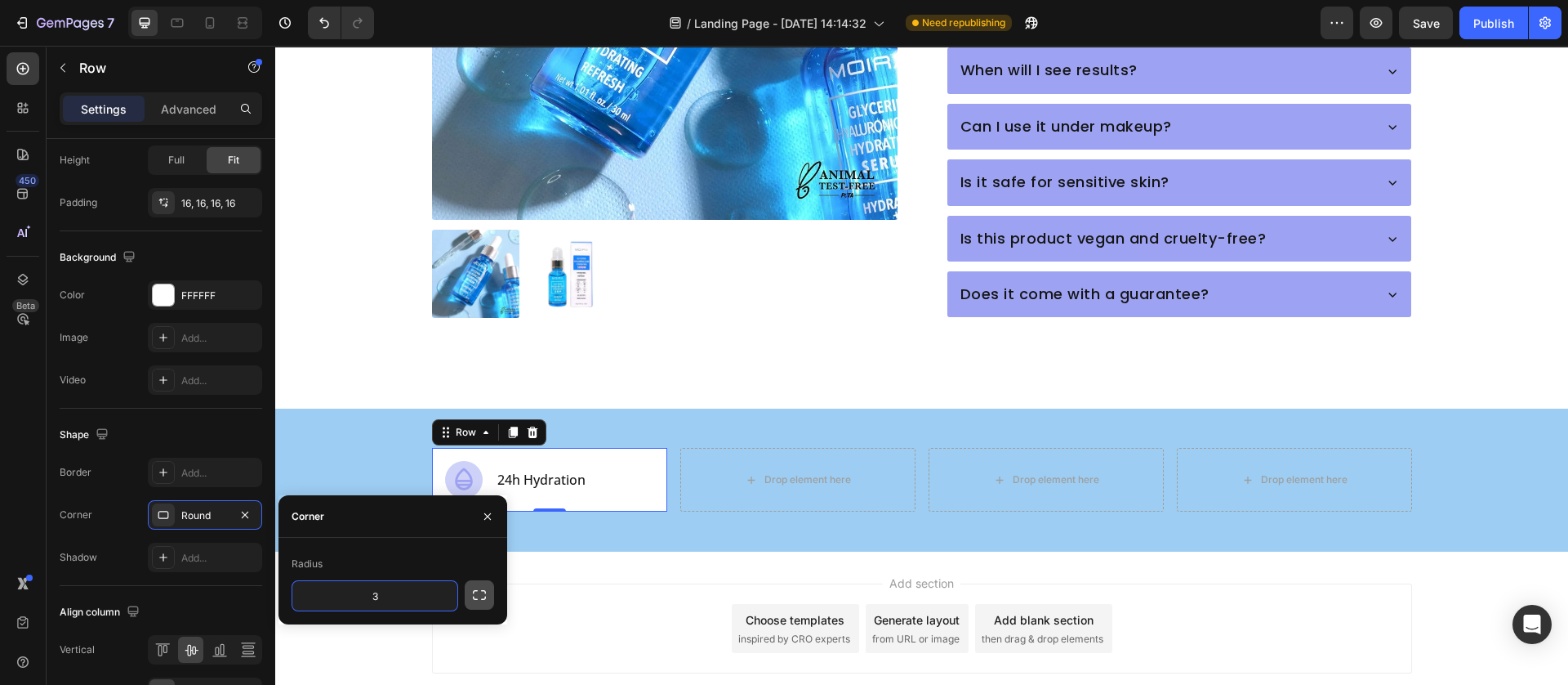
type input "3"
click at [481, 606] on button "button" at bounding box center [479, 594] width 29 height 29
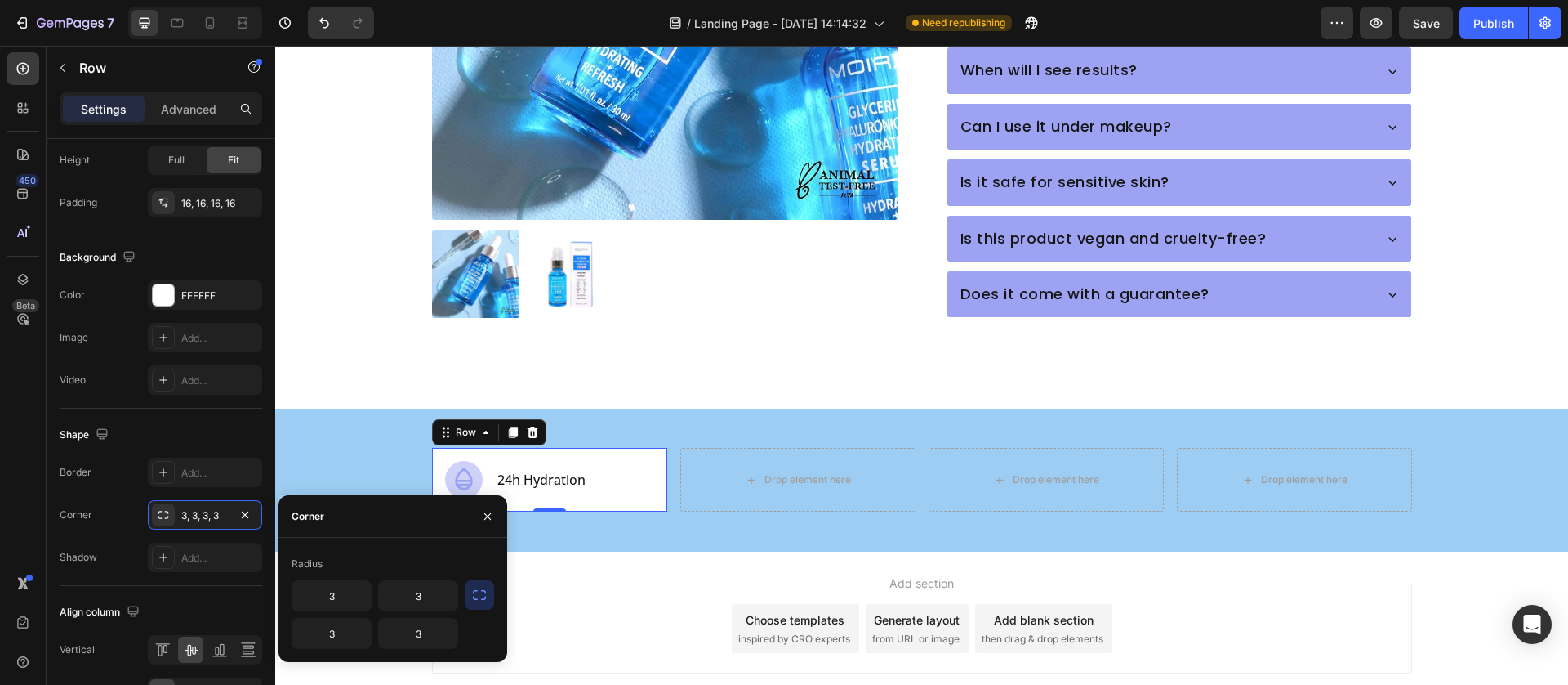
click at [647, 590] on div "Add section Choose templates inspired by CRO experts Generate layout from URL o…" at bounding box center [922, 628] width 981 height 90
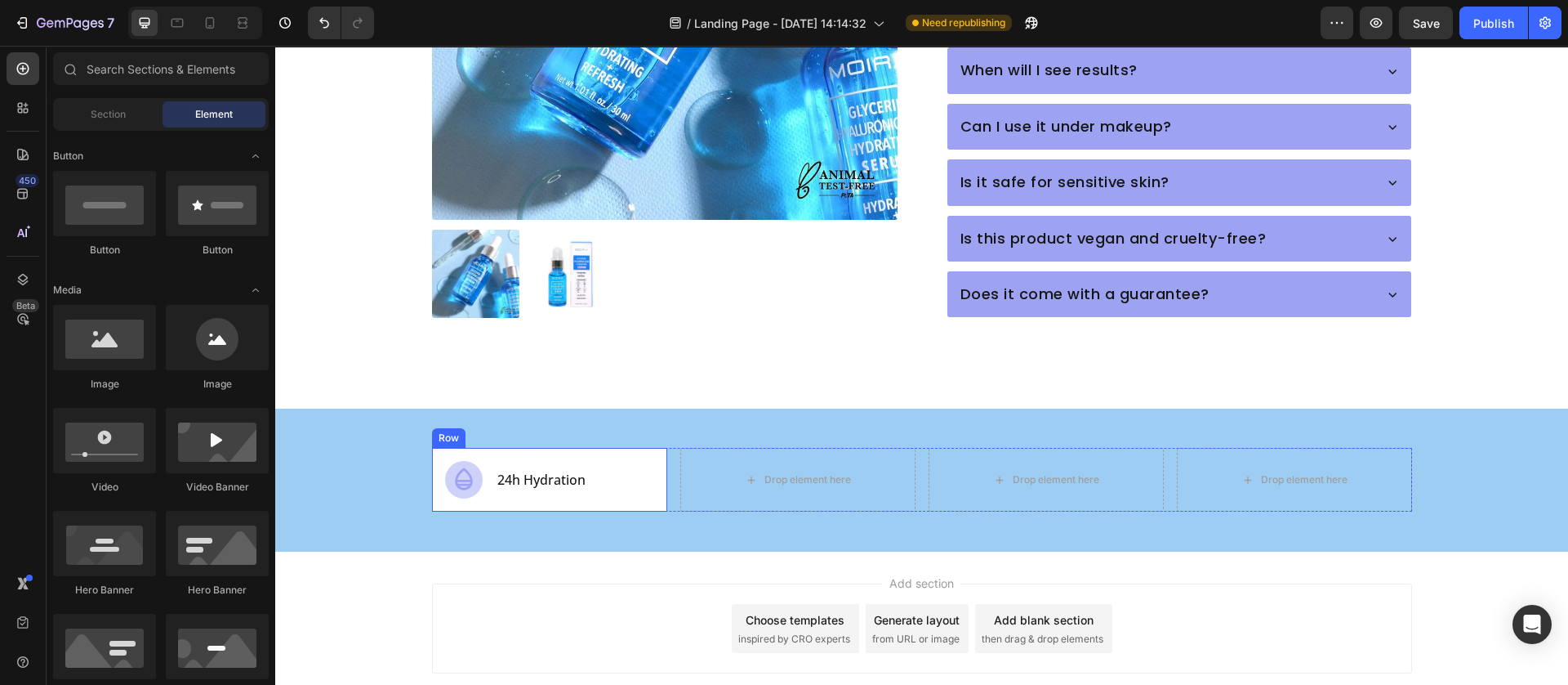
click at [650, 469] on div "Icon 24h Hydration Text Block Row" at bounding box center [549, 479] width 235 height 63
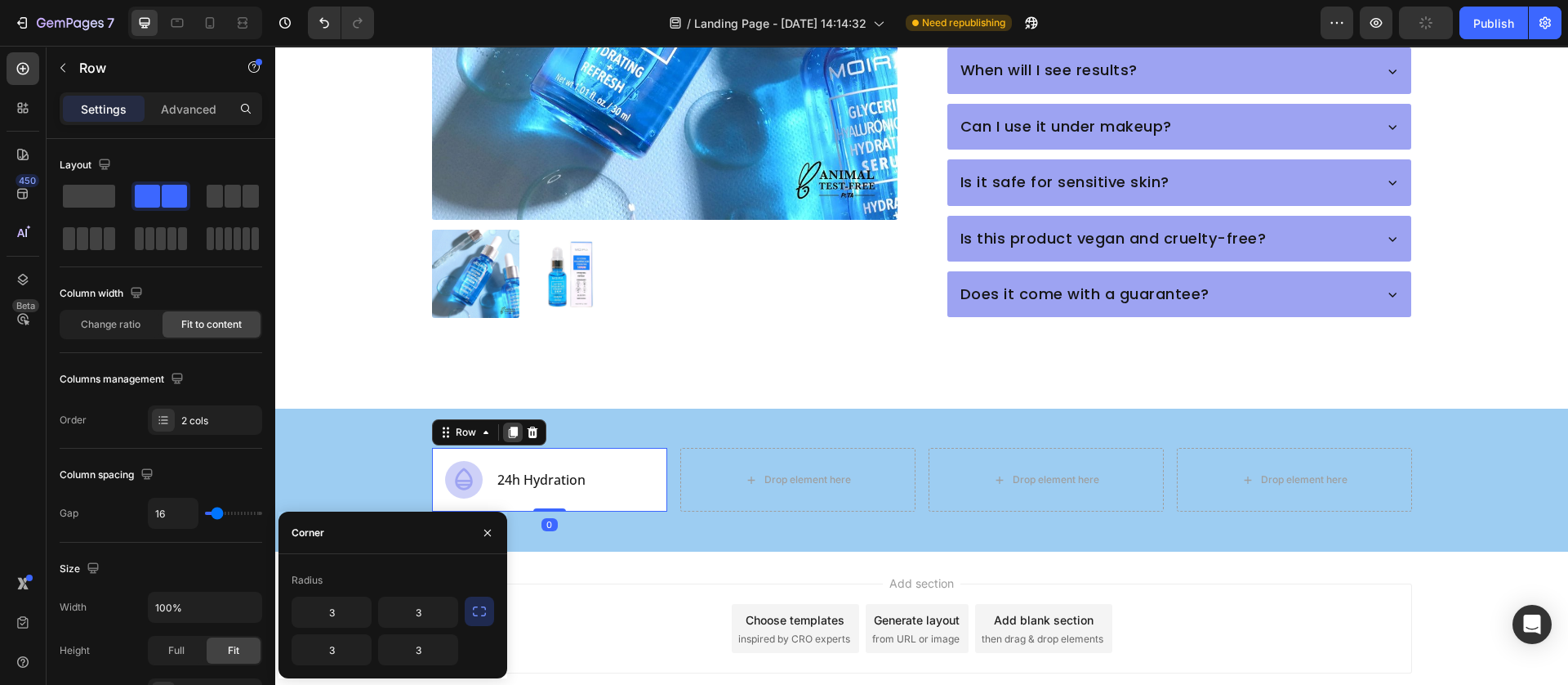
click at [508, 427] on icon at bounding box center [512, 433] width 9 height 12
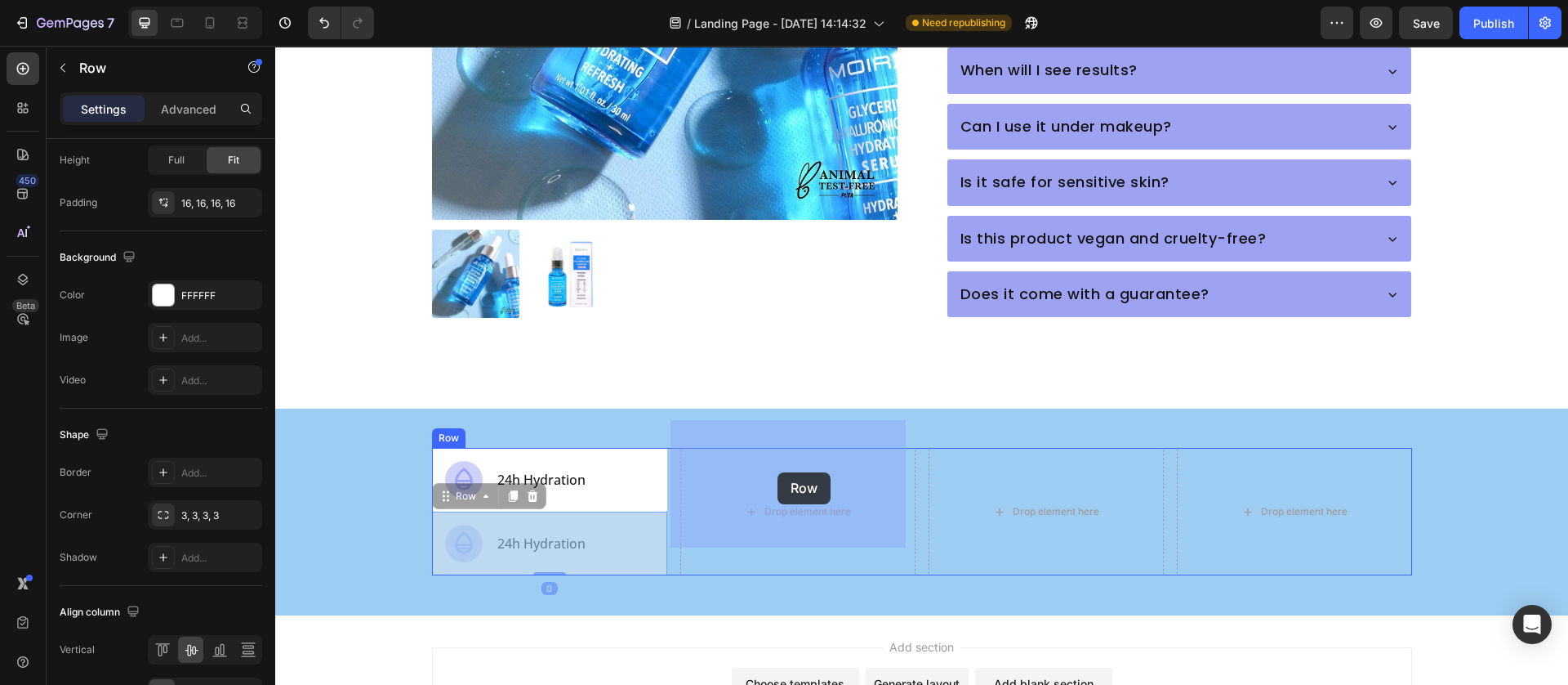
drag, startPoint x: 434, startPoint y: 461, endPoint x: 765, endPoint y: 472, distance: 331.2
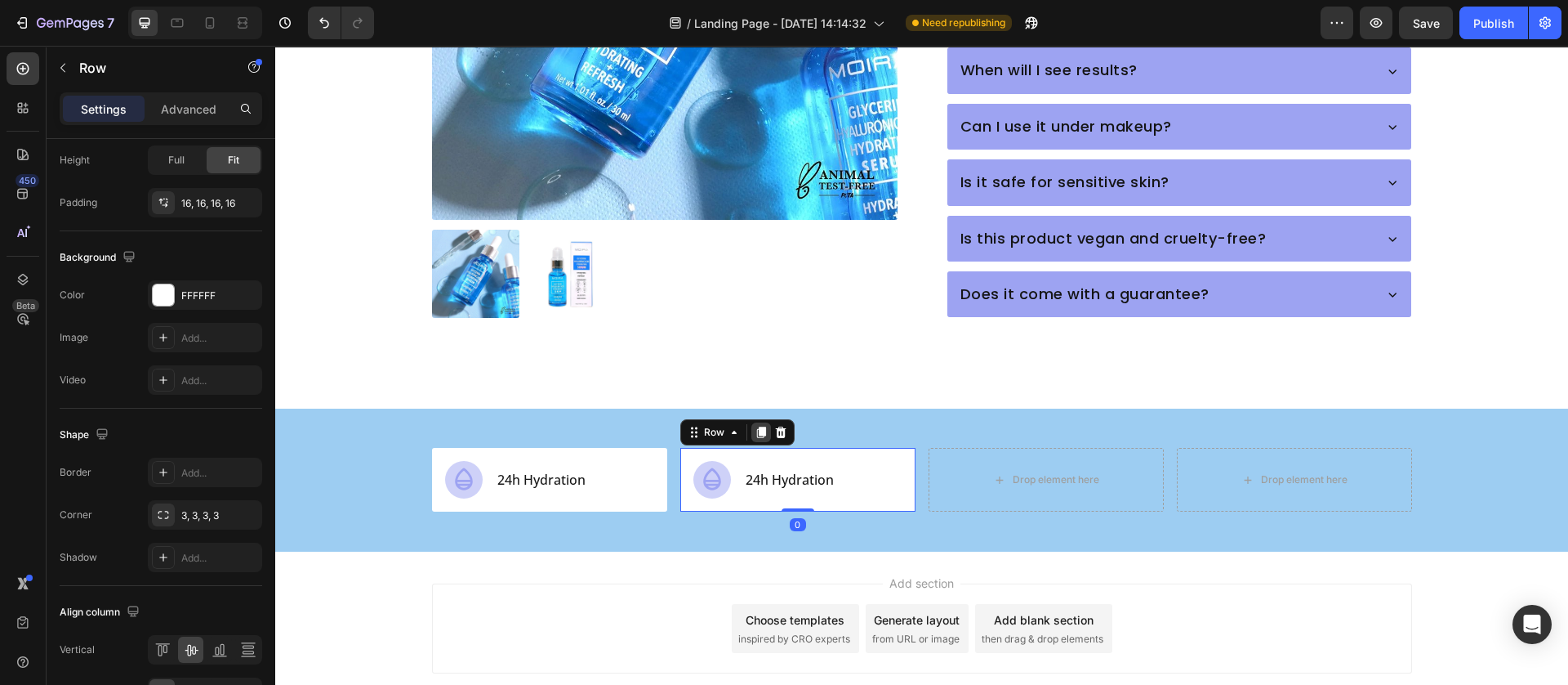
click at [755, 425] on icon at bounding box center [761, 431] width 13 height 13
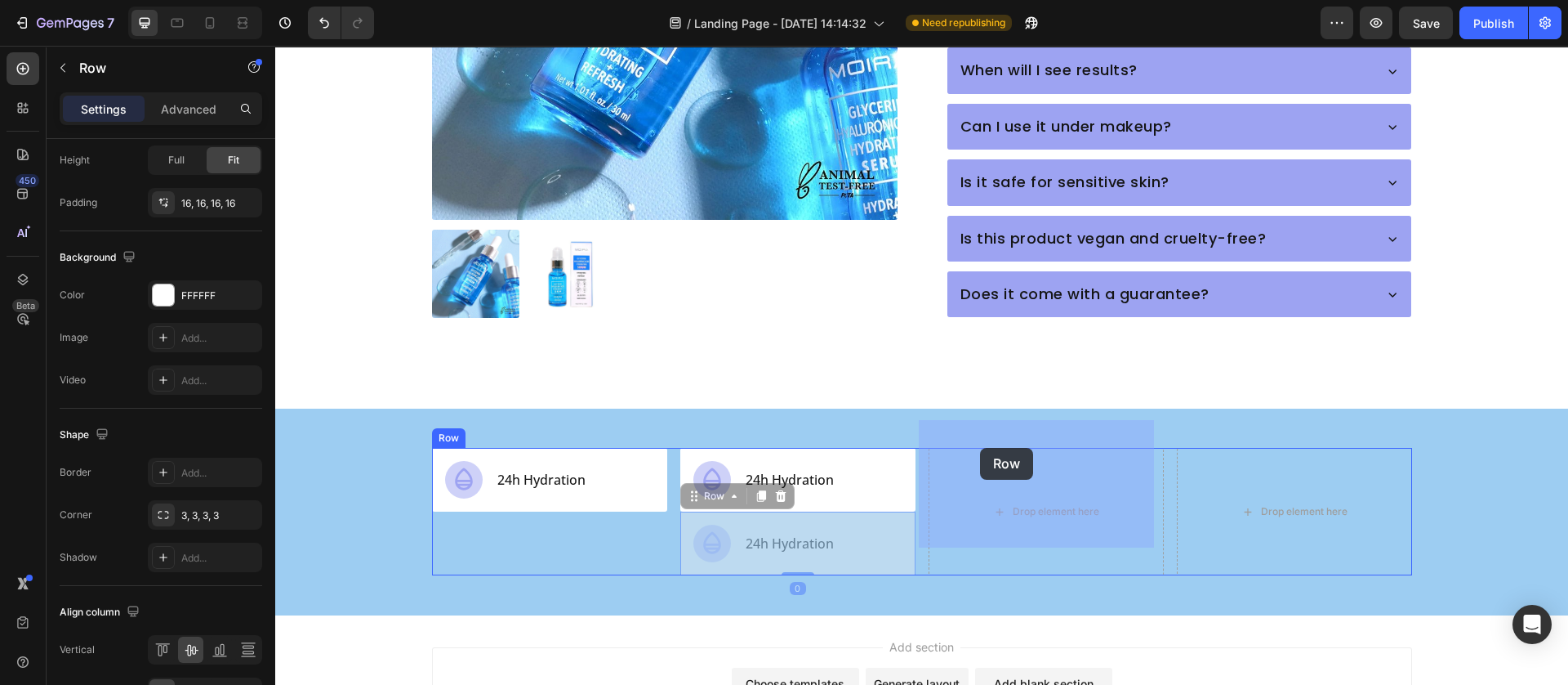
drag, startPoint x: 683, startPoint y: 464, endPoint x: 981, endPoint y: 448, distance: 298.4
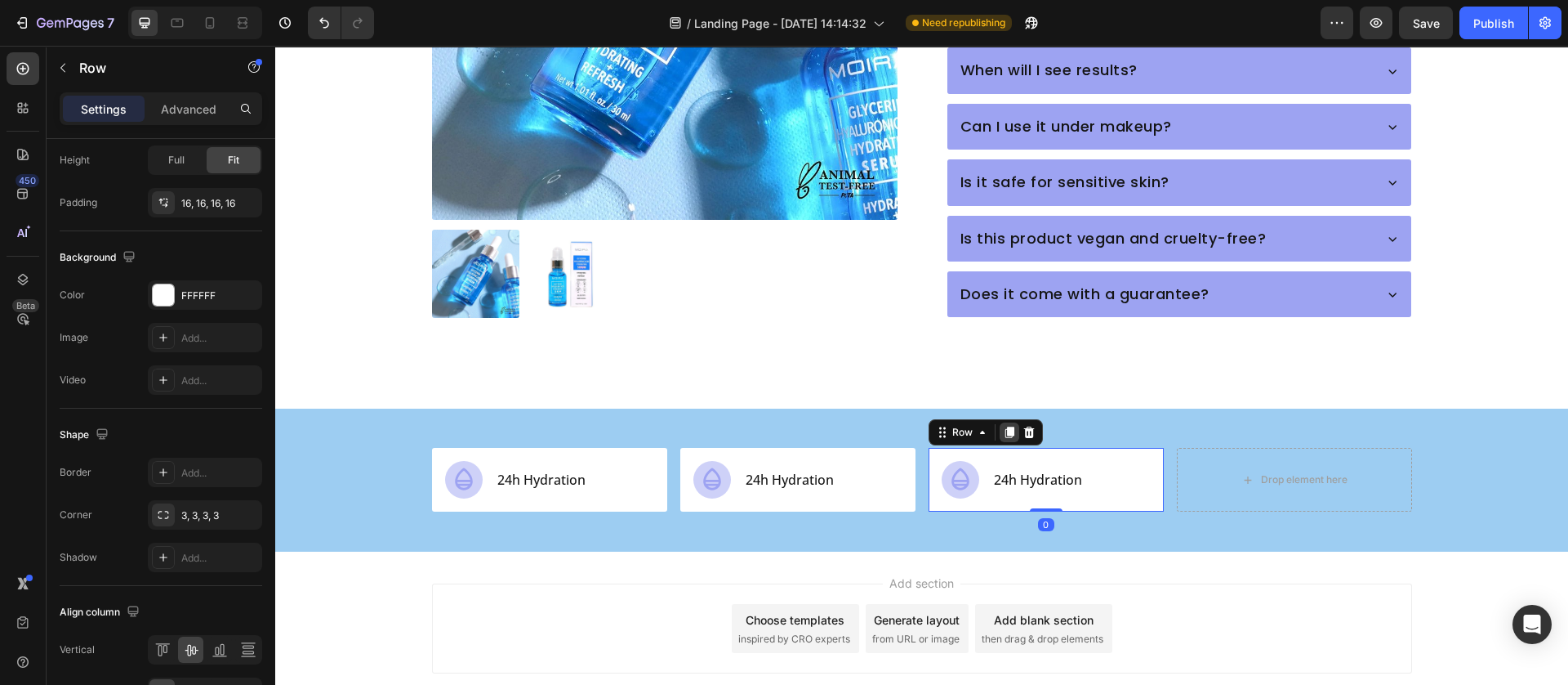
click at [1005, 427] on icon at bounding box center [1009, 433] width 9 height 12
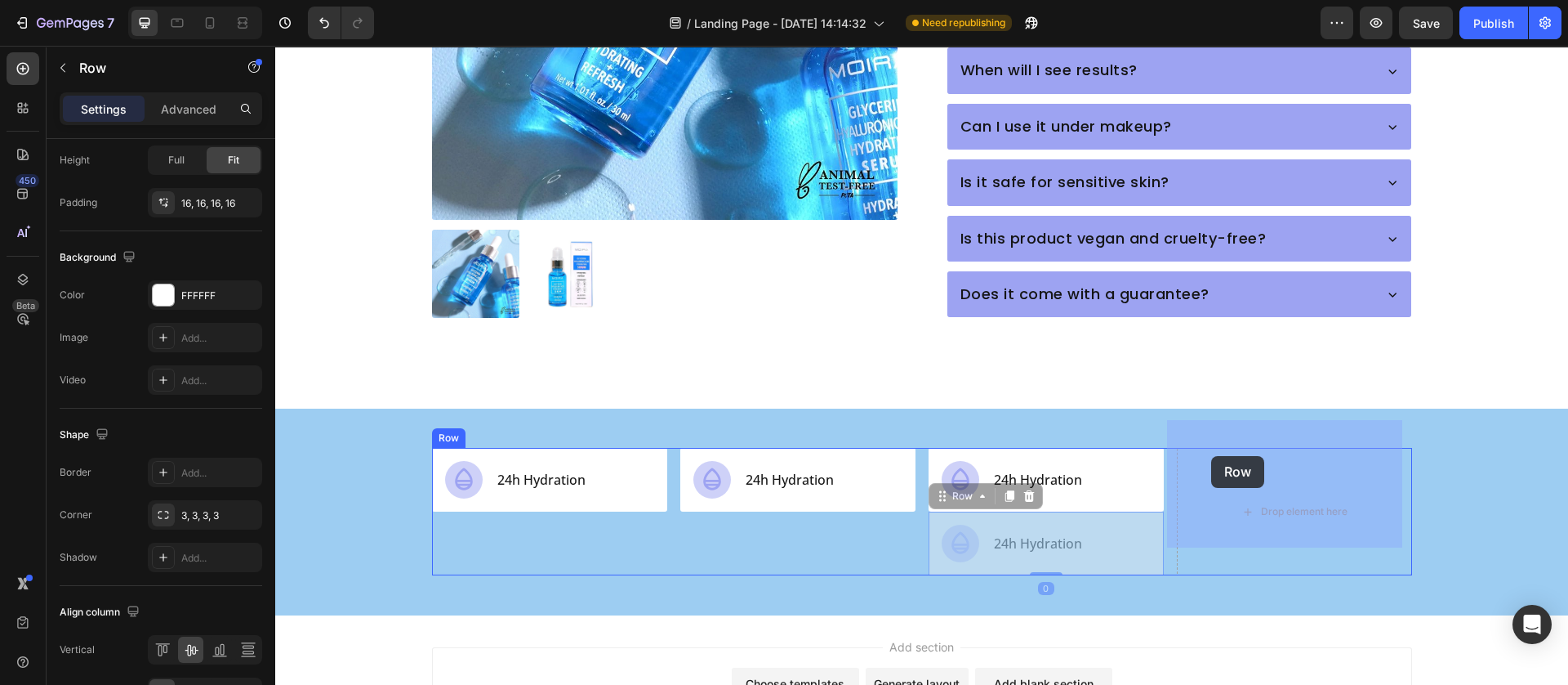
drag, startPoint x: 929, startPoint y: 461, endPoint x: 1066, endPoint y: 509, distance: 145.2
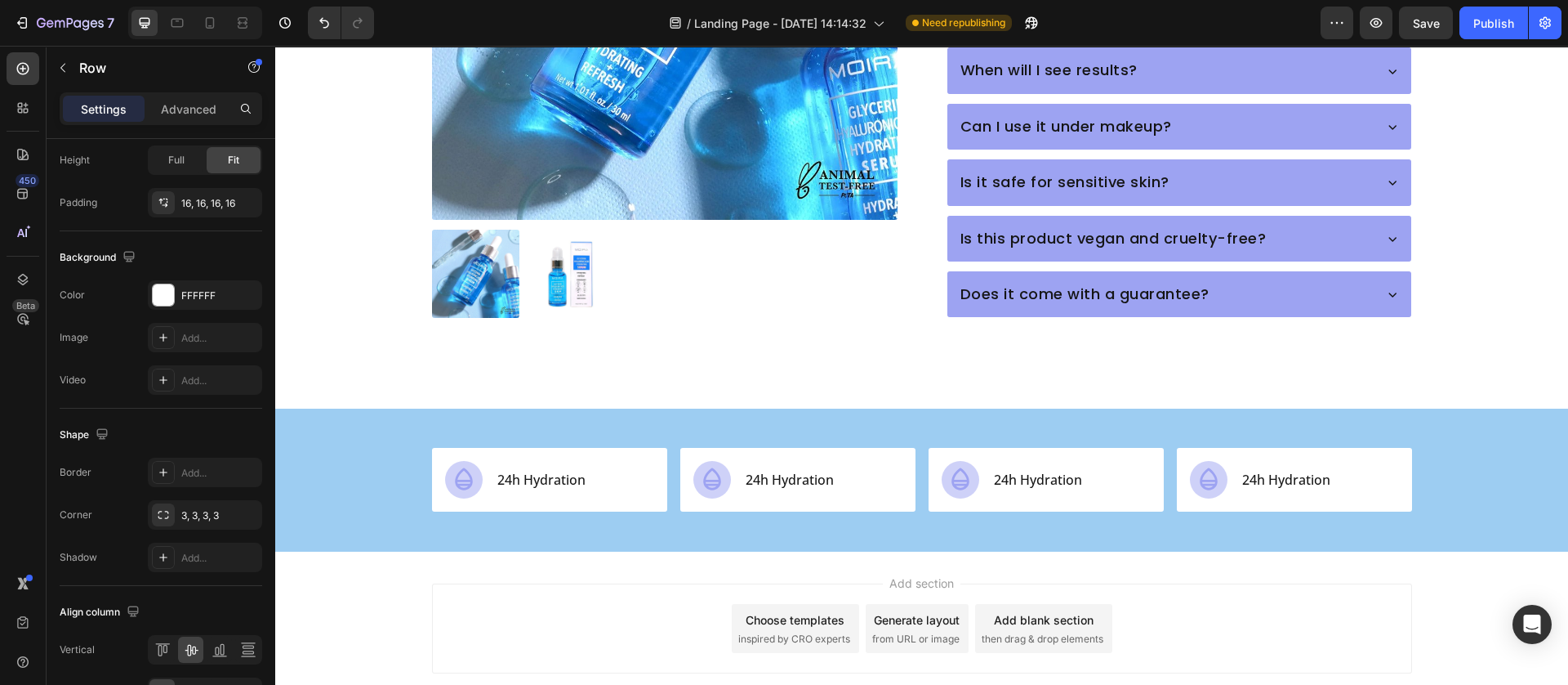
click at [1042, 550] on div "Add section Choose templates inspired by CRO experts Generate layout from URL o…" at bounding box center [921, 631] width 1293 height 162
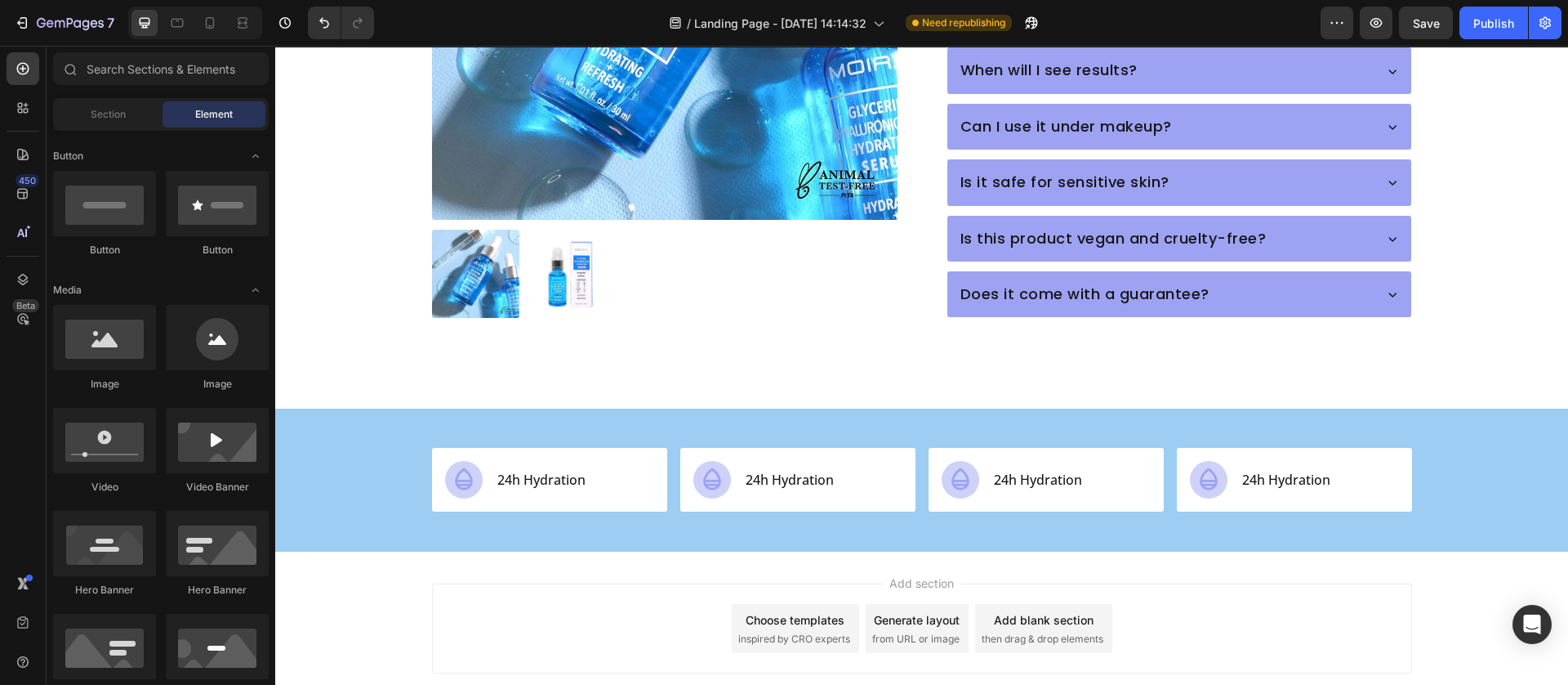
click at [571, 550] on div "Add section Choose templates inspired by CRO experts Generate layout from URL o…" at bounding box center [921, 631] width 1293 height 162
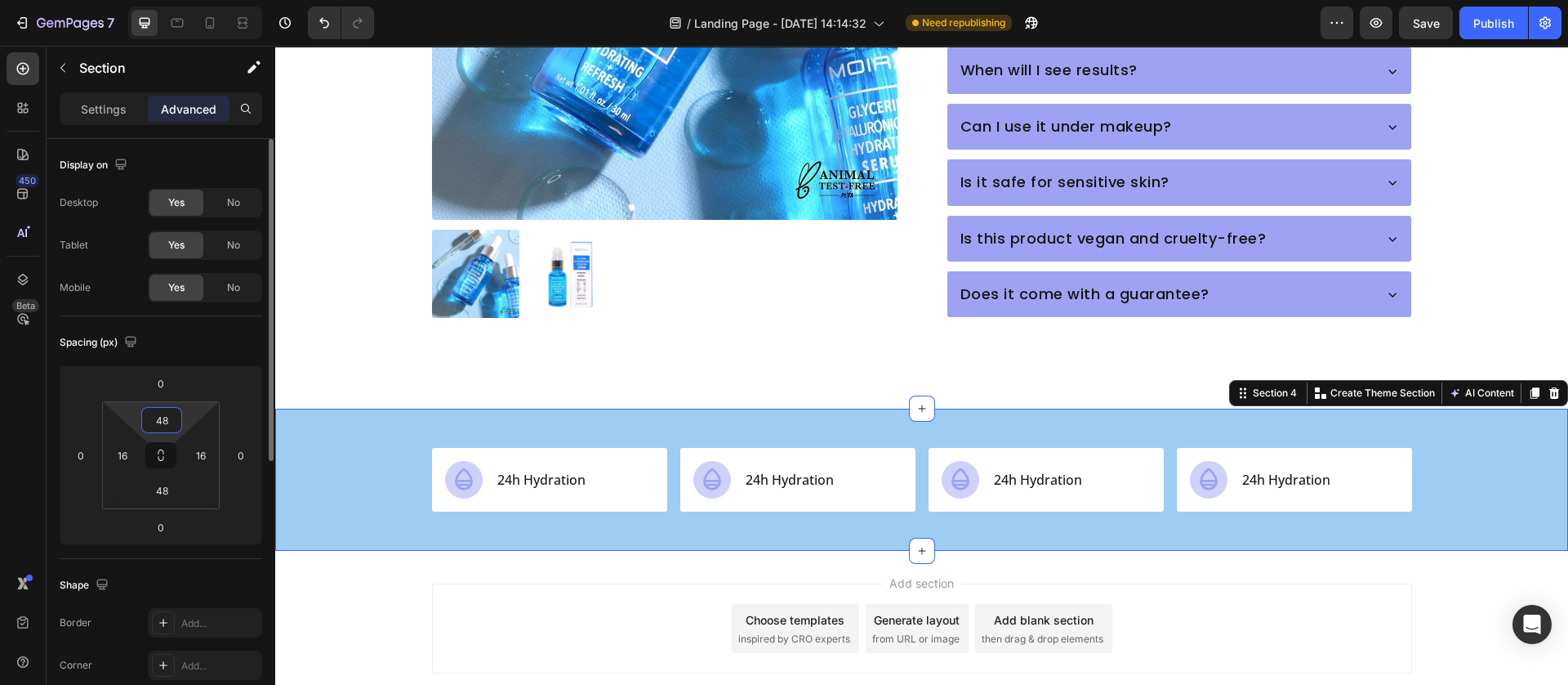
click at [161, 419] on input "48" at bounding box center [161, 420] width 32 height 24
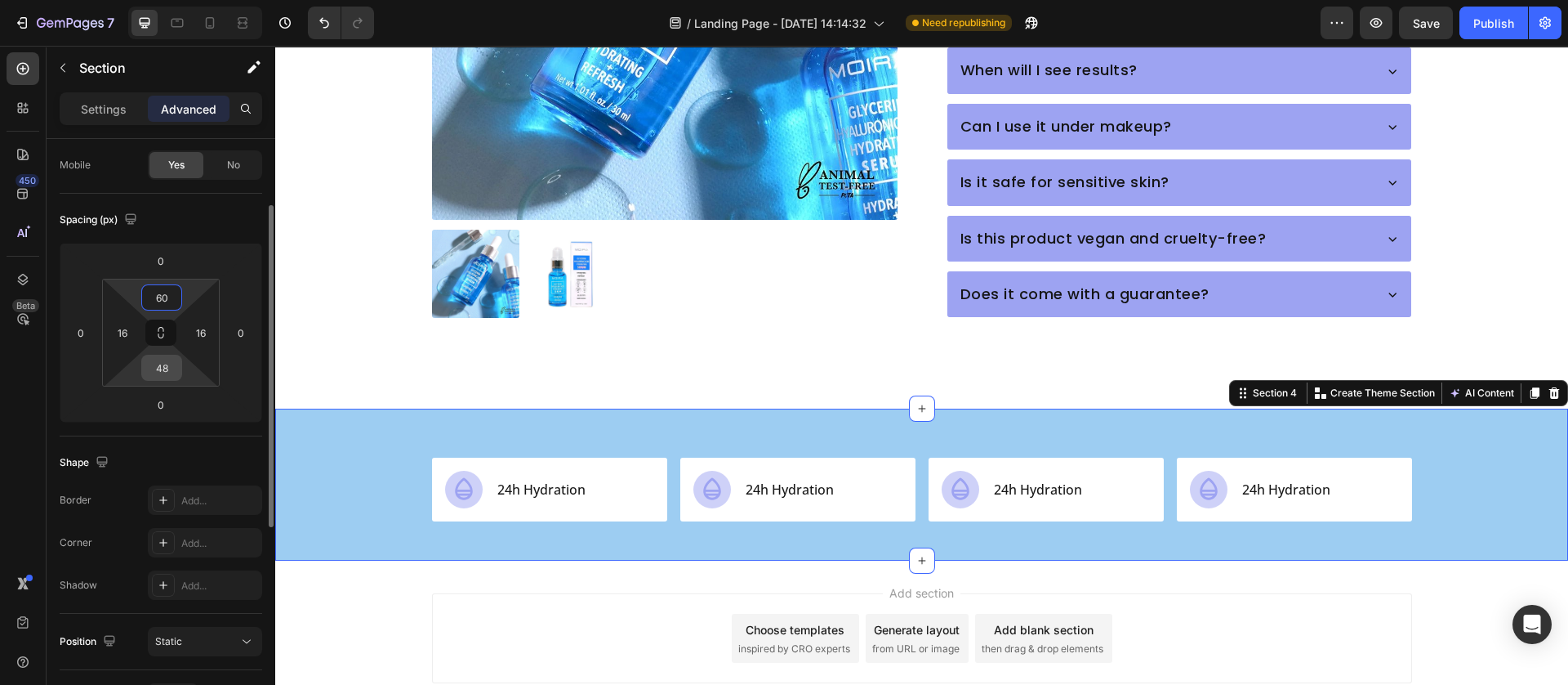
type input "60"
click at [168, 371] on input "48" at bounding box center [161, 367] width 32 height 24
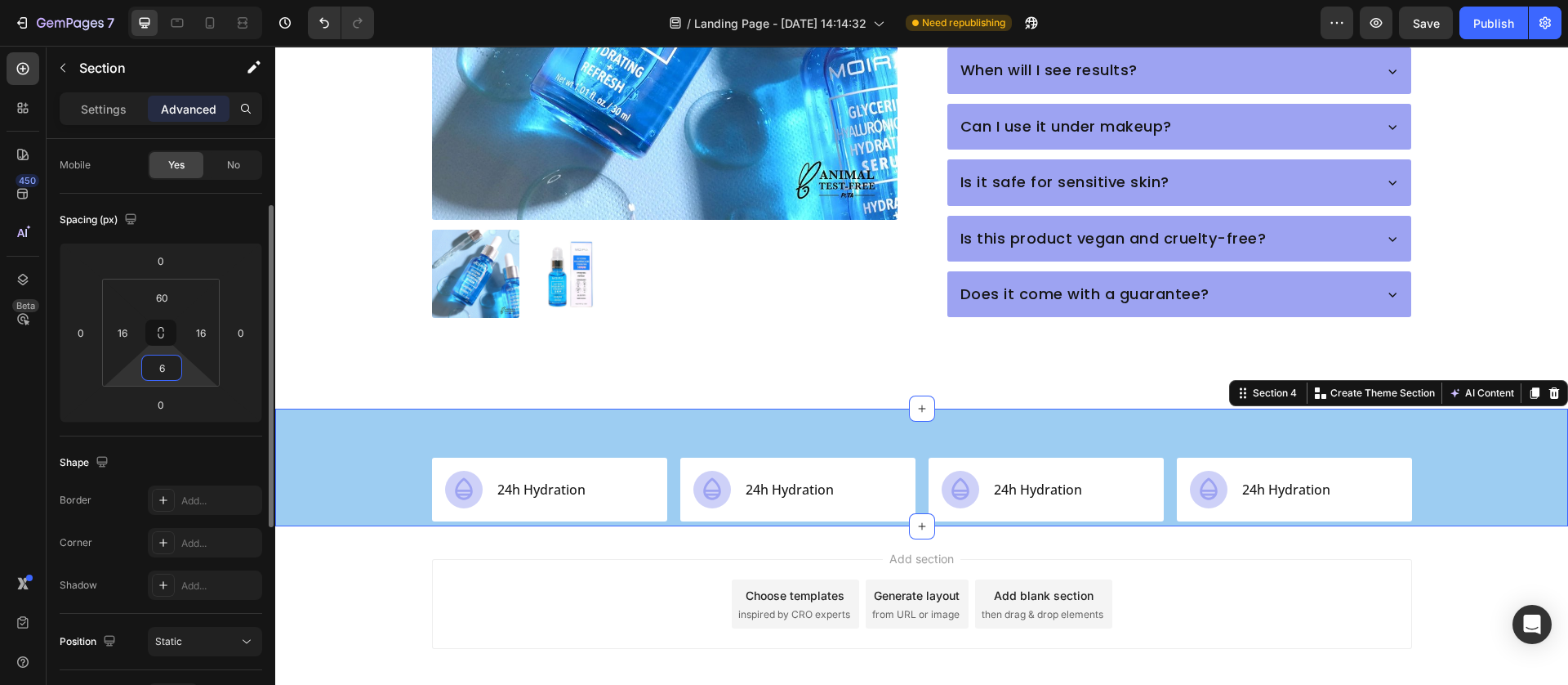
type input "60"
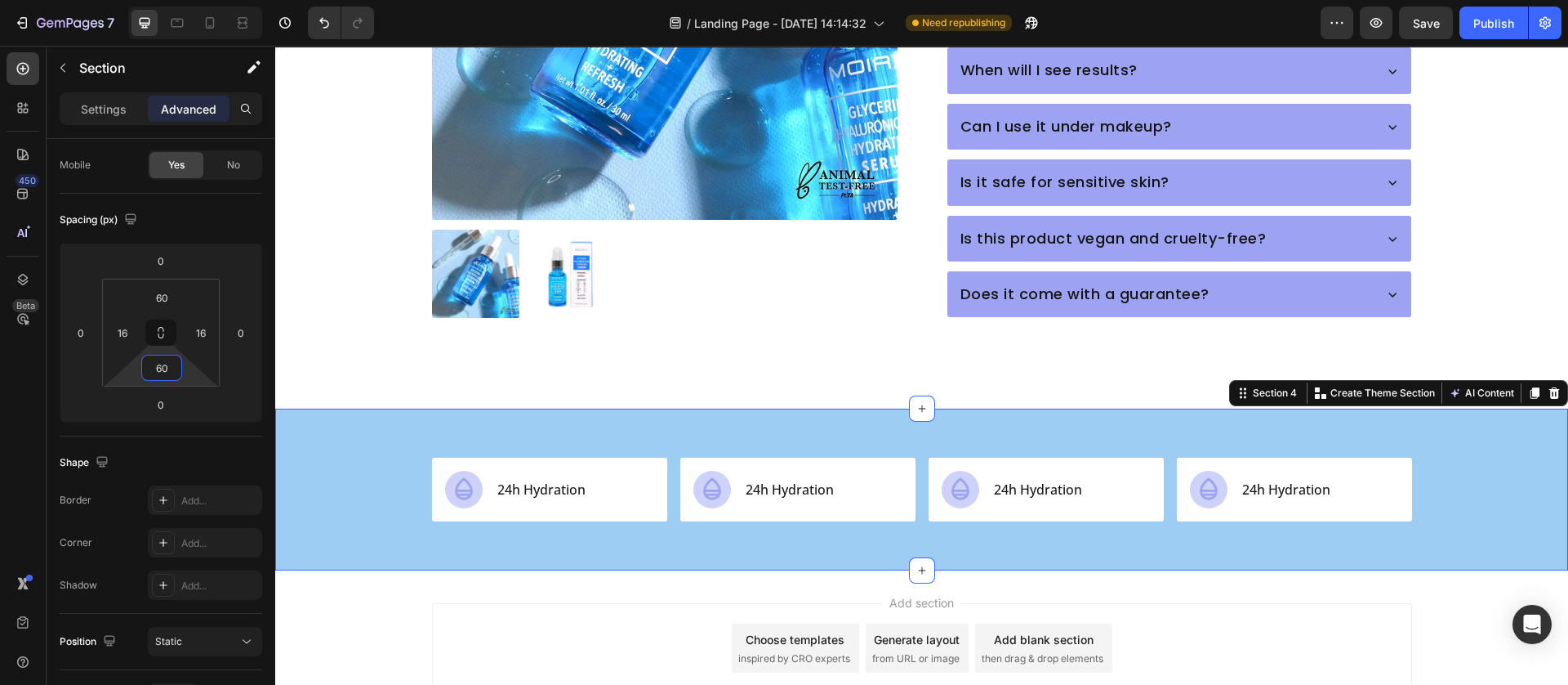
click at [381, 570] on div "Add section Choose templates inspired by CRO experts Generate layout from URL o…" at bounding box center [921, 651] width 1293 height 162
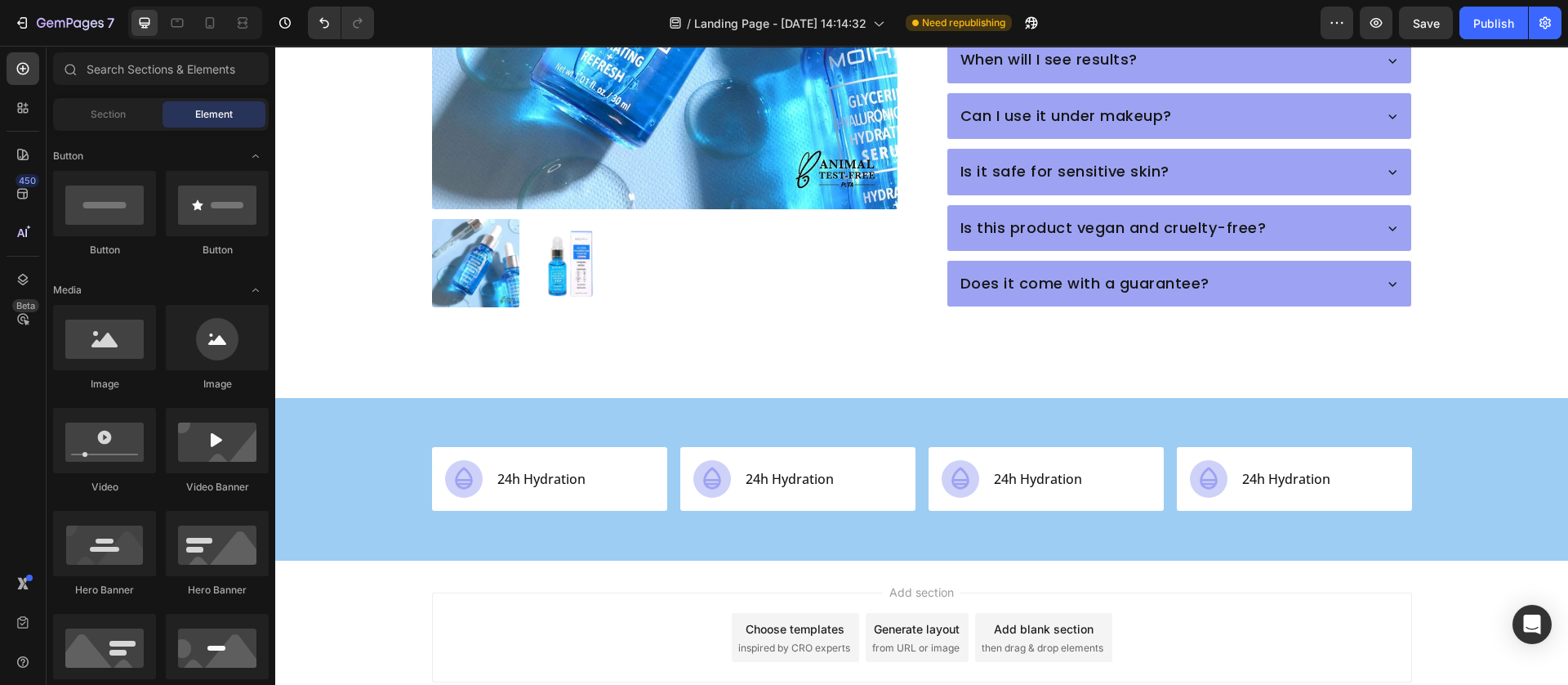
scroll to position [1114, 0]
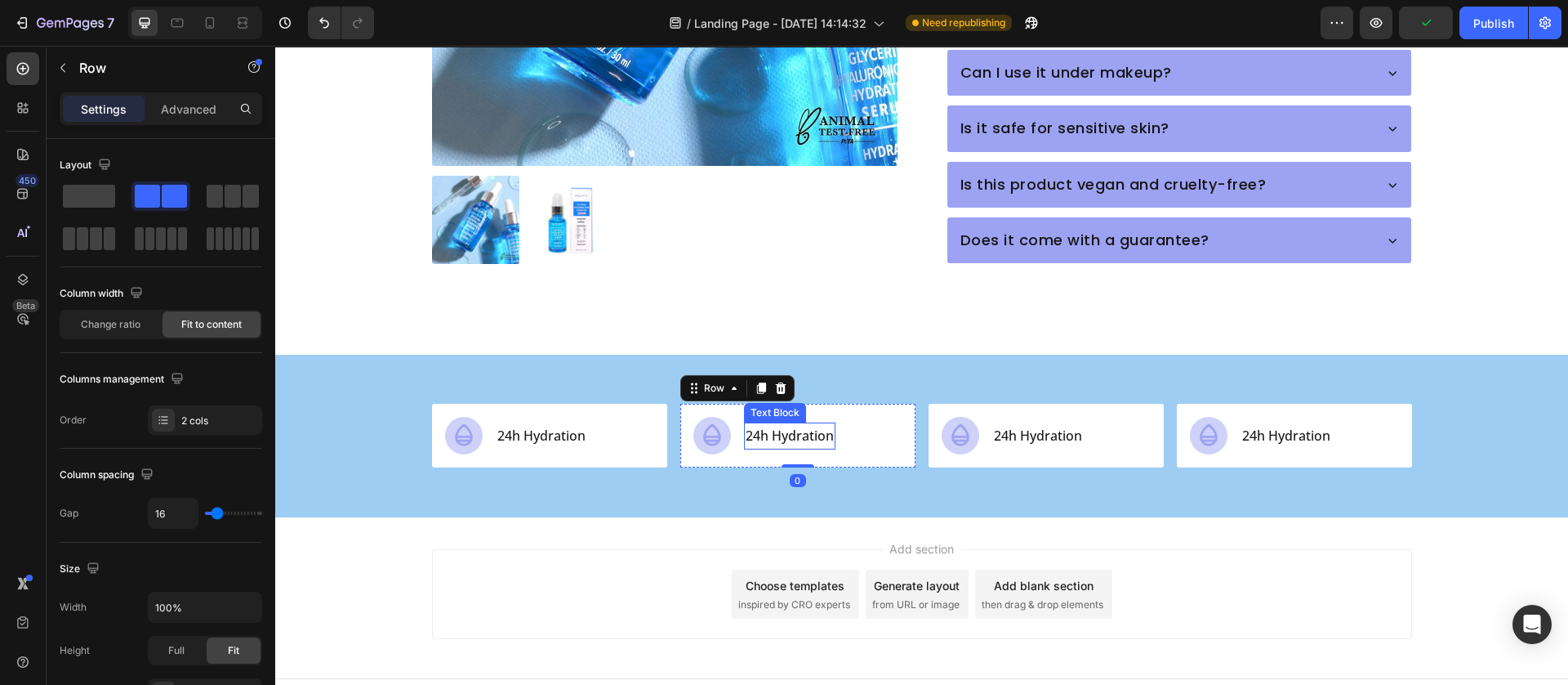
click at [771, 424] on p "24h Hydration" at bounding box center [789, 436] width 88 height 23
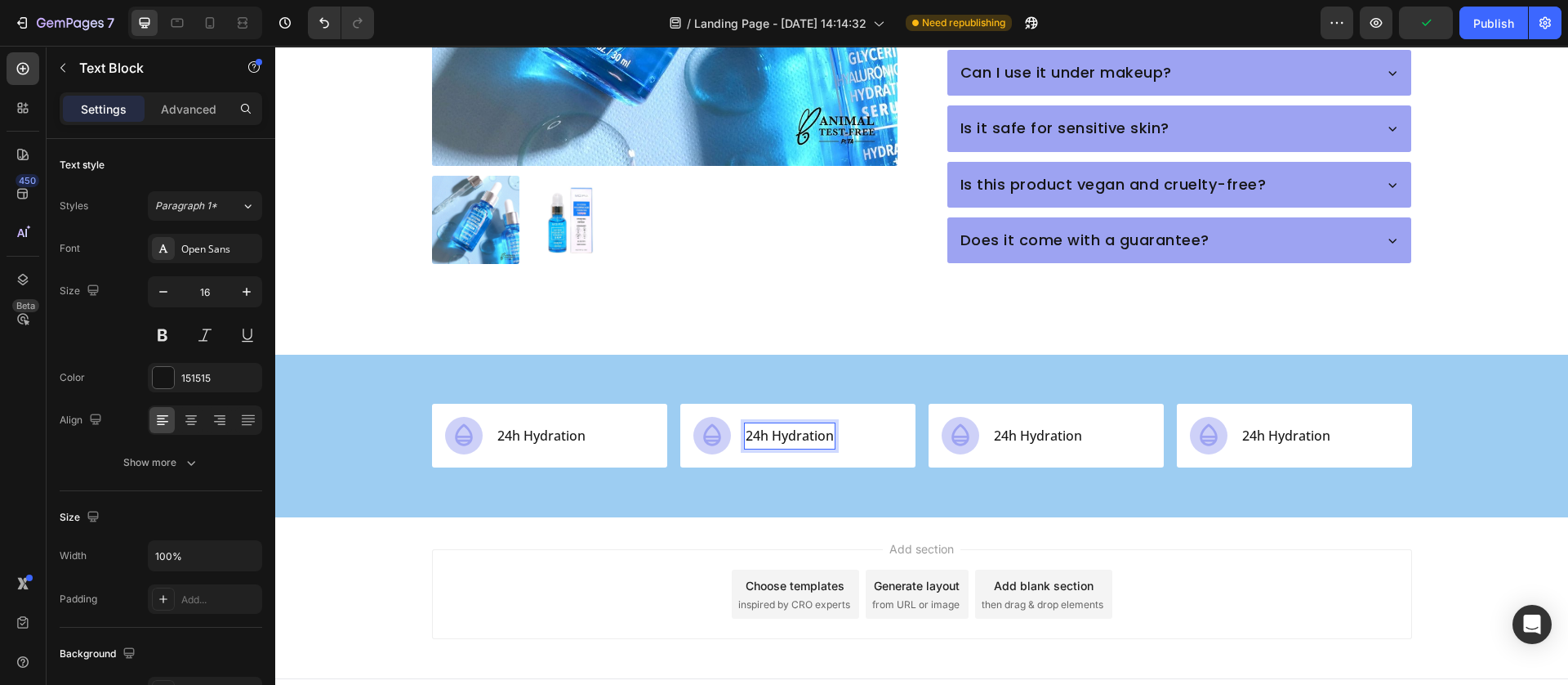
click at [771, 424] on p "24h Hydration" at bounding box center [789, 436] width 88 height 23
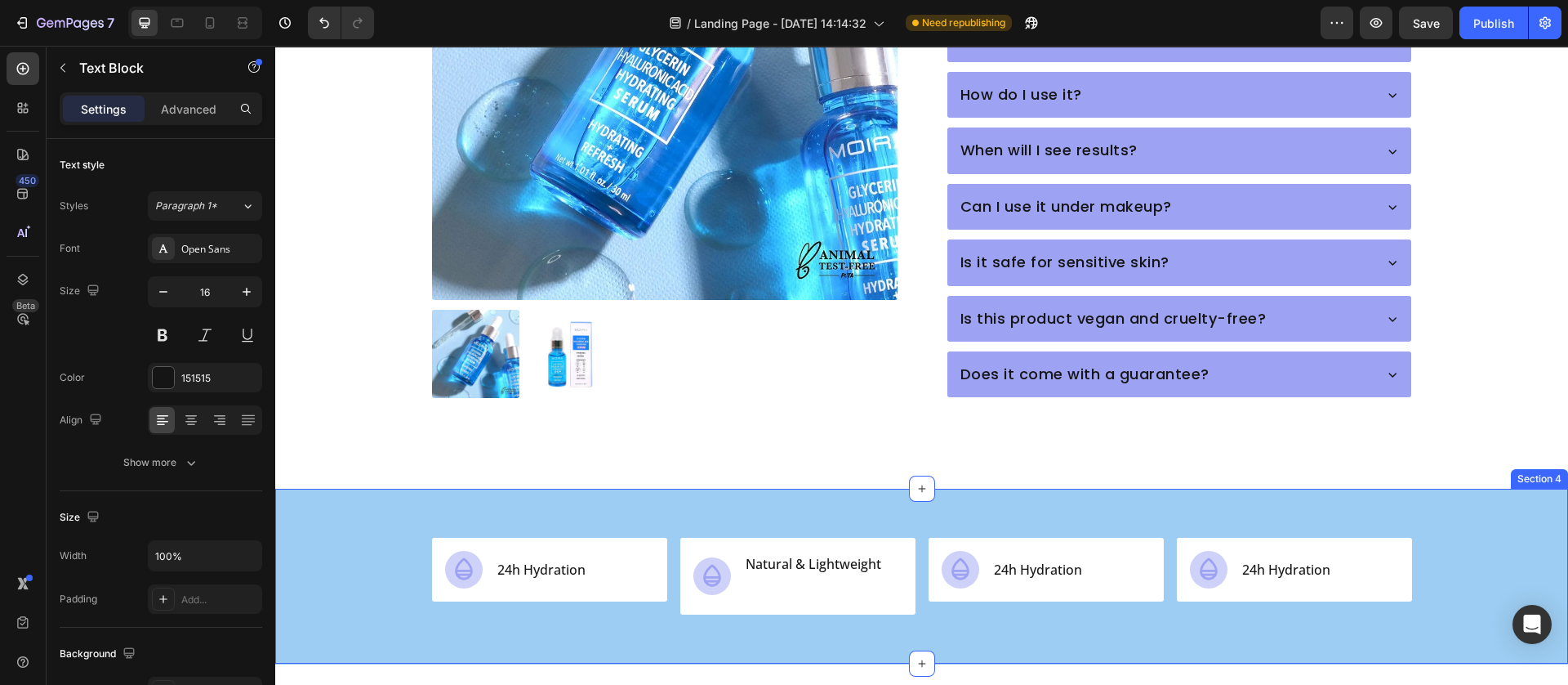
scroll to position [1102, 0]
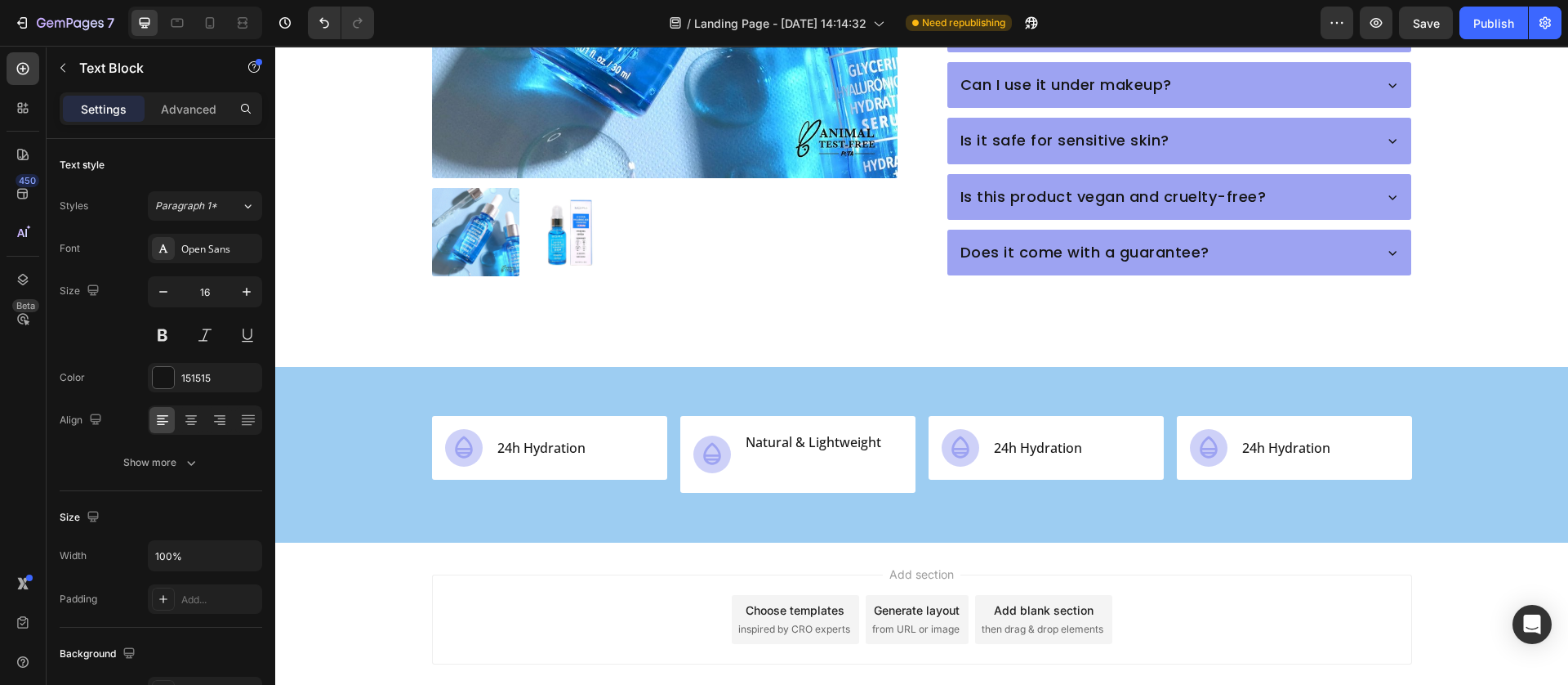
click at [755, 439] on p "Natural & Lightweight" at bounding box center [813, 454] width 136 height 48
click at [753, 435] on p "Natural & Lightweight" at bounding box center [813, 454] width 136 height 48
click at [752, 430] on p "Natural & Lightweight" at bounding box center [813, 454] width 136 height 48
click at [768, 430] on p "Natural & Lightweight" at bounding box center [813, 454] width 136 height 48
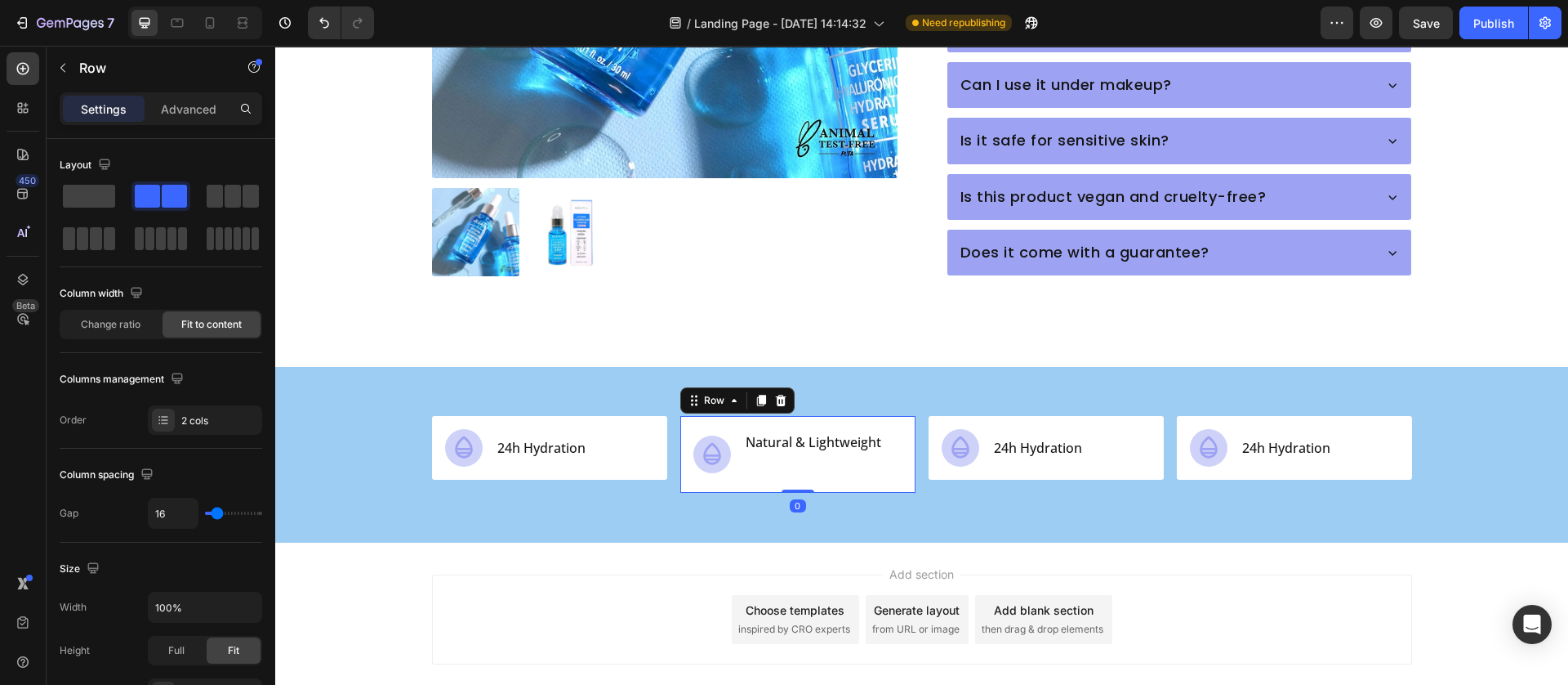
click at [901, 416] on div "Icon Natural & Lightweight Text Block Row 0" at bounding box center [797, 454] width 235 height 77
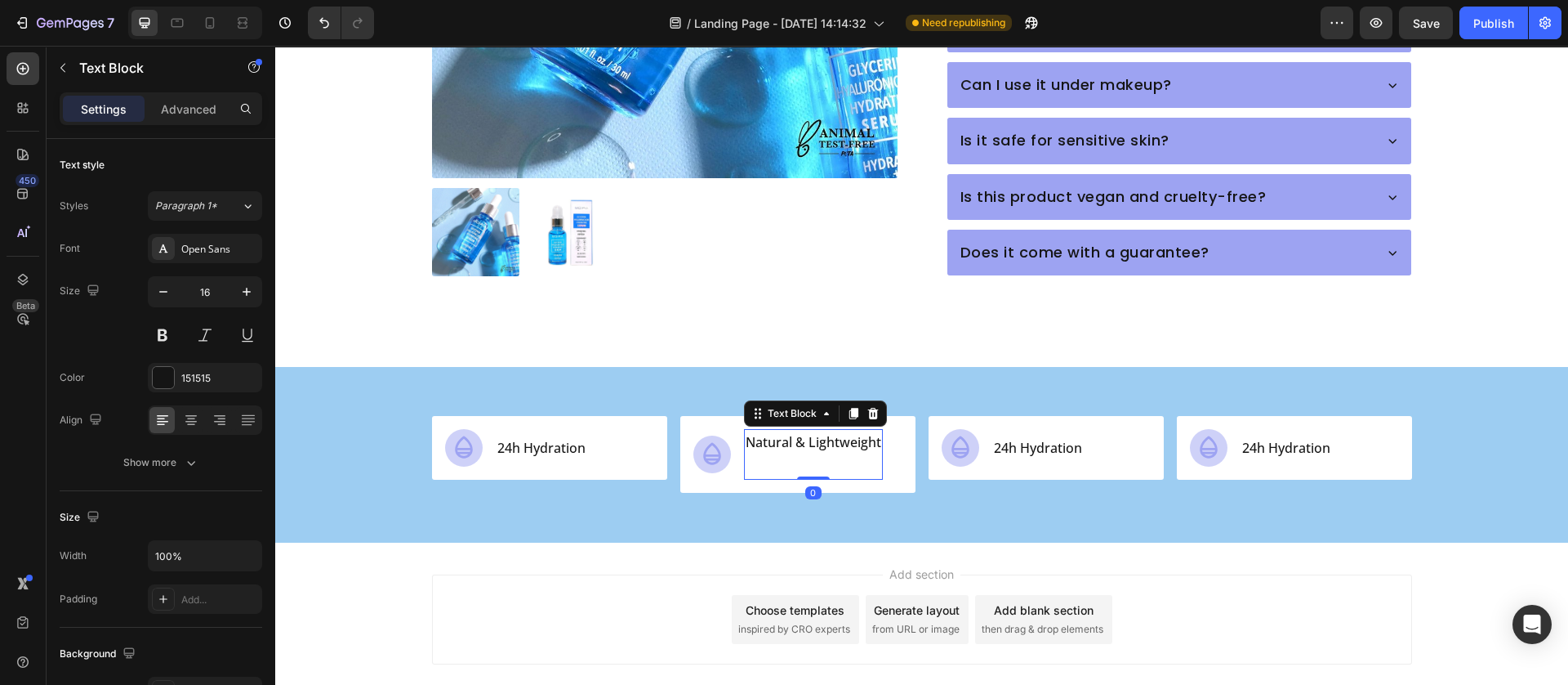
click at [872, 429] on div "Natural & Lightweight" at bounding box center [814, 455] width 139 height 51
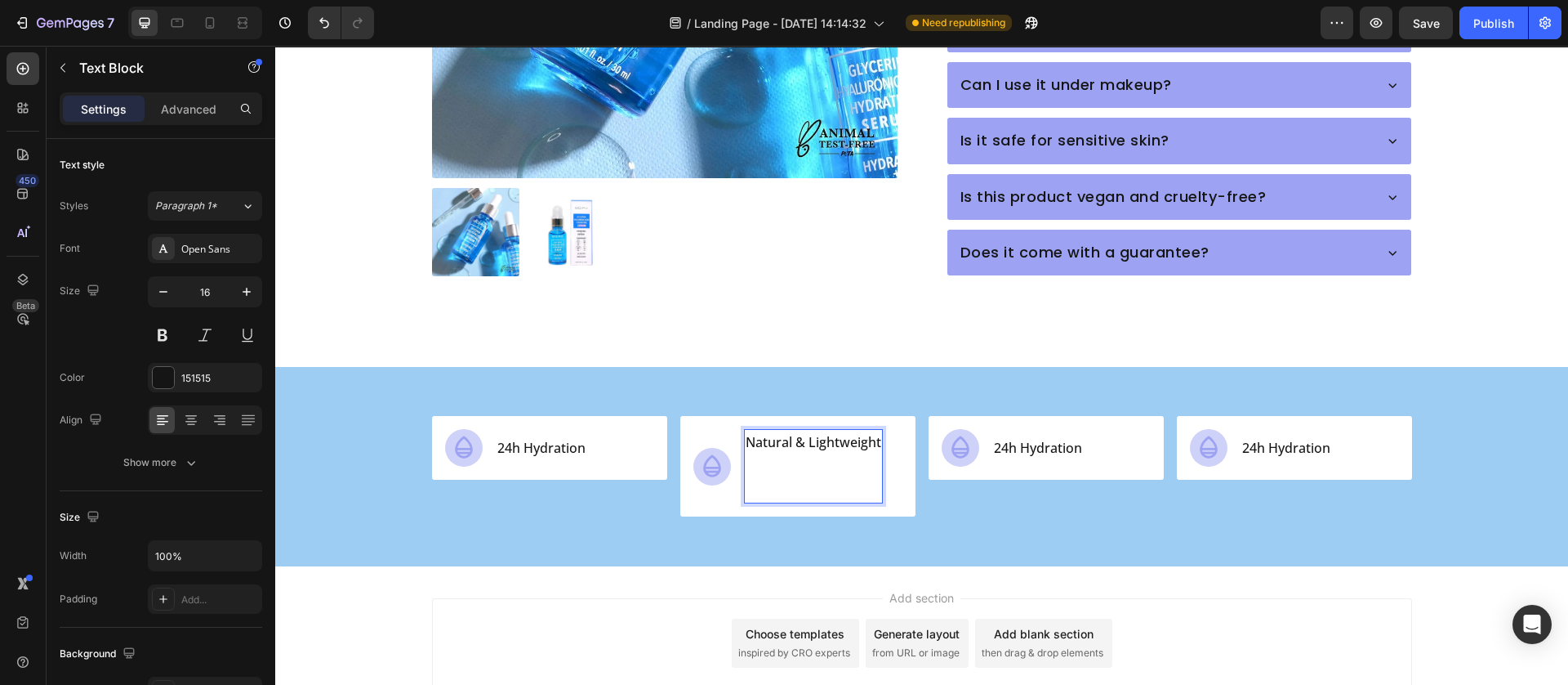
click at [747, 455] on p "Natural & Lightweight ⁠⁠⁠⁠⁠⁠⁠" at bounding box center [813, 465] width 136 height 70
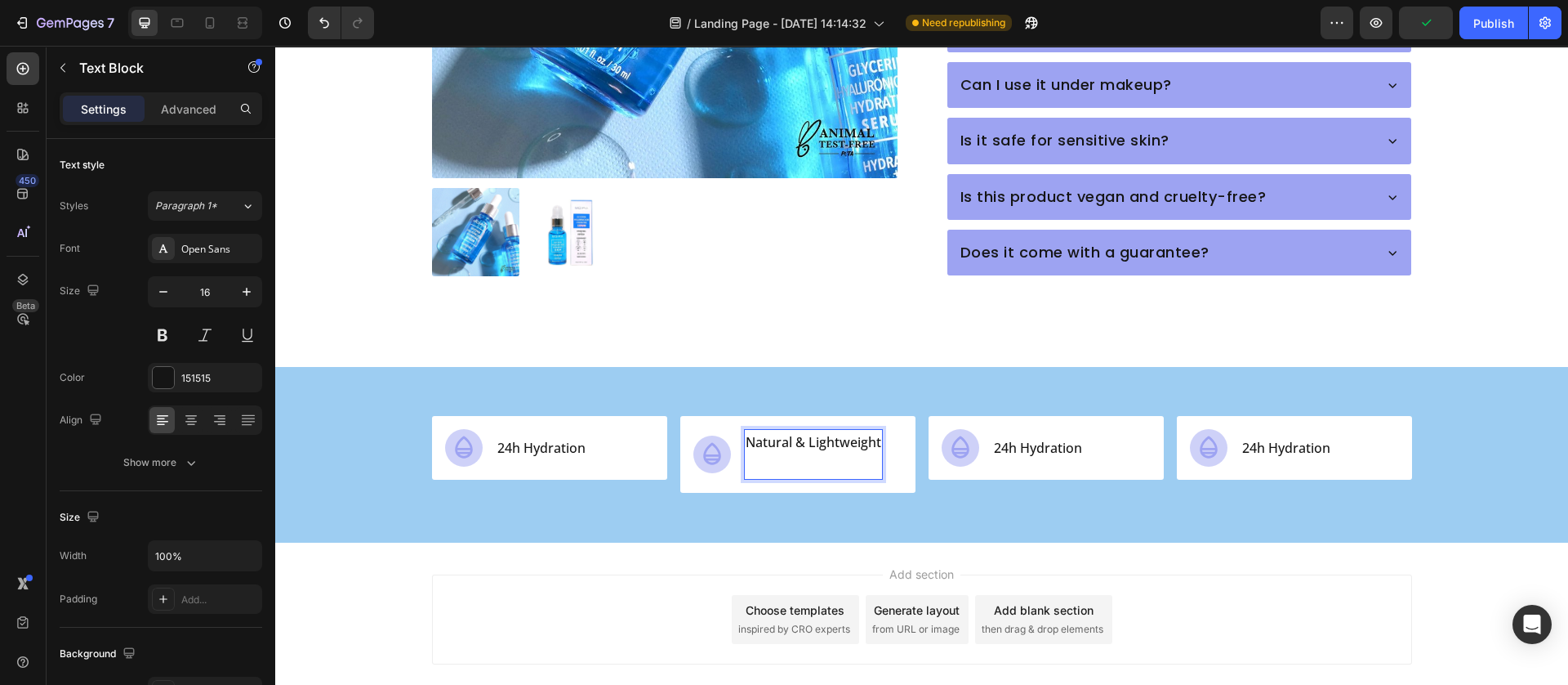
scroll to position [1107, 0]
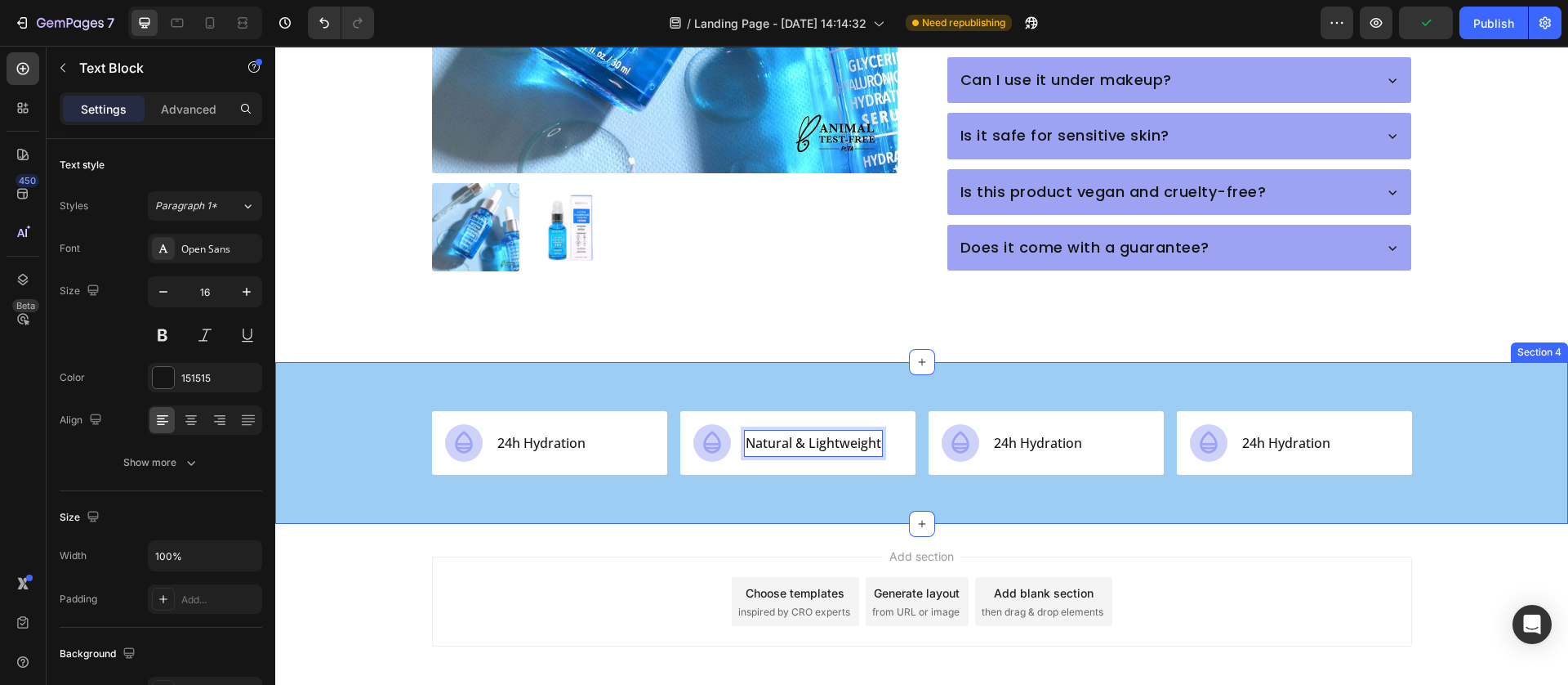
click at [746, 461] on div "Icon 24h Hydration Text Block Row Icon Natural & Lightweight Text Block 0 Row I…" at bounding box center [921, 443] width 1293 height 162
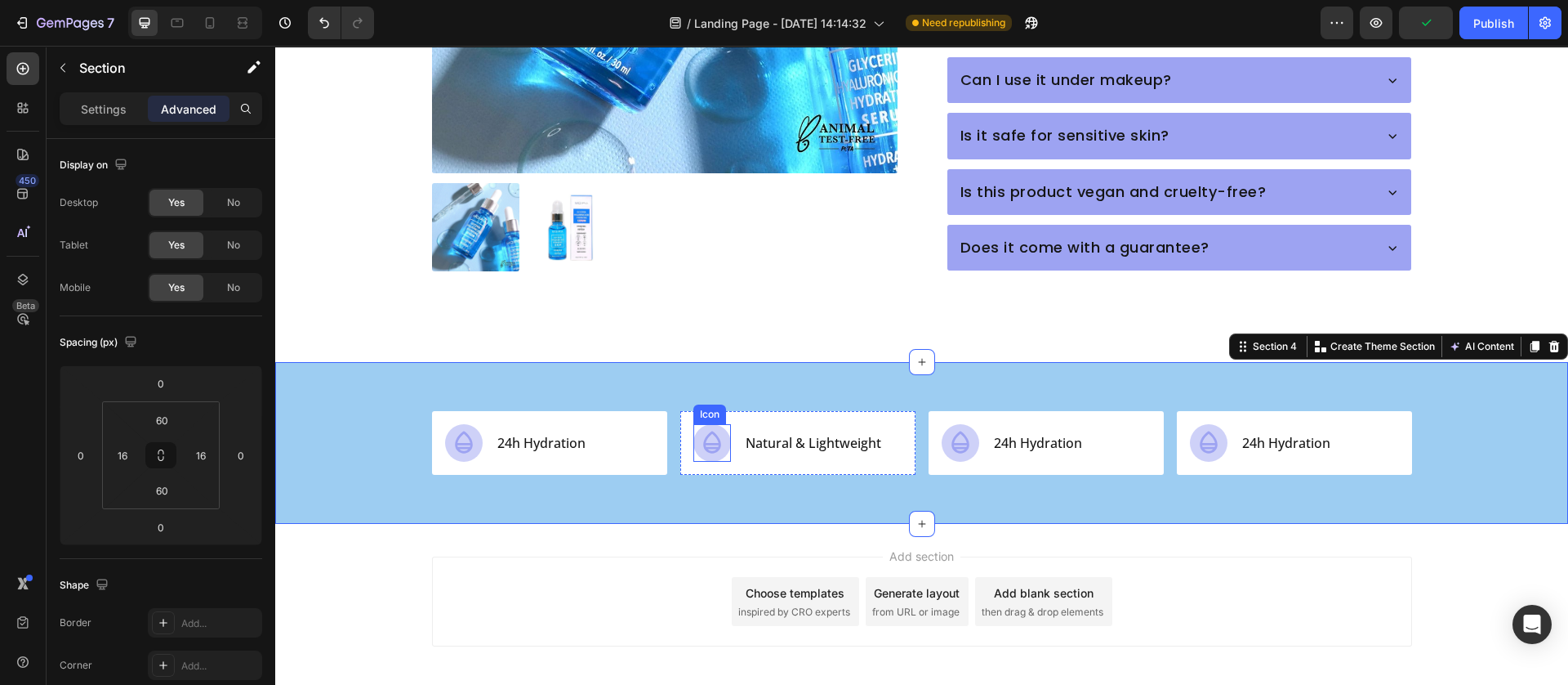
click at [694, 424] on div at bounding box center [712, 443] width 38 height 38
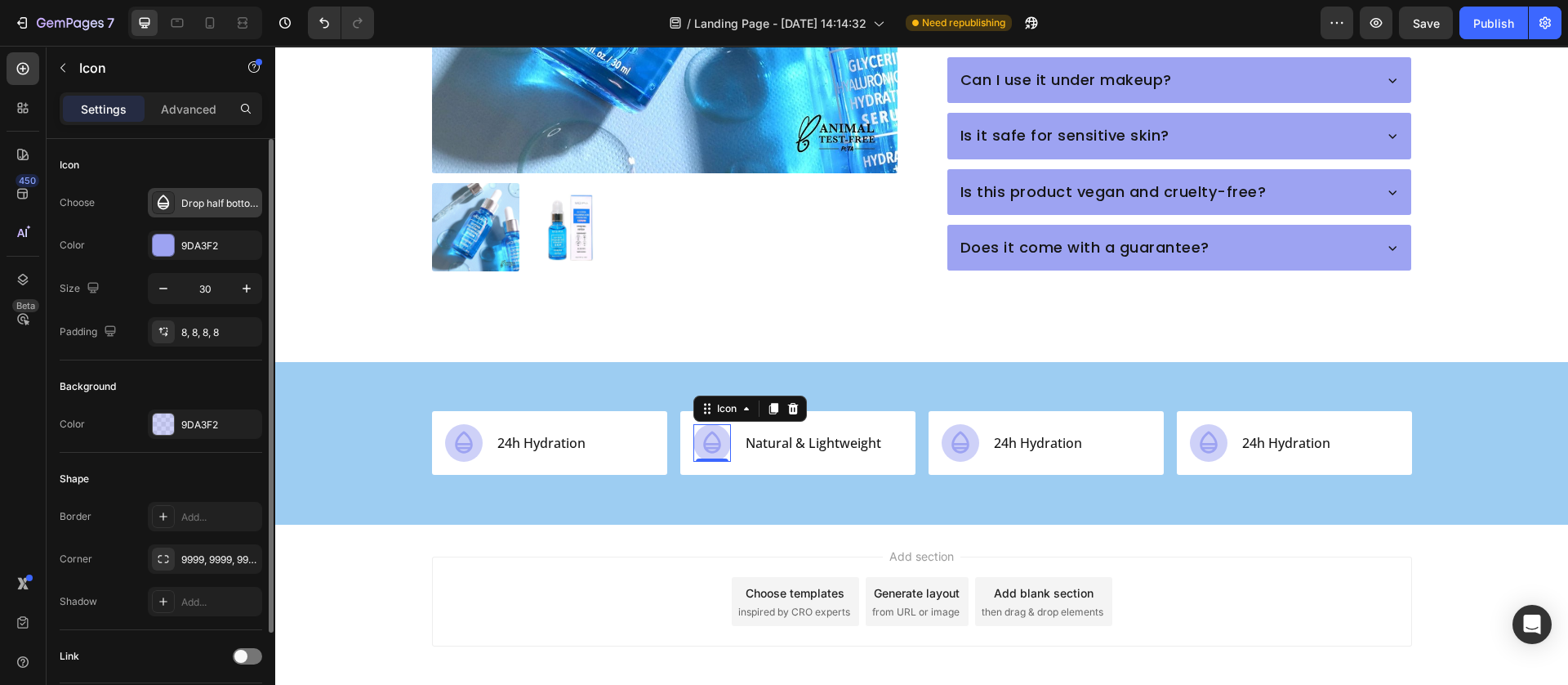
click at [185, 198] on div "Drop half bottom bold" at bounding box center [220, 203] width 77 height 15
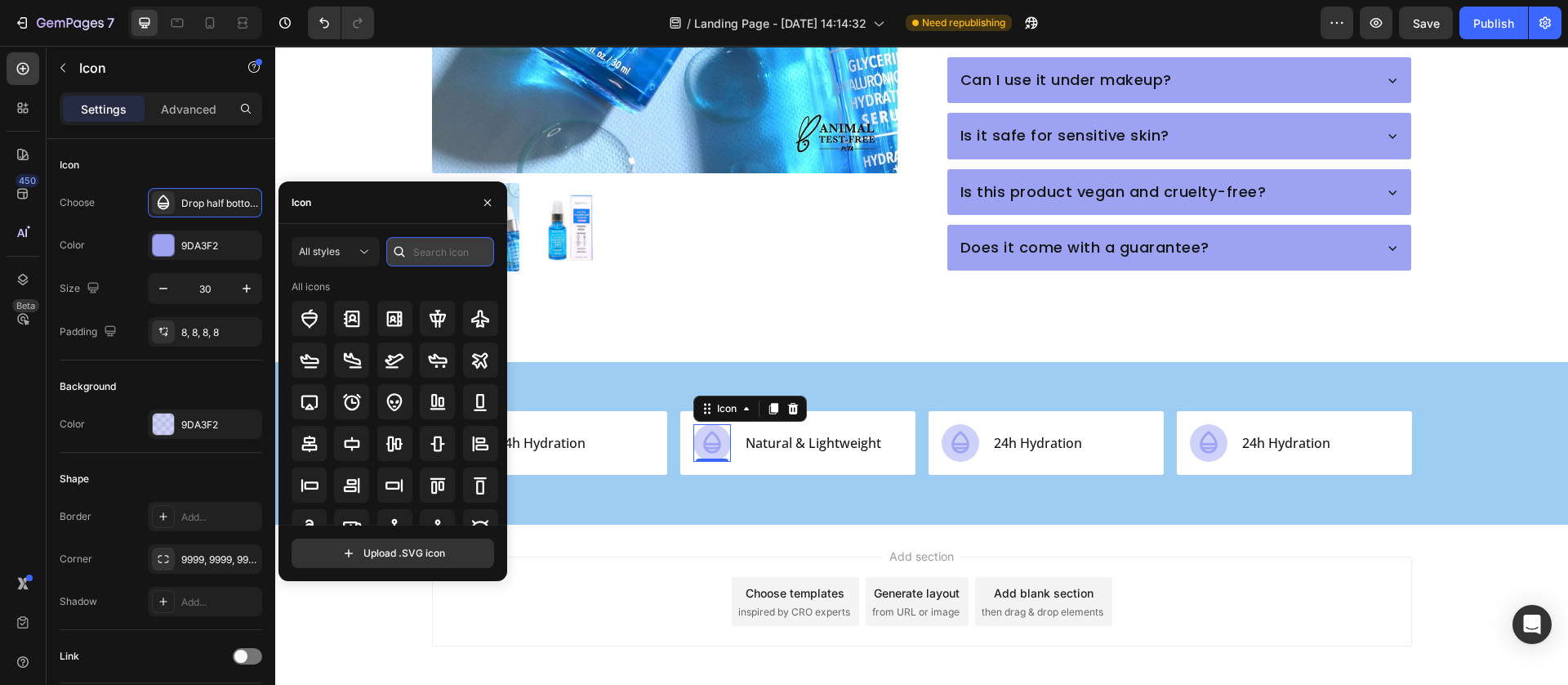
click at [432, 239] on input "text" at bounding box center [440, 252] width 108 height 29
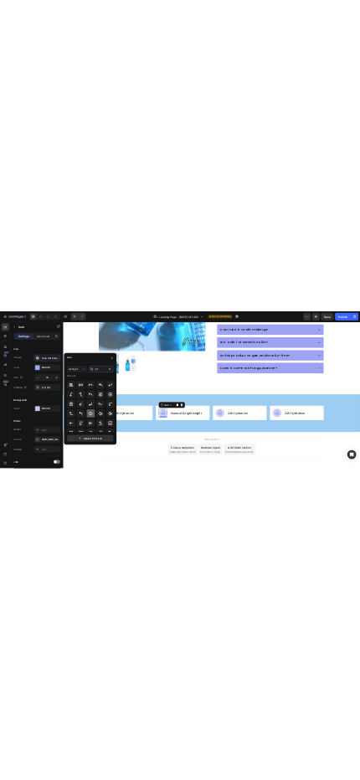
scroll to position [0, 0]
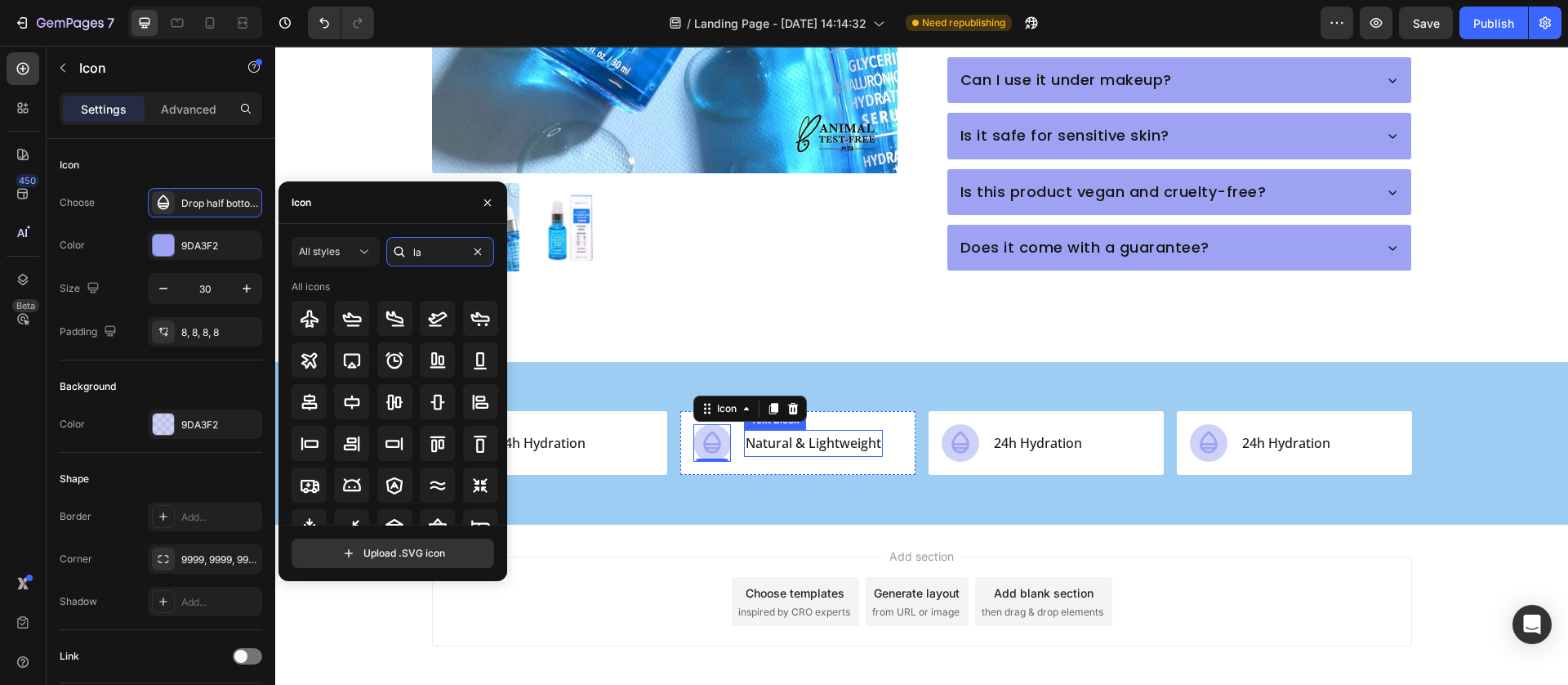
type input "l"
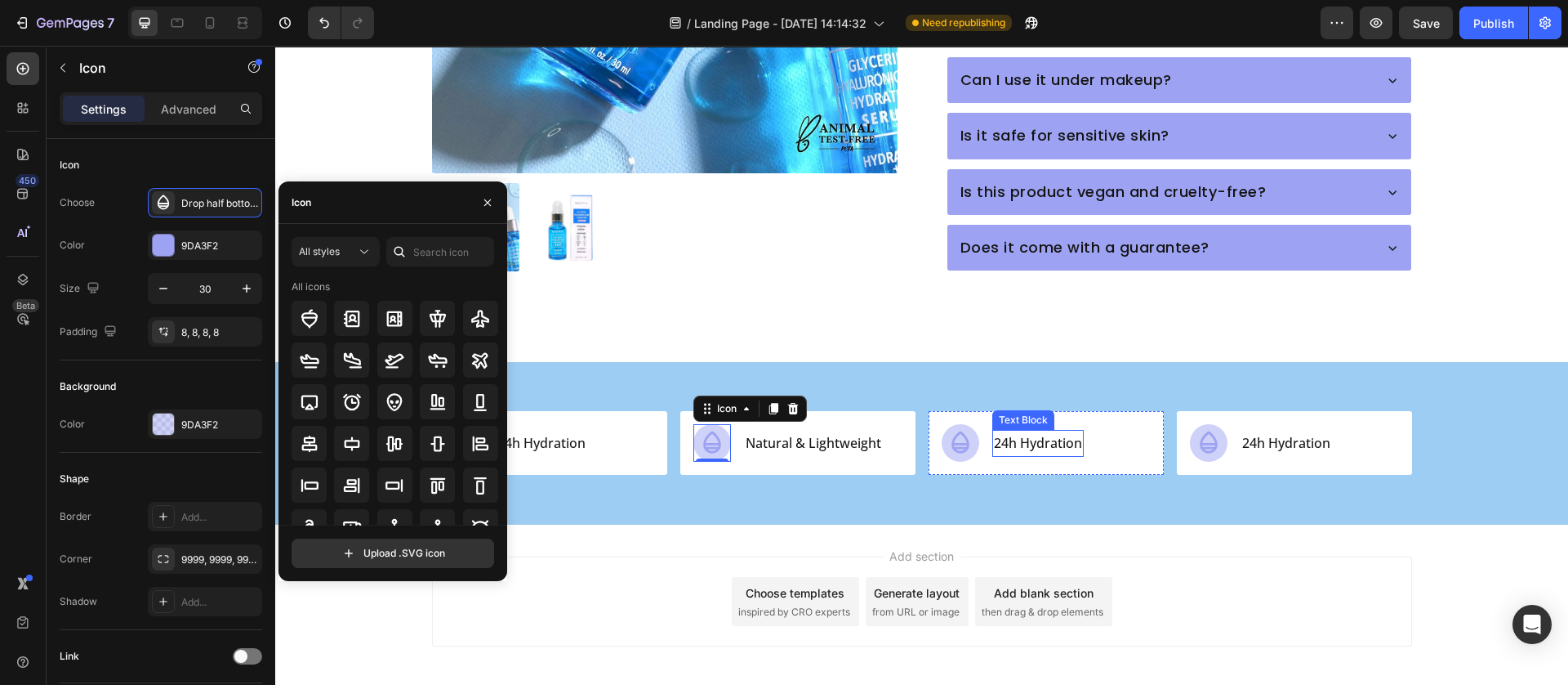
click at [1040, 431] on p "24h Hydration" at bounding box center [1038, 443] width 88 height 23
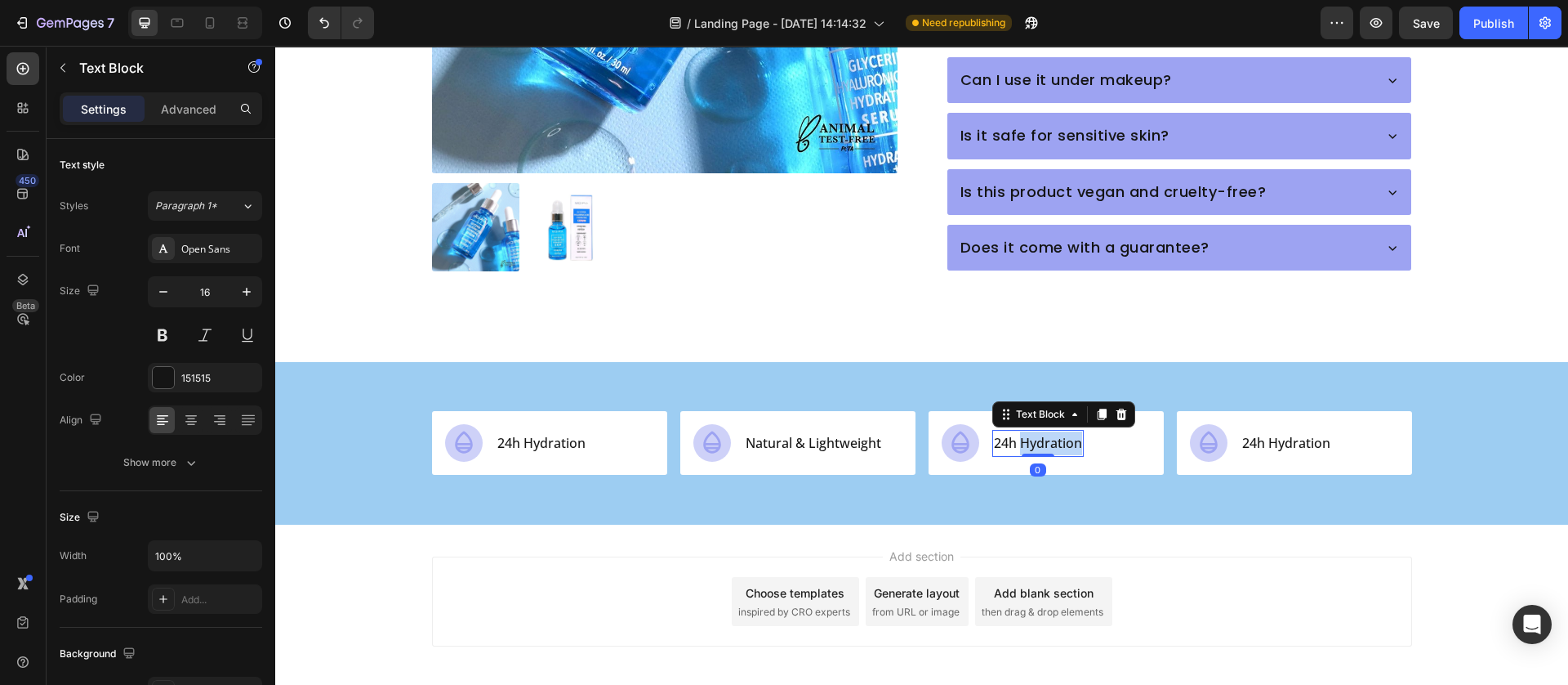
click at [1040, 431] on p "24h Hydration" at bounding box center [1038, 443] width 88 height 23
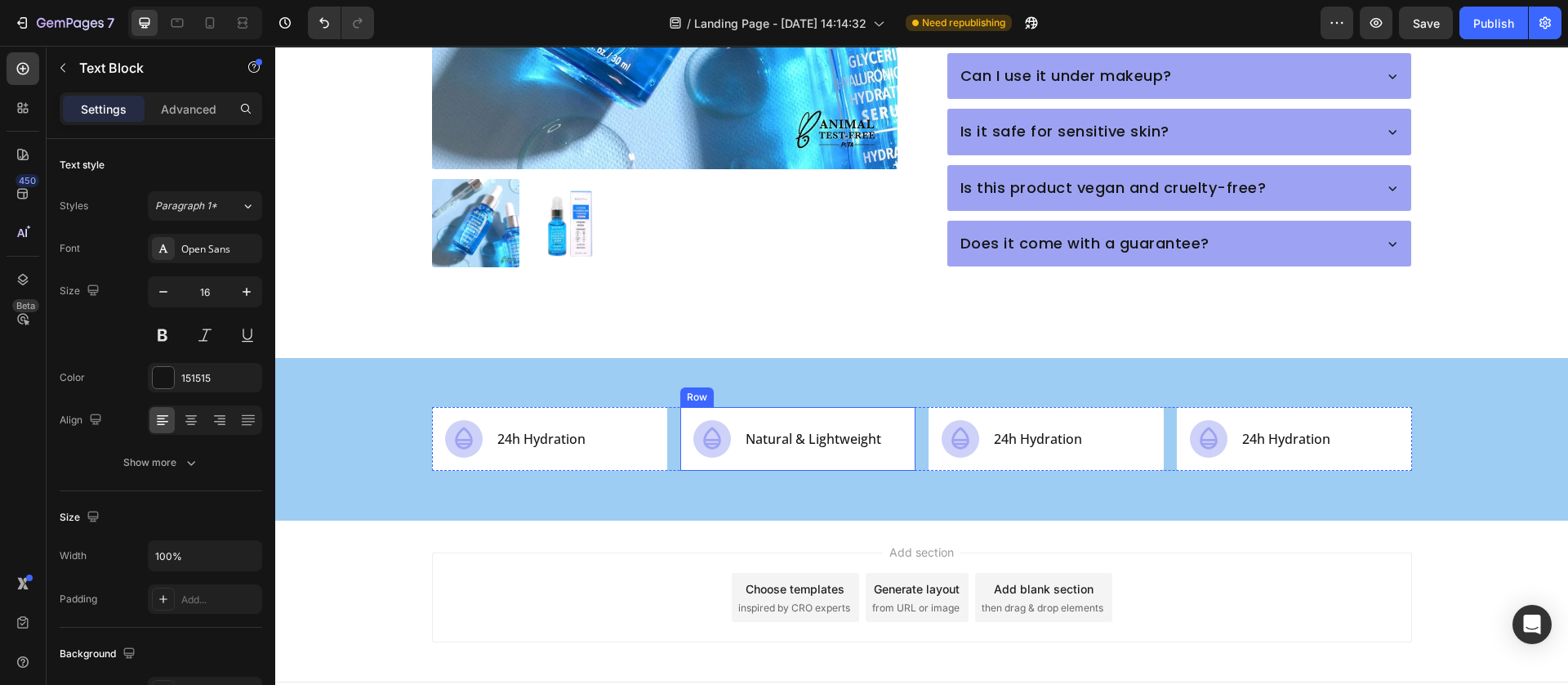
scroll to position [1114, 0]
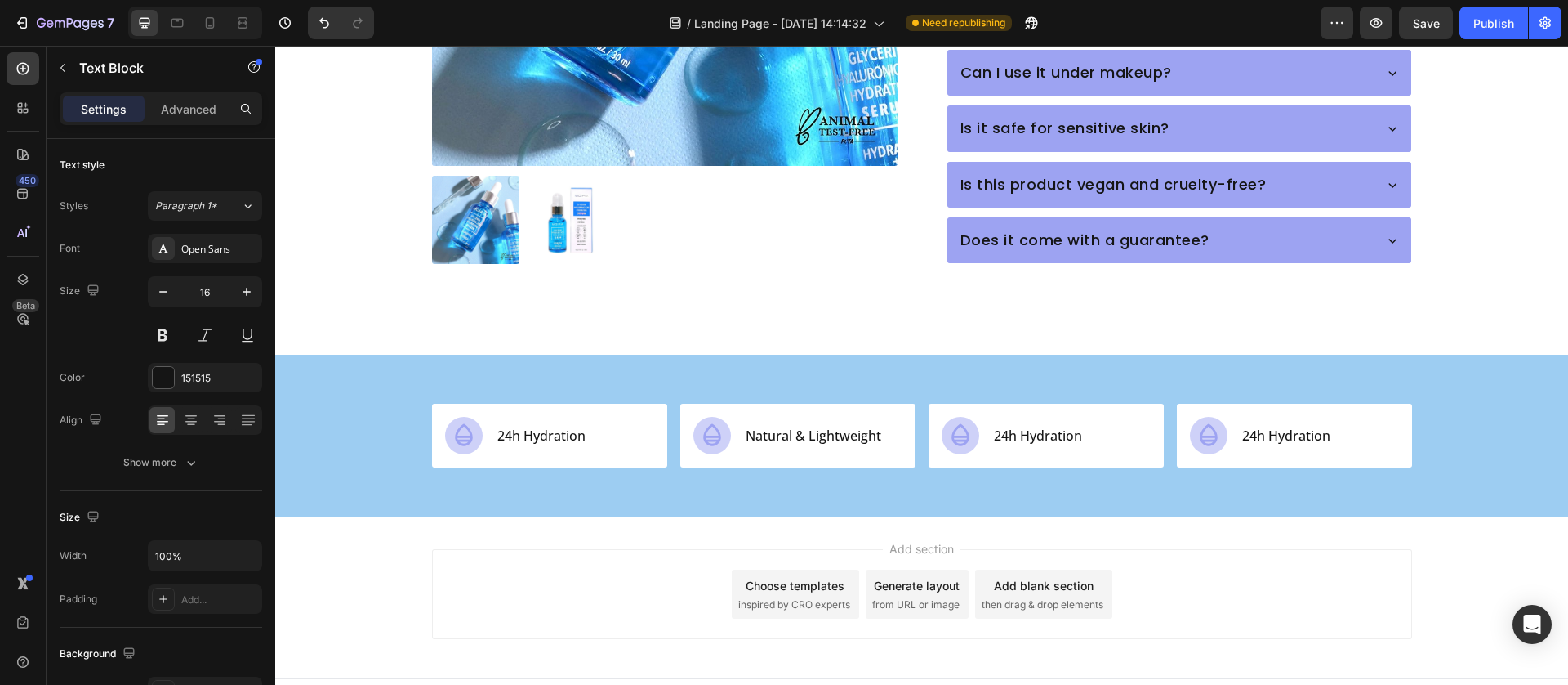
click at [997, 424] on p "24h Hydration" at bounding box center [1038, 436] width 88 height 23
click at [1027, 424] on p "24h Hydration" at bounding box center [1038, 436] width 88 height 23
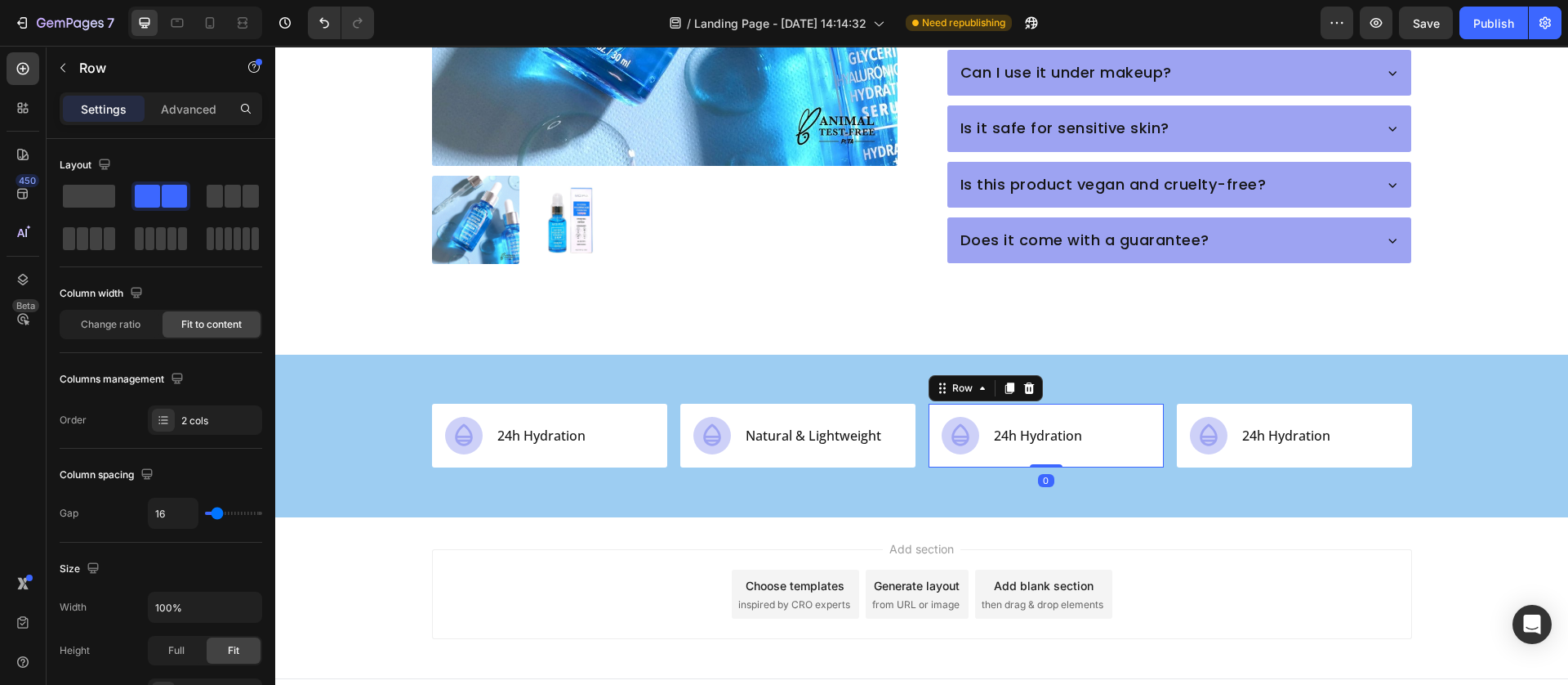
click at [1127, 425] on div "Icon 24h Hydration Text Block Row 0" at bounding box center [1046, 435] width 235 height 63
click at [1069, 424] on p "24h Hydration" at bounding box center [1038, 436] width 88 height 23
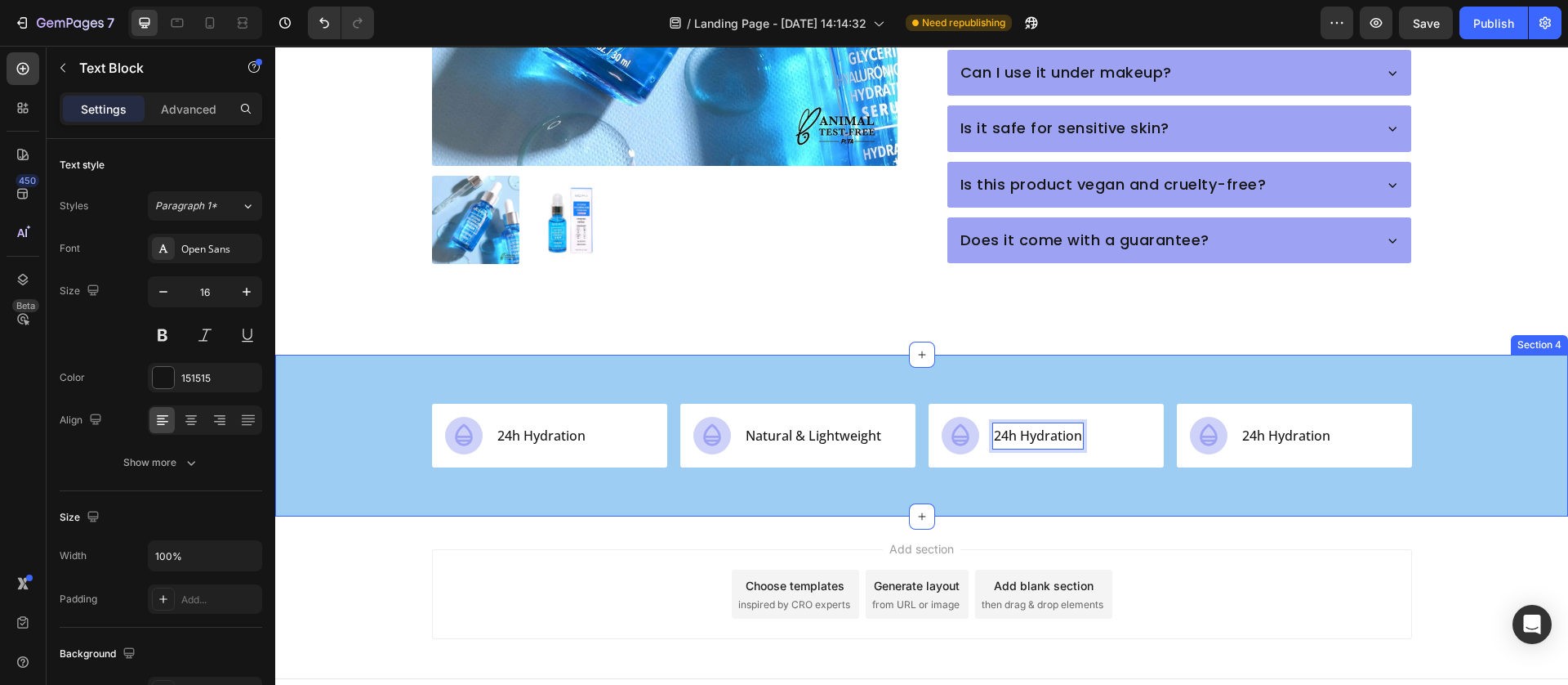
scroll to position [1109, 0]
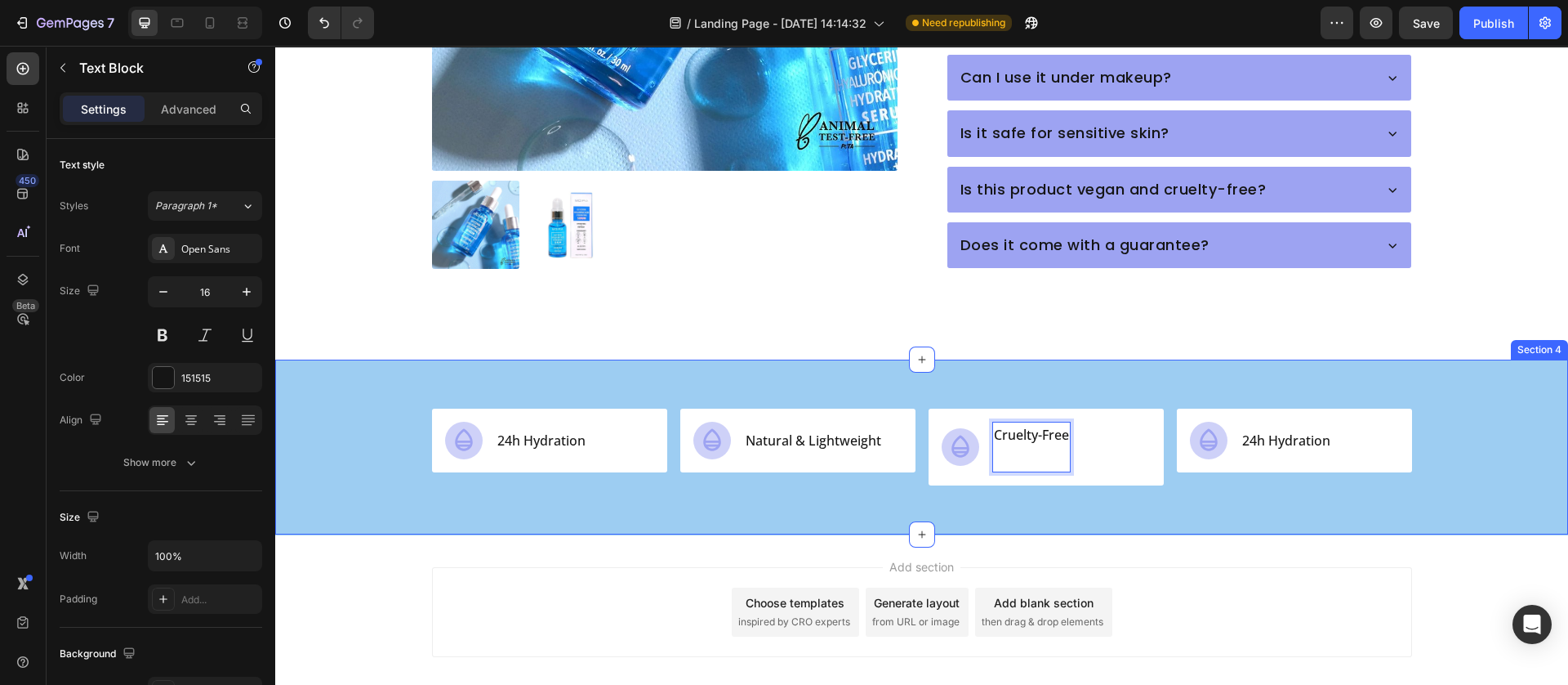
scroll to position [1114, 0]
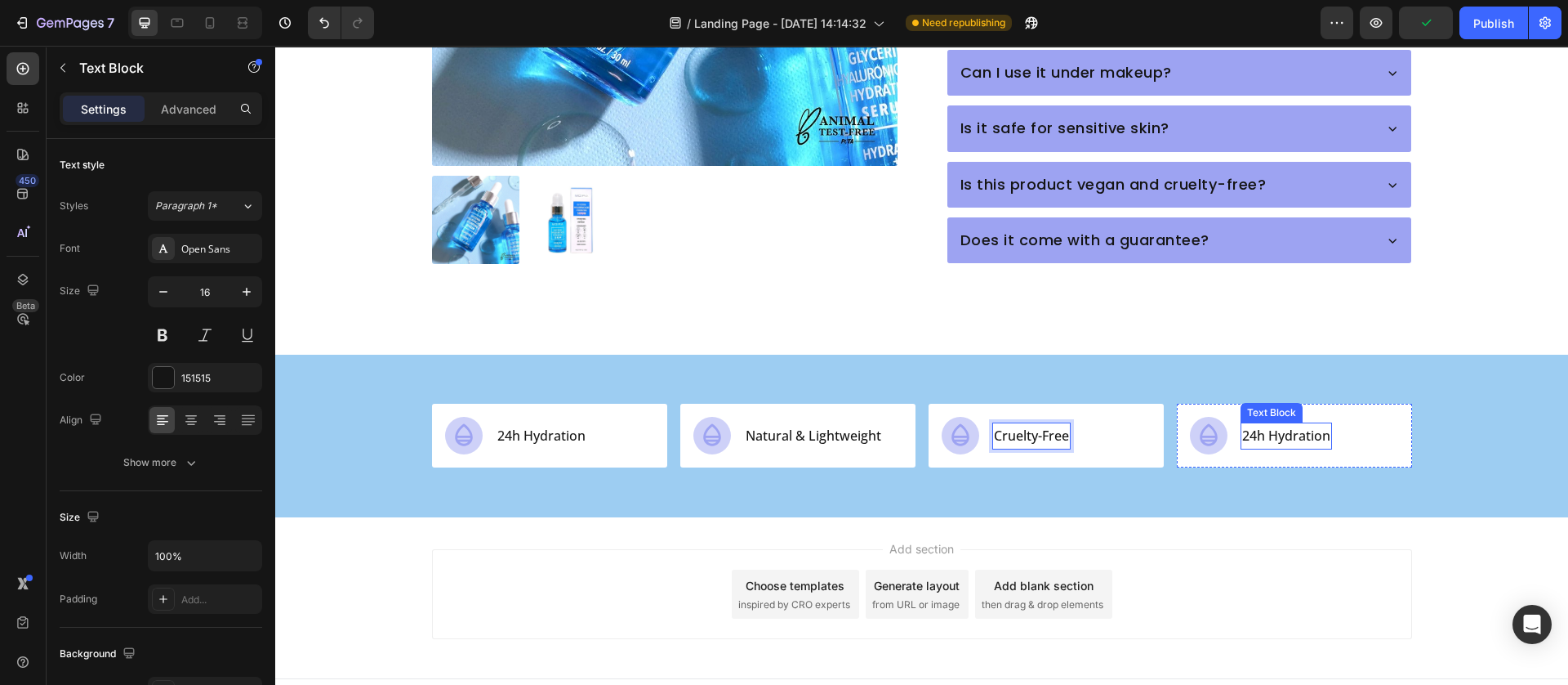
click at [1285, 424] on p "24h Hydration" at bounding box center [1286, 436] width 88 height 23
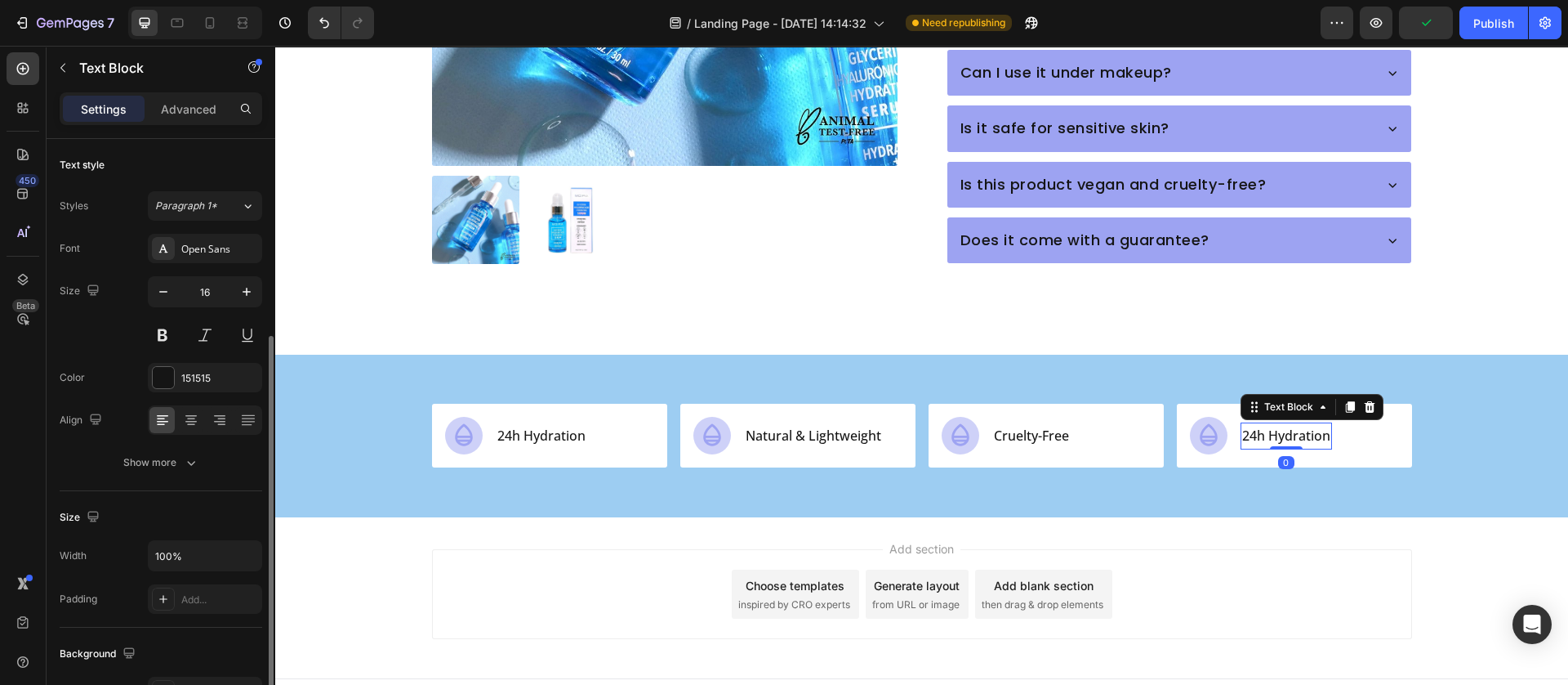
scroll to position [123, 0]
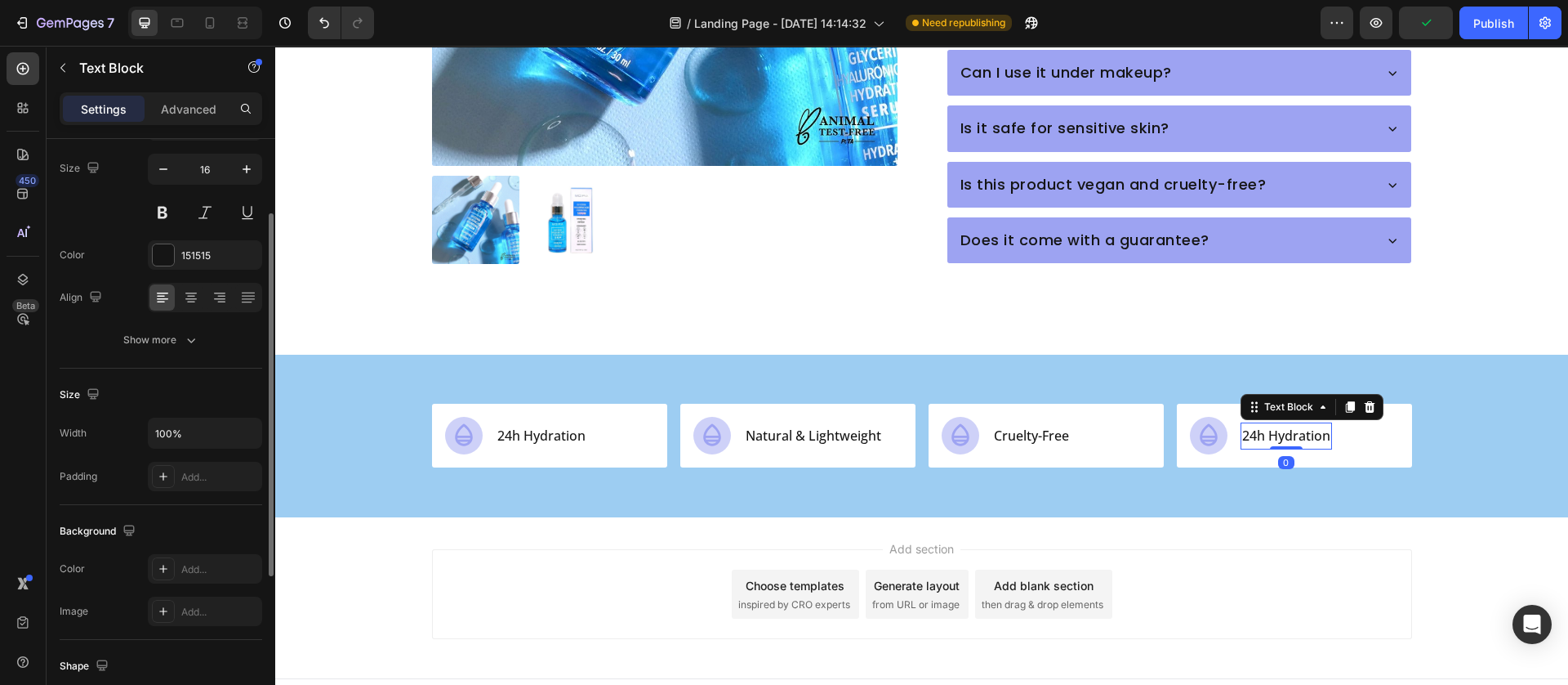
click at [1272, 424] on p "24h Hydration" at bounding box center [1286, 436] width 88 height 23
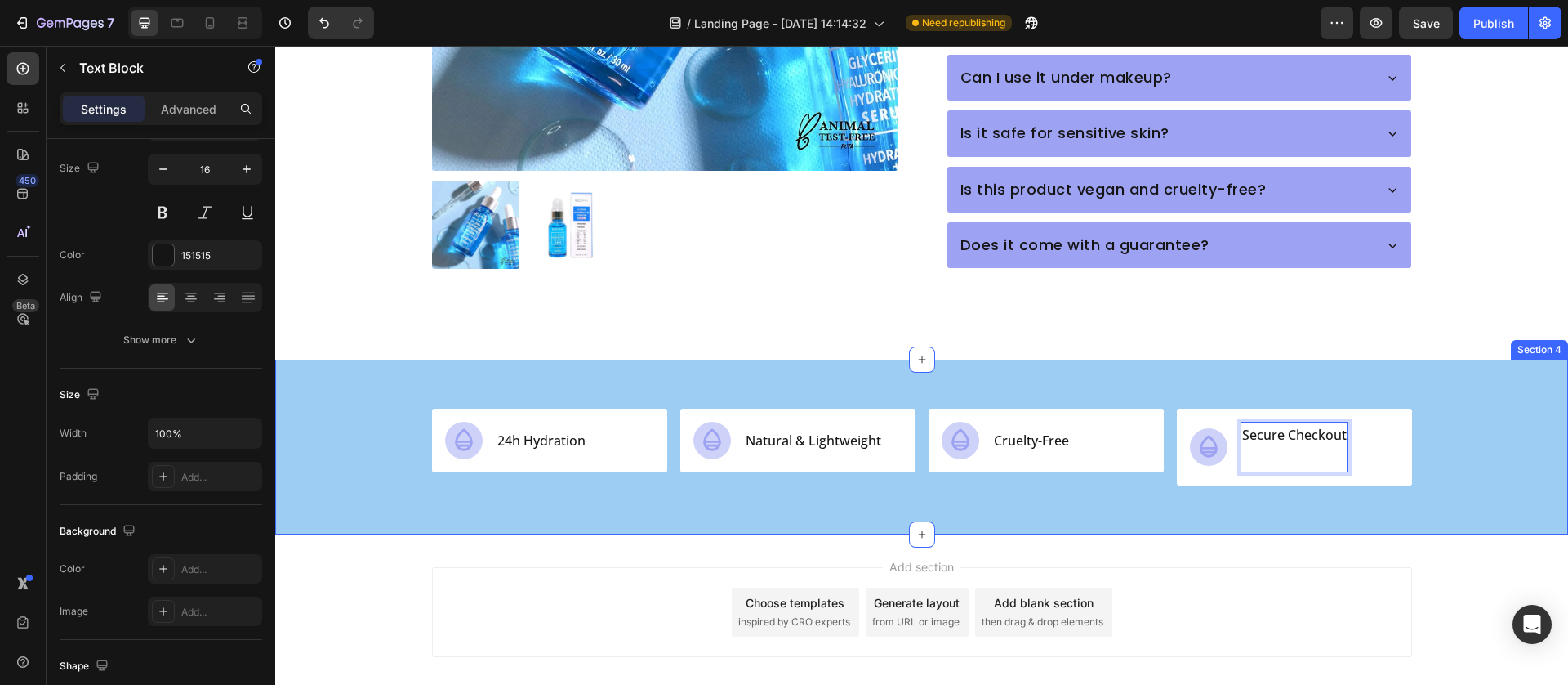
scroll to position [1114, 0]
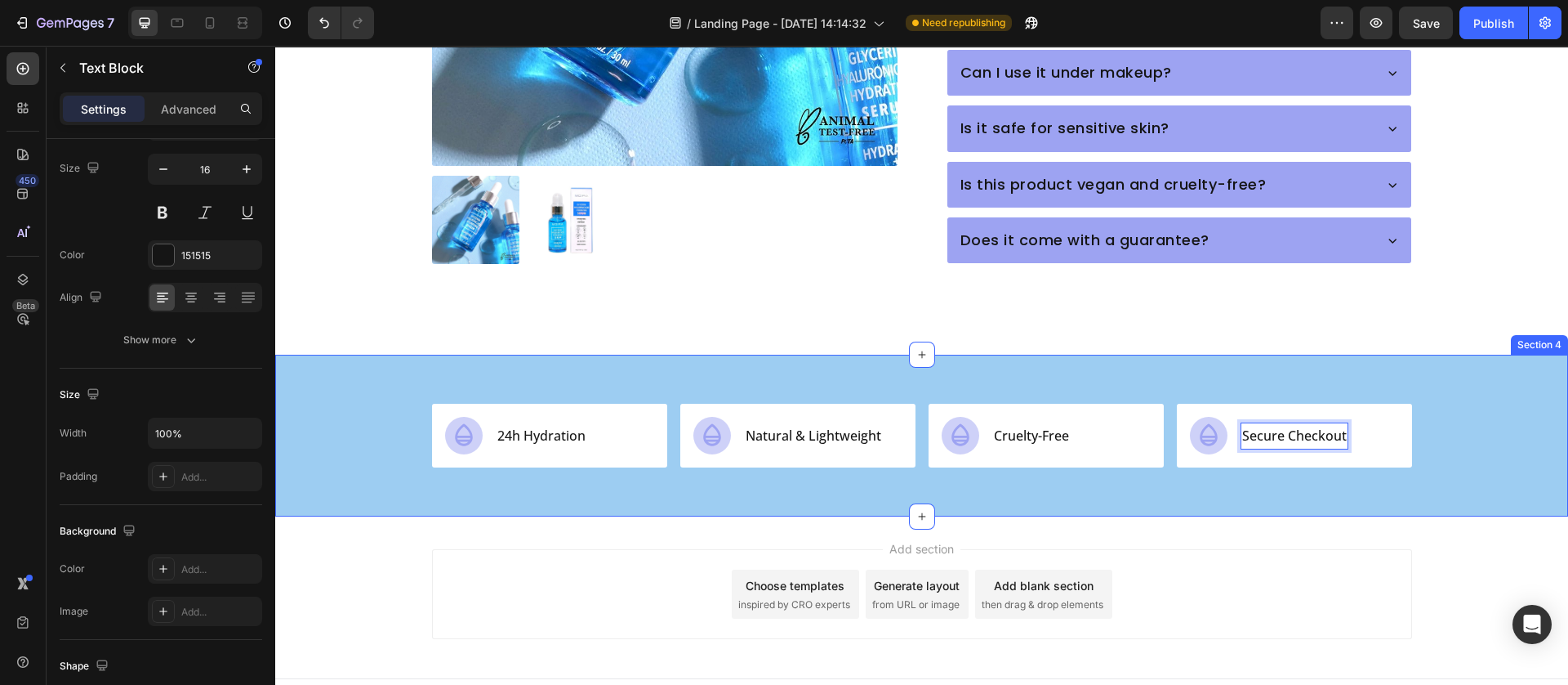
click at [1119, 468] on div "Icon 24h Hydration Text Block Row Icon Natural & Lightweight Text Block Row Ico…" at bounding box center [921, 435] width 1293 height 162
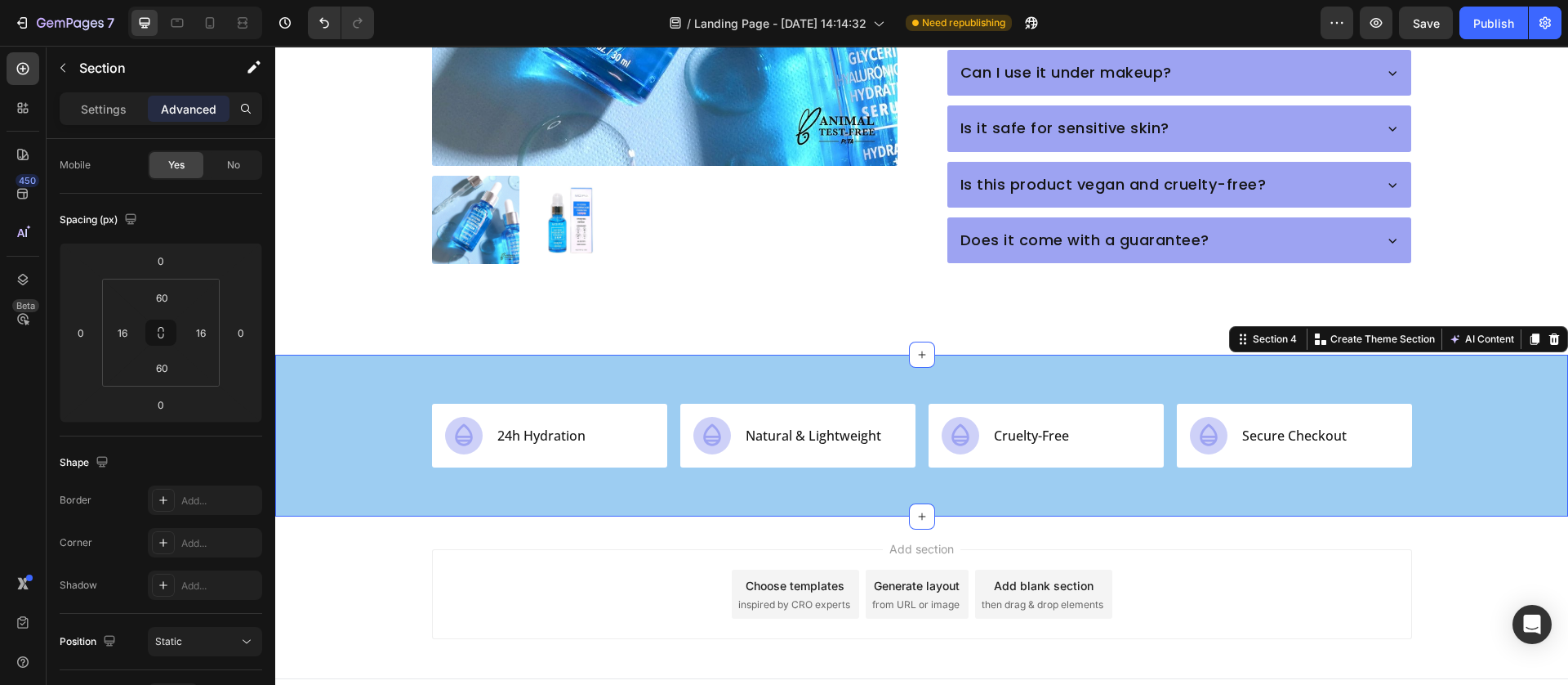
scroll to position [0, 0]
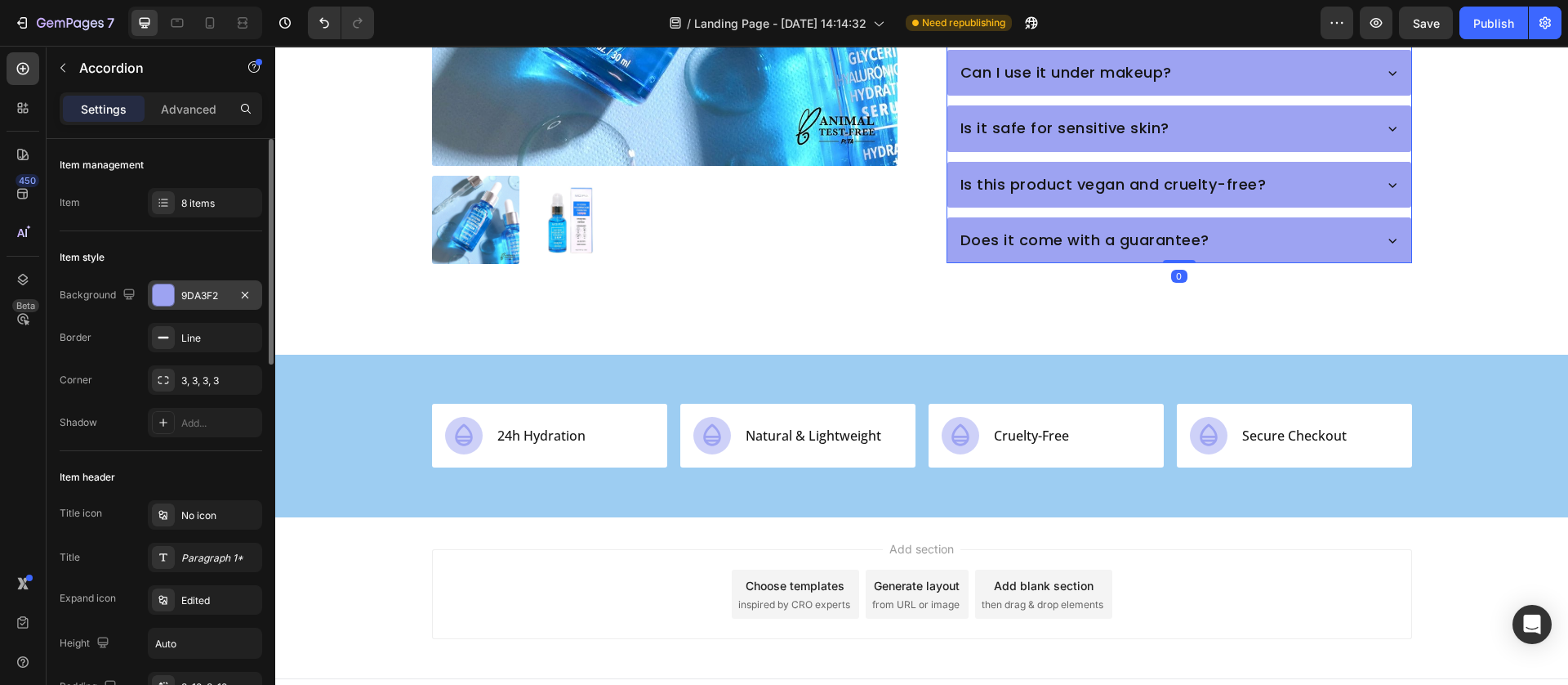
click at [163, 296] on div at bounding box center [164, 295] width 21 height 21
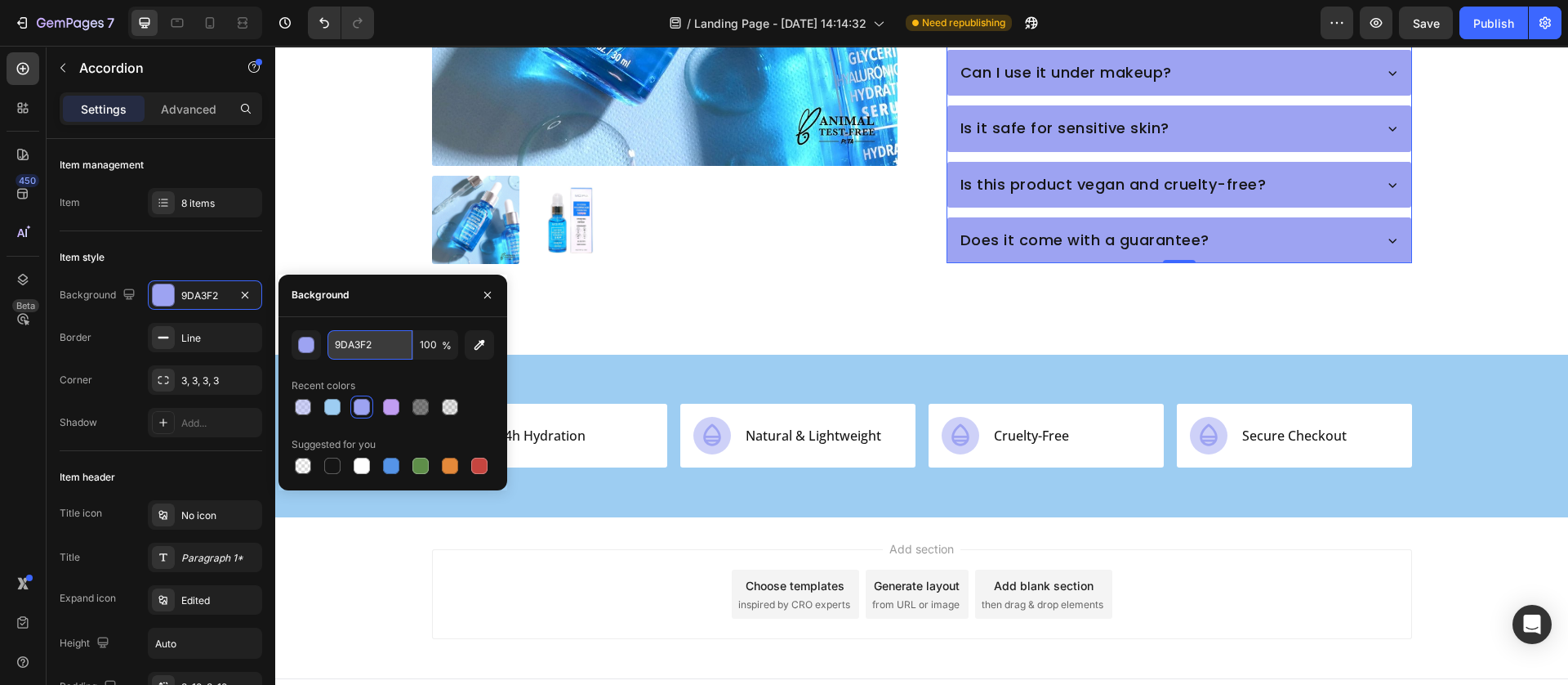
click at [369, 351] on input "9DA3F2" at bounding box center [370, 344] width 85 height 29
click at [806, 463] on div "Icon 24h Hydration Text Block Row Icon Natural & Lightweight Text Block Row Ico…" at bounding box center [921, 435] width 1293 height 162
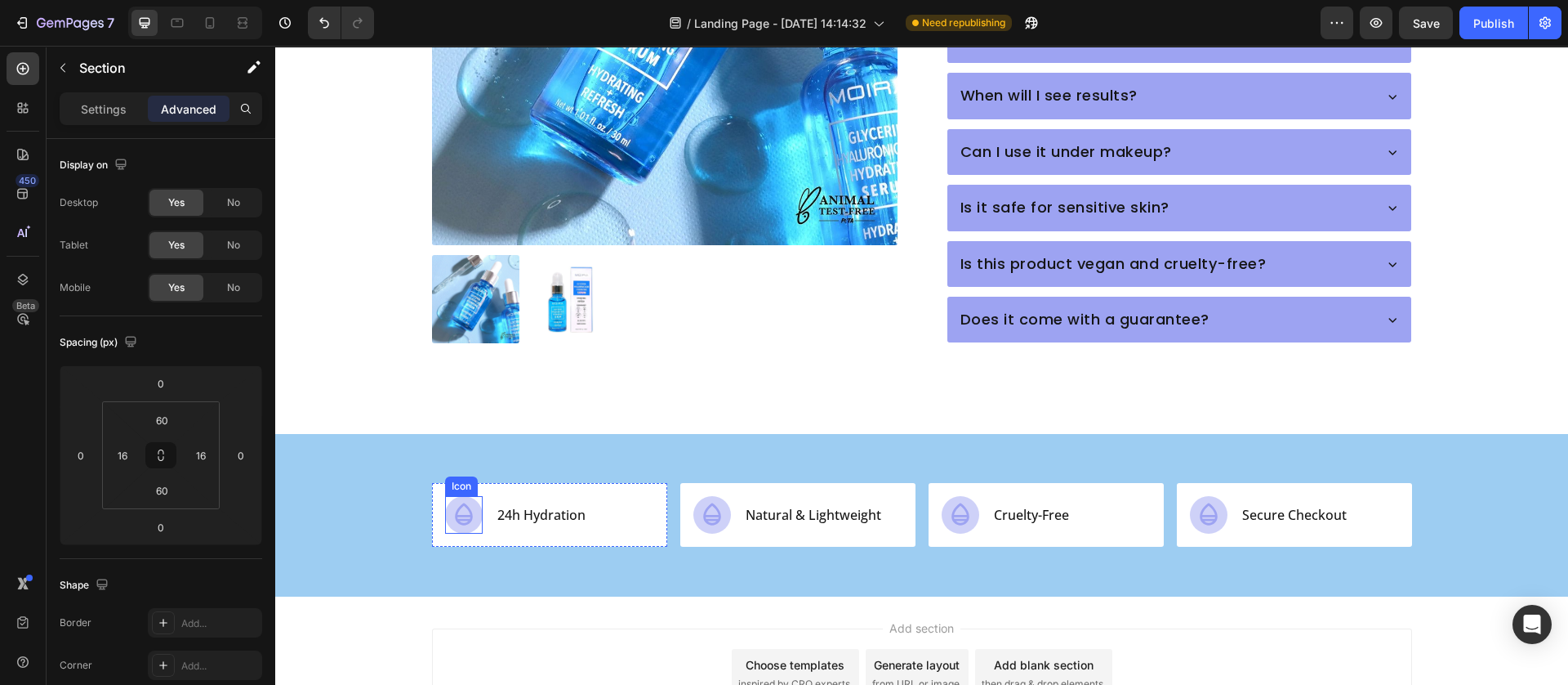
scroll to position [991, 0]
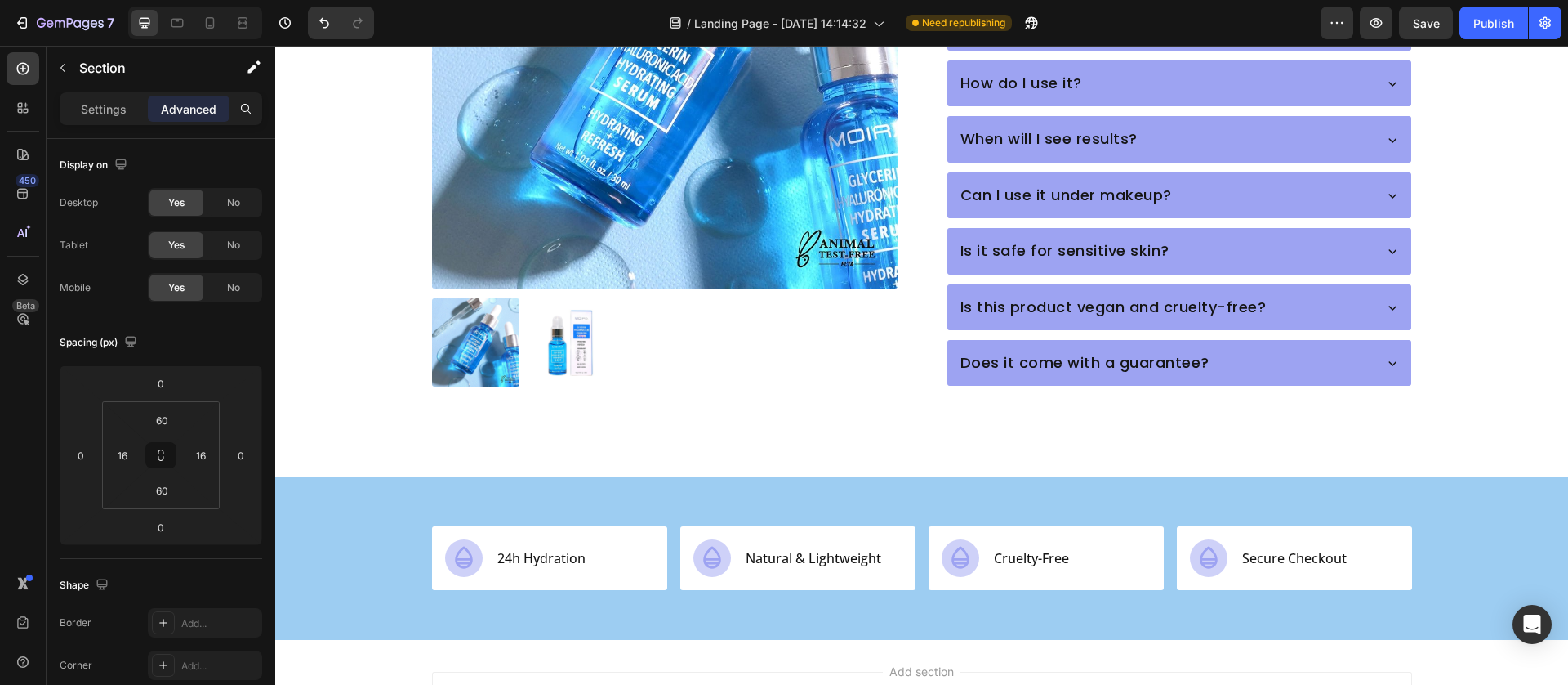
click at [363, 526] on div "Icon 24h Hydration Text Block Row Icon Natural & Lightweight Text Block Row Ico…" at bounding box center [922, 557] width 1267 height 63
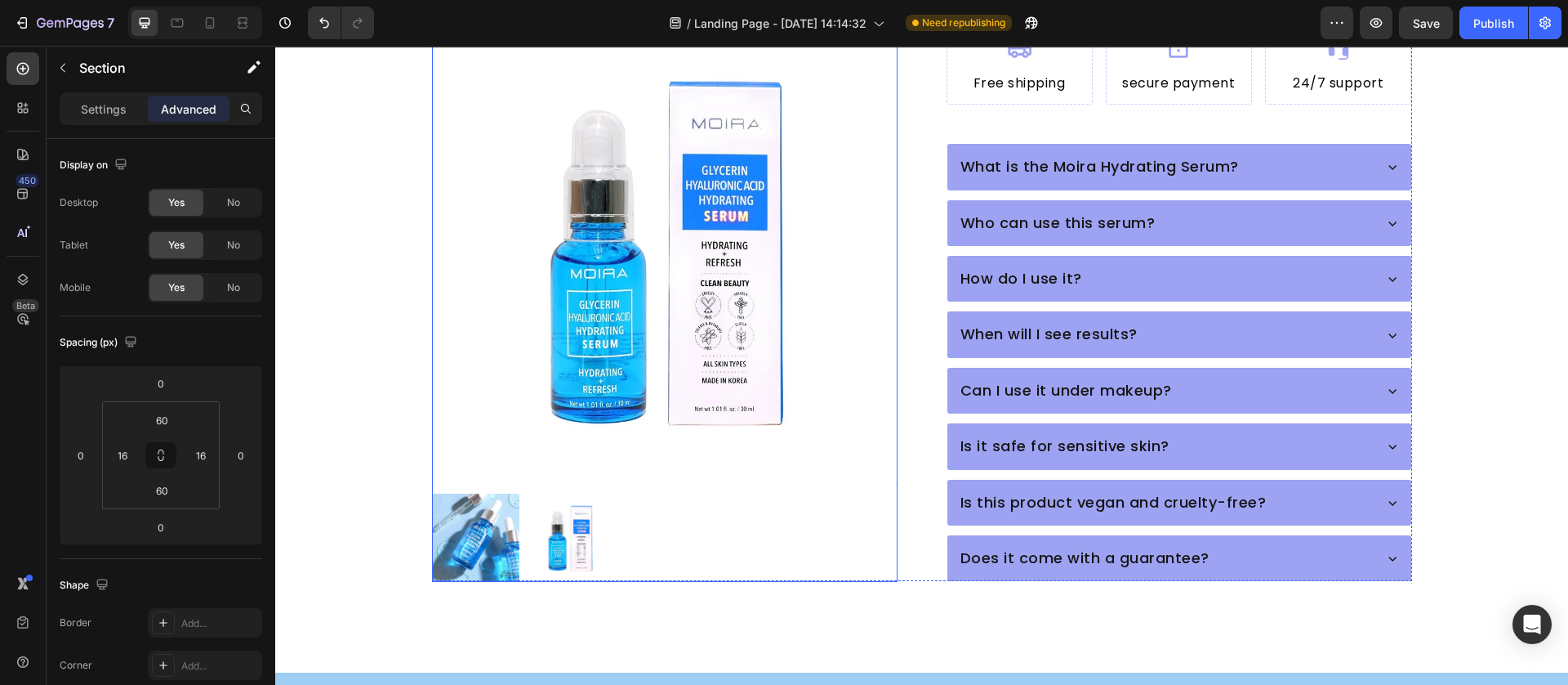
scroll to position [1102, 0]
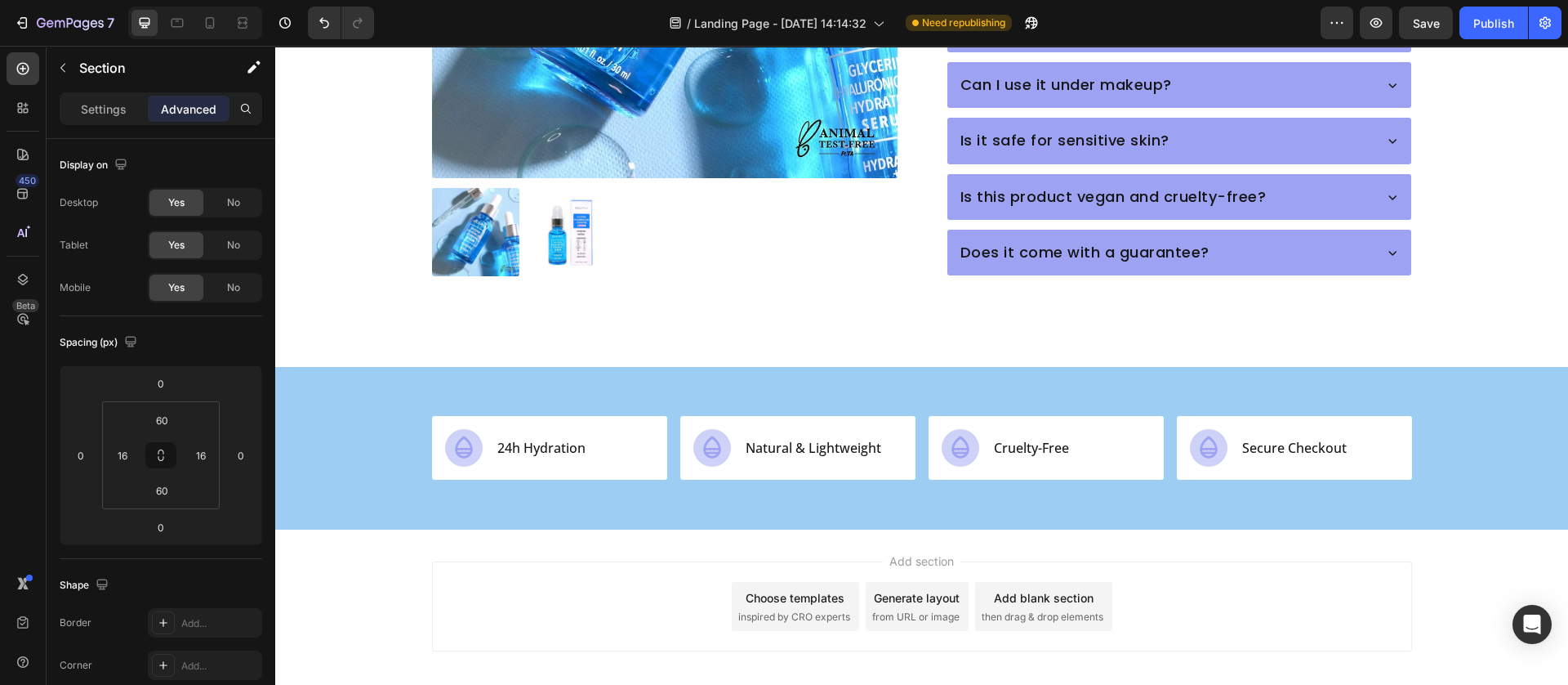
click at [348, 423] on div "Icon 24h Hydration Text Block Row Icon Natural & Lightweight Text Block Row Ico…" at bounding box center [922, 447] width 1267 height 63
click at [334, 385] on div "Icon 24h Hydration Text Block Row Icon Natural & Lightweight Text Block Row Ico…" at bounding box center [921, 448] width 1293 height 162
click at [100, 110] on p "Settings" at bounding box center [103, 109] width 46 height 18
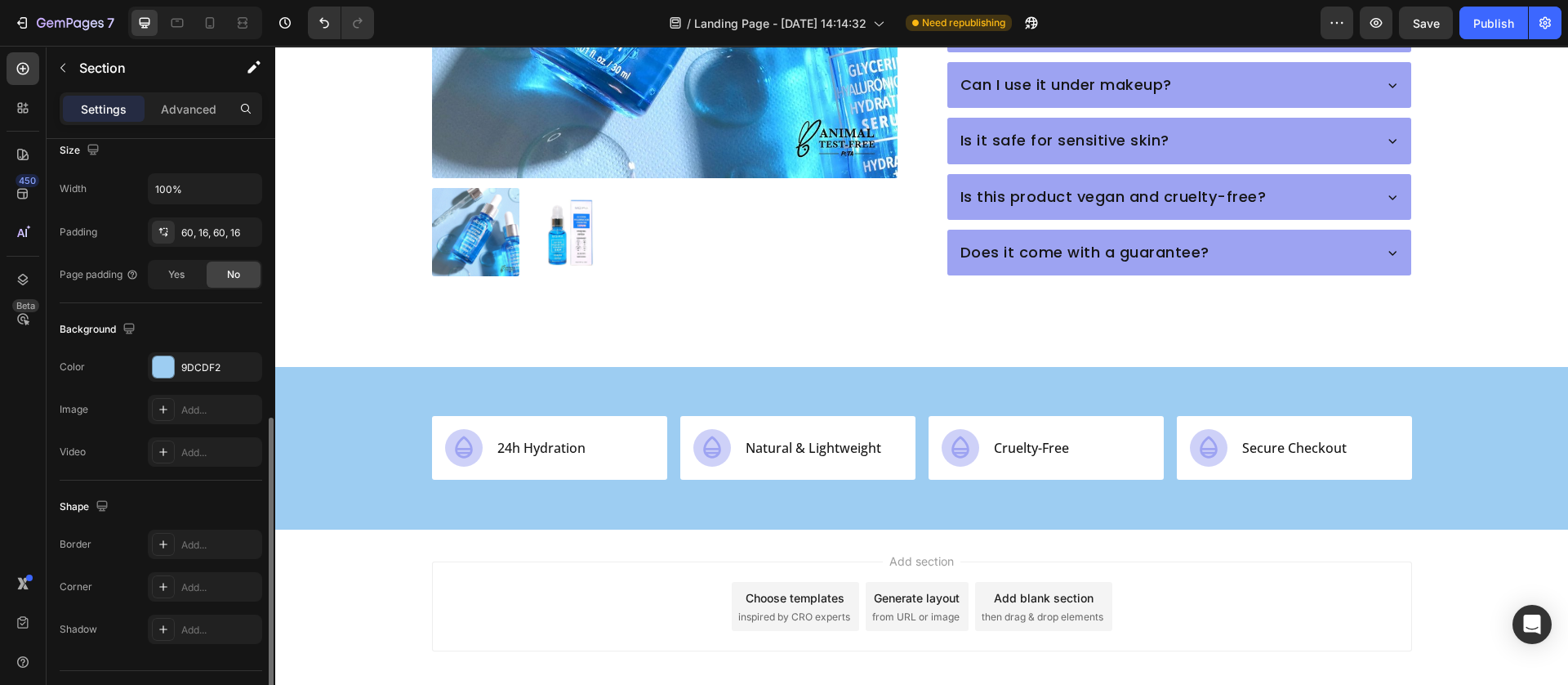
scroll to position [282, 0]
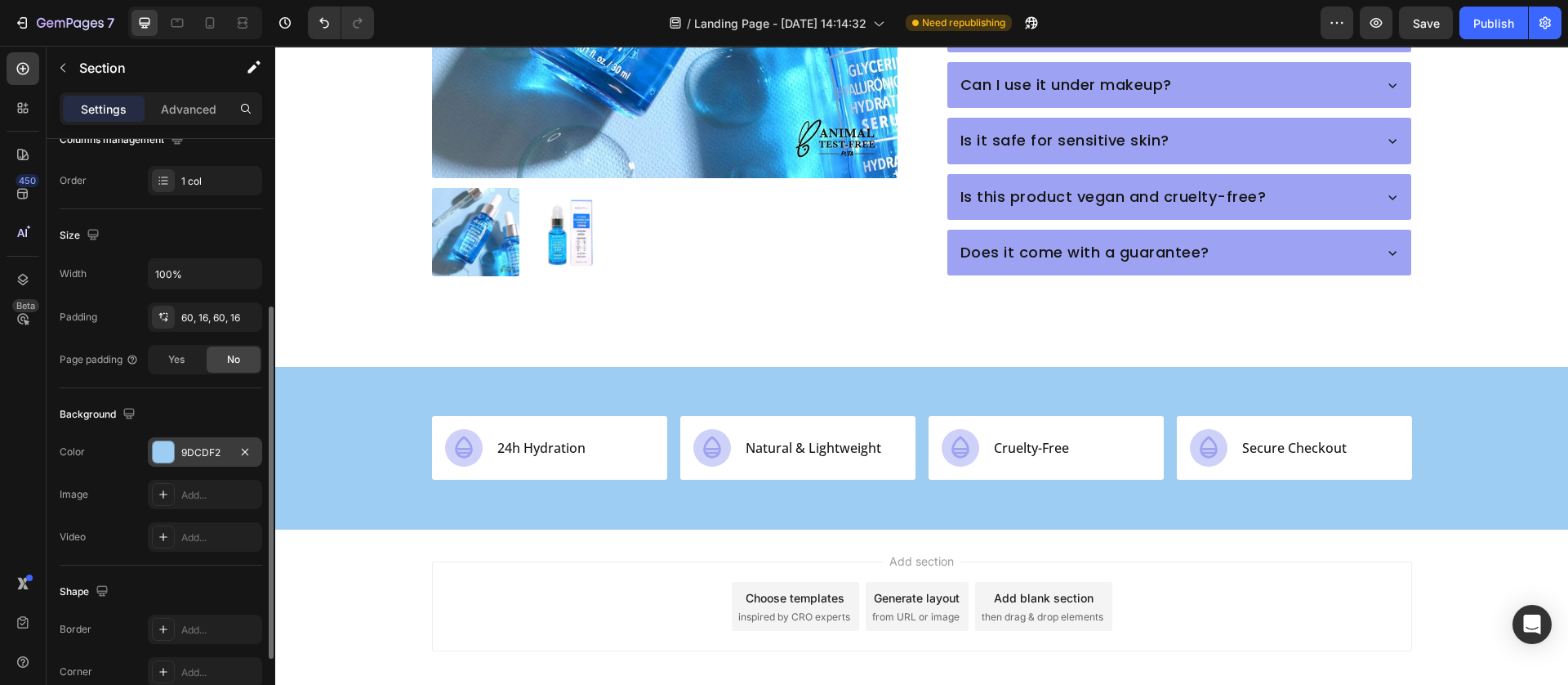
click at [160, 460] on div at bounding box center [164, 452] width 21 height 21
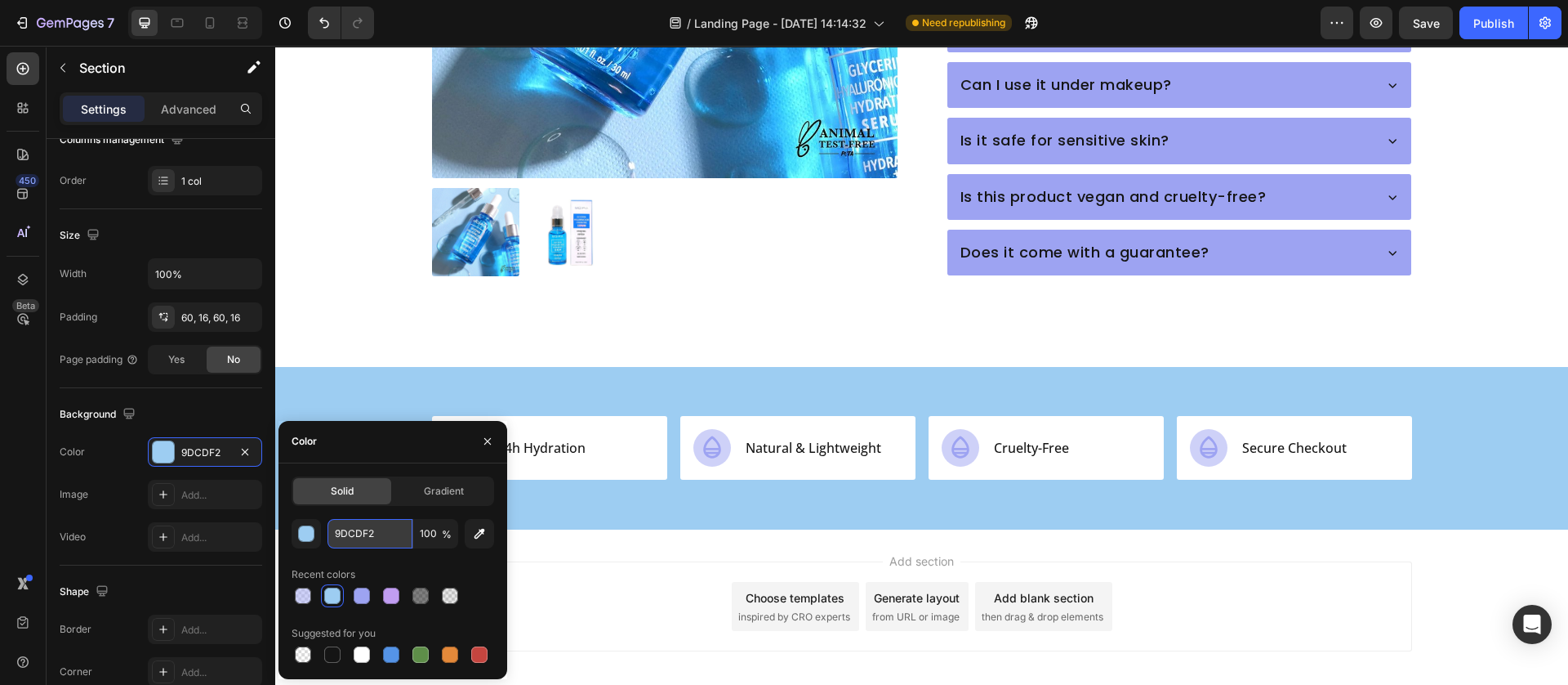
click at [369, 519] on input "9DCDF2" at bounding box center [370, 534] width 85 height 29
paste input "#7079ec"
type input "#7079ec"
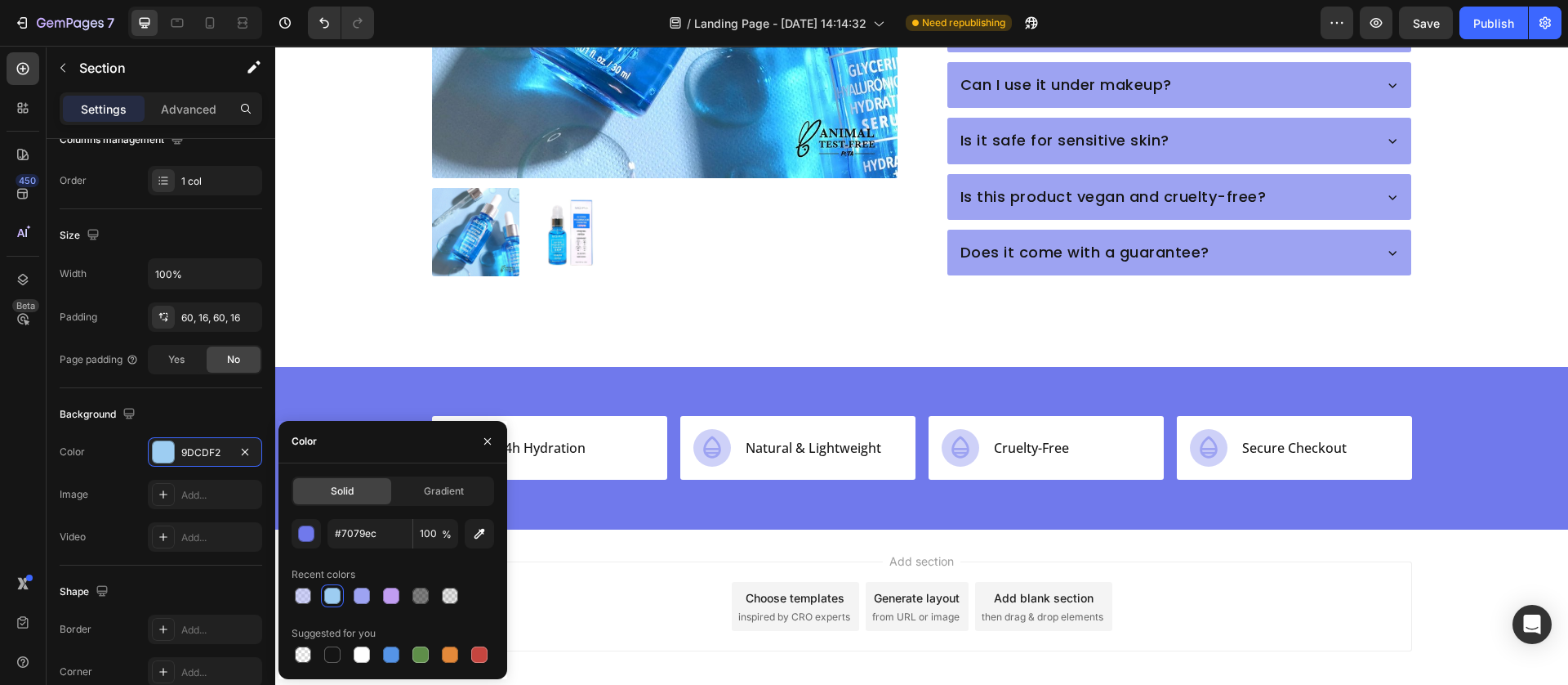
click at [566, 561] on div "Add section Choose templates inspired by CRO experts Generate layout from URL o…" at bounding box center [922, 606] width 981 height 90
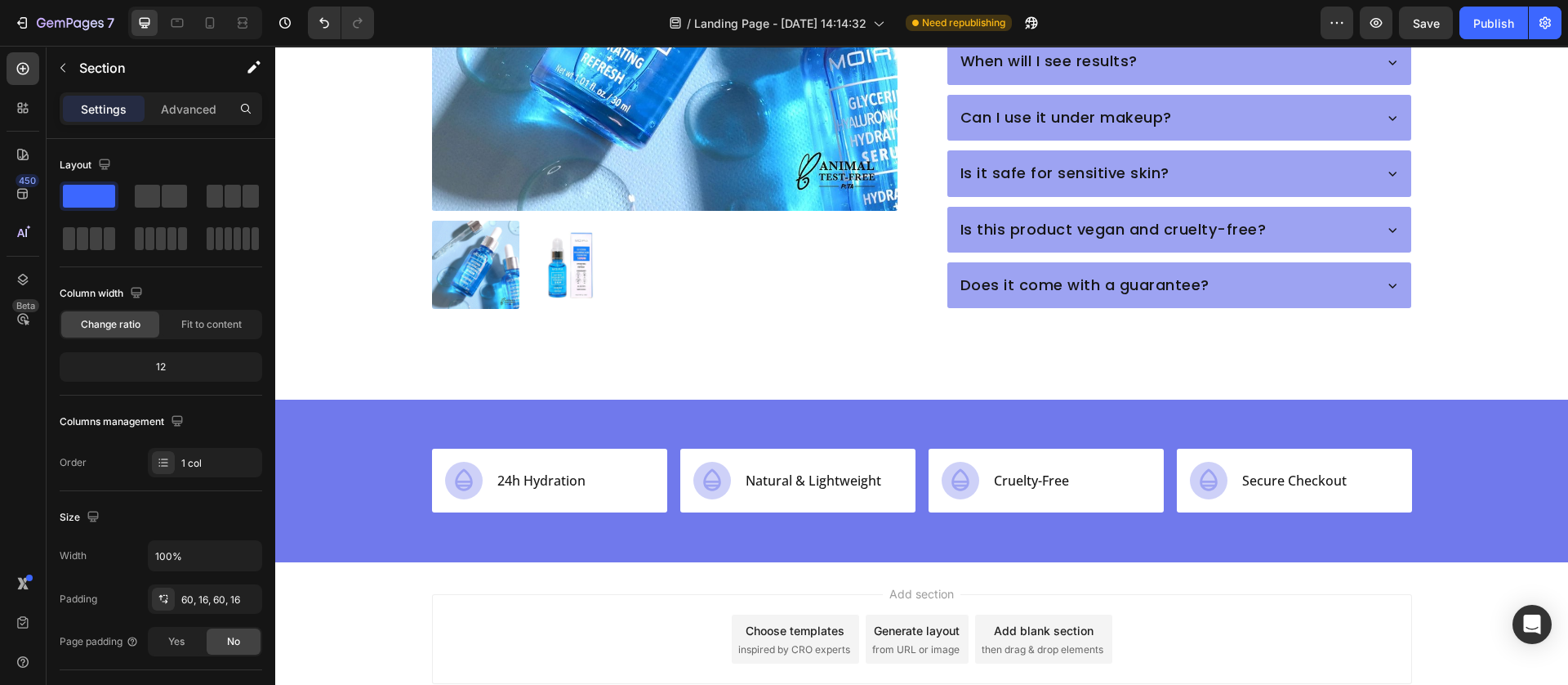
scroll to position [1102, 0]
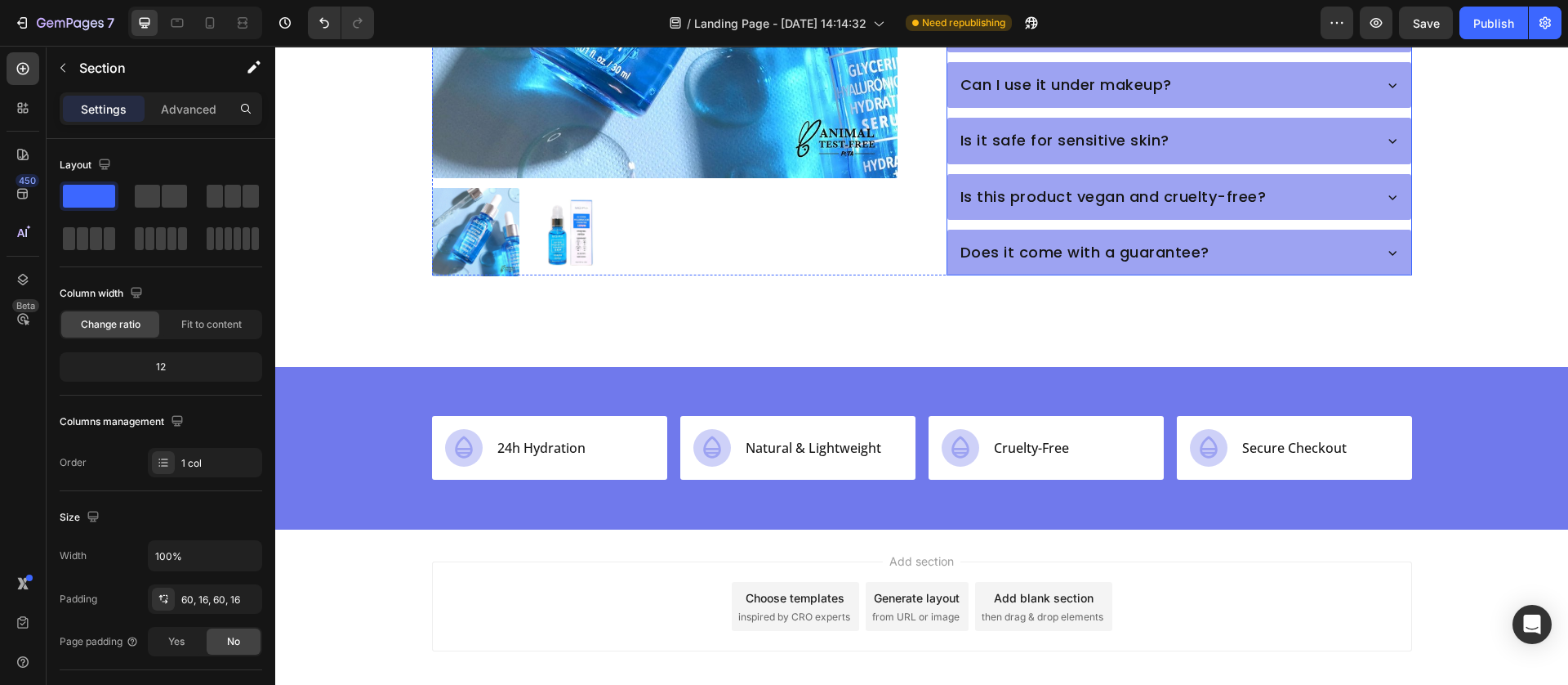
click at [948, 233] on div "Does it come with a guarantee?" at bounding box center [1180, 252] width 462 height 44
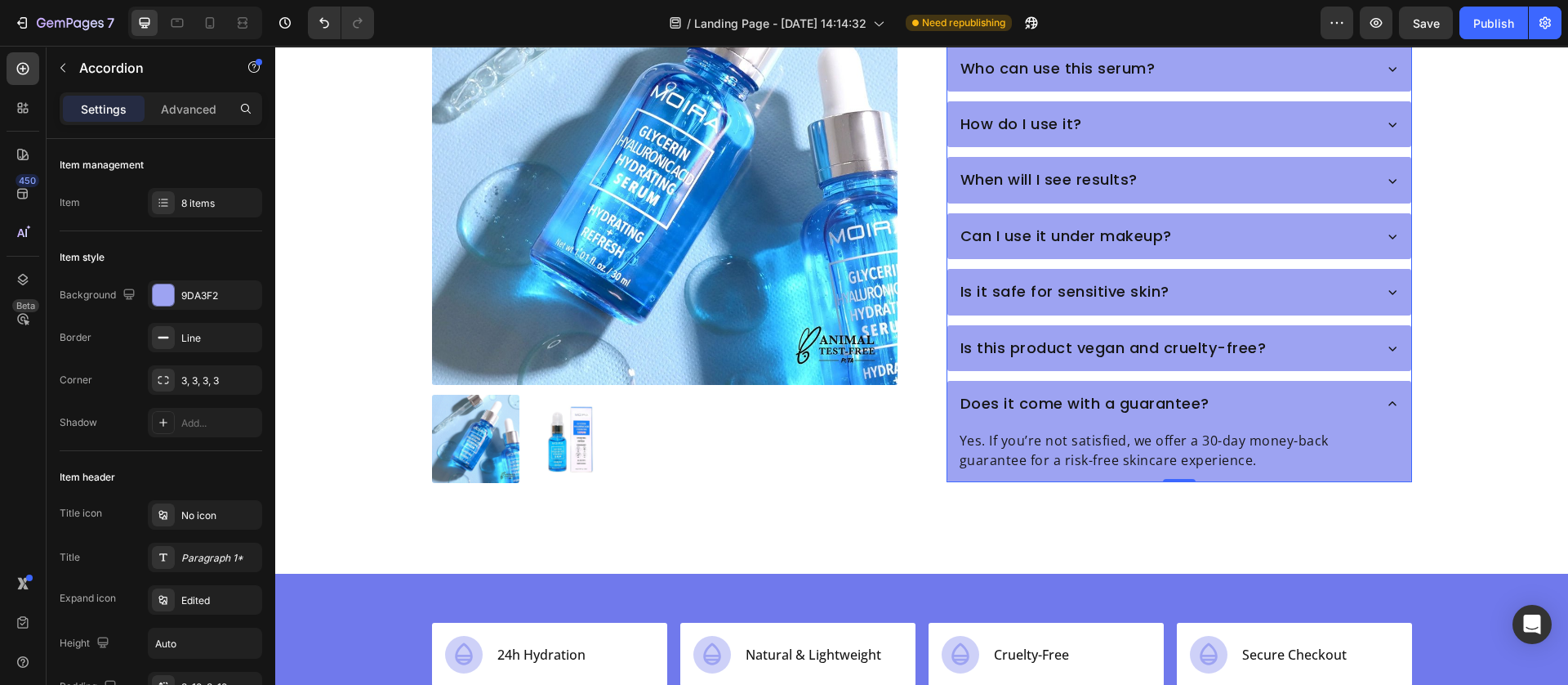
scroll to position [858, 0]
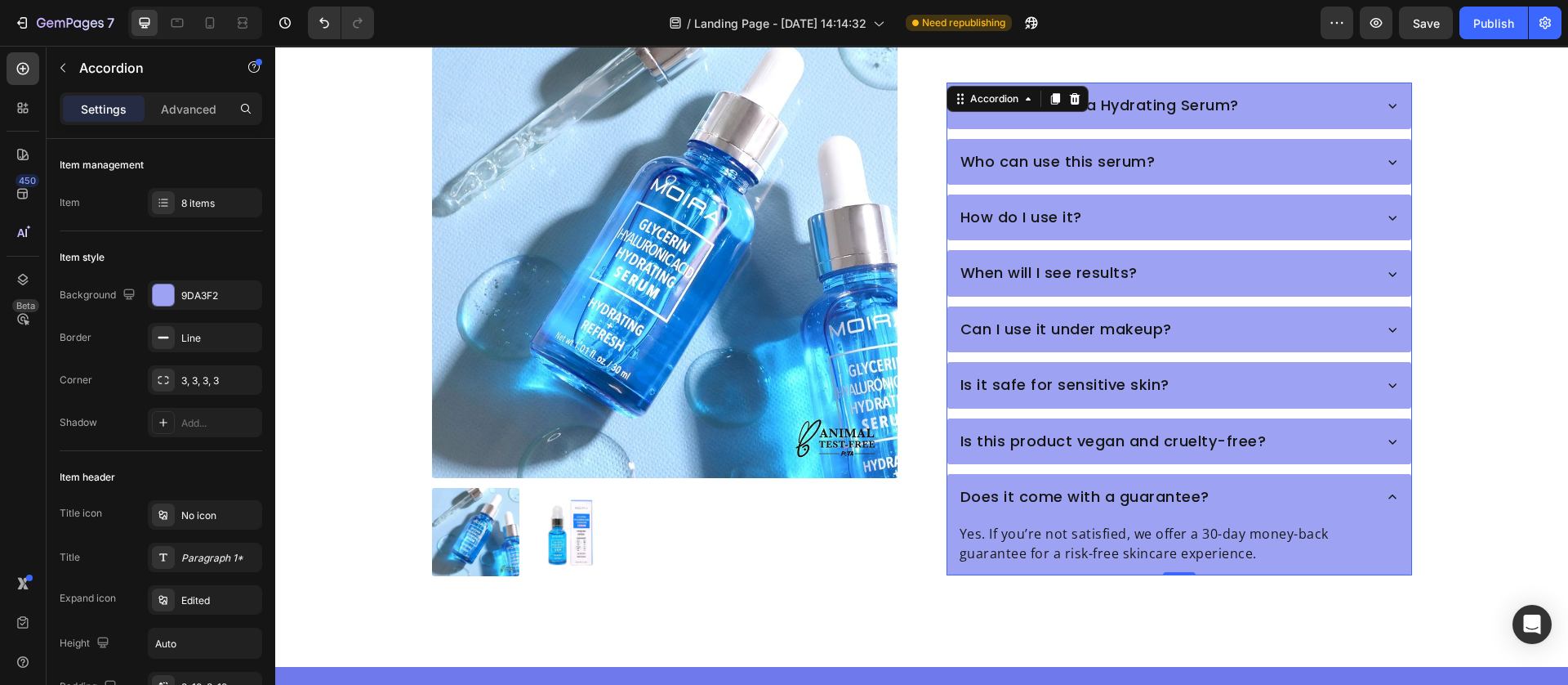
click at [1154, 146] on div "Who can use this serum?" at bounding box center [1165, 162] width 414 height 31
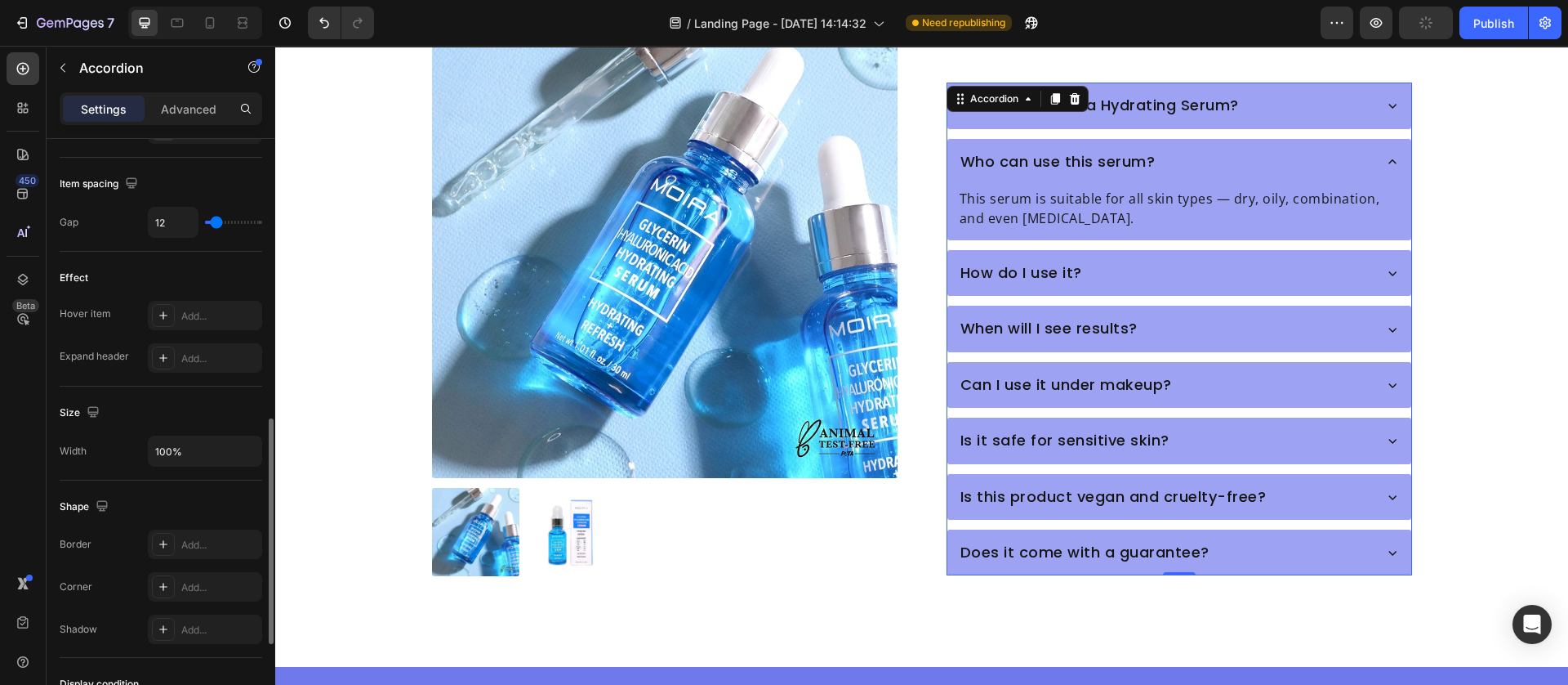
scroll to position [964, 0]
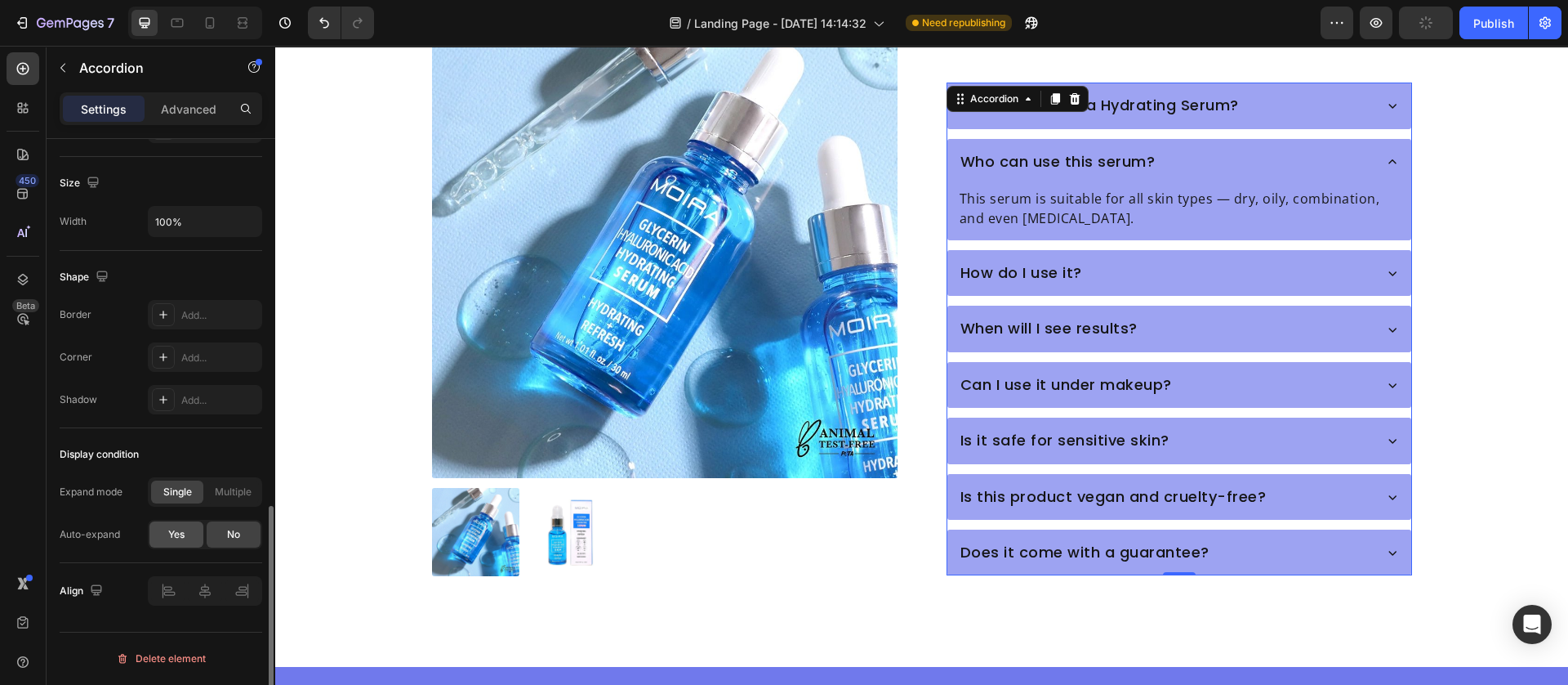
click at [180, 542] on span "Yes" at bounding box center [176, 534] width 17 height 15
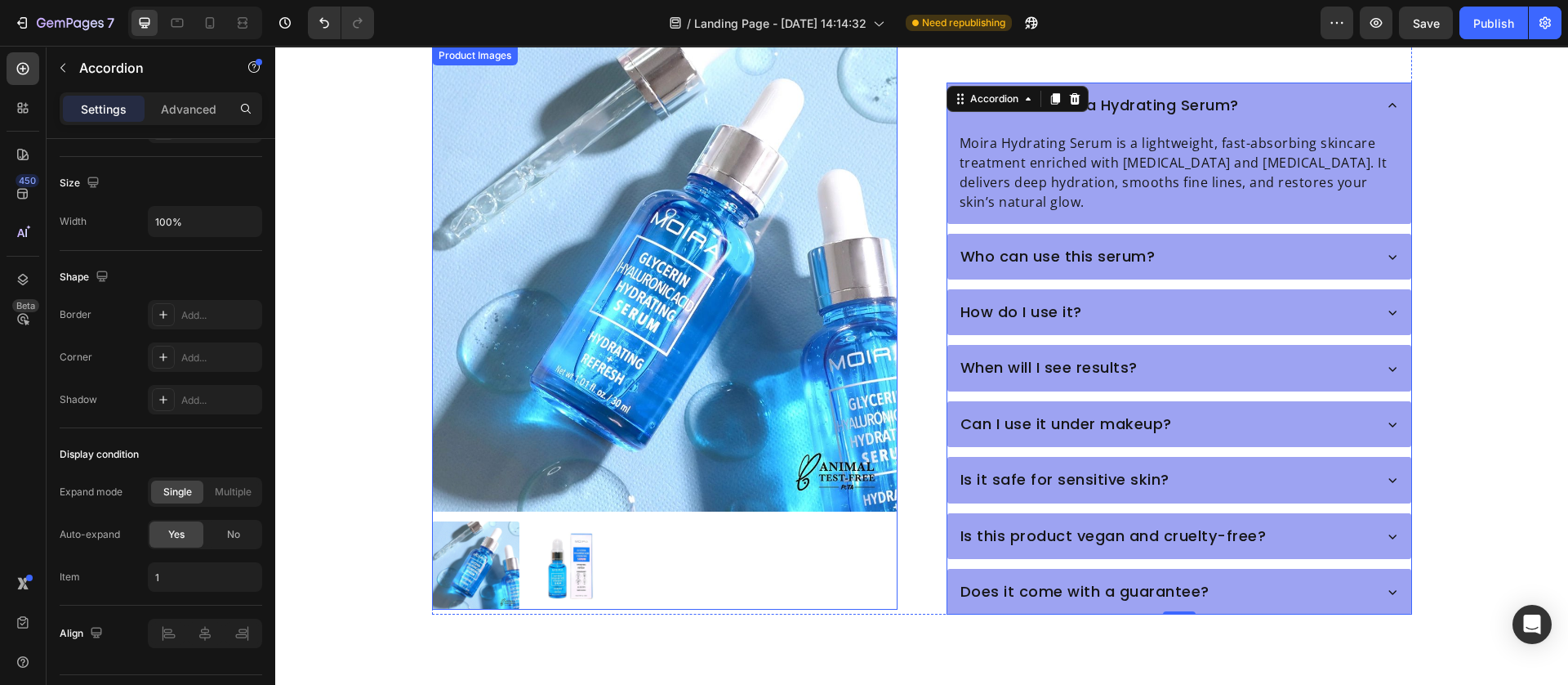
click at [878, 554] on div at bounding box center [664, 565] width 465 height 88
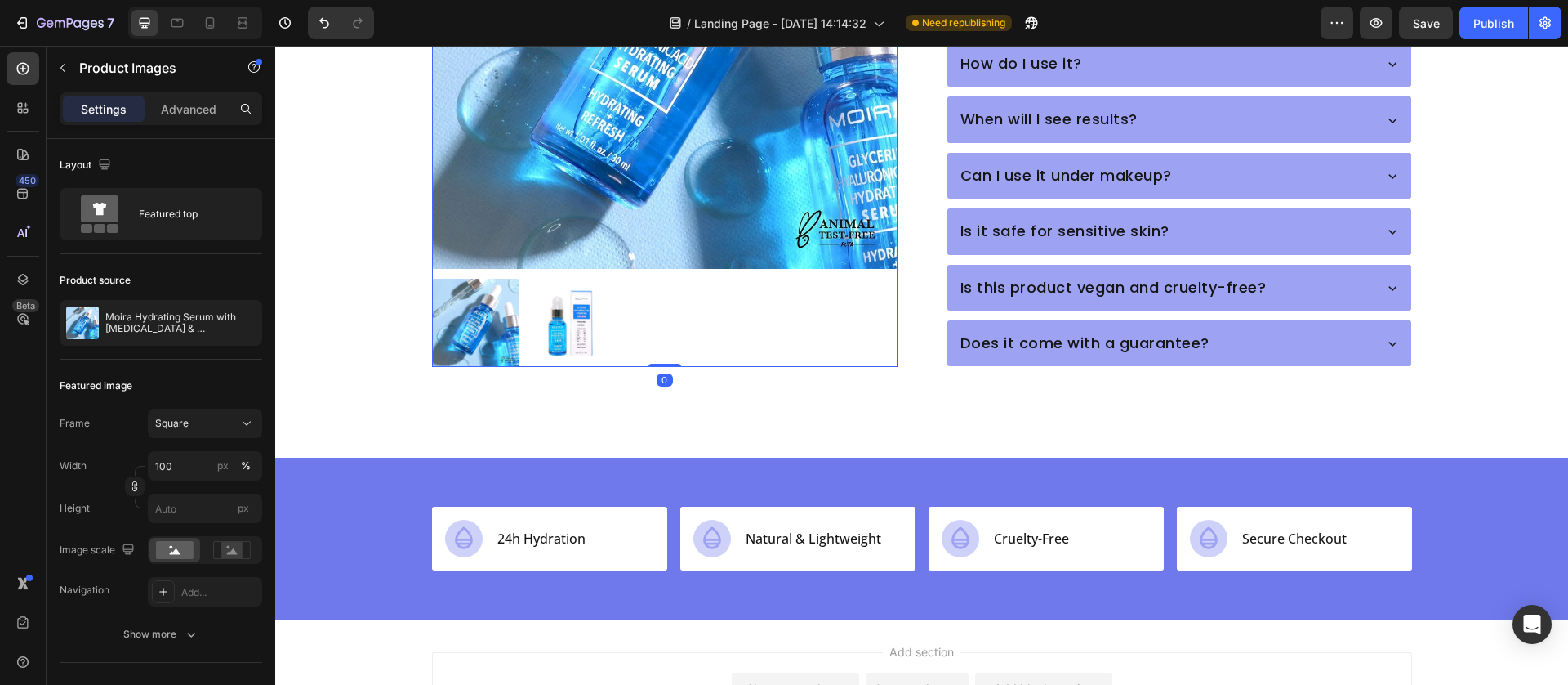
scroll to position [1209, 0]
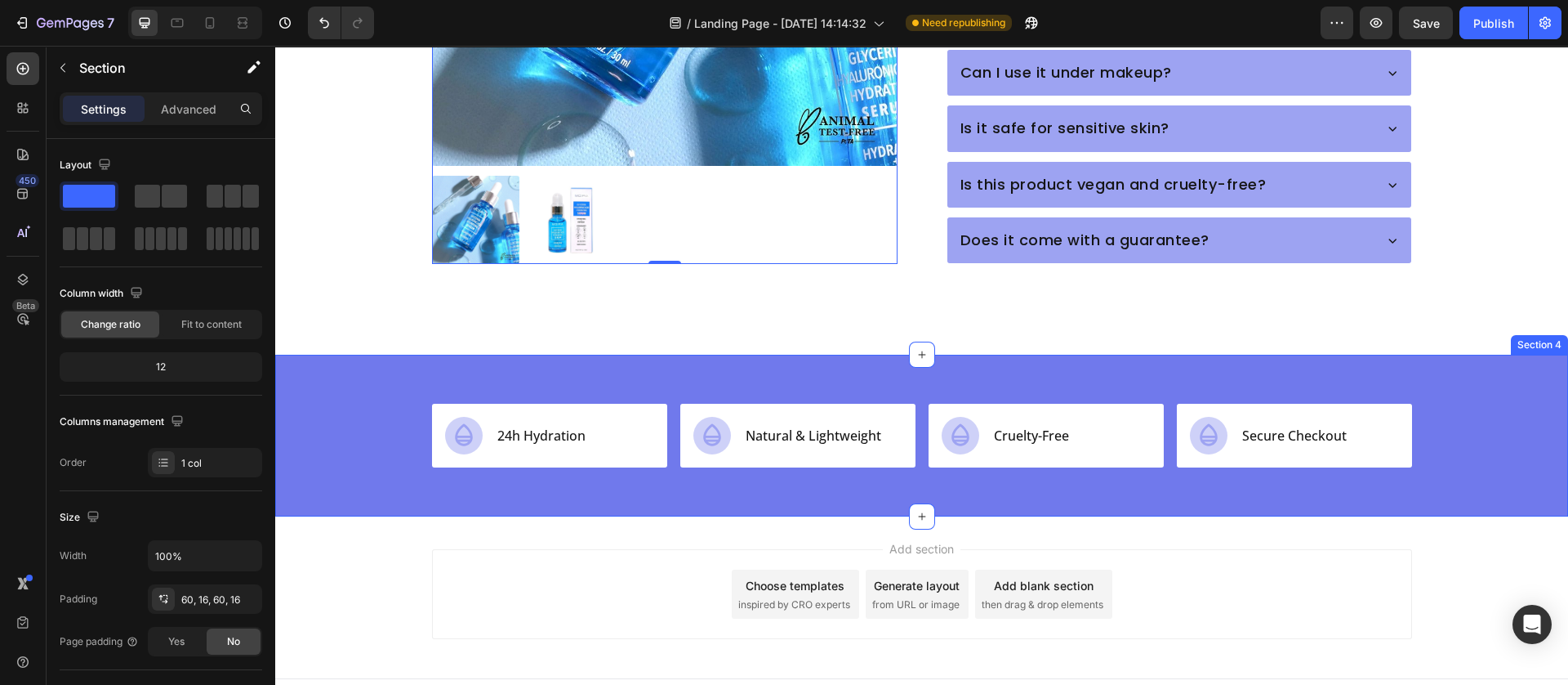
click at [599, 464] on div "Icon 24h Hydration Text Block Row Icon Natural & Lightweight Text Block Row Ico…" at bounding box center [921, 435] width 1293 height 162
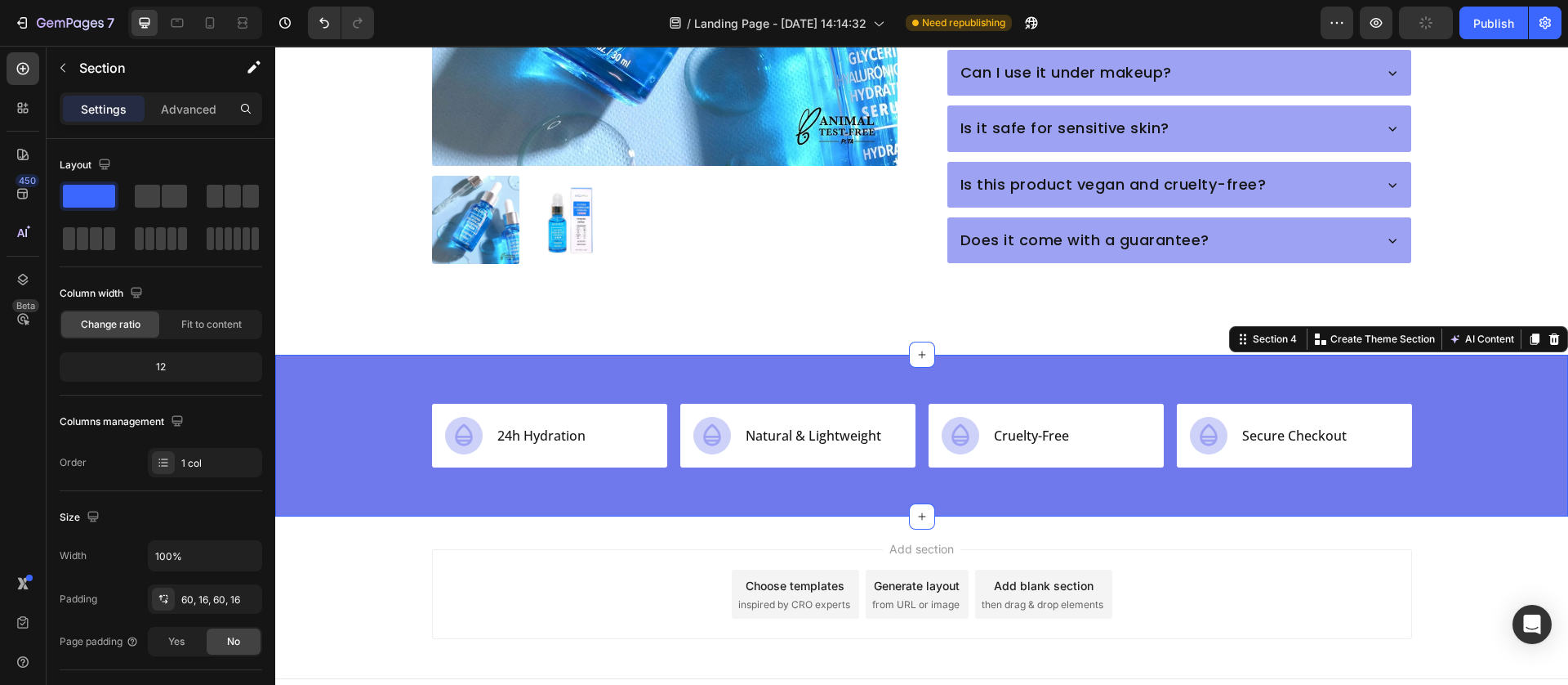
click at [446, 465] on div "Icon 24h Hydration Text Block Row Icon Natural & Lightweight Text Block Row Ico…" at bounding box center [921, 435] width 1293 height 162
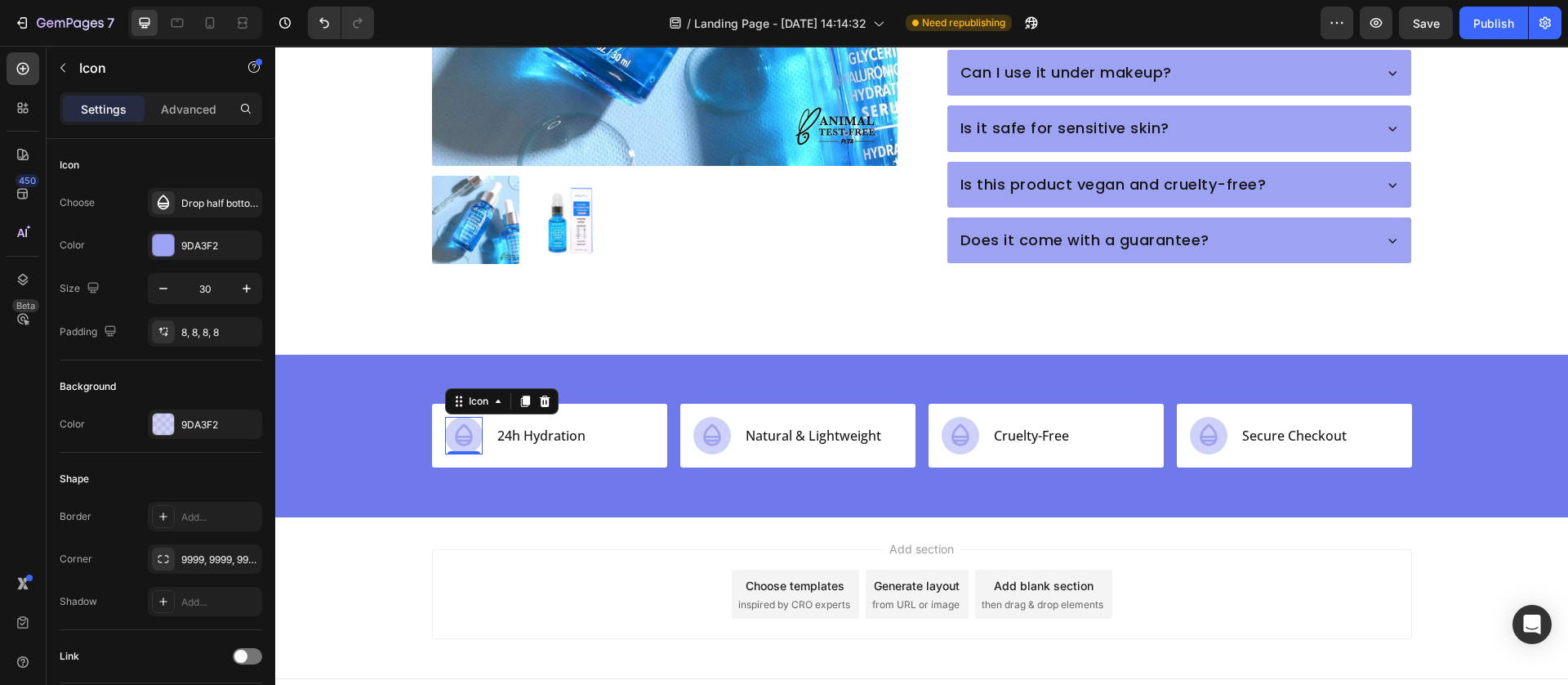
drag, startPoint x: 466, startPoint y: 410, endPoint x: 477, endPoint y: 418, distance: 13.6
click at [466, 417] on div at bounding box center [463, 435] width 38 height 38
click at [171, 420] on div at bounding box center [164, 424] width 21 height 21
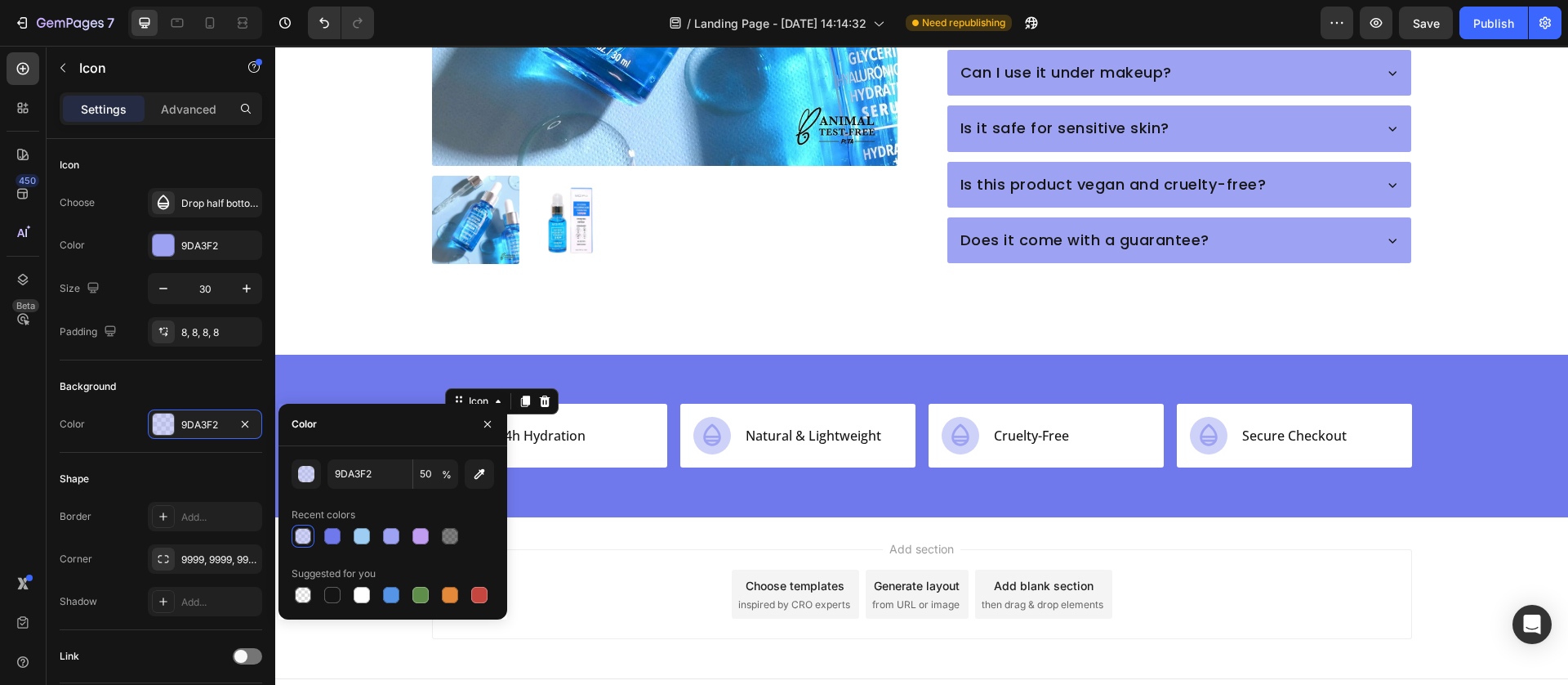
click at [364, 489] on div "9DA3F2 50 % Recent colors Suggested for you" at bounding box center [393, 533] width 203 height 147
click at [382, 469] on input "9DA3F2" at bounding box center [370, 474] width 85 height 29
paste input "#F5F7FF"
type input "#F5F7FF"
type input "100"
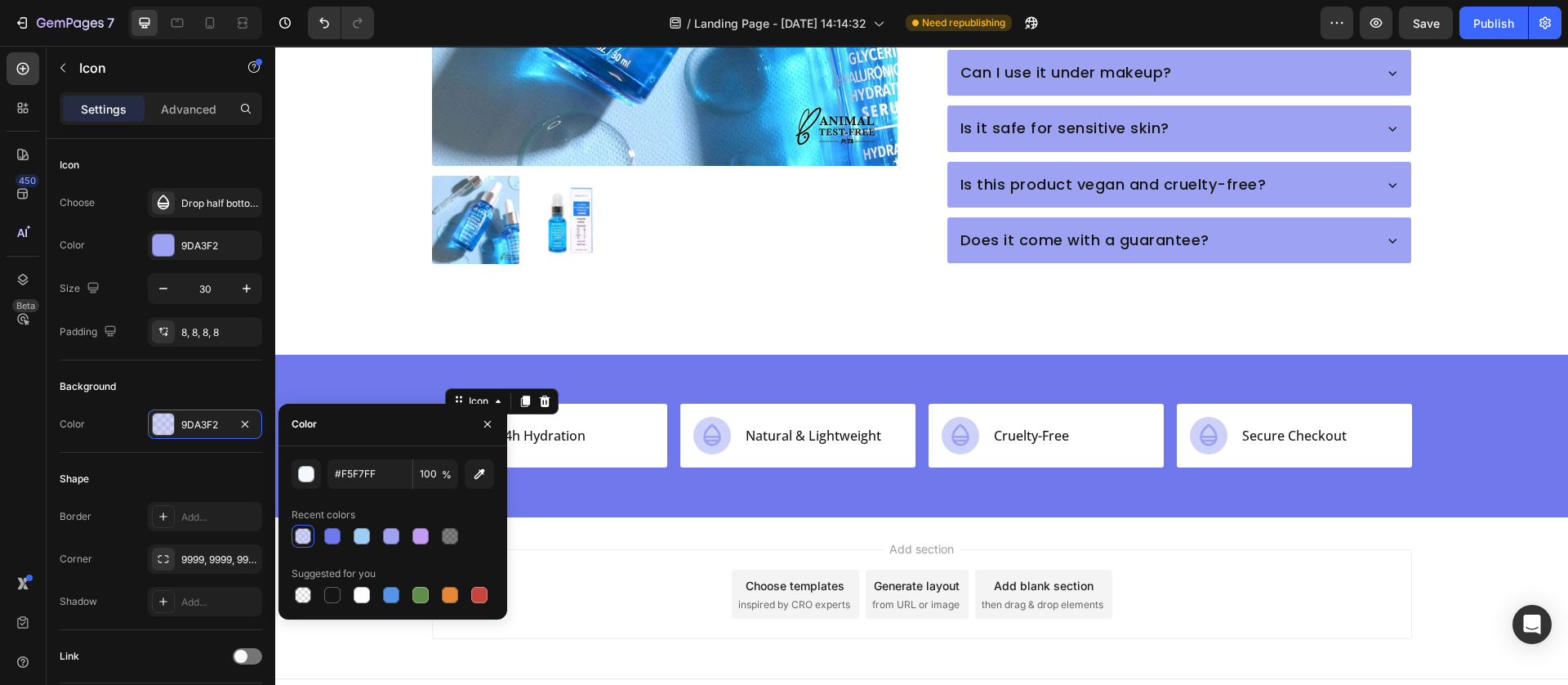
click at [613, 549] on div "Add section Choose templates inspired by CRO experts Generate layout from URL o…" at bounding box center [922, 594] width 981 height 90
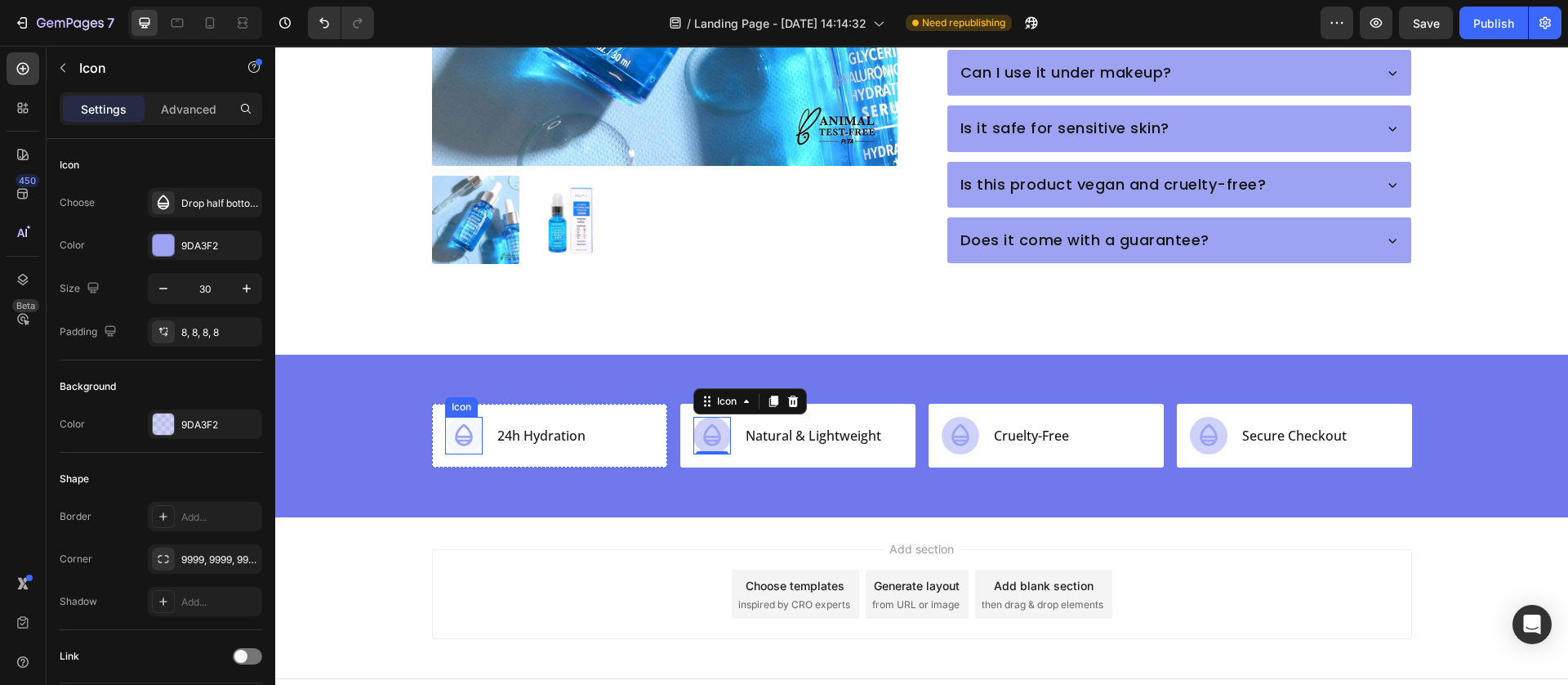
click at [458, 424] on icon at bounding box center [463, 435] width 18 height 22
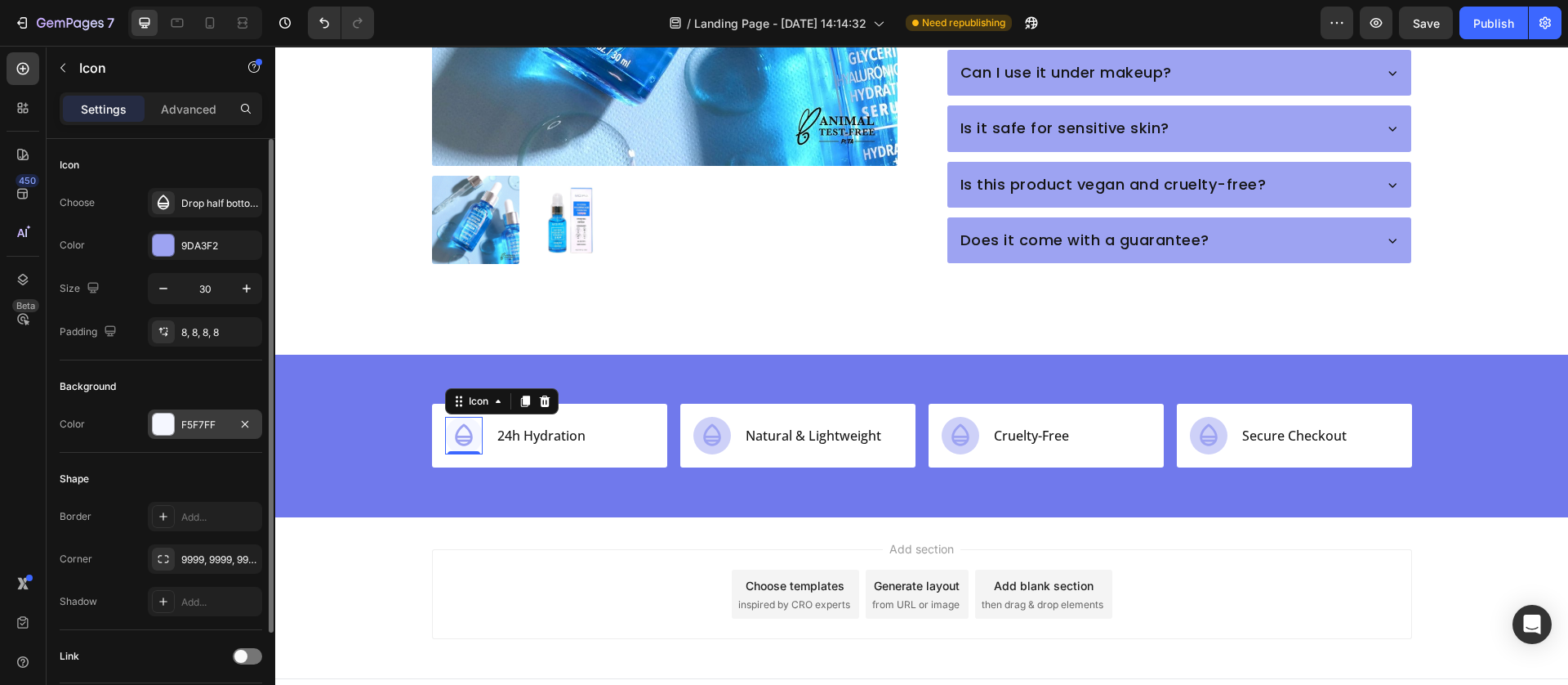
click at [166, 413] on div at bounding box center [163, 423] width 22 height 22
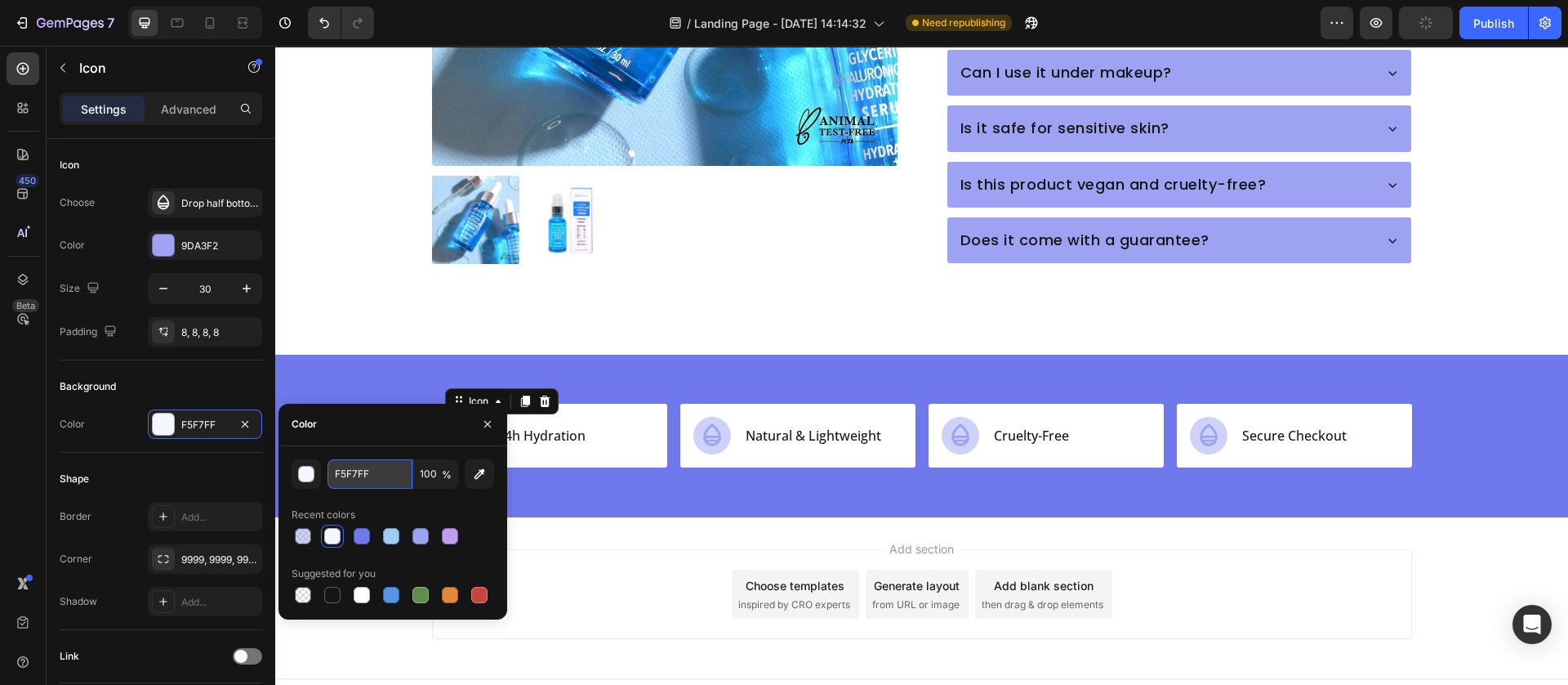
click at [349, 478] on input "F5F7FF" at bounding box center [370, 474] width 85 height 29
paste input "#EEF2"
type input "#EEF2FF"
click at [703, 549] on div "Add section Choose templates inspired by CRO experts Generate layout from URL o…" at bounding box center [922, 594] width 981 height 90
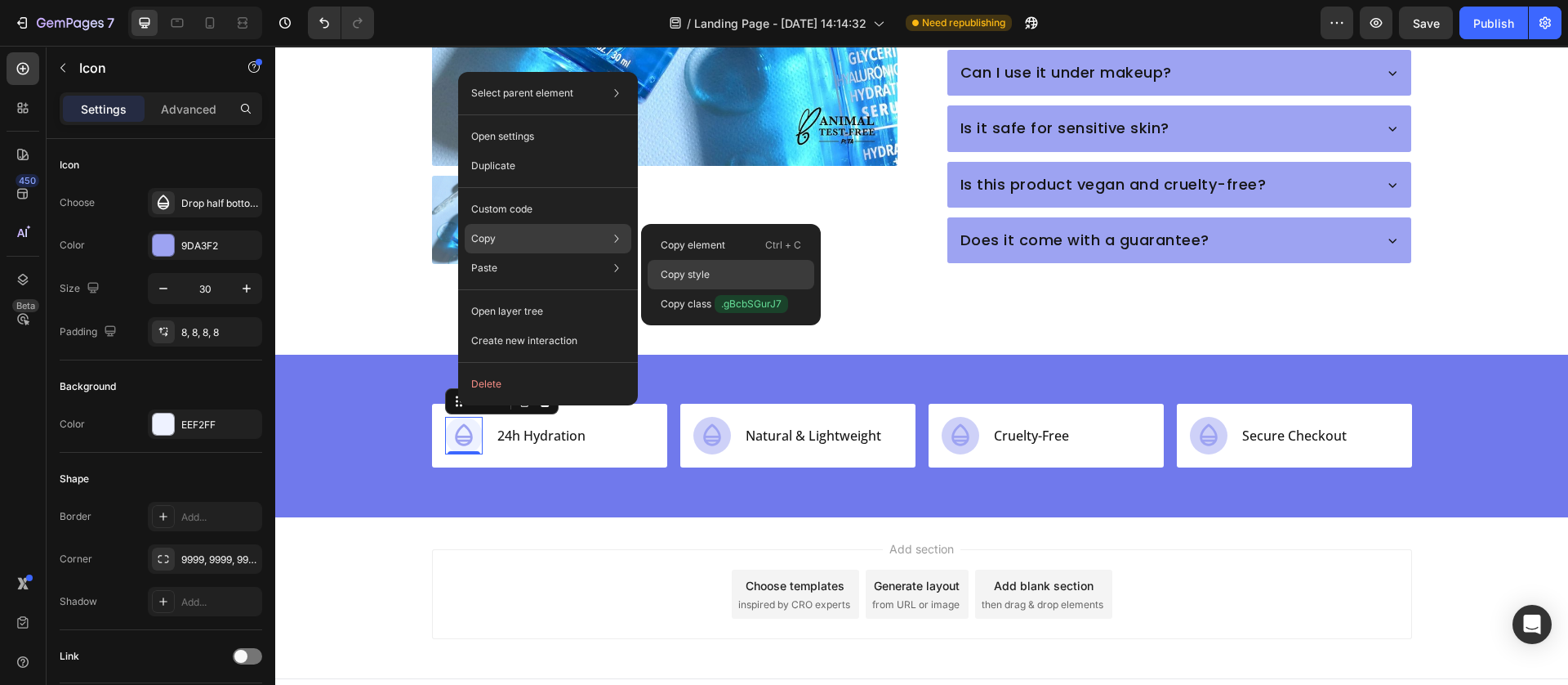
drag, startPoint x: 675, startPoint y: 269, endPoint x: 411, endPoint y: 346, distance: 275.0
click at [675, 269] on p "Copy style" at bounding box center [685, 274] width 49 height 15
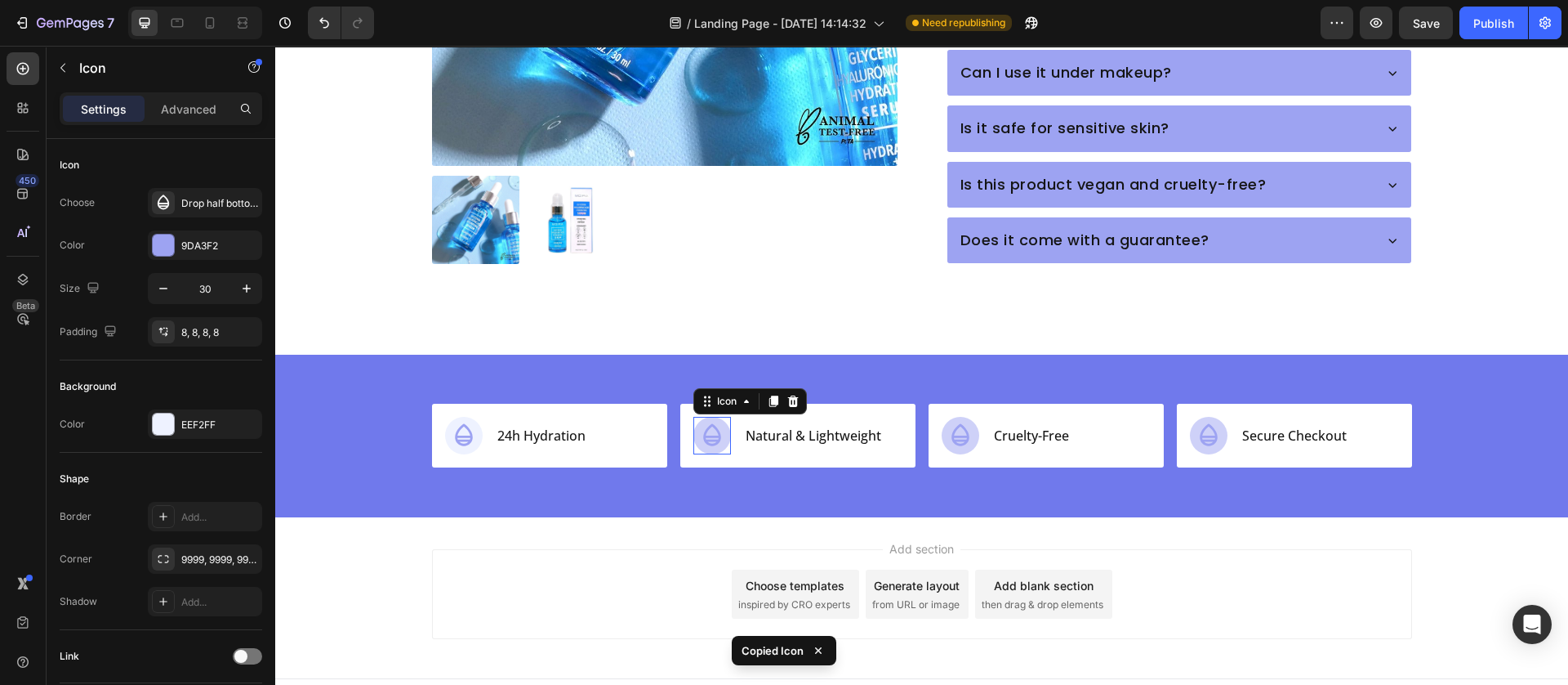
click at [701, 423] on icon at bounding box center [712, 435] width 24 height 24
click at [956, 421] on div "Icon" at bounding box center [960, 435] width 38 height 38
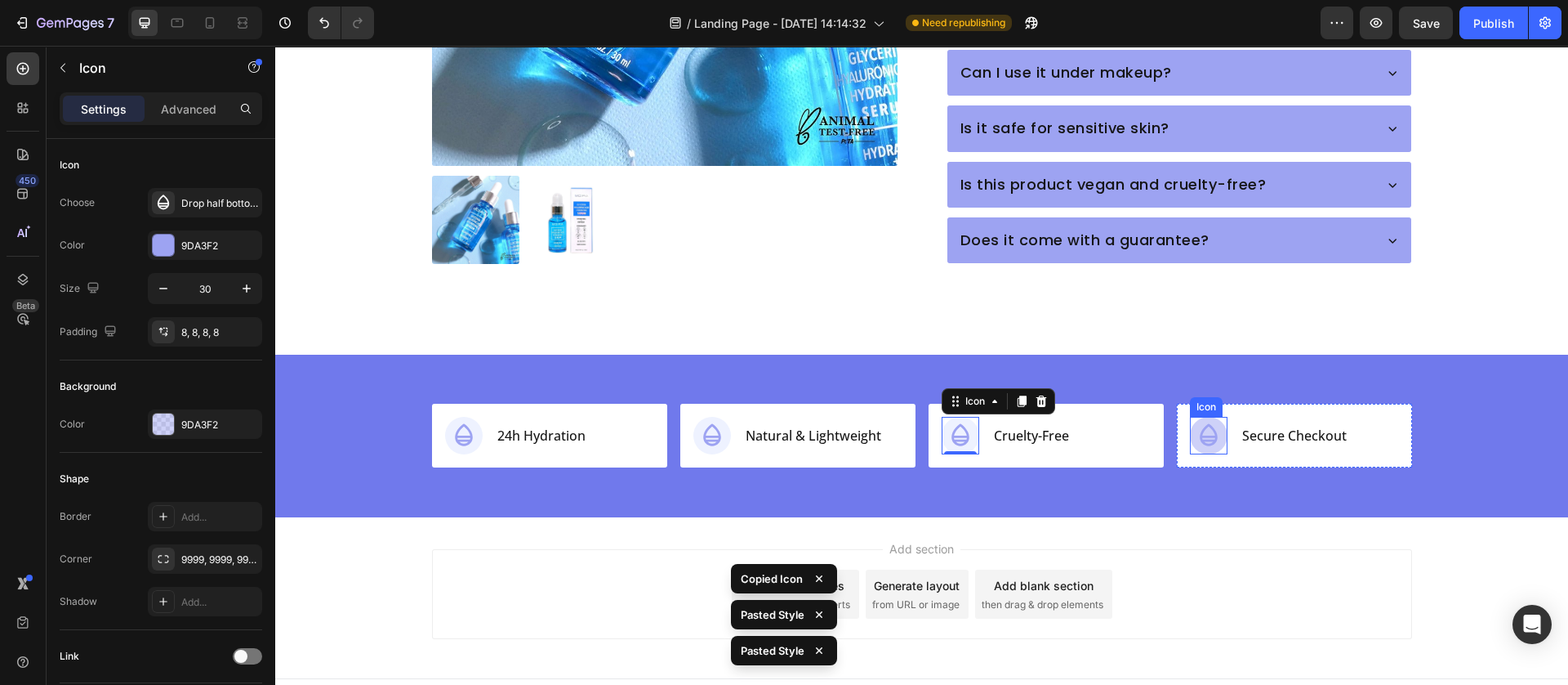
click at [1191, 422] on div "Icon" at bounding box center [1209, 435] width 38 height 38
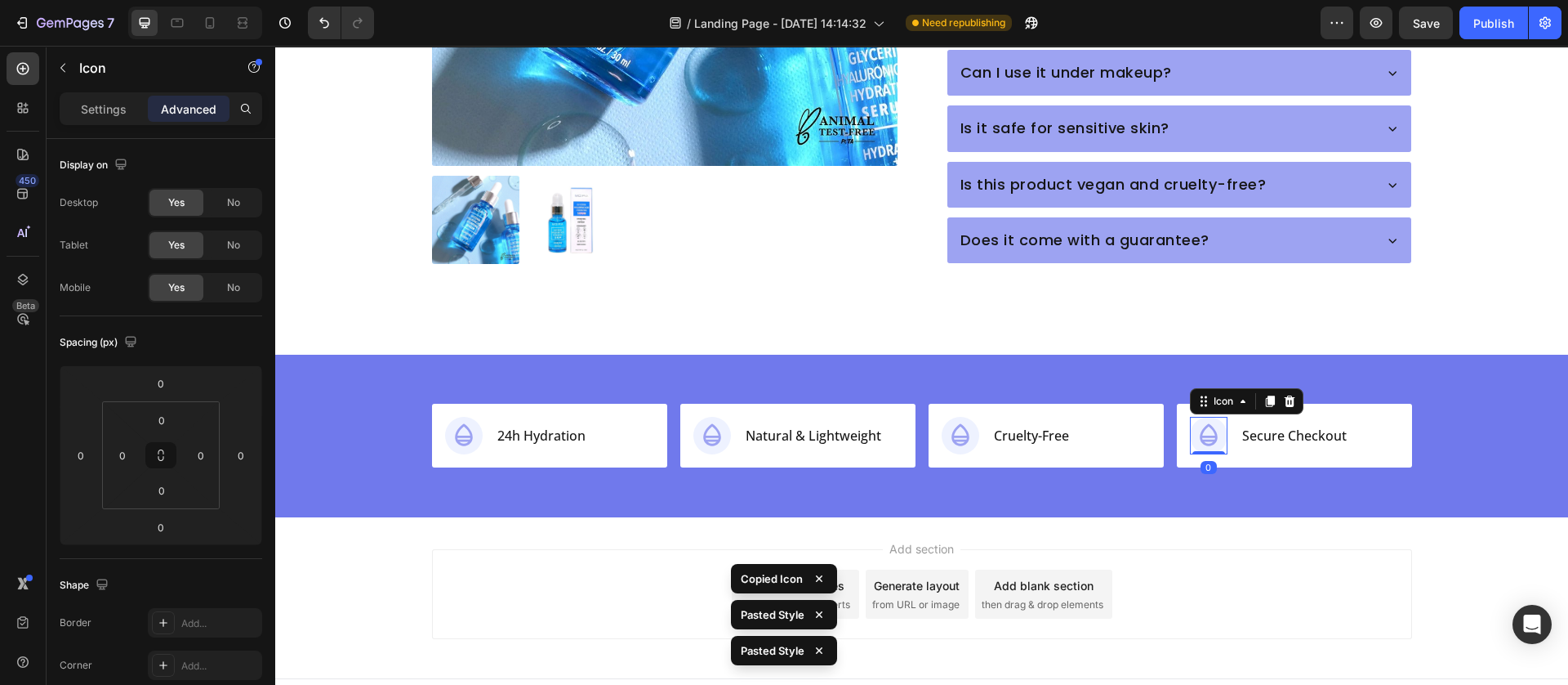
click at [824, 518] on div "Add section Choose templates inspired by CRO experts Generate layout from URL o…" at bounding box center [921, 597] width 1293 height 162
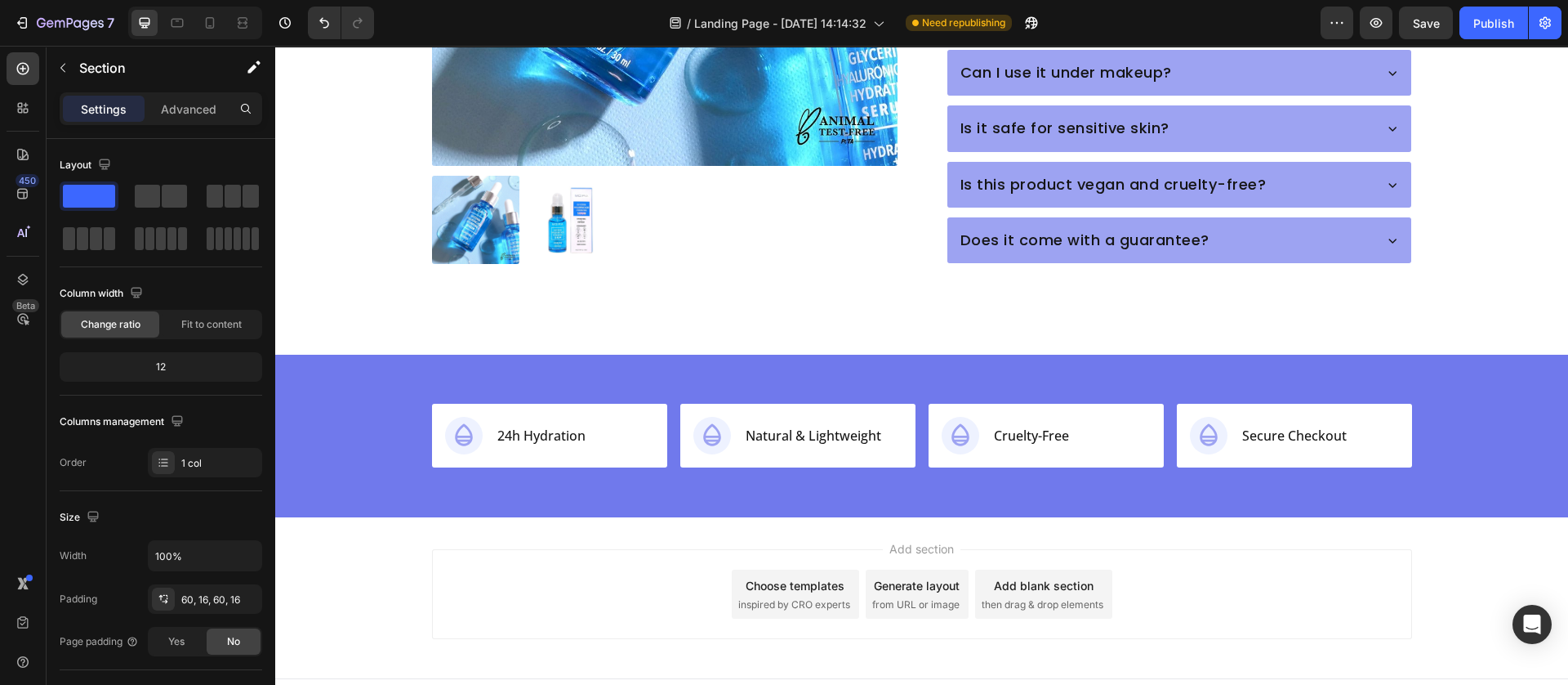
click at [589, 560] on div "Add section Choose templates inspired by CRO experts Generate layout from URL o…" at bounding box center [922, 594] width 981 height 90
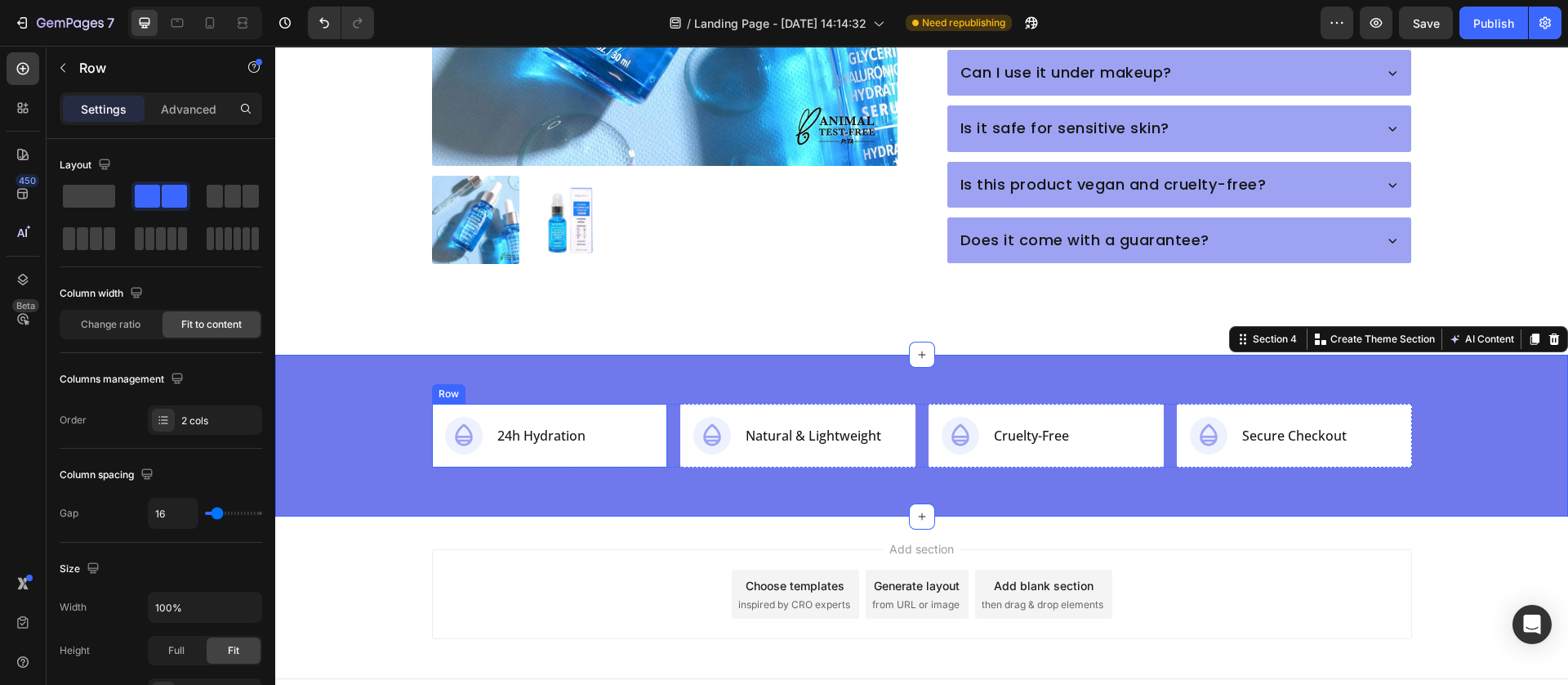
click at [432, 434] on div "Icon 24h Hydration Text Block Row" at bounding box center [549, 435] width 235 height 63
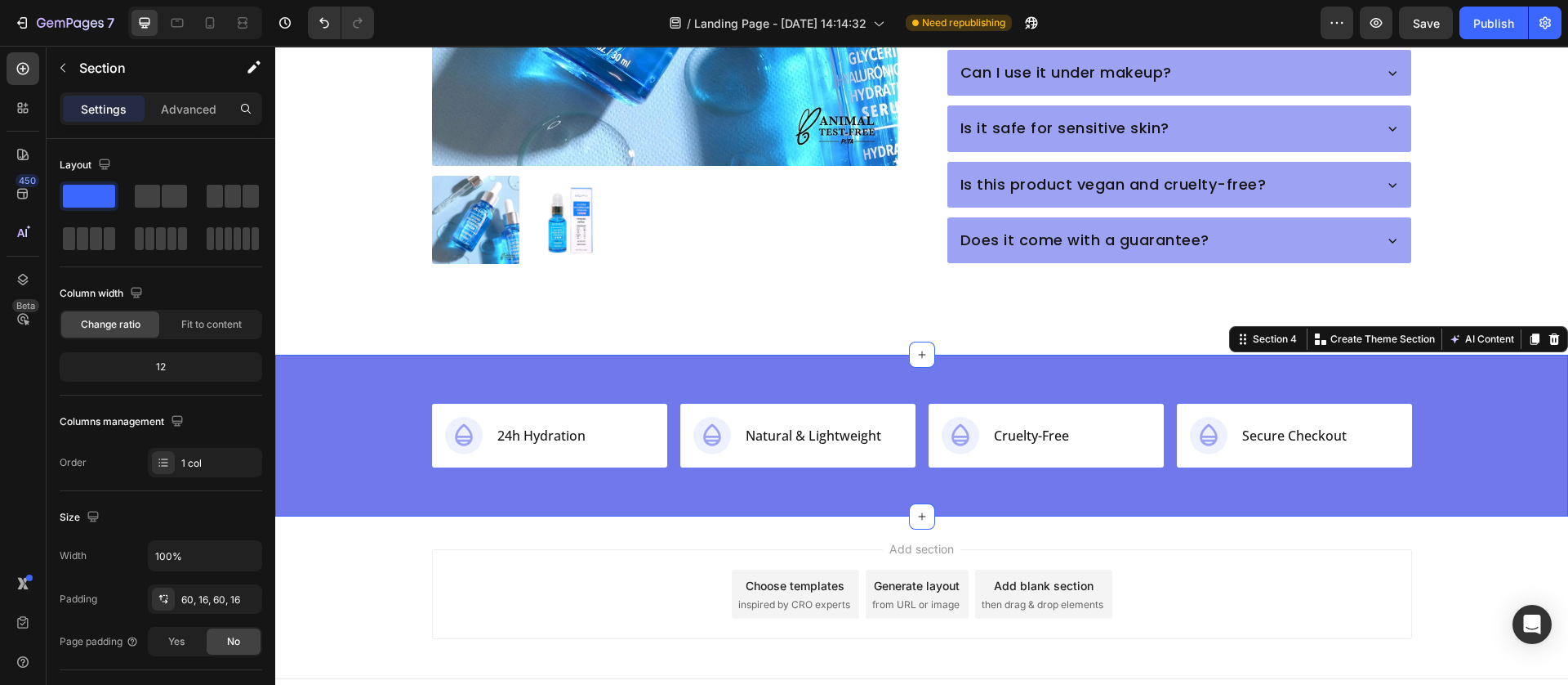
click at [582, 468] on div "Icon 24h Hydration Text Block Row Icon Natural & Lightweight Text Block Row Ico…" at bounding box center [921, 435] width 1293 height 162
click at [704, 424] on icon at bounding box center [712, 435] width 18 height 22
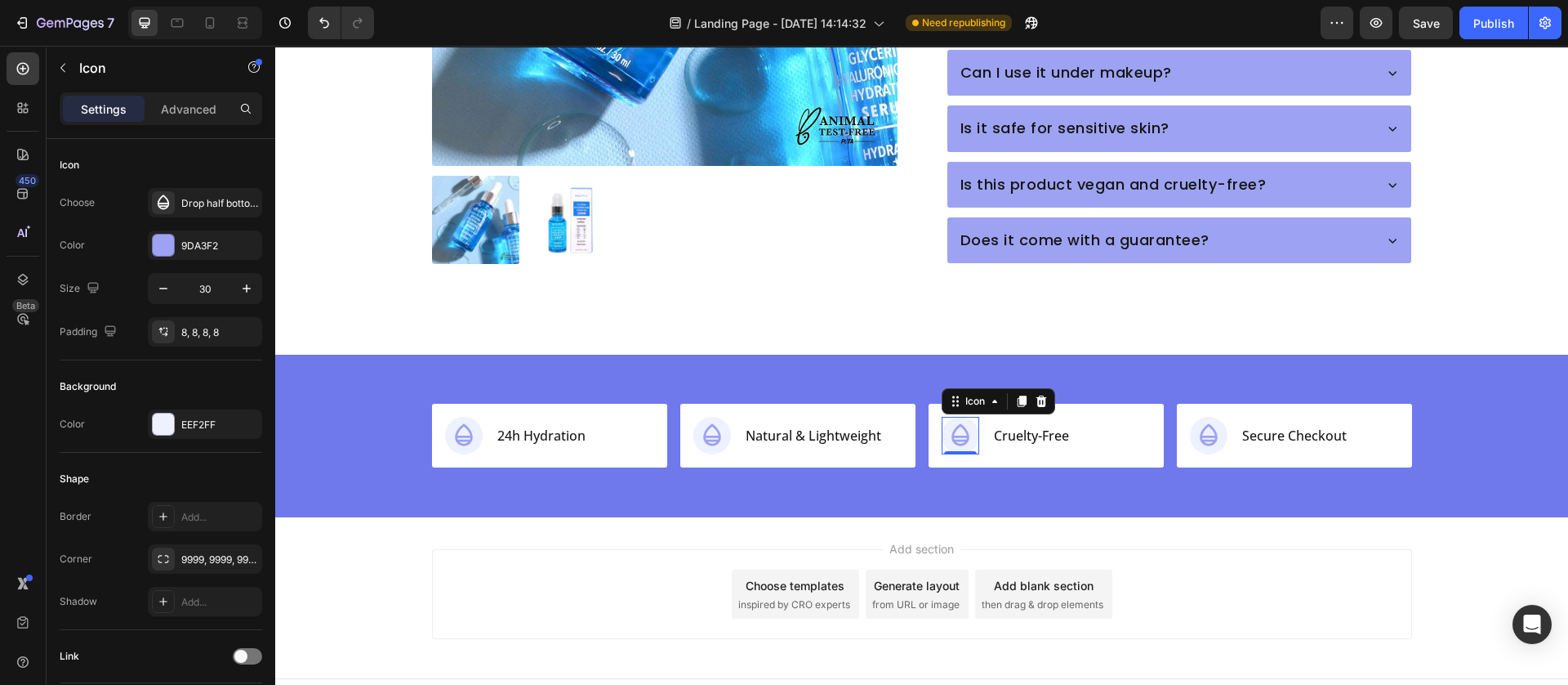
click at [951, 423] on icon at bounding box center [960, 435] width 24 height 24
click at [1496, 29] on div "Publish" at bounding box center [1494, 23] width 41 height 18
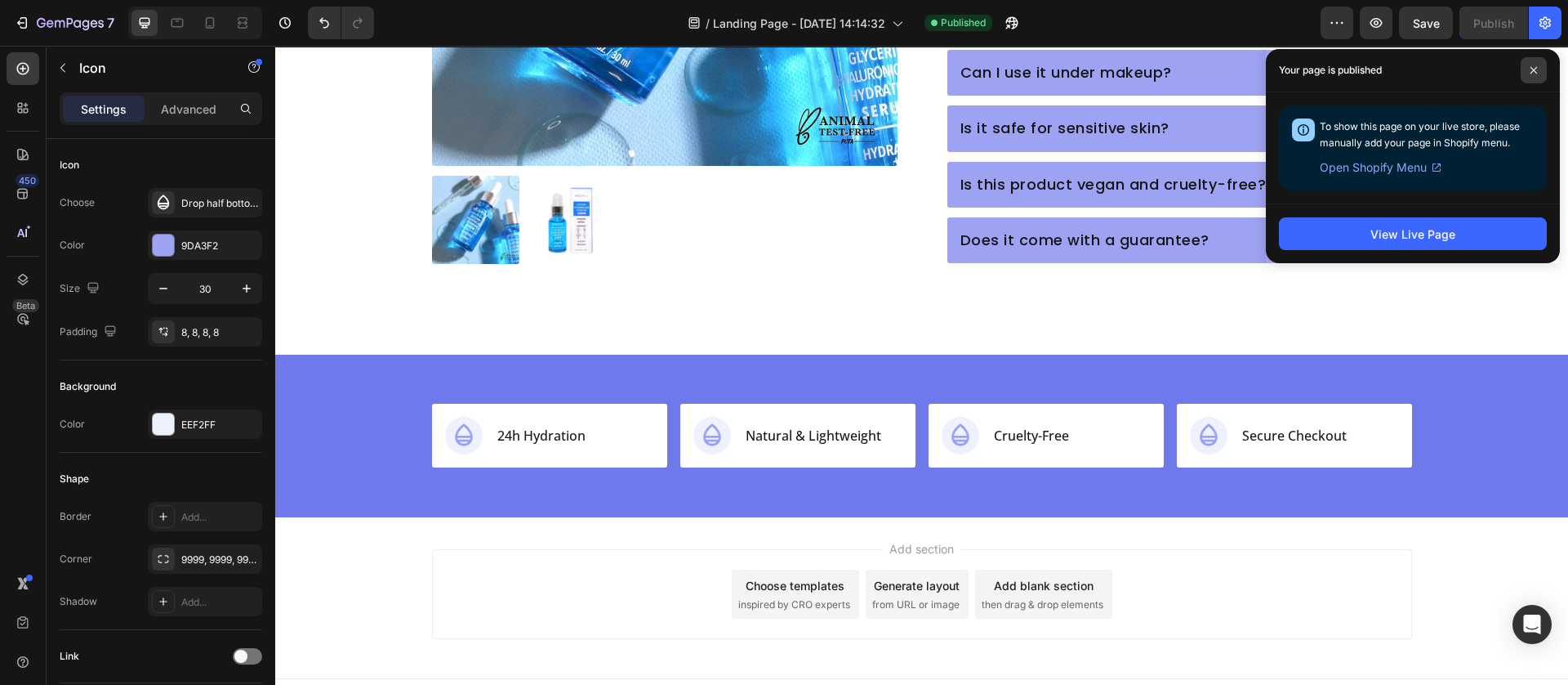
click at [1526, 66] on span at bounding box center [1534, 70] width 26 height 26
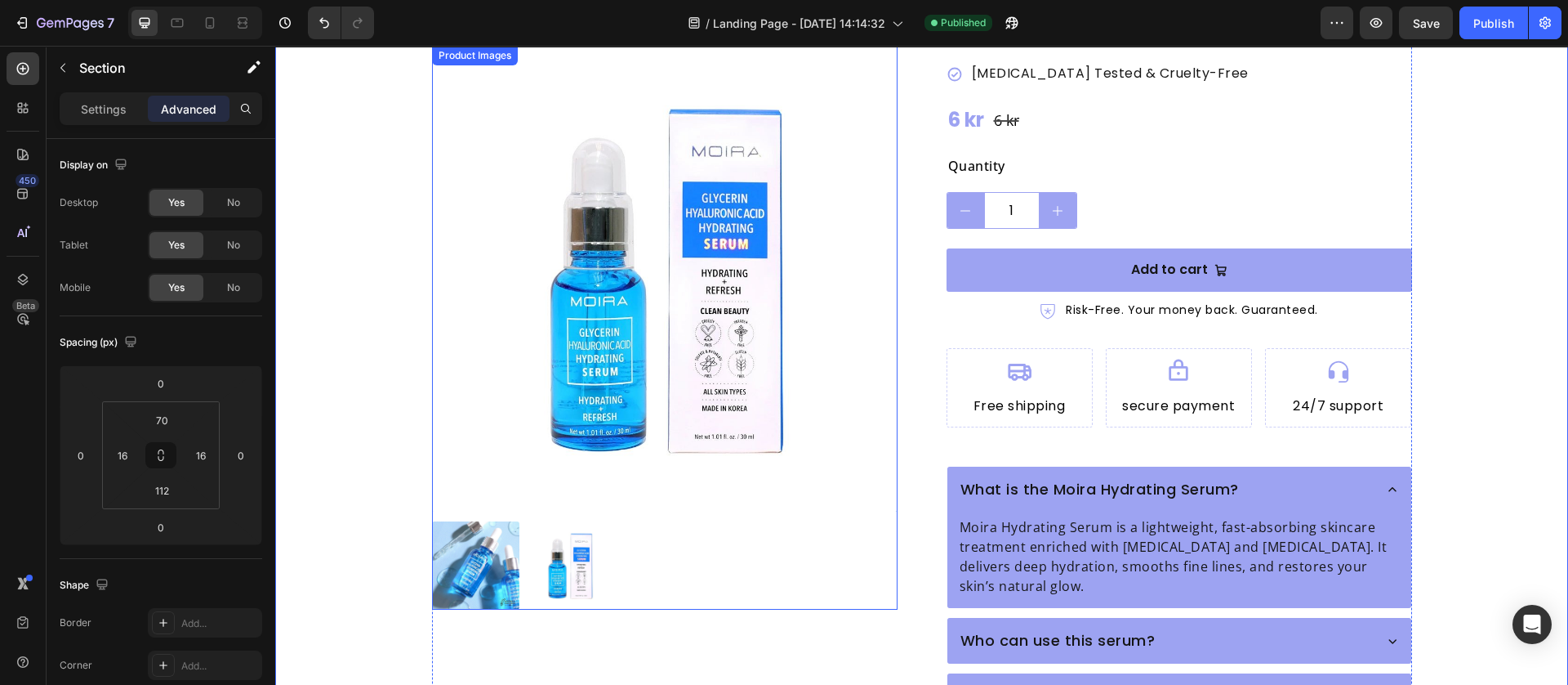
scroll to position [0, 0]
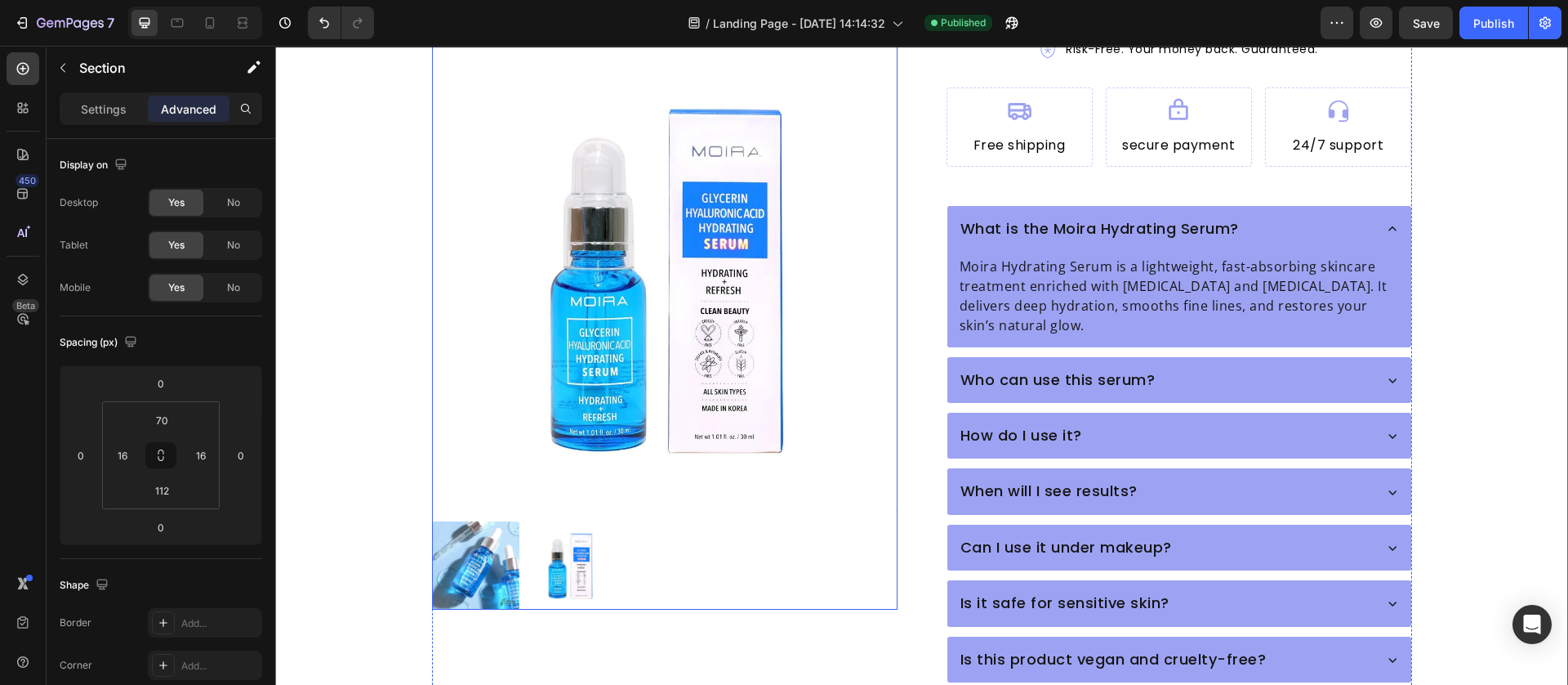
scroll to position [1209, 0]
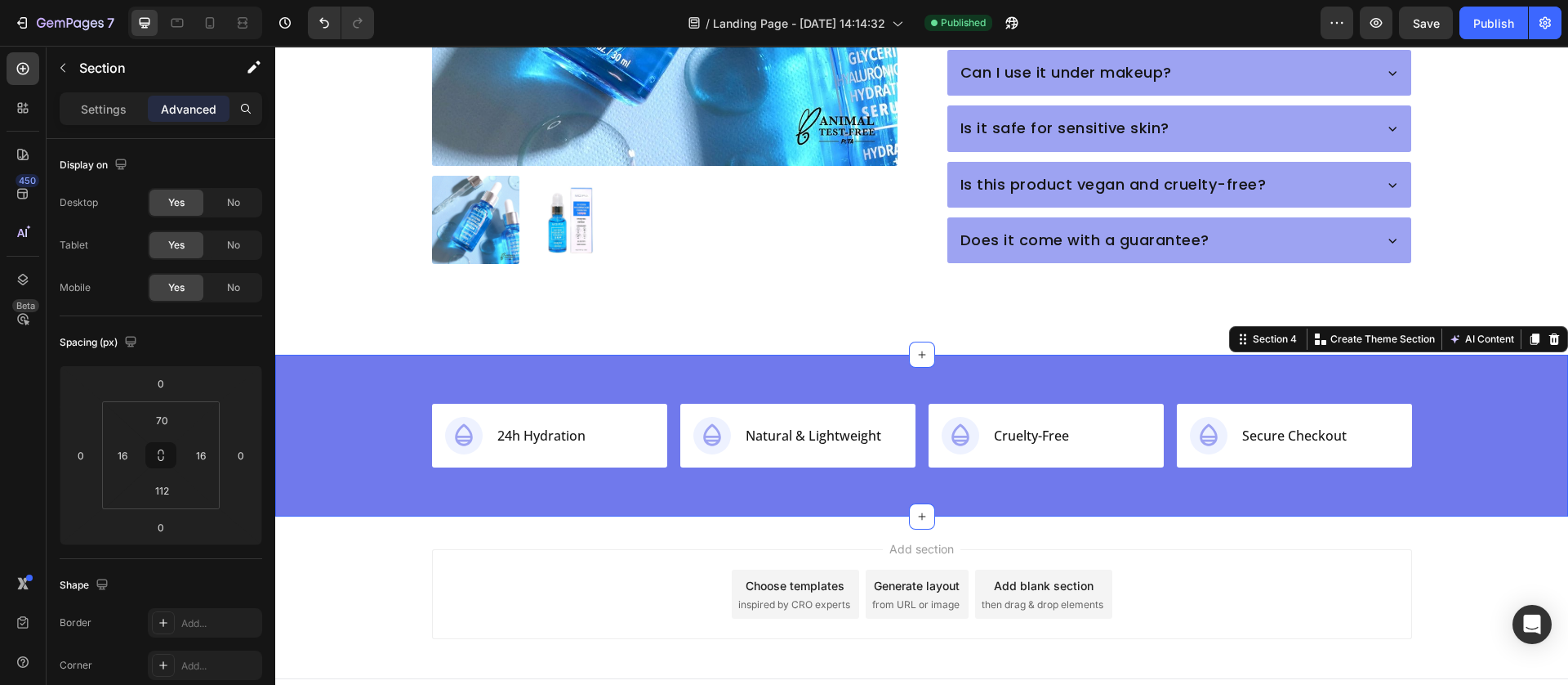
click at [412, 464] on div "Icon 24h Hydration Text Block Row Icon Natural & Lightweight Text Block Row Ico…" at bounding box center [921, 435] width 1293 height 162
click at [22, 20] on icon "button" at bounding box center [21, 22] width 17 height 17
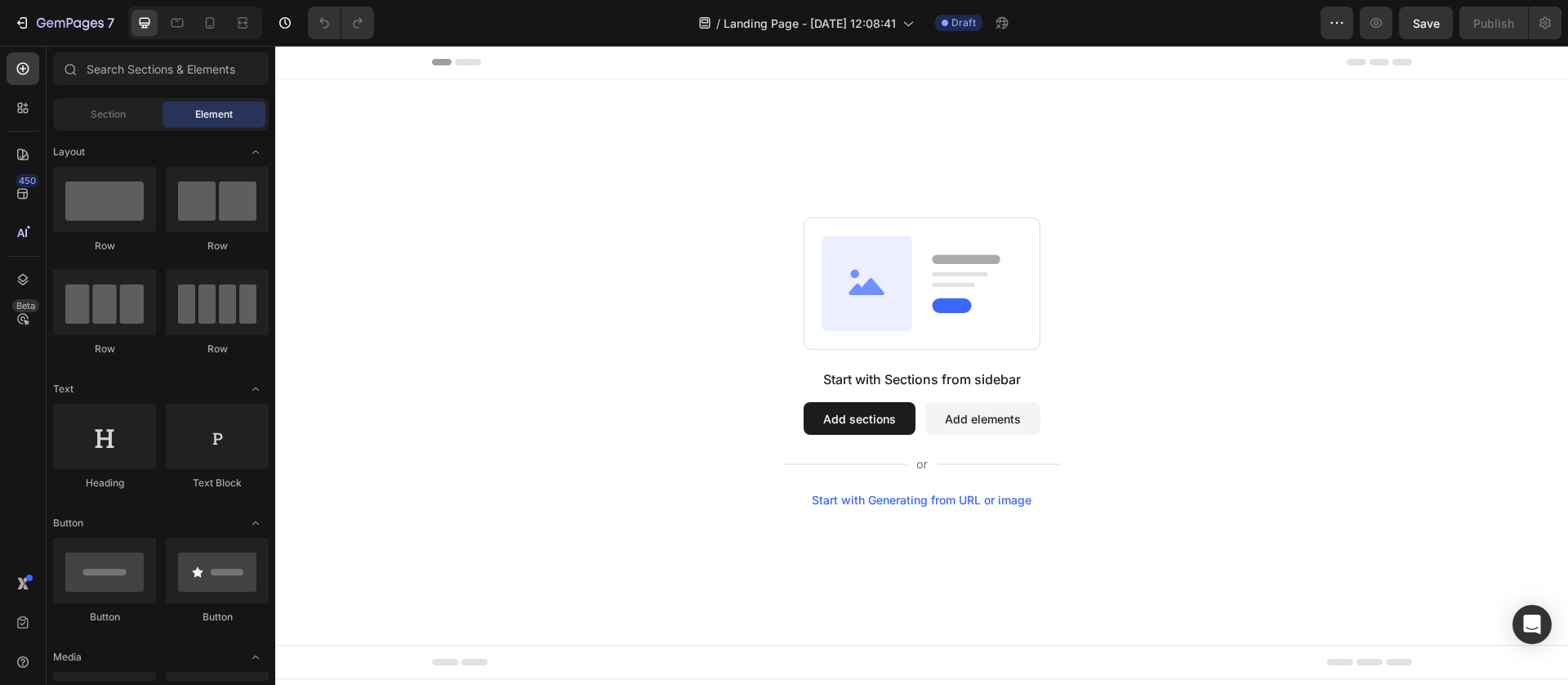
click at [619, 223] on div "Start with Sections from sidebar Add sections Add elements Start with Generatin…" at bounding box center [921, 362] width 1176 height 289
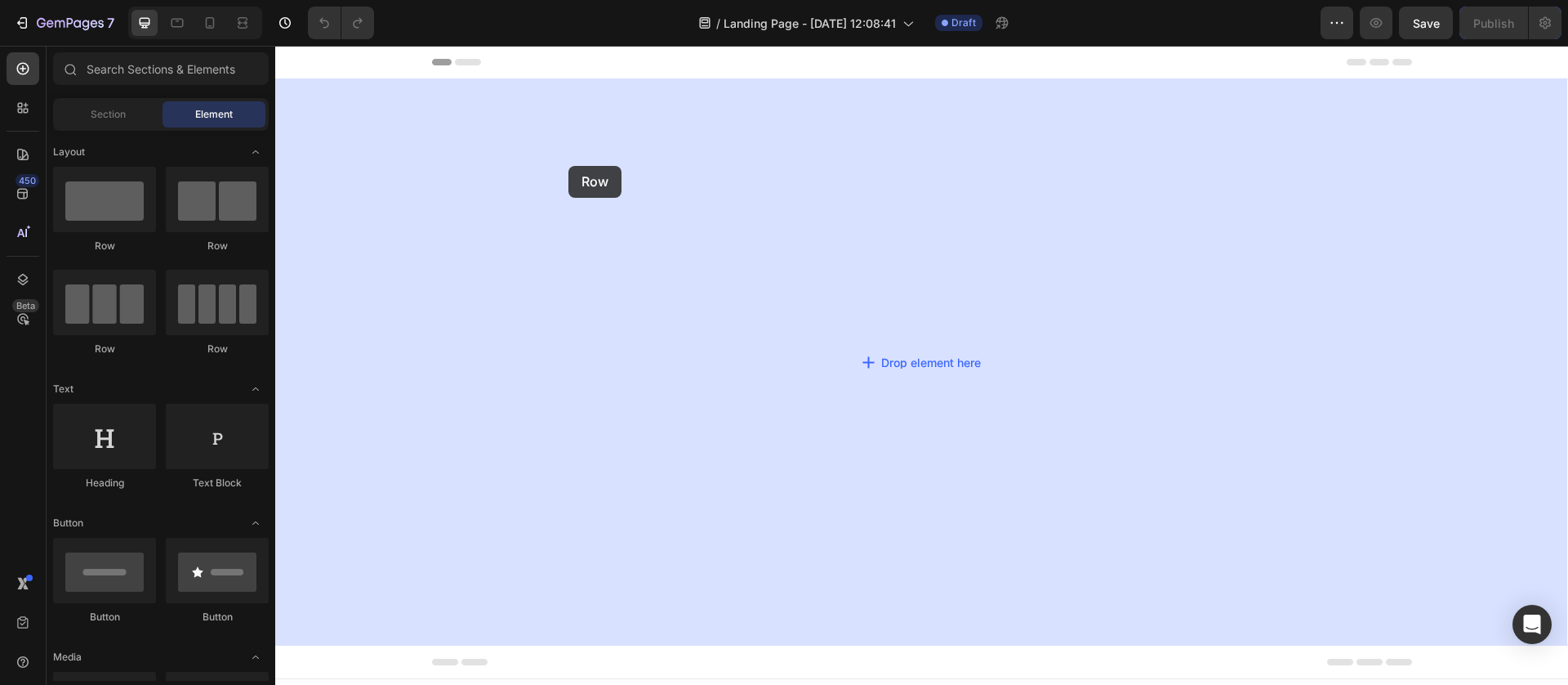
drag, startPoint x: 358, startPoint y: 205, endPoint x: 560, endPoint y: 223, distance: 202.8
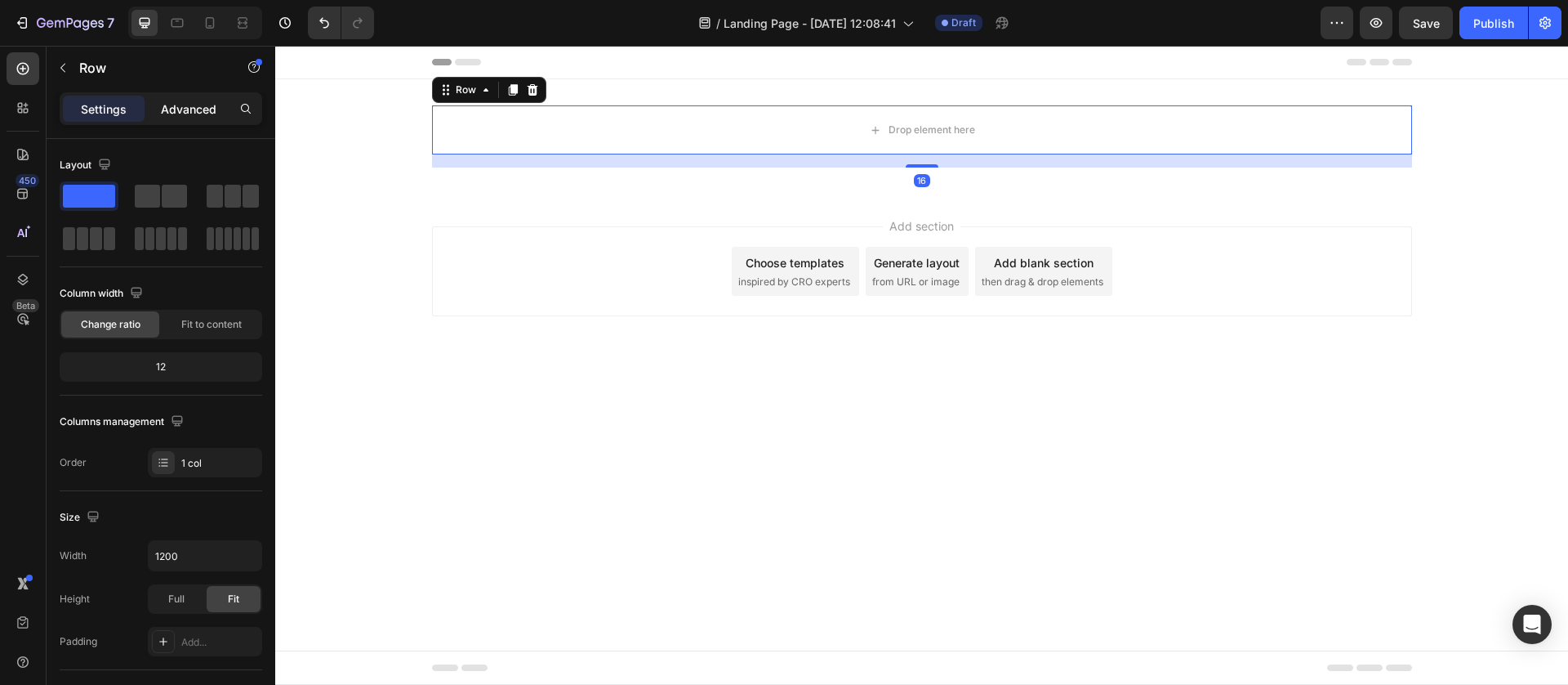
click at [193, 102] on p "Advanced" at bounding box center [188, 109] width 56 height 18
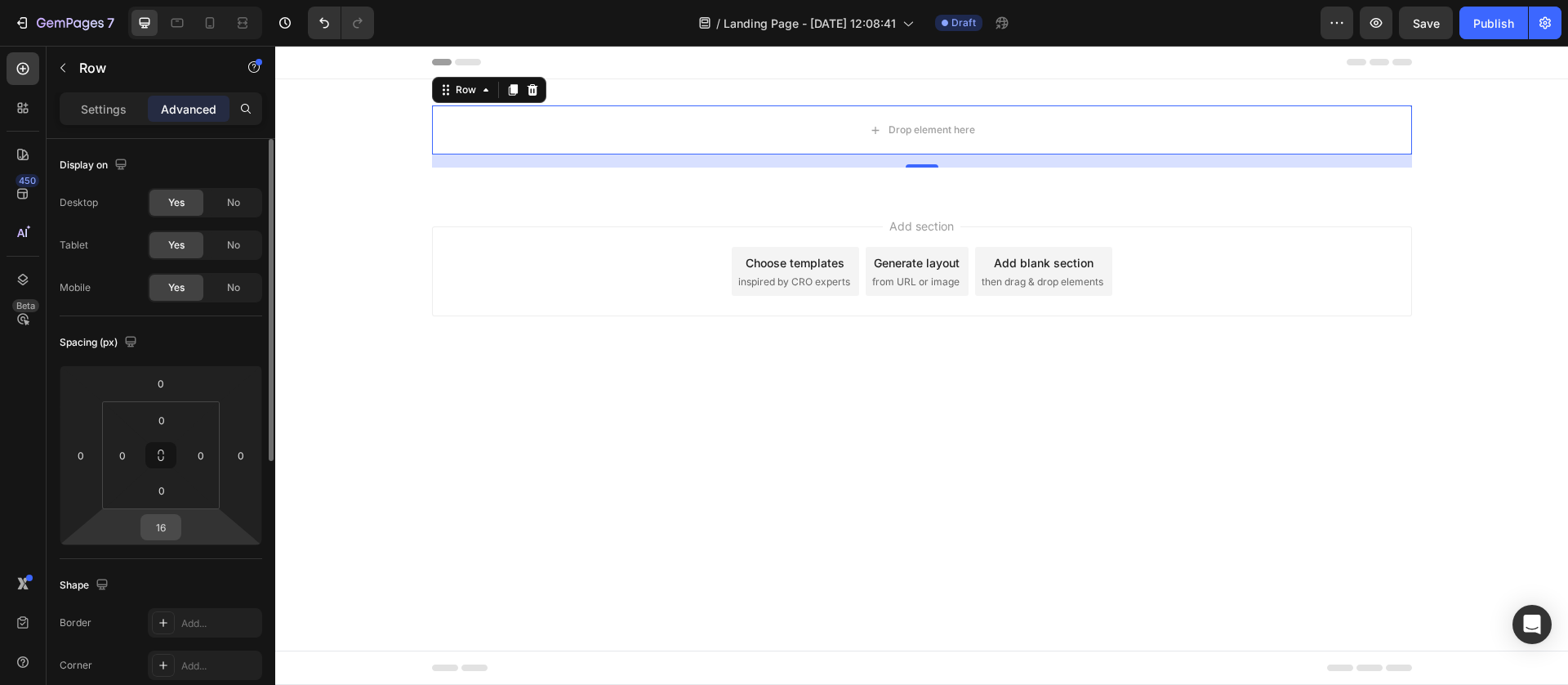
click at [163, 528] on input "16" at bounding box center [160, 526] width 32 height 24
type input "0"
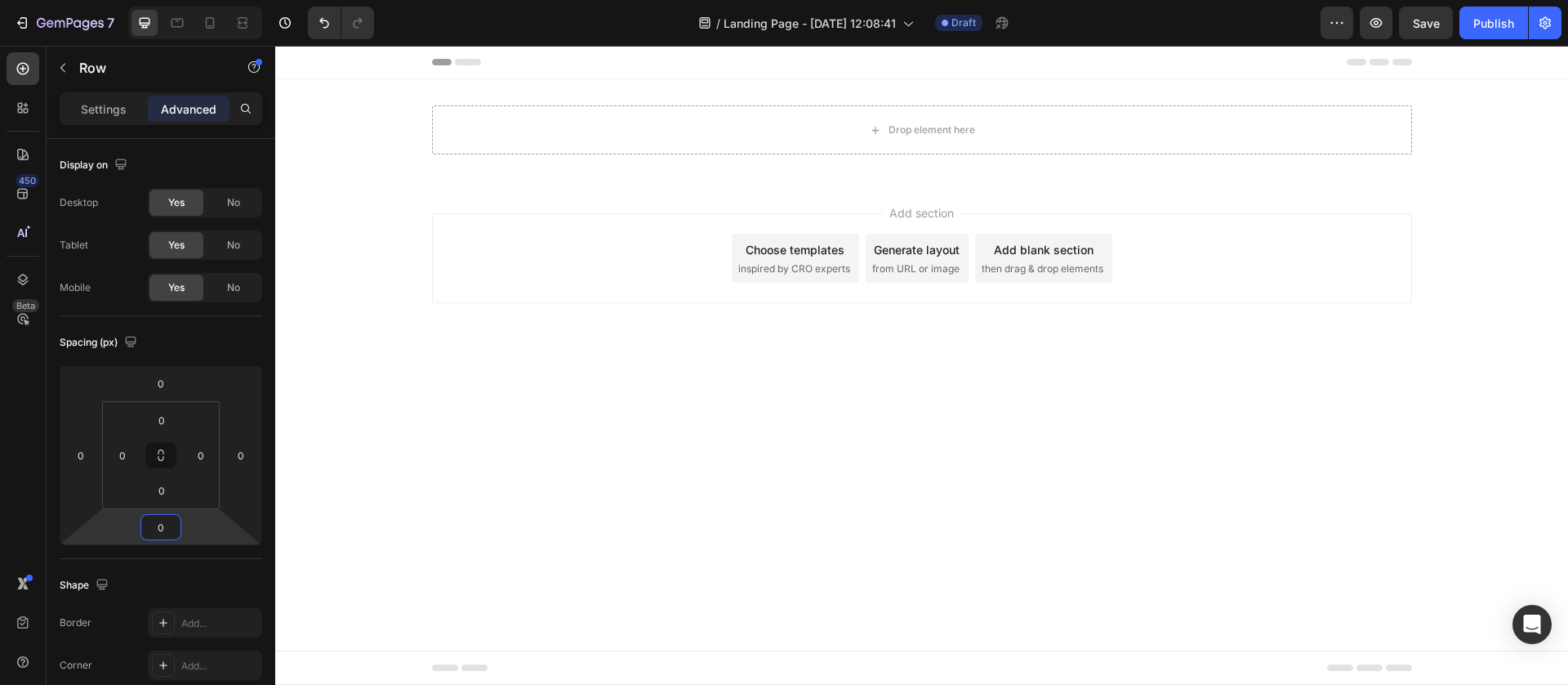
click at [387, 438] on body "Header Drop element here Row Section 1 Root Start with Sections from sidebar Ad…" at bounding box center [921, 365] width 1293 height 639
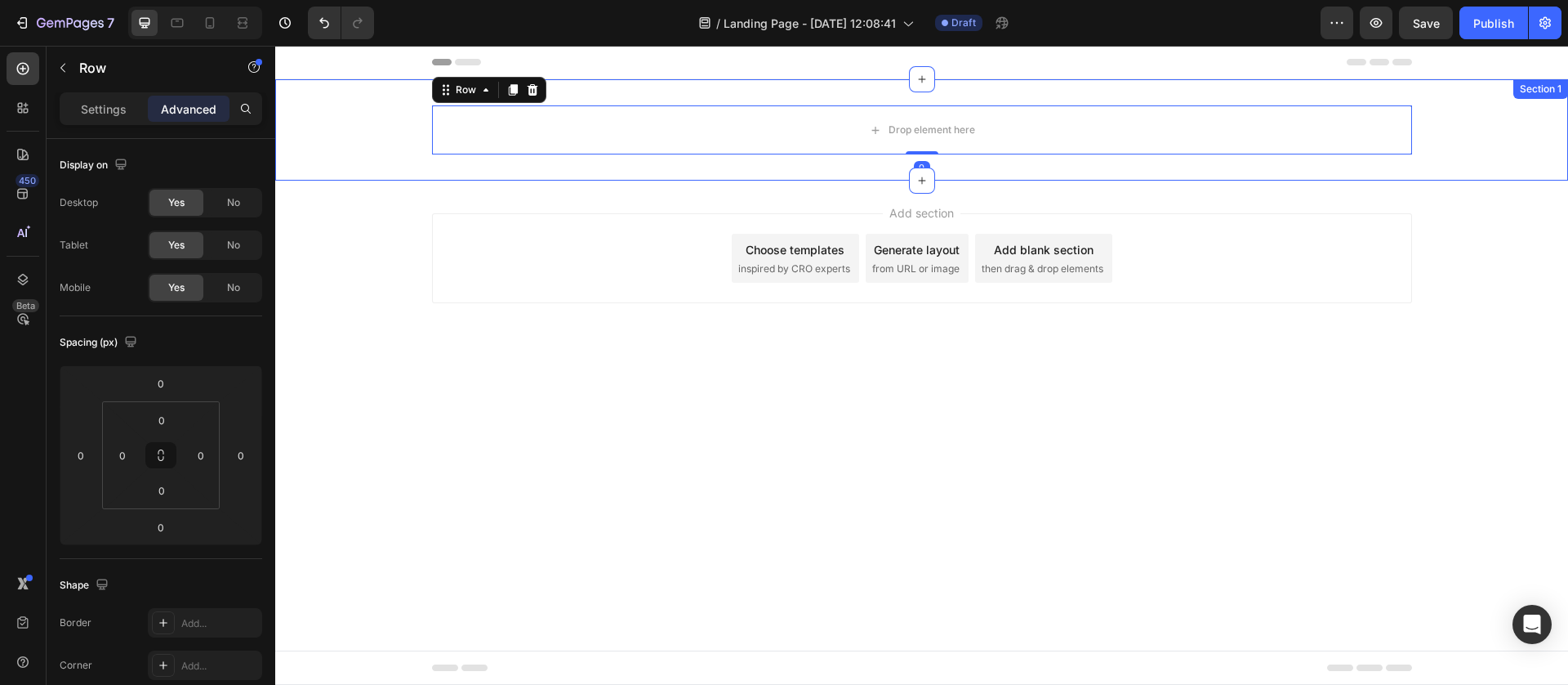
click at [320, 149] on div "Drop element here Row 0" at bounding box center [921, 130] width 1293 height 49
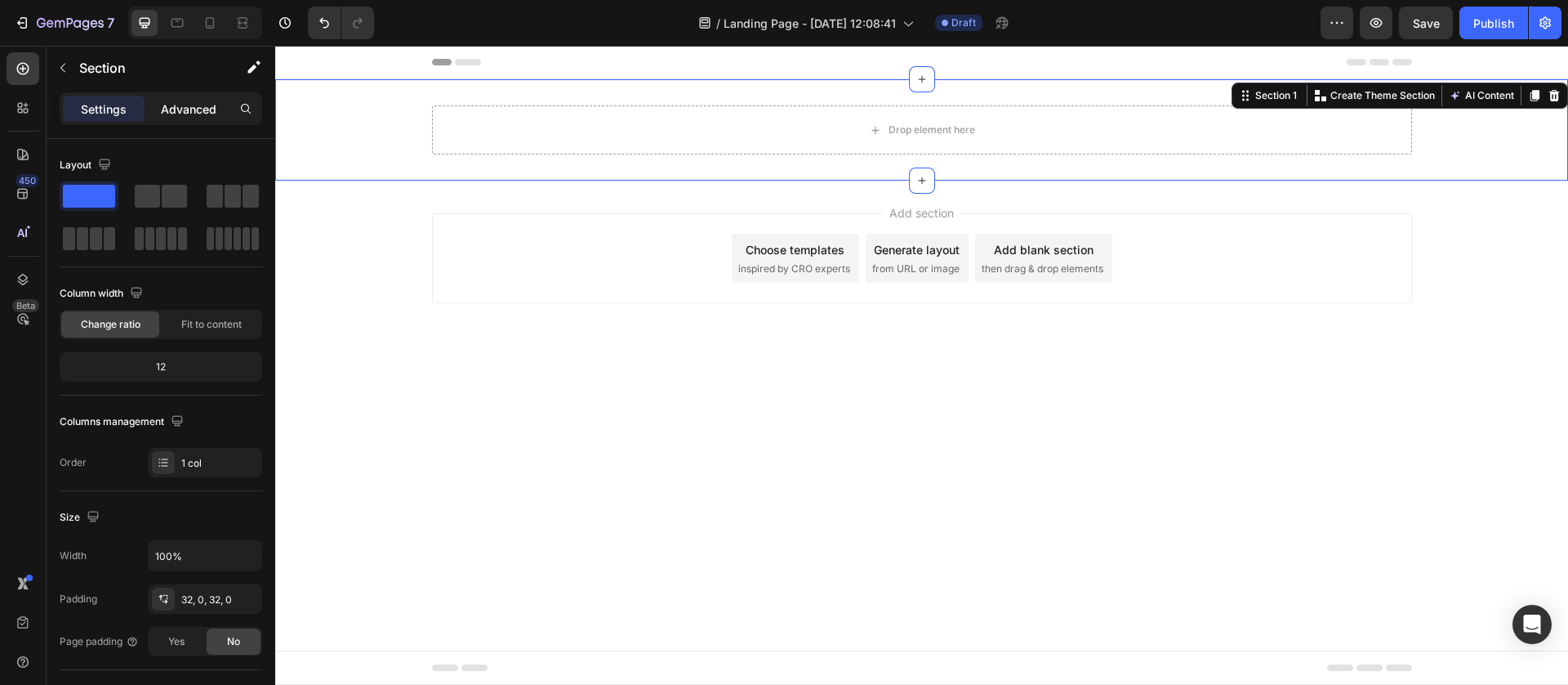
click at [189, 106] on p "Advanced" at bounding box center [188, 109] width 56 height 18
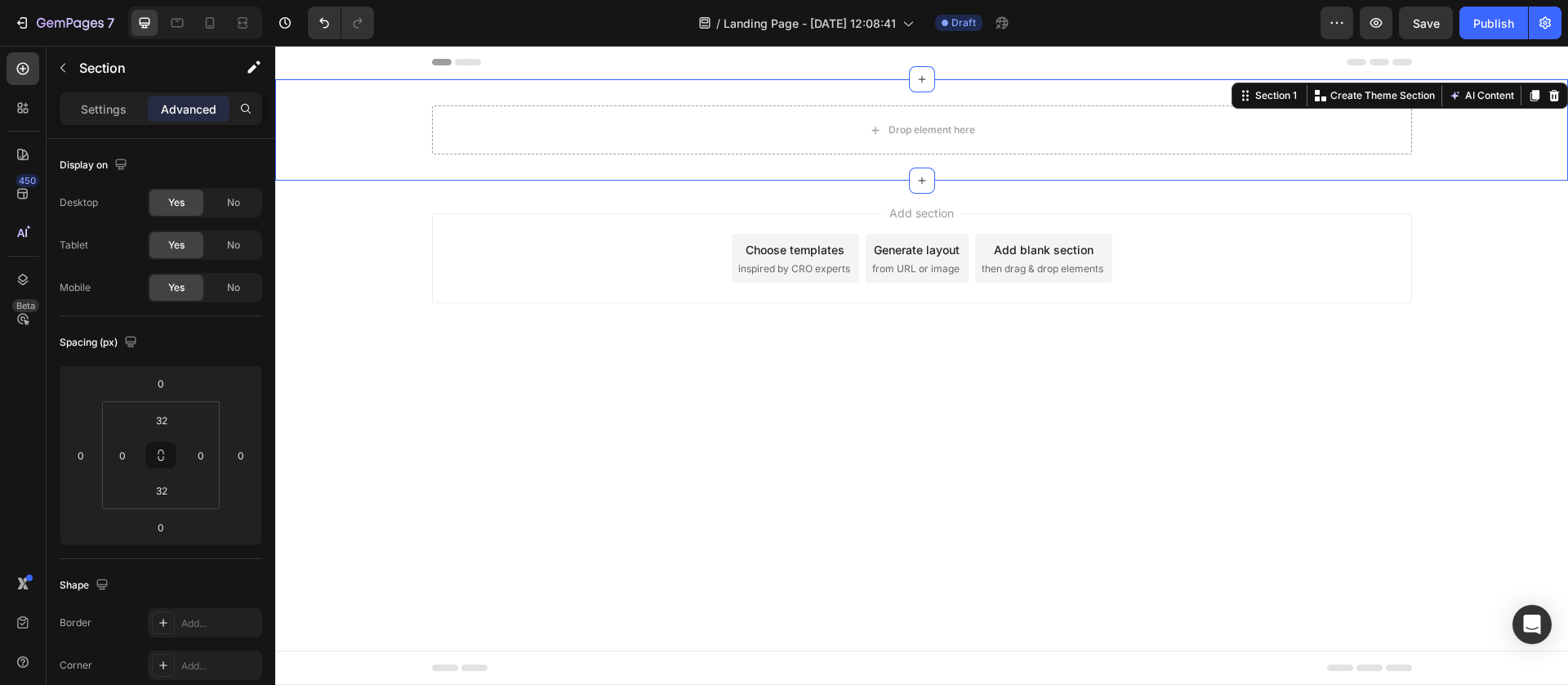
drag, startPoint x: 345, startPoint y: 392, endPoint x: 373, endPoint y: 375, distance: 32.8
click at [346, 390] on body "Header Drop element here Row Section 1 You can create reusable sections Create …" at bounding box center [921, 365] width 1293 height 639
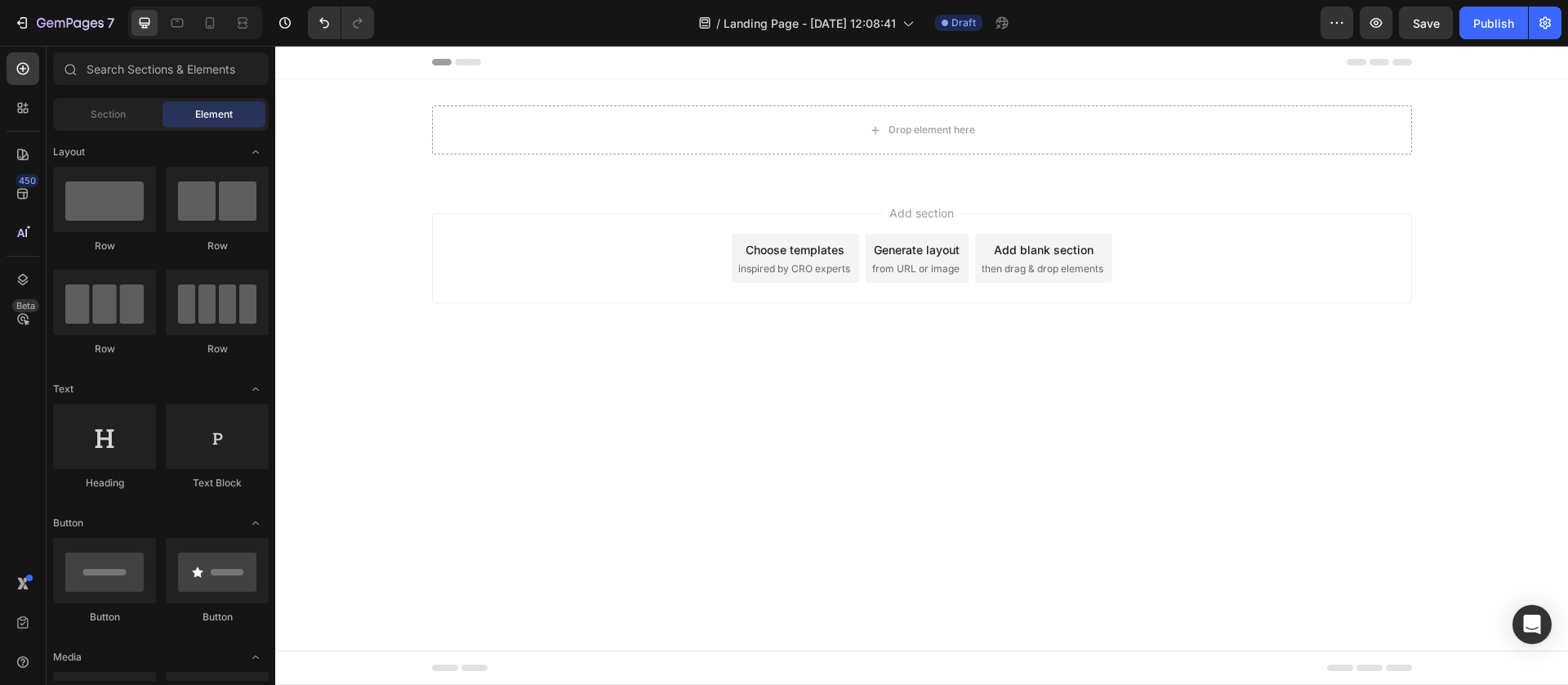
click at [385, 76] on div "Header" at bounding box center [921, 62] width 1293 height 33
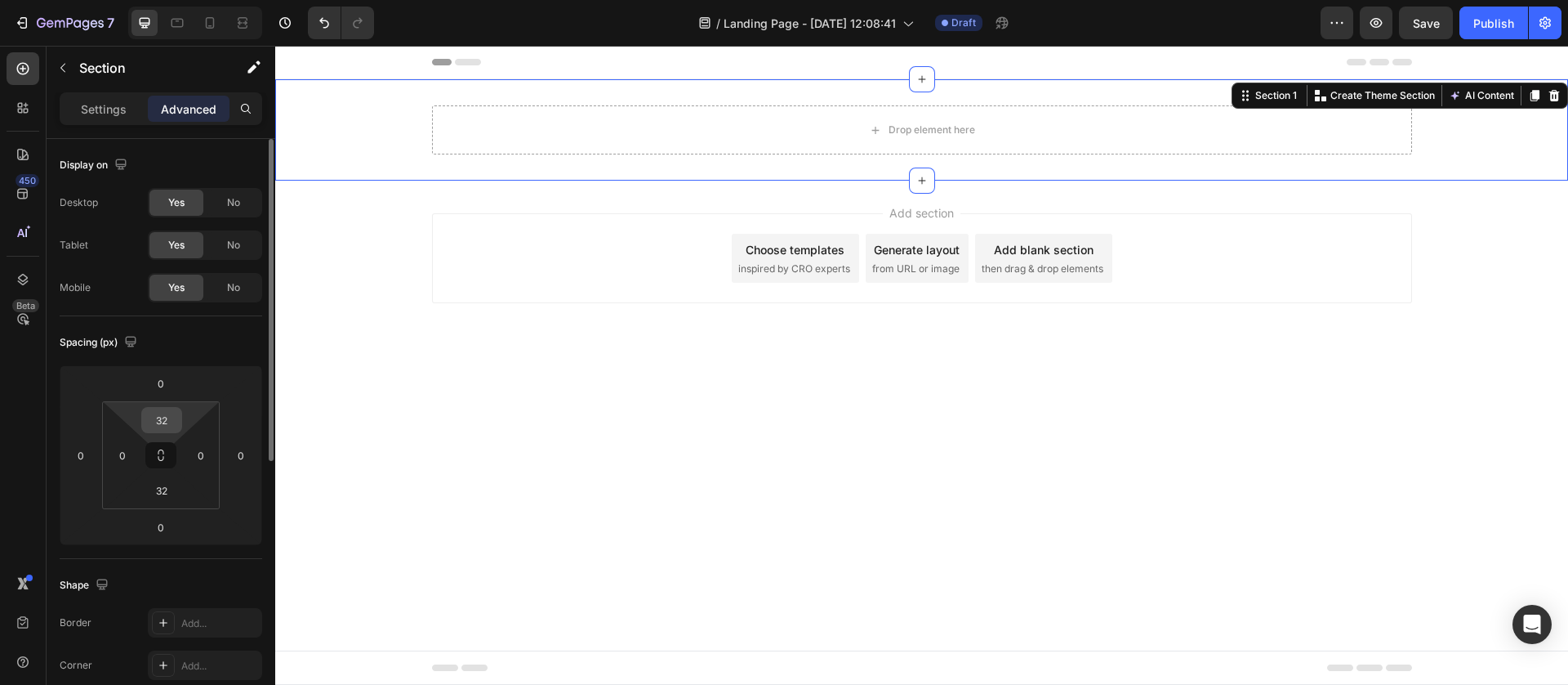
click at [168, 416] on input "32" at bounding box center [161, 420] width 32 height 24
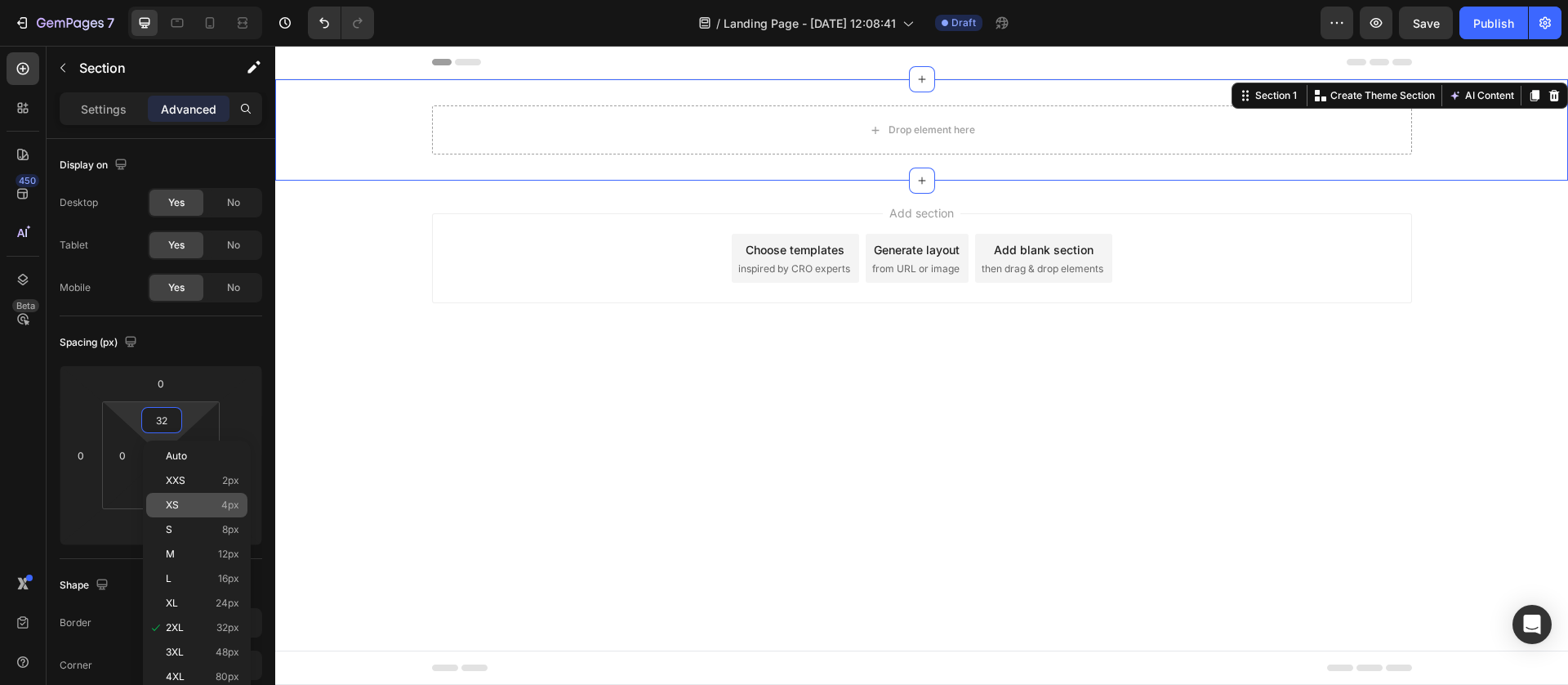
scroll to position [123, 0]
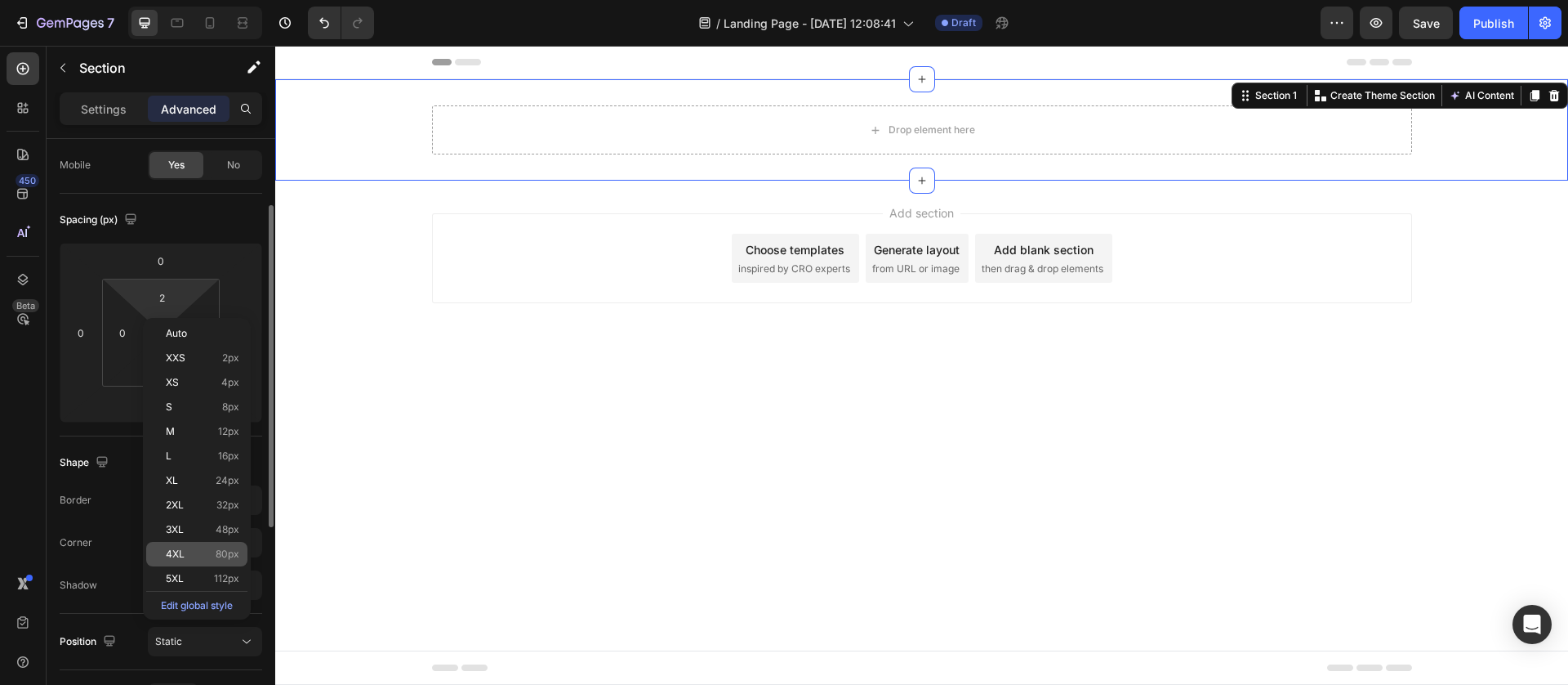
click at [203, 557] on p "4XL 80px" at bounding box center [202, 554] width 73 height 12
type input "80"
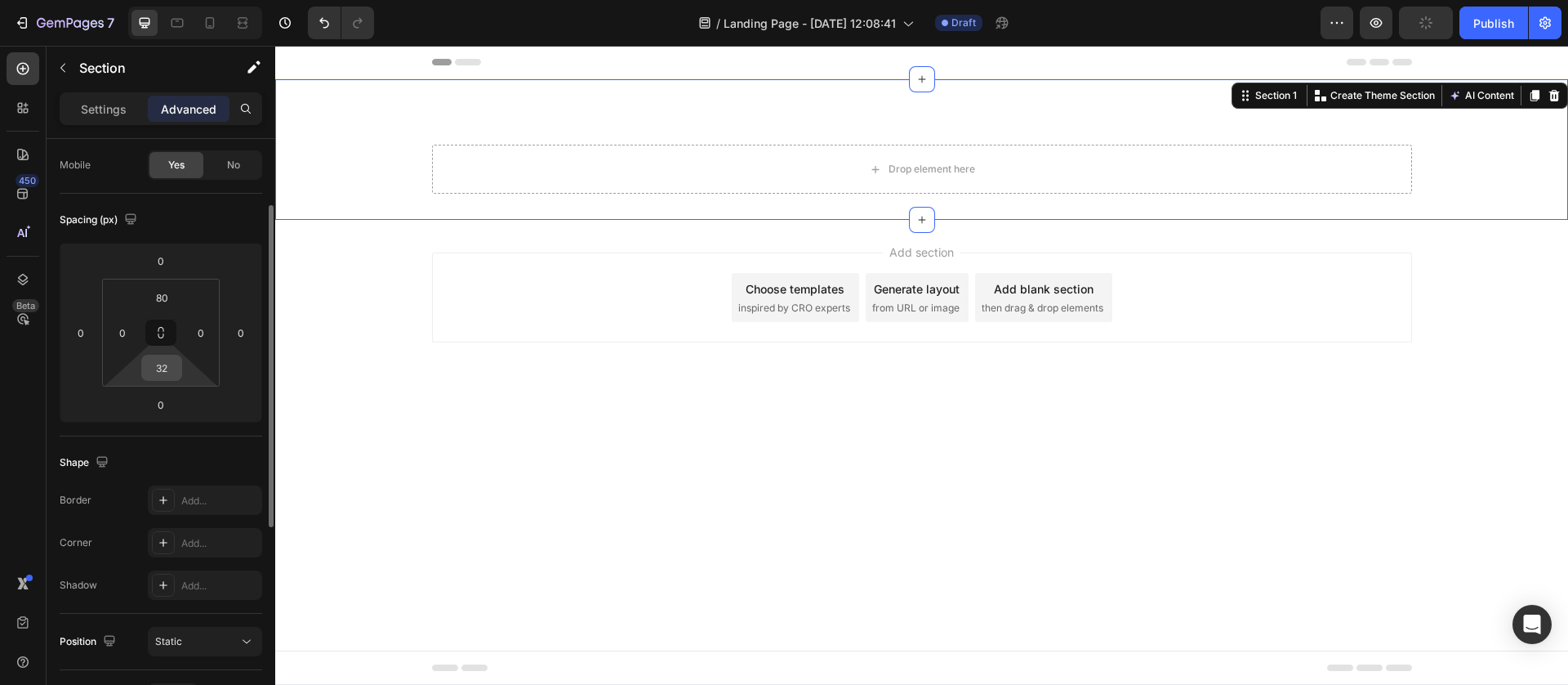
click at [169, 376] on input "32" at bounding box center [161, 367] width 32 height 24
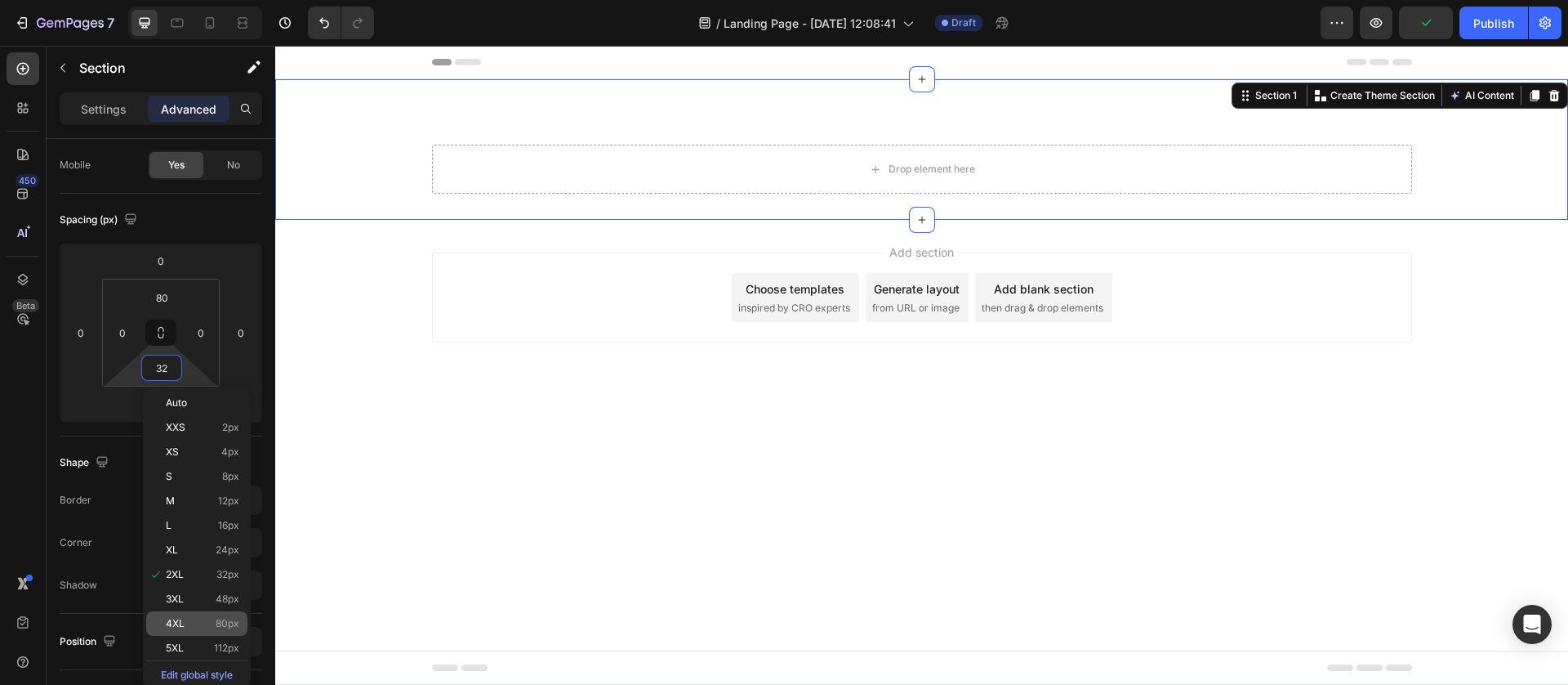
click at [203, 611] on div "4XL 80px" at bounding box center [197, 623] width 101 height 24
type input "80"
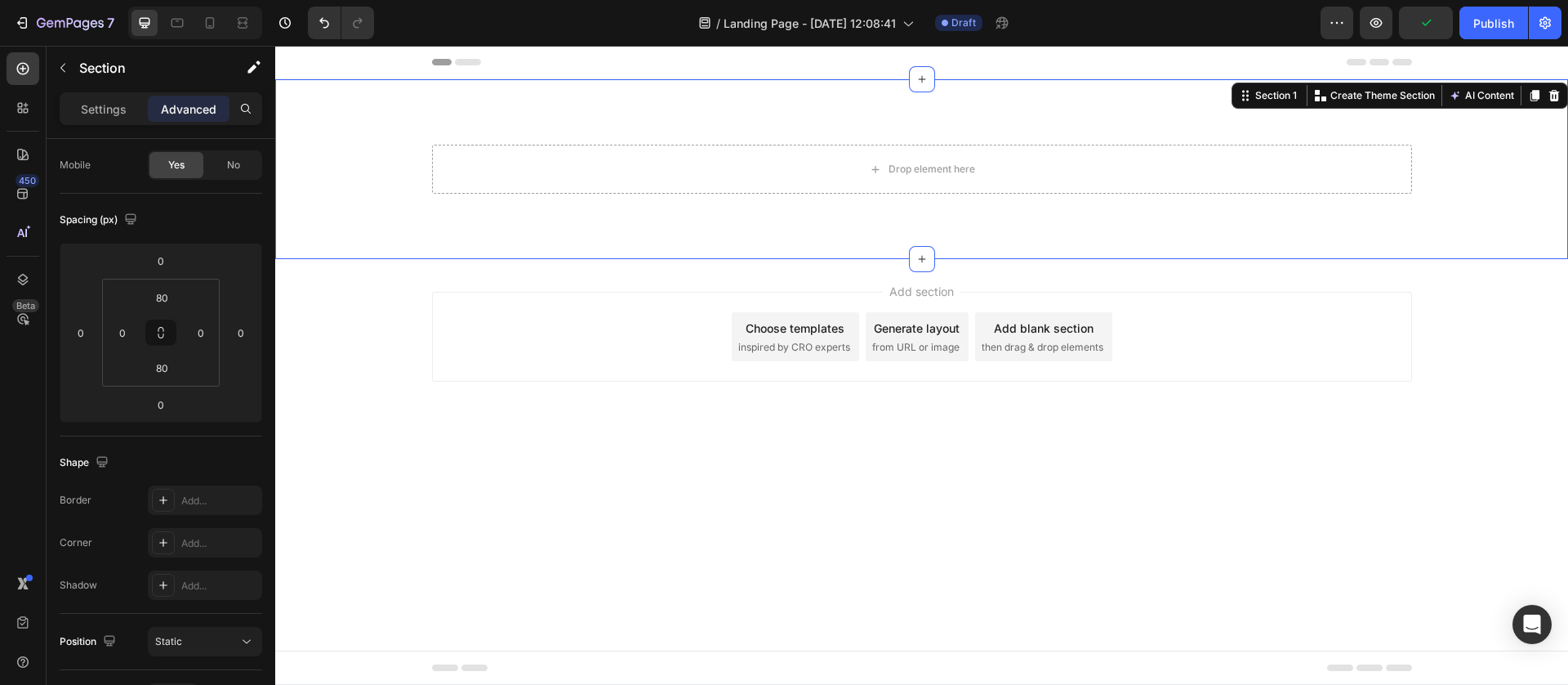
drag, startPoint x: 405, startPoint y: 506, endPoint x: 499, endPoint y: 174, distance: 345.1
click at [410, 503] on body "Header Drop element here Row Section 1 You can create reusable sections Create …" at bounding box center [921, 365] width 1293 height 639
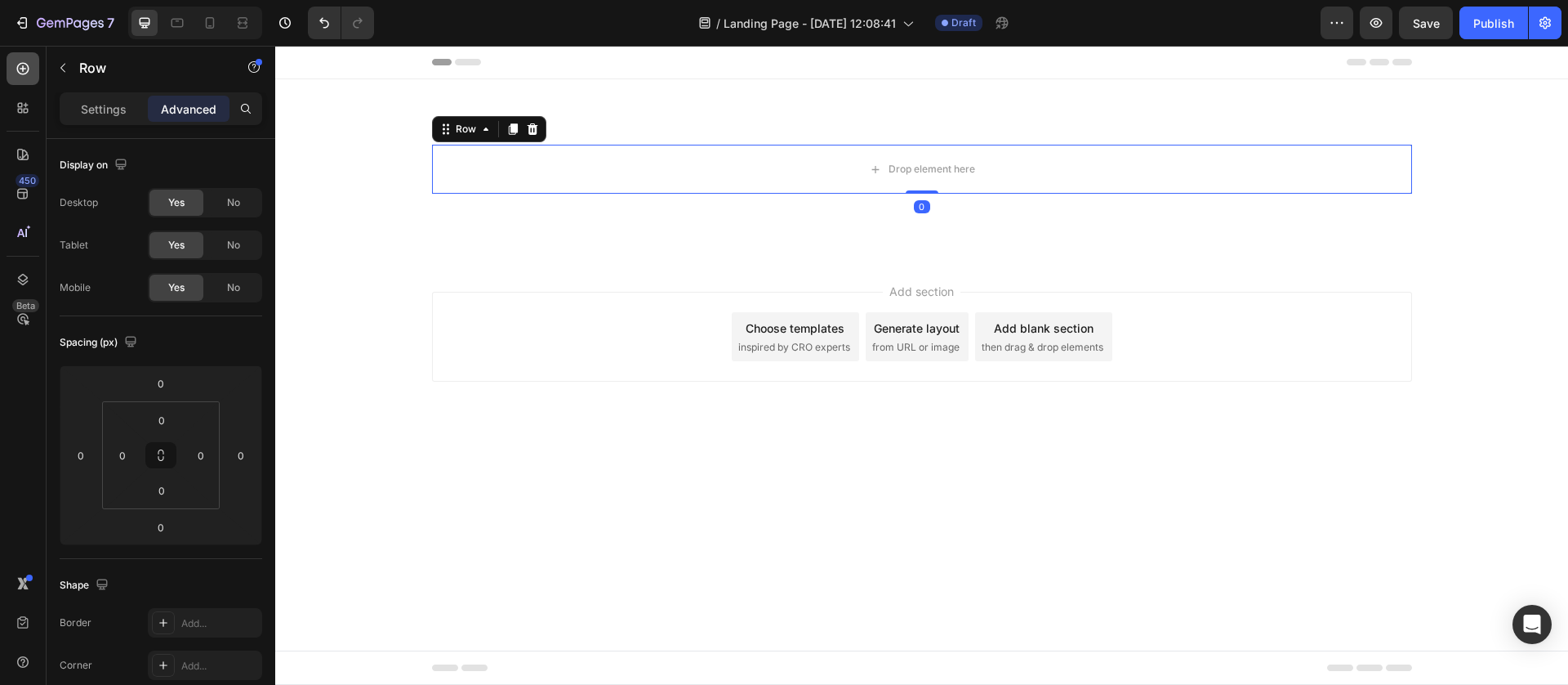
click at [26, 62] on icon at bounding box center [22, 68] width 17 height 17
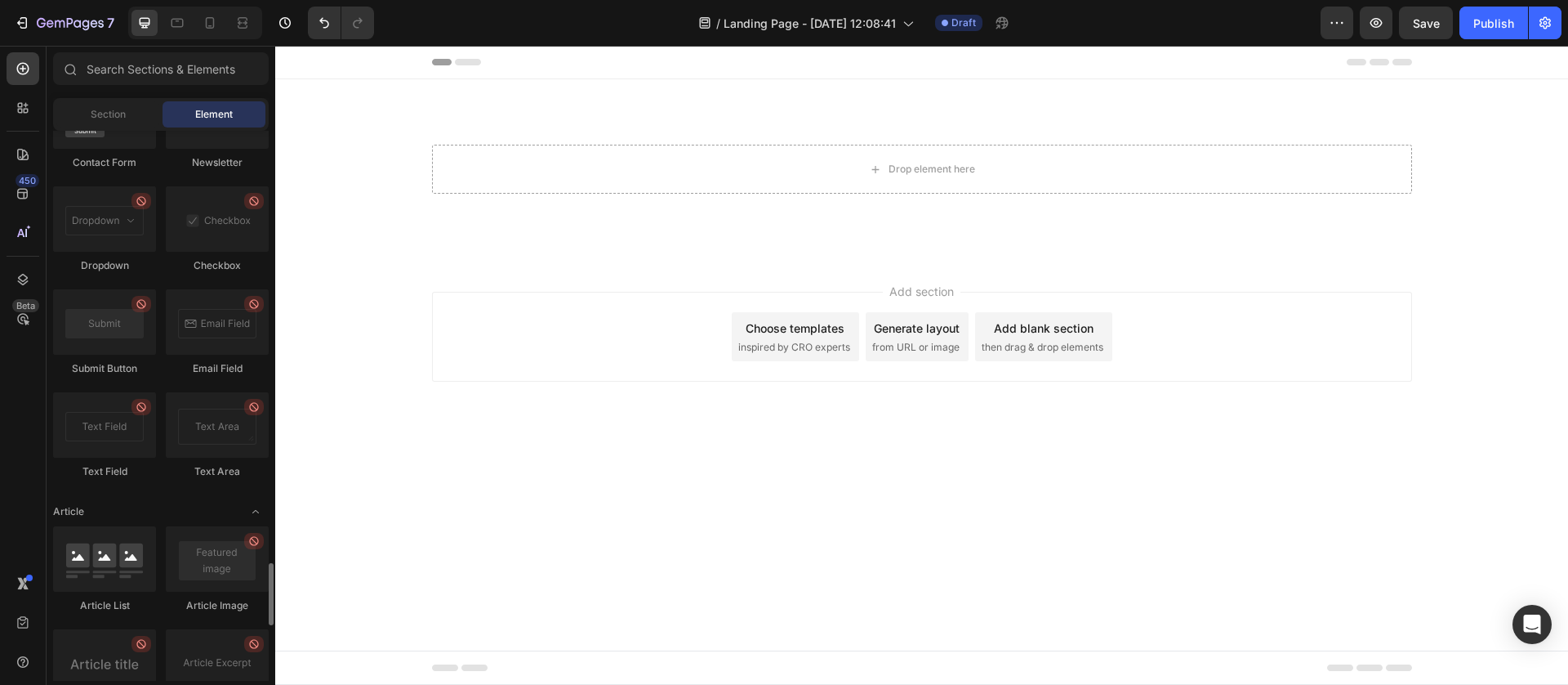
scroll to position [4291, 0]
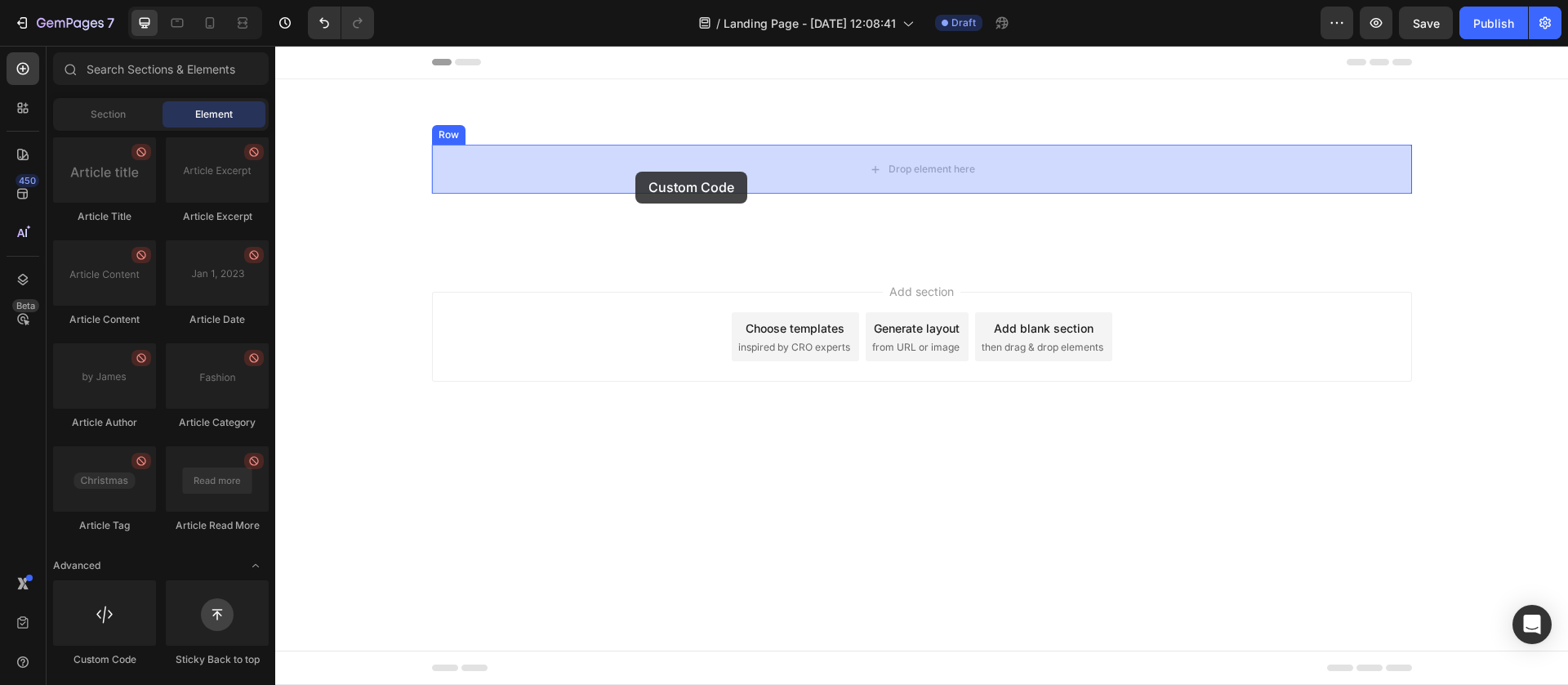
drag, startPoint x: 391, startPoint y: 662, endPoint x: 634, endPoint y: 167, distance: 551.4
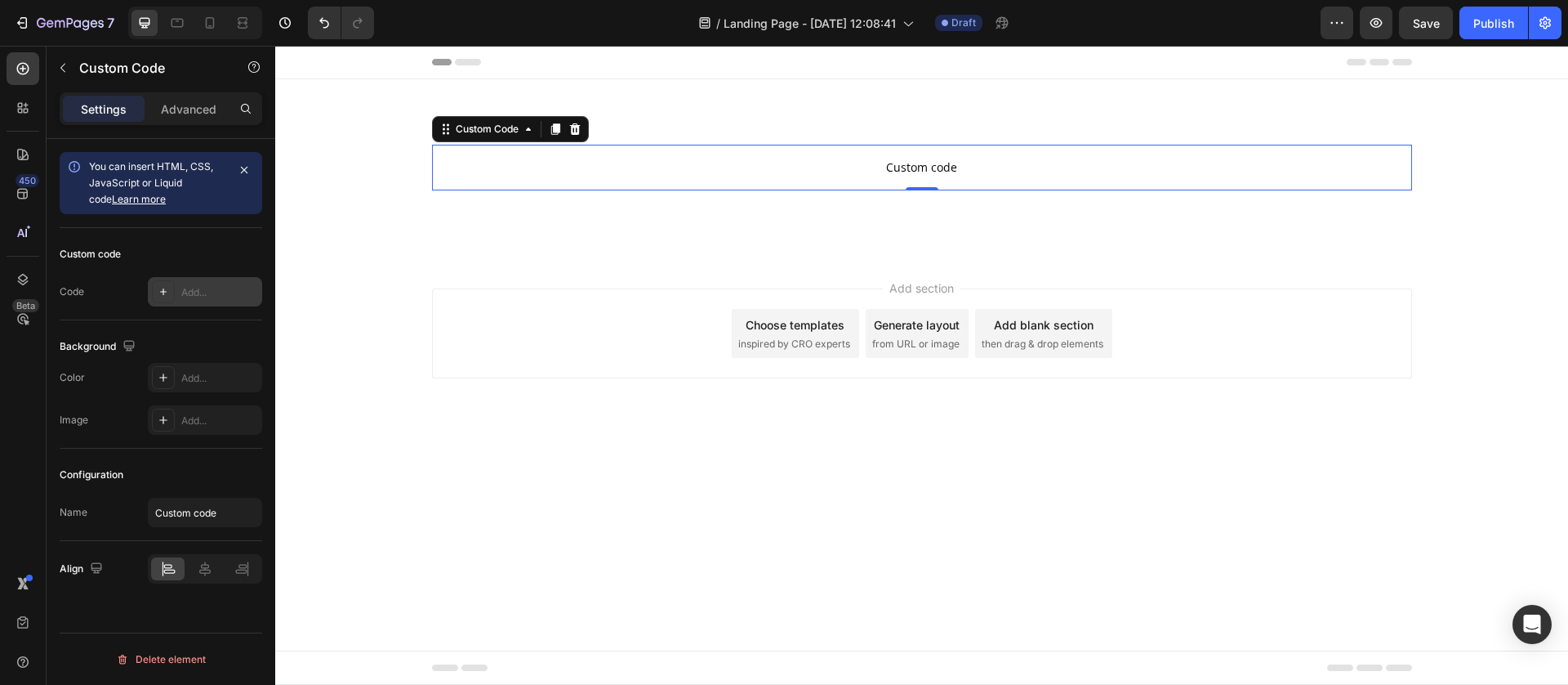
click at [175, 284] on div "Add..." at bounding box center [205, 292] width 114 height 29
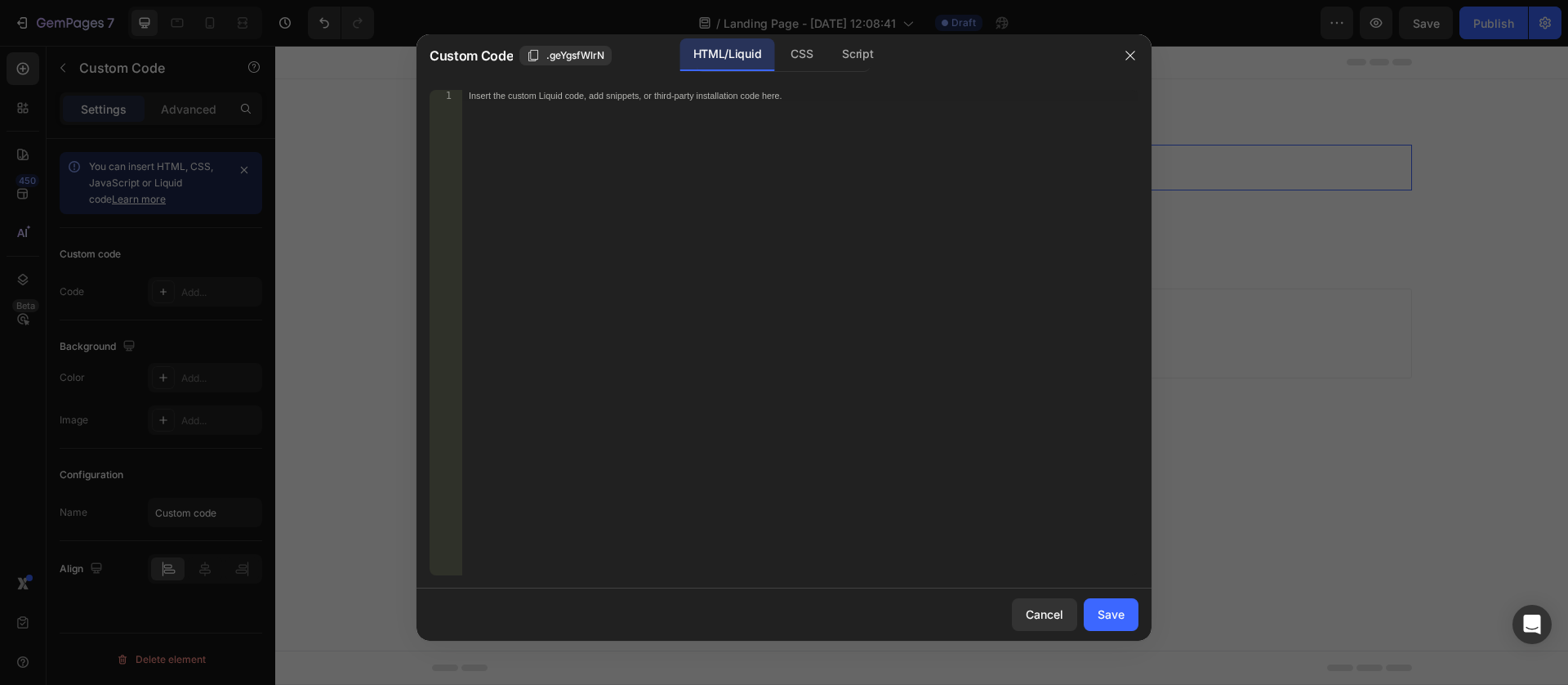
click at [517, 112] on div "Insert the custom Liquid code, add snippets, or third-party installation code h…" at bounding box center [800, 344] width 676 height 509
paste textarea "</script>"
type textarea "</script>"
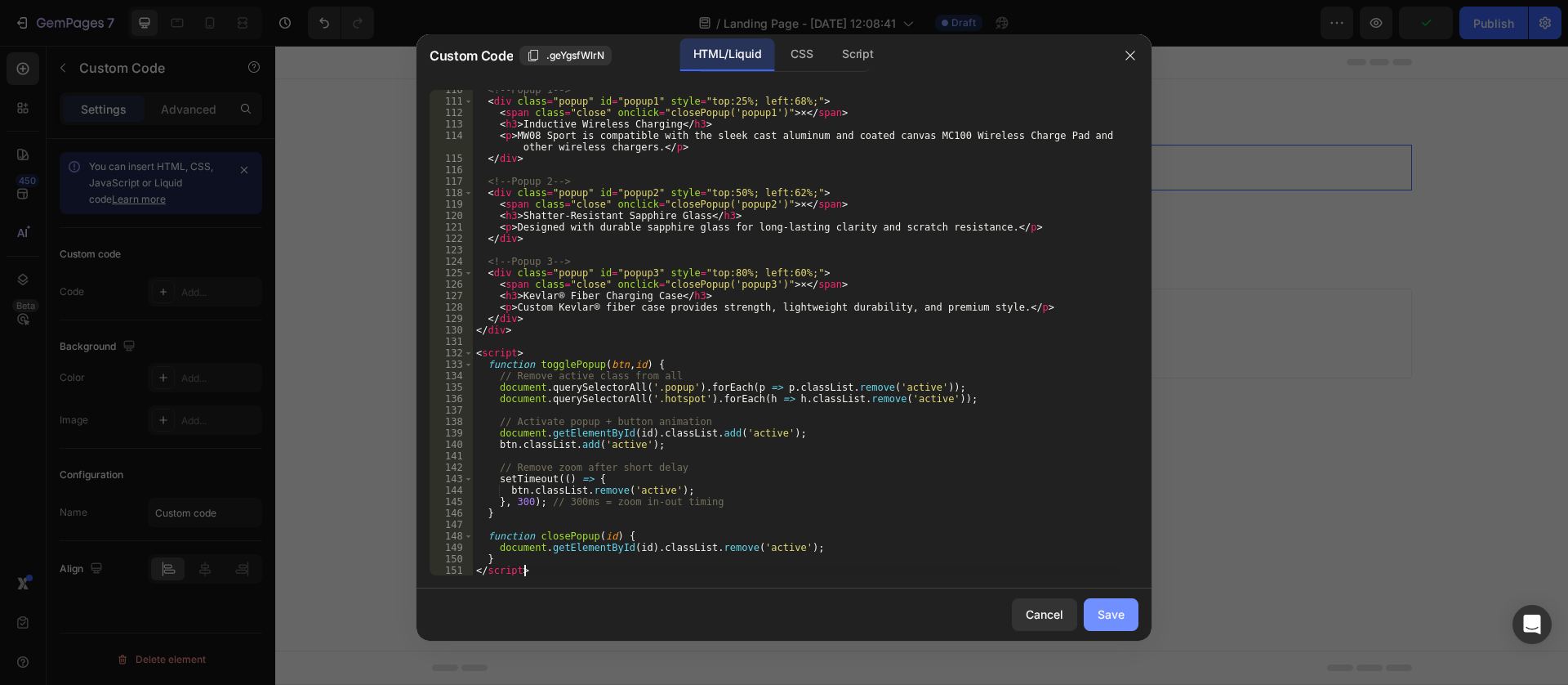
click at [1091, 606] on button "Save" at bounding box center [1111, 614] width 55 height 32
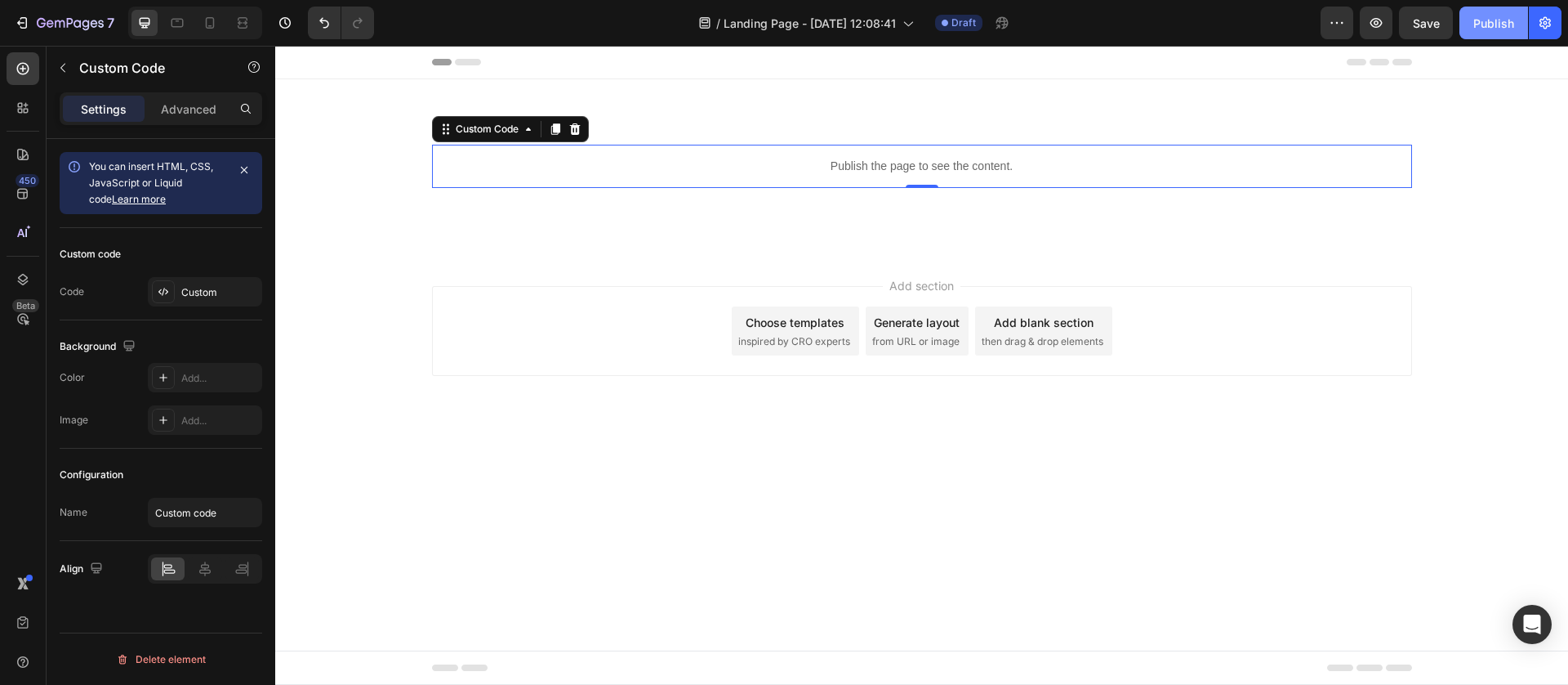
click at [1493, 20] on div "Publish" at bounding box center [1494, 23] width 41 height 18
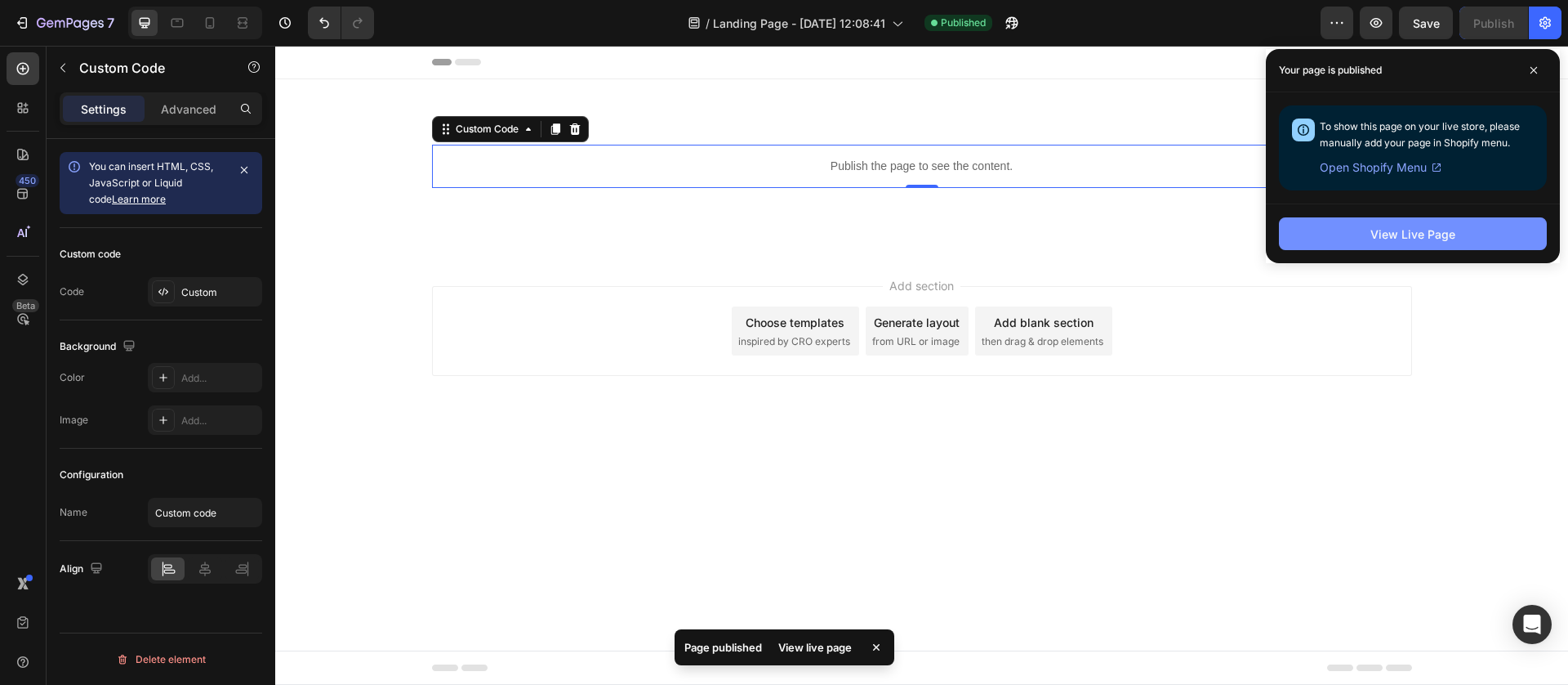
click at [1424, 239] on div "View Live Page" at bounding box center [1413, 234] width 85 height 18
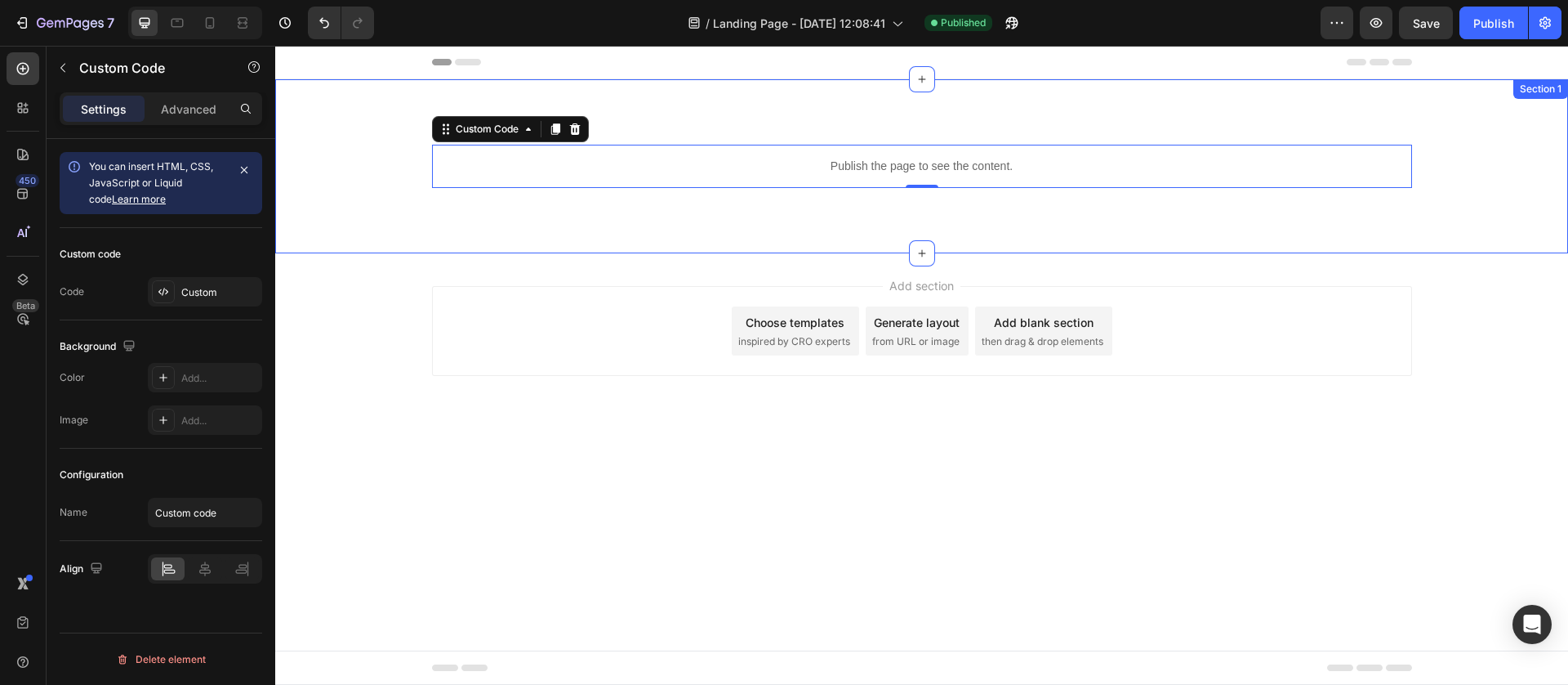
click at [370, 179] on div "Publish the page to see the content. Custom Code 0 Row" at bounding box center [921, 166] width 1293 height 43
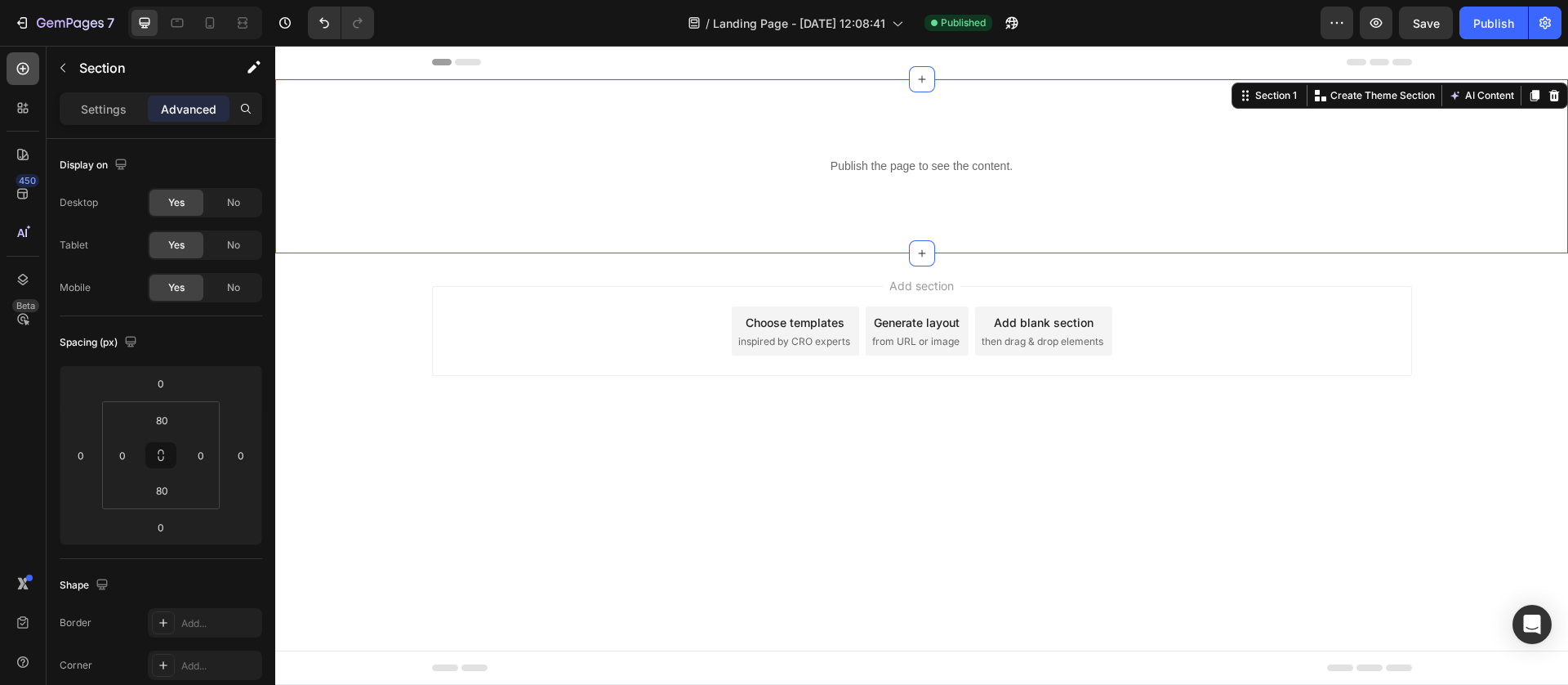
click at [27, 63] on icon at bounding box center [22, 68] width 17 height 17
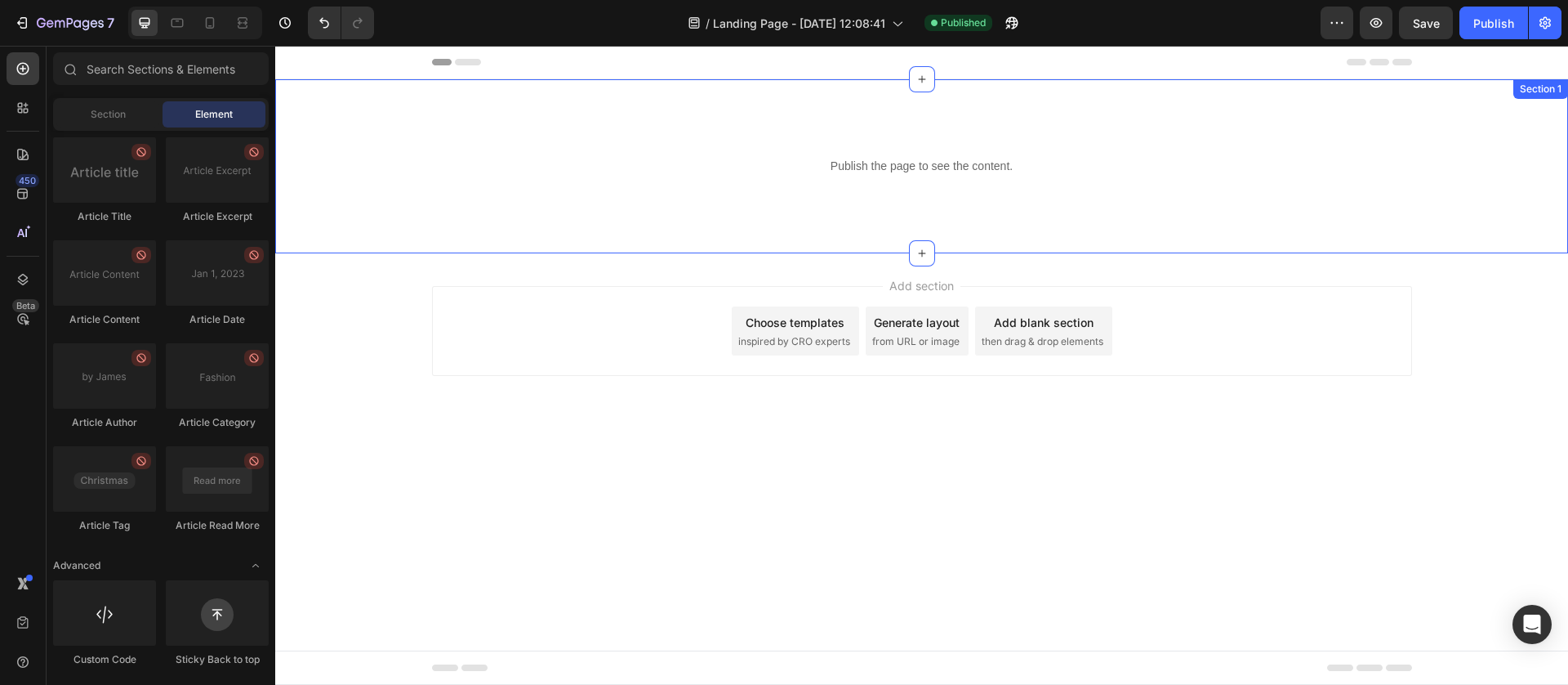
click at [384, 175] on div "Publish the page to see the content. Custom Code Row" at bounding box center [921, 166] width 1293 height 43
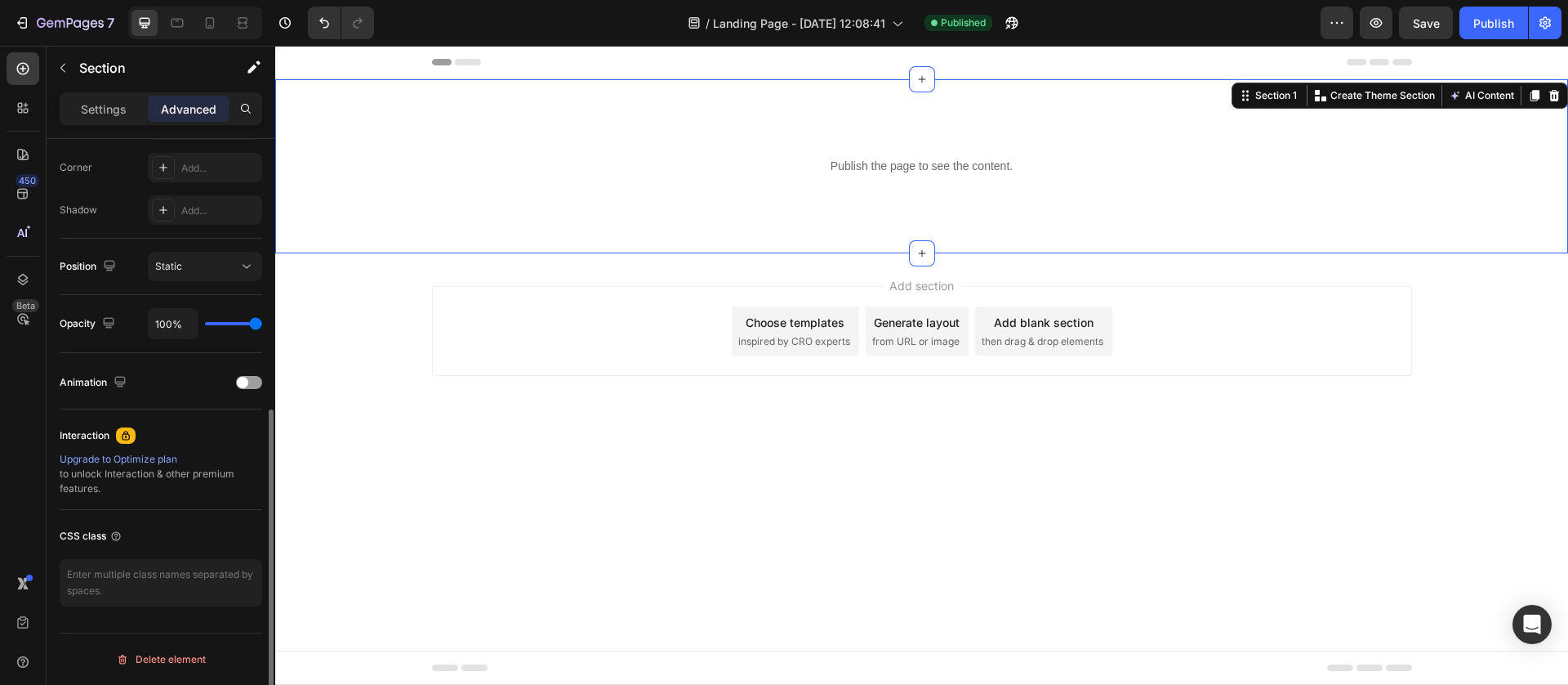
scroll to position [0, 0]
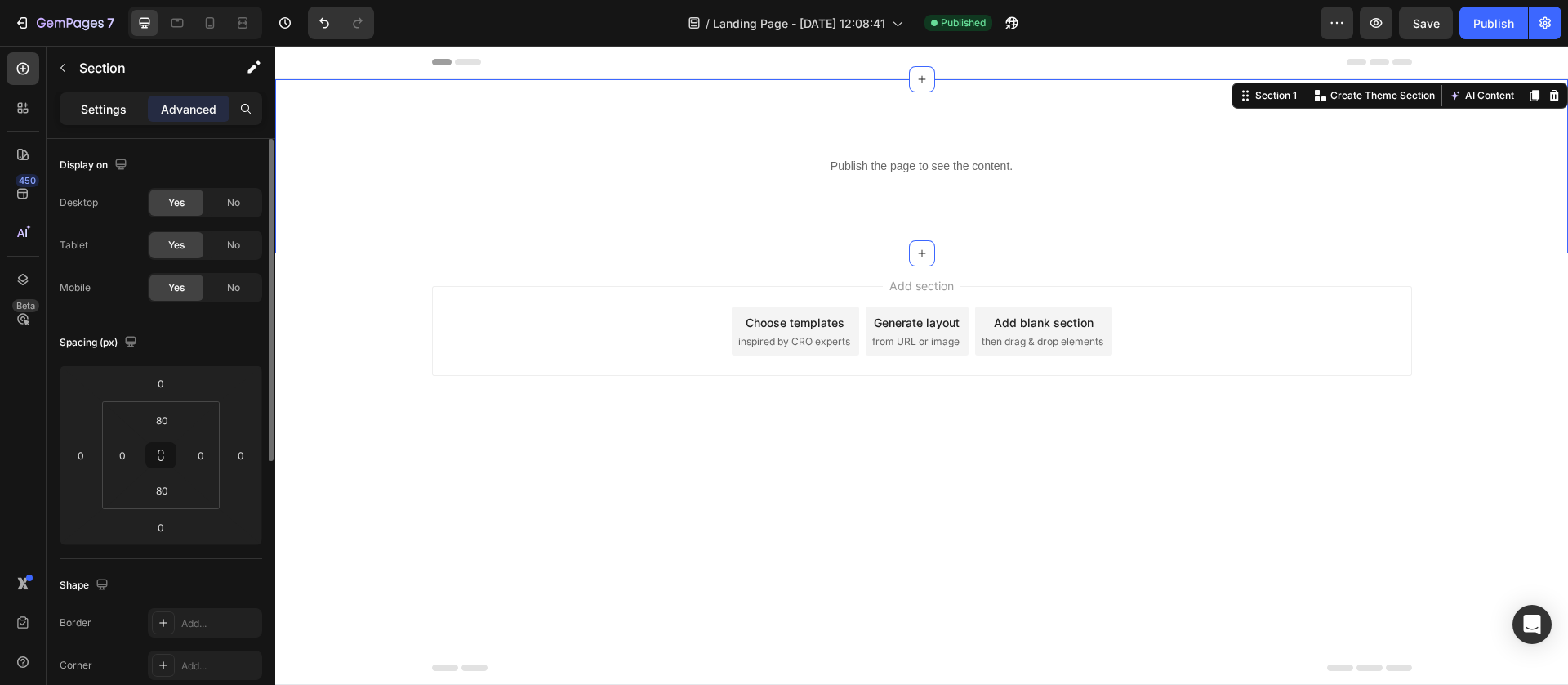
click at [112, 109] on p "Settings" at bounding box center [103, 109] width 46 height 18
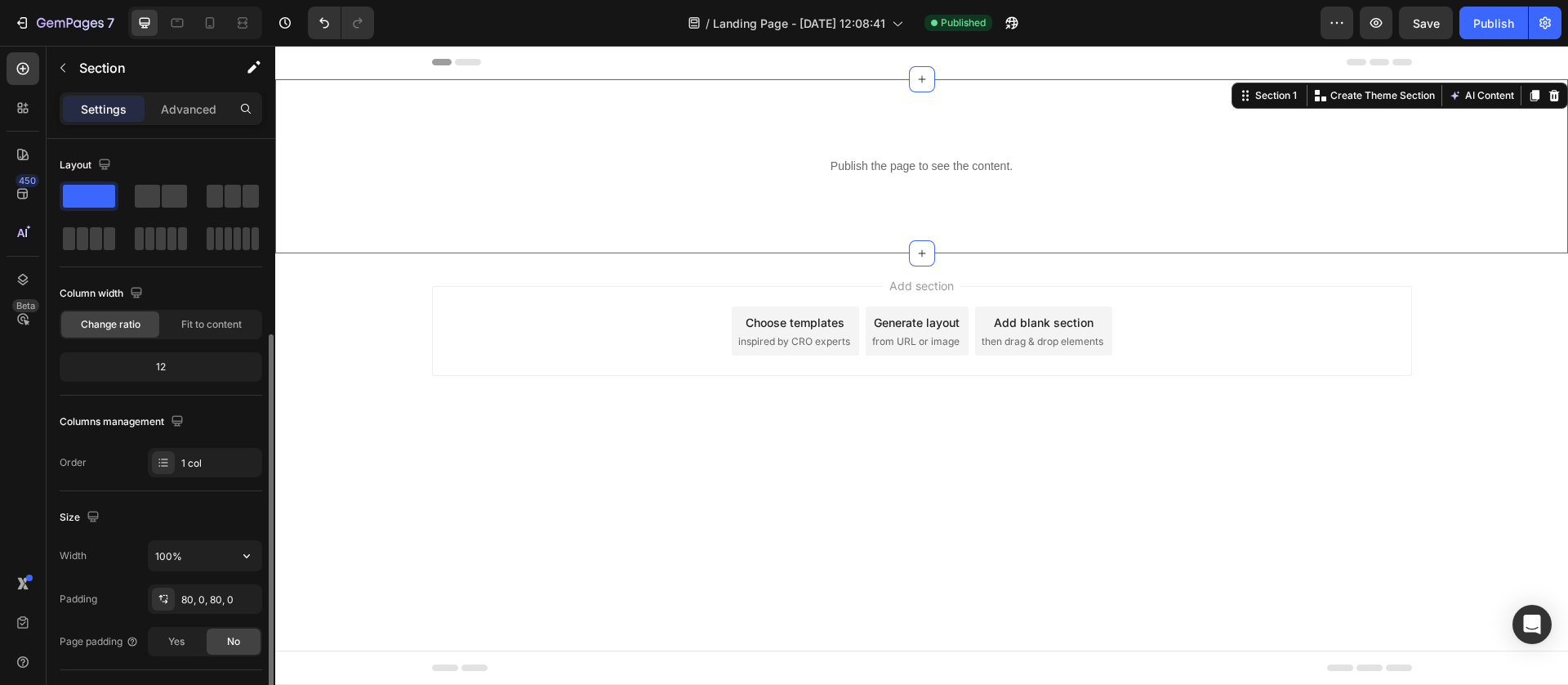
scroll to position [404, 0]
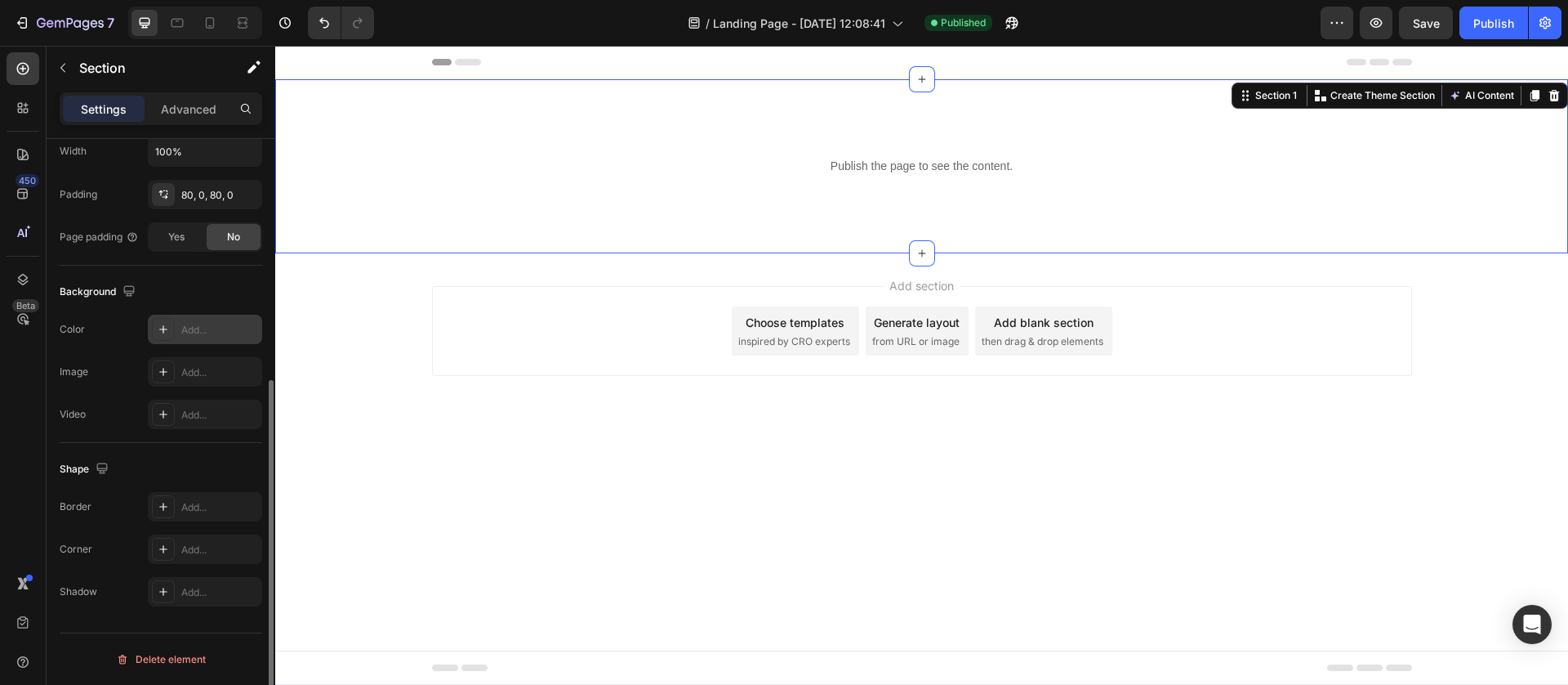
click at [170, 324] on div at bounding box center [163, 329] width 22 height 22
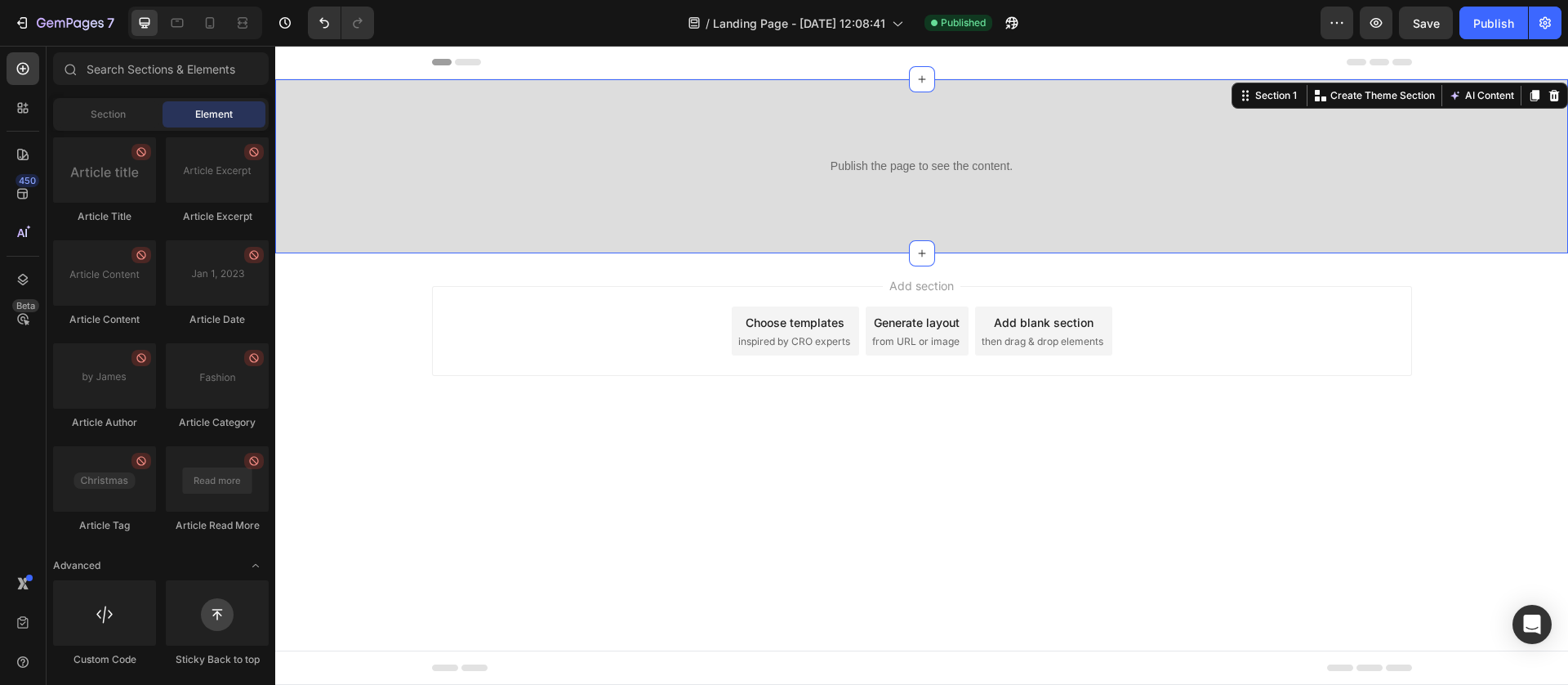
click at [825, 441] on div "Add section Choose templates inspired by CRO experts Generate layout from URL o…" at bounding box center [921, 354] width 1293 height 201
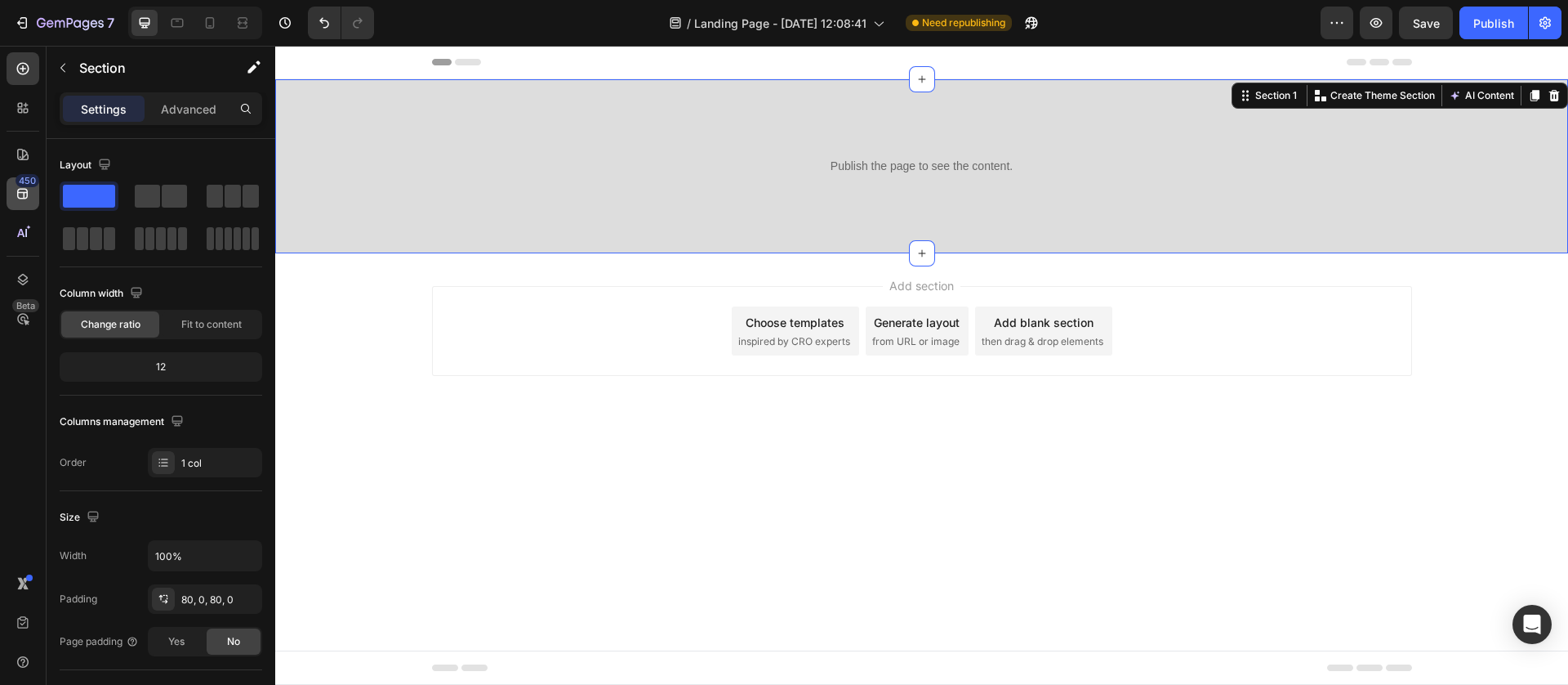
drag, startPoint x: 14, startPoint y: 58, endPoint x: 14, endPoint y: 191, distance: 133.0
click at [14, 62] on div at bounding box center [22, 68] width 32 height 32
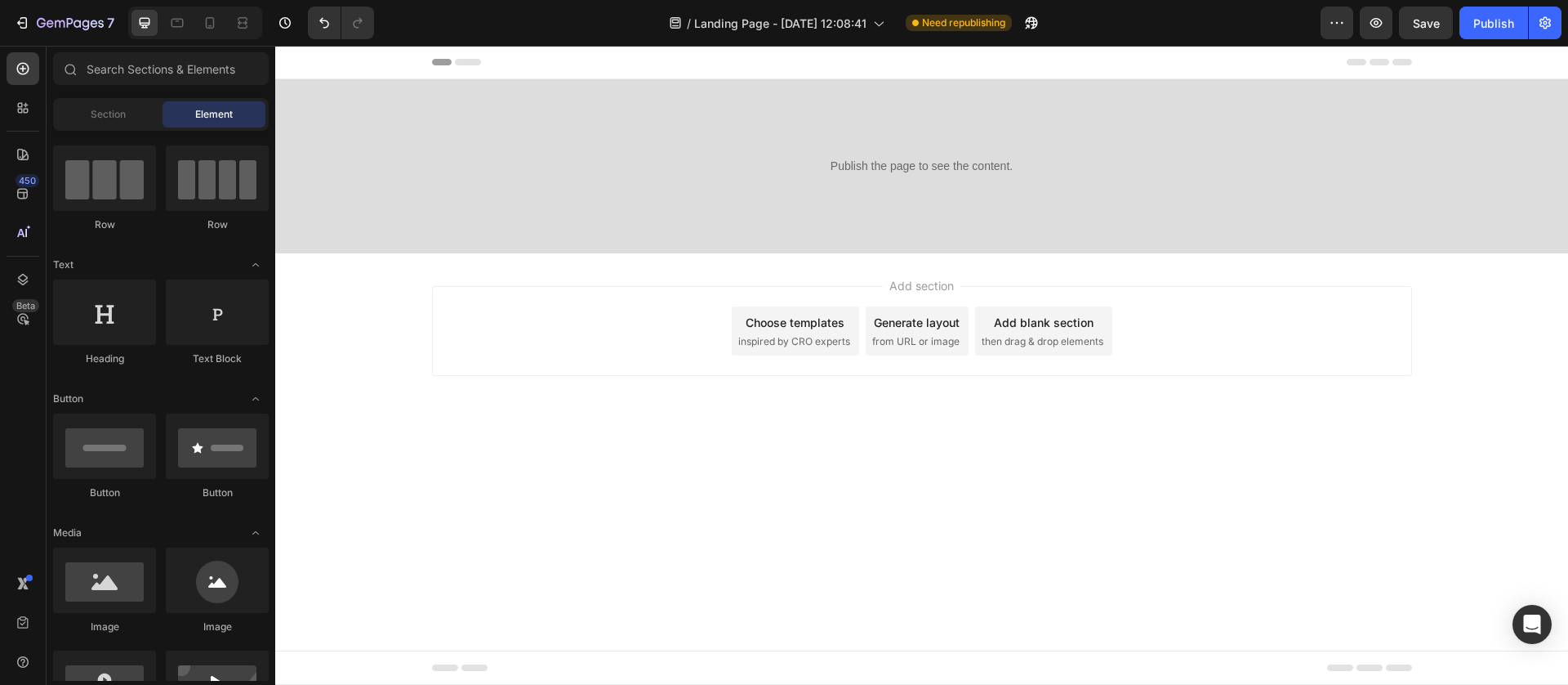
scroll to position [0, 0]
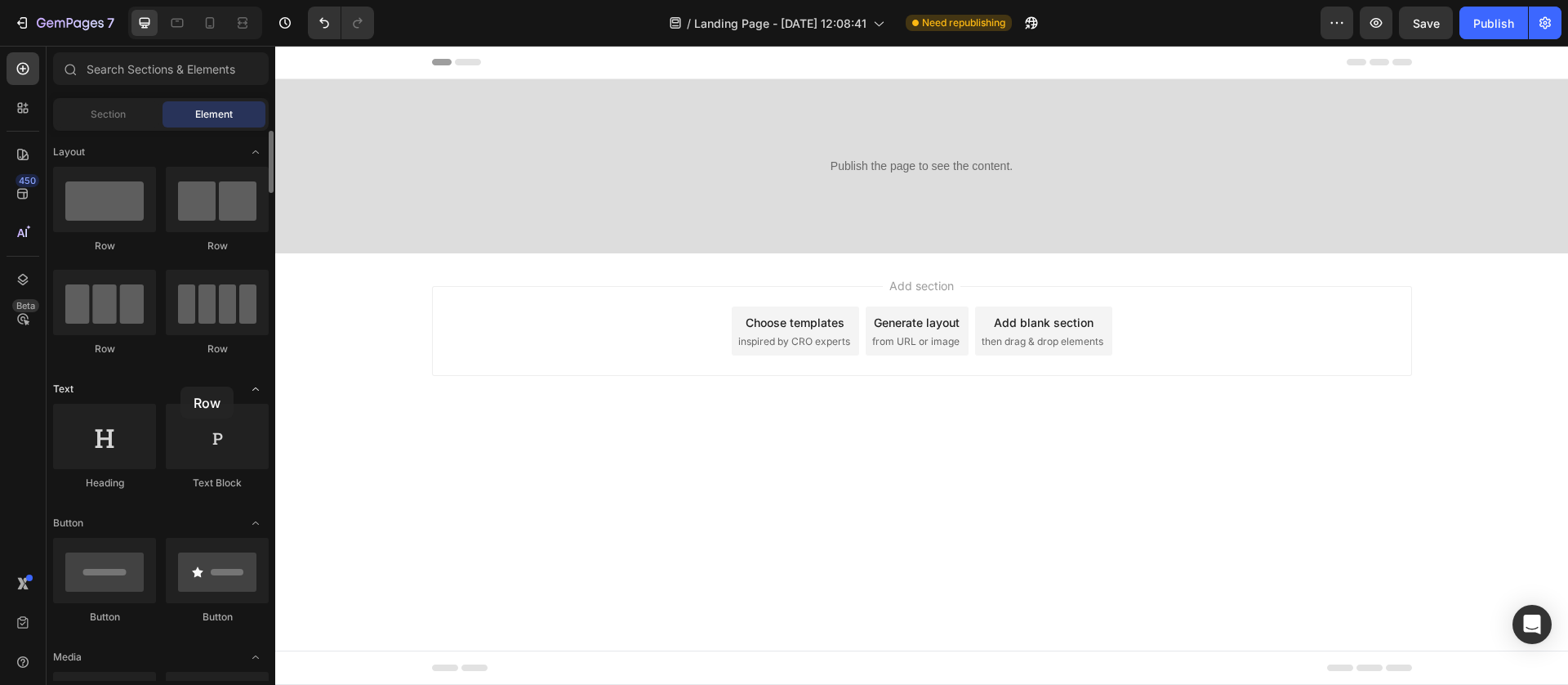
drag, startPoint x: 107, startPoint y: 216, endPoint x: 181, endPoint y: 386, distance: 185.4
click at [497, 392] on div "Add section Choose templates inspired by CRO experts Generate layout from URL o…" at bounding box center [921, 354] width 1293 height 201
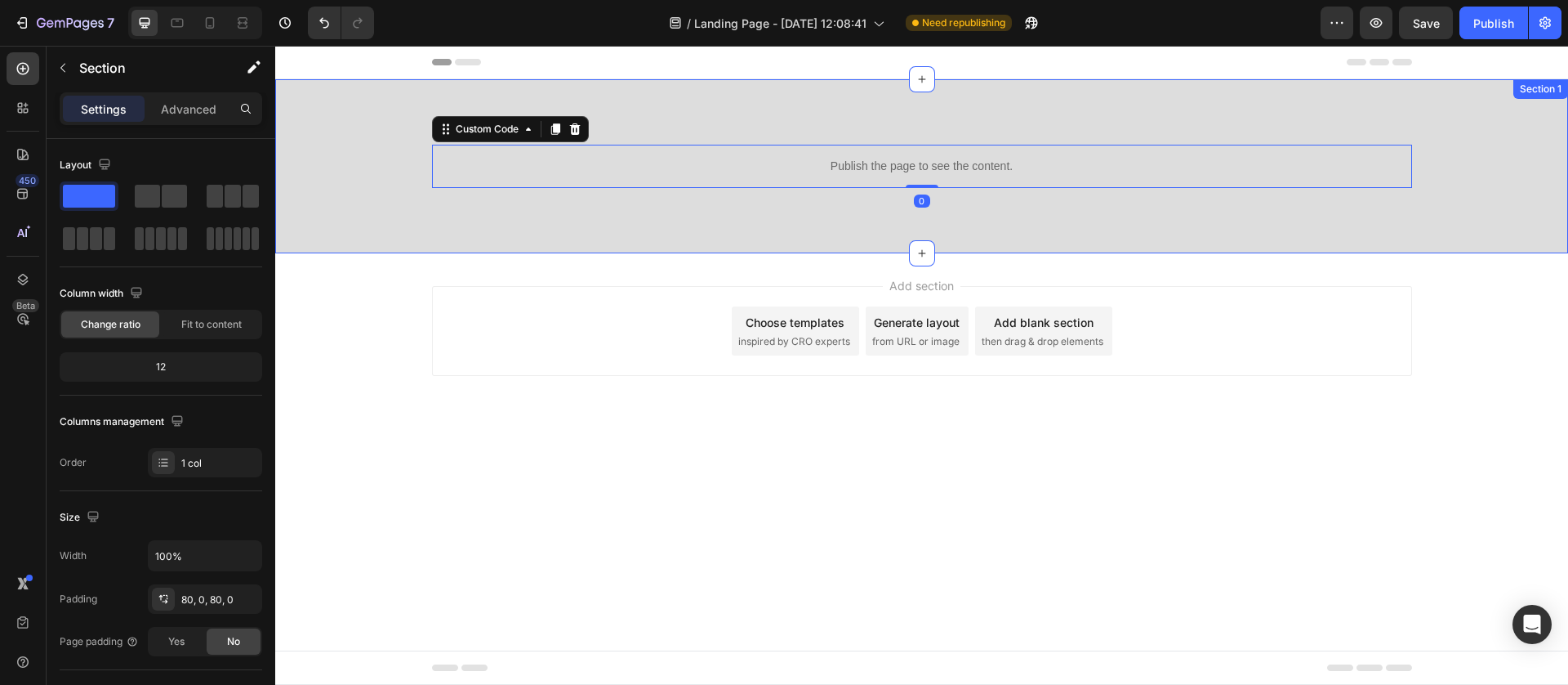
click at [503, 219] on div "Publish the page to see the content. Custom Code 0 Row Section 1" at bounding box center [921, 166] width 1293 height 174
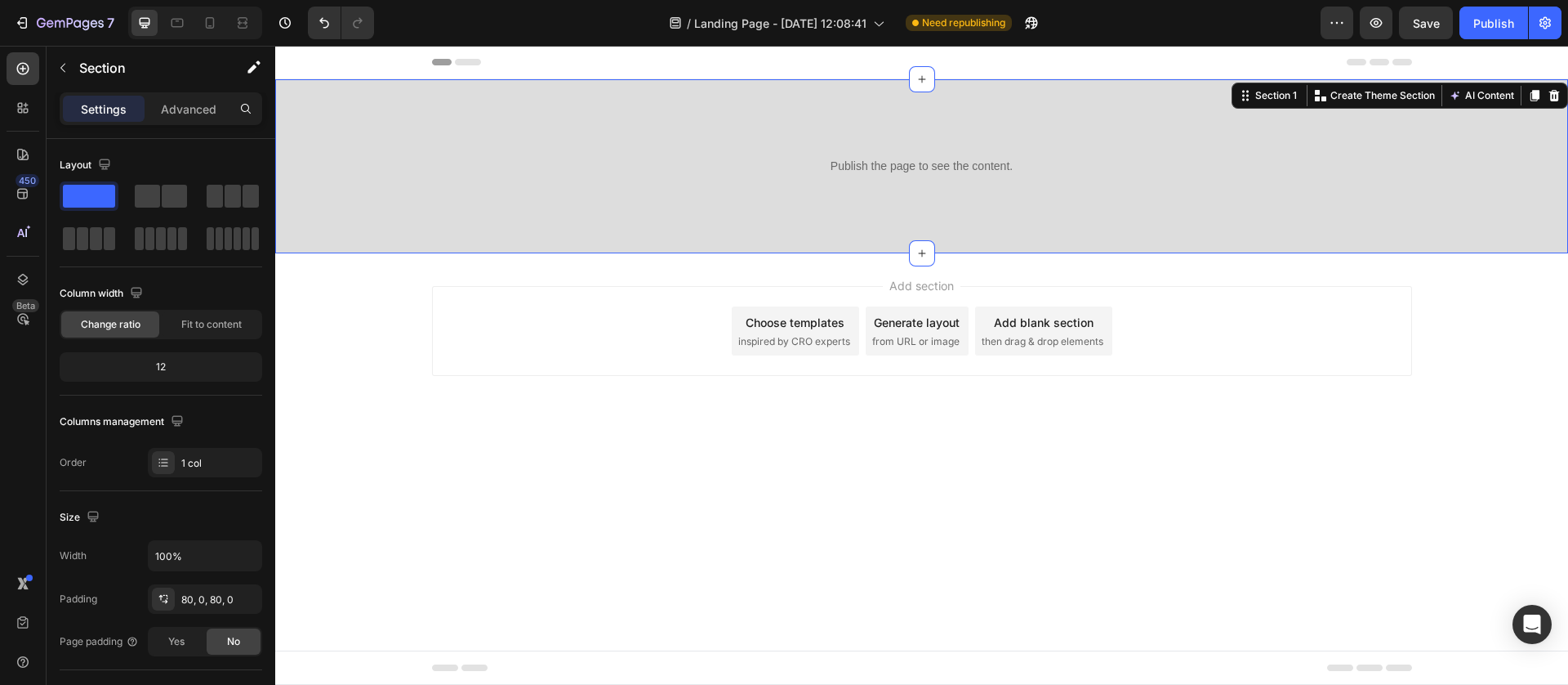
click at [419, 184] on div "Publish the page to see the content. Custom Code Row" at bounding box center [921, 166] width 1293 height 43
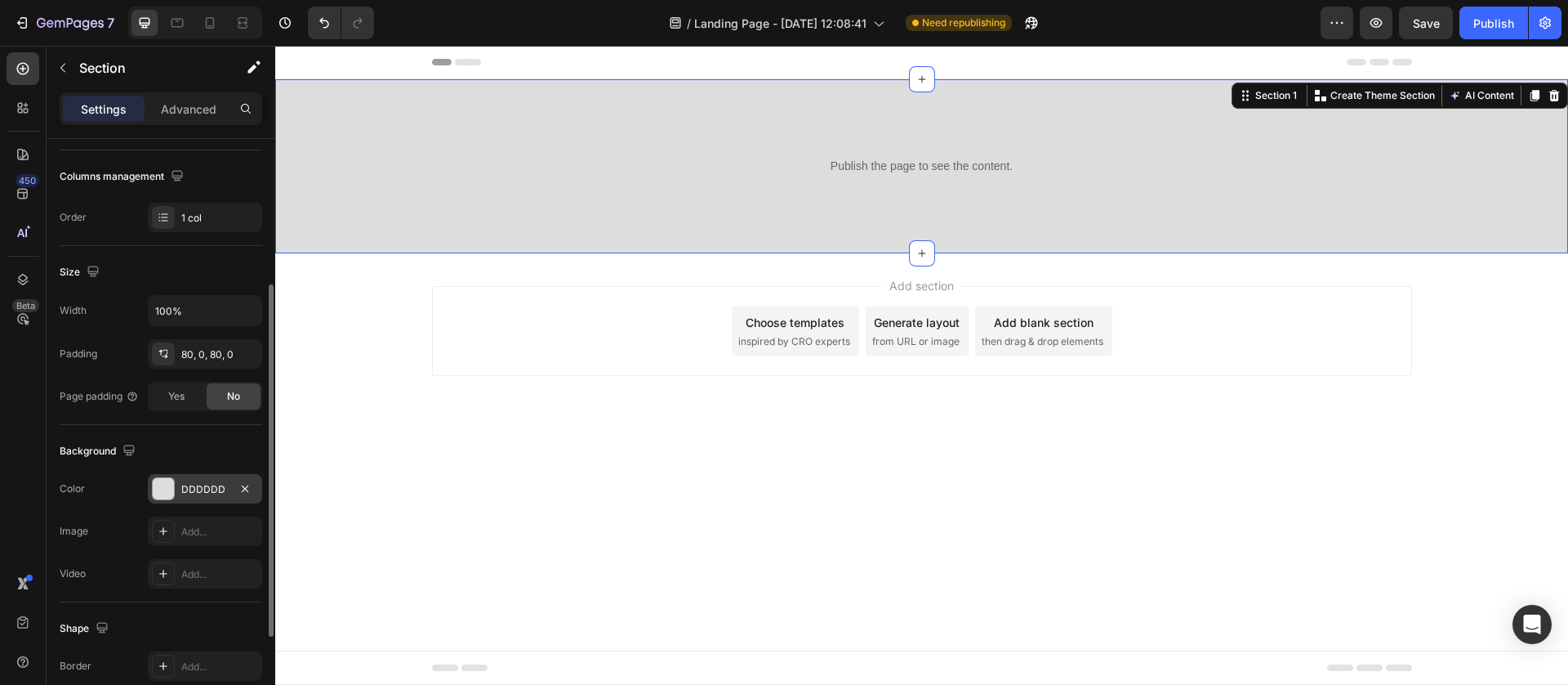
click at [159, 489] on div at bounding box center [164, 489] width 21 height 21
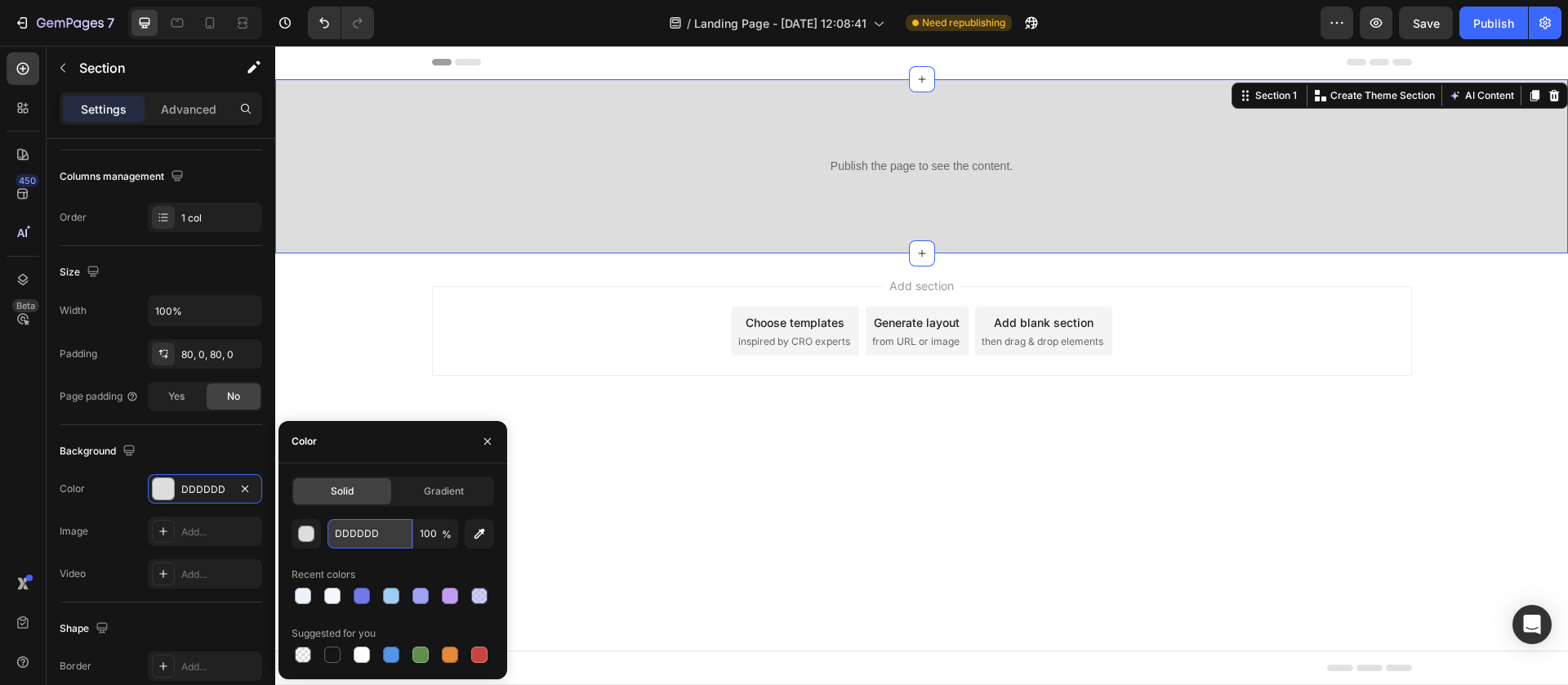
click at [381, 536] on input "DDDDDD" at bounding box center [370, 534] width 85 height 29
paste input "#717858"
type input "#717858"
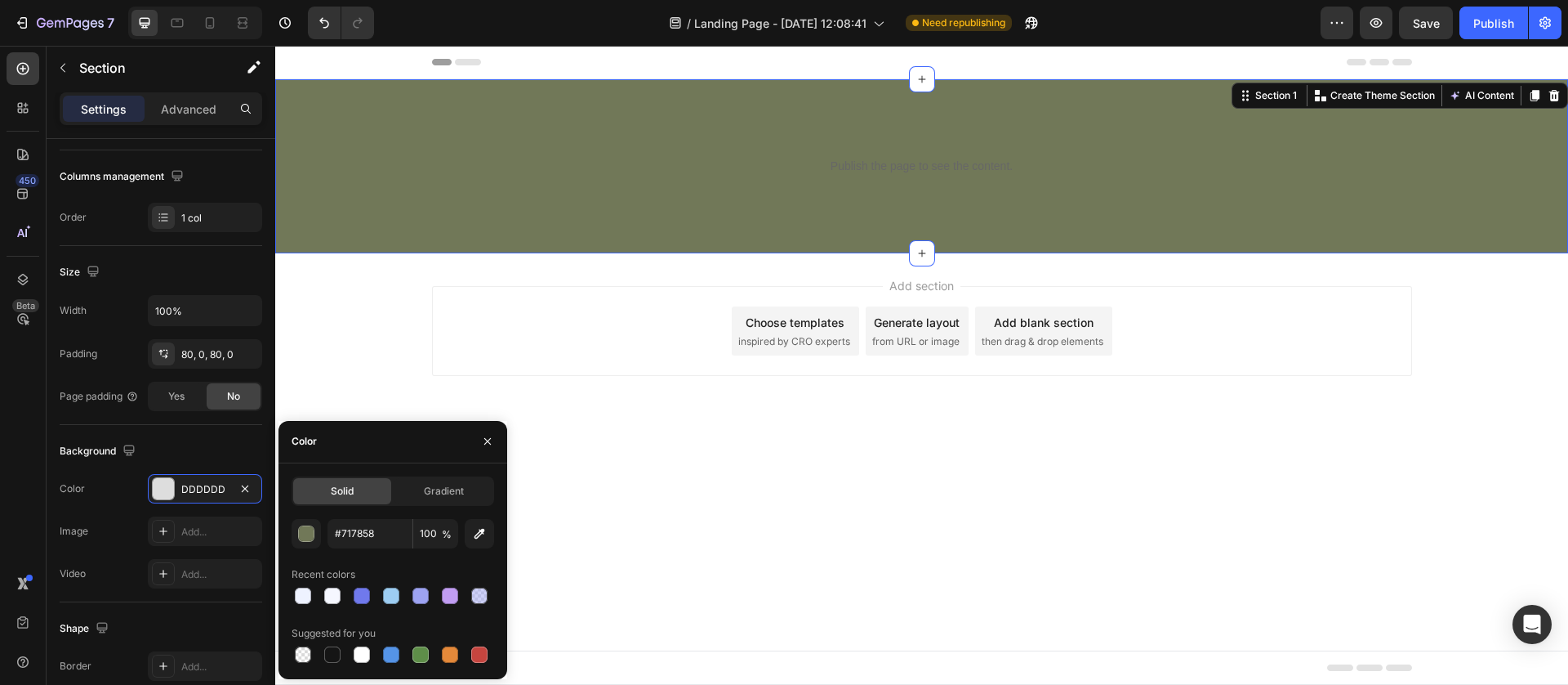
click at [826, 480] on body "Header Publish the page to see the content. Custom Code Row Section 1 You can c…" at bounding box center [921, 365] width 1293 height 639
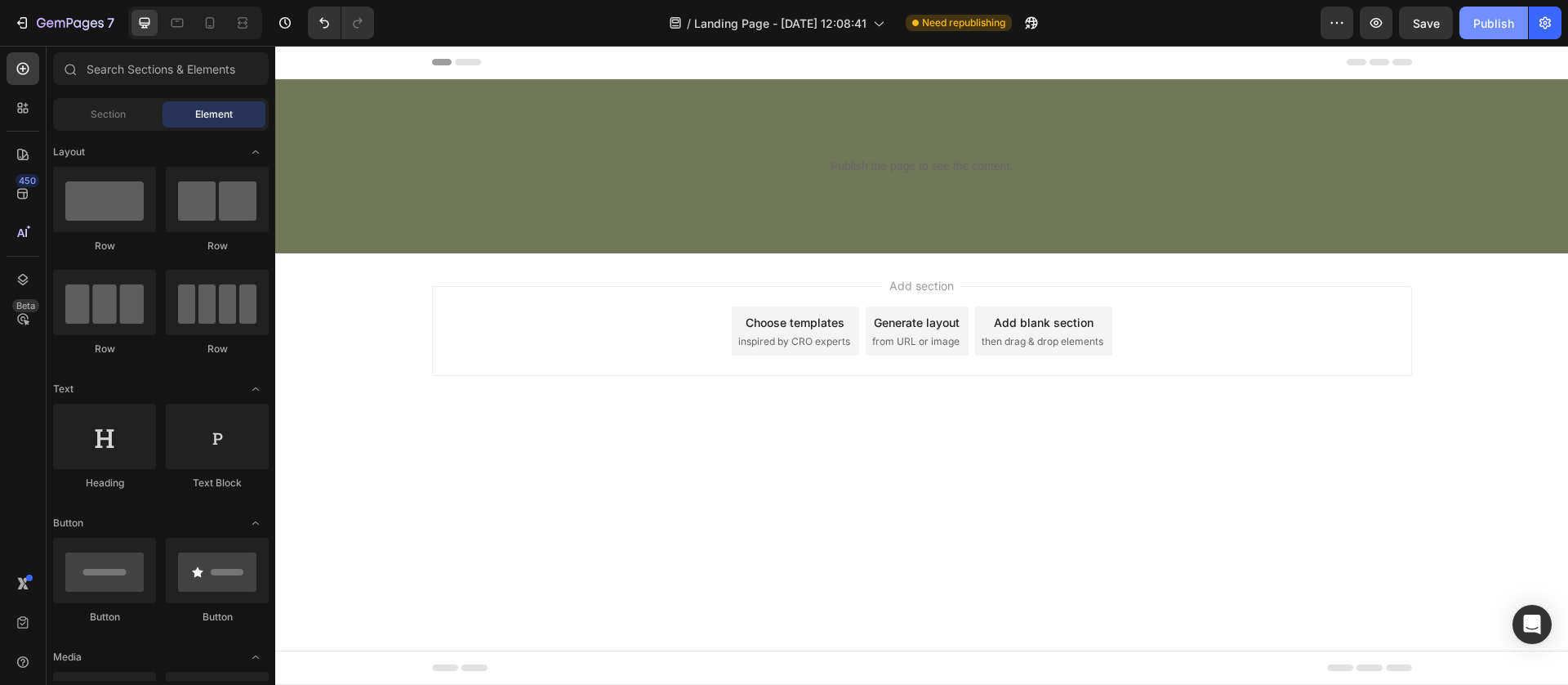
click at [1484, 18] on div "Publish" at bounding box center [1494, 23] width 41 height 18
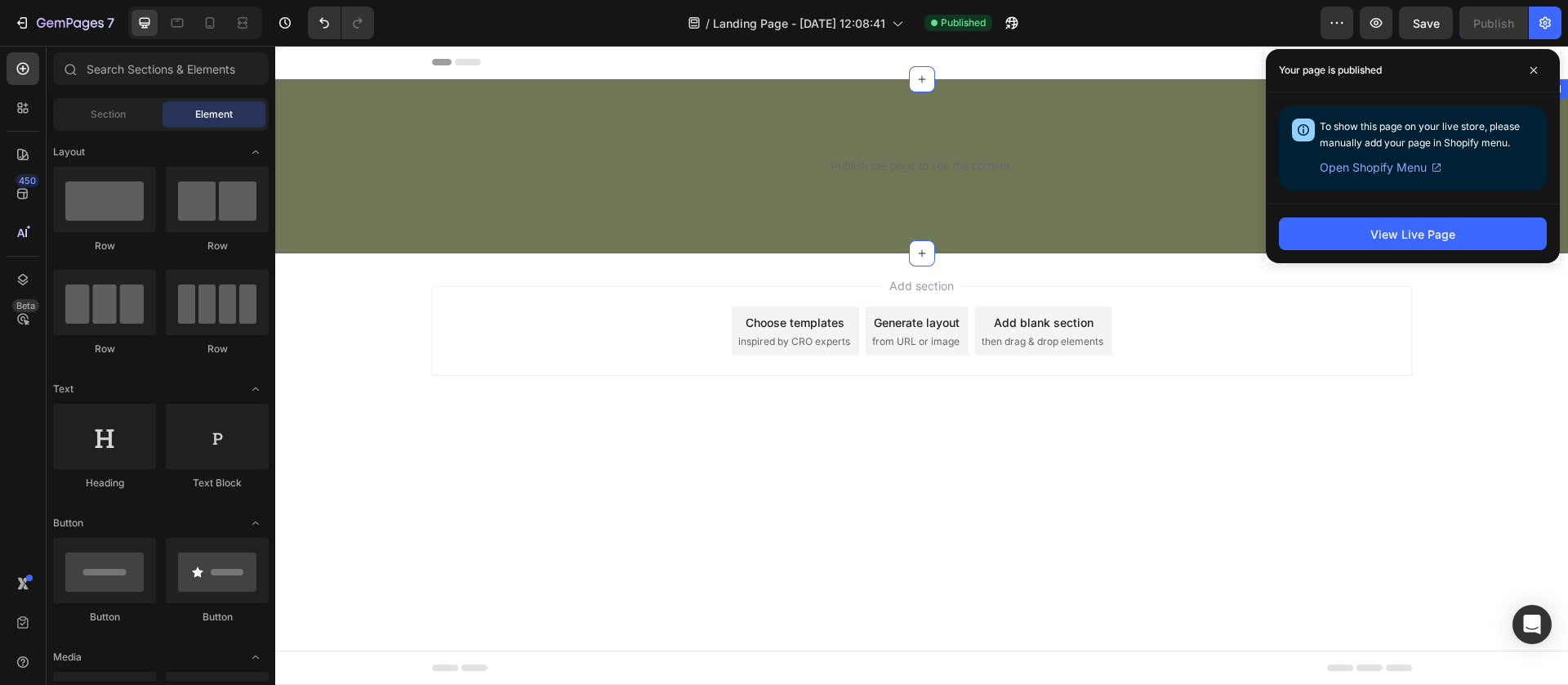
click at [417, 200] on div "Publish the page to see the content. Custom Code Row Section 1" at bounding box center [921, 166] width 1293 height 174
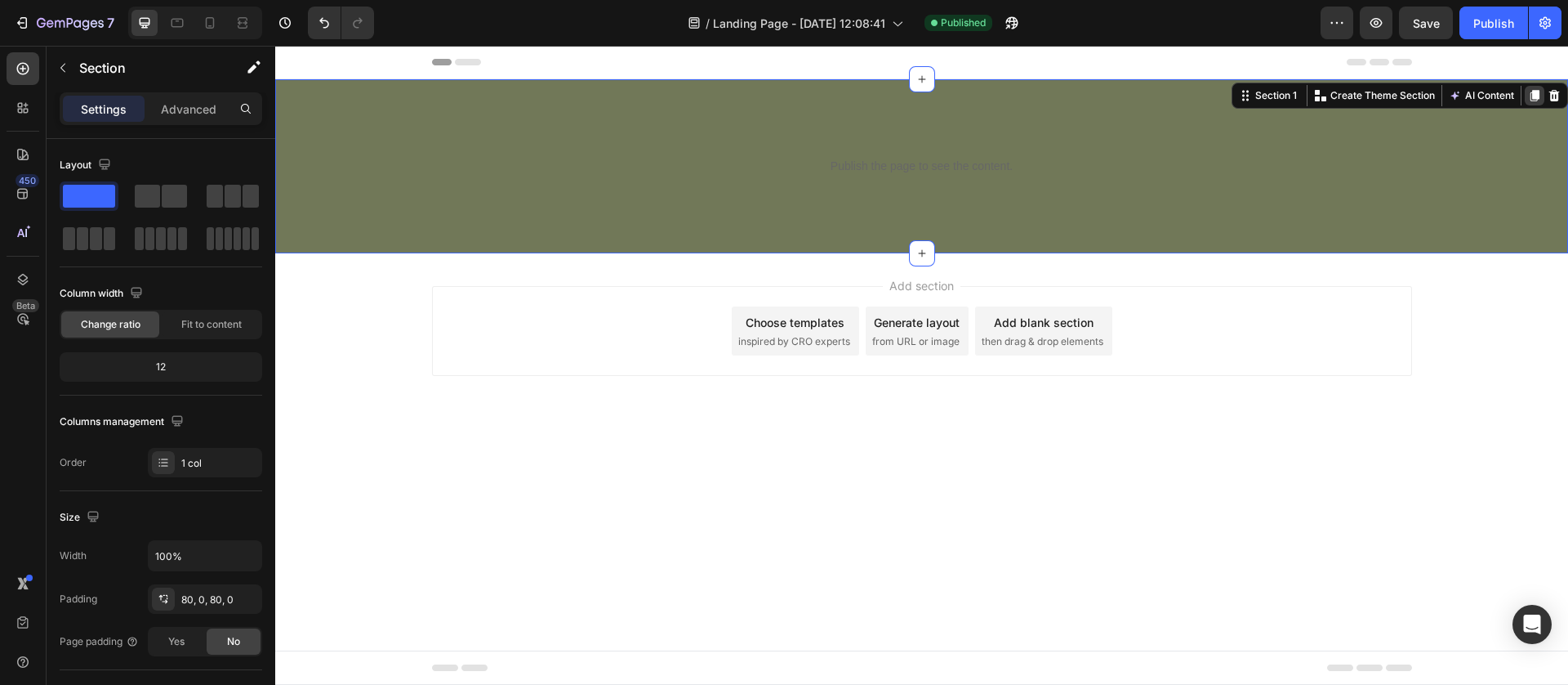
click at [1528, 93] on icon at bounding box center [1534, 95] width 13 height 13
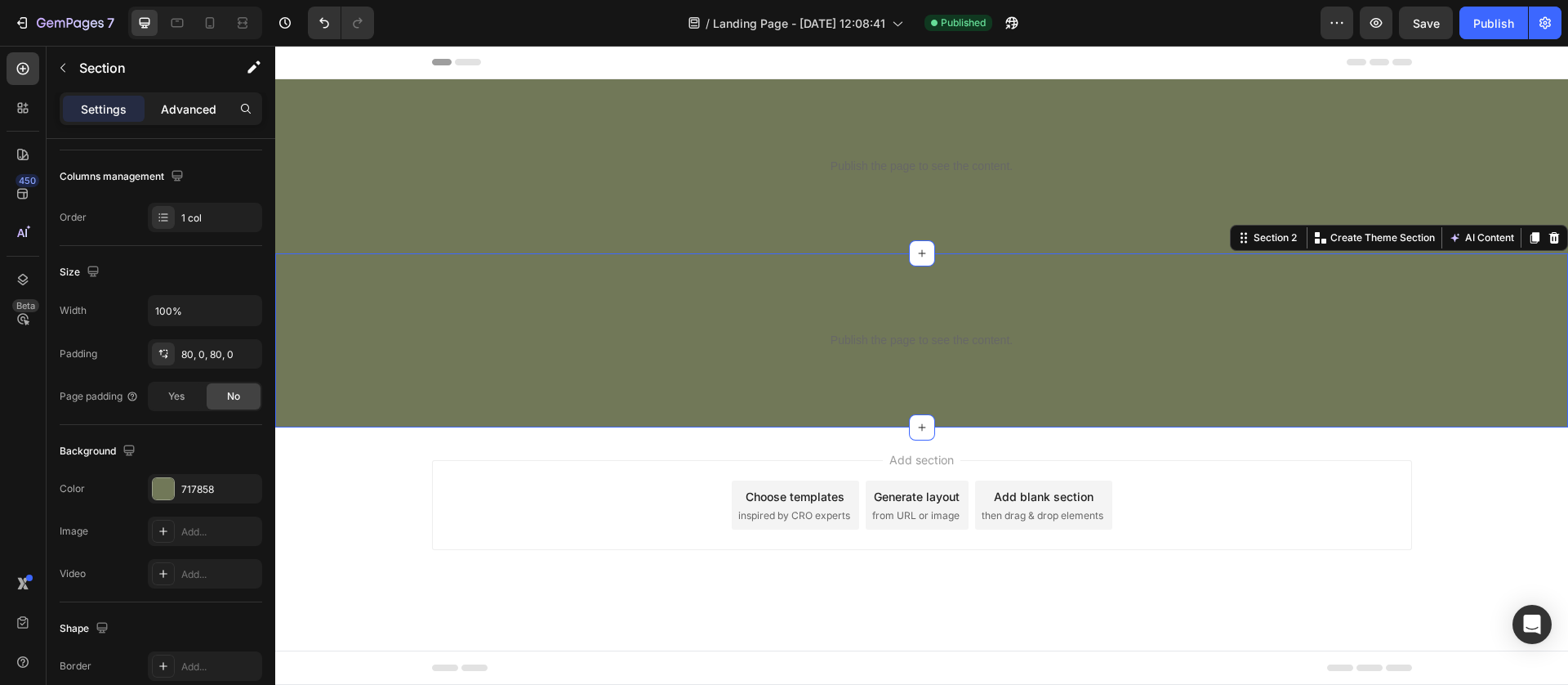
click at [199, 114] on p "Advanced" at bounding box center [188, 109] width 56 height 18
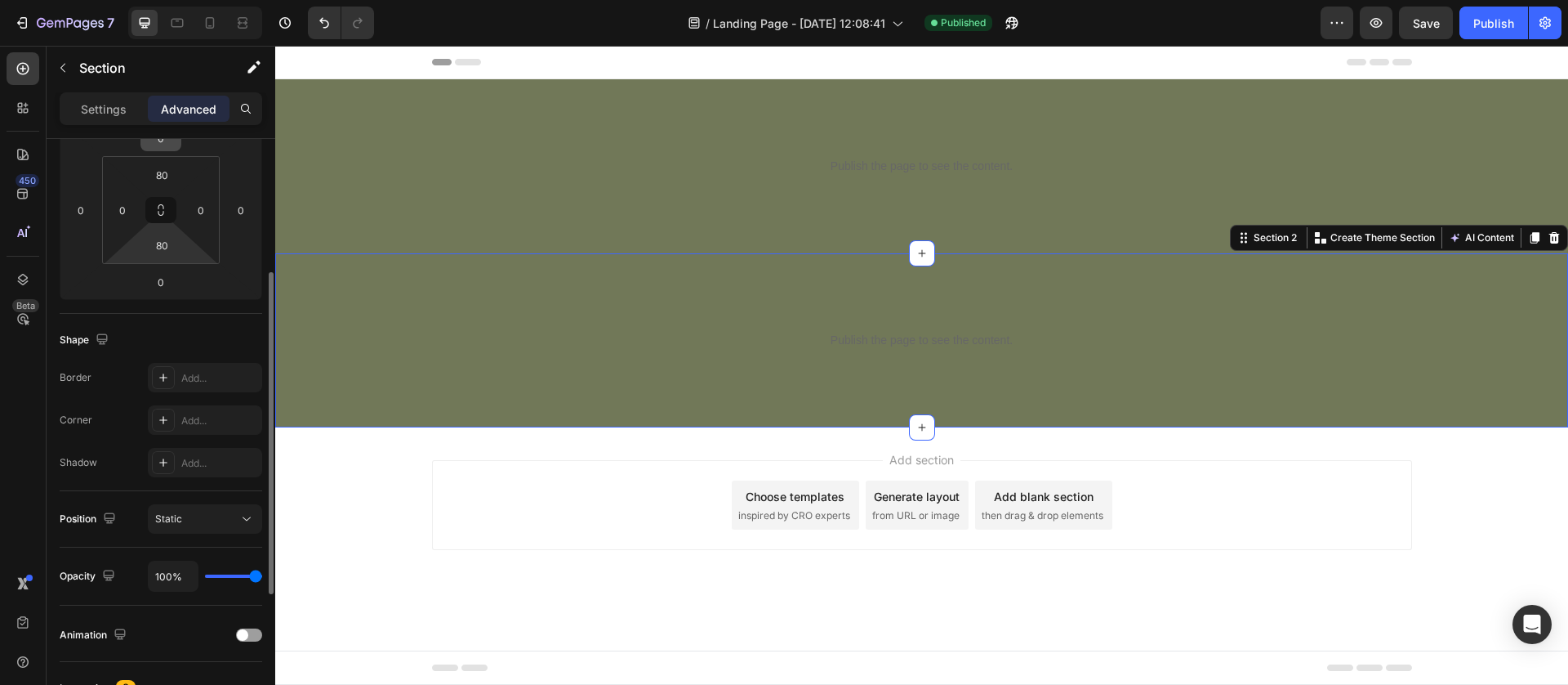
scroll to position [123, 0]
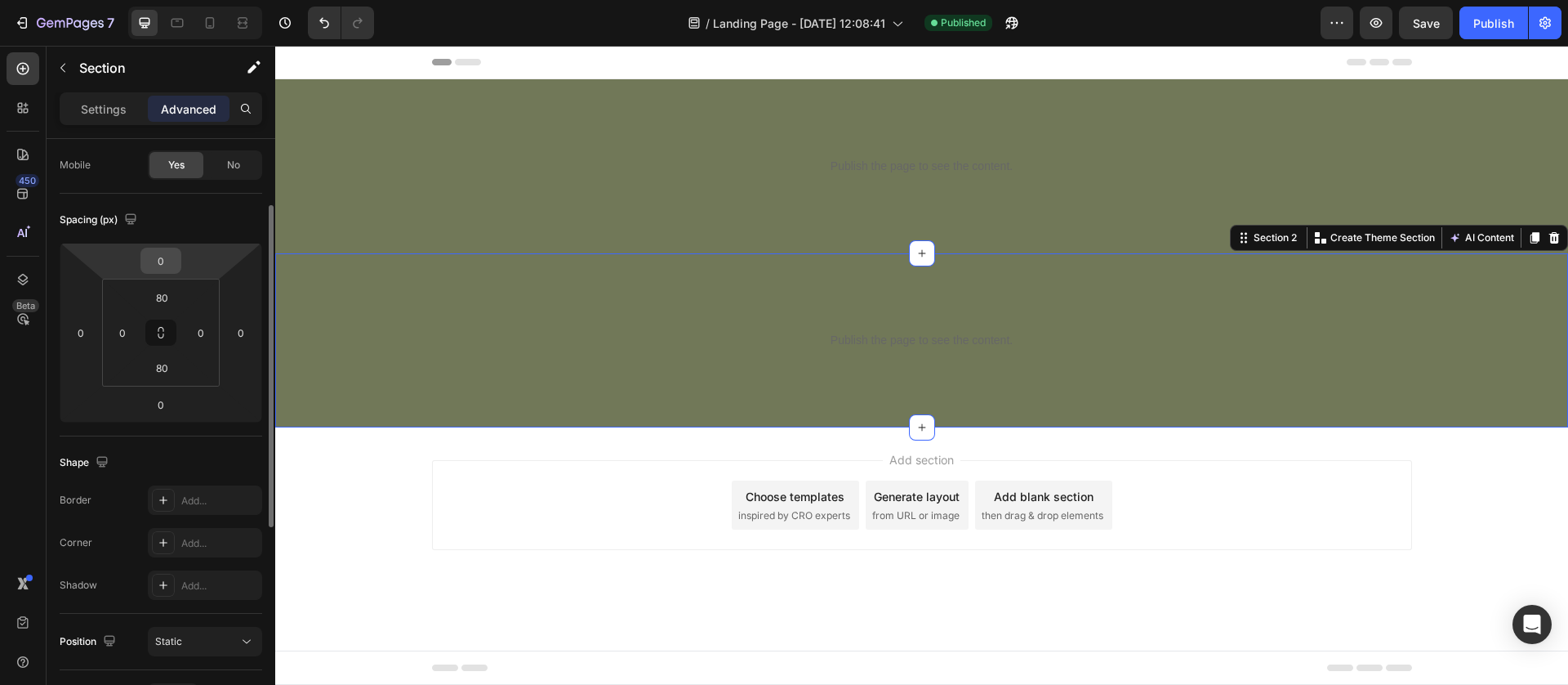
click at [158, 257] on input "0" at bounding box center [160, 261] width 32 height 24
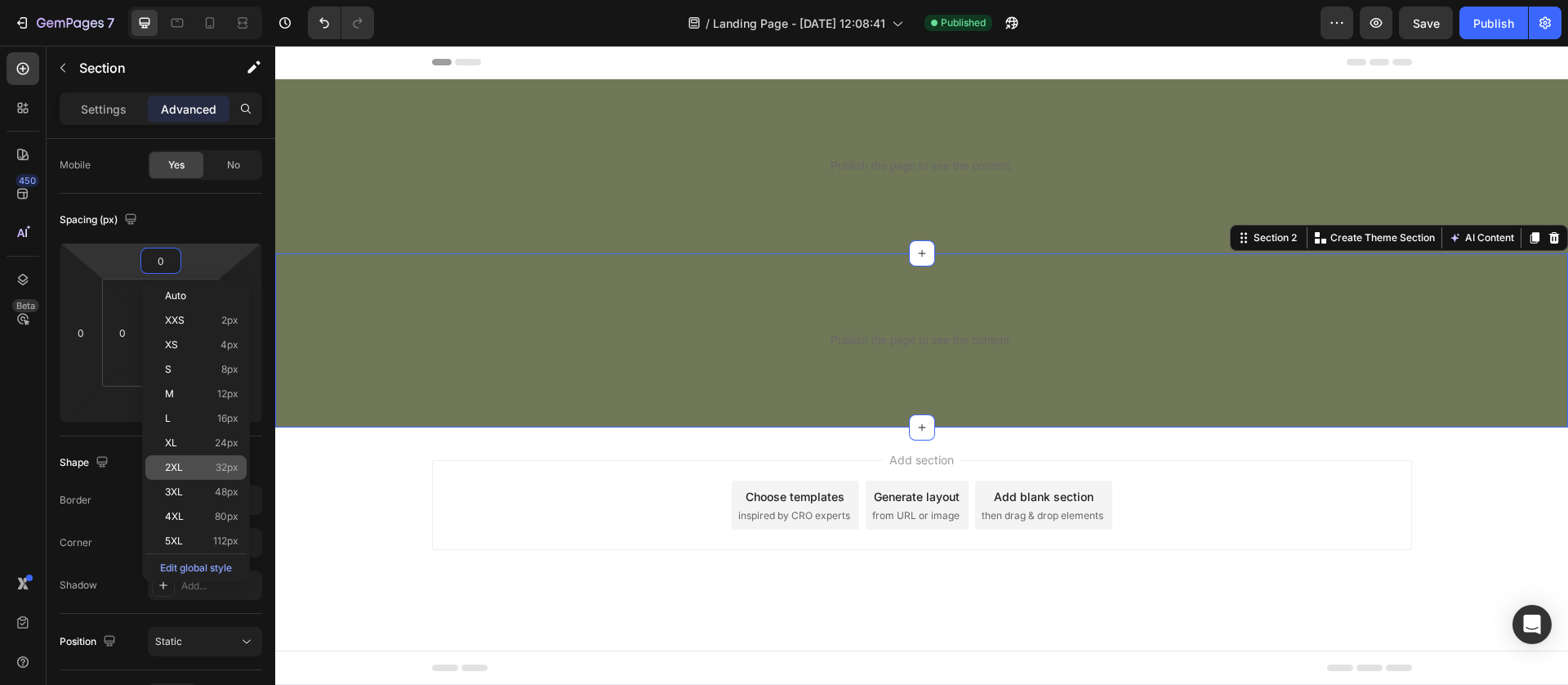
click at [184, 460] on div "2XL 32px" at bounding box center [196, 466] width 101 height 24
type input "32"
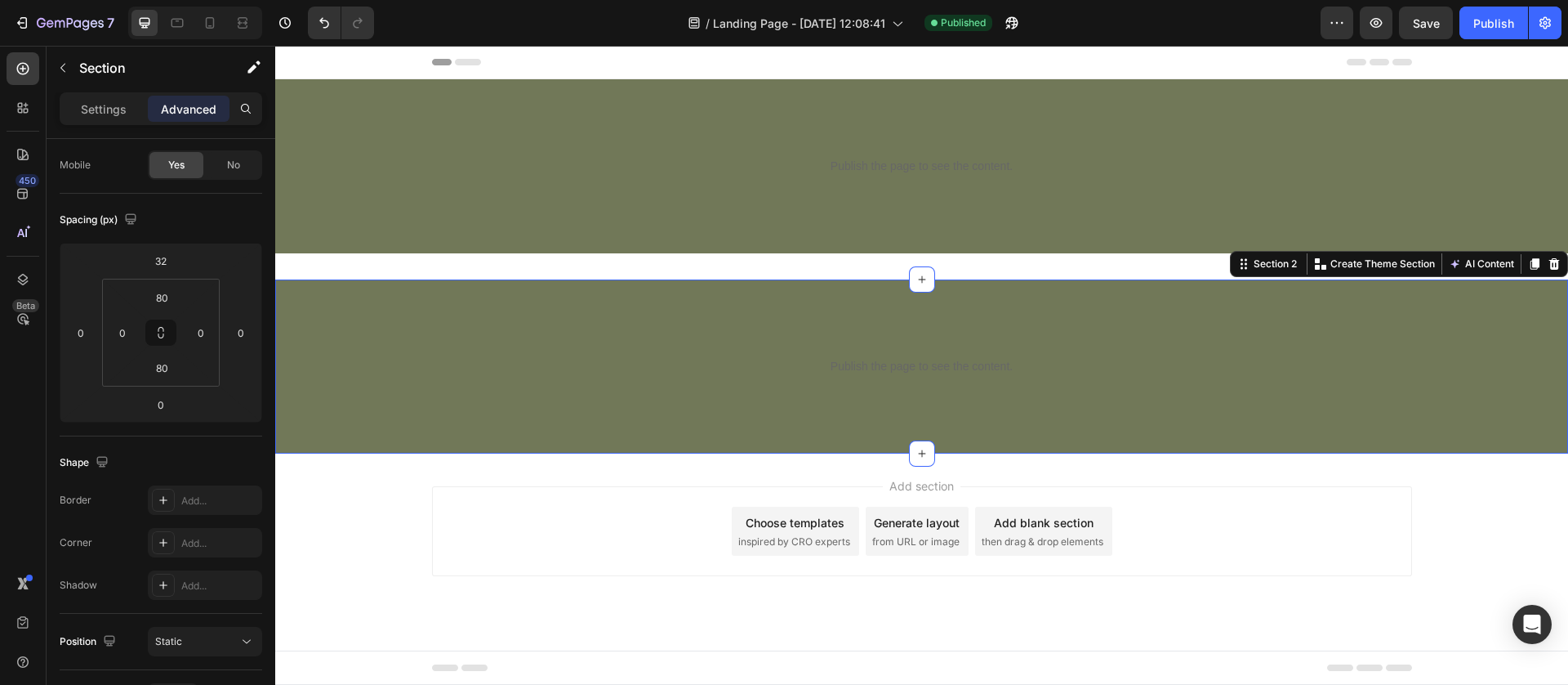
drag, startPoint x: 535, startPoint y: 546, endPoint x: 585, endPoint y: 518, distance: 57.3
click at [536, 546] on div "Add section Choose templates inspired by CRO experts Generate layout from URL o…" at bounding box center [922, 531] width 981 height 90
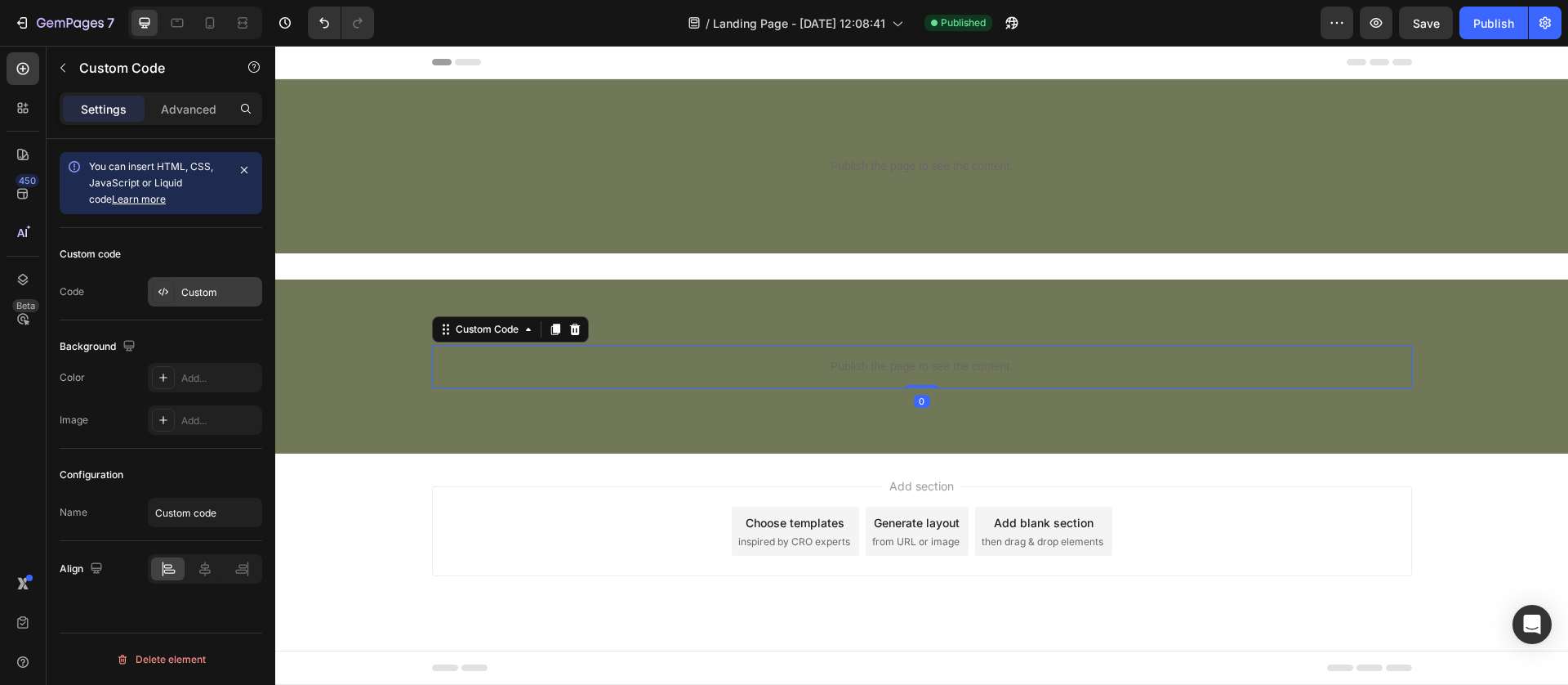
click at [205, 288] on div "Custom" at bounding box center [220, 292] width 77 height 15
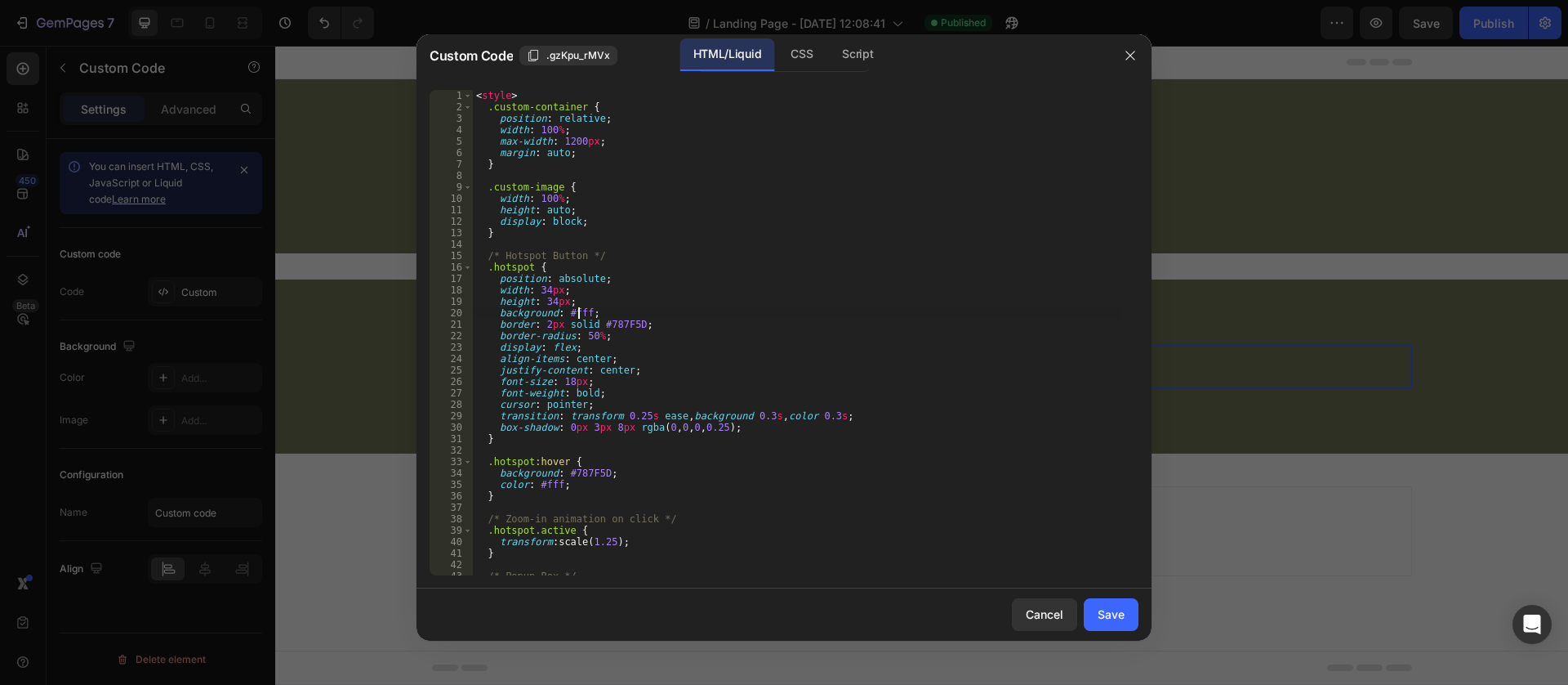
click at [581, 318] on div "< style > .custom-container { position : relative ; width : 100 % ; max-width :…" at bounding box center [796, 344] width 647 height 509
type textarea "} </script>"
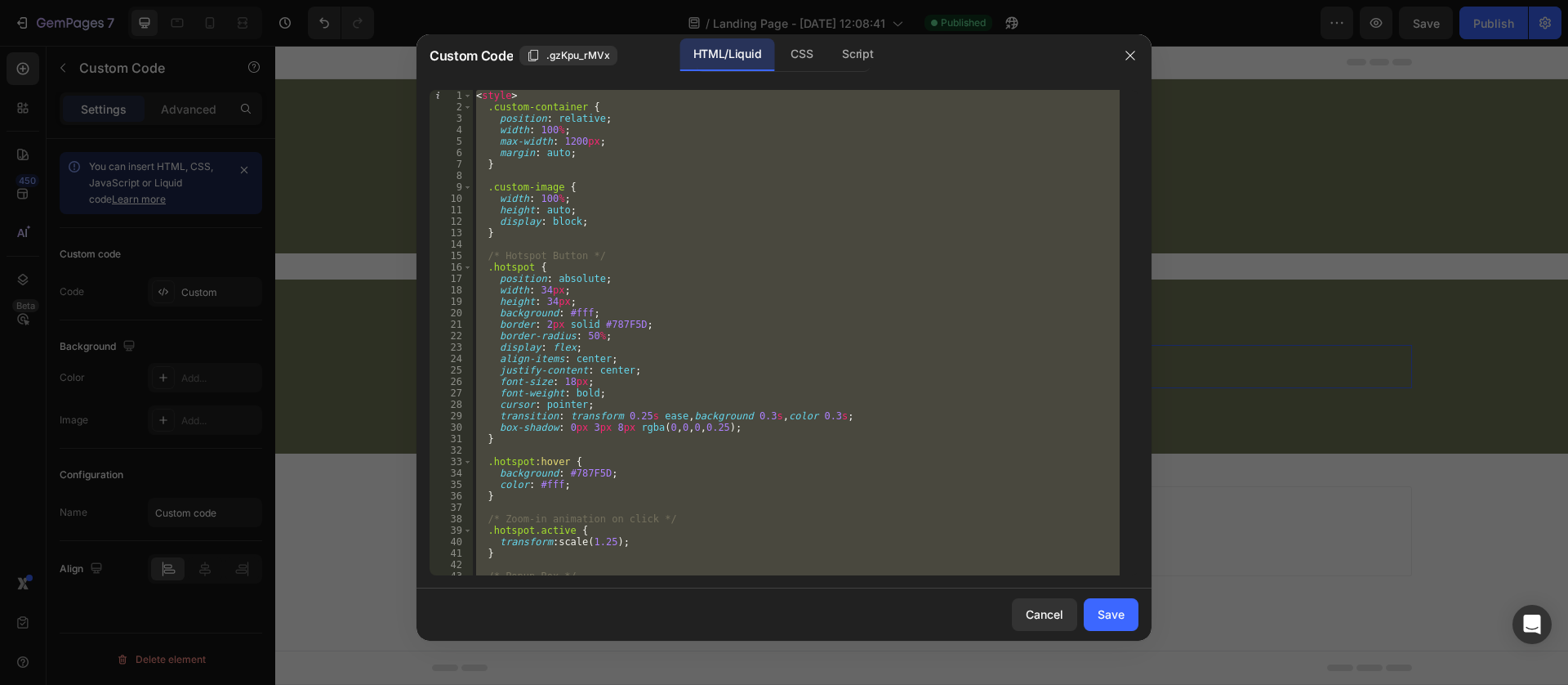
paste textarea
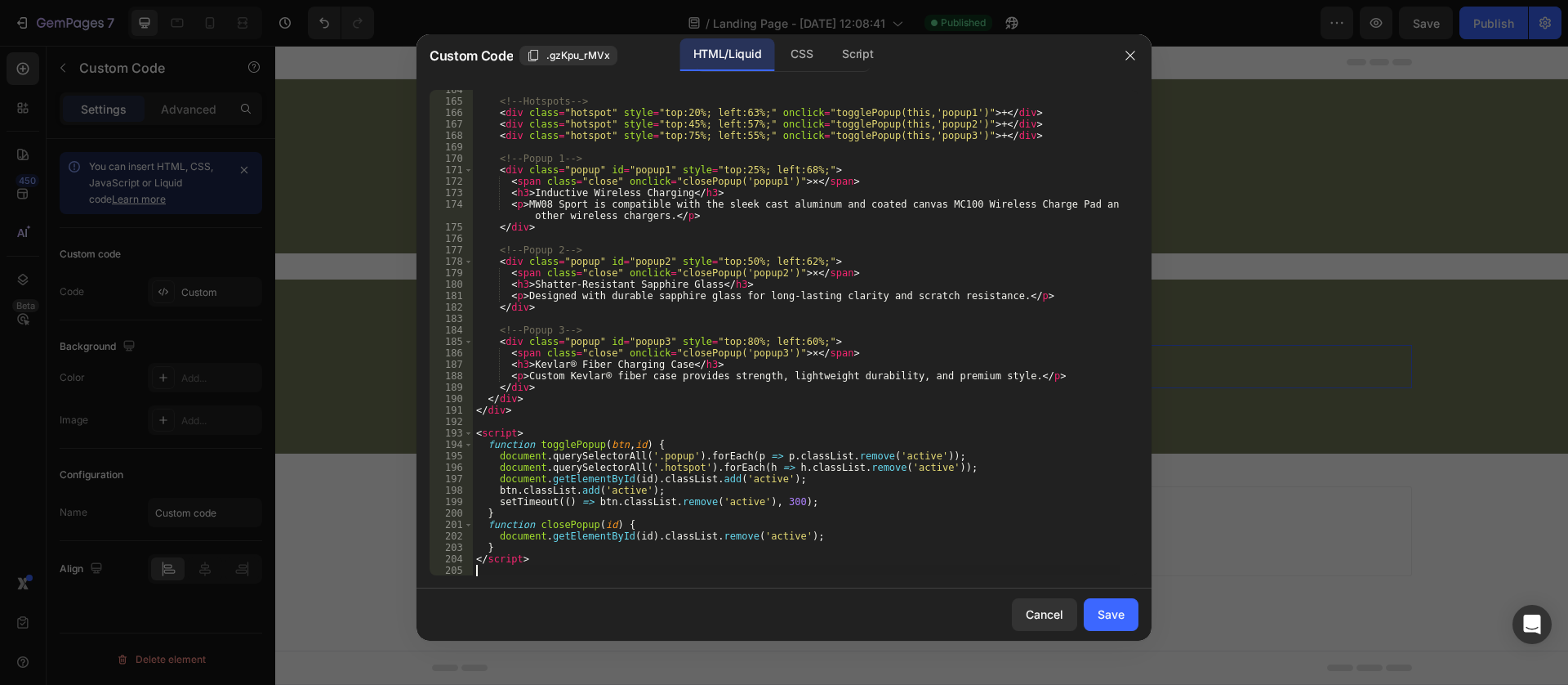
scroll to position [1870, 0]
click at [1109, 610] on div "Save" at bounding box center [1111, 614] width 27 height 18
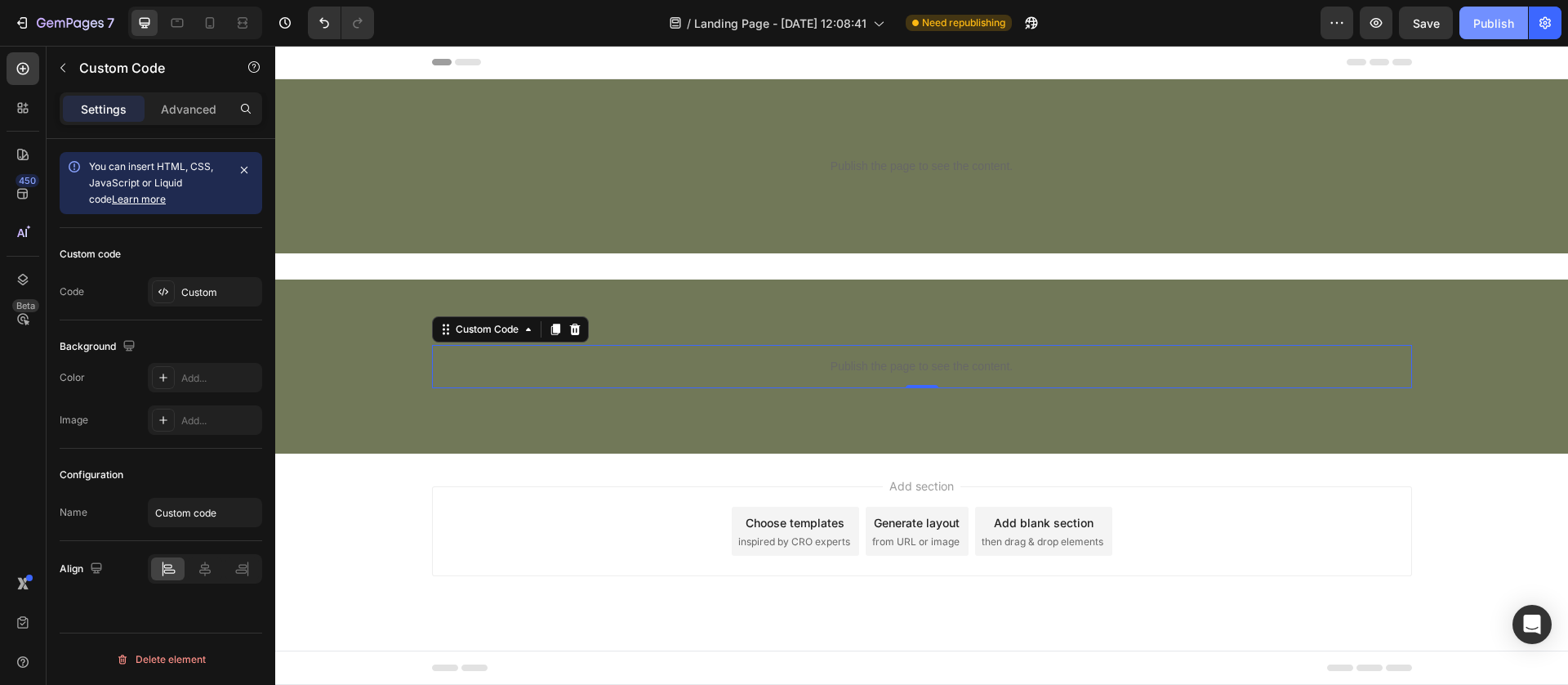
click at [1493, 8] on button "Publish" at bounding box center [1494, 22] width 68 height 32
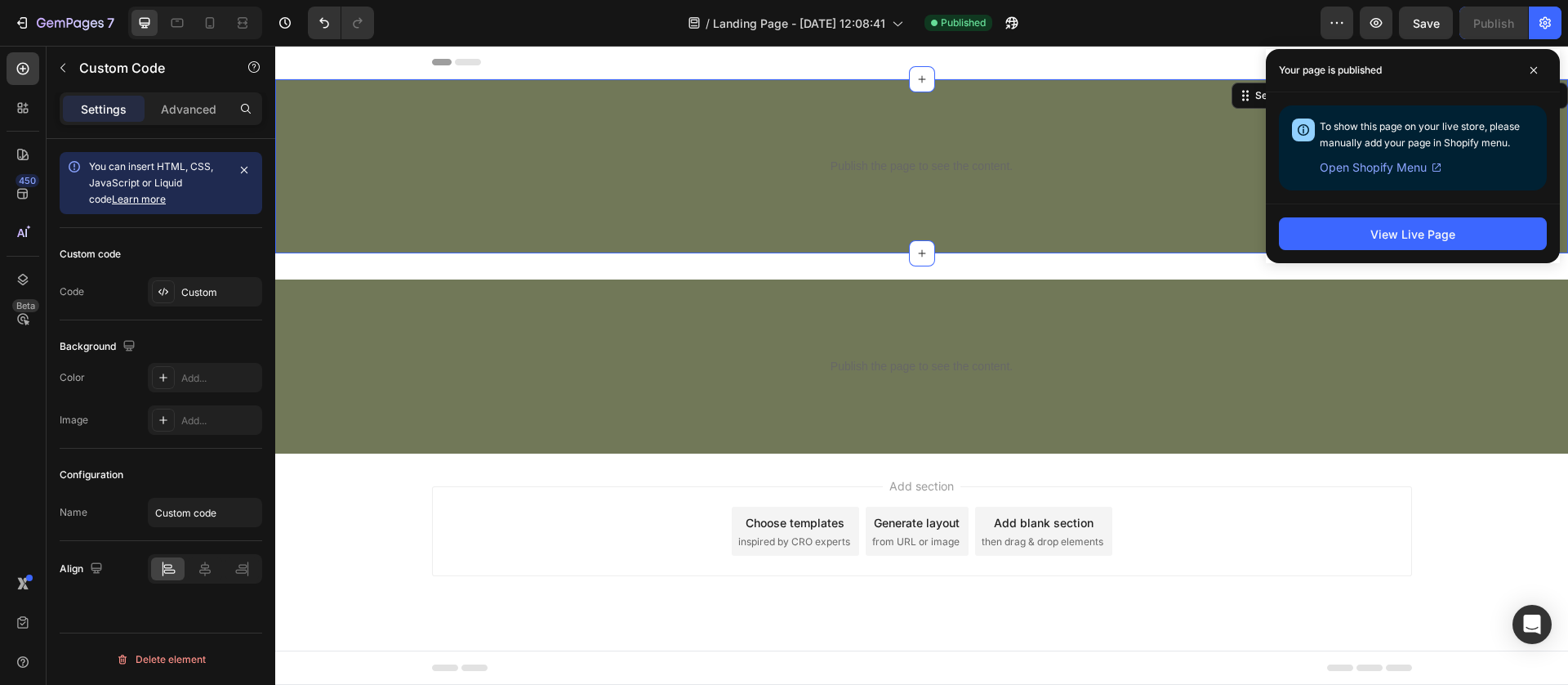
click at [699, 206] on div "Publish the page to see the content. Custom Code Row Section 1 You can create r…" at bounding box center [921, 166] width 1293 height 174
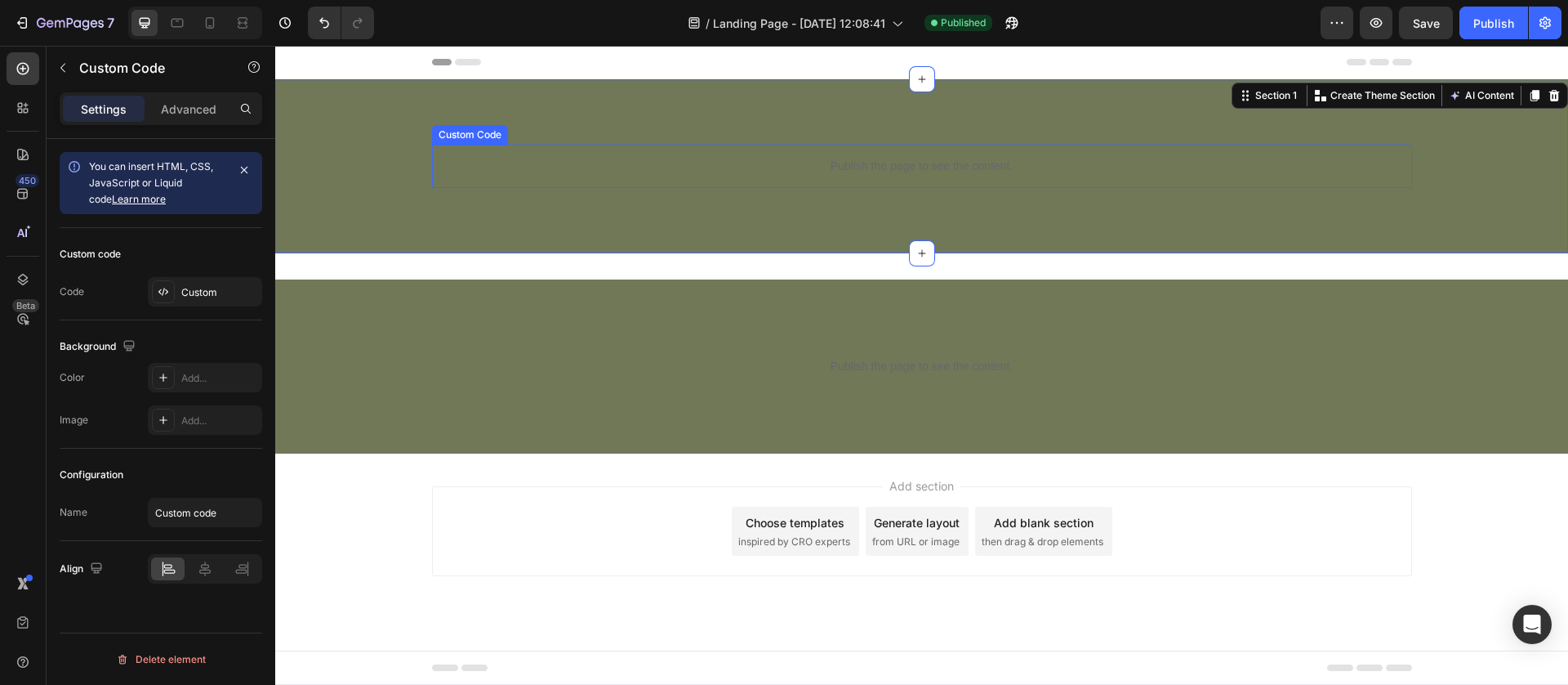
click at [639, 181] on div "Publish the page to see the content." at bounding box center [922, 166] width 981 height 43
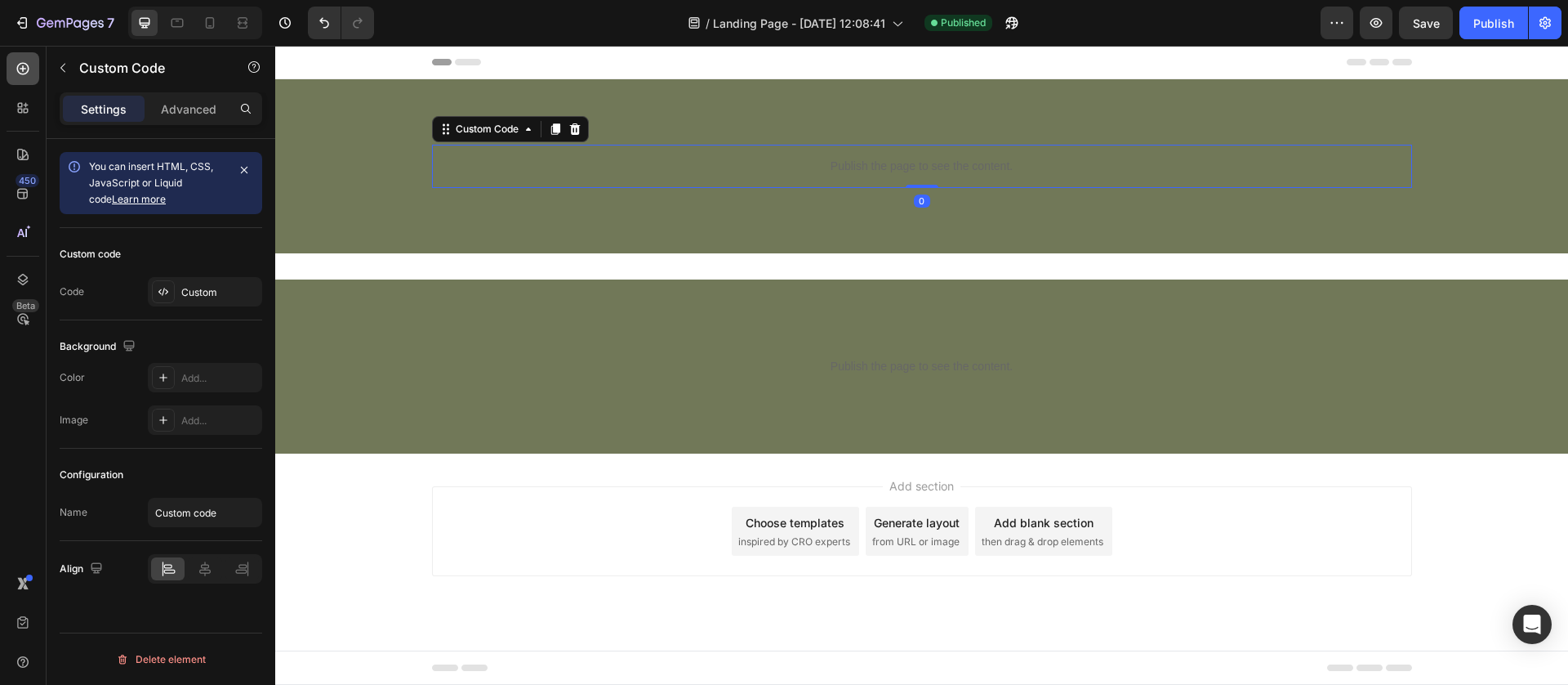
click at [27, 66] on icon at bounding box center [23, 68] width 13 height 13
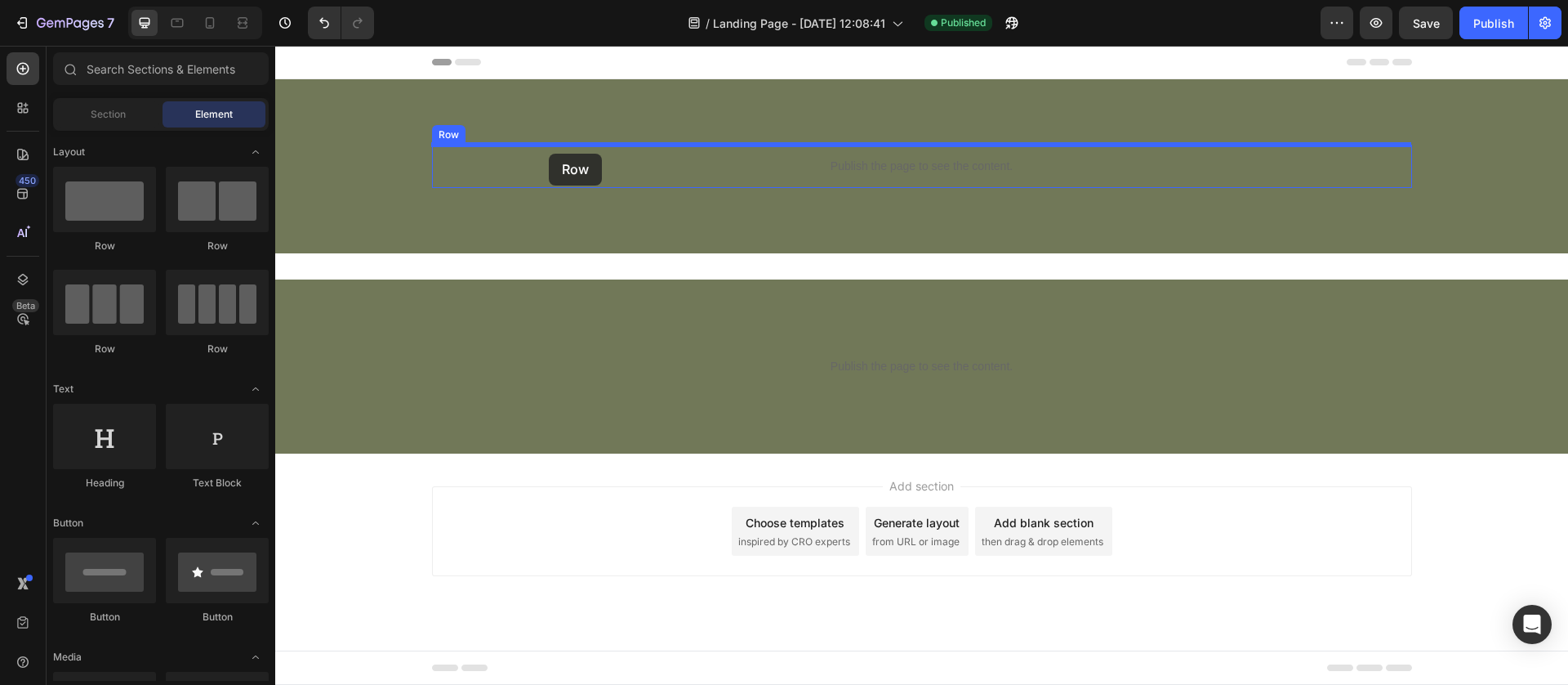
drag, startPoint x: 402, startPoint y: 254, endPoint x: 549, endPoint y: 153, distance: 178.4
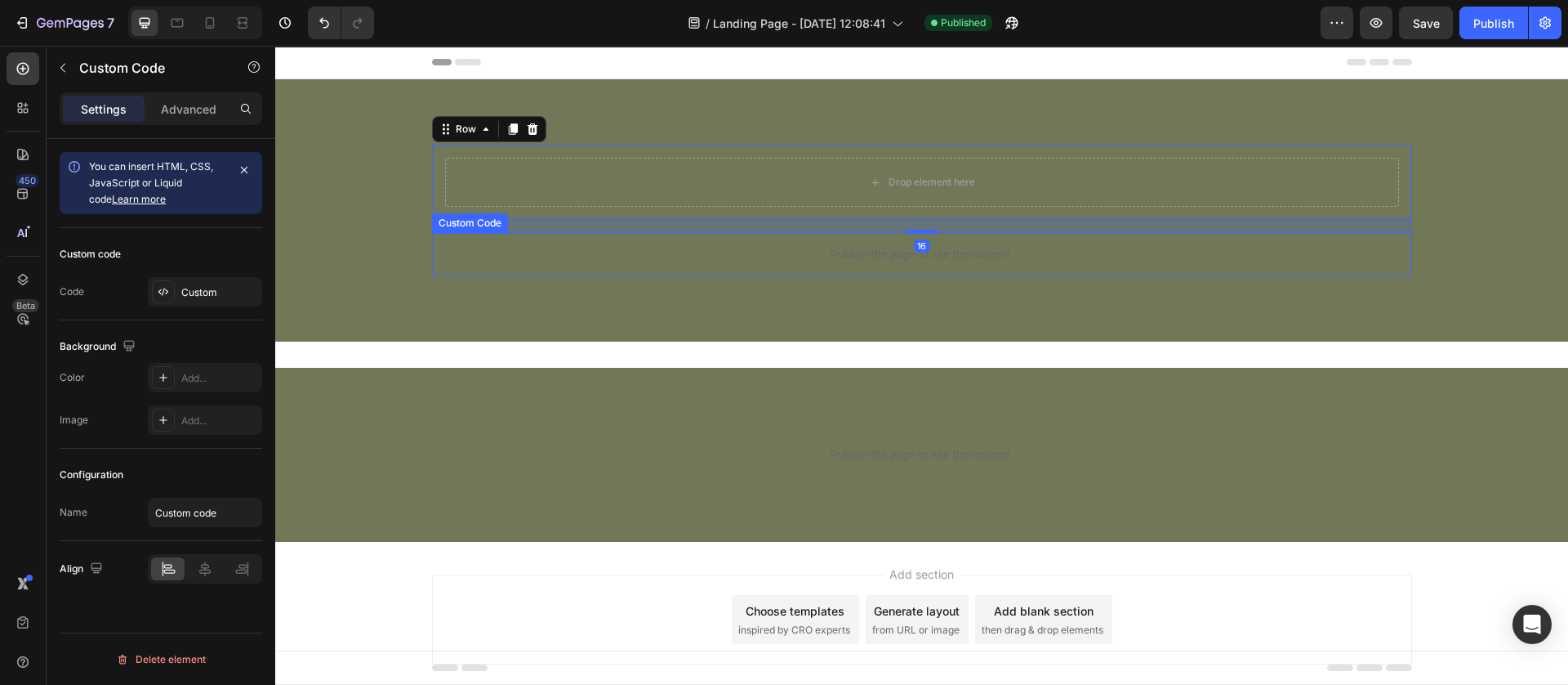
click at [584, 249] on p "Publish the page to see the content." at bounding box center [922, 255] width 981 height 18
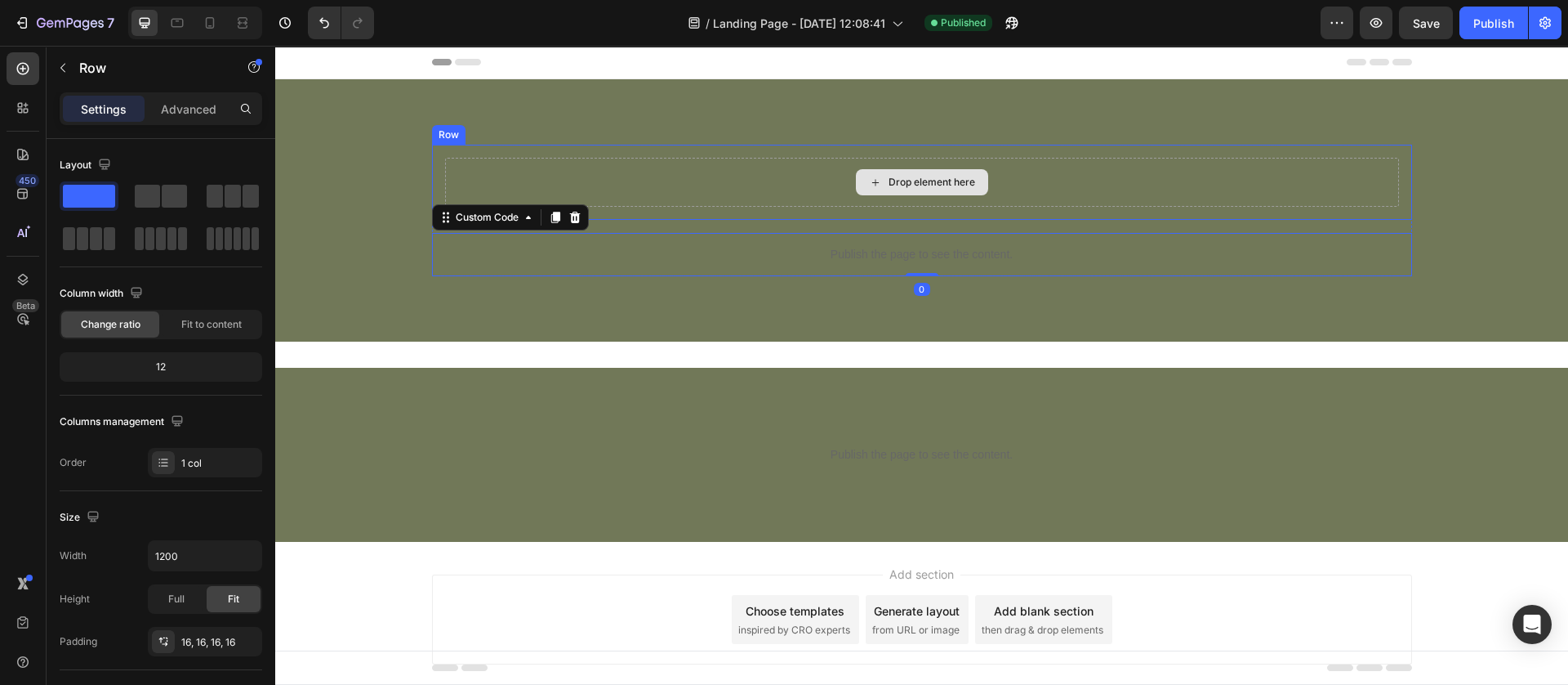
click at [590, 179] on div "Drop element here" at bounding box center [922, 182] width 954 height 49
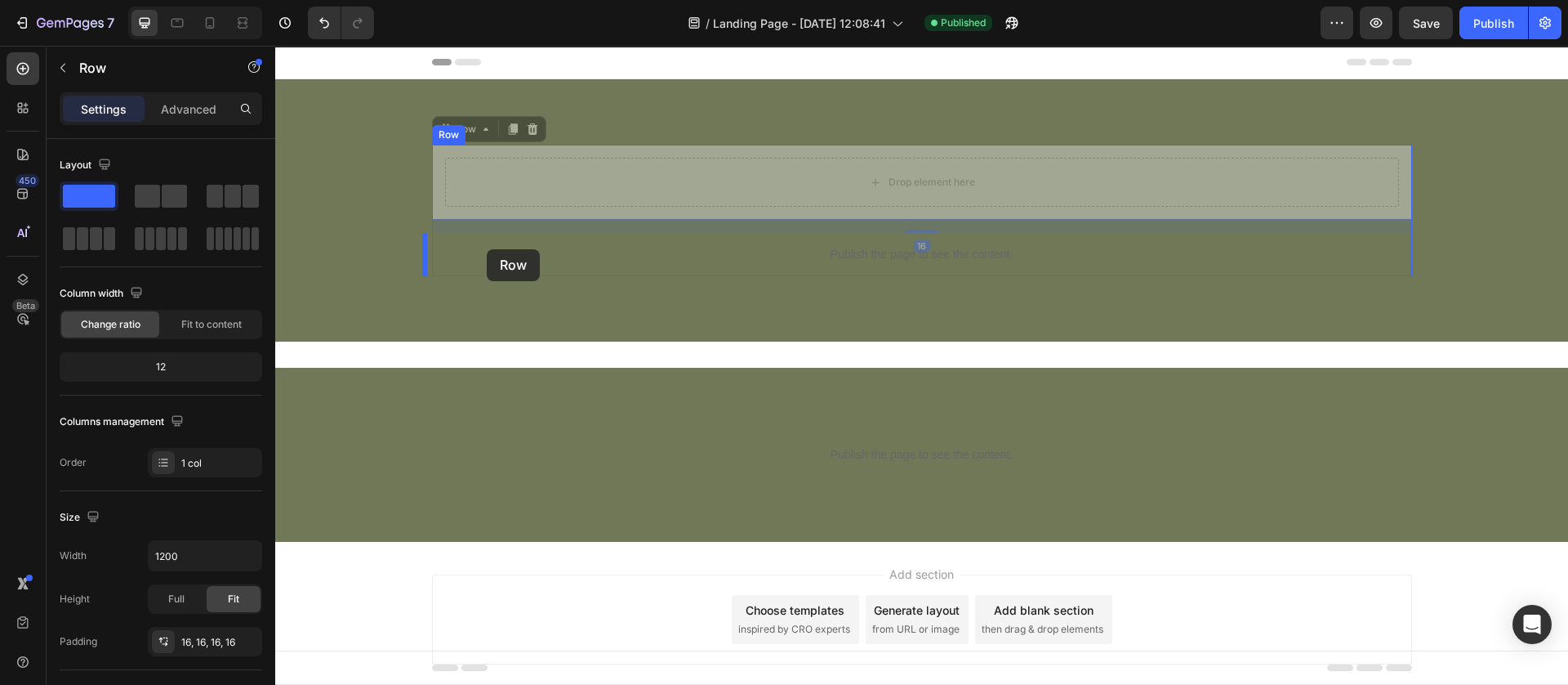
drag, startPoint x: 434, startPoint y: 124, endPoint x: 487, endPoint y: 249, distance: 135.8
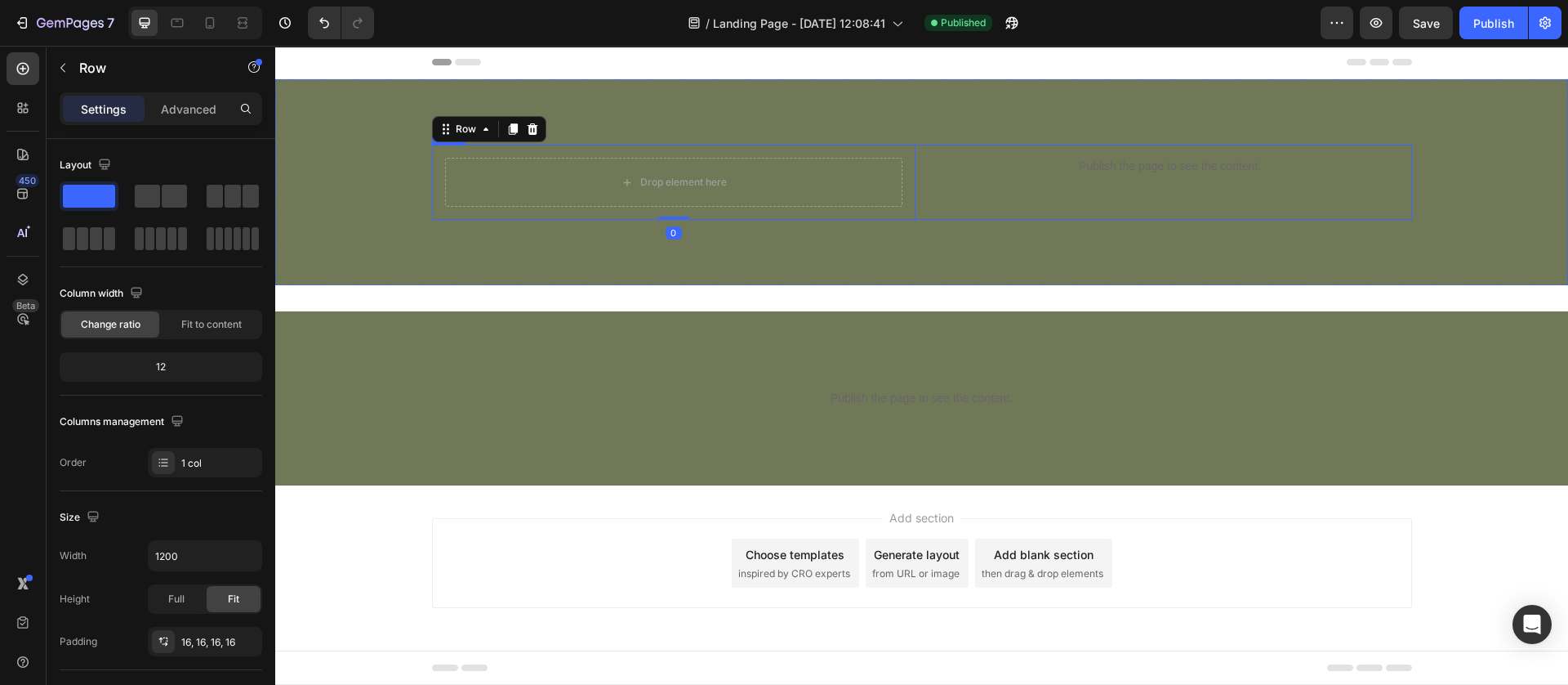
click at [966, 210] on div "Publish the page to see the content. Custom Code" at bounding box center [1171, 181] width 484 height 75
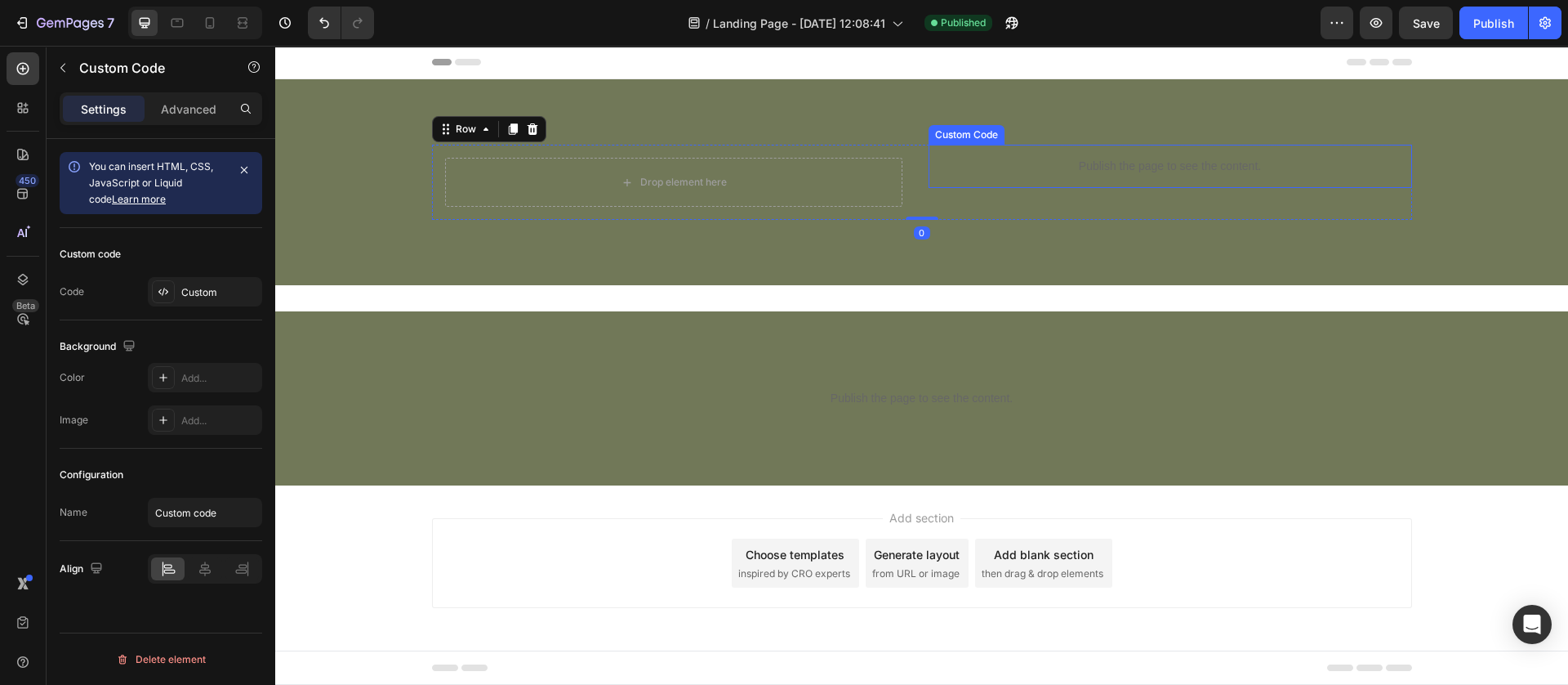
scroll to position [0, 0]
click at [1076, 179] on div "Publish the page to see the content." at bounding box center [1171, 166] width 484 height 43
click at [929, 203] on div "Publish the page to see the content. Custom Code" at bounding box center [1171, 181] width 484 height 75
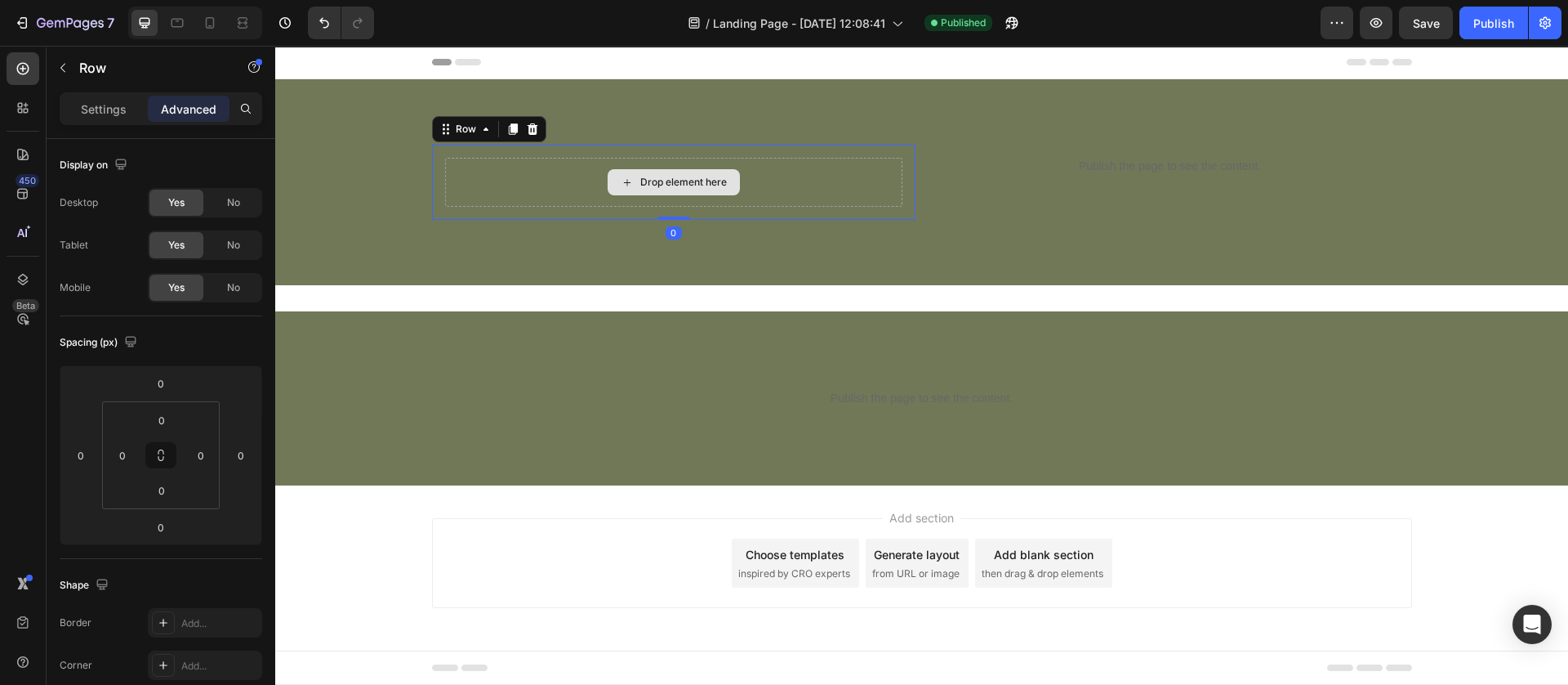
click at [504, 173] on div "Drop element here" at bounding box center [673, 182] width 458 height 49
click at [527, 134] on icon at bounding box center [532, 129] width 13 height 13
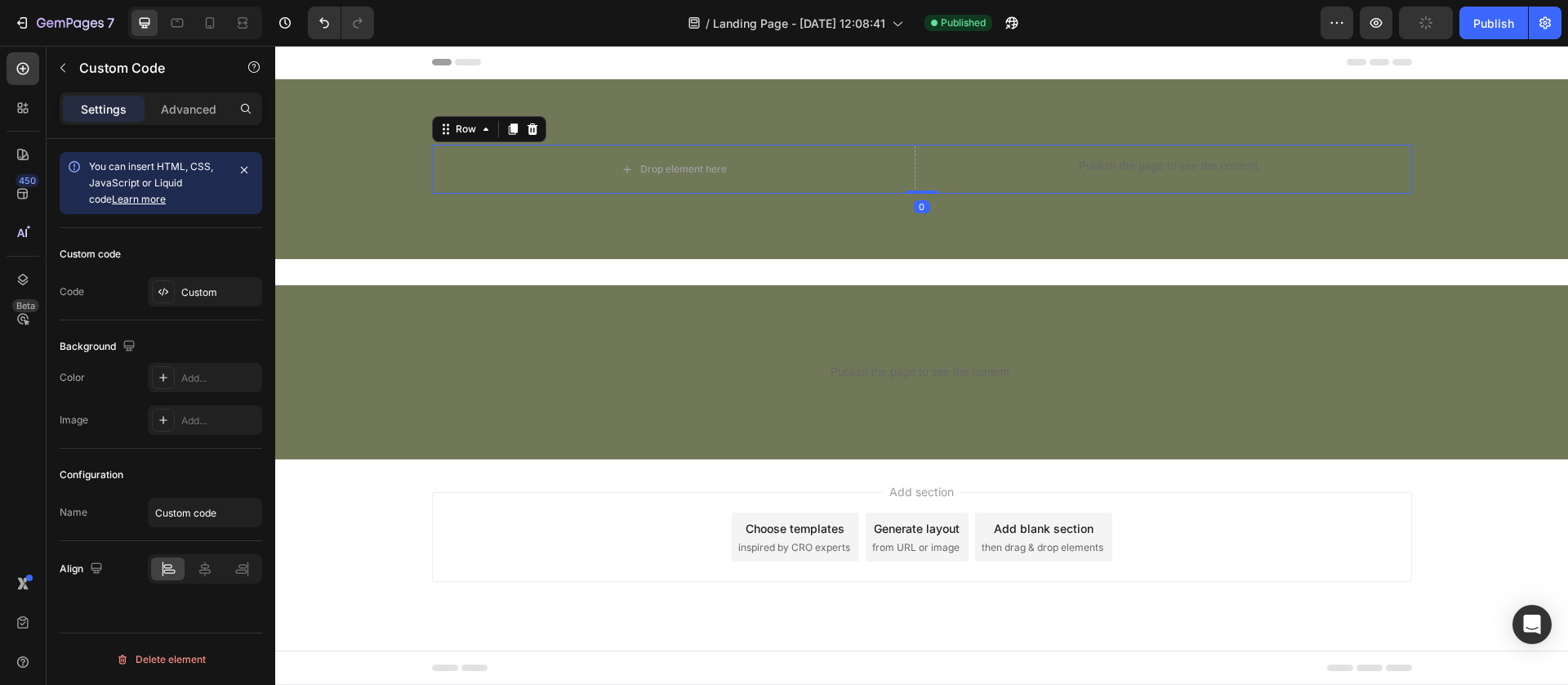
click at [923, 183] on div "Drop element here Publish the page to see the content. Custom Code Row 0" at bounding box center [922, 169] width 981 height 49
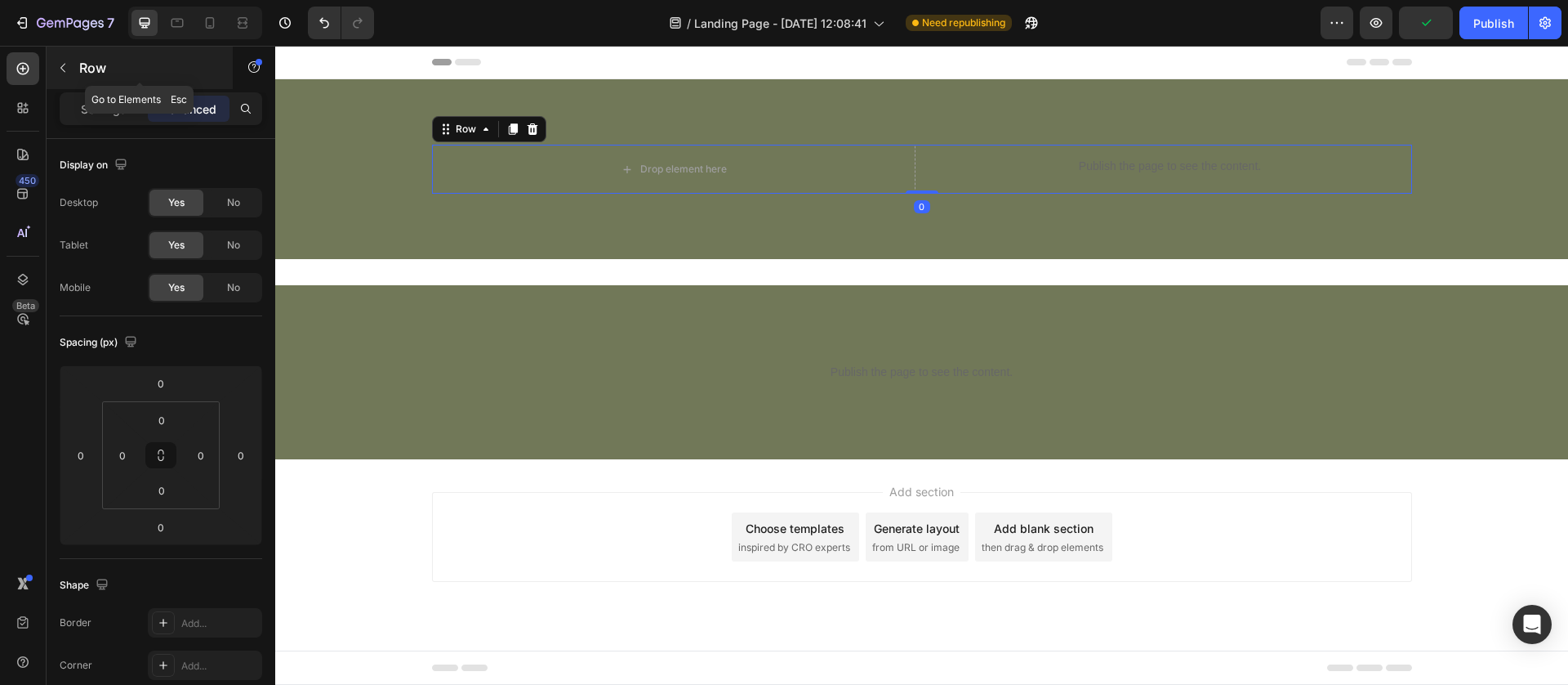
click at [67, 68] on icon "button" at bounding box center [62, 67] width 13 height 13
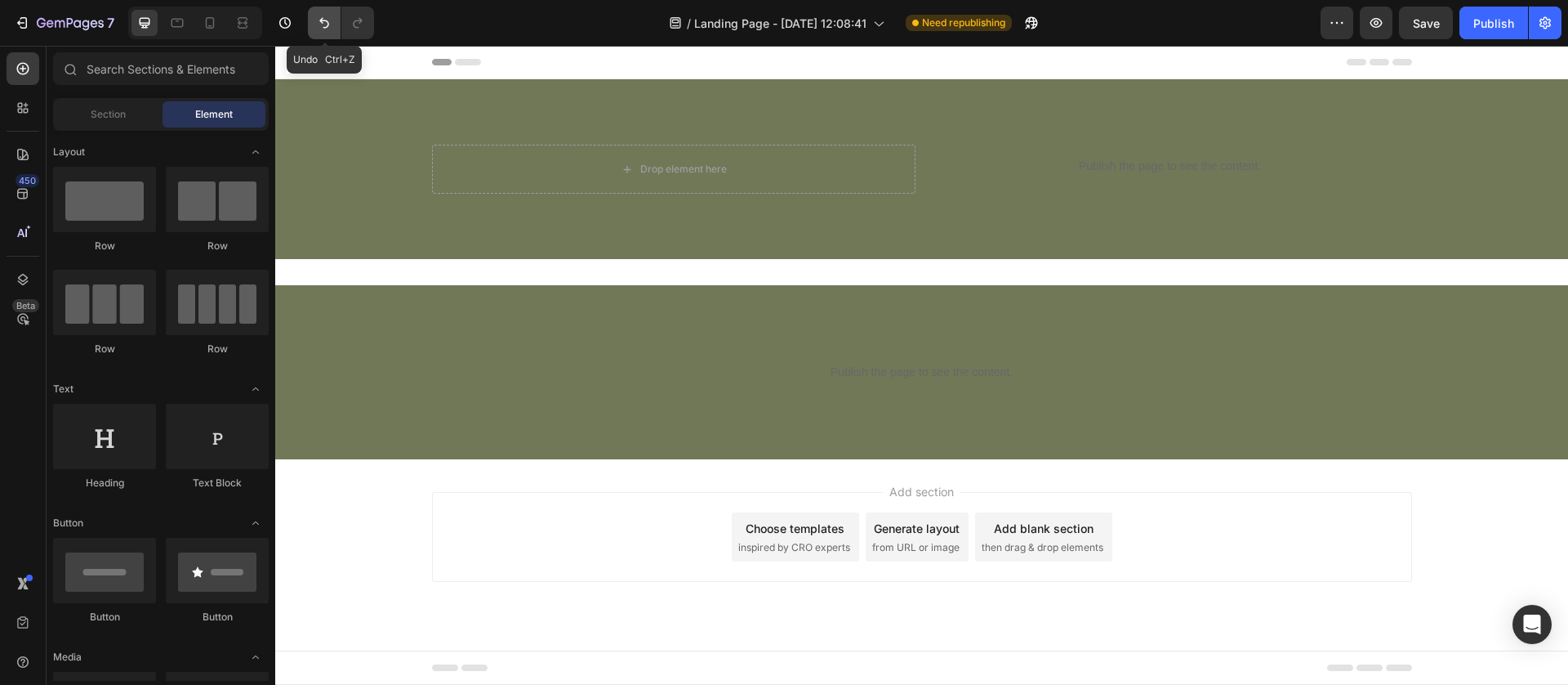
click at [322, 26] on icon "Undo/Redo" at bounding box center [324, 22] width 17 height 17
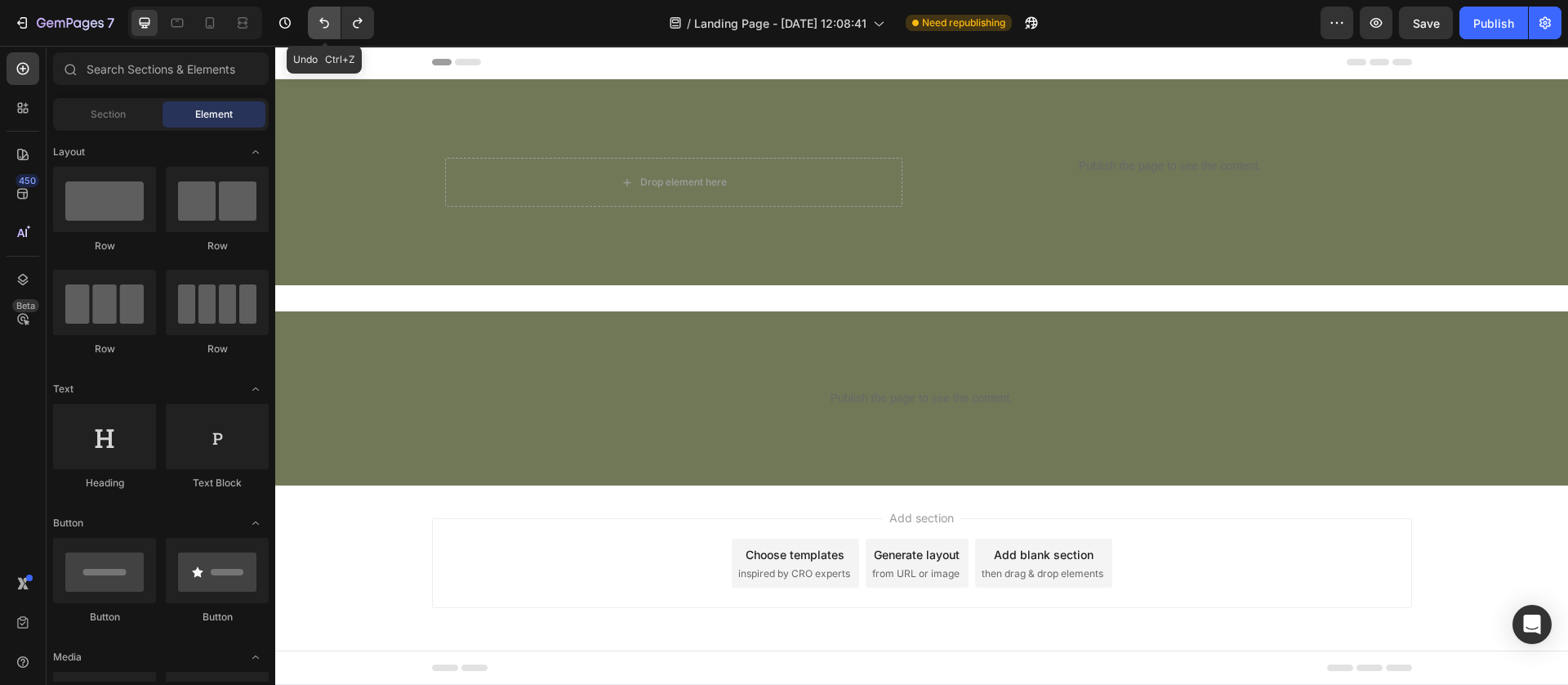
click at [322, 26] on icon "Undo/Redo" at bounding box center [324, 22] width 17 height 17
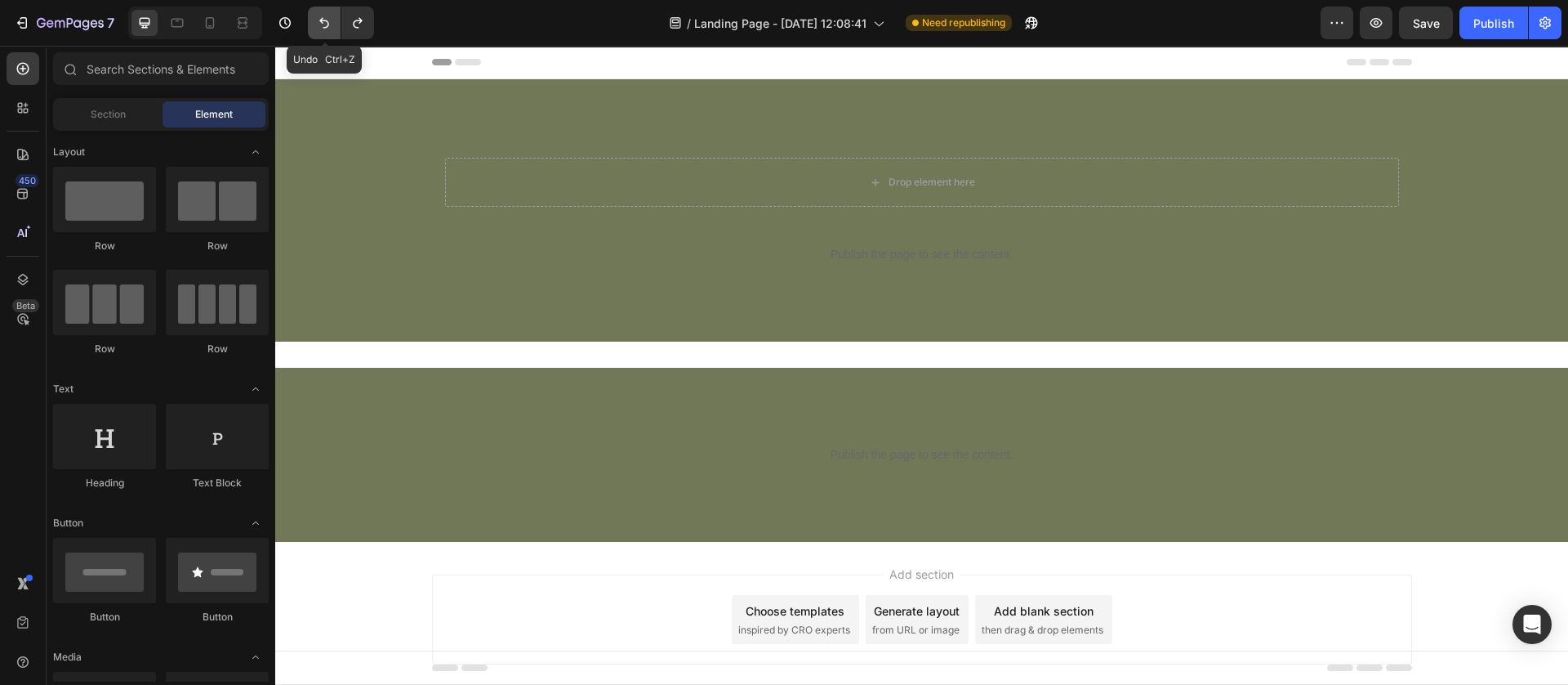
click at [324, 29] on icon "Undo/Redo" at bounding box center [324, 22] width 17 height 17
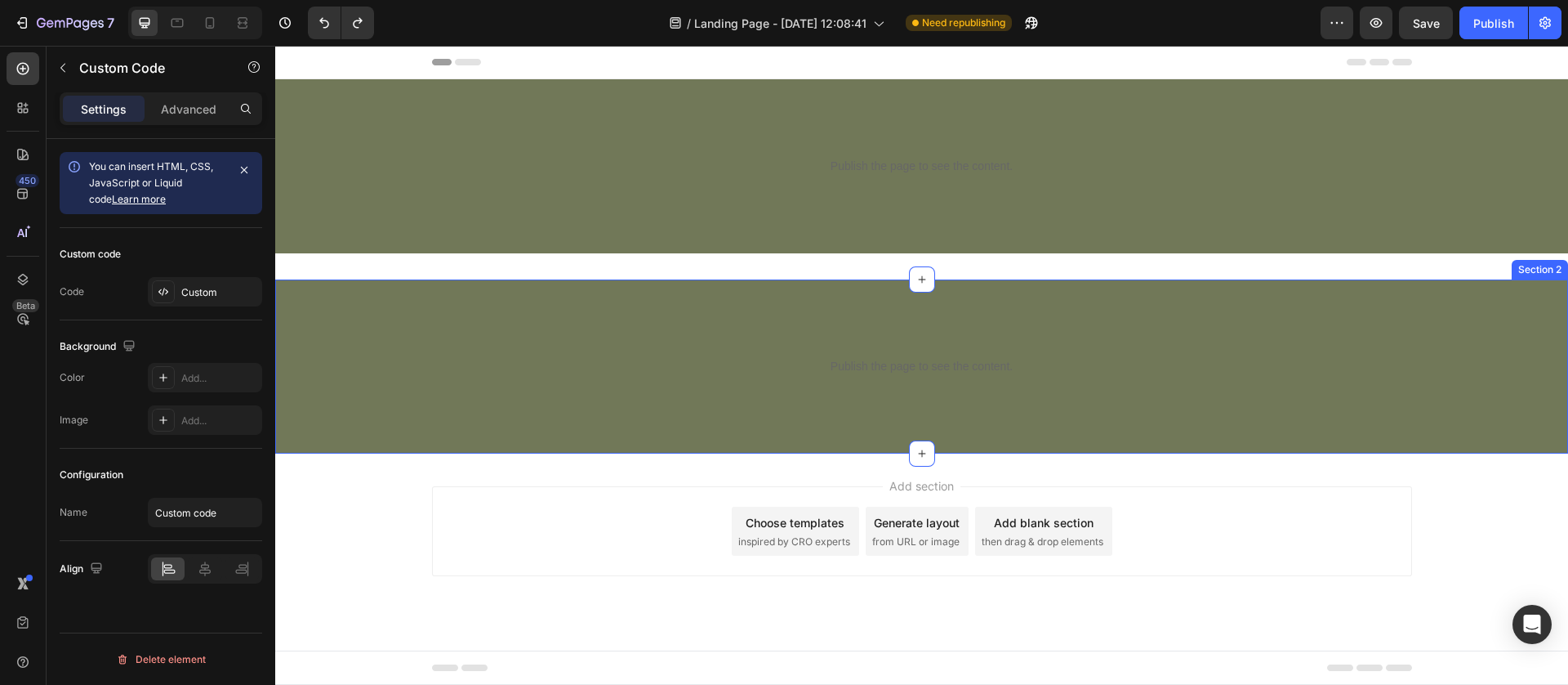
click at [756, 348] on div "Publish the page to see the content." at bounding box center [922, 366] width 981 height 43
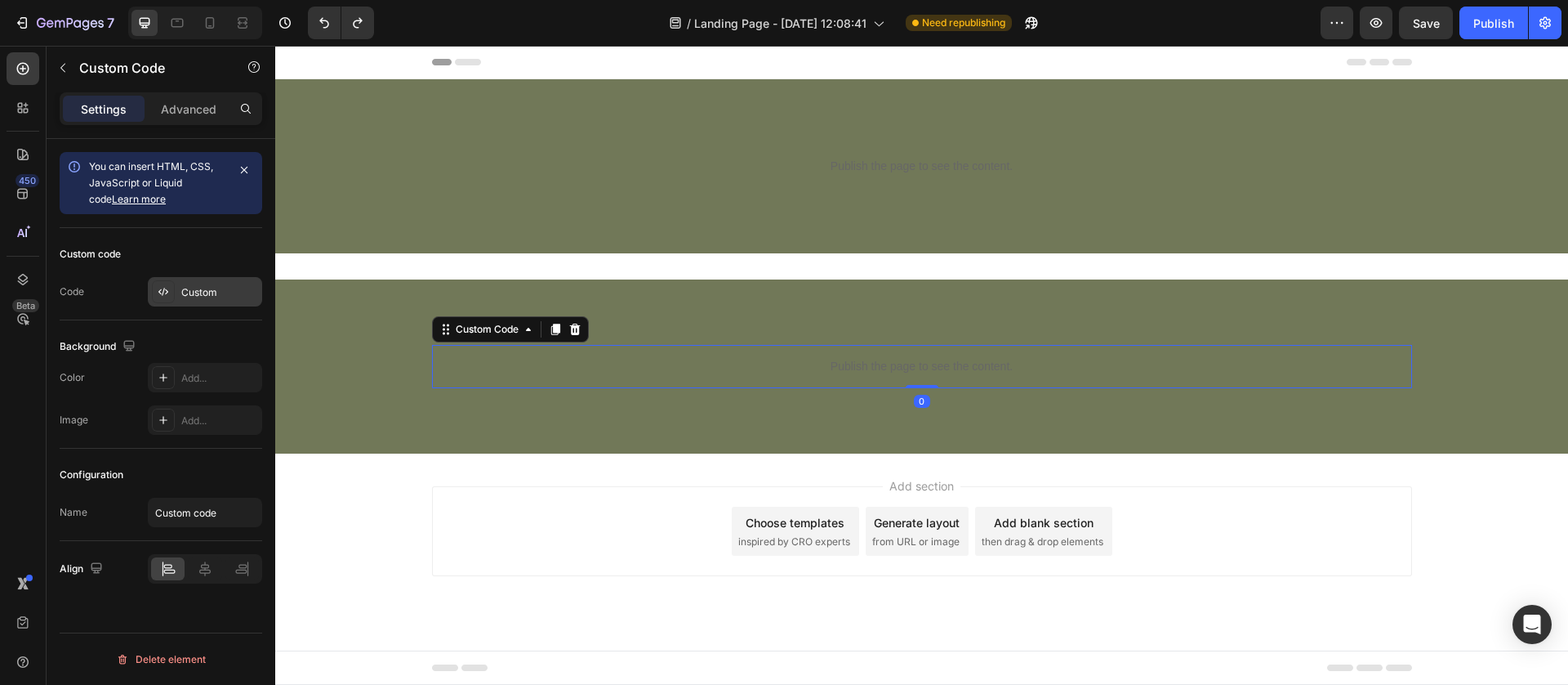
click at [183, 302] on div "Custom" at bounding box center [205, 292] width 114 height 29
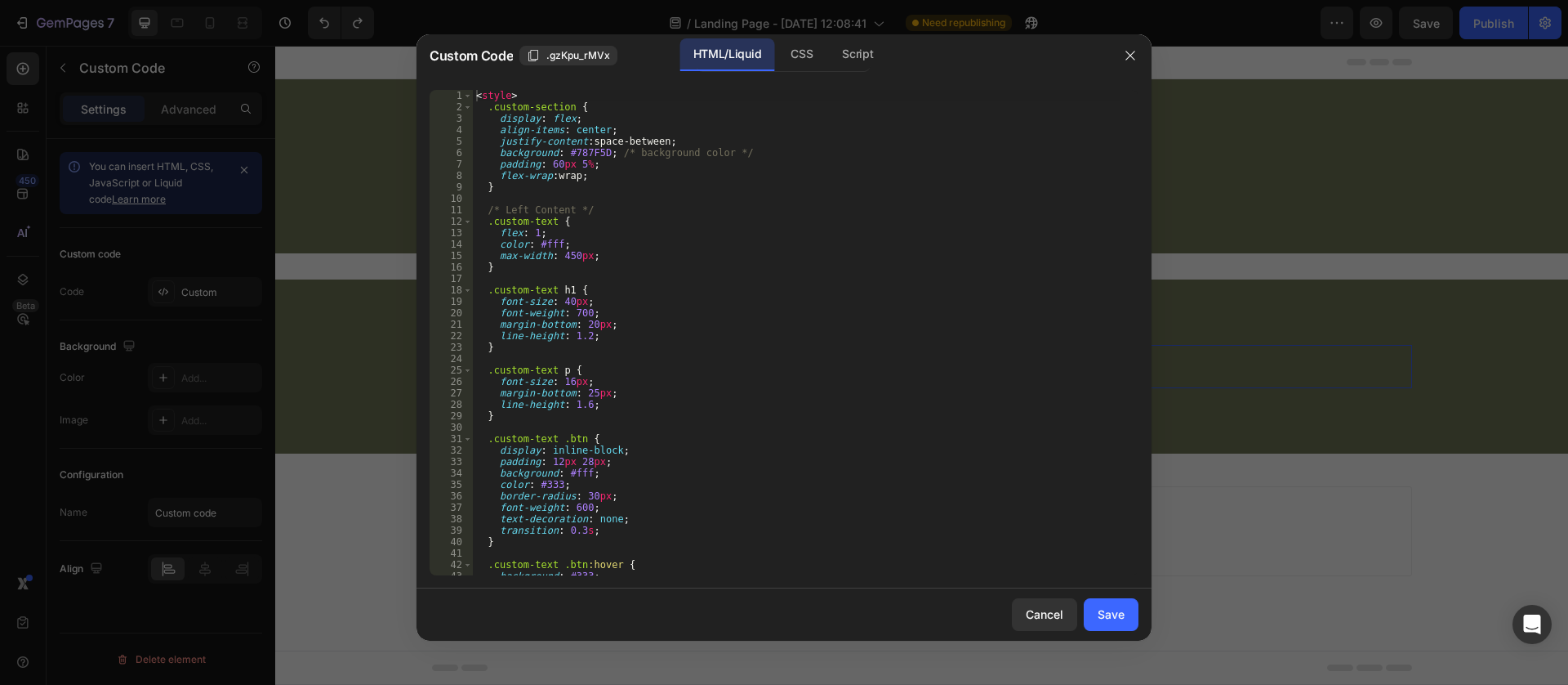
click at [577, 349] on div "< style > .custom-section { display : flex ; align-items : center ; justify-con…" at bounding box center [796, 344] width 647 height 509
type textarea "</script>"
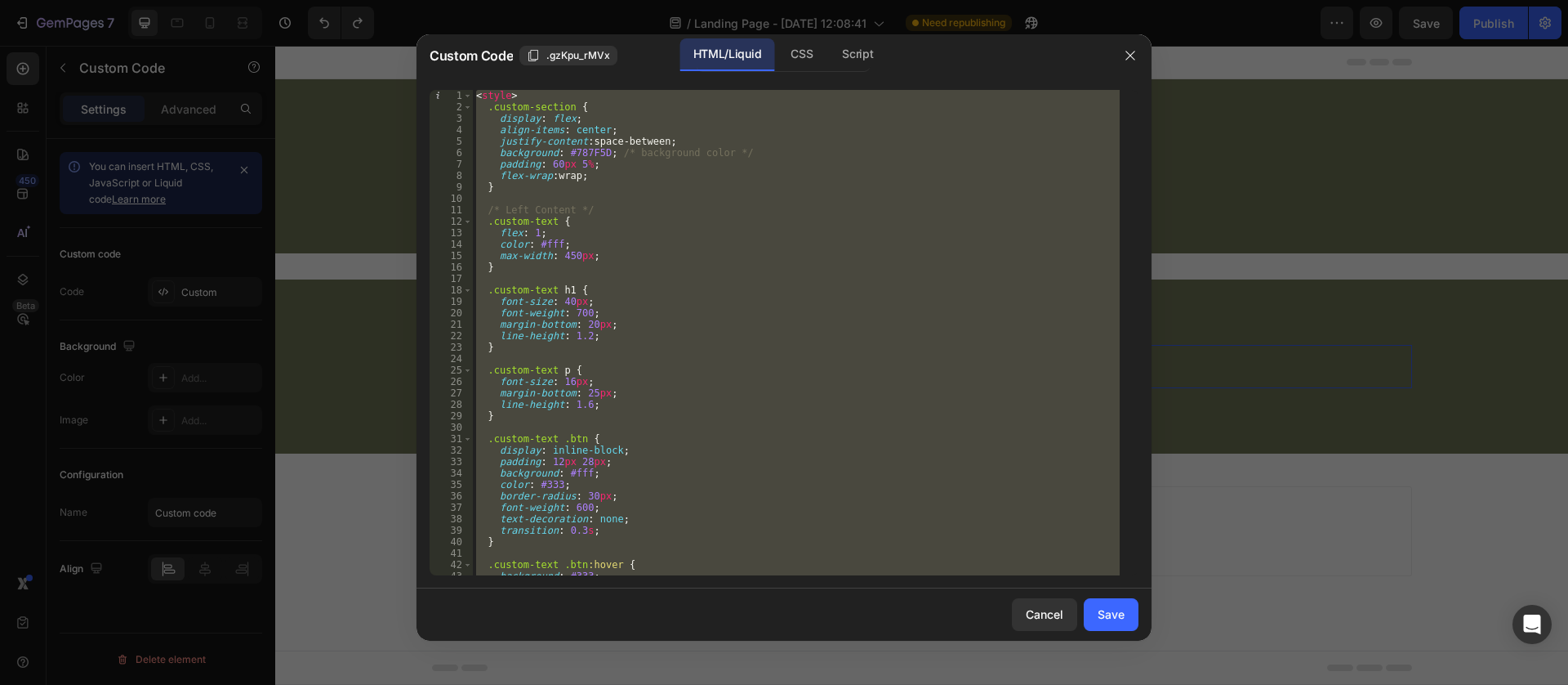
paste textarea
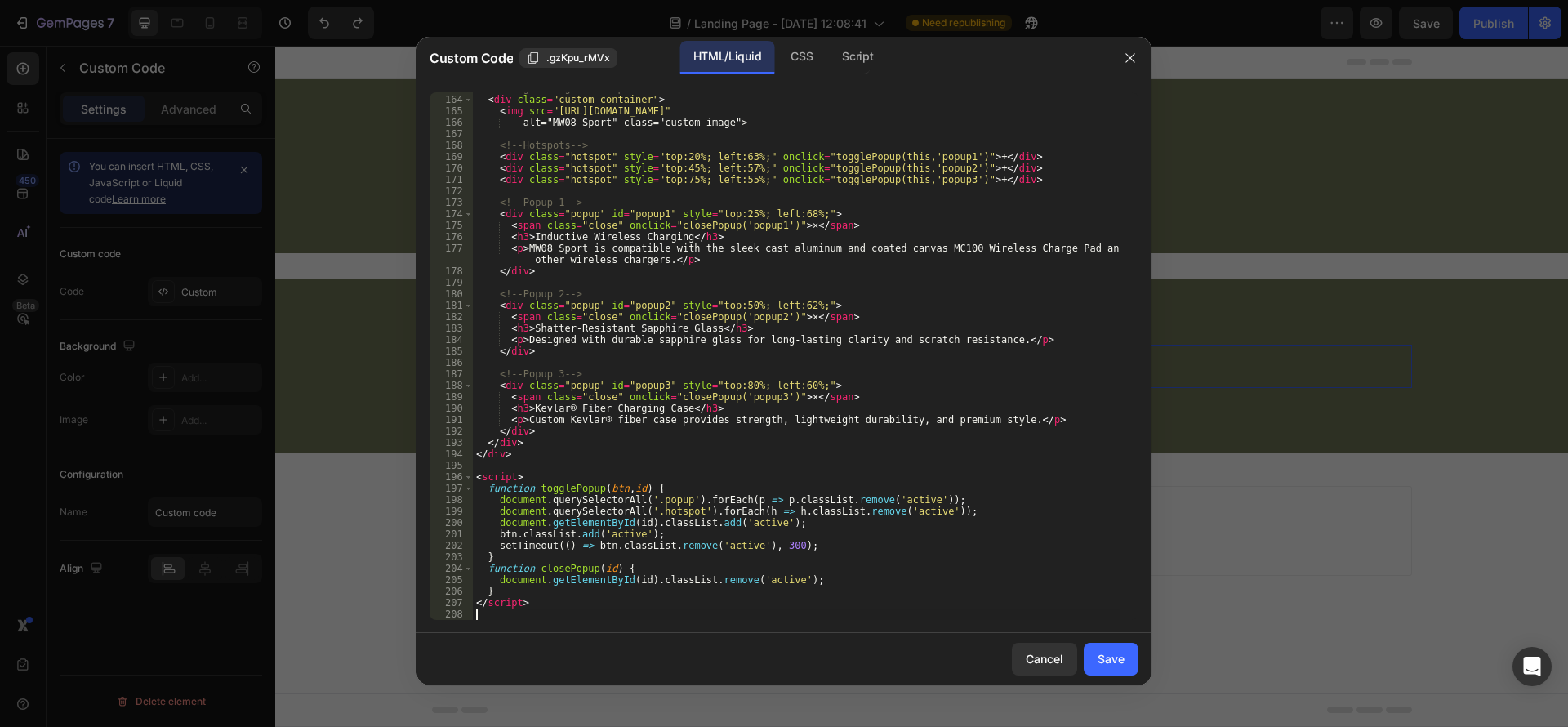
scroll to position [1861, 0]
click at [1123, 649] on button "Save" at bounding box center [1111, 659] width 55 height 32
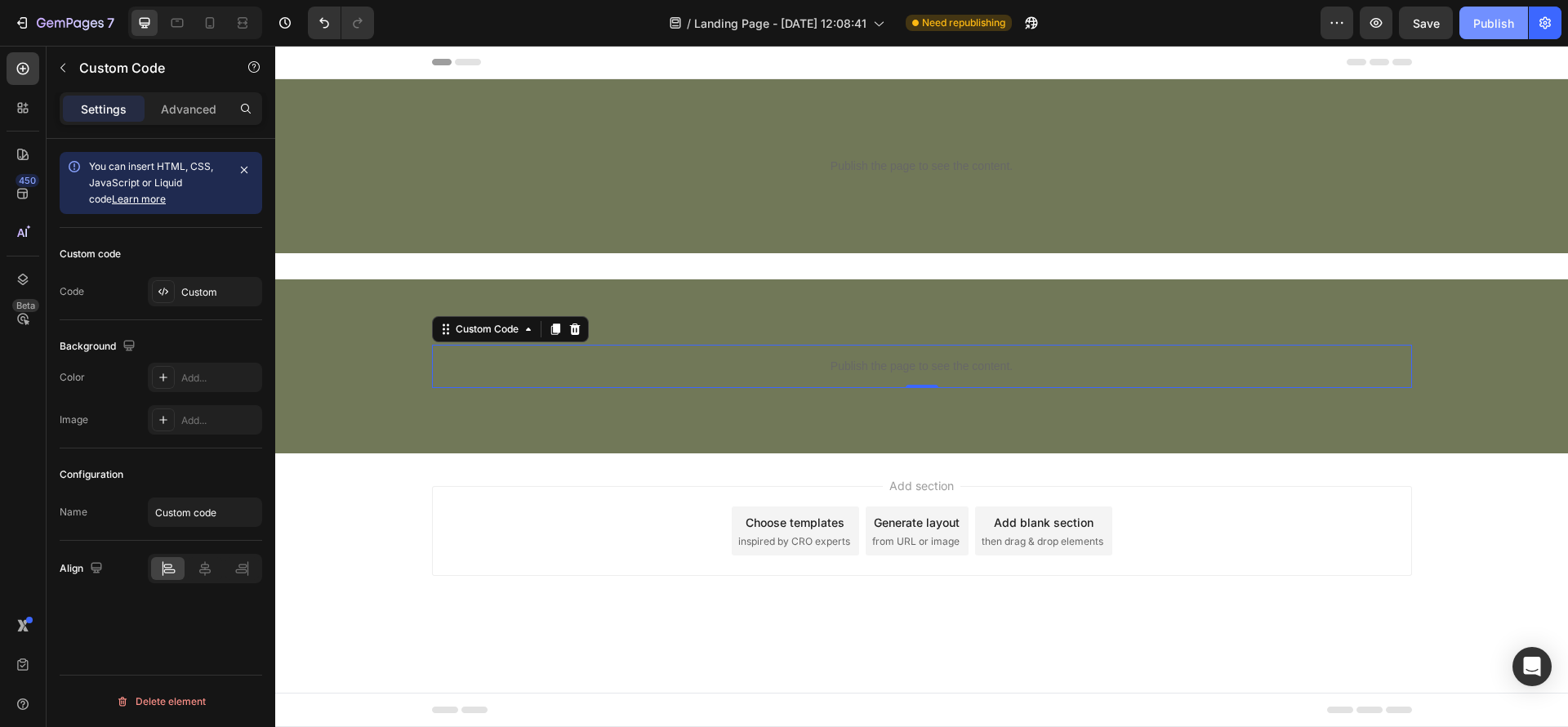
click at [1506, 17] on div "Publish" at bounding box center [1494, 23] width 41 height 18
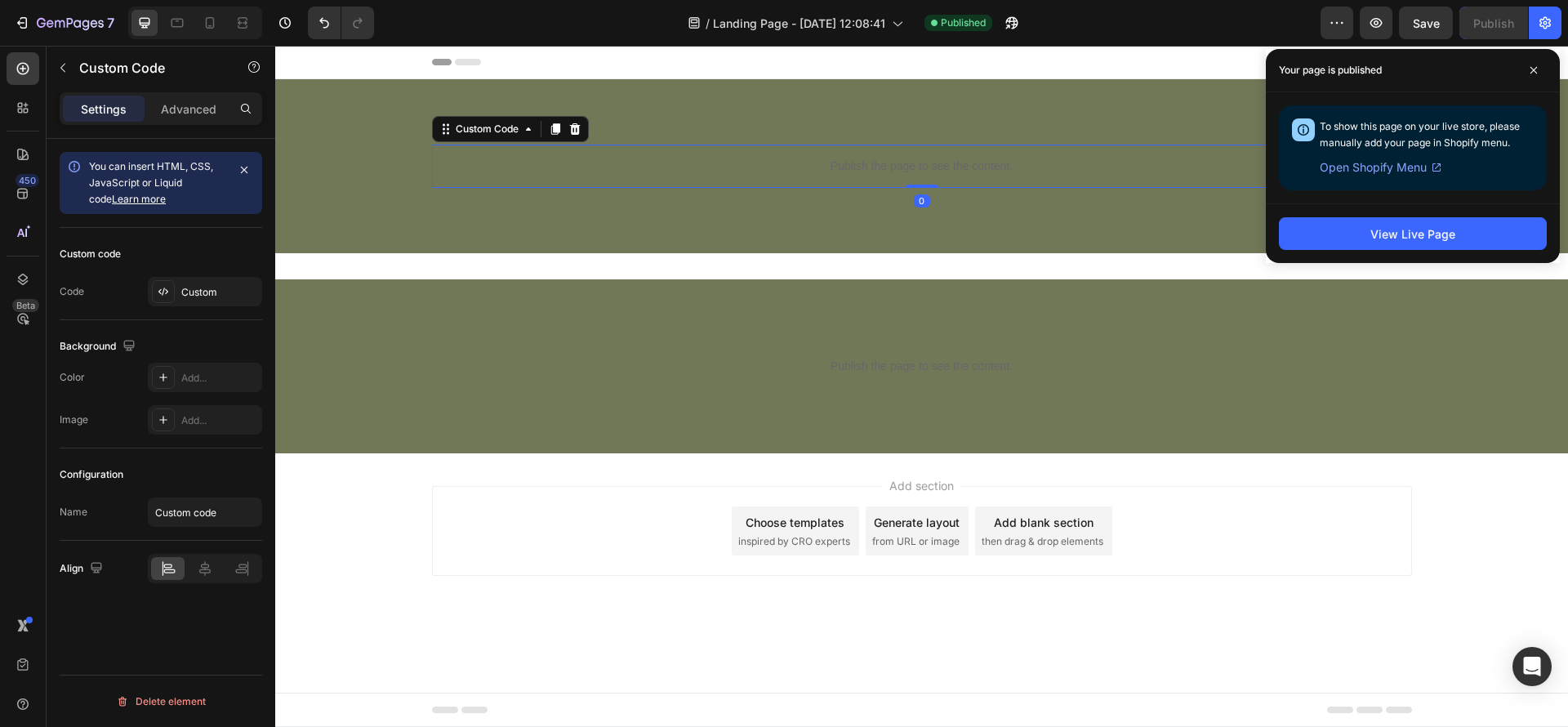
click at [565, 183] on div "Publish the page to see the content." at bounding box center [922, 166] width 981 height 43
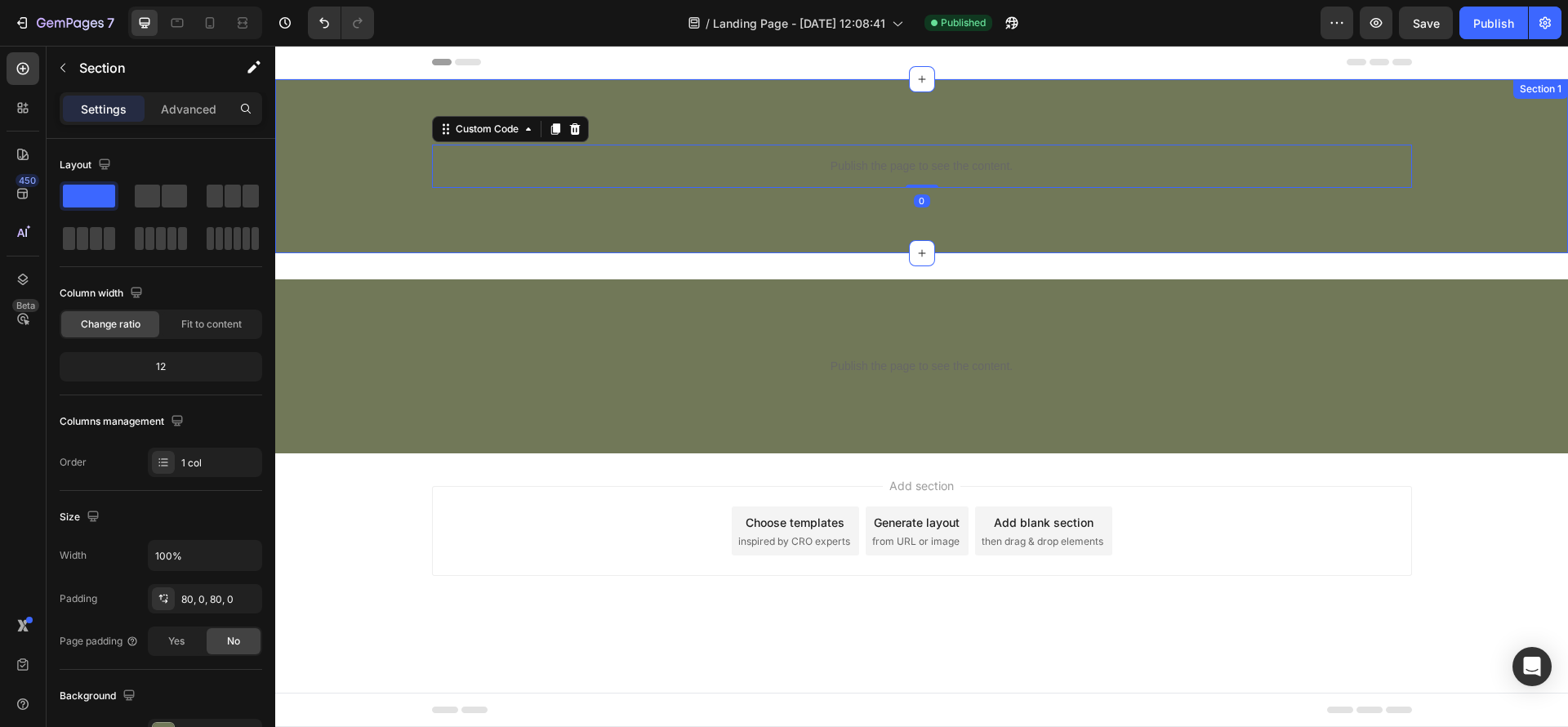
click at [376, 182] on div "Publish the page to see the content. Custom Code 0 Row" at bounding box center [921, 166] width 1293 height 43
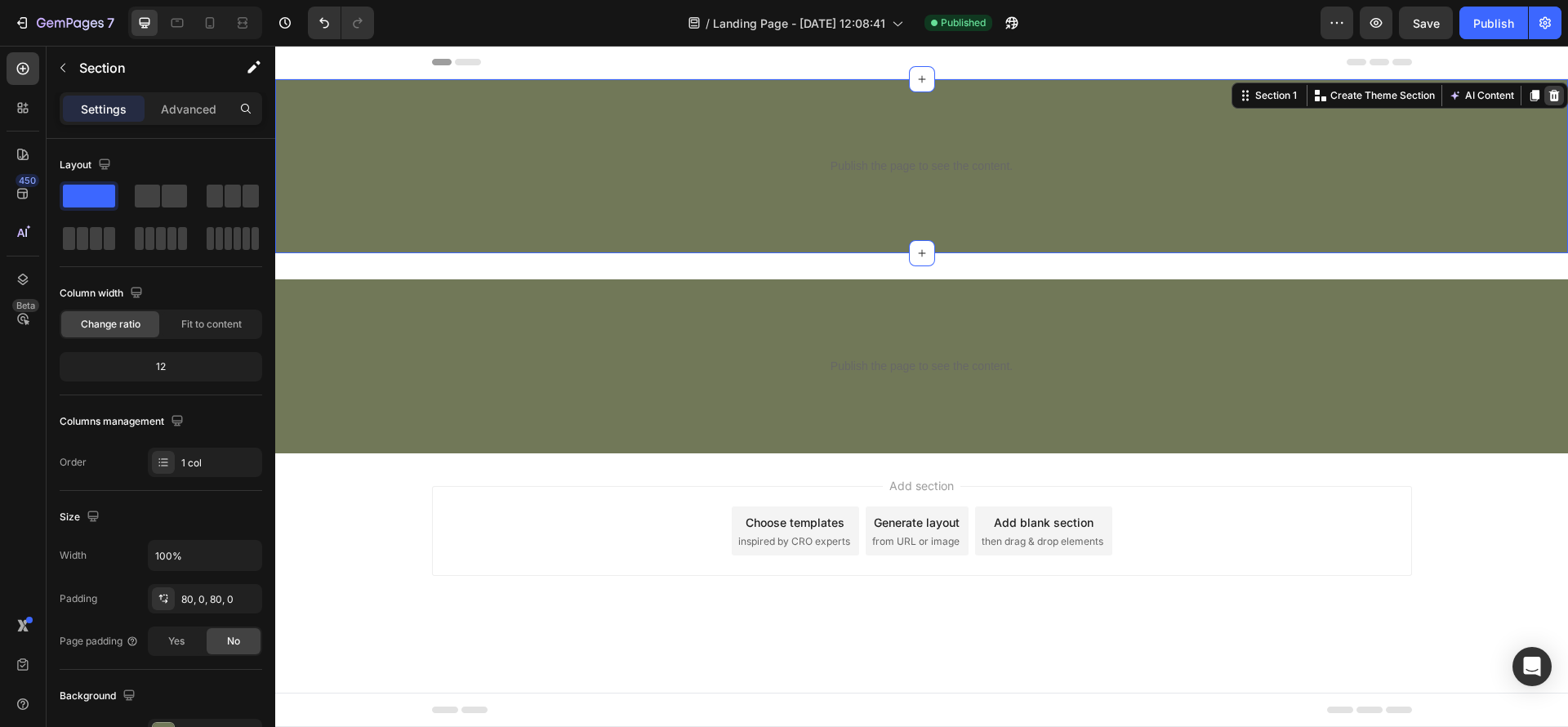
click at [1560, 100] on icon at bounding box center [1554, 95] width 13 height 13
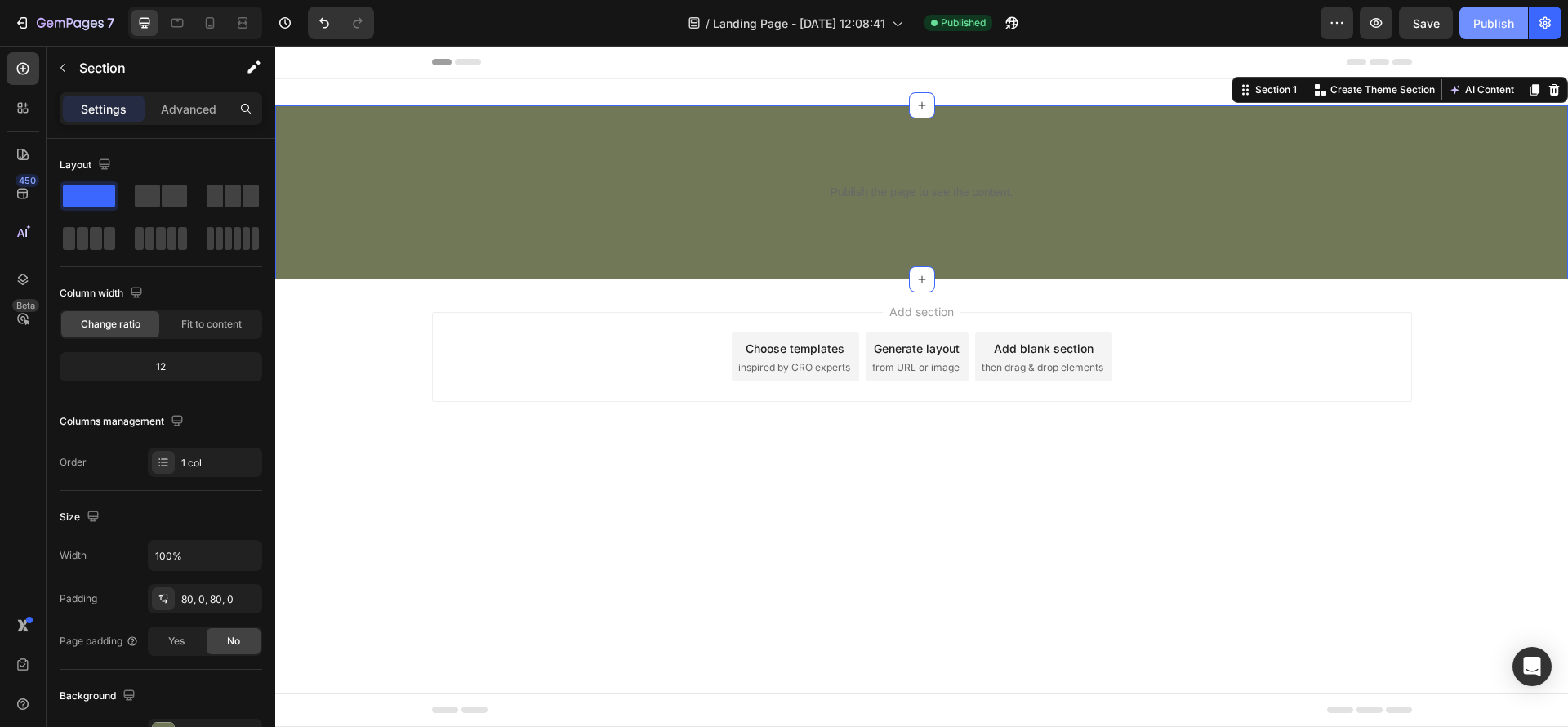
click at [1481, 19] on div "Publish" at bounding box center [1494, 23] width 41 height 18
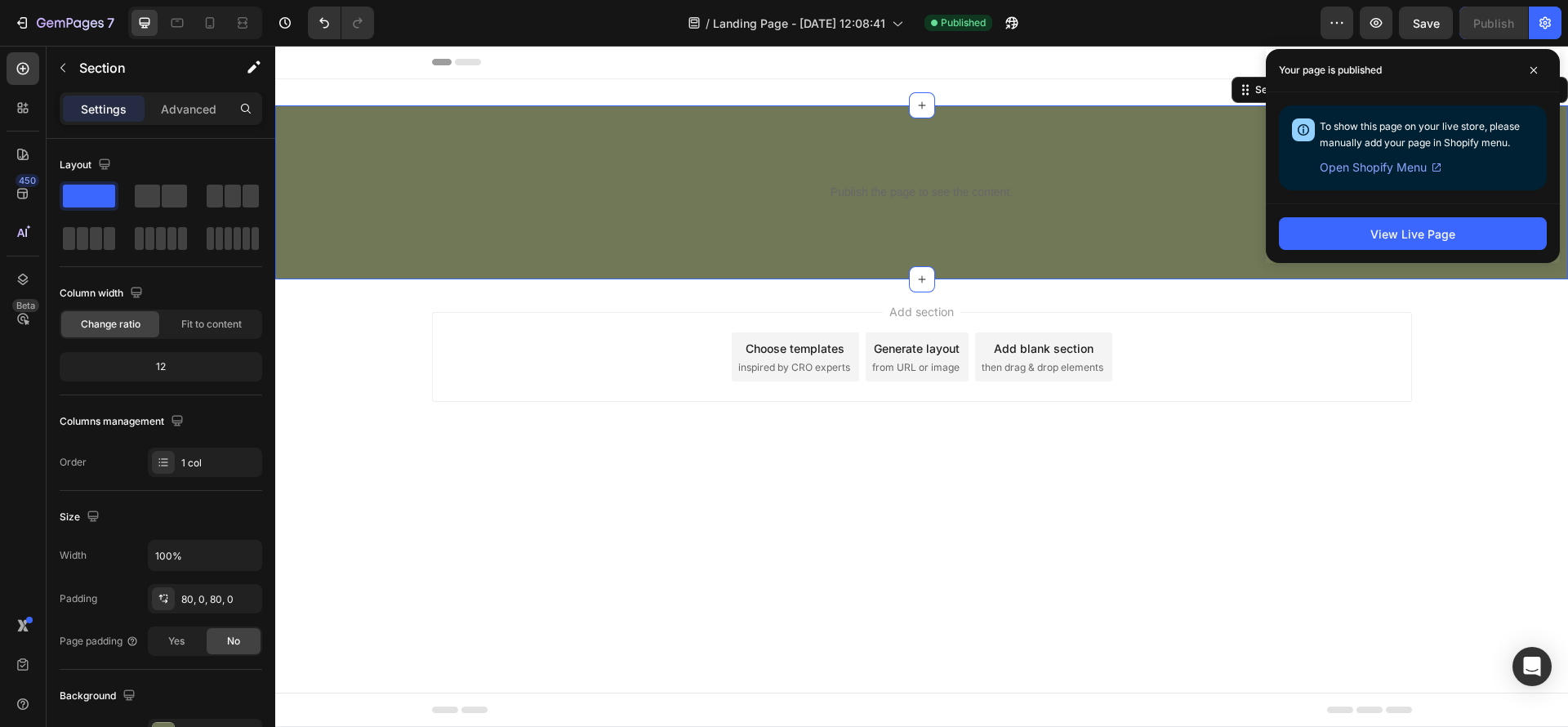
click at [721, 222] on div "Publish the page to see the content. Custom Code Row Section 1 You can create r…" at bounding box center [921, 192] width 1293 height 174
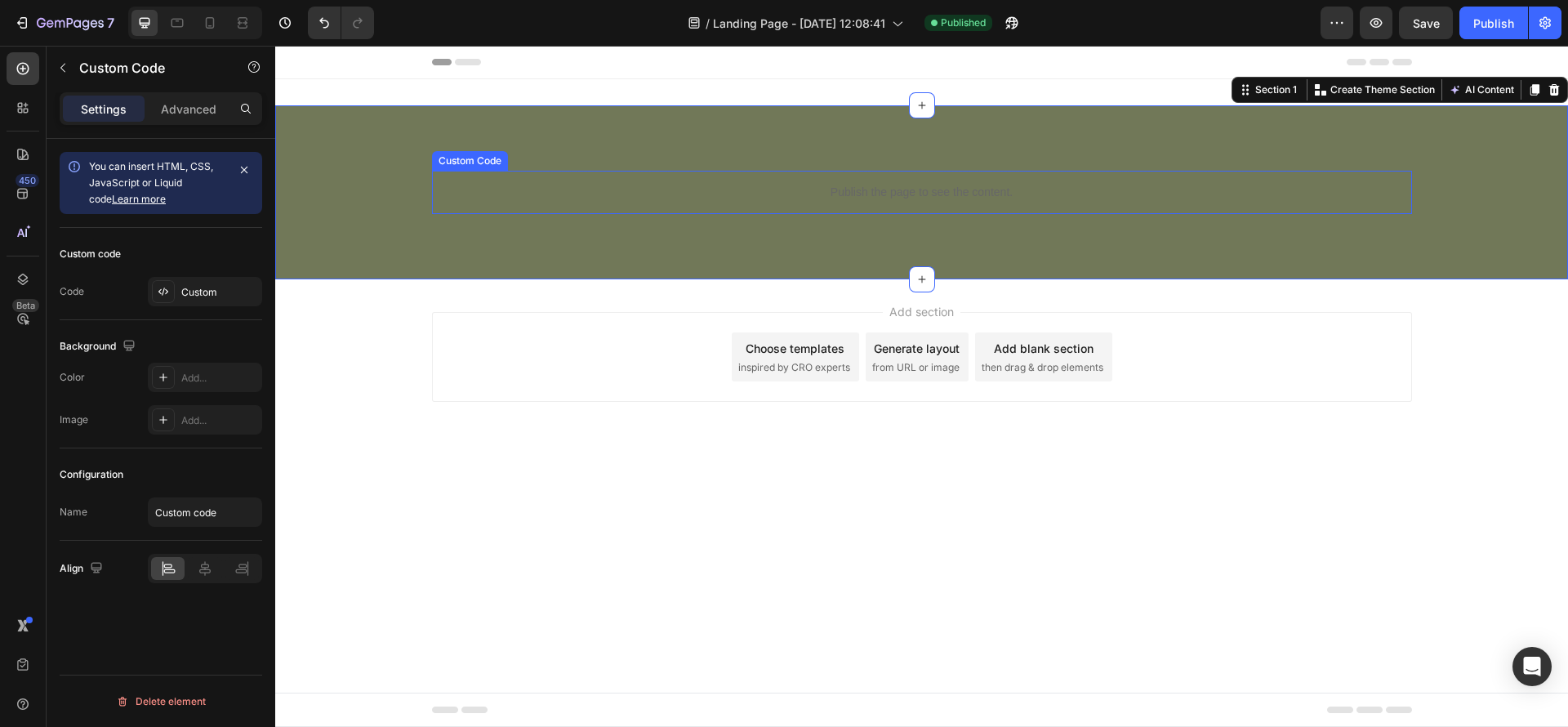
click at [686, 195] on p "Publish the page to see the content." at bounding box center [922, 192] width 981 height 18
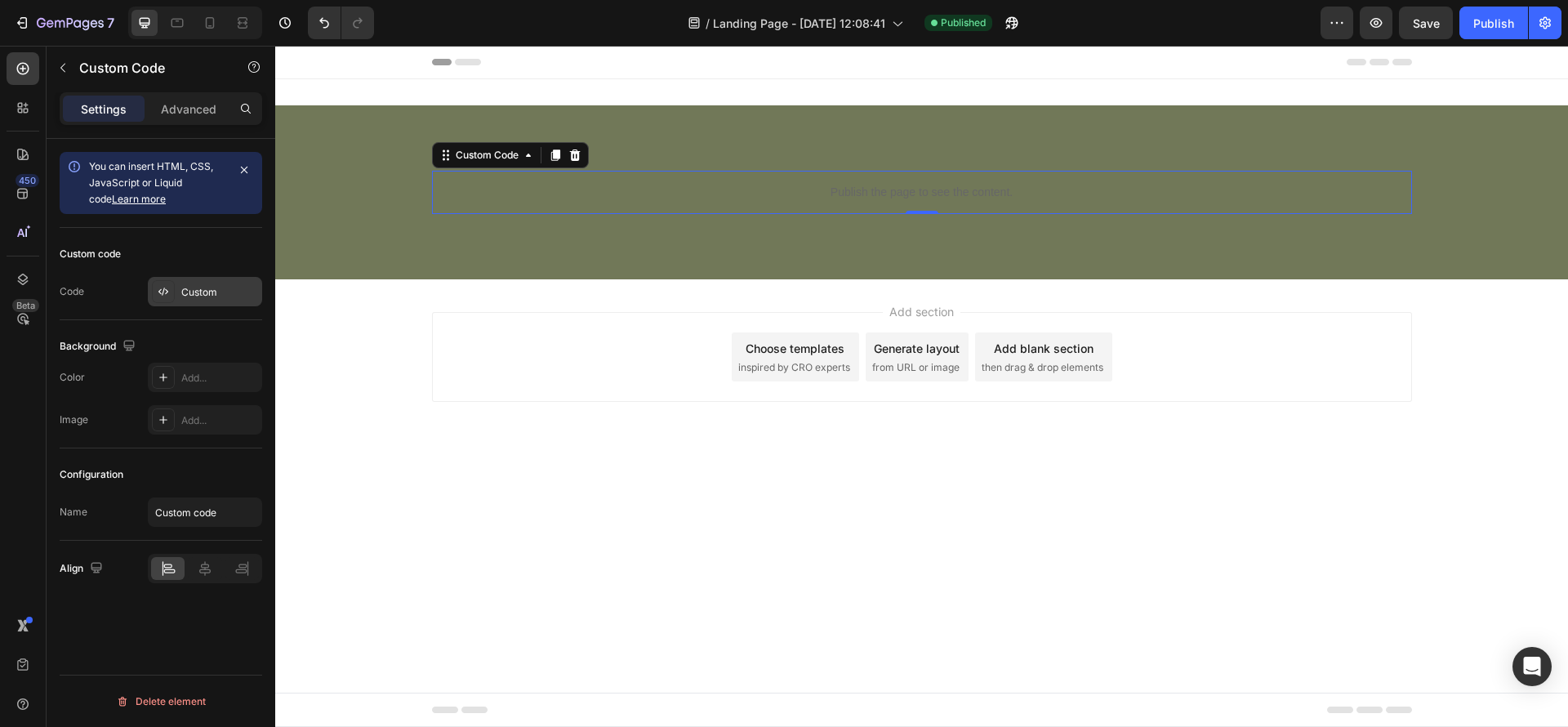
click at [205, 289] on div "Custom" at bounding box center [220, 292] width 77 height 15
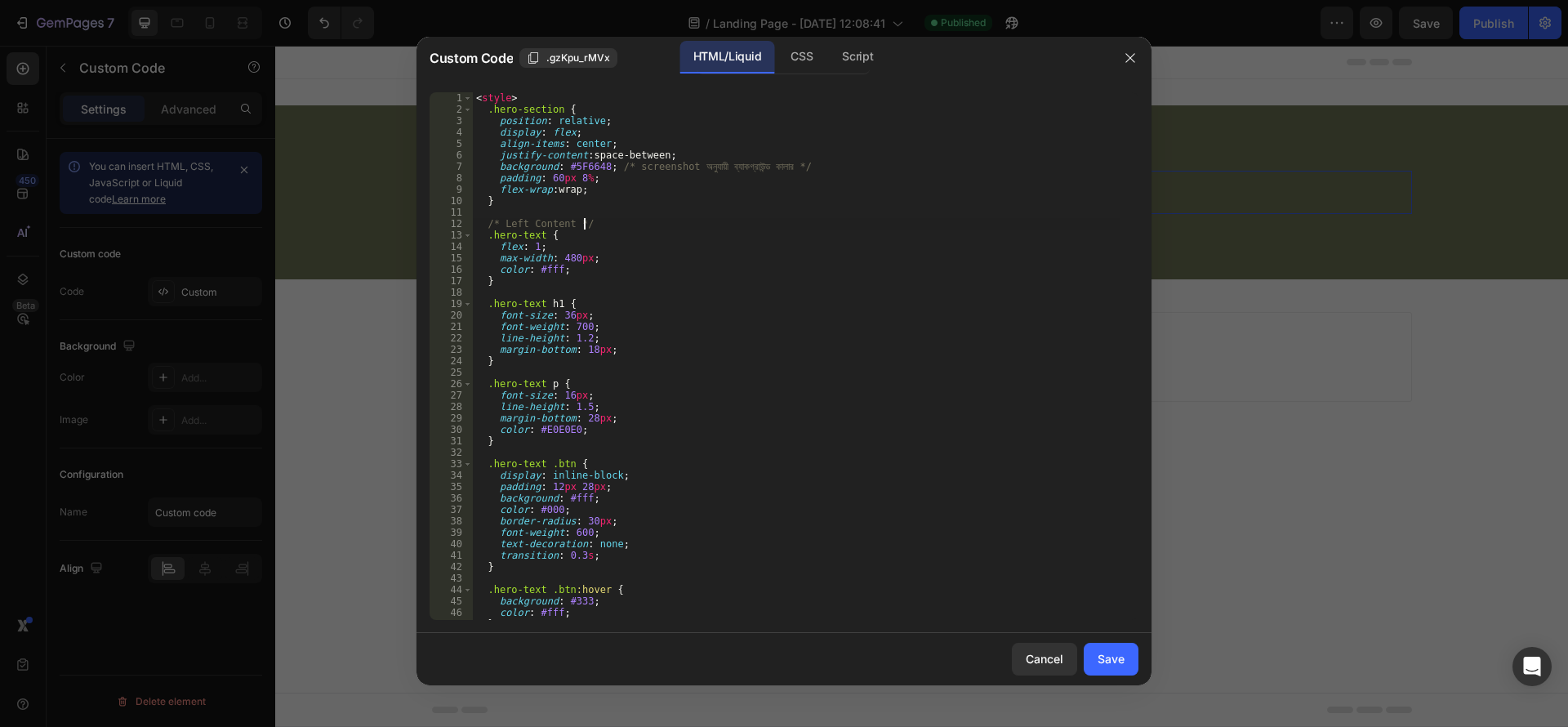
click at [591, 226] on div "< style > .hero-section { position : relative ; display : flex ; align-items : …" at bounding box center [796, 368] width 647 height 550
type textarea "</script>"
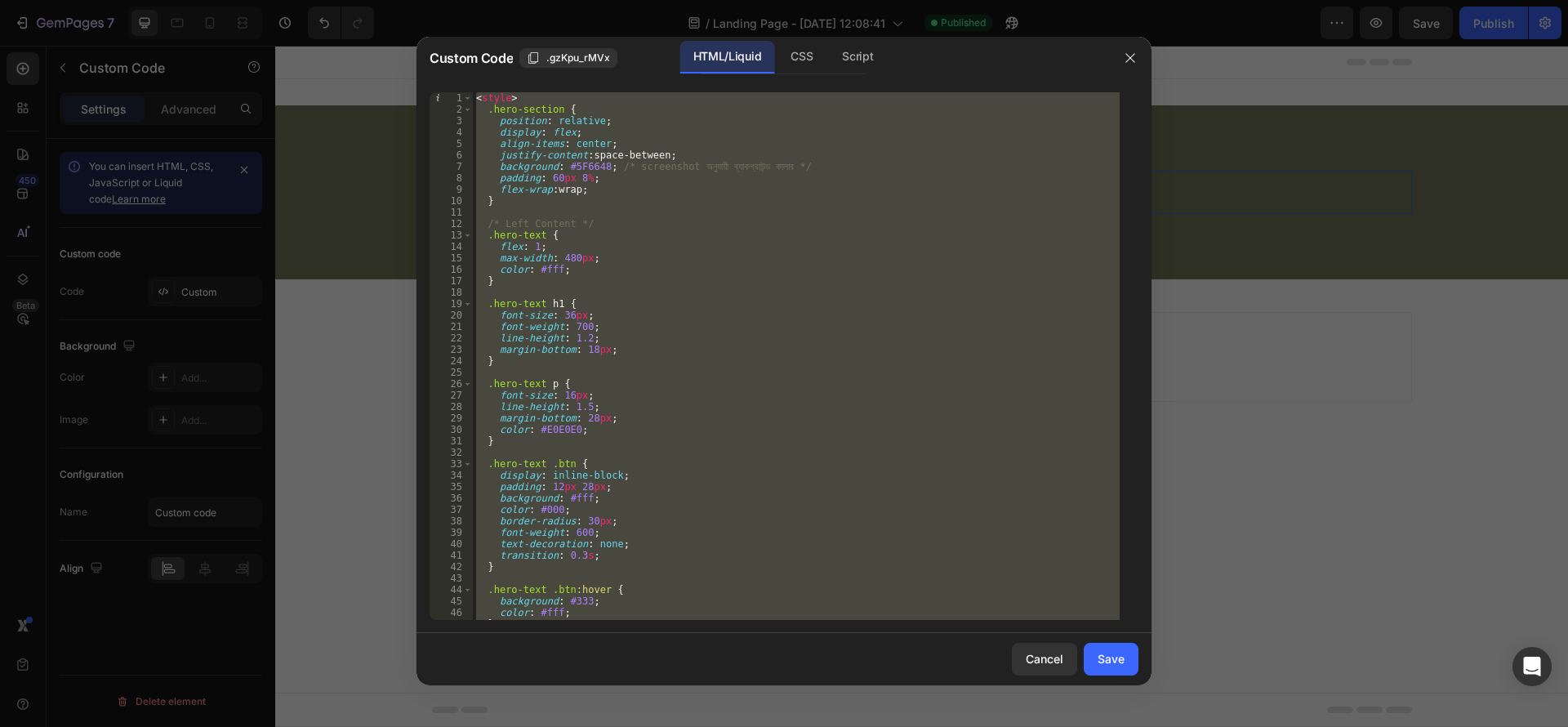
paste textarea
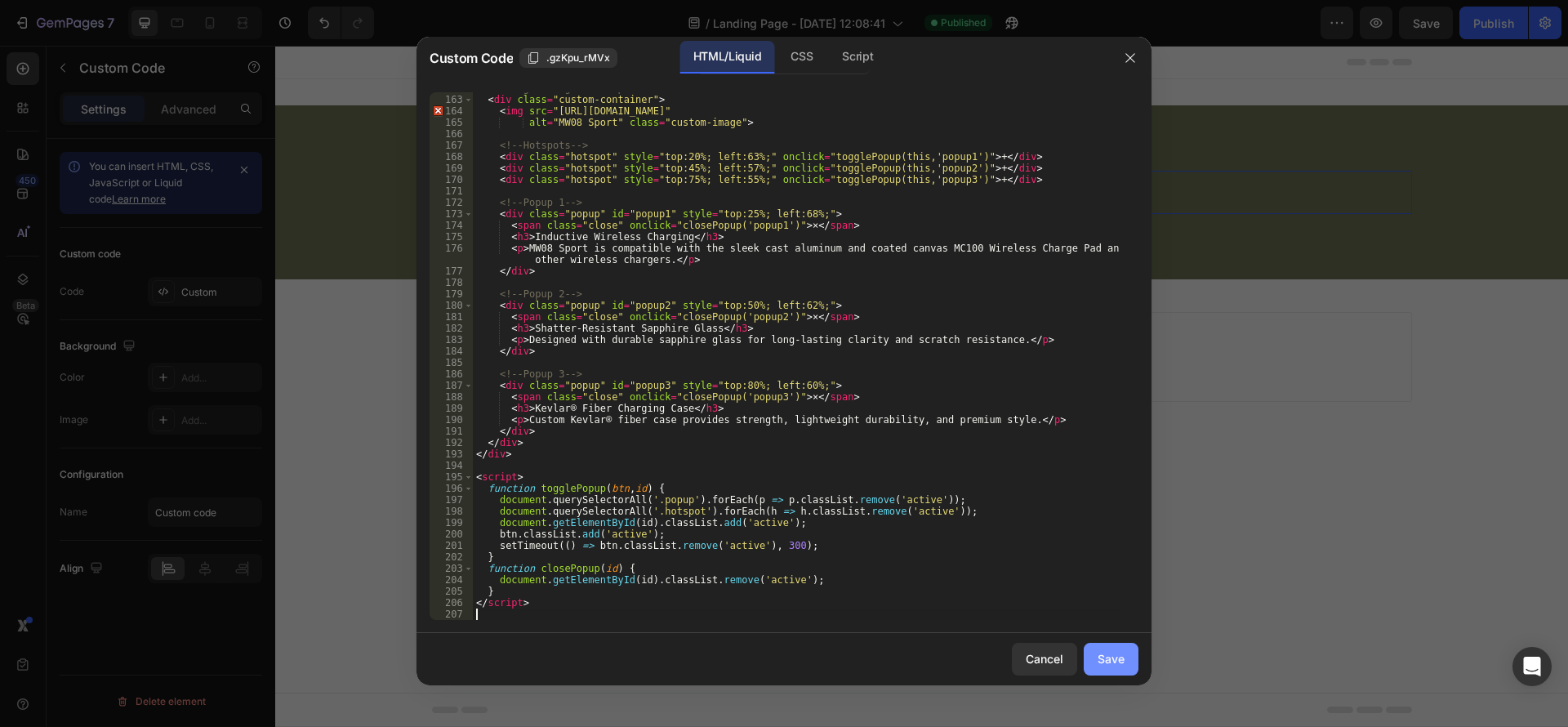
click at [1132, 653] on button "Save" at bounding box center [1111, 659] width 55 height 32
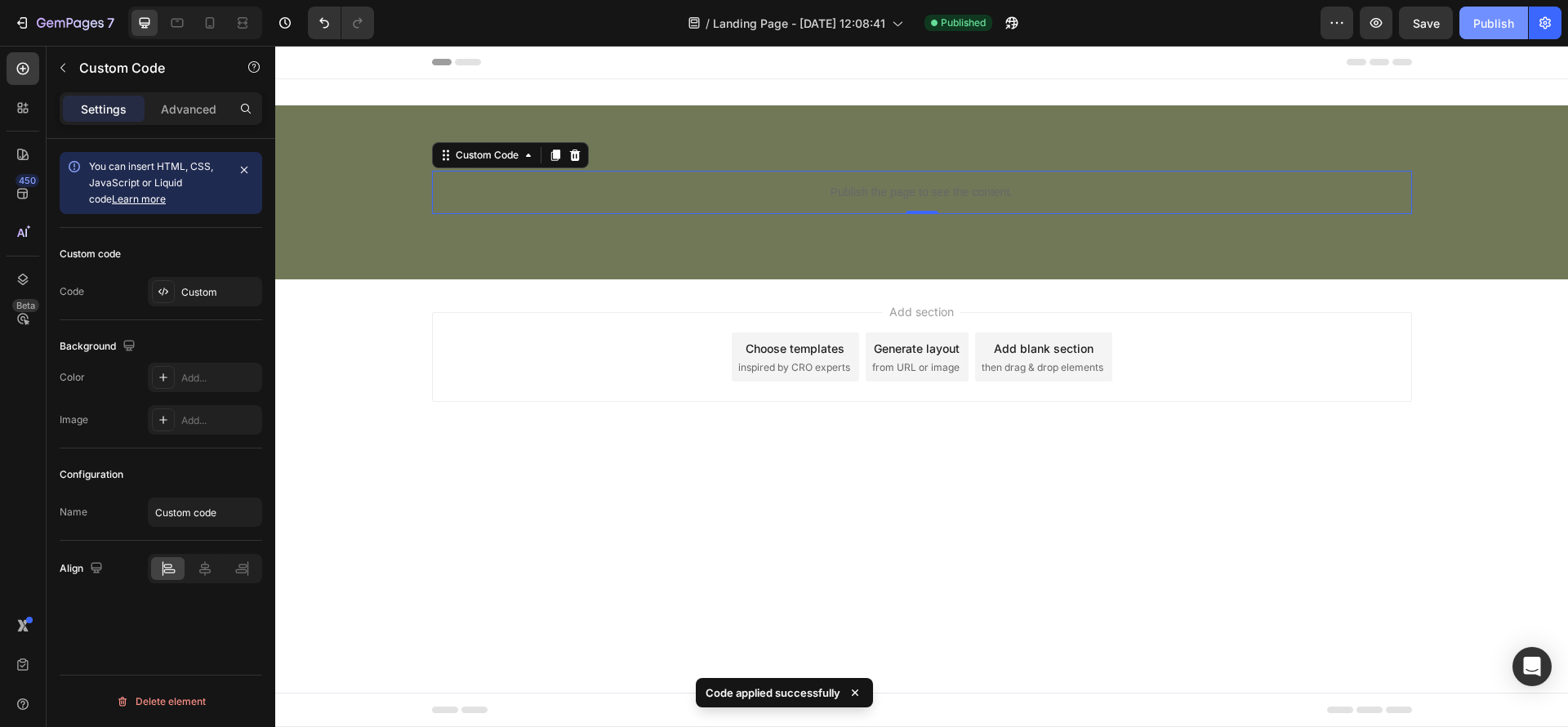
click at [1492, 21] on div "Publish" at bounding box center [1494, 23] width 41 height 18
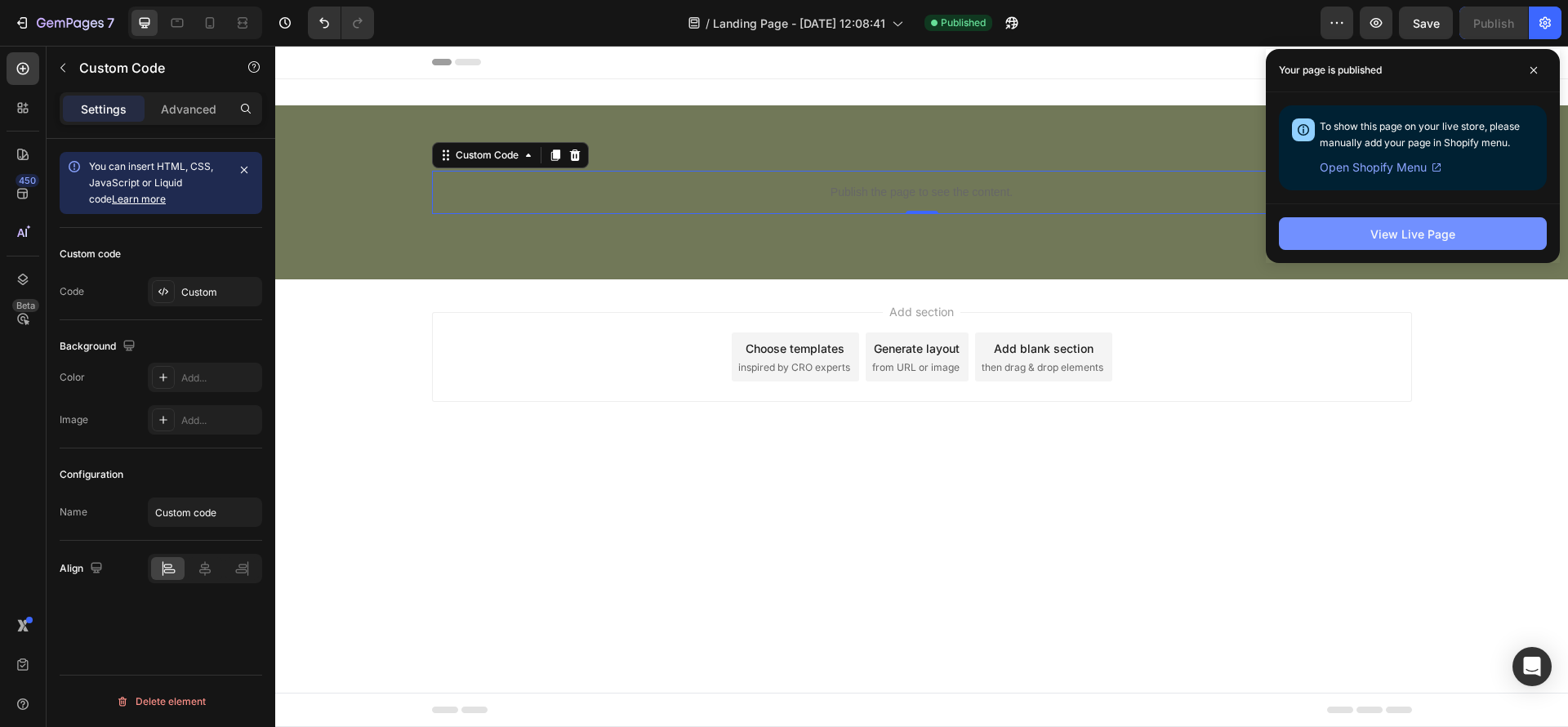
drag, startPoint x: 1398, startPoint y: 236, endPoint x: 1282, endPoint y: 227, distance: 116.3
click at [1399, 236] on div "View Live Page" at bounding box center [1413, 234] width 85 height 18
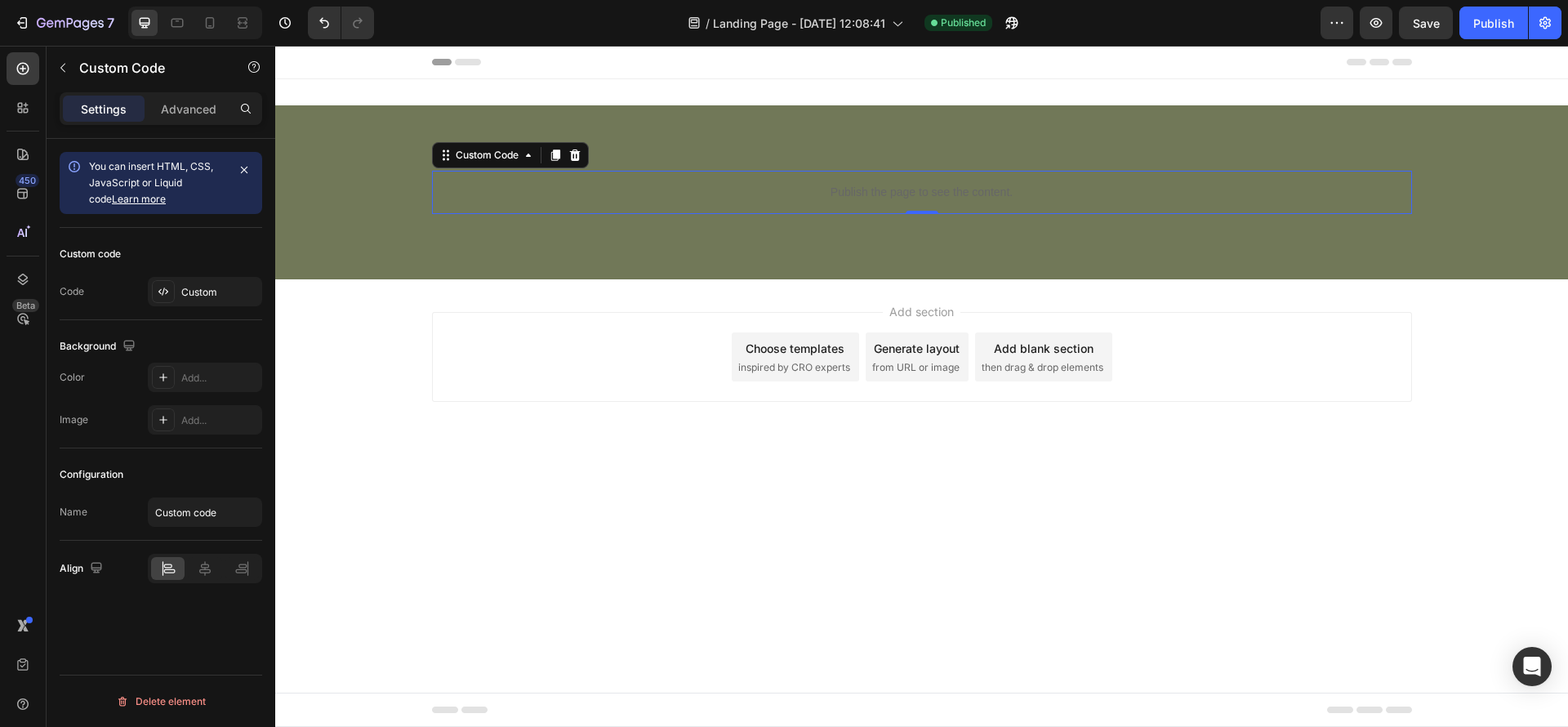
click at [544, 188] on p "Publish the page to see the content." at bounding box center [922, 192] width 981 height 18
click at [734, 171] on div "Publish the page to see the content." at bounding box center [922, 192] width 981 height 43
click at [197, 295] on div "Custom" at bounding box center [220, 292] width 77 height 15
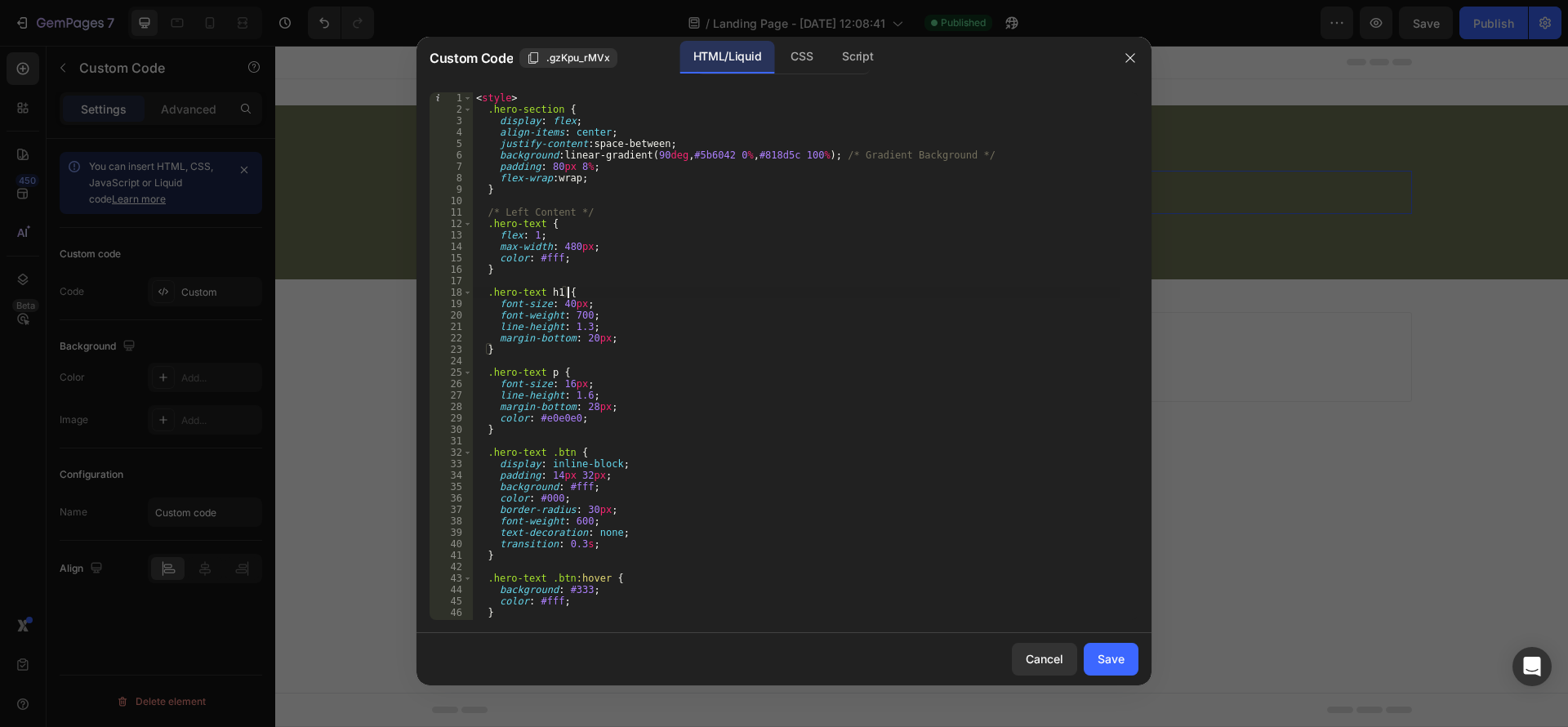
click at [605, 296] on div "< style > .hero-section { display : flex ; align-items : center ; justify-conte…" at bounding box center [796, 368] width 647 height 550
type textarea "</script>"
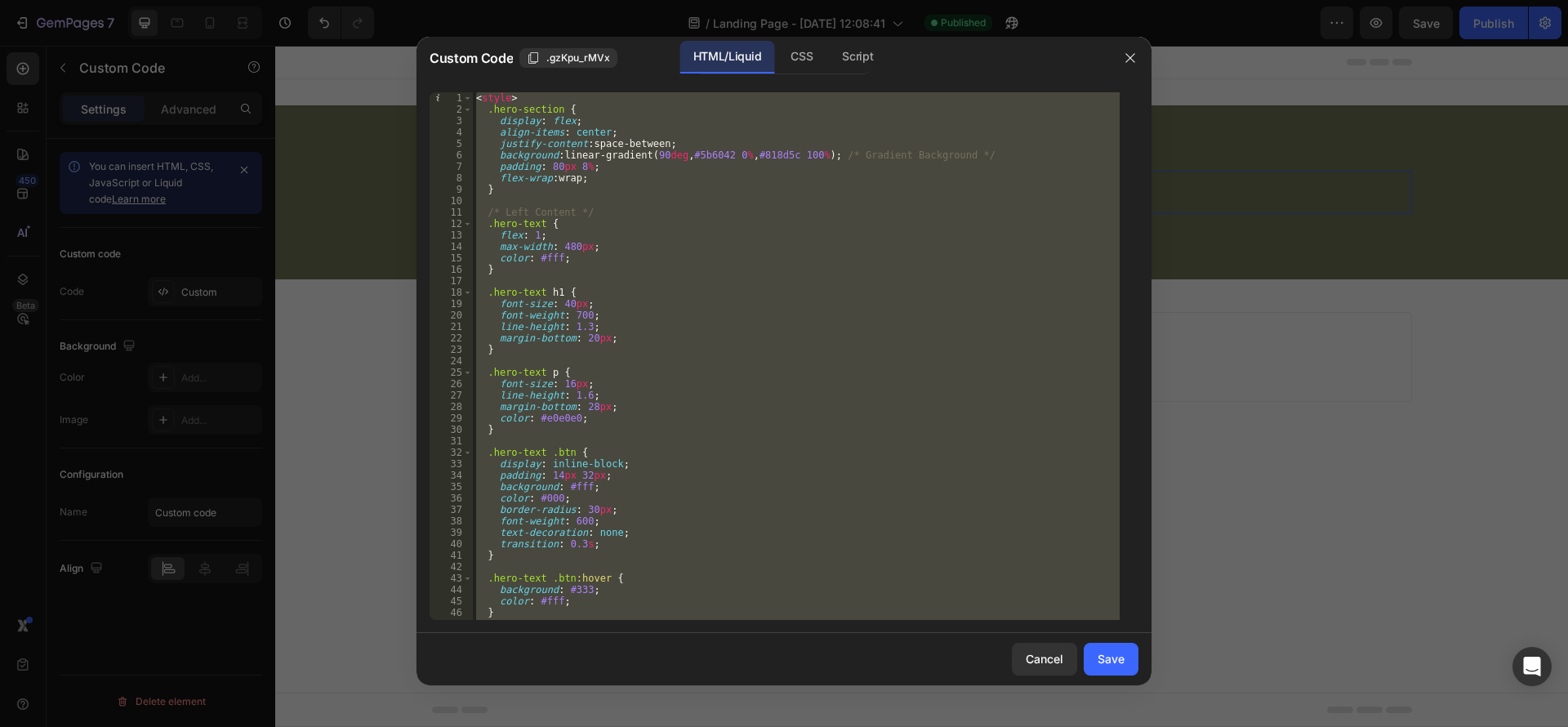
paste textarea
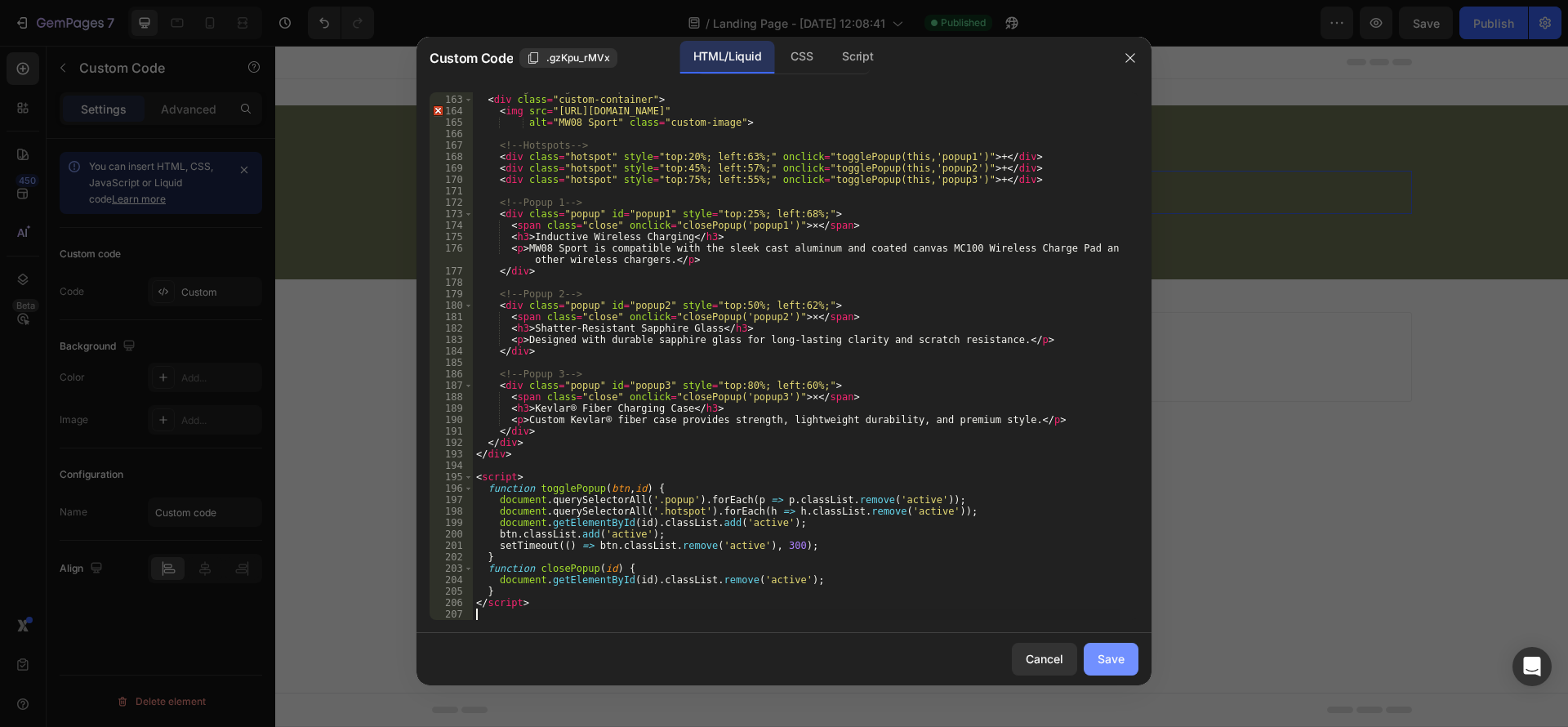
click at [1120, 654] on div "Save" at bounding box center [1111, 659] width 27 height 18
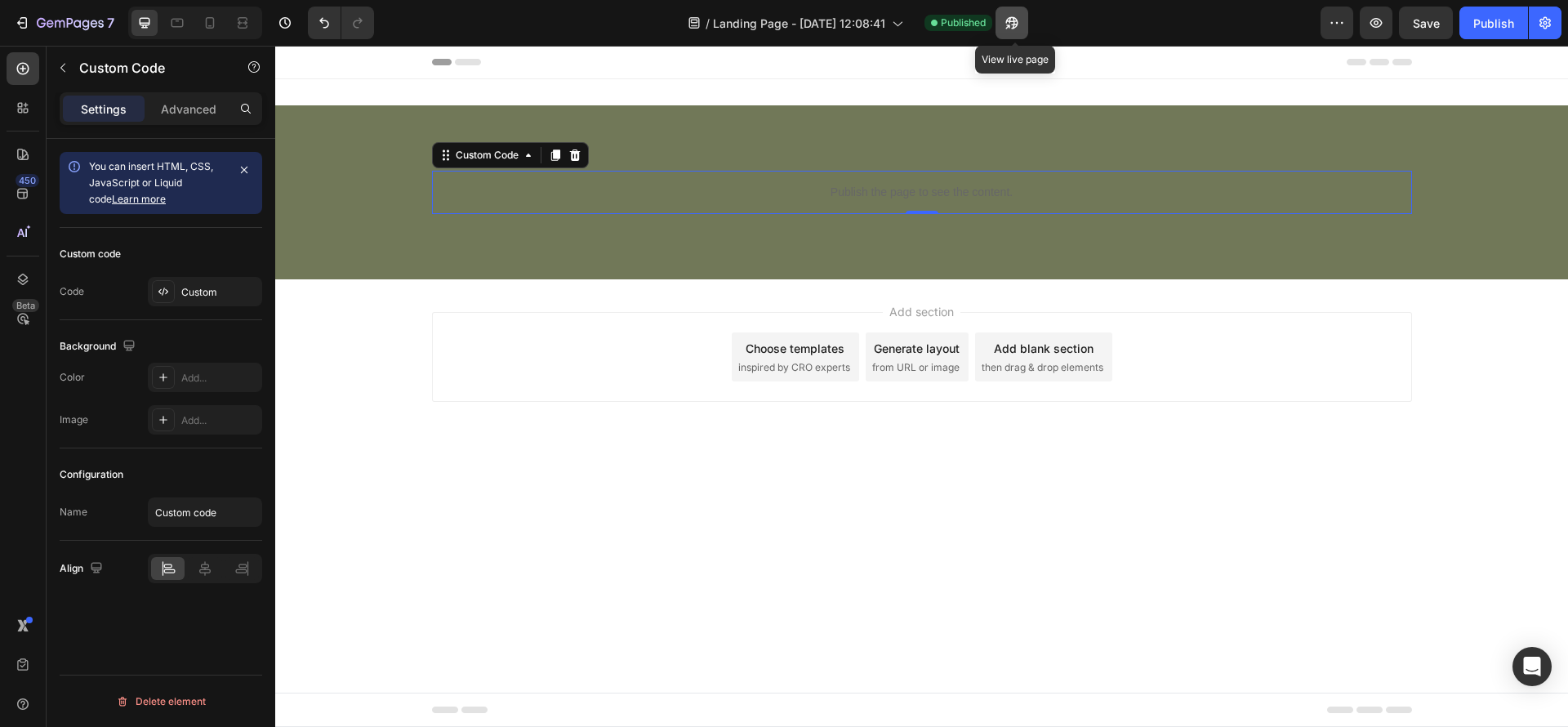
click at [1017, 16] on icon "button" at bounding box center [1012, 22] width 17 height 17
click at [291, 237] on div "Publish the page to see the content. Custom Code 0 Row Section 1" at bounding box center [921, 192] width 1293 height 174
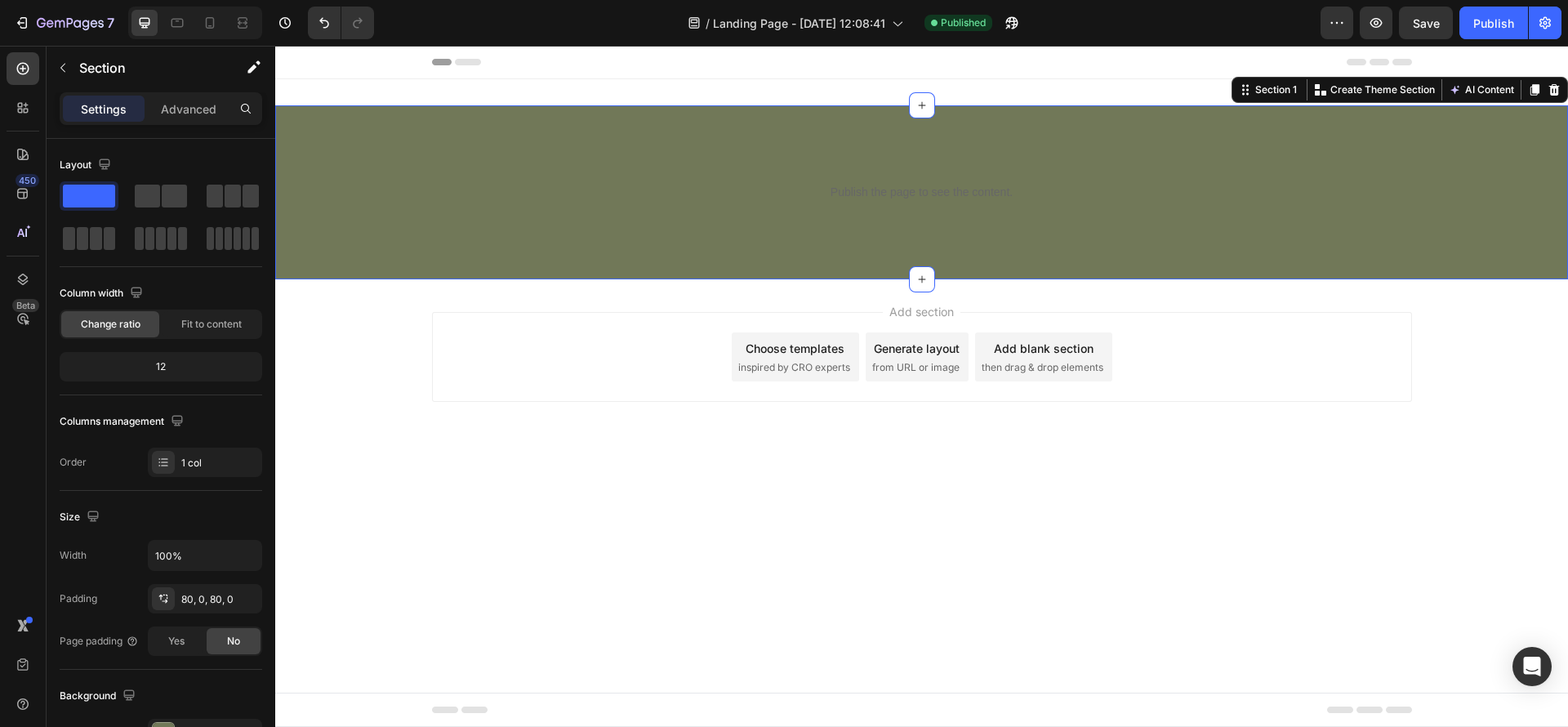
click at [561, 243] on div "Publish the page to see the content. Custom Code Row Section 1 You can create r…" at bounding box center [921, 192] width 1293 height 174
click at [1558, 90] on icon at bounding box center [1554, 89] width 13 height 13
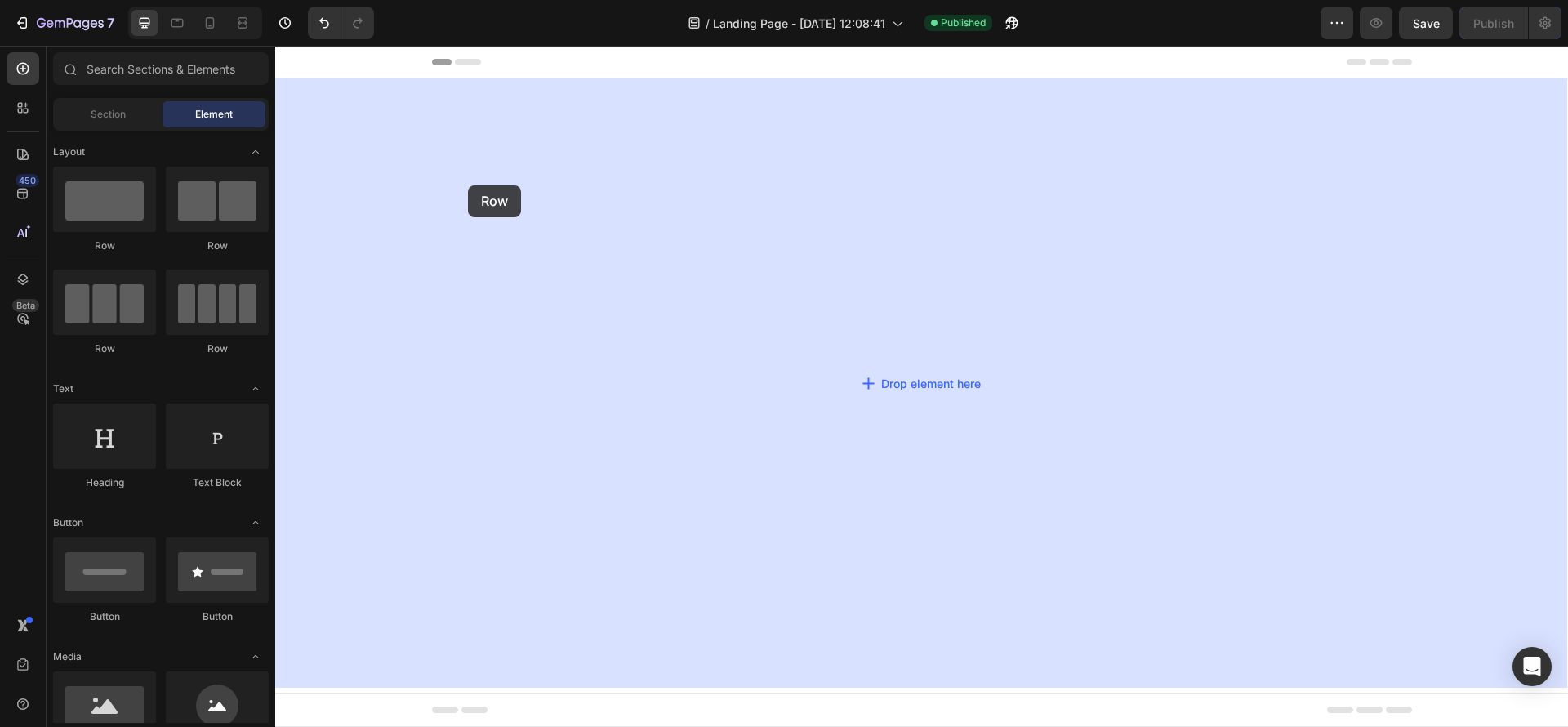
drag, startPoint x: 375, startPoint y: 263, endPoint x: 468, endPoint y: 185, distance: 121.4
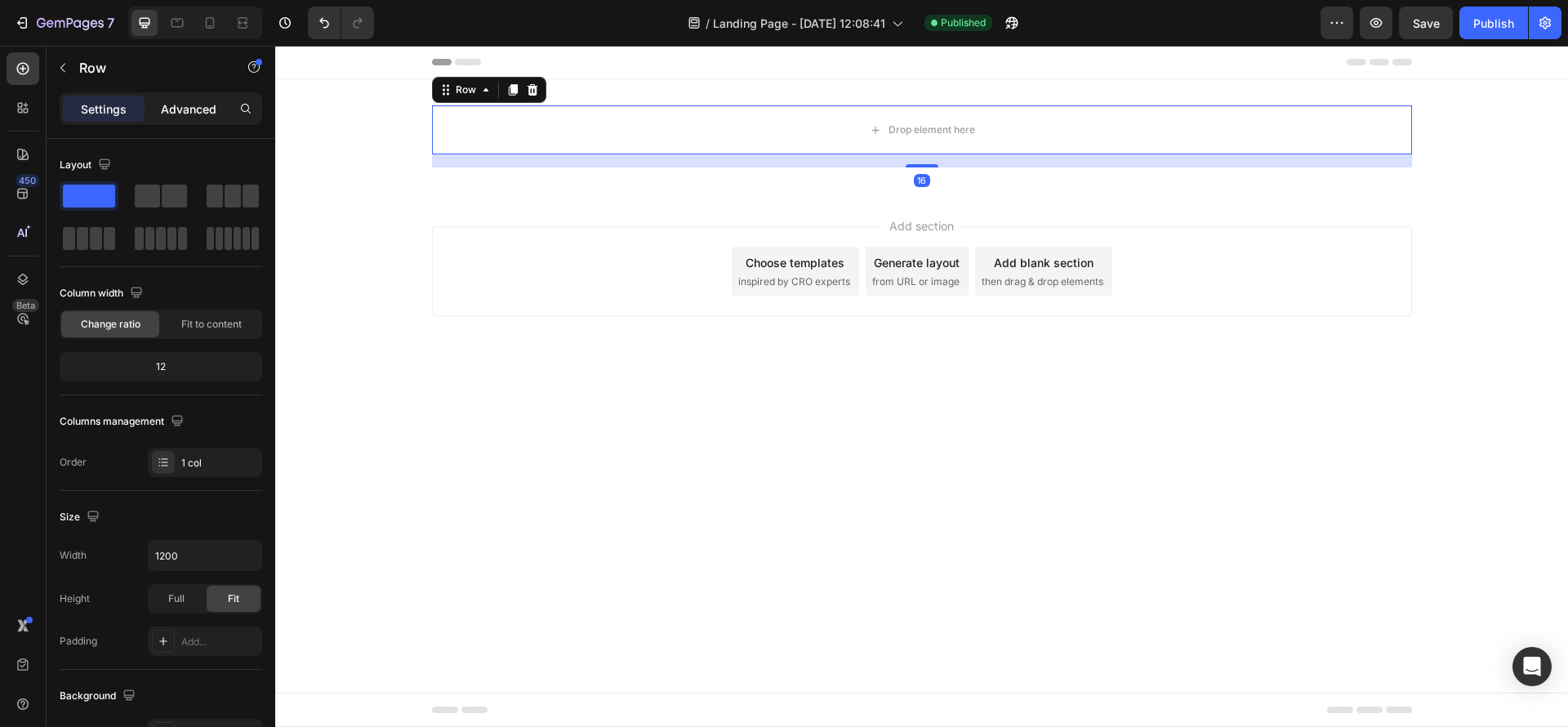
click at [204, 108] on p "Advanced" at bounding box center [188, 109] width 56 height 18
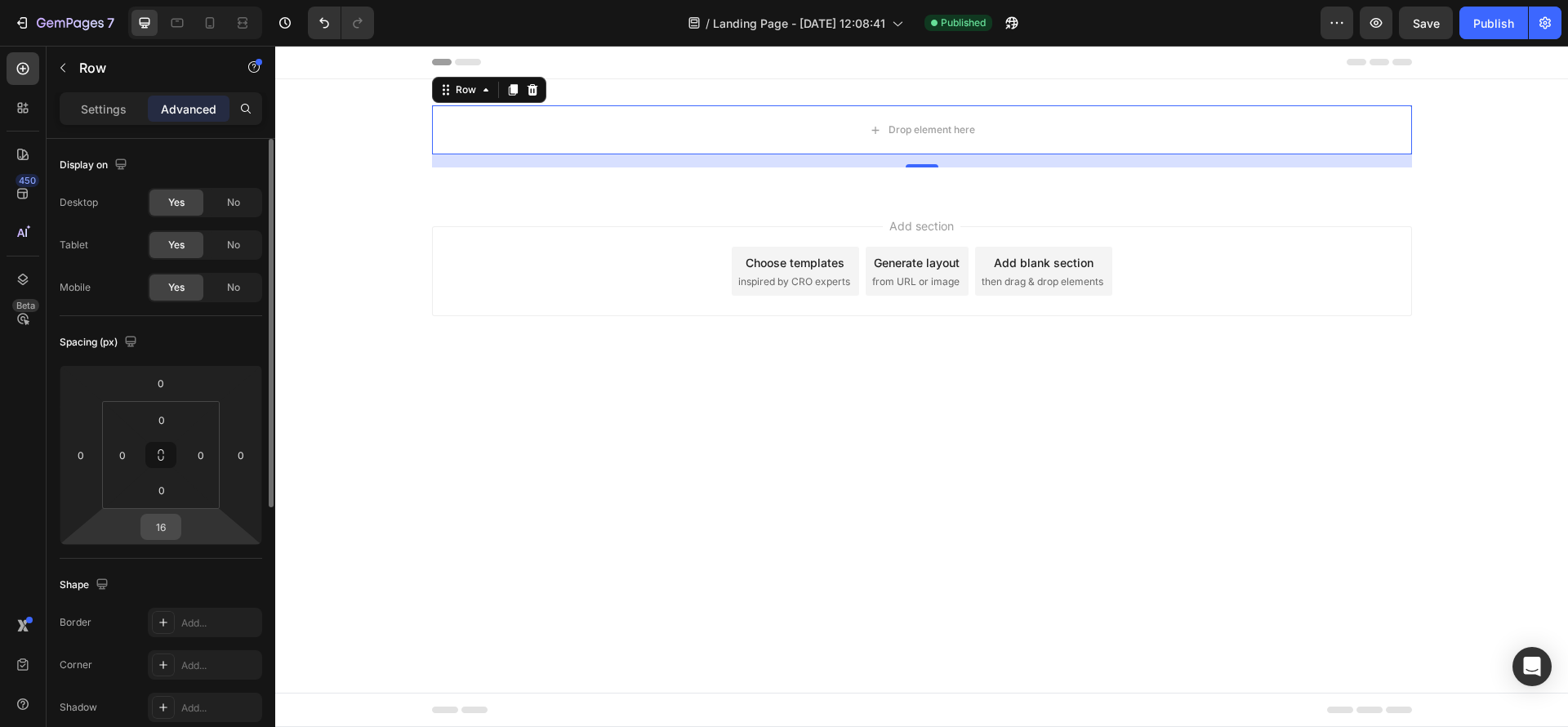
click at [159, 522] on input "16" at bounding box center [160, 526] width 32 height 24
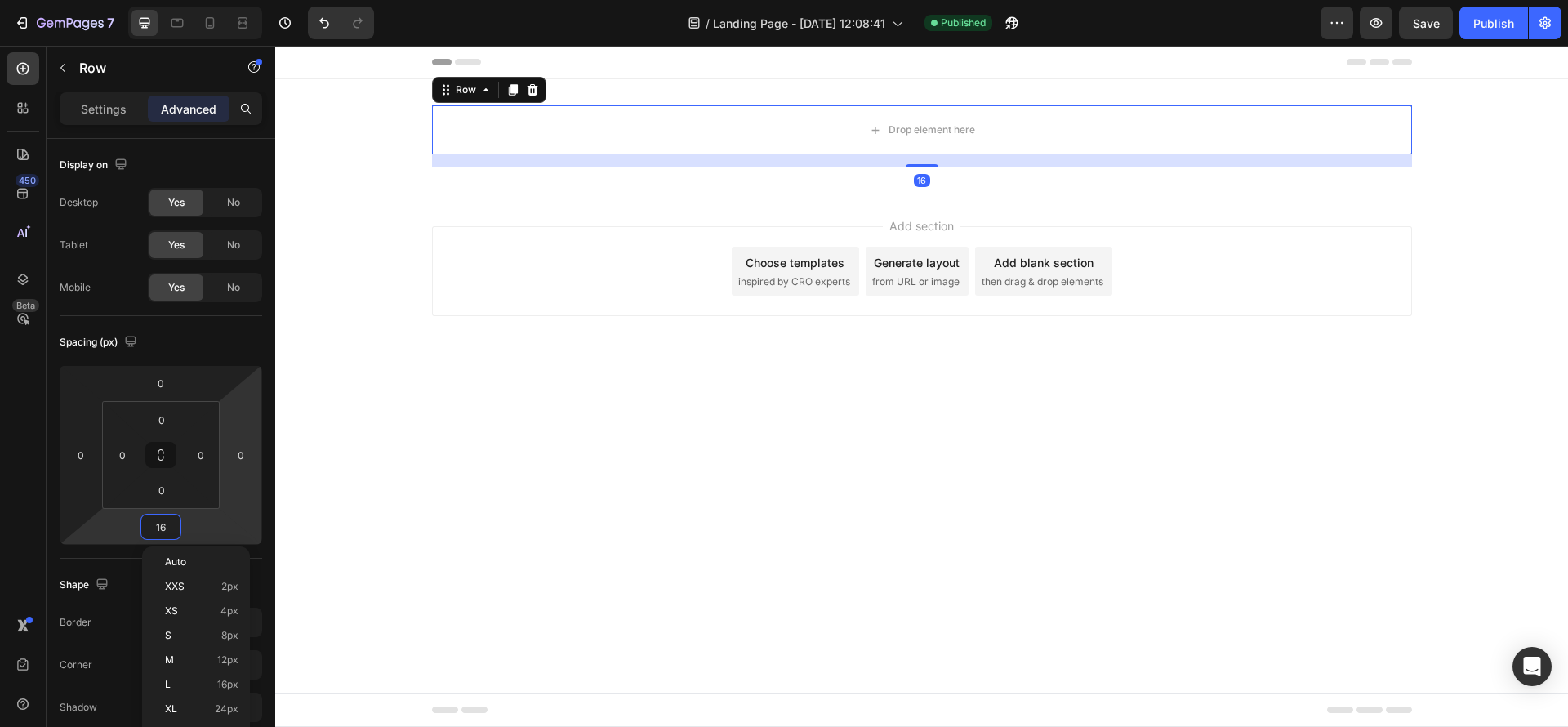
type input "0"
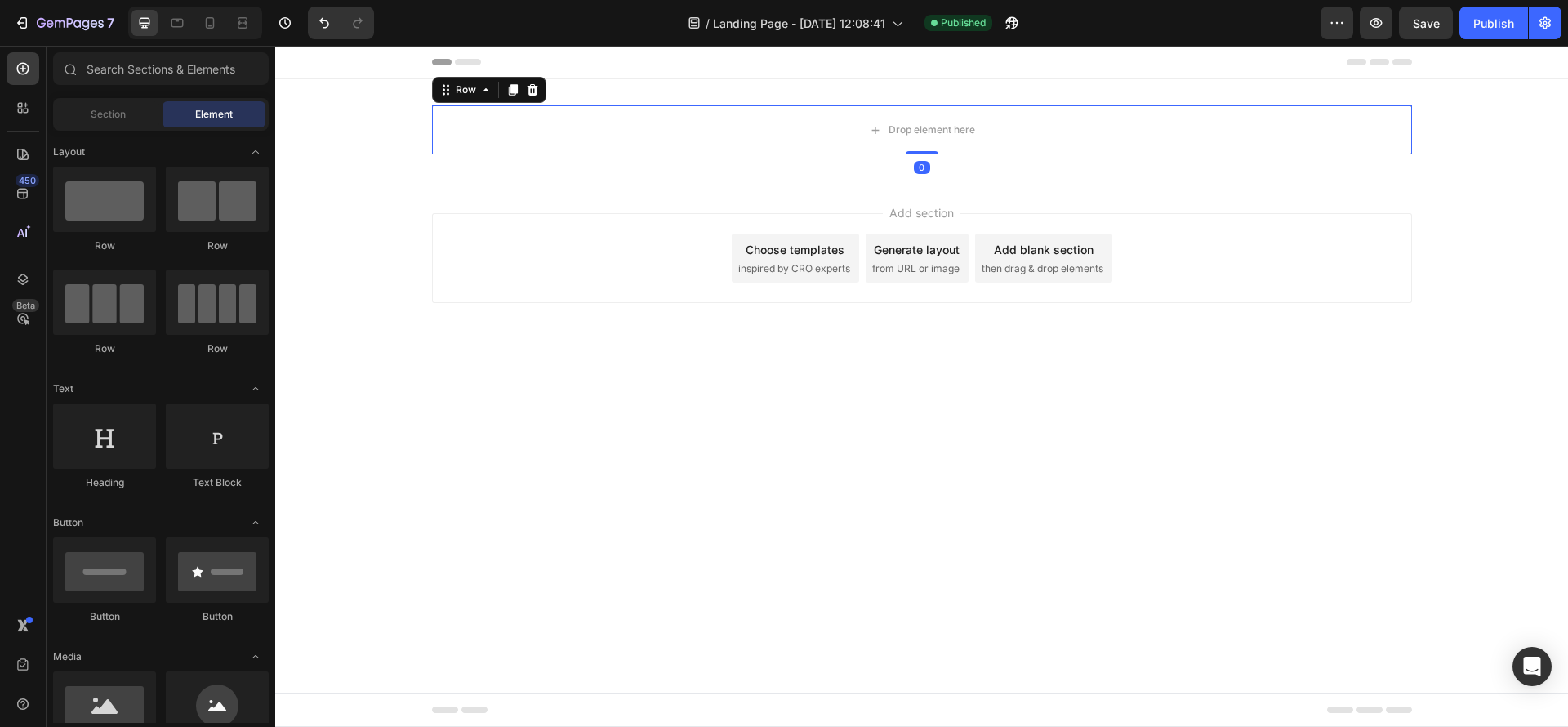
click at [370, 430] on body "Header Drop element here Row 0 Section 1 Root Start with Sections from sidebar …" at bounding box center [921, 386] width 1293 height 681
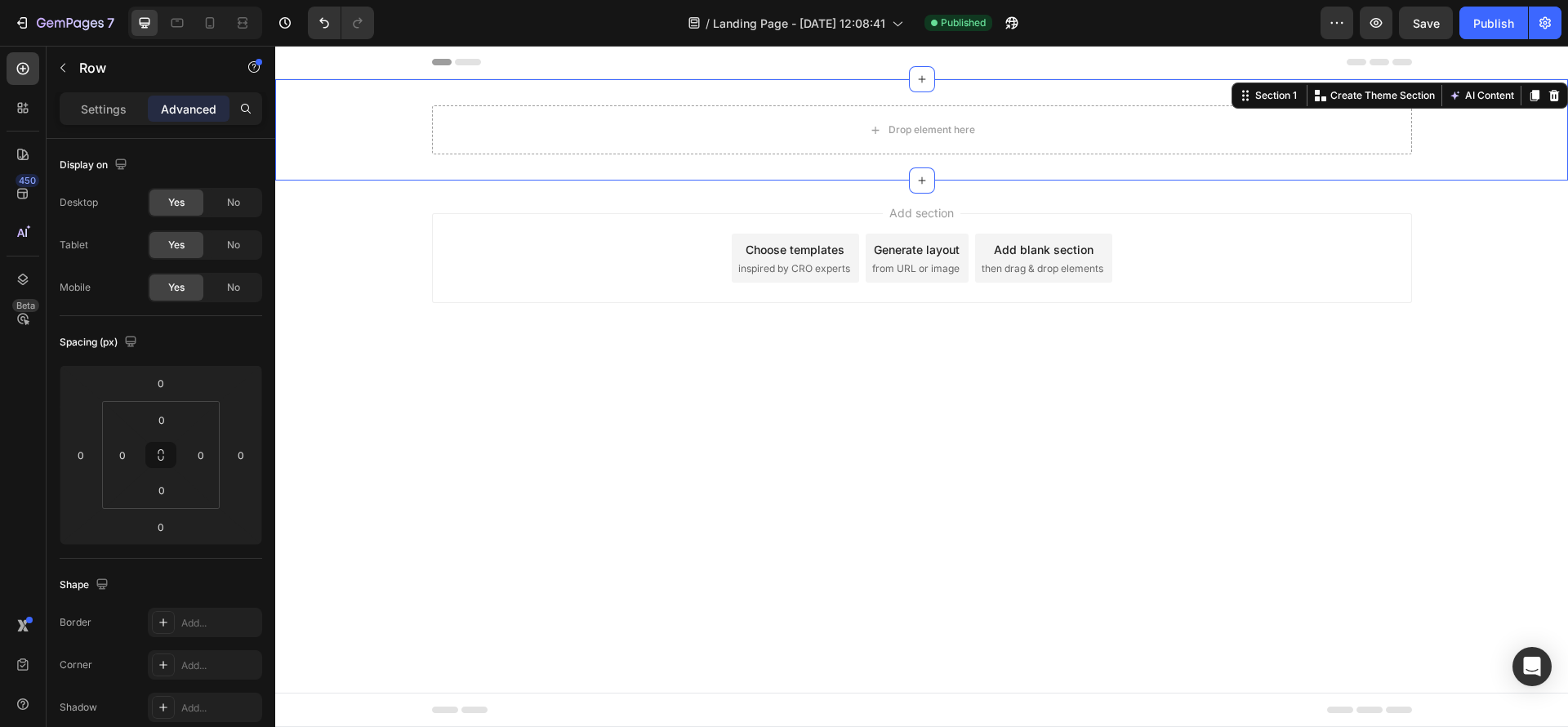
click at [385, 143] on div "Drop element here Row" at bounding box center [921, 130] width 1293 height 49
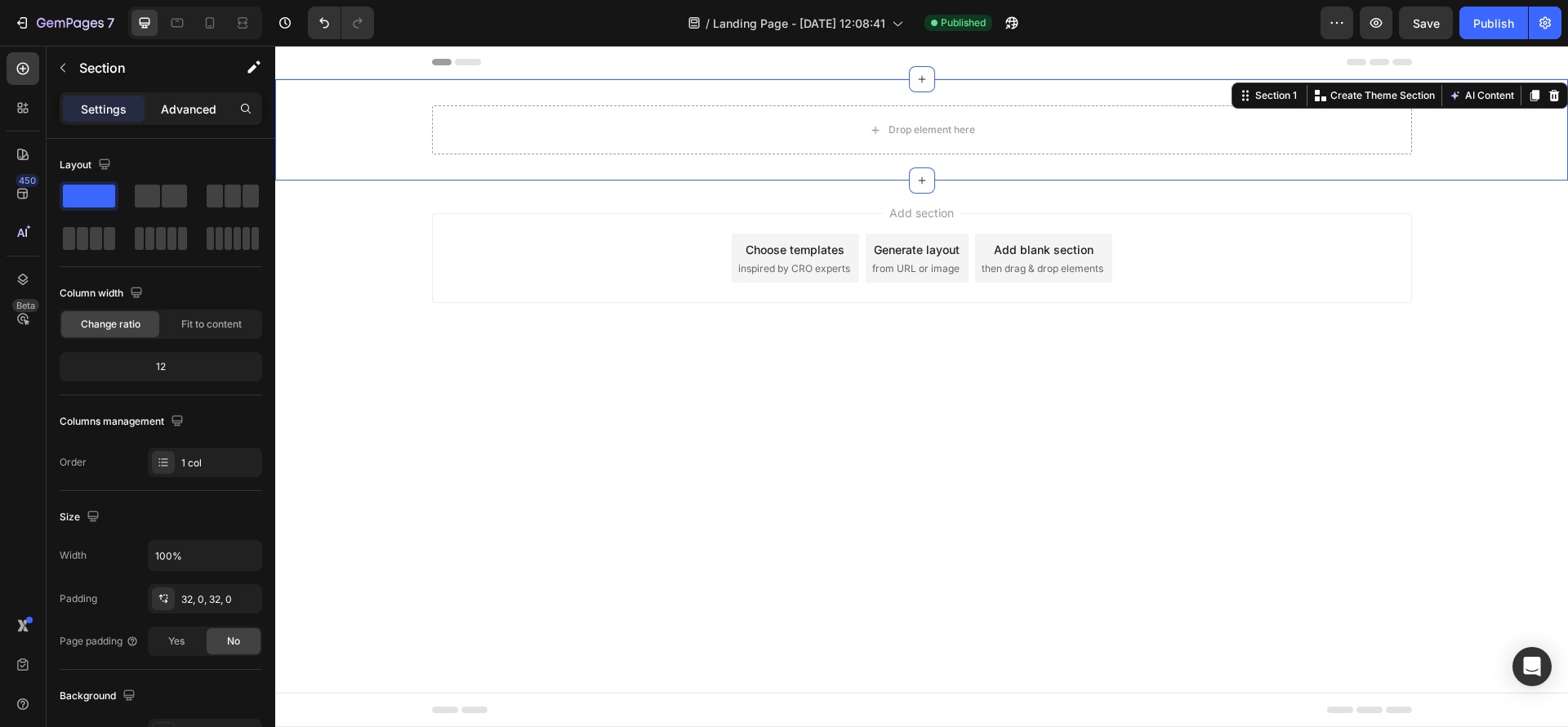
click at [184, 98] on div "Advanced" at bounding box center [189, 108] width 82 height 26
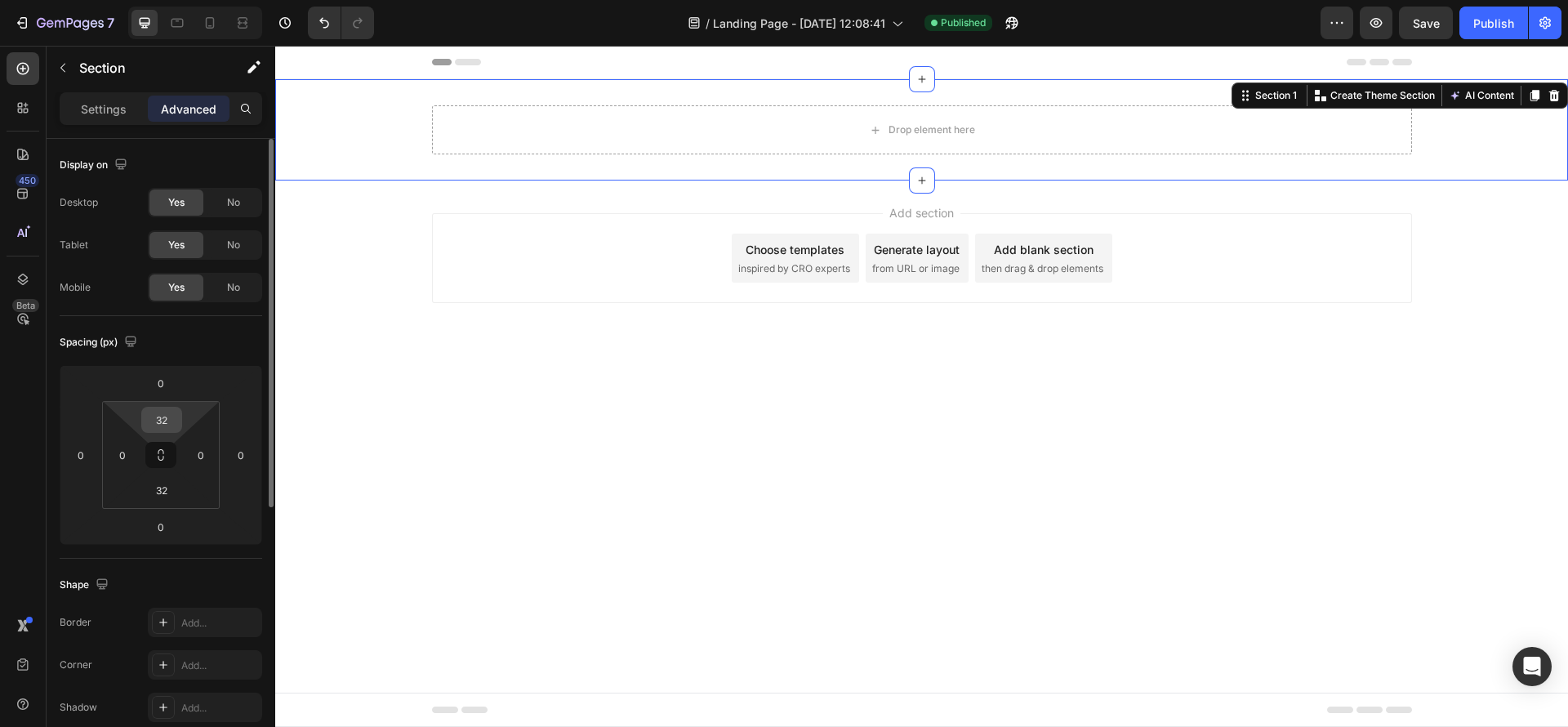
click at [160, 431] on input "32" at bounding box center [161, 420] width 32 height 24
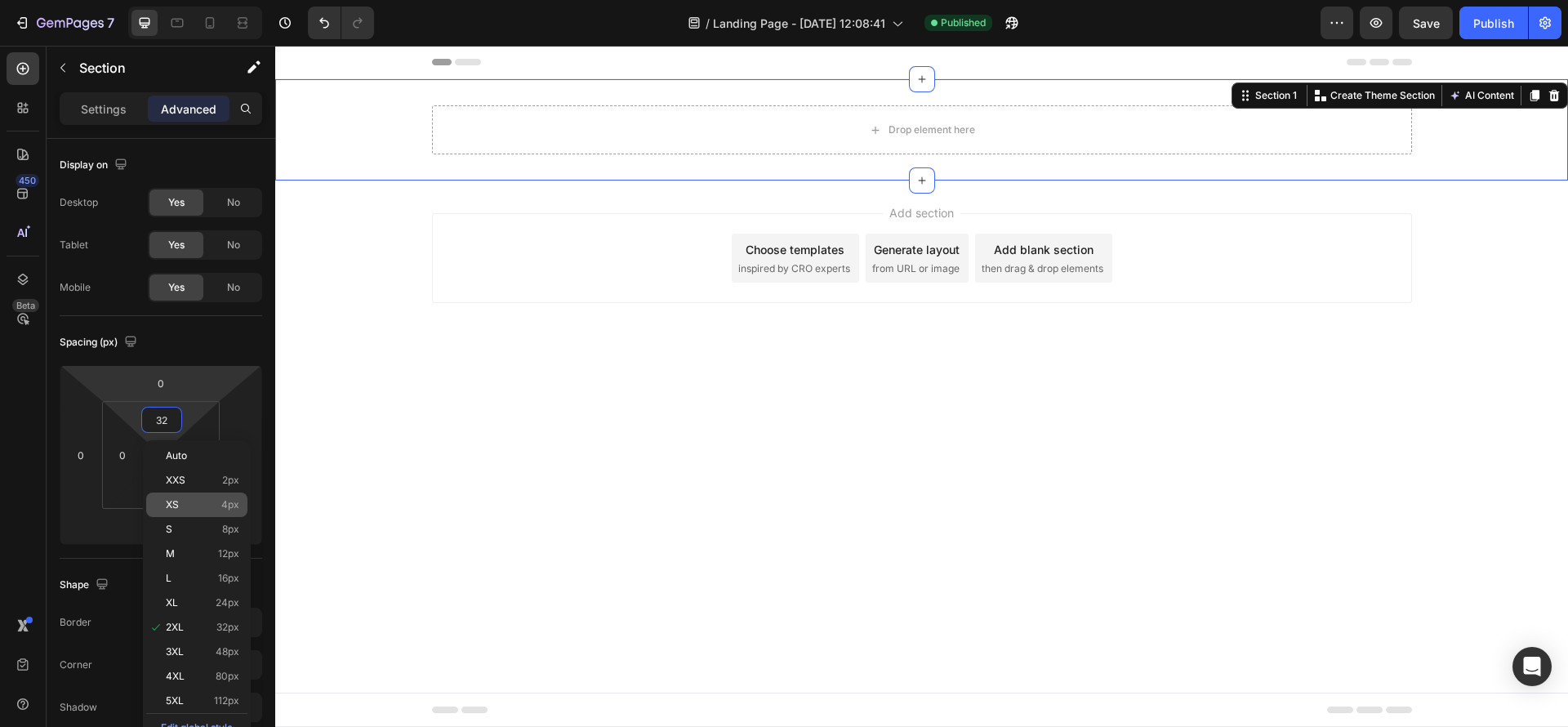
scroll to position [123, 0]
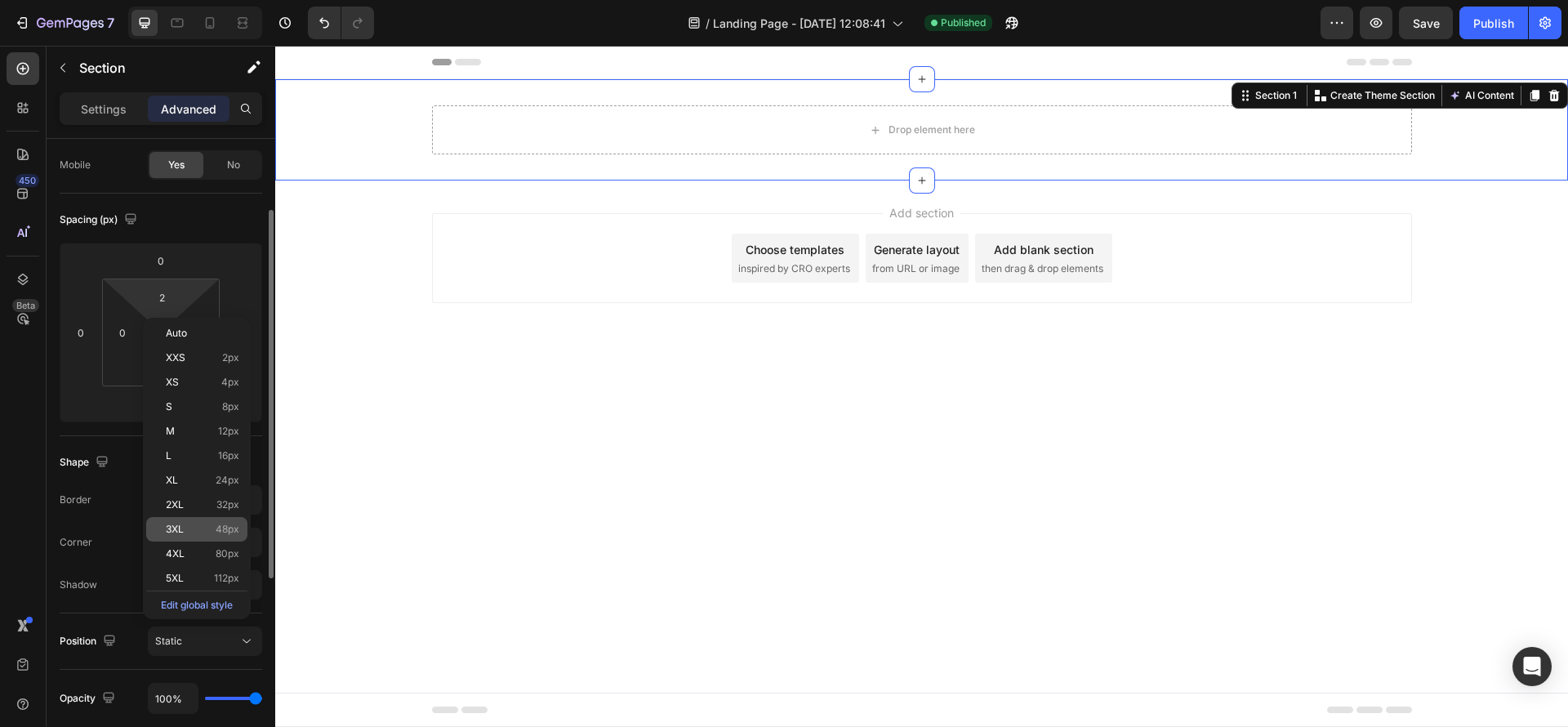
click at [192, 530] on p "3XL 48px" at bounding box center [202, 530] width 73 height 12
type input "48"
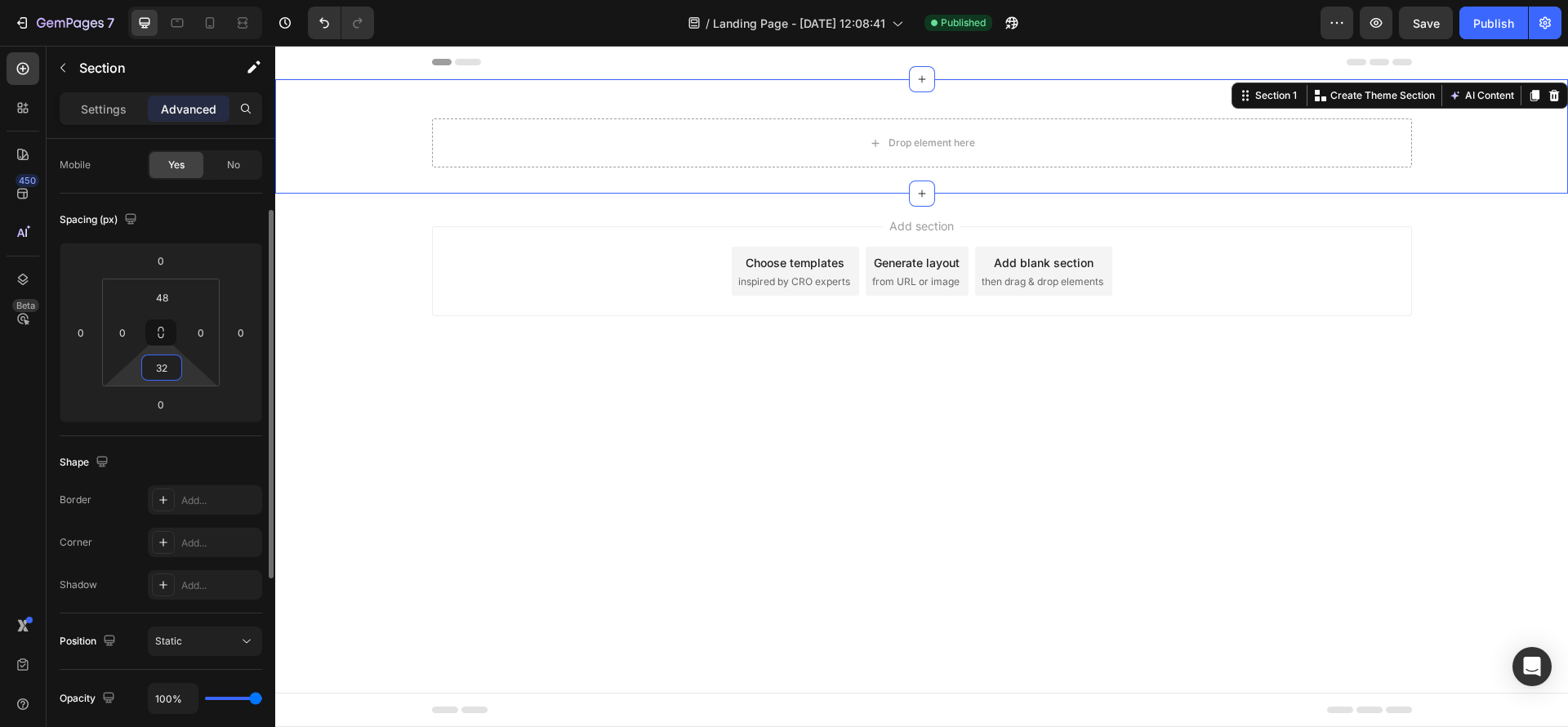
click at [159, 372] on input "32" at bounding box center [161, 367] width 32 height 24
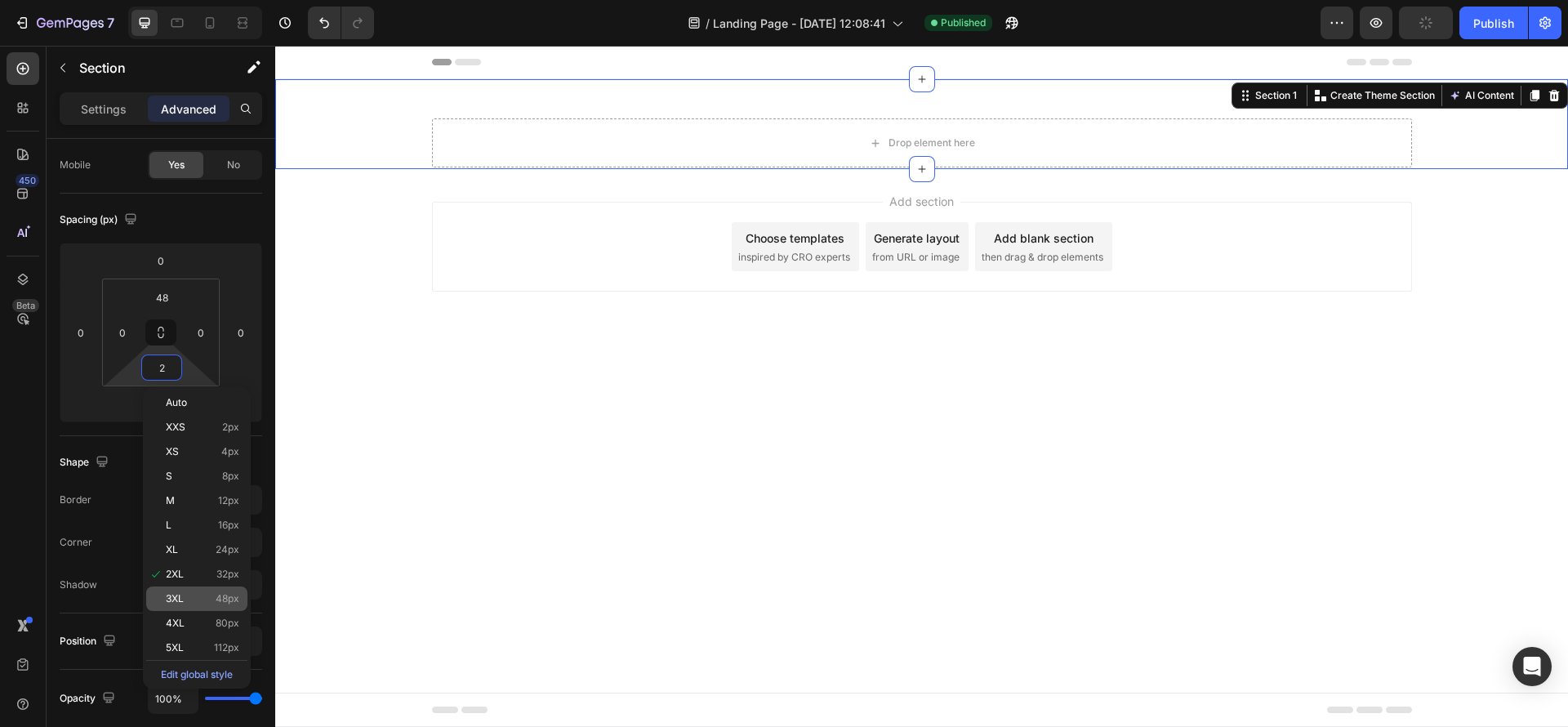
click at [198, 598] on p "3XL 48px" at bounding box center [202, 599] width 73 height 12
type input "48"
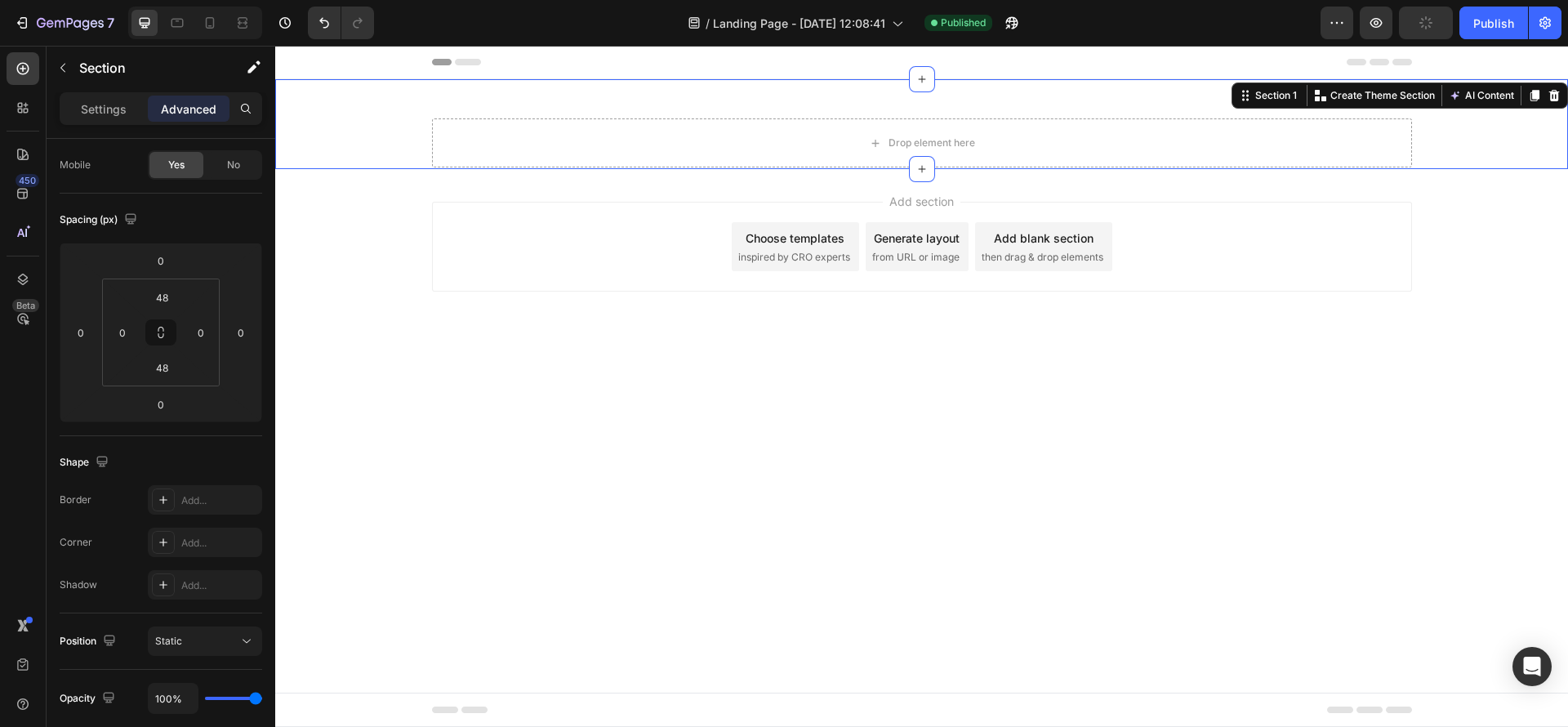
click at [585, 472] on body "Header Drop element here Row Section 1 You can create reusable sections Create …" at bounding box center [921, 386] width 1293 height 681
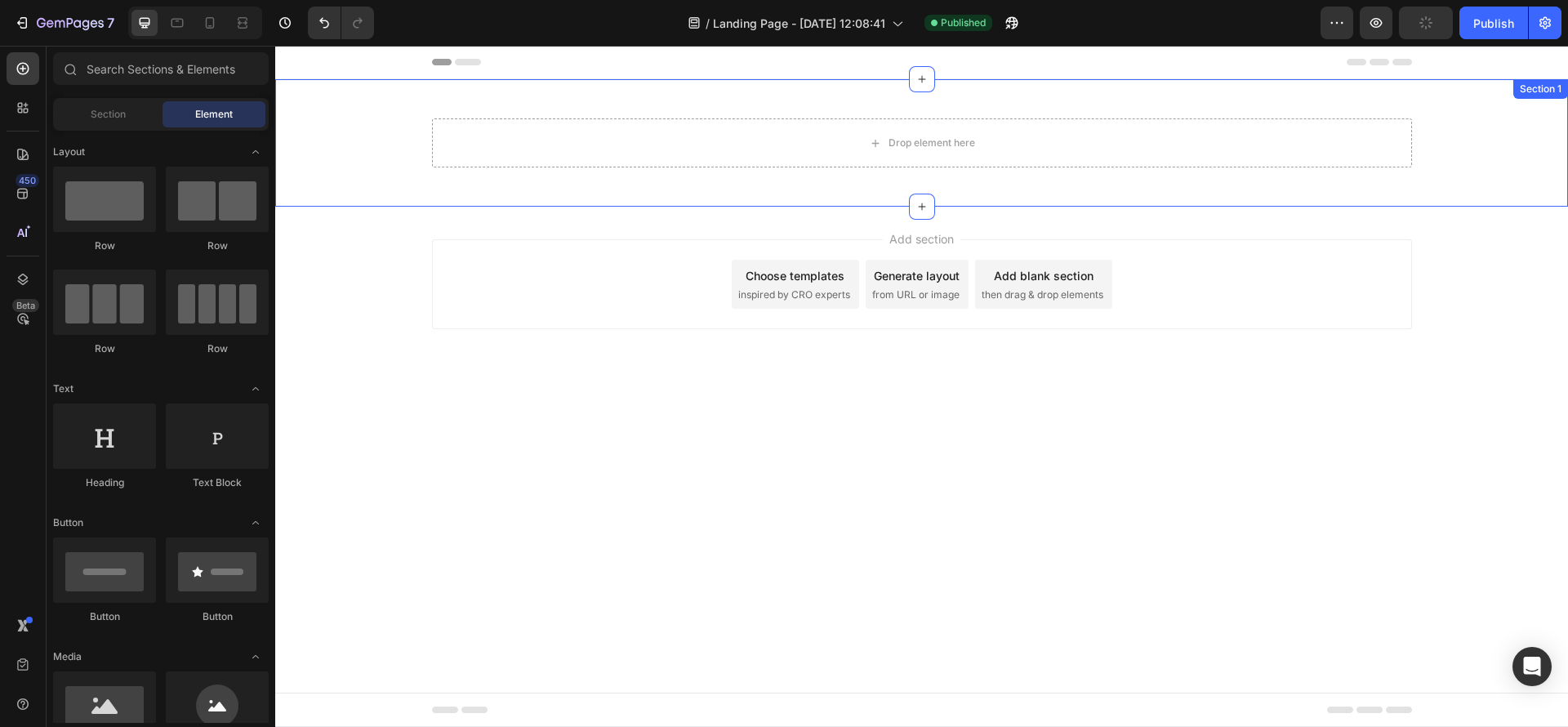
click at [393, 148] on div "Drop element here Row" at bounding box center [921, 142] width 1293 height 49
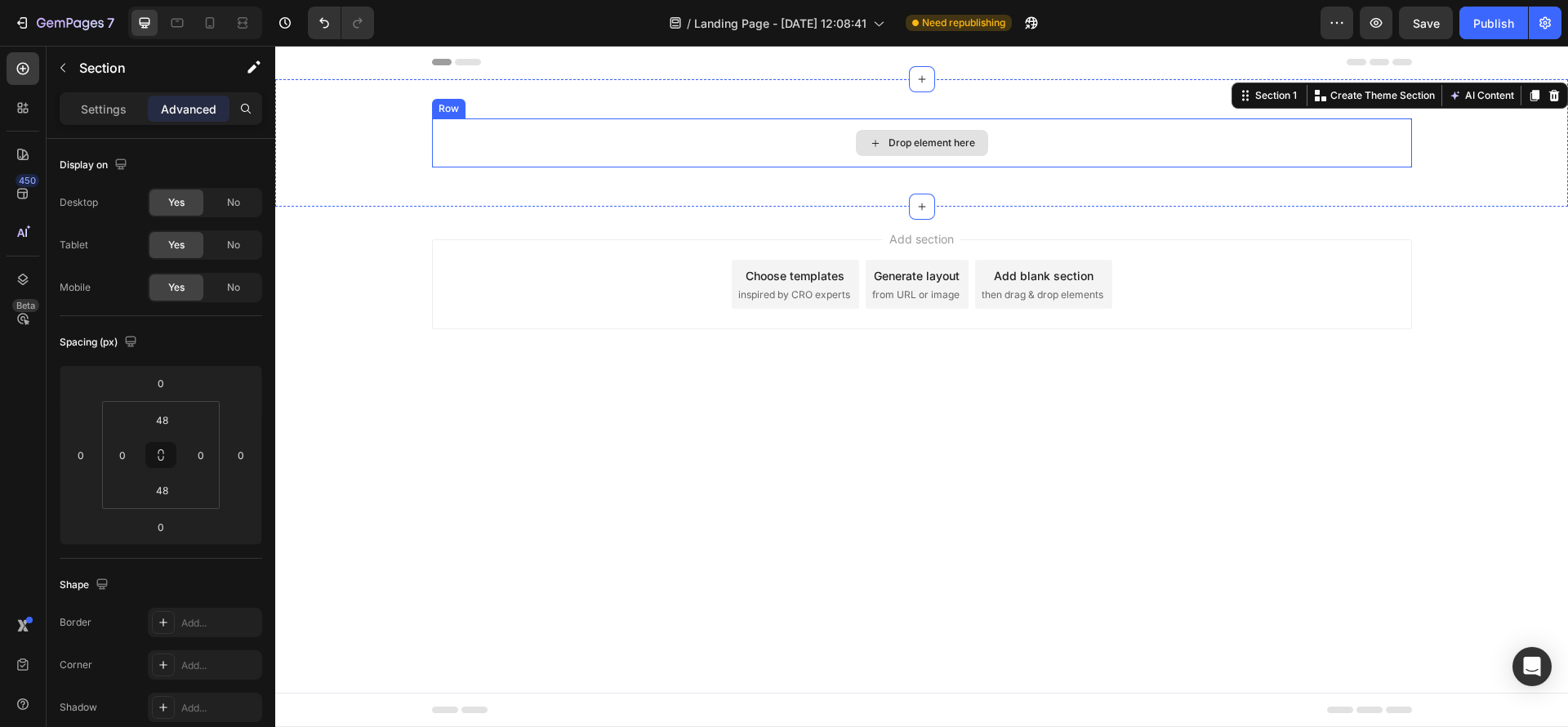
click at [624, 149] on div "Drop element here" at bounding box center [922, 142] width 981 height 49
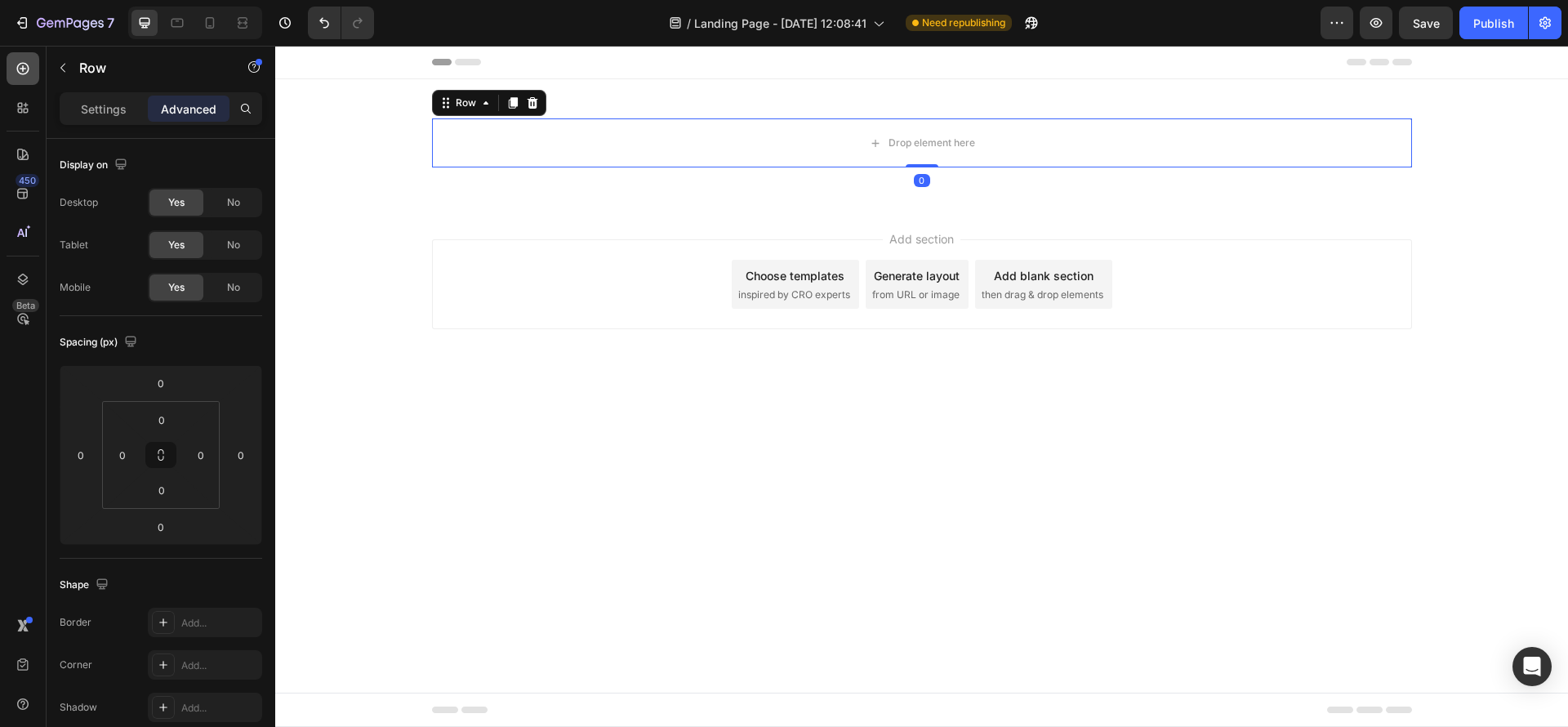
click at [18, 65] on icon at bounding box center [23, 68] width 13 height 13
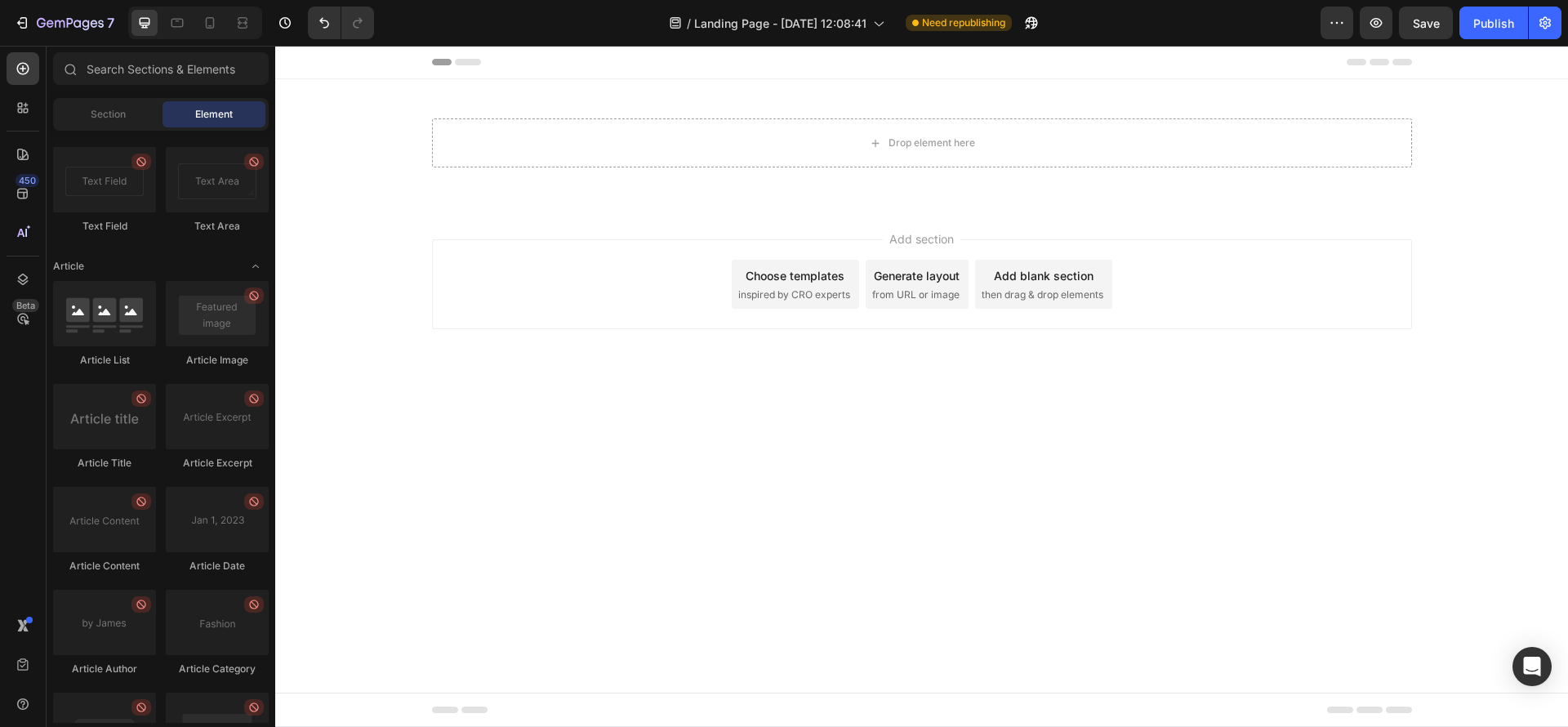
scroll to position [4249, 0]
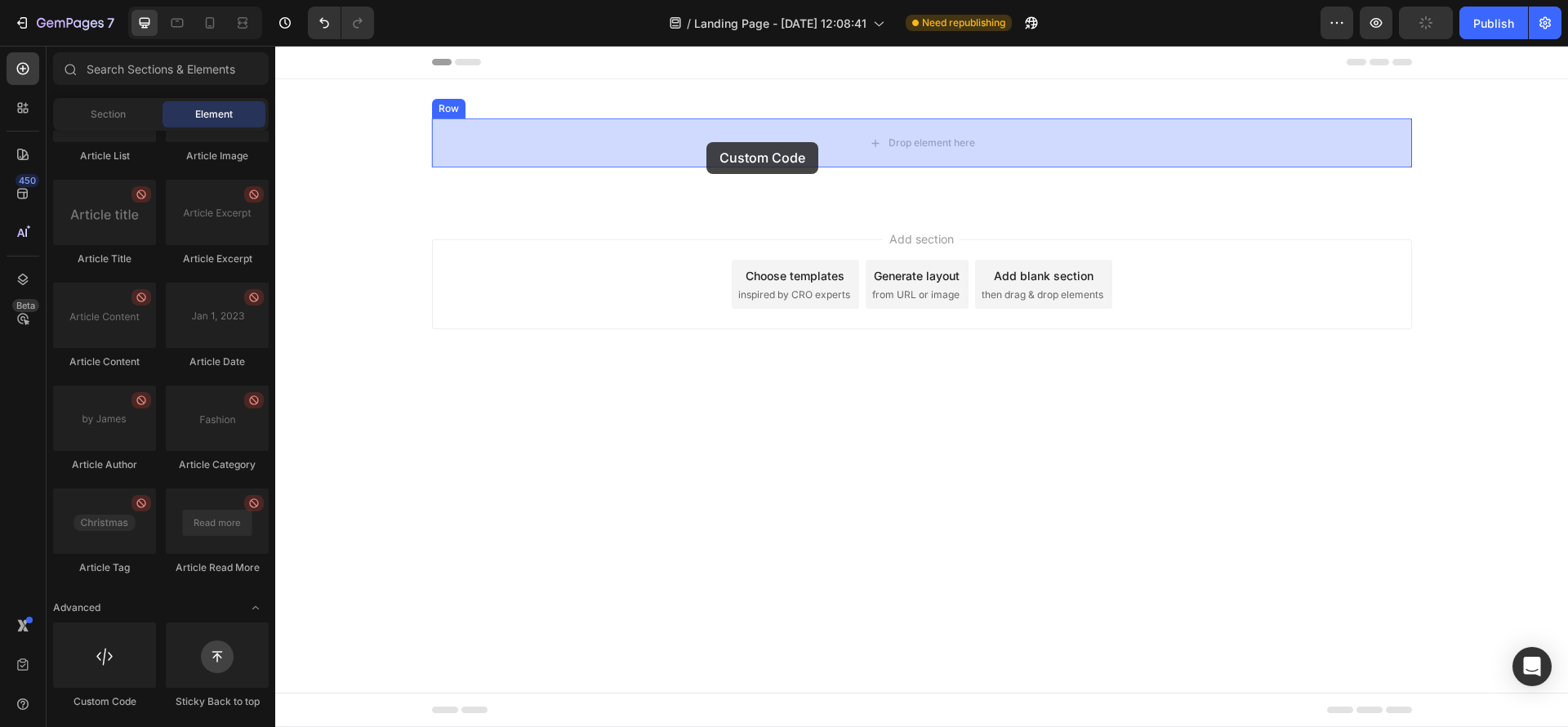
drag, startPoint x: 404, startPoint y: 685, endPoint x: 706, endPoint y: 142, distance: 621.3
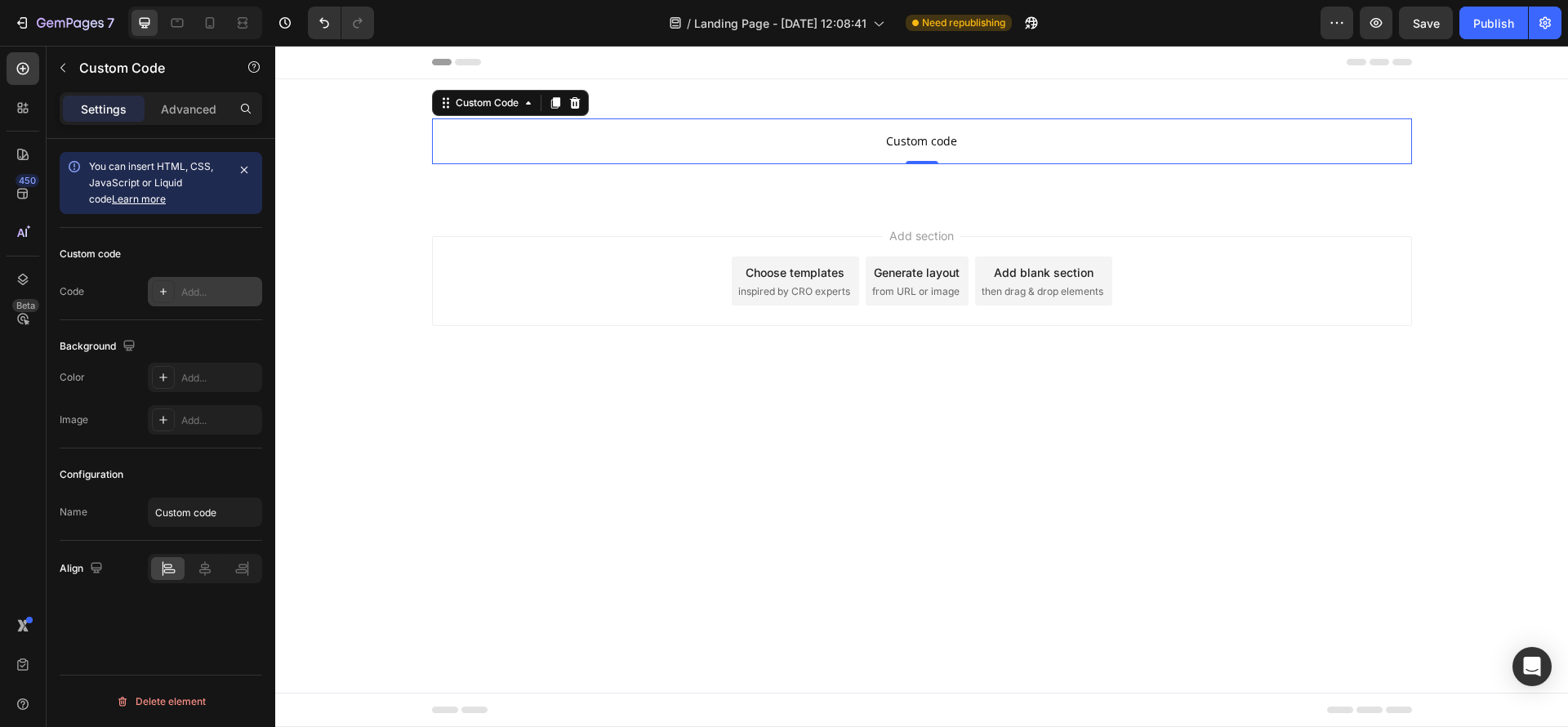
click at [181, 289] on div "Add..." at bounding box center [220, 292] width 77 height 15
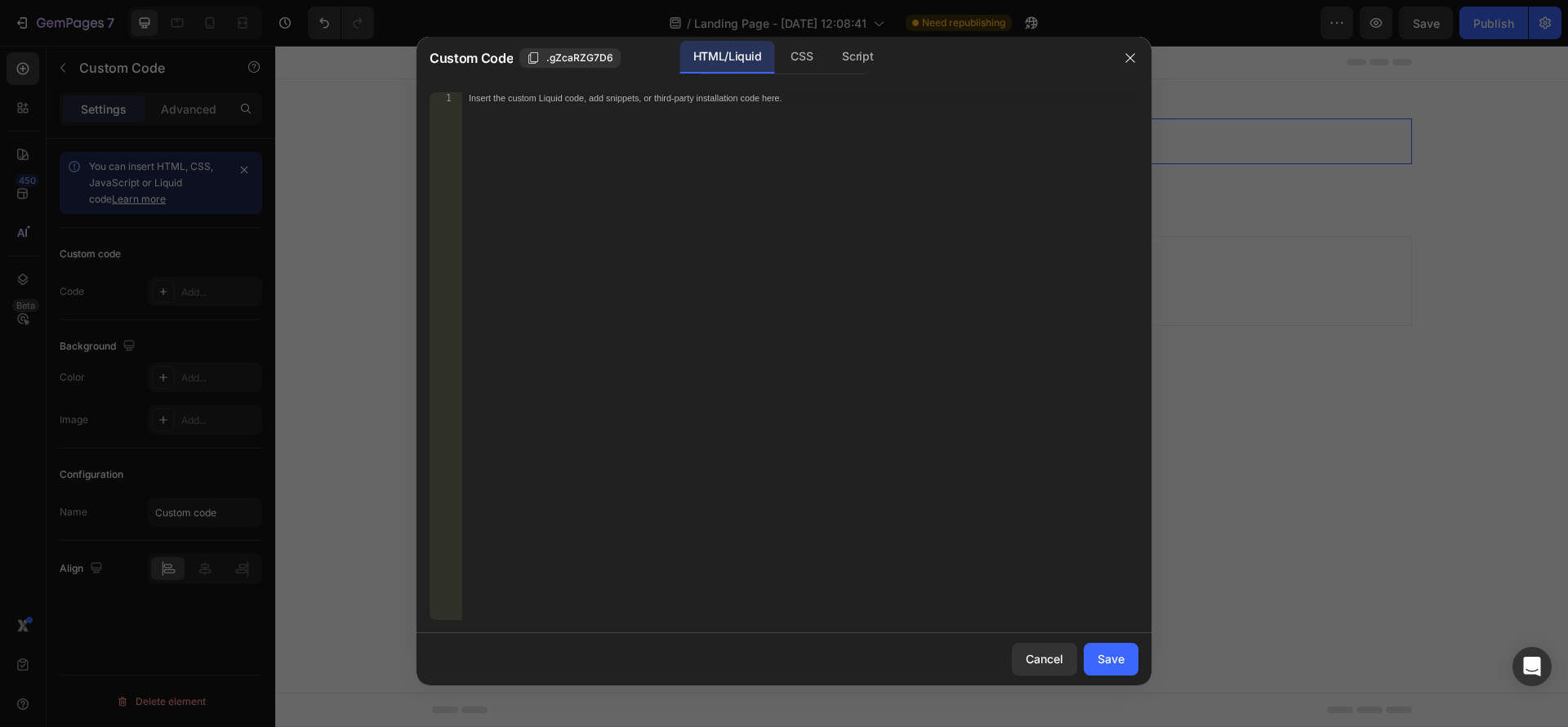
click at [527, 135] on div "Insert the custom Liquid code, add snippets, or third-party installation code h…" at bounding box center [800, 368] width 676 height 550
click at [506, 88] on div "1 Insert the custom Liquid code, add snippets, or third-party installation code…" at bounding box center [784, 356] width 736 height 554
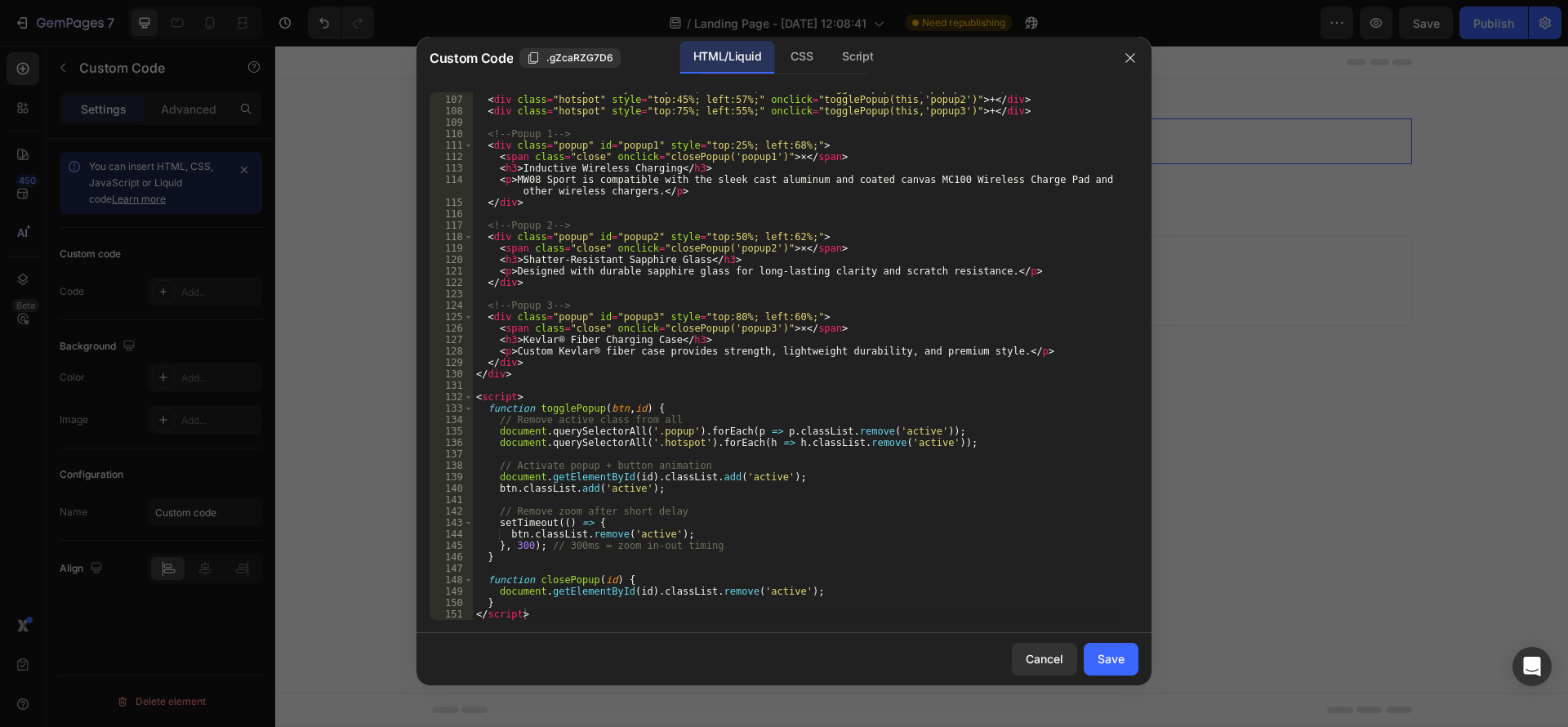
scroll to position [1209, 0]
click at [1133, 662] on button "Save" at bounding box center [1111, 659] width 55 height 32
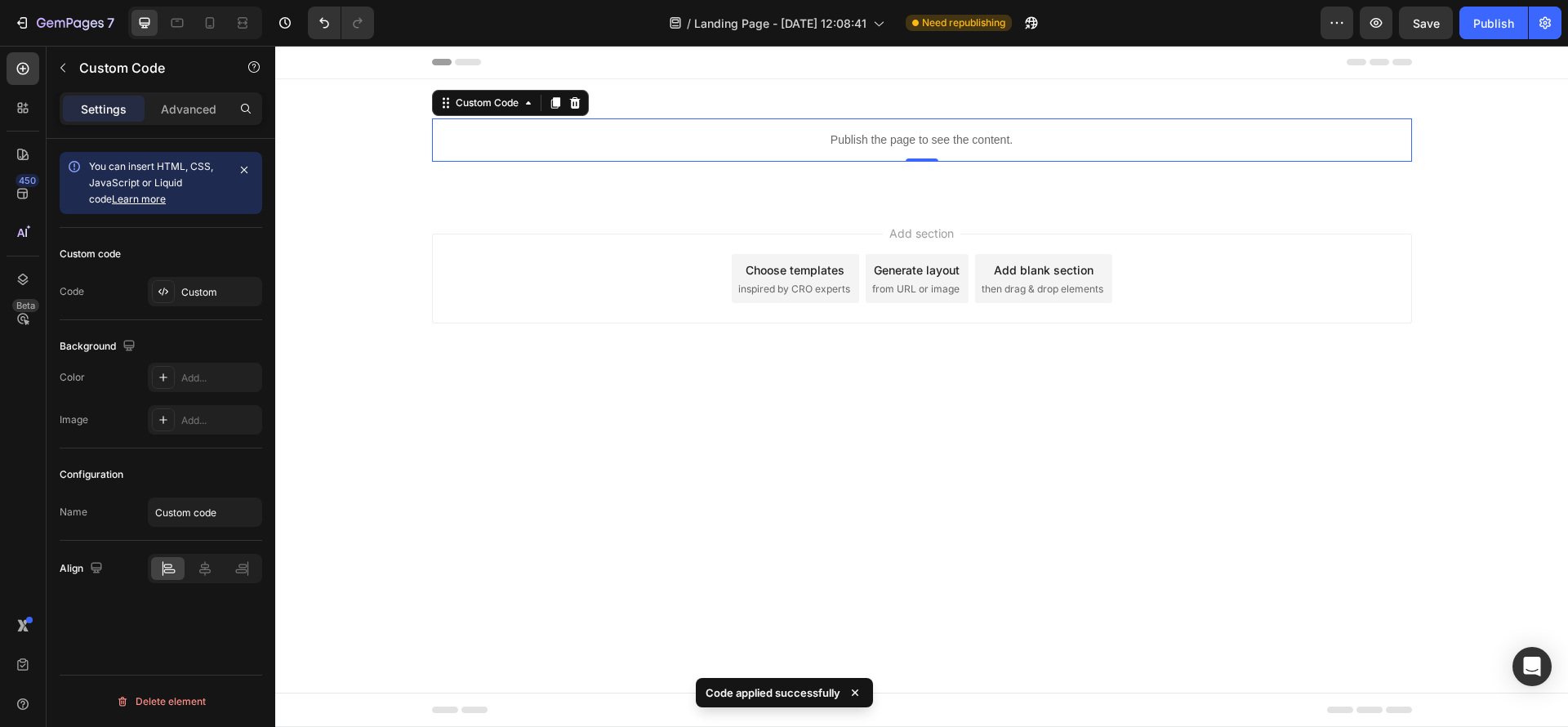
click at [381, 173] on div "Publish the page to see the content. Custom Code 0 Row Section 1" at bounding box center [921, 140] width 1293 height 122
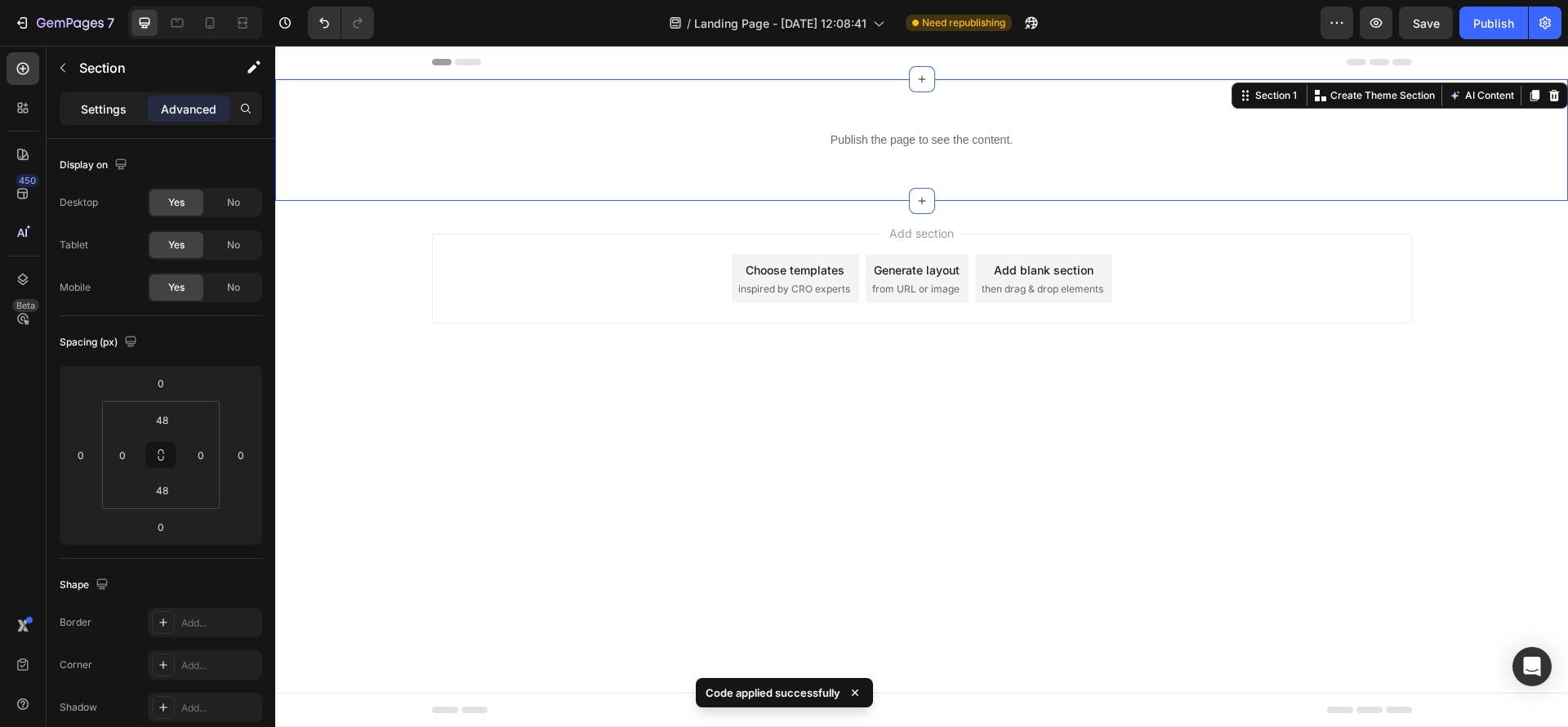
click at [77, 98] on div "Settings" at bounding box center [103, 108] width 82 height 26
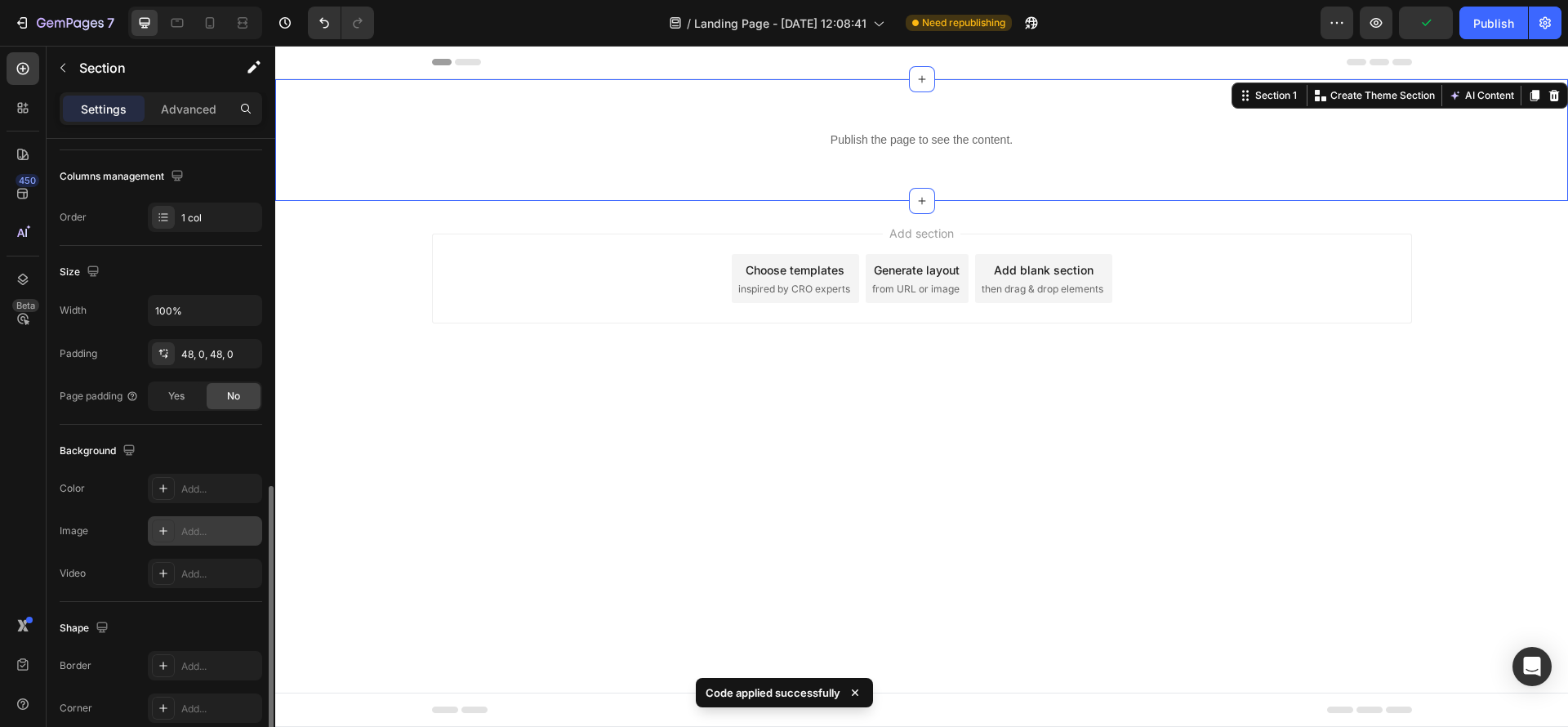
scroll to position [362, 0]
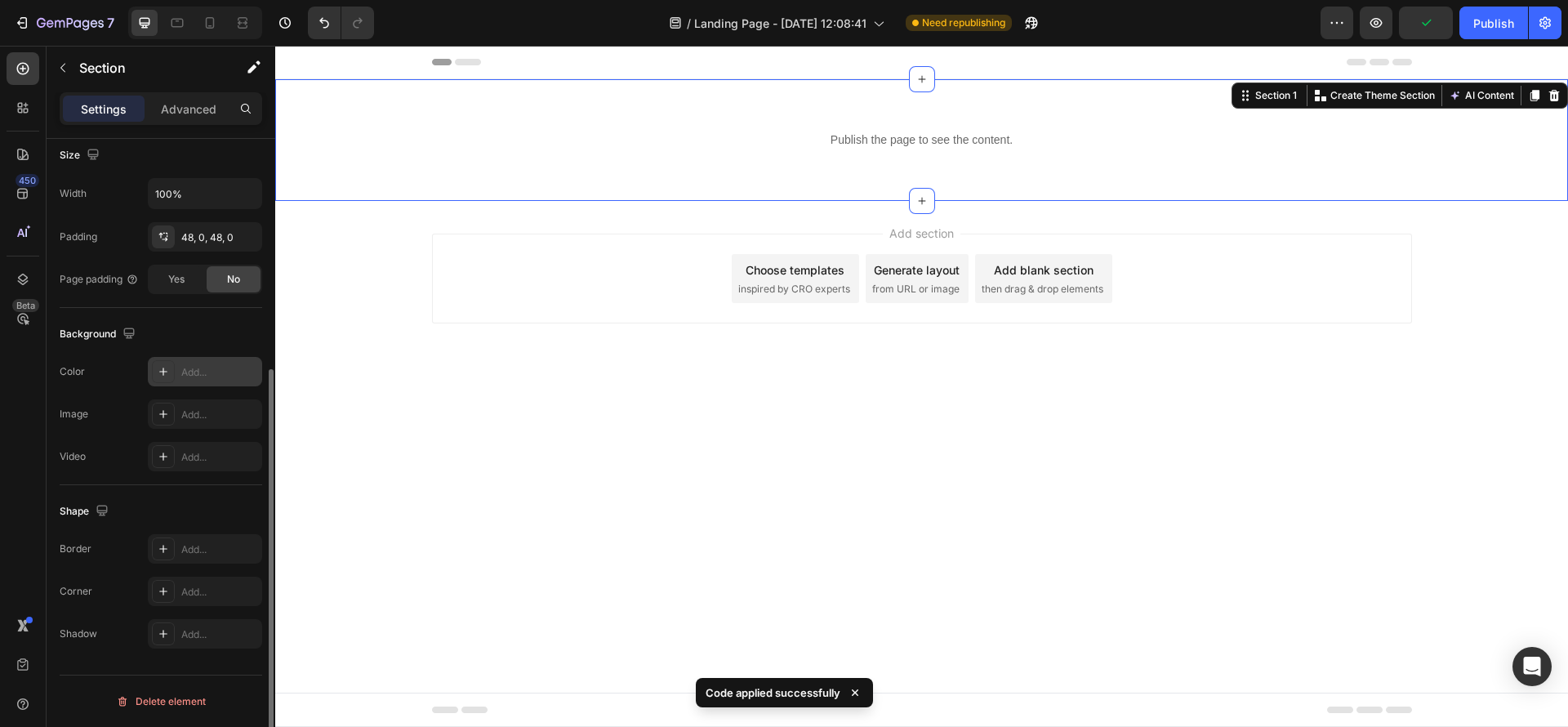
click at [161, 358] on div "Add..." at bounding box center [205, 372] width 114 height 29
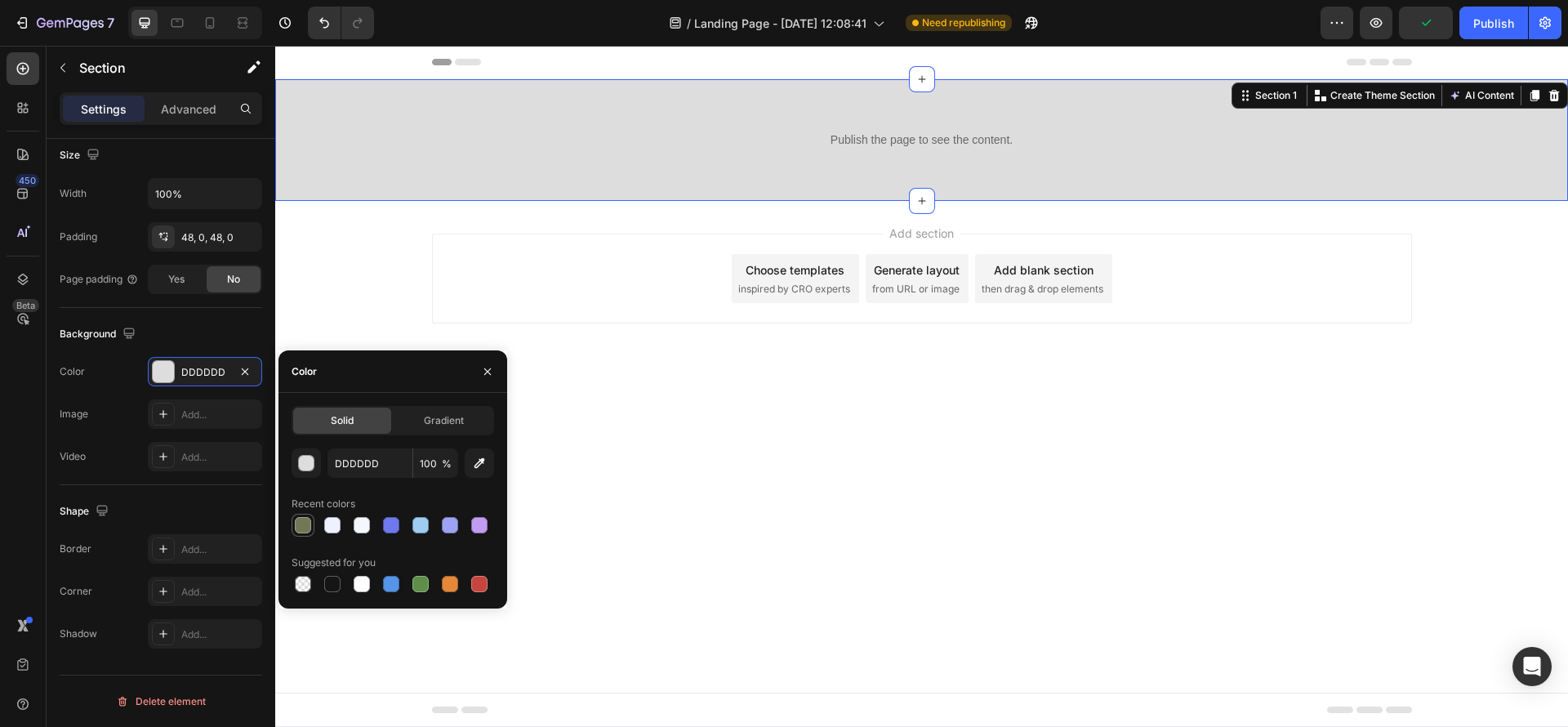
click at [303, 519] on div at bounding box center [302, 525] width 17 height 17
type input "717858"
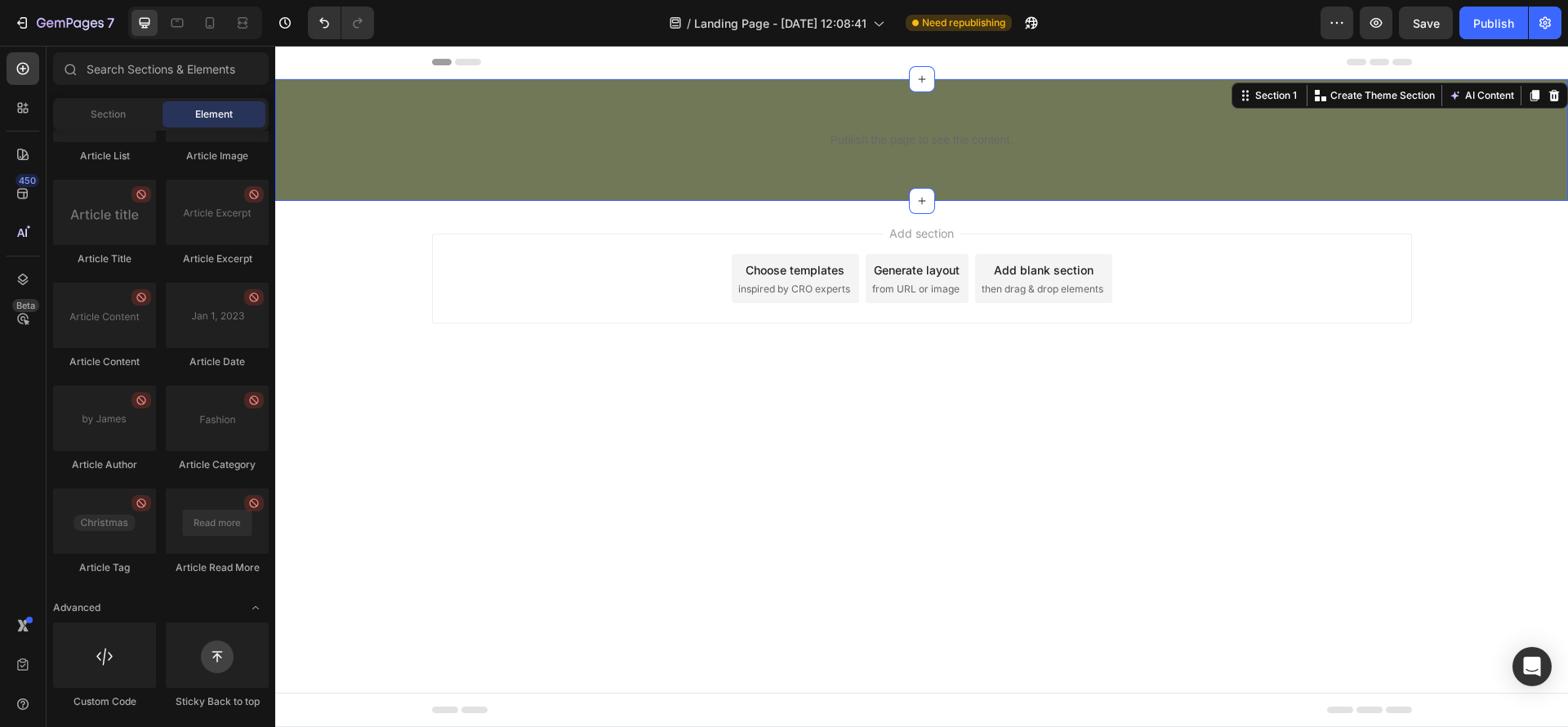
drag, startPoint x: 851, startPoint y: 433, endPoint x: 1008, endPoint y: 374, distance: 167.7
click at [851, 432] on body "Header Publish the page to see the content. Custom Code Row Section 1 You can c…" at bounding box center [921, 386] width 1293 height 681
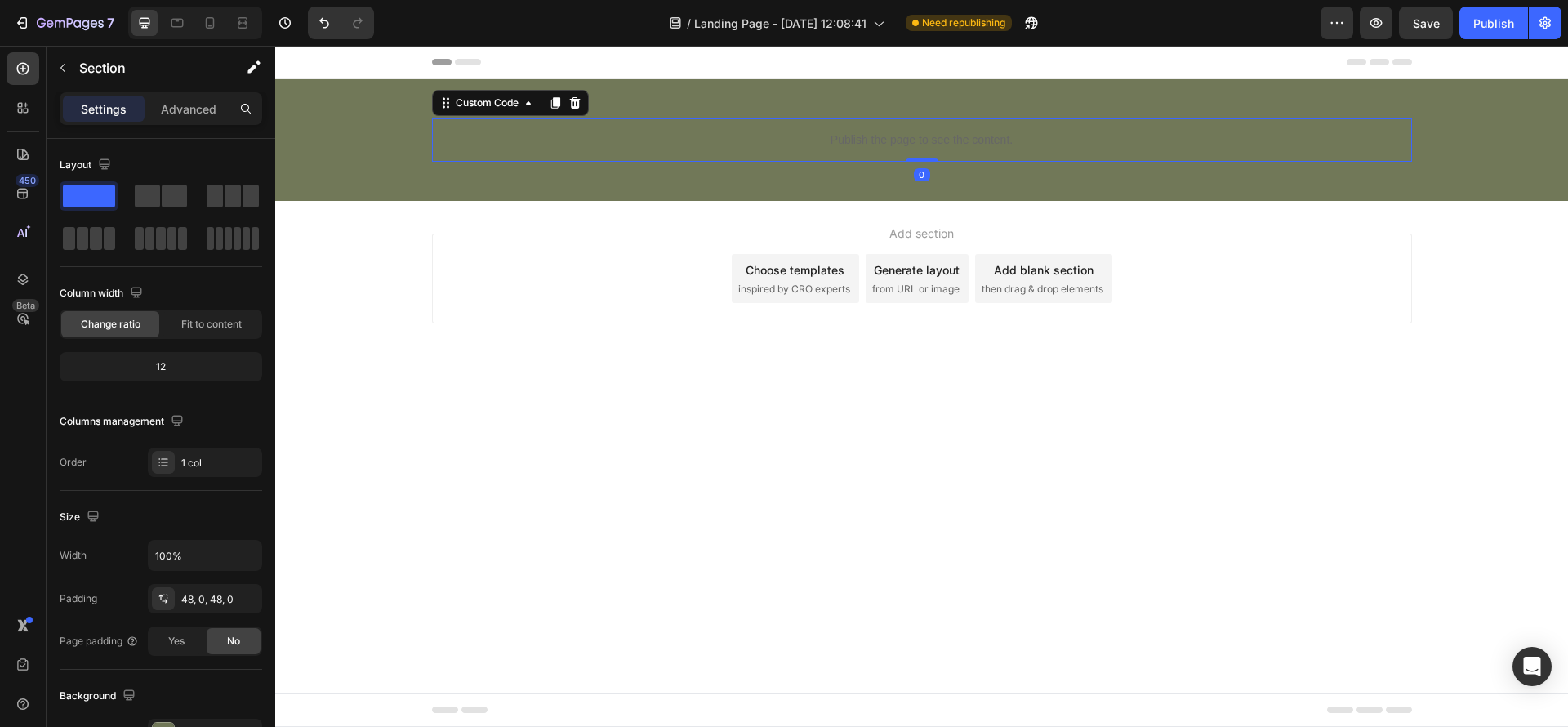
click at [667, 154] on div "Publish the page to see the content." at bounding box center [922, 140] width 981 height 43
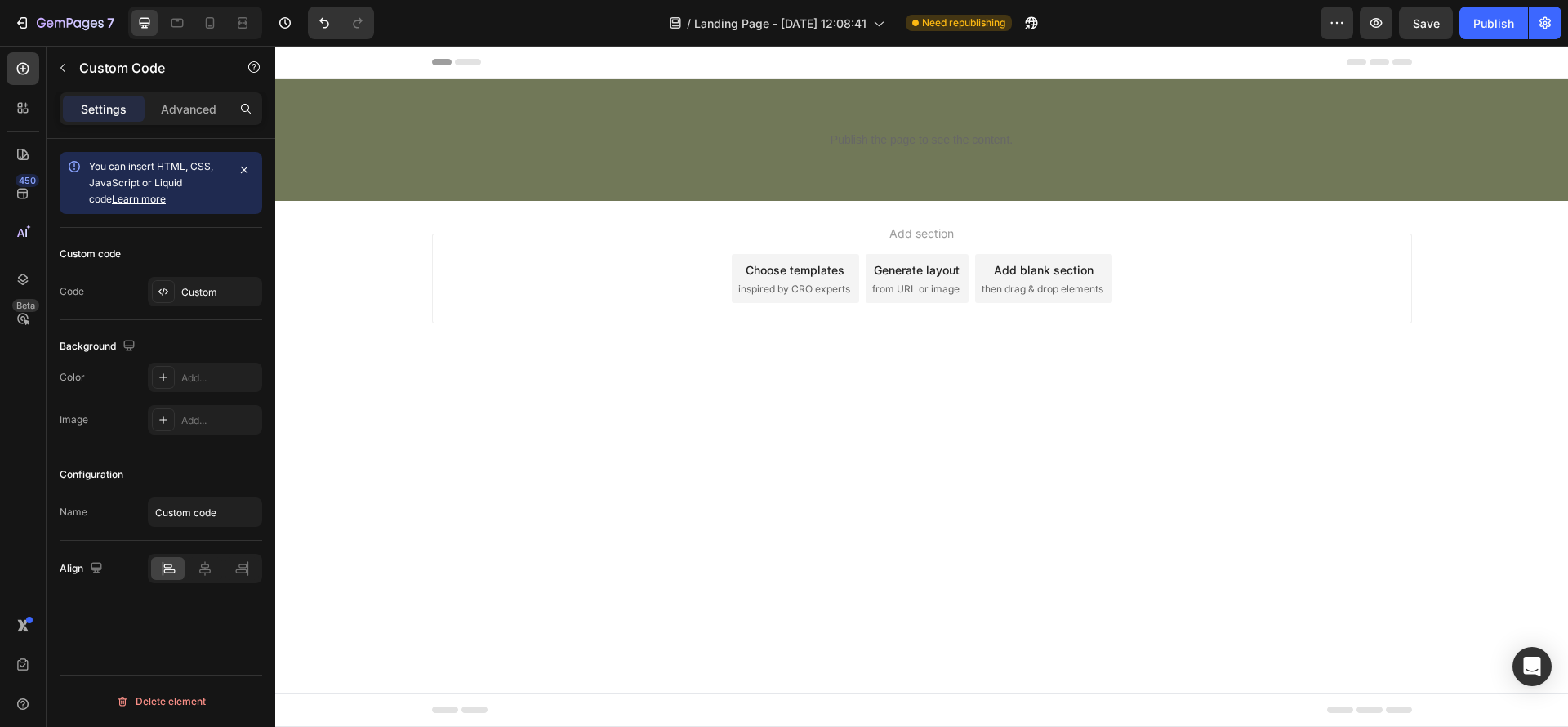
drag, startPoint x: 508, startPoint y: 359, endPoint x: 353, endPoint y: 231, distance: 201.0
click at [508, 359] on div "Add section Choose templates inspired by CRO experts Generate layout from URL o…" at bounding box center [921, 302] width 1293 height 201
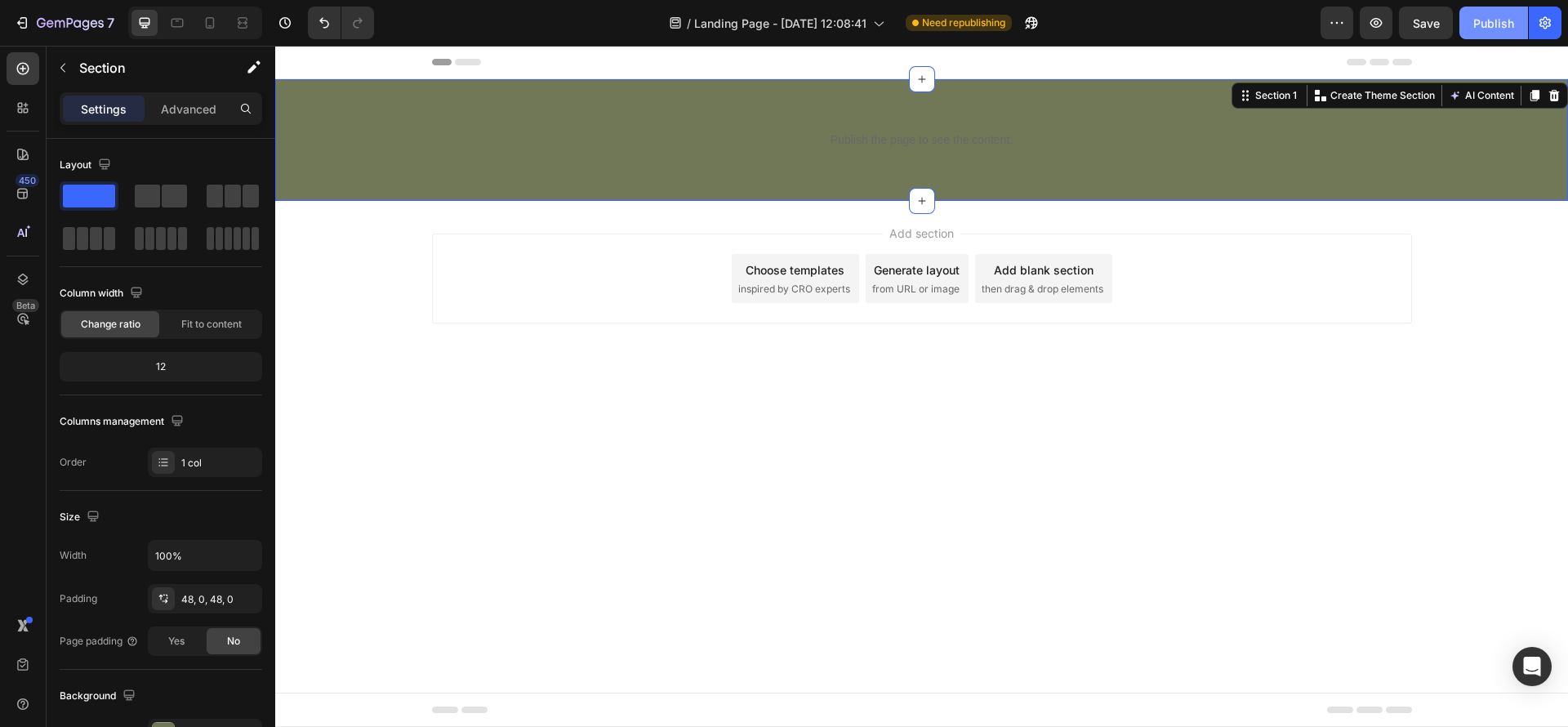
click at [1488, 29] on div "Publish" at bounding box center [1494, 23] width 41 height 18
click at [444, 163] on div "Publish the page to see the content. Custom Code Row Section 1 You can create r…" at bounding box center [921, 140] width 1293 height 122
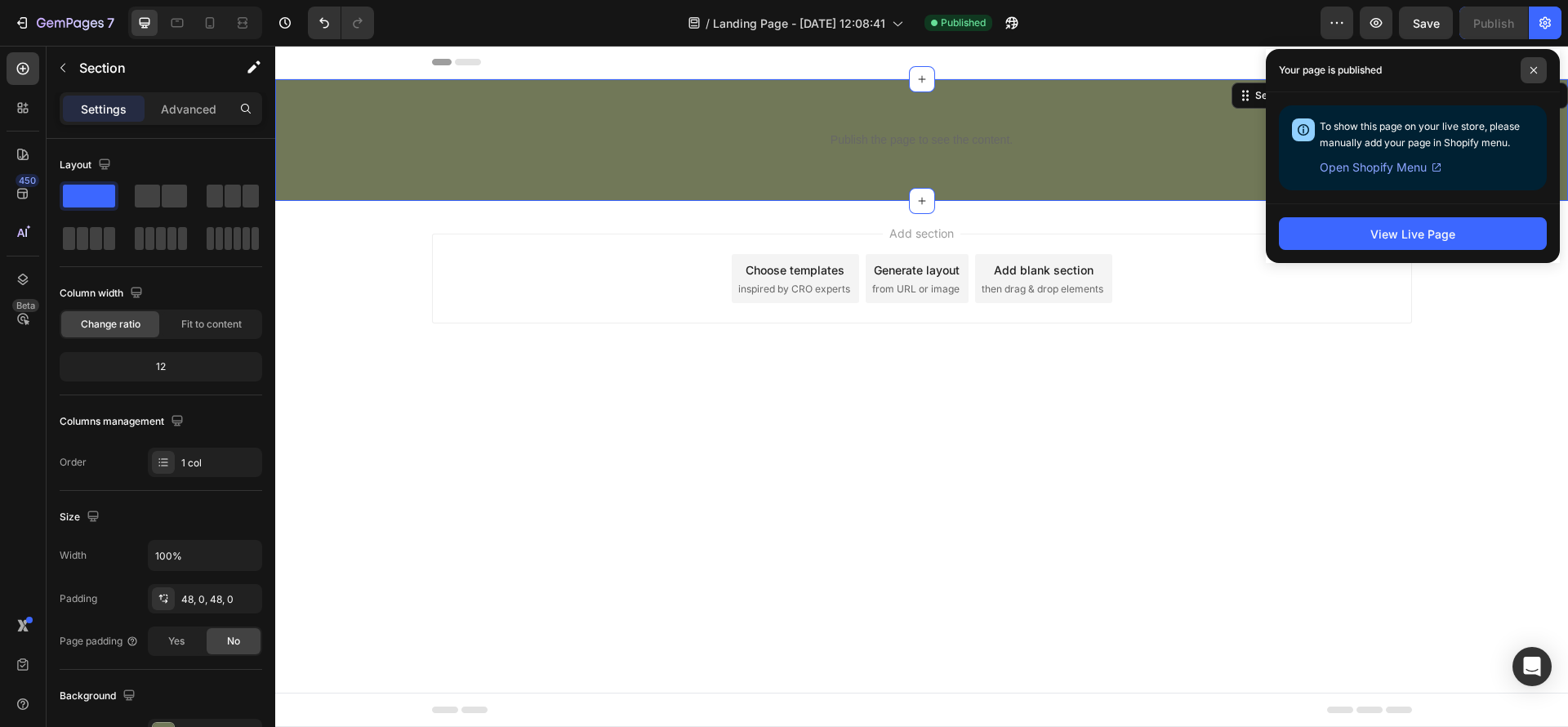
click at [1525, 75] on span at bounding box center [1534, 70] width 26 height 26
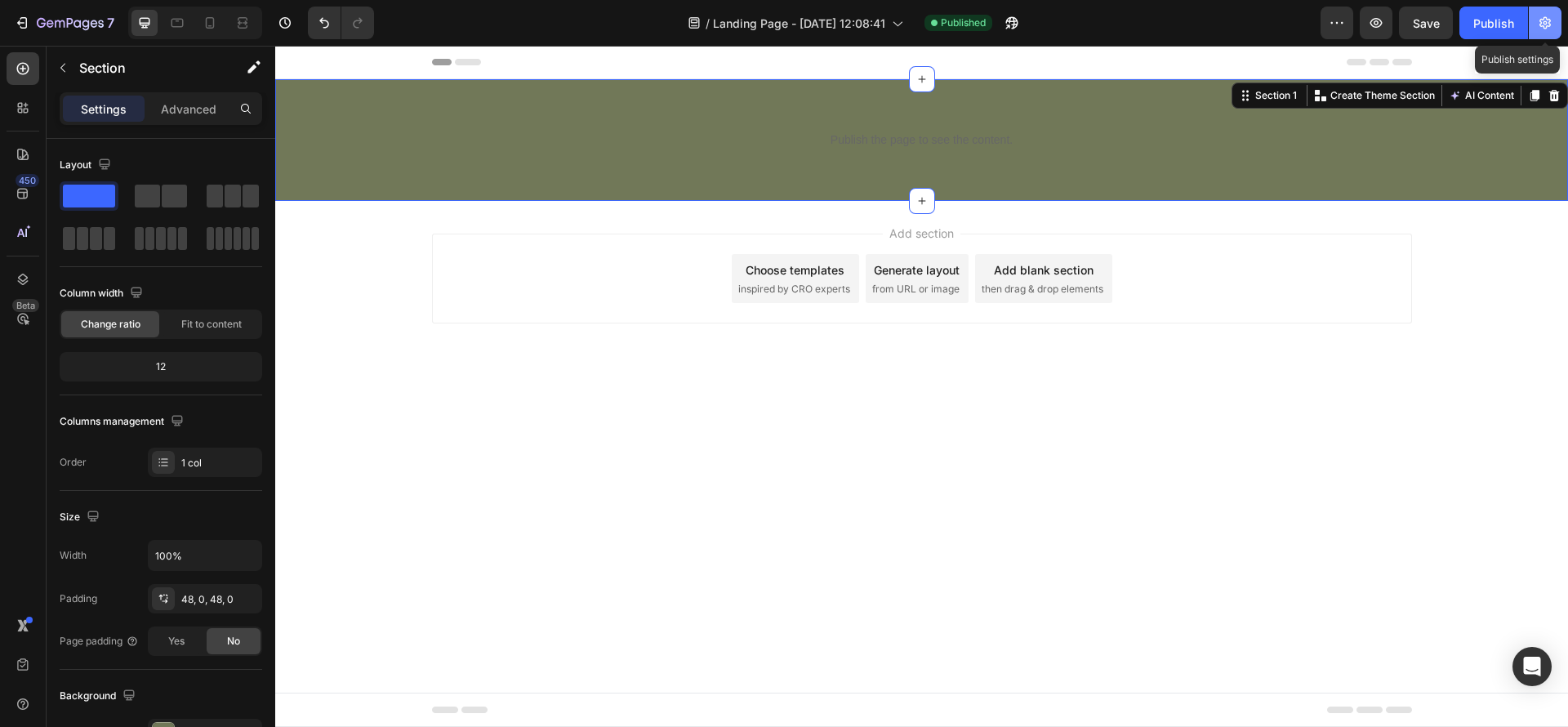
drag, startPoint x: 1540, startPoint y: 31, endPoint x: 1237, endPoint y: 48, distance: 303.5
click at [1540, 30] on button "button" at bounding box center [1545, 22] width 32 height 32
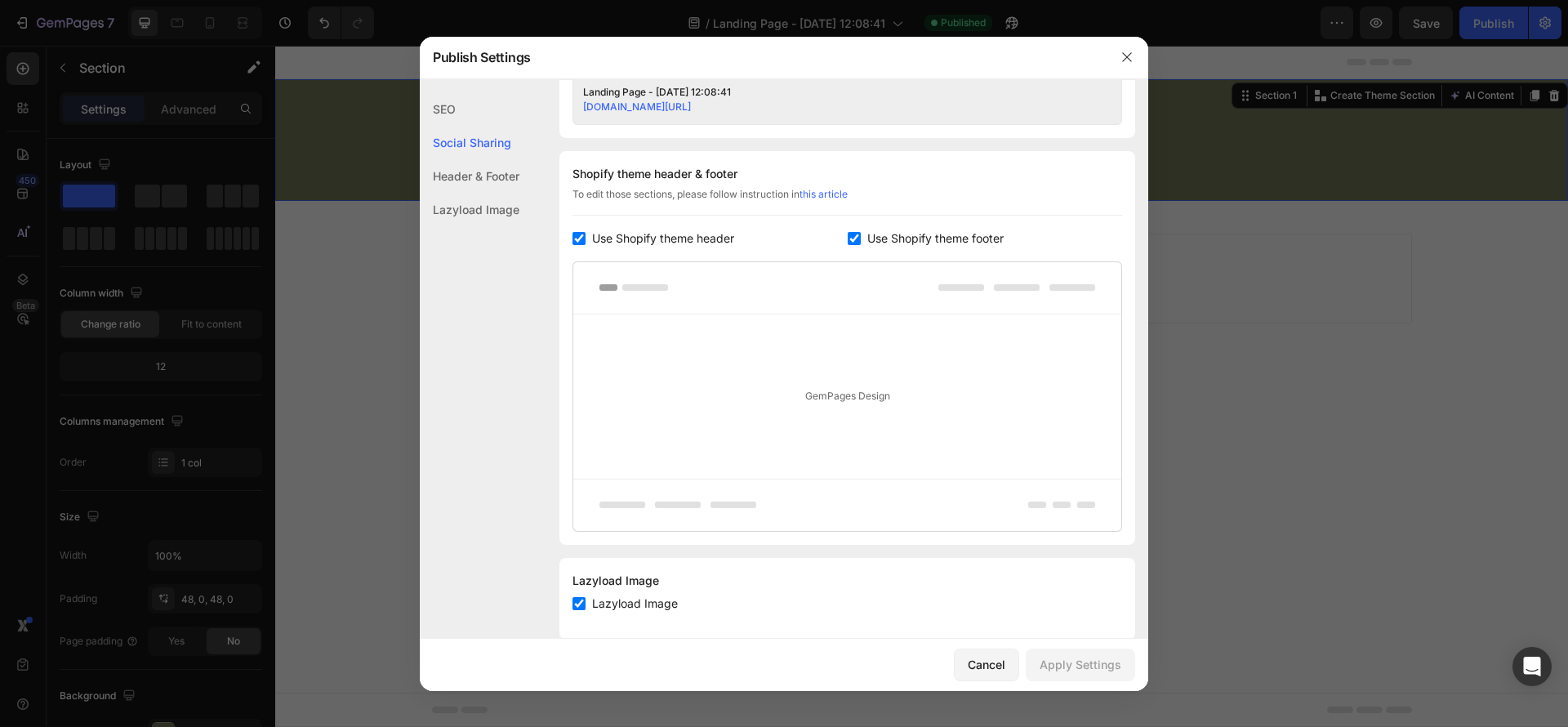
scroll to position [735, 0]
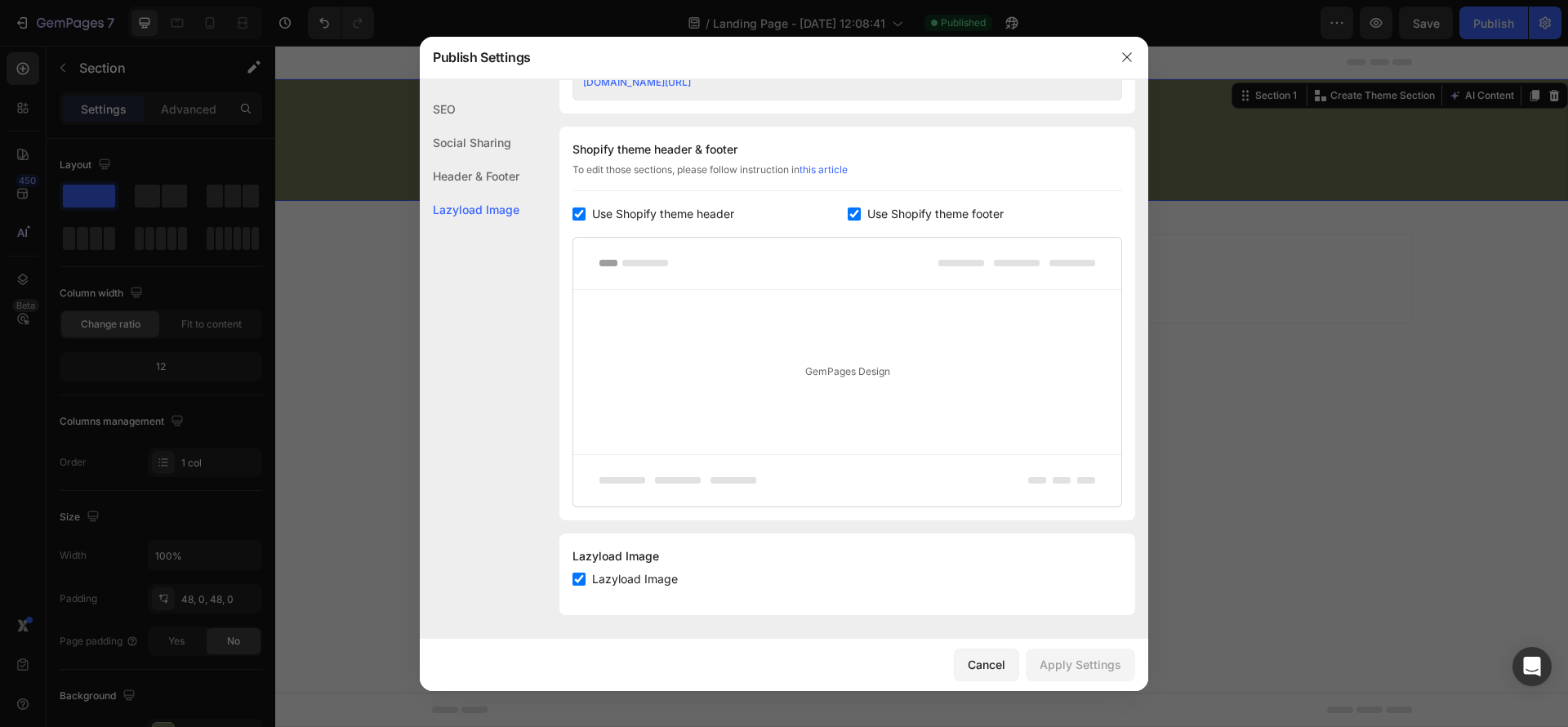
click at [578, 225] on div "Shopify theme header & footer To edit those sections, please follow instruction…" at bounding box center [848, 324] width 576 height 394
click at [580, 220] on input "checkbox" at bounding box center [579, 214] width 13 height 13
checkbox input "false"
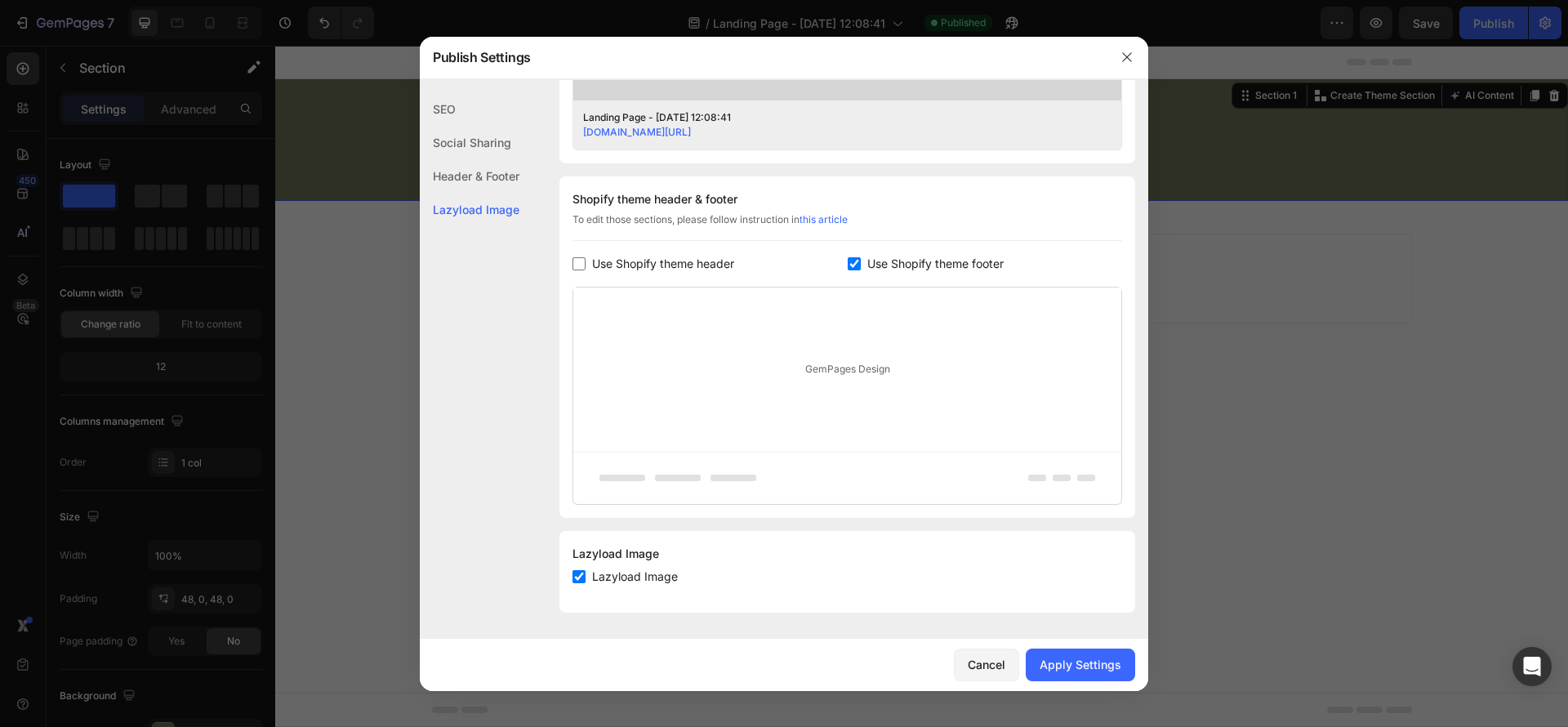
click at [848, 265] on input "checkbox" at bounding box center [854, 263] width 13 height 13
checkbox input "false"
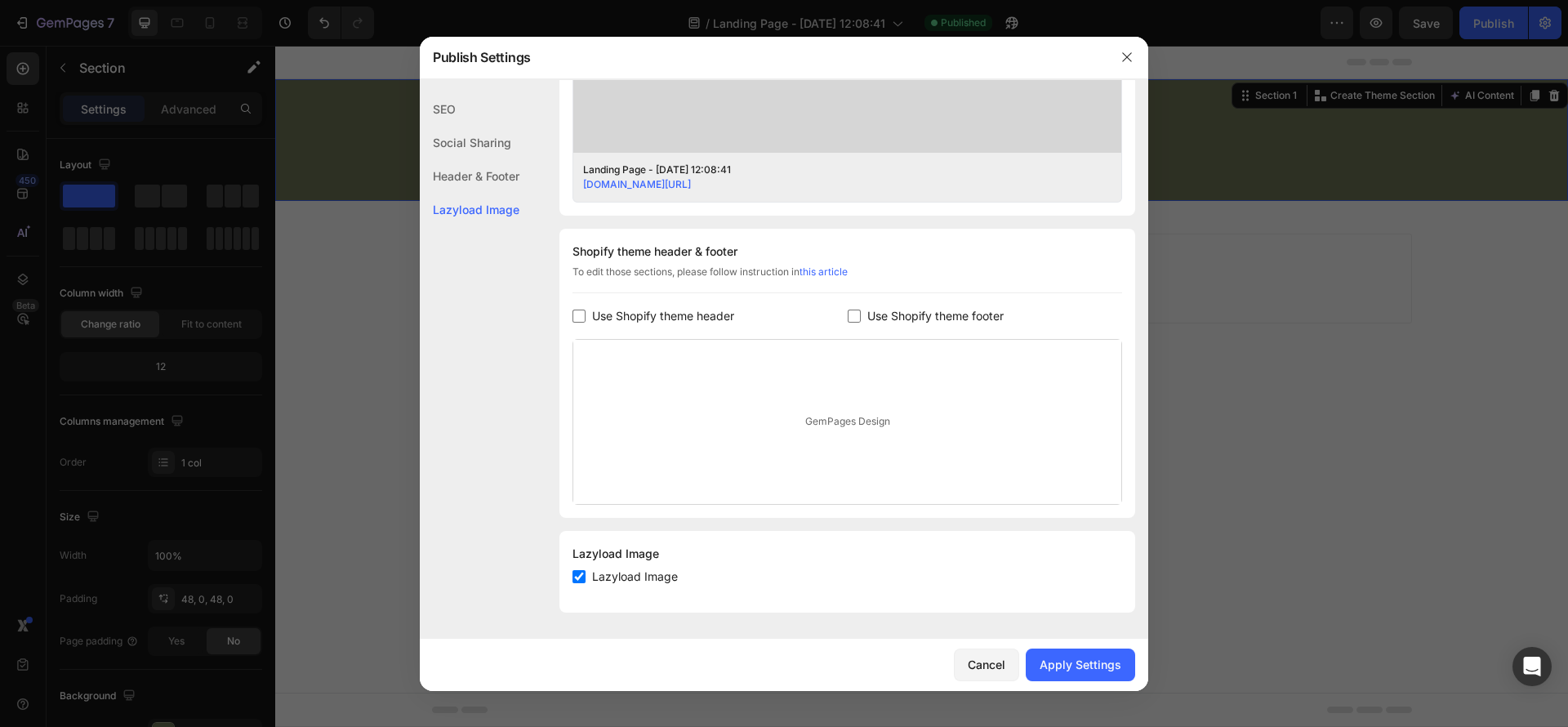
scroll to position [633, 0]
click at [1066, 664] on div "Apply Settings" at bounding box center [1081, 665] width 82 height 18
drag, startPoint x: 296, startPoint y: 615, endPoint x: 38, endPoint y: 562, distance: 263.4
click at [296, 615] on div at bounding box center [784, 363] width 1568 height 727
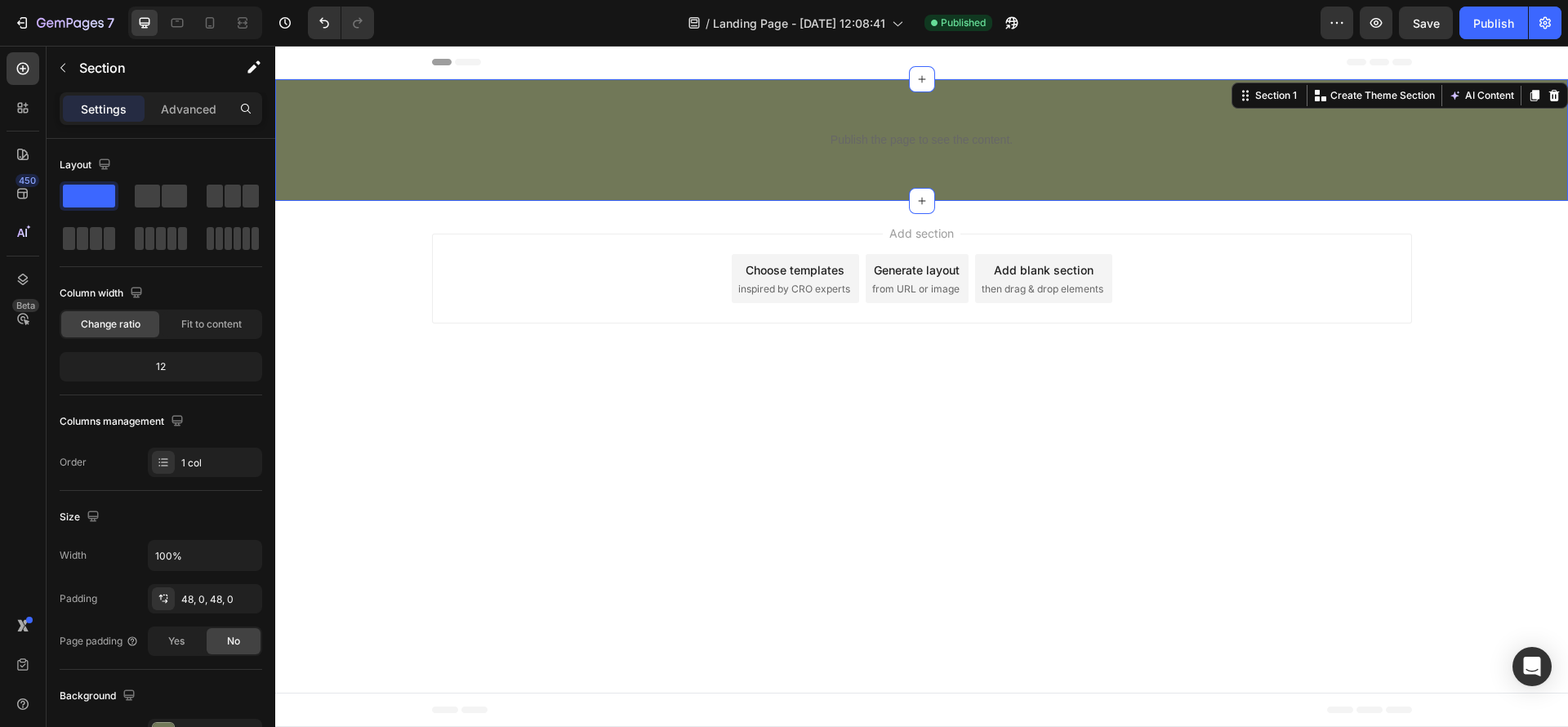
click at [428, 153] on div "Publish the page to see the content. Custom Code Row" at bounding box center [921, 140] width 1293 height 43
click at [1474, 0] on div "7 Version history / Landing Page - [DATE] 12:08:41 Published Preview Save Publi…" at bounding box center [784, 23] width 1568 height 47
click at [1483, 17] on div "Publish" at bounding box center [1494, 23] width 41 height 18
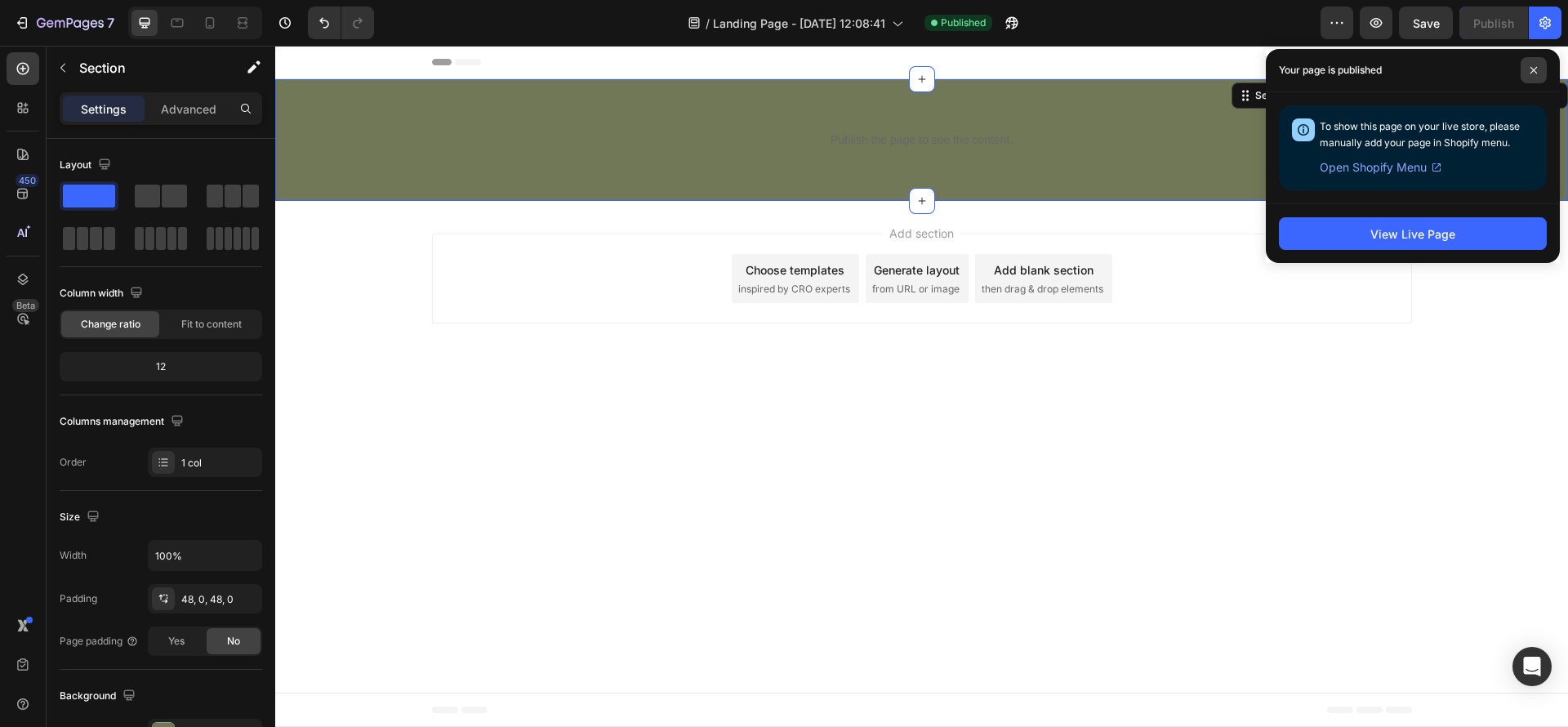
click at [1536, 64] on span at bounding box center [1534, 70] width 26 height 26
